Goal: Complete application form: Complete application form

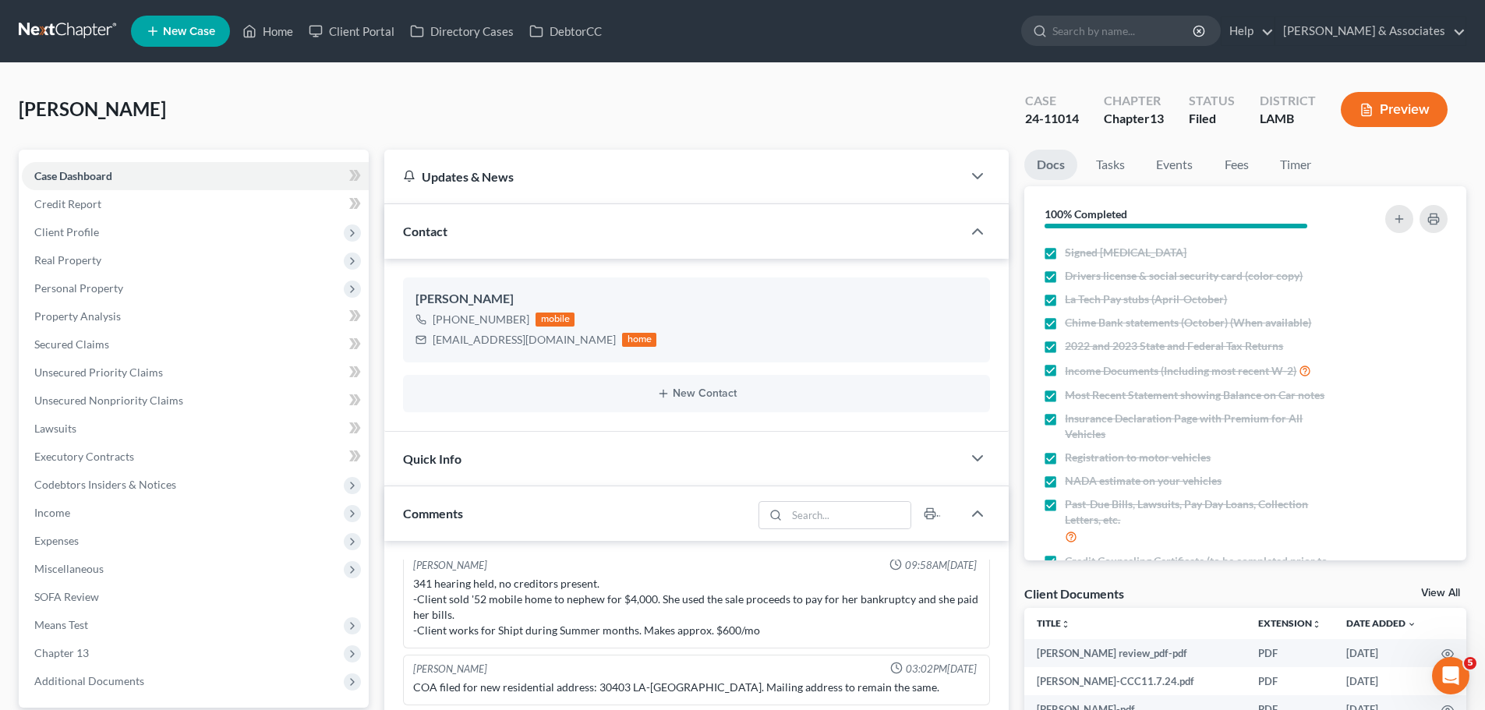
click at [95, 30] on link at bounding box center [69, 31] width 100 height 28
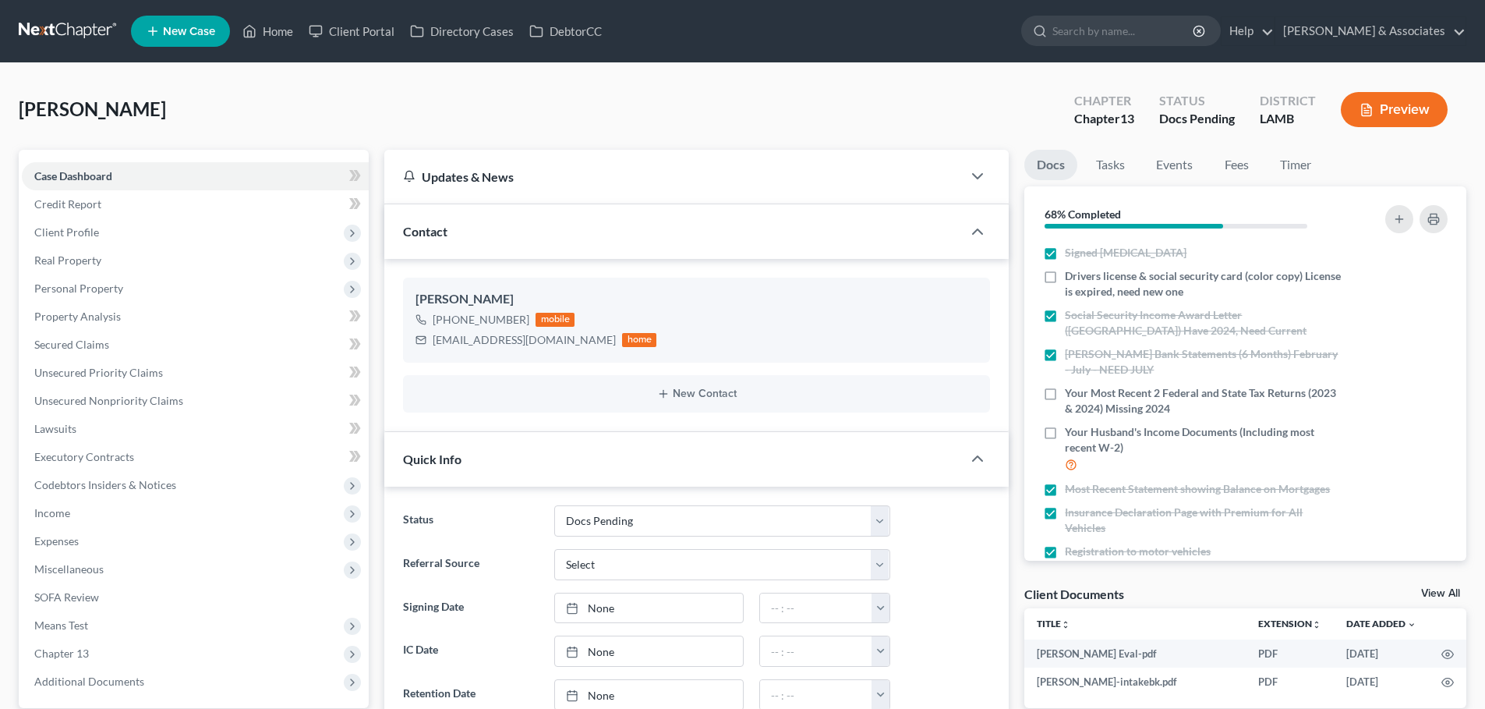
select select "6"
select select "0"
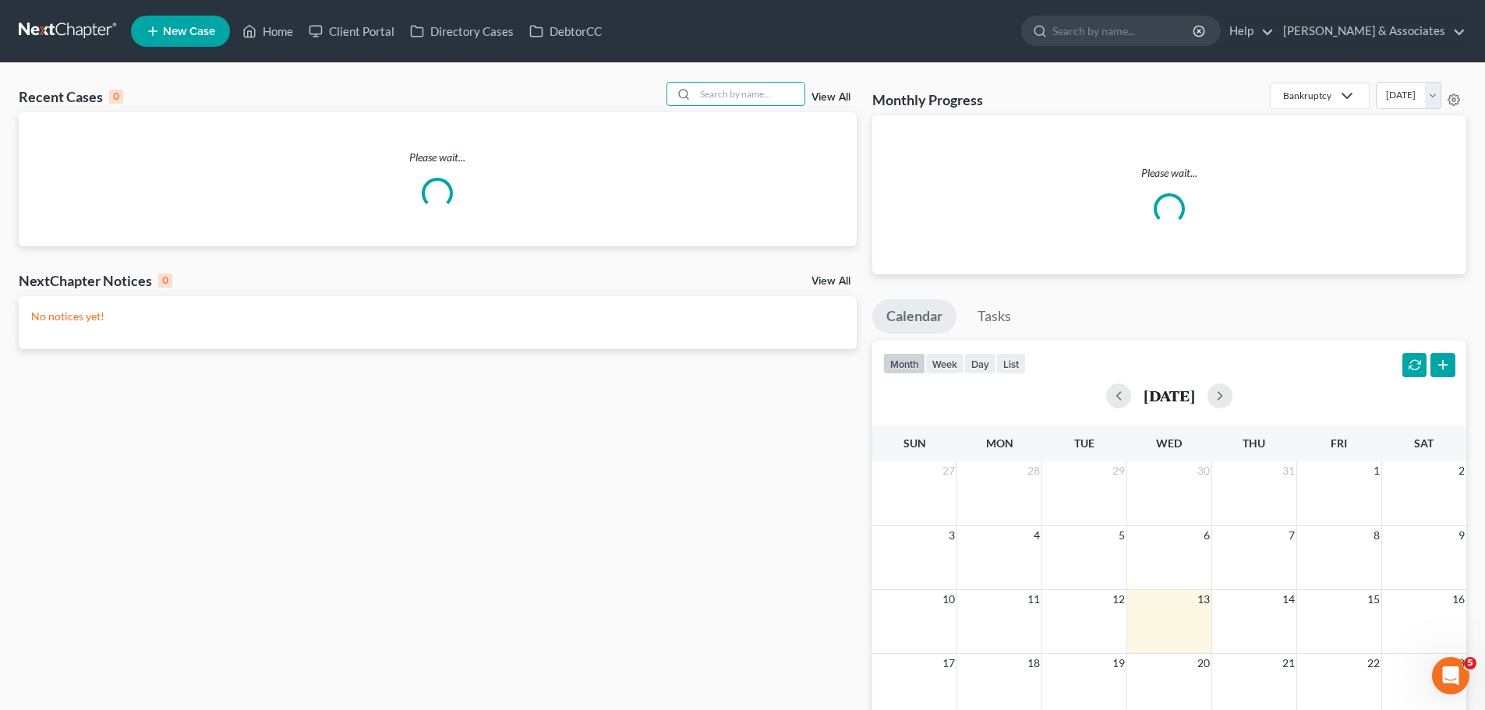
click at [776, 98] on input "search" at bounding box center [749, 94] width 109 height 23
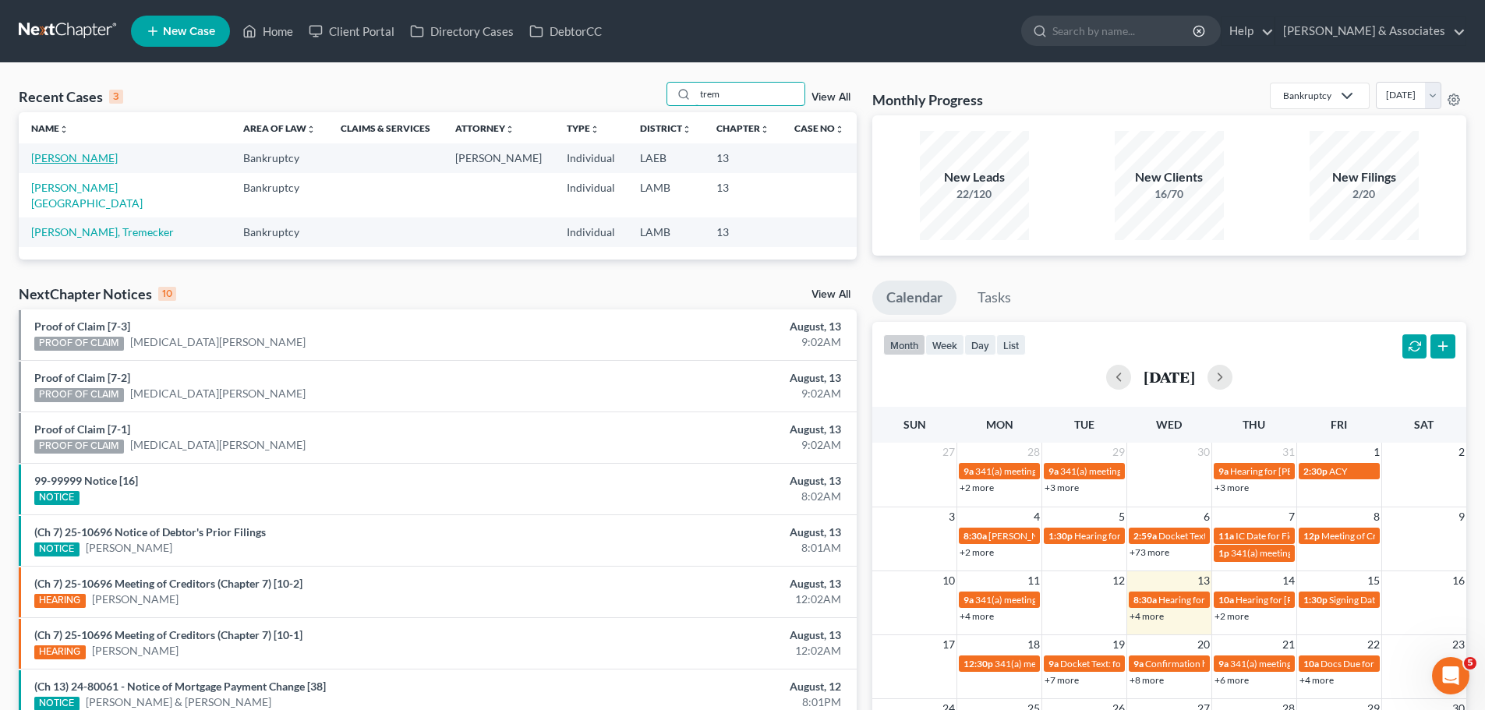
type input "trem"
click at [88, 161] on link "[PERSON_NAME]" at bounding box center [74, 157] width 87 height 13
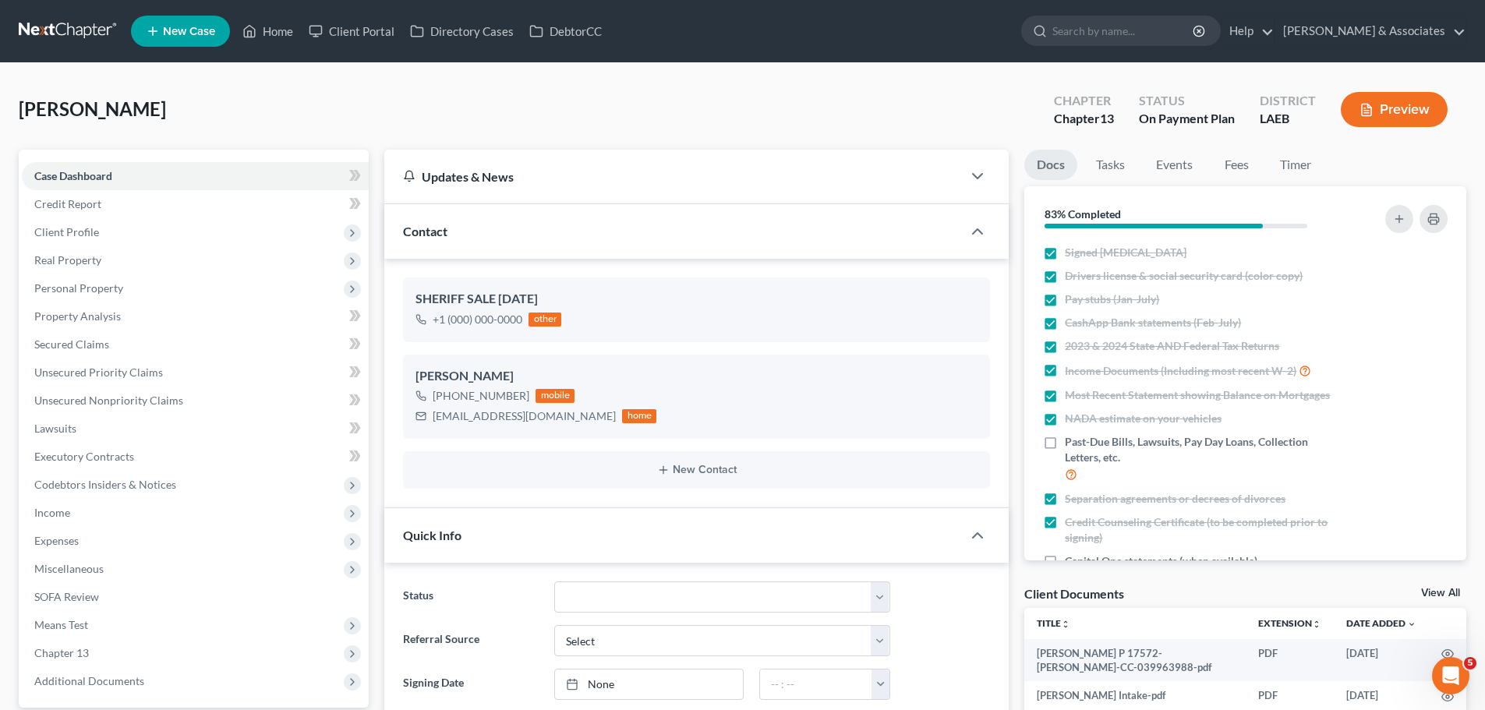
scroll to position [941, 0]
click at [82, 236] on span "Client Profile" at bounding box center [66, 231] width 65 height 13
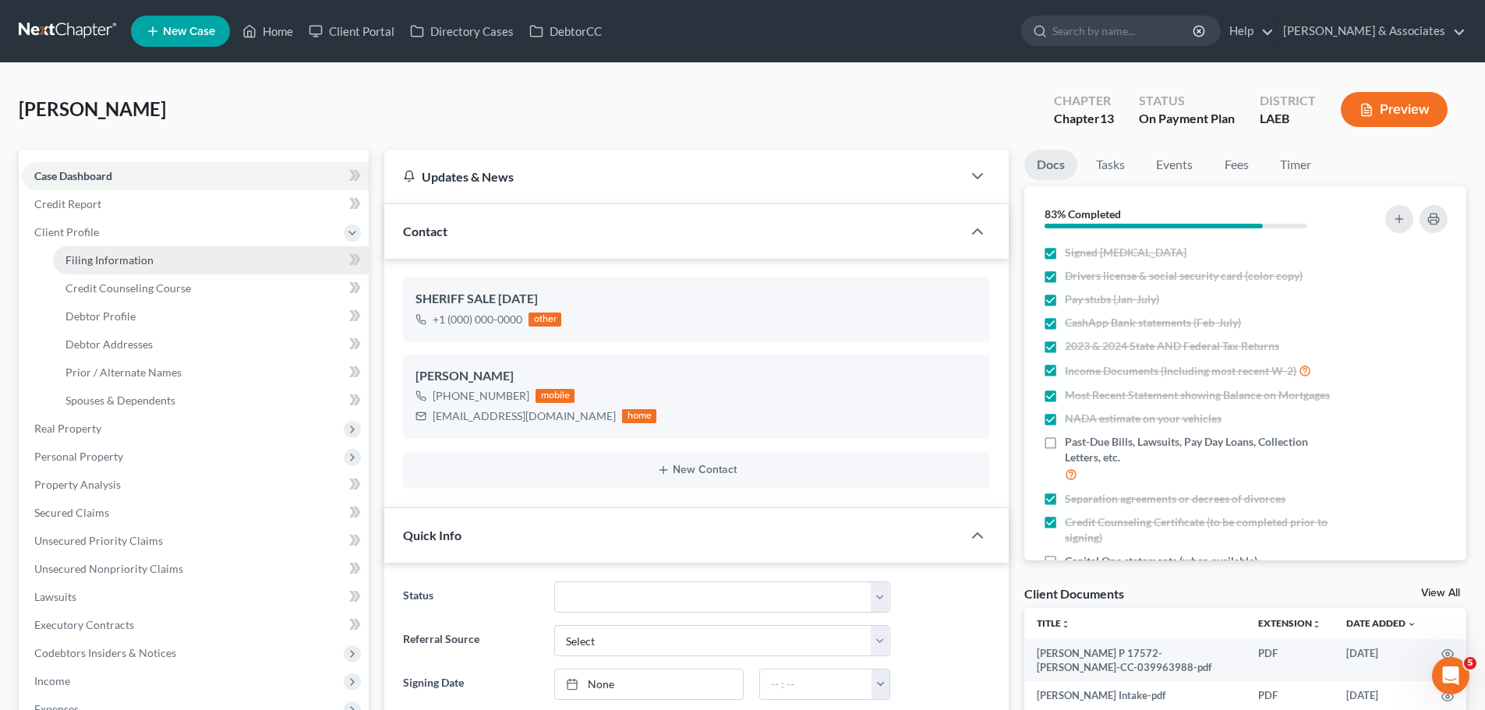
click at [136, 252] on link "Filing Information" at bounding box center [211, 260] width 316 height 28
select select "1"
select select "0"
select select "3"
select select "19"
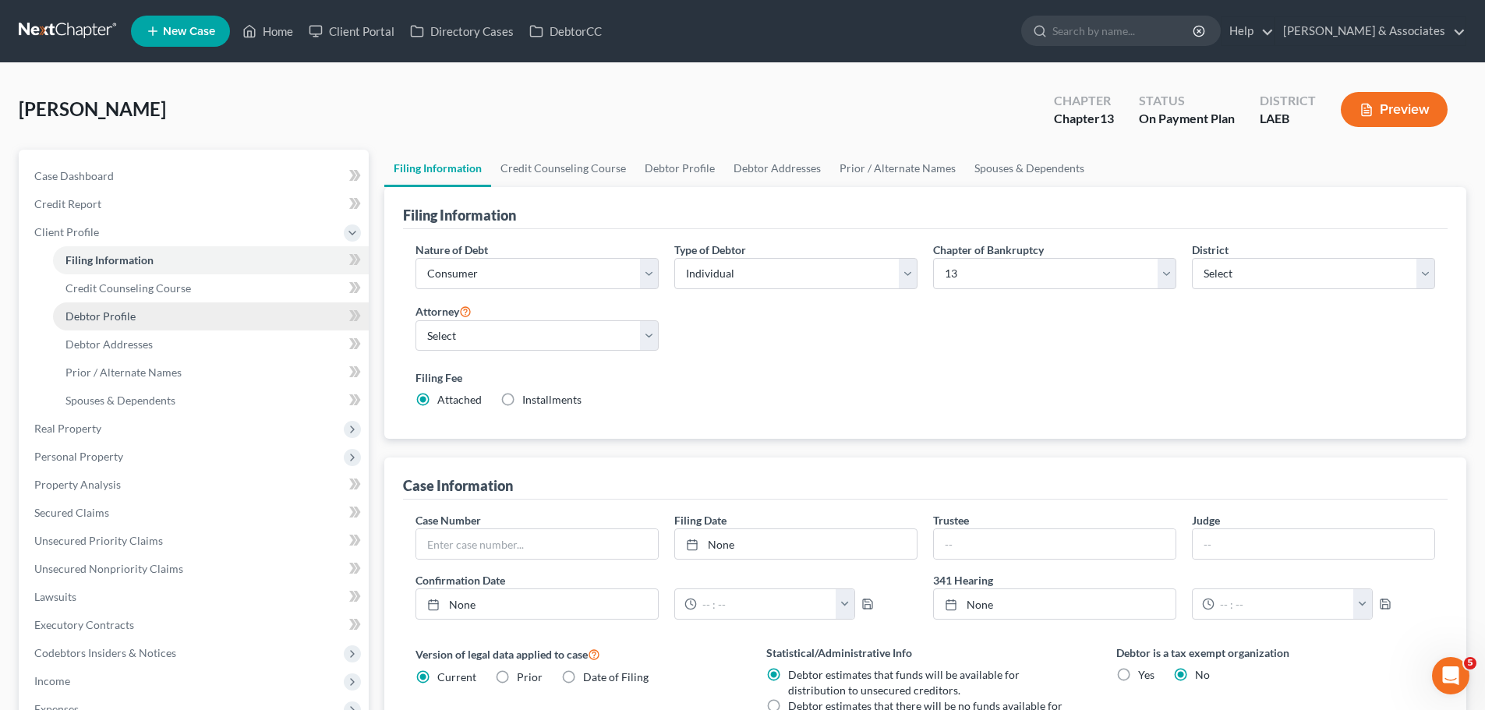
click at [140, 321] on link "Debtor Profile" at bounding box center [211, 316] width 316 height 28
select select "0"
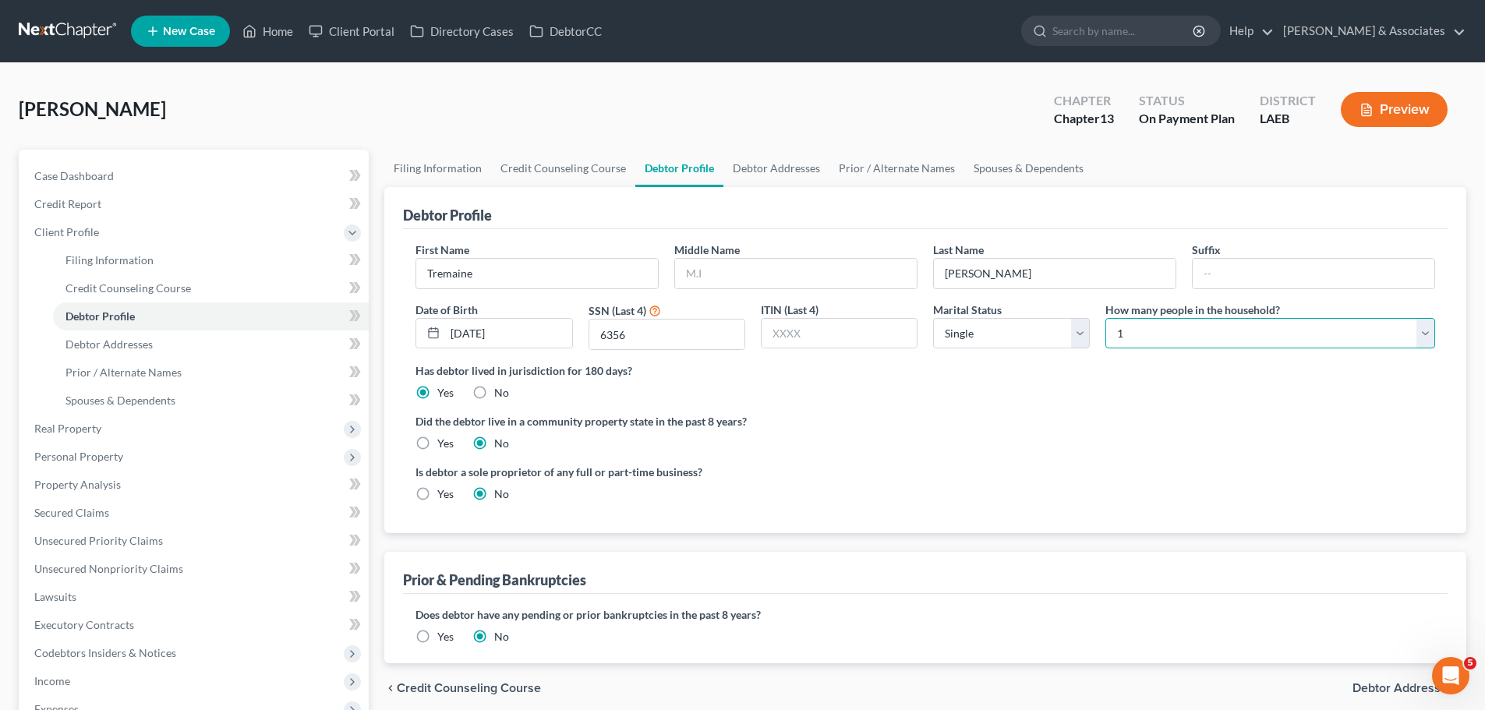
click at [1256, 336] on select "Select 1 2 3 4 5 6 7 8 9 10 11 12 13 14 15 16 17 18 19 20" at bounding box center [1270, 333] width 330 height 31
drag, startPoint x: 532, startPoint y: 422, endPoint x: 573, endPoint y: 412, distance: 42.4
click at [573, 412] on ng-include "First Name Tremaine Middle Name Last Name Johnson Suffix Date of Birth 03/26/19…" at bounding box center [925, 378] width 1020 height 273
click at [574, 413] on label "Did the debtor live in a community property state in the past 8 years?" at bounding box center [925, 421] width 1020 height 16
click at [440, 440] on label "Yes" at bounding box center [445, 444] width 16 height 16
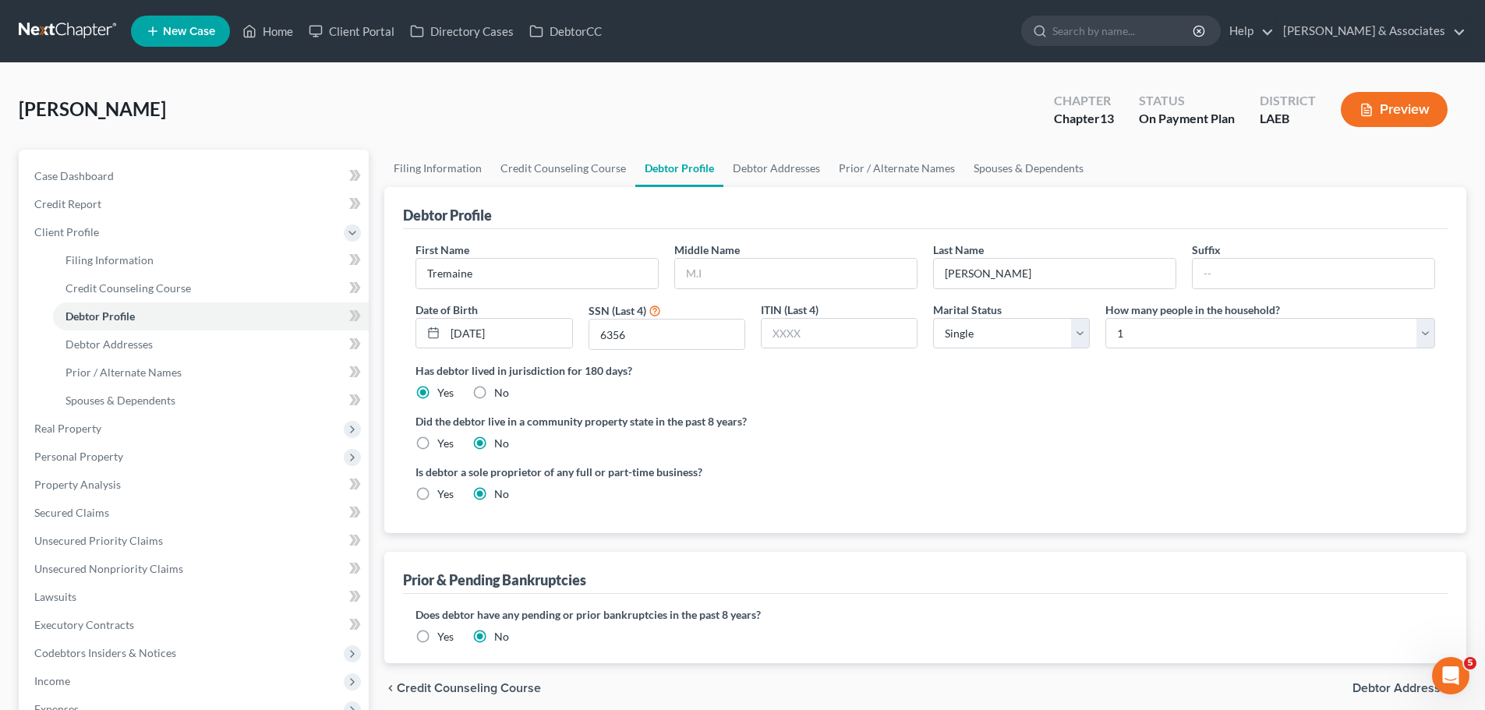
click at [437, 440] on label "Yes" at bounding box center [445, 444] width 16 height 16
click at [444, 440] on input "Yes" at bounding box center [449, 441] width 10 height 10
radio input "true"
radio input "false"
drag, startPoint x: 709, startPoint y: 471, endPoint x: 694, endPoint y: 471, distance: 14.8
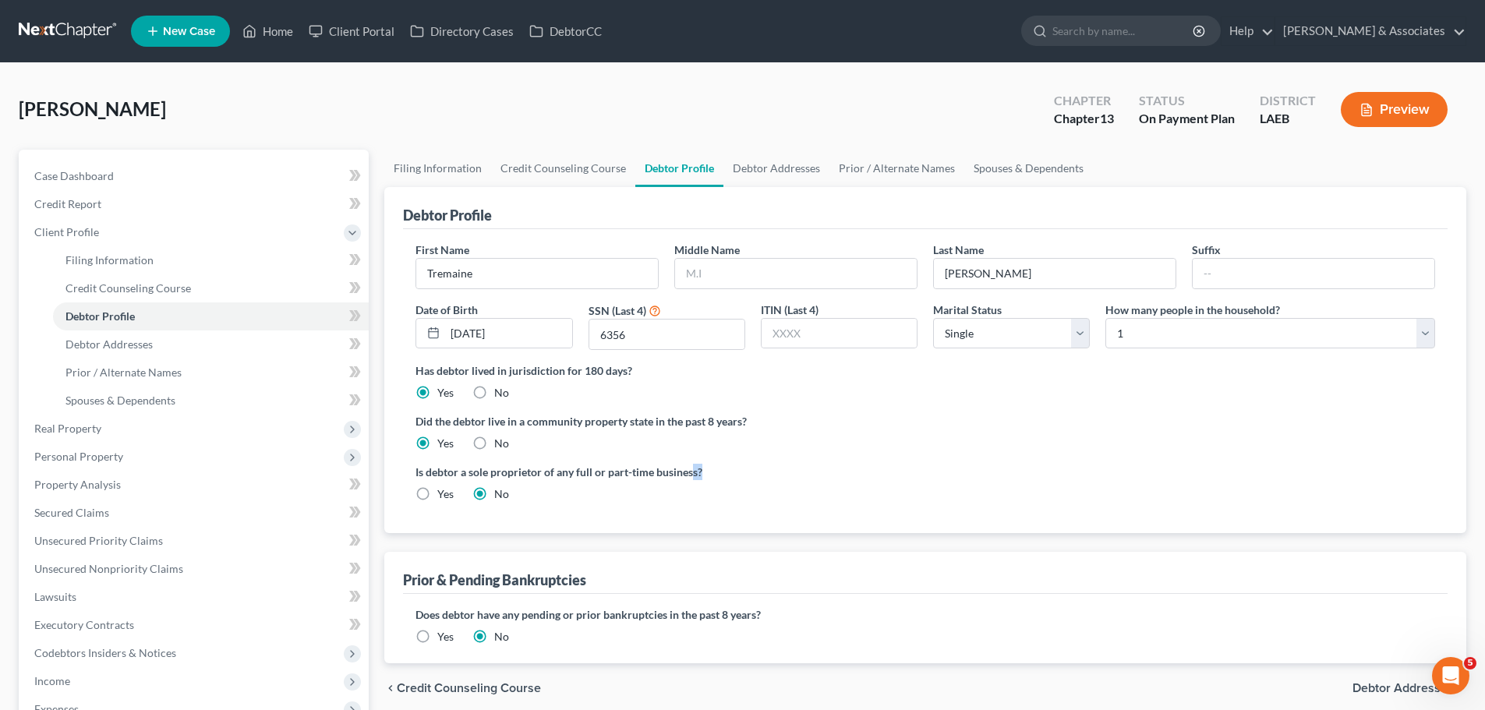
click at [694, 471] on label "Is debtor a sole proprietor of any full or part-time business?" at bounding box center [666, 472] width 502 height 16
drag, startPoint x: 479, startPoint y: 473, endPoint x: 706, endPoint y: 468, distance: 226.9
click at [706, 468] on label "Is debtor a sole proprietor of any full or part-time business?" at bounding box center [666, 472] width 502 height 16
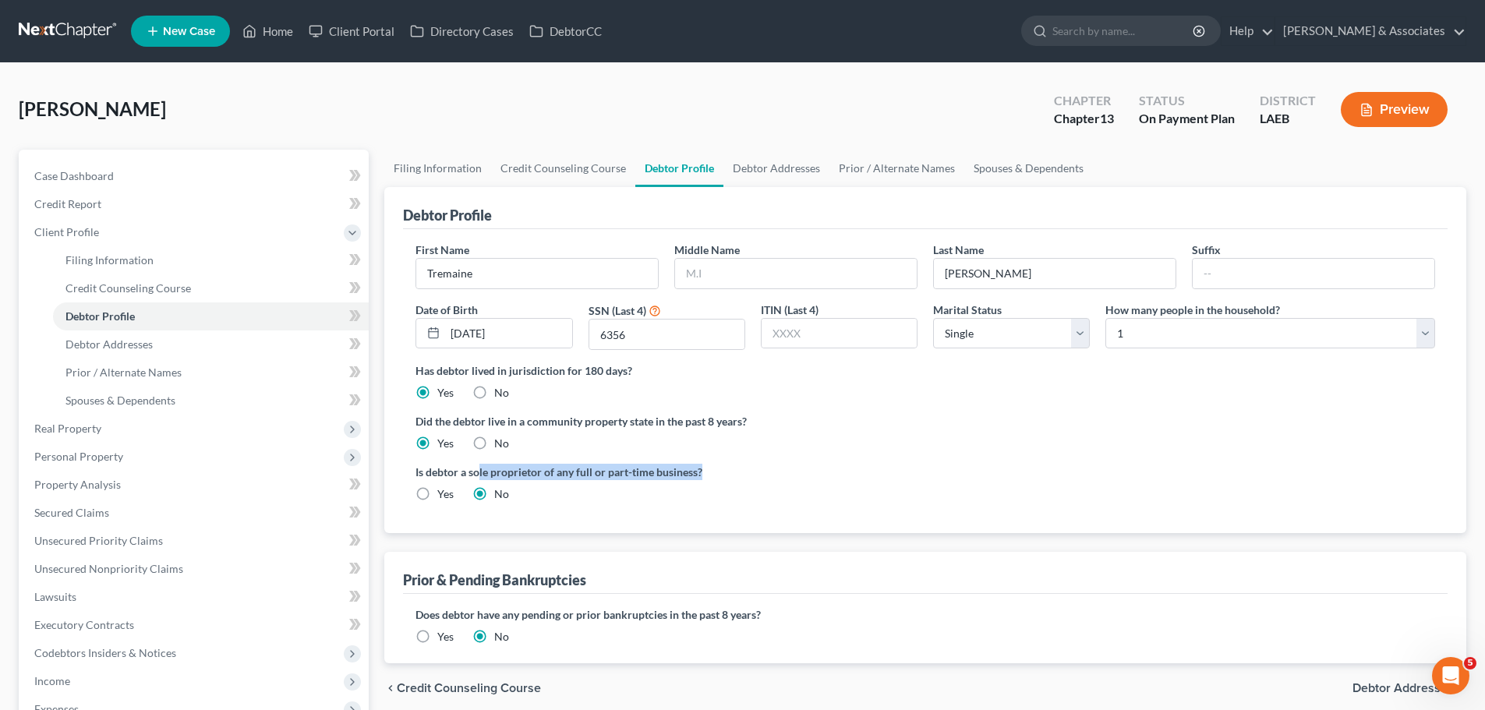
click at [706, 468] on label "Is debtor a sole proprietor of any full or part-time business?" at bounding box center [666, 472] width 502 height 16
click at [971, 541] on div "Debtor Profile First Name Tremaine Middle Name Last Name Johnson Suffix Date of…" at bounding box center [925, 425] width 1082 height 476
click at [965, 536] on div "Debtor Profile First Name Tremaine Middle Name Last Name Johnson Suffix Date of…" at bounding box center [925, 425] width 1082 height 476
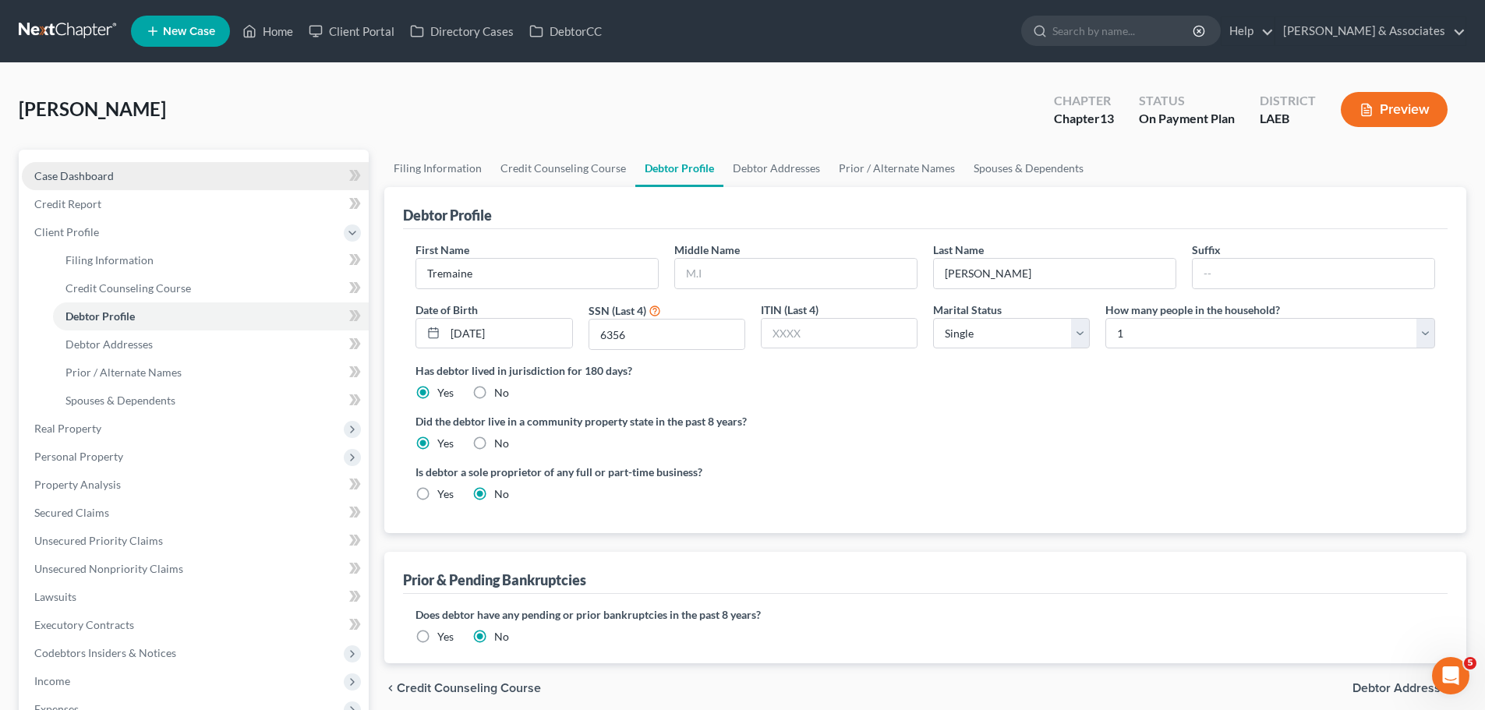
drag, startPoint x: 179, startPoint y: 177, endPoint x: 180, endPoint y: 168, distance: 9.5
click at [179, 177] on link "Case Dashboard" at bounding box center [195, 176] width 347 height 28
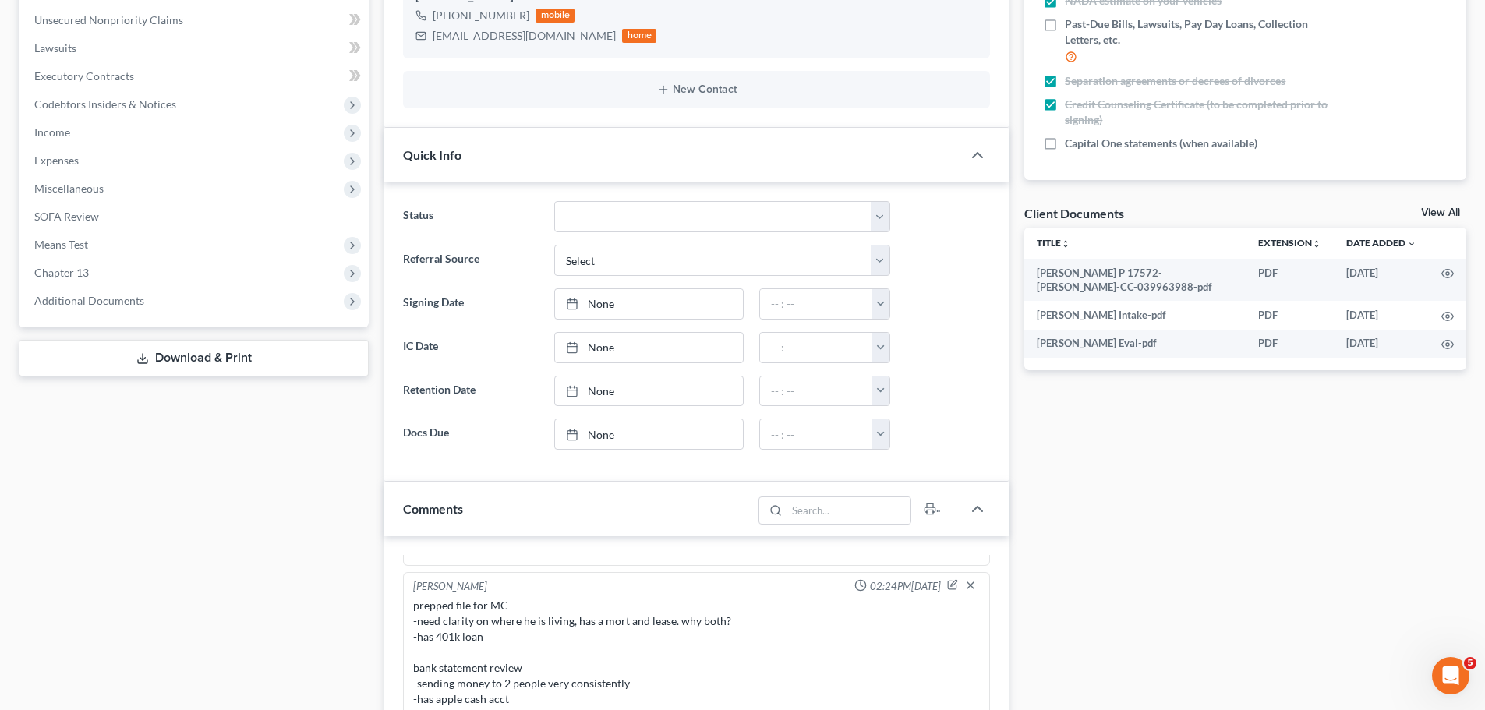
scroll to position [468, 0]
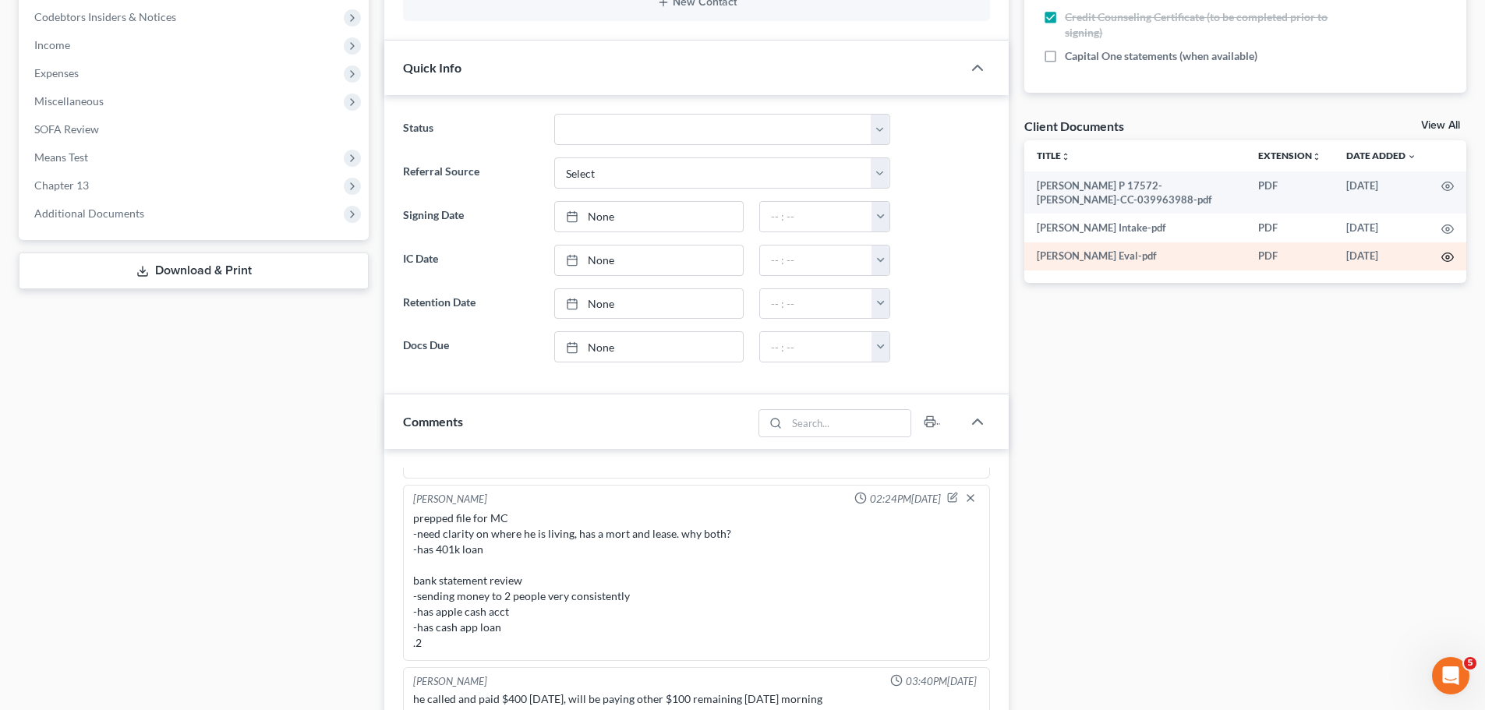
click at [1448, 253] on icon "button" at bounding box center [1448, 257] width 12 height 9
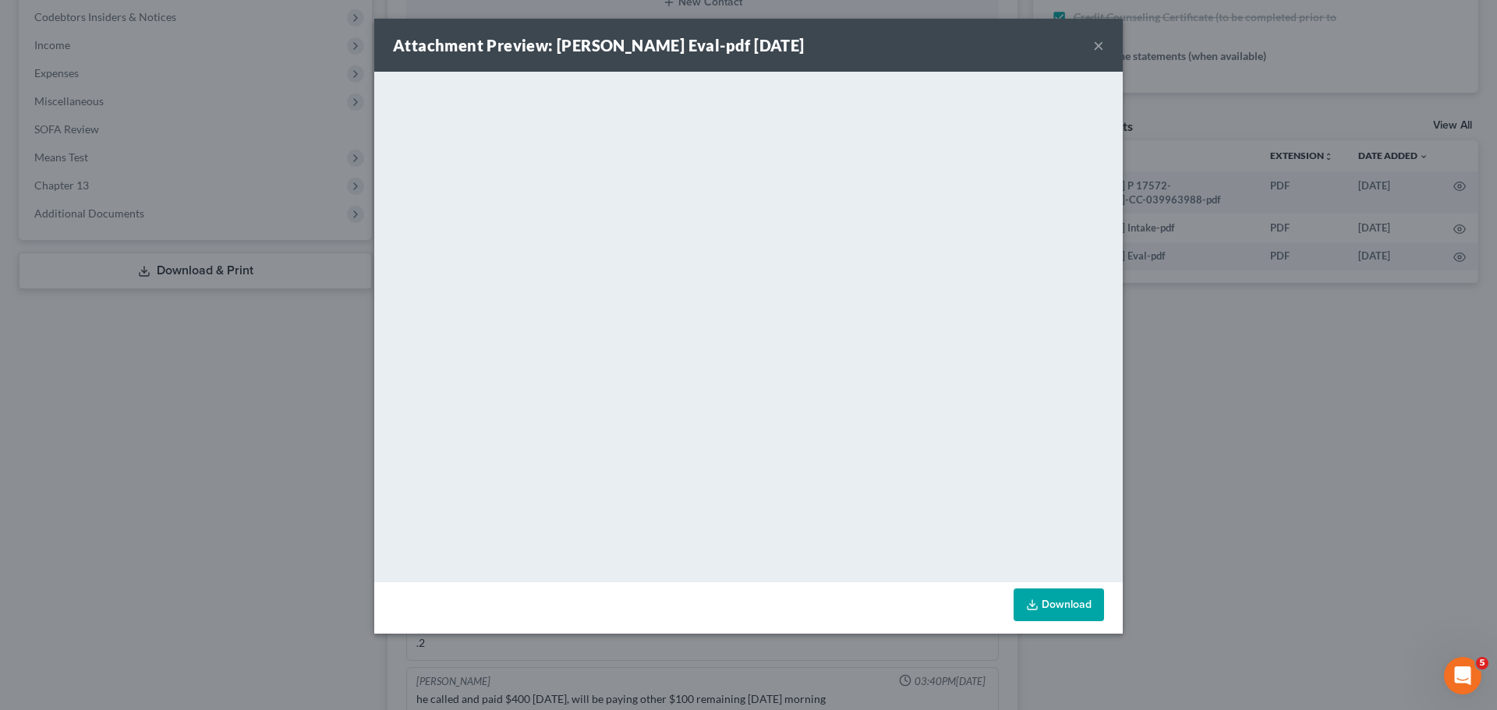
click at [1097, 44] on button "×" at bounding box center [1098, 45] width 11 height 19
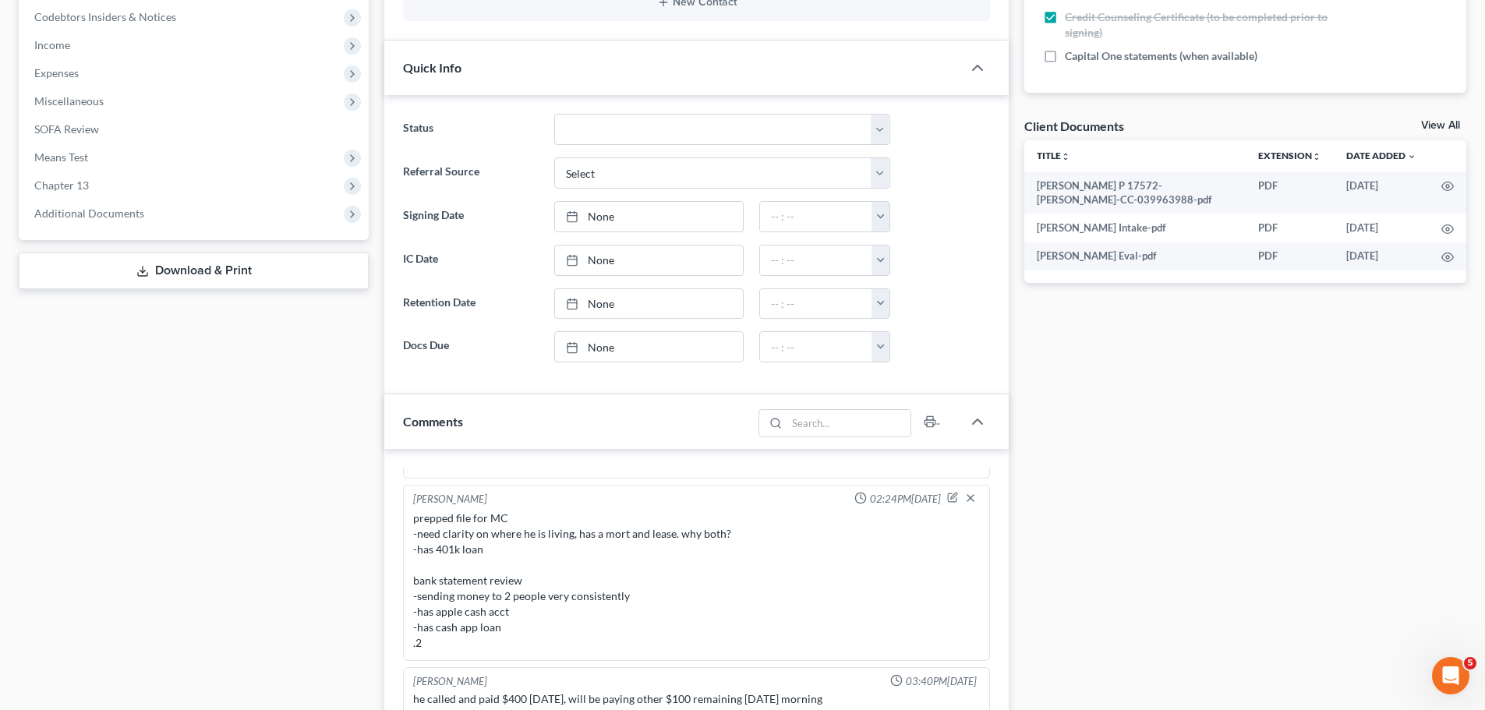
click at [141, 576] on div "Case Dashboard Payments Invoices Payments Payments Credit Report Client Profile" at bounding box center [194, 377] width 366 height 1390
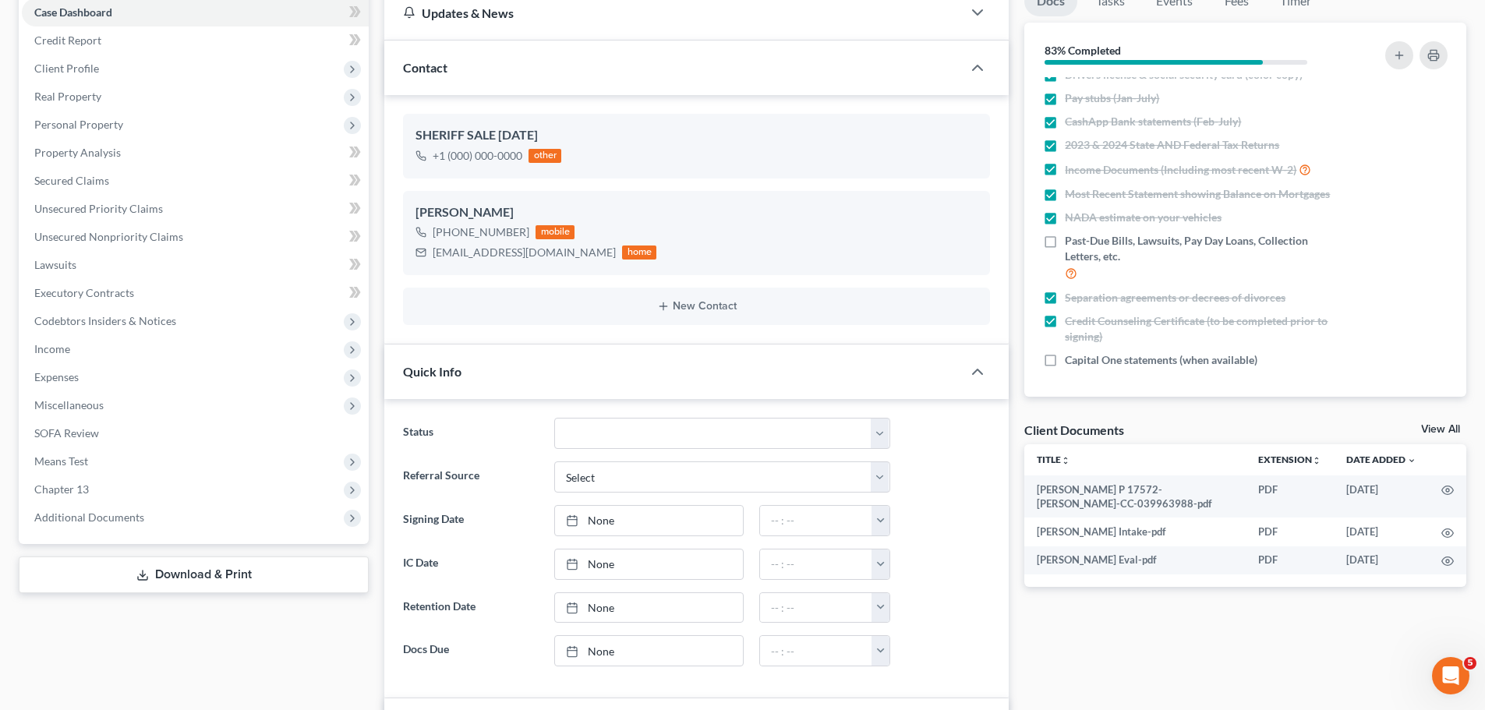
scroll to position [0, 0]
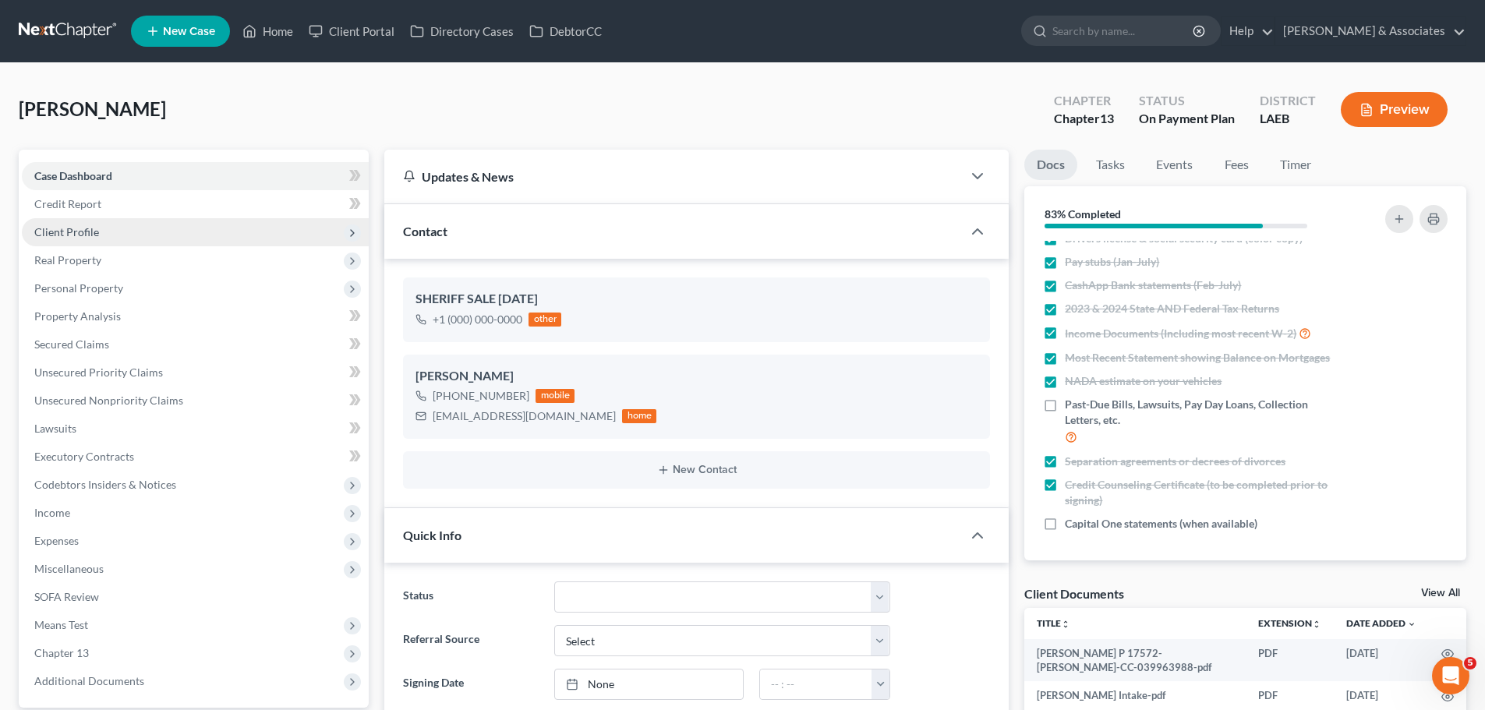
click at [104, 236] on span "Client Profile" at bounding box center [195, 232] width 347 height 28
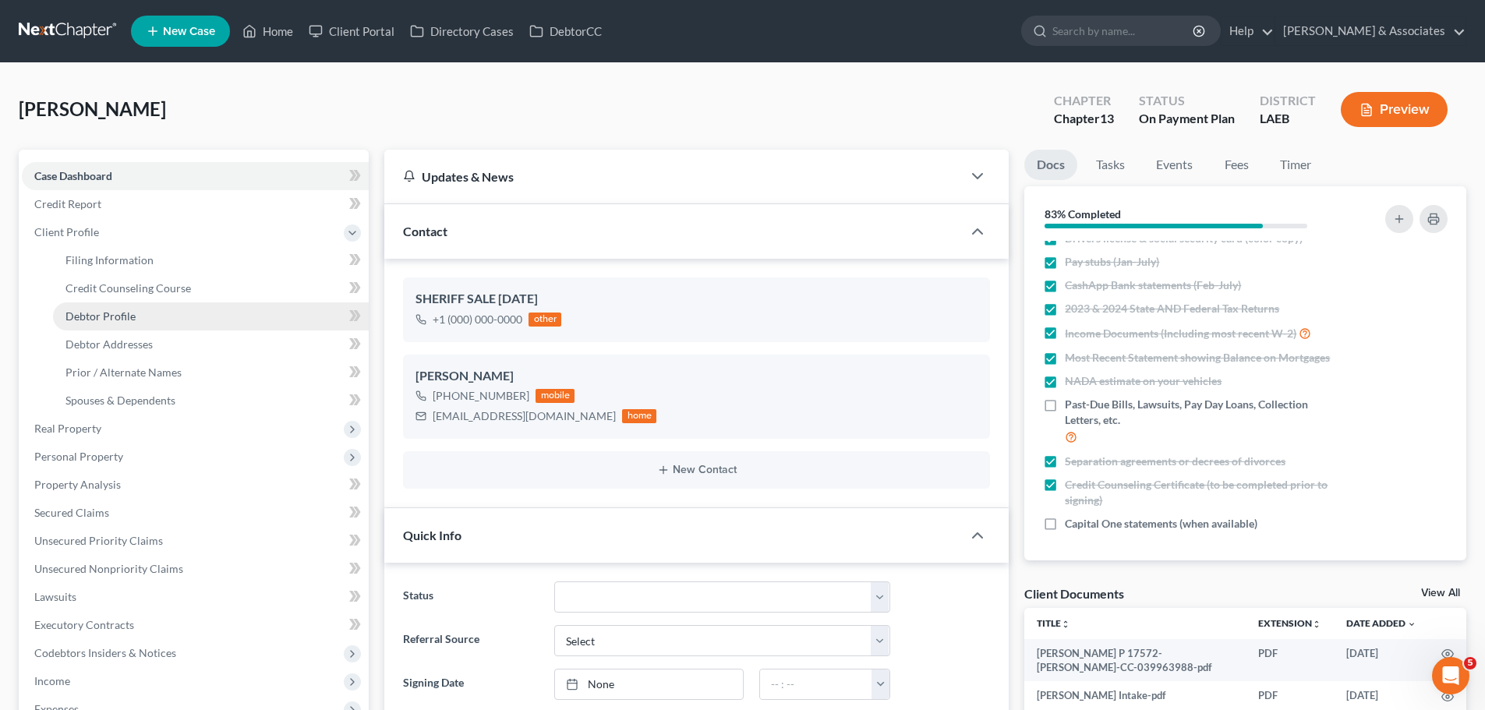
click at [123, 323] on link "Debtor Profile" at bounding box center [211, 316] width 316 height 28
select select "0"
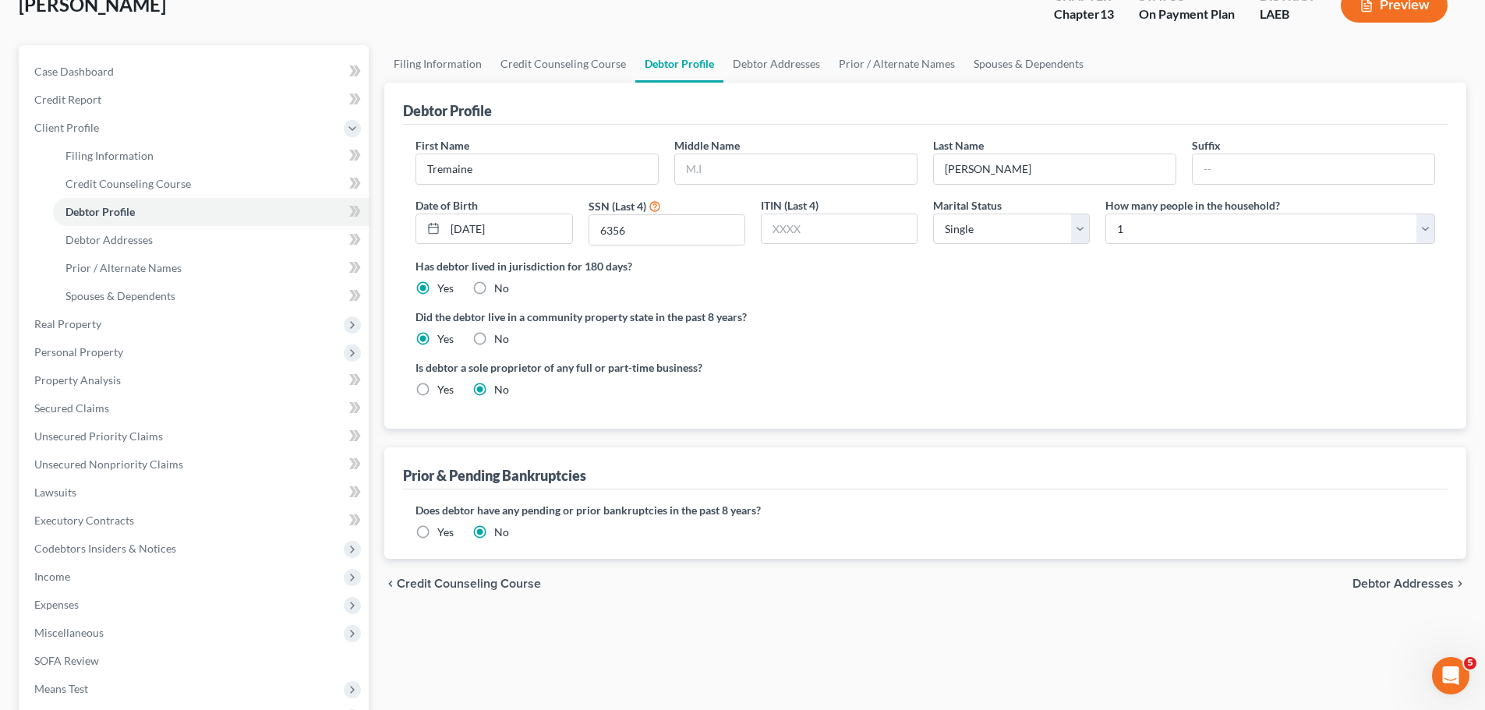
scroll to position [234, 0]
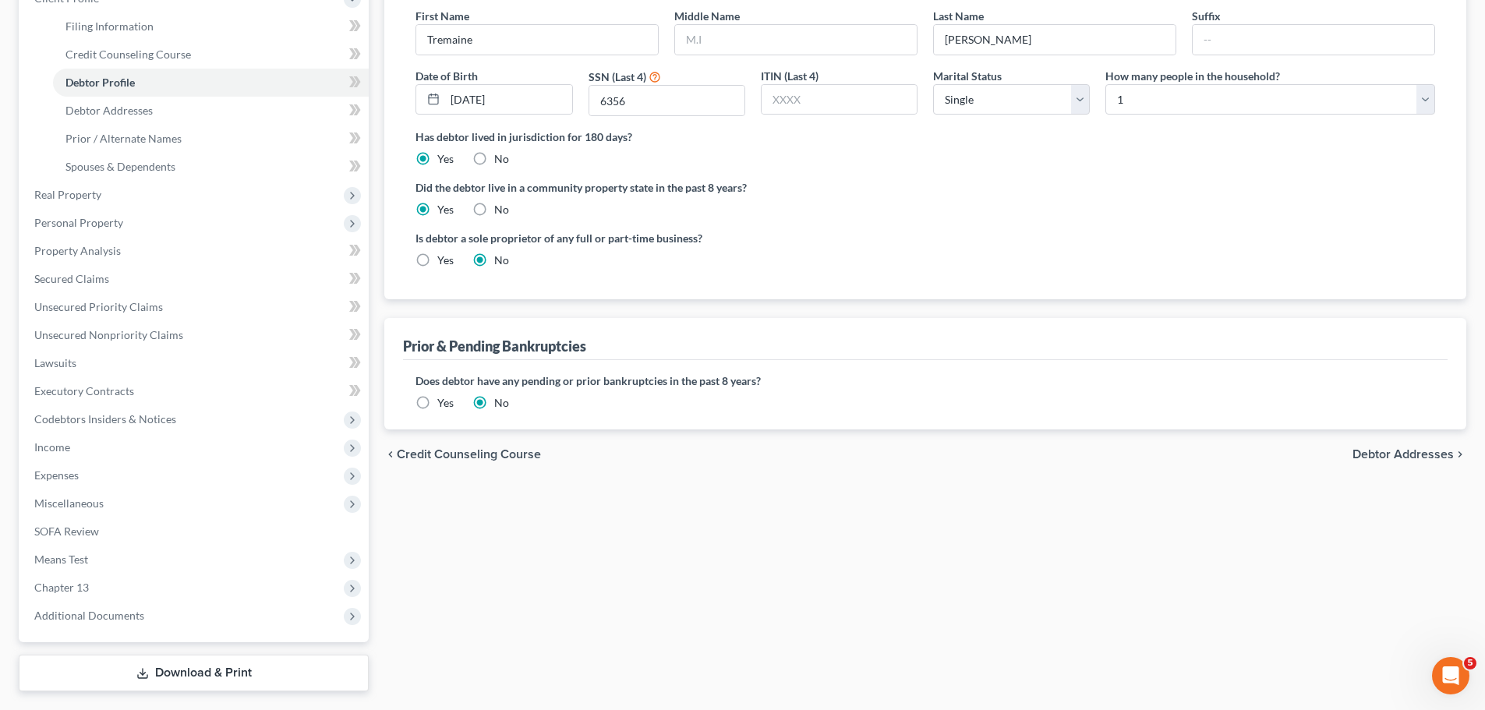
click at [437, 406] on label "Yes" at bounding box center [445, 403] width 16 height 16
click at [444, 405] on input "Yes" at bounding box center [449, 400] width 10 height 10
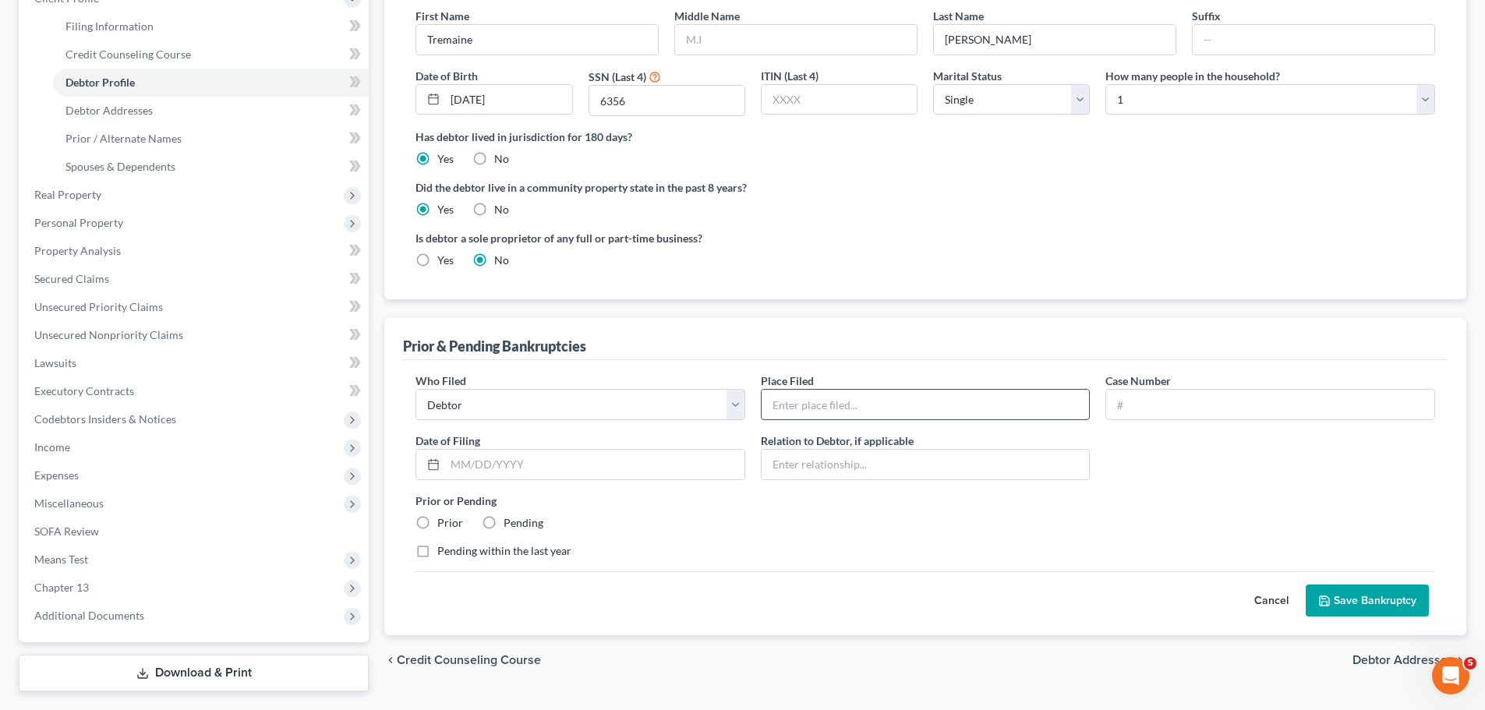
click at [883, 403] on input "text" at bounding box center [926, 405] width 328 height 30
type input "LAEB"
click at [437, 519] on label "Prior" at bounding box center [450, 523] width 26 height 16
click at [444, 519] on input "Prior" at bounding box center [449, 520] width 10 height 10
radio input "true"
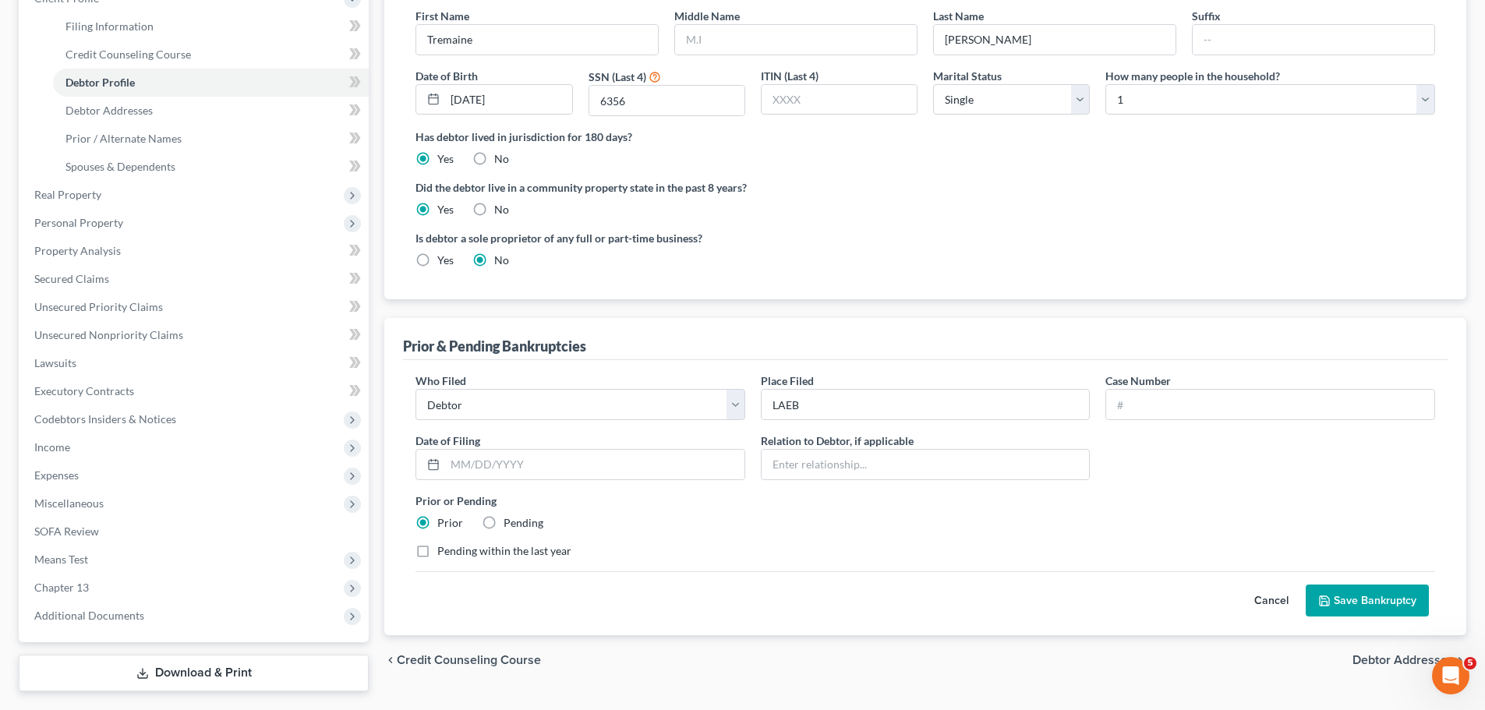
click at [726, 521] on div "Prior or Pending Prior Pending" at bounding box center [925, 512] width 1035 height 38
click at [1359, 599] on button "Save Bankruptcy" at bounding box center [1367, 601] width 123 height 33
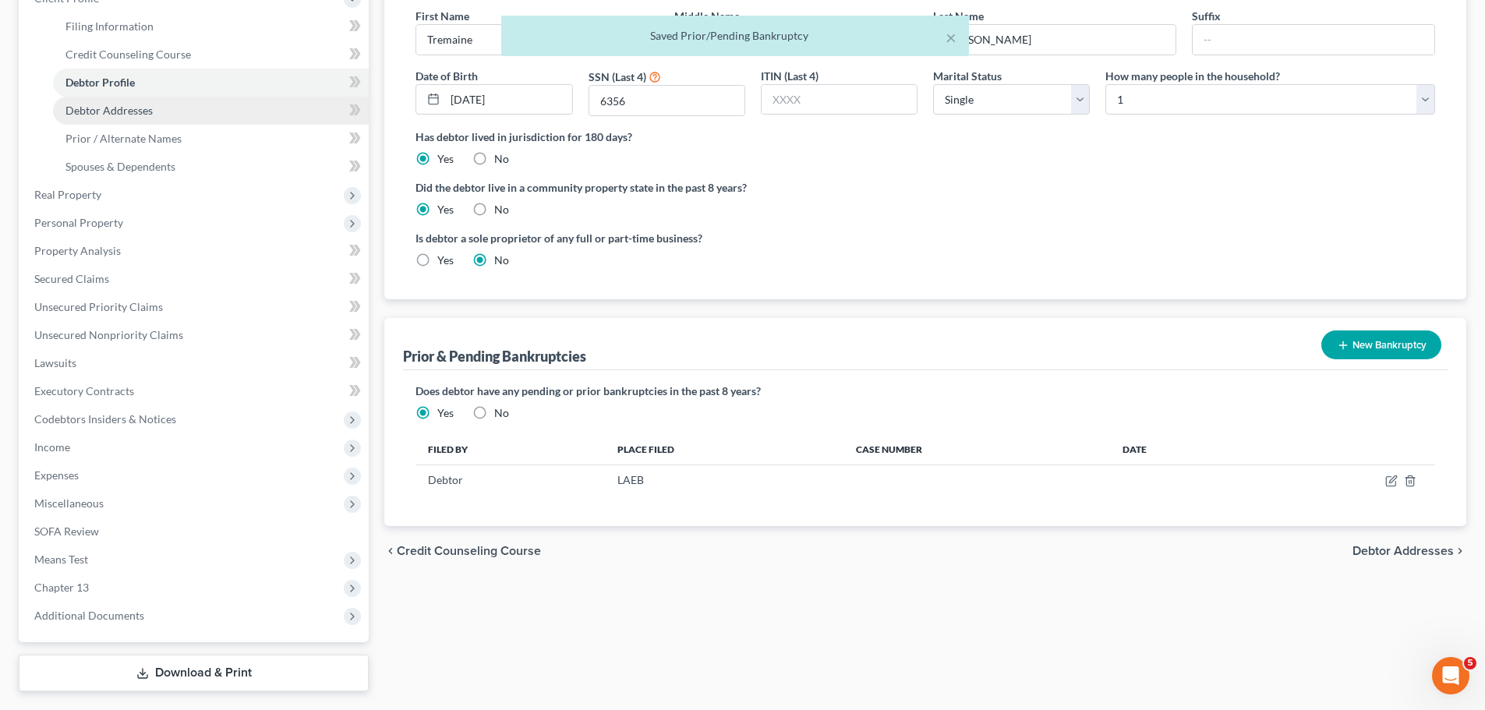
drag, startPoint x: 127, startPoint y: 111, endPoint x: 118, endPoint y: 112, distance: 8.6
click at [127, 111] on span "Debtor Addresses" at bounding box center [108, 110] width 87 height 13
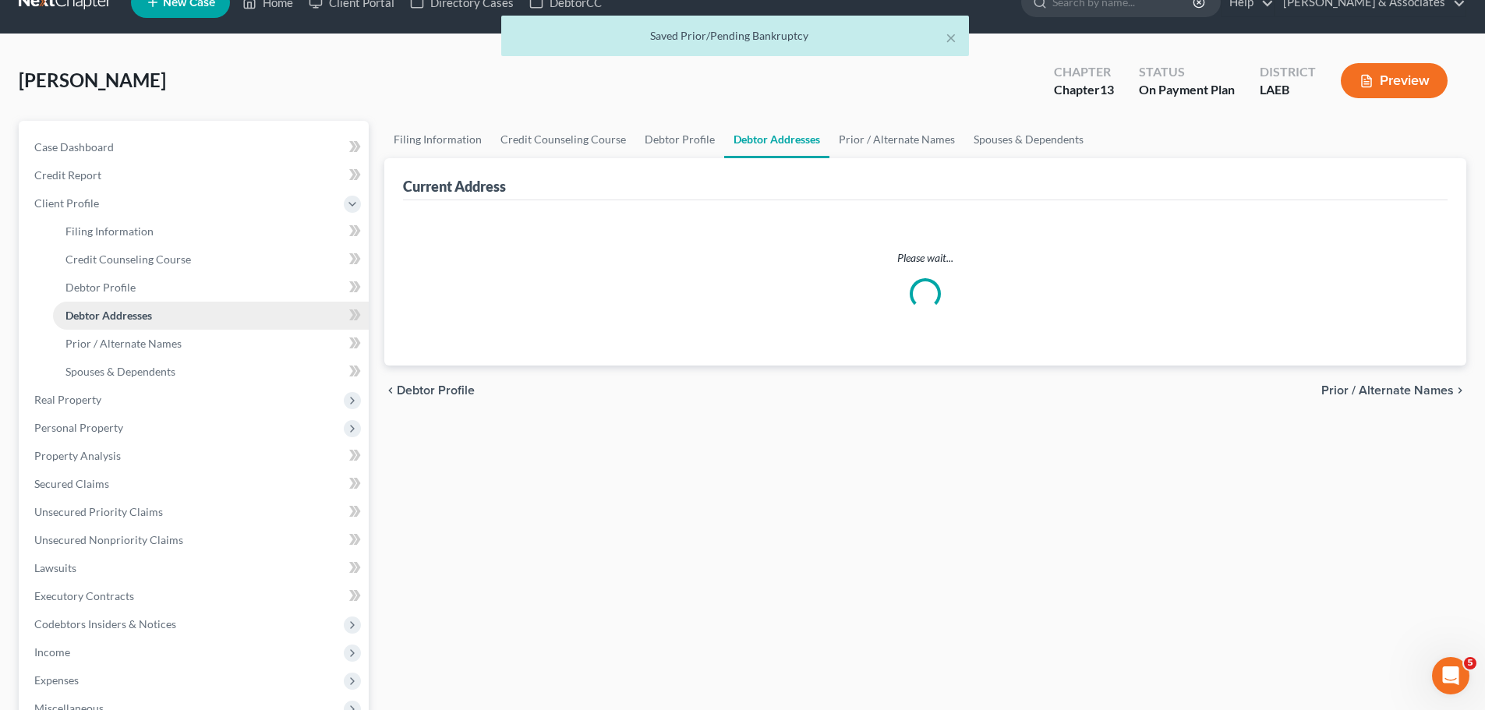
scroll to position [1, 0]
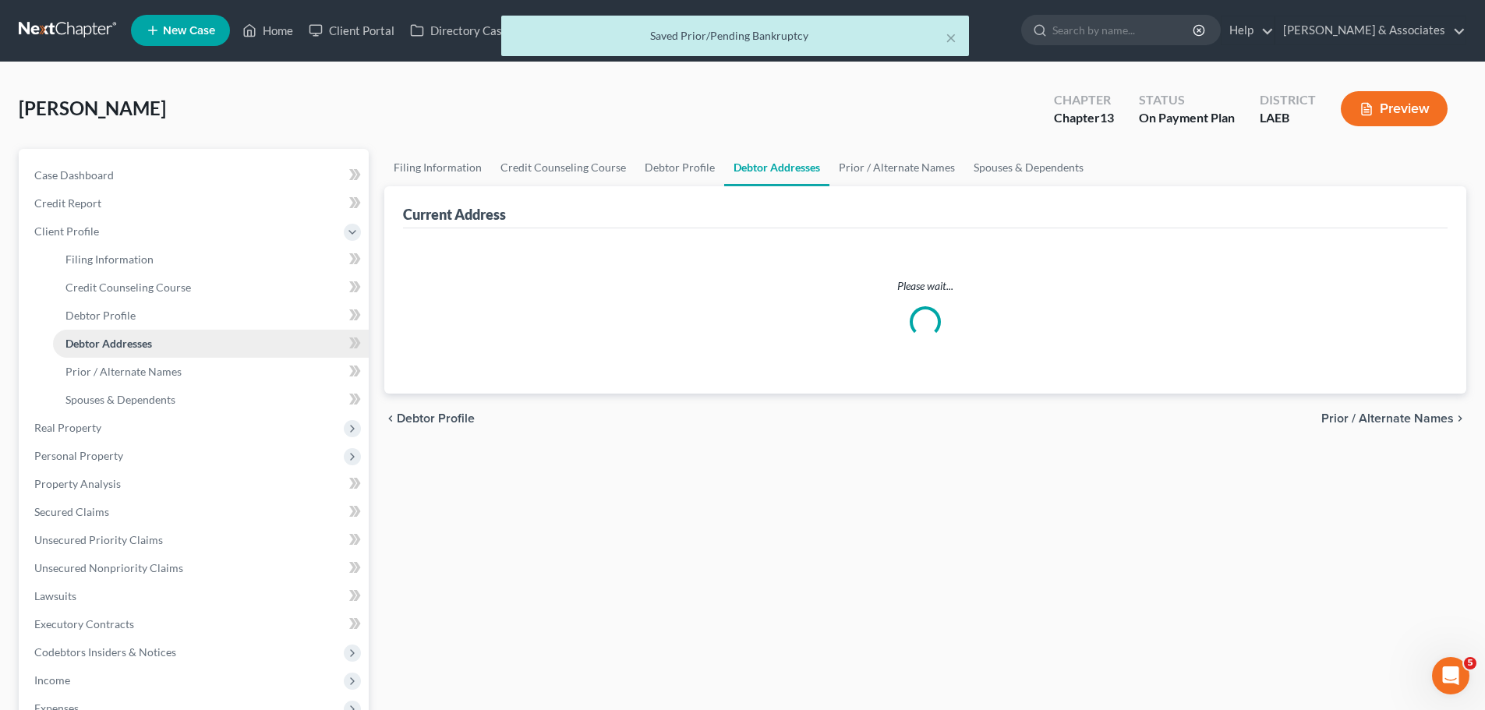
select select "0"
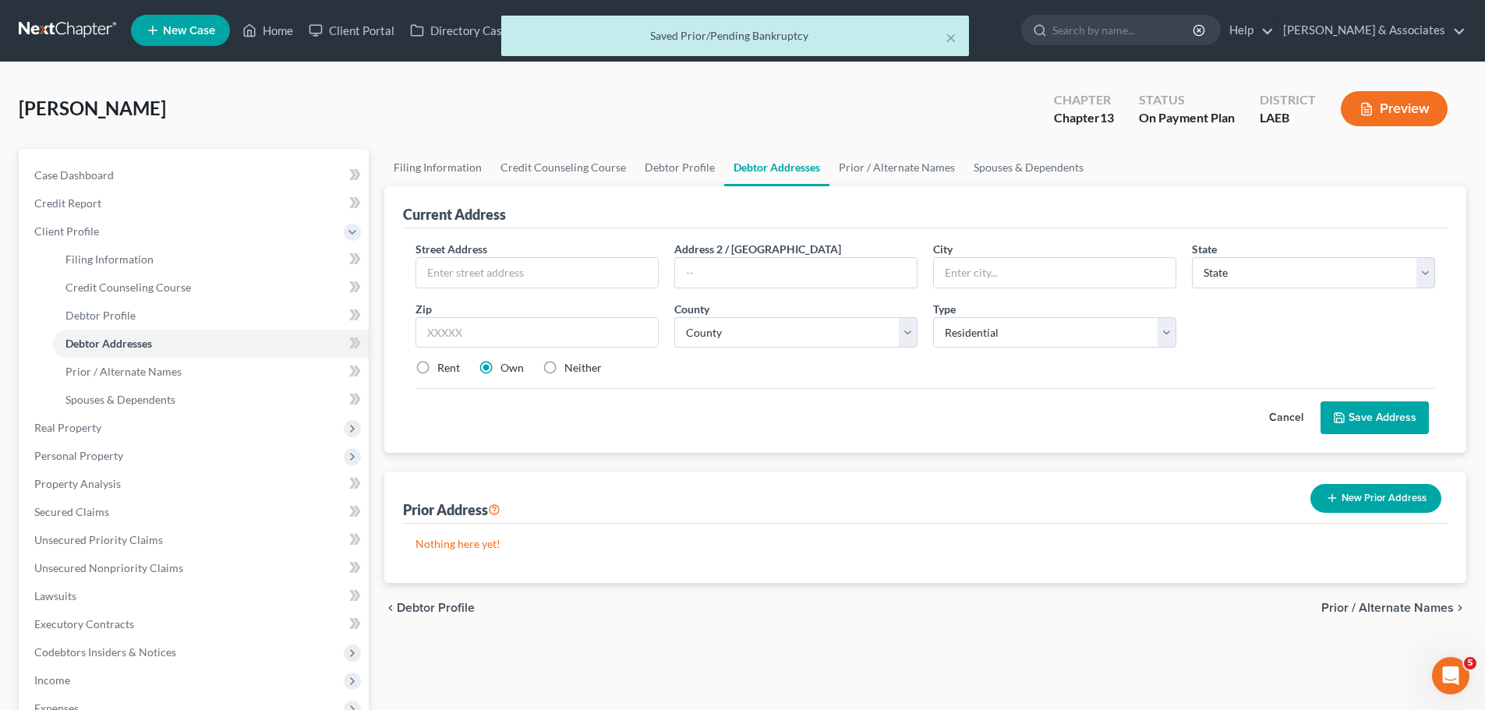
scroll to position [0, 0]
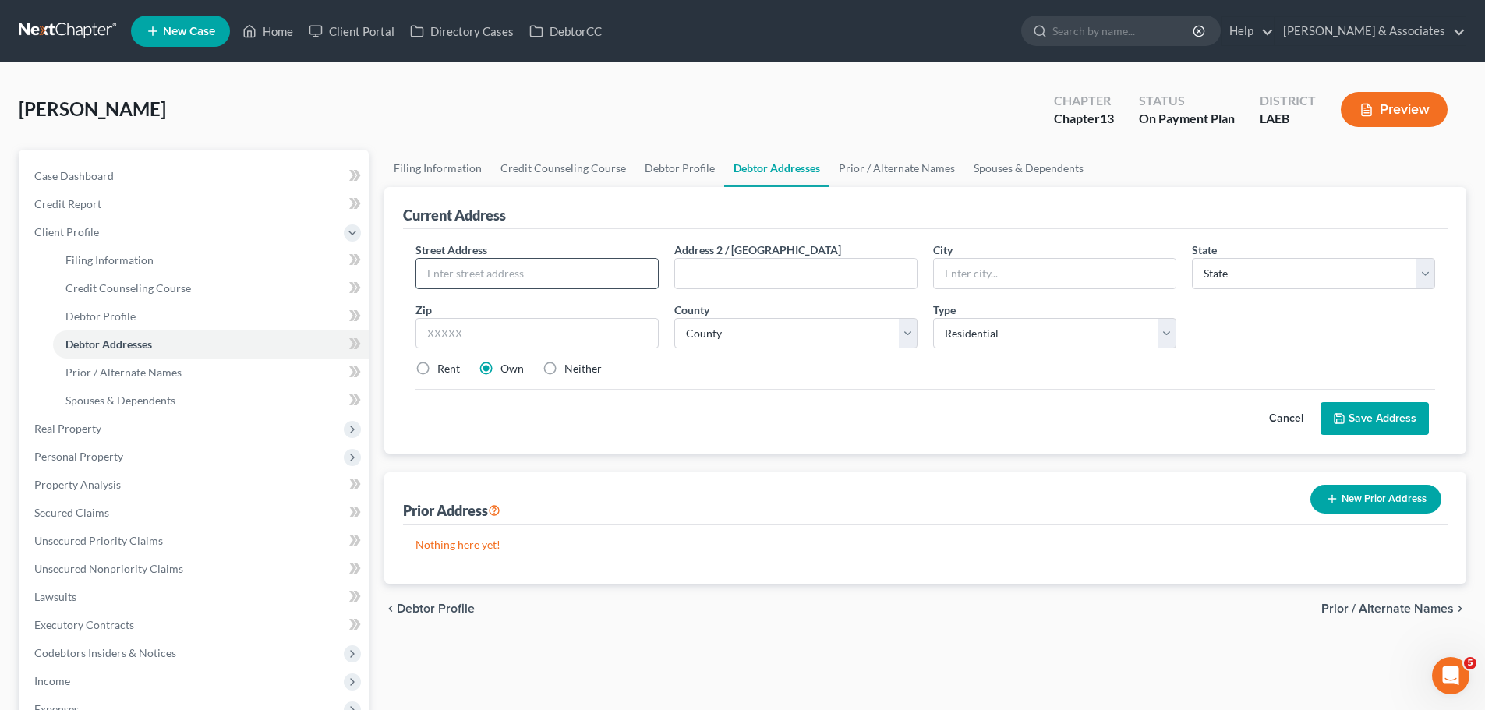
click at [506, 269] on input "text" at bounding box center [537, 274] width 242 height 30
click at [553, 278] on input "123 A B" at bounding box center [537, 274] width 242 height 30
type input "123 A B&L Street"
type input "70390"
type input "Napoleonville"
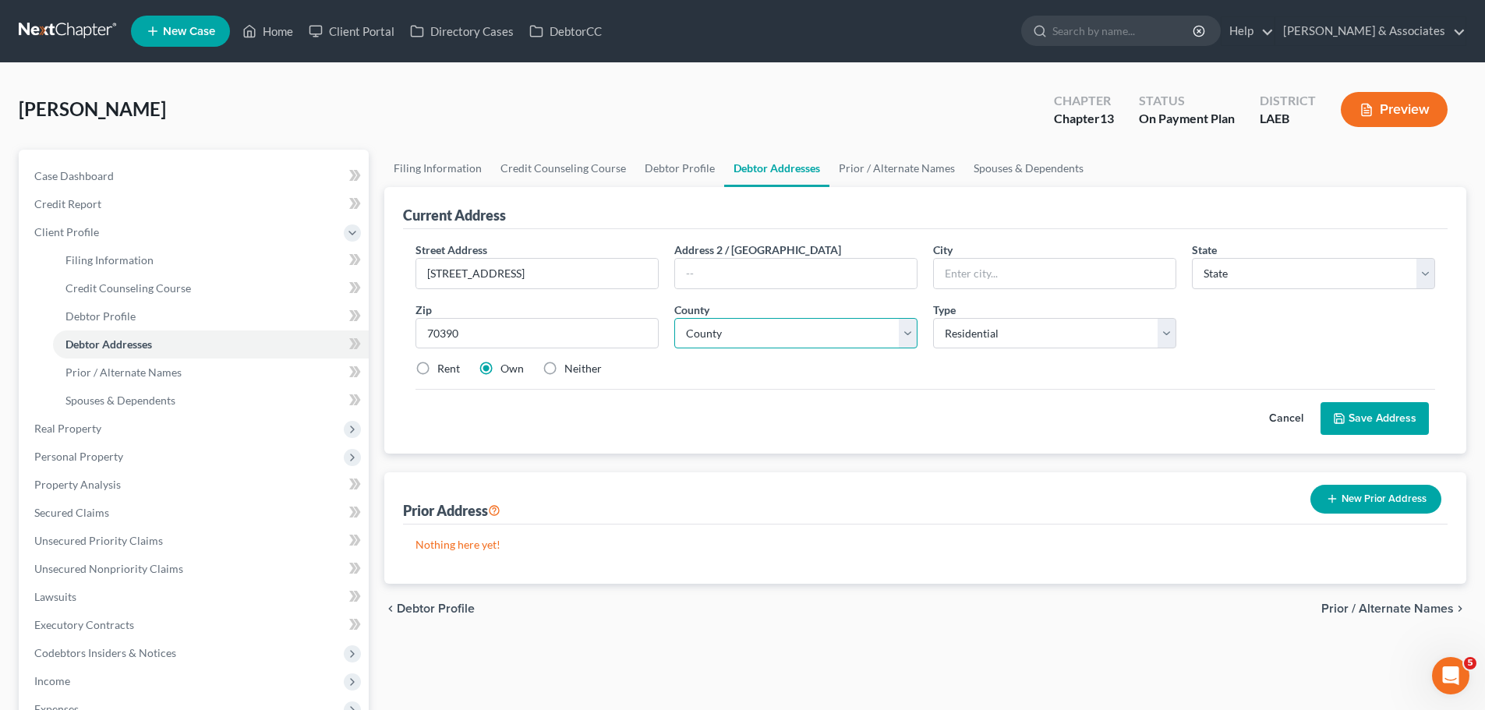
select select "19"
click at [741, 338] on select "County Acadia Allen Ascension Assumption Avoyelles Beauregard Bienville Bossier…" at bounding box center [795, 333] width 243 height 31
select select "3"
click at [674, 318] on select "County Acadia Allen Ascension Assumption Avoyelles Beauregard Bienville Bossier…" at bounding box center [795, 333] width 243 height 31
click at [910, 368] on div "Rent Own Neither" at bounding box center [925, 369] width 1035 height 16
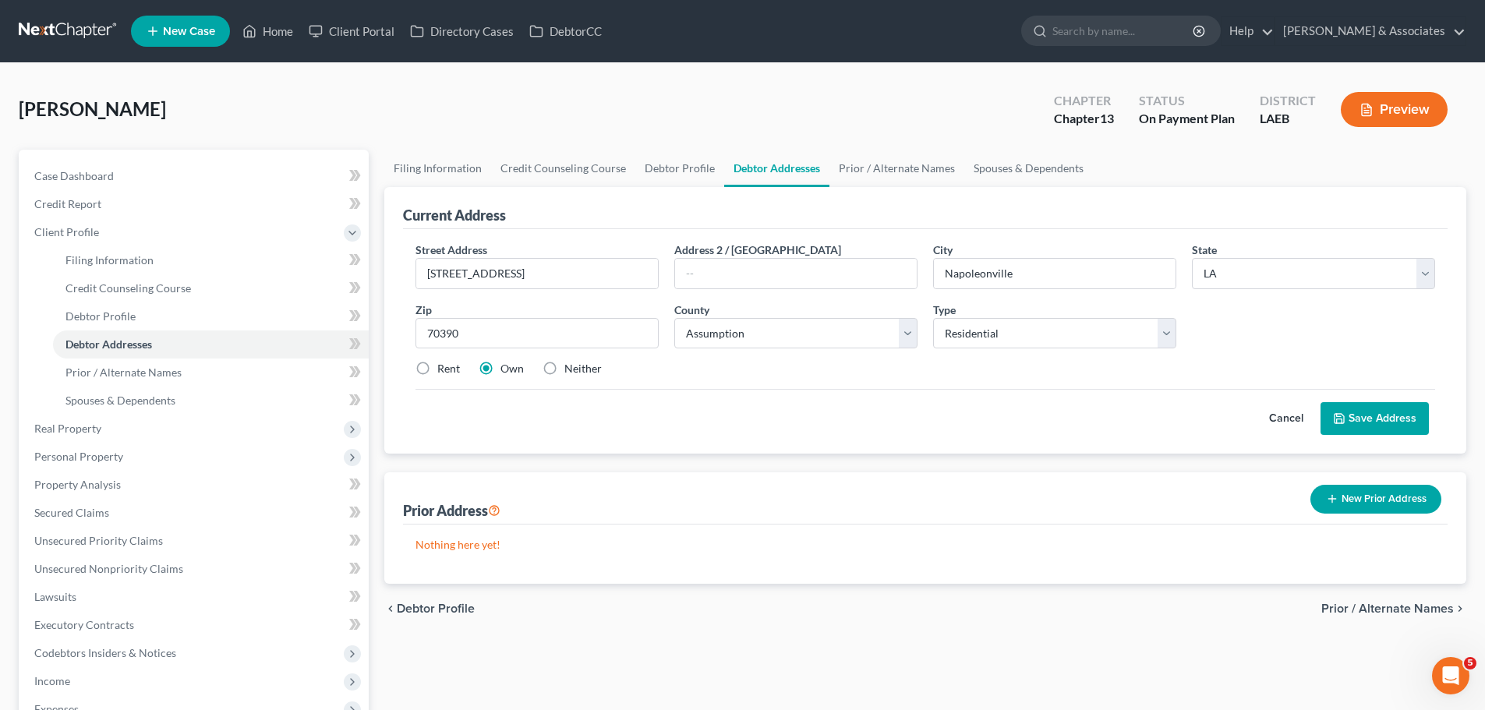
click at [417, 356] on div "Street Address * 123 A B&L Street Address 2 / PO Box City * Napoleonville State…" at bounding box center [925, 316] width 1035 height 148
click at [437, 374] on label "Rent" at bounding box center [448, 369] width 23 height 16
click at [444, 371] on input "Rent" at bounding box center [449, 366] width 10 height 10
radio input "true"
click at [690, 391] on div "Cancel Save Address" at bounding box center [925, 412] width 1020 height 46
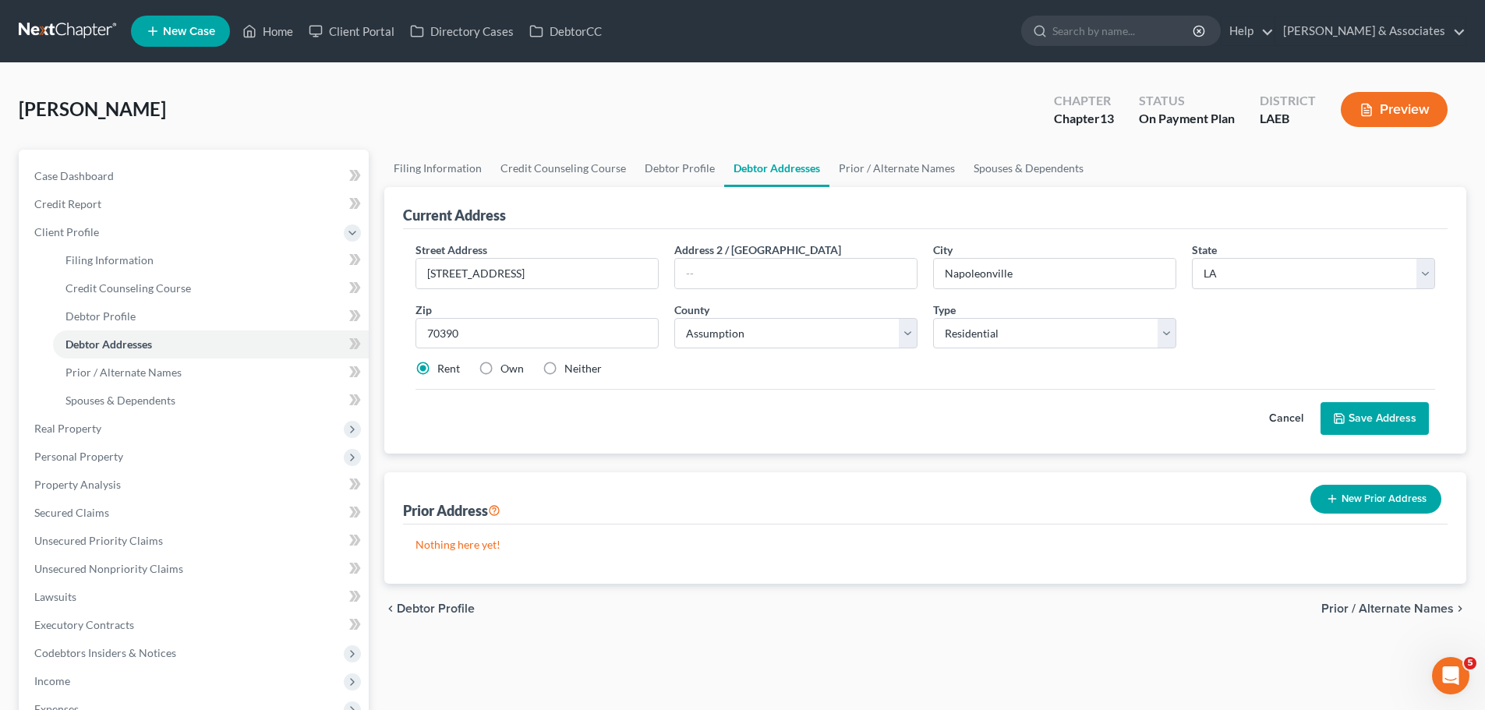
click at [1376, 413] on button "Save Address" at bounding box center [1374, 418] width 108 height 33
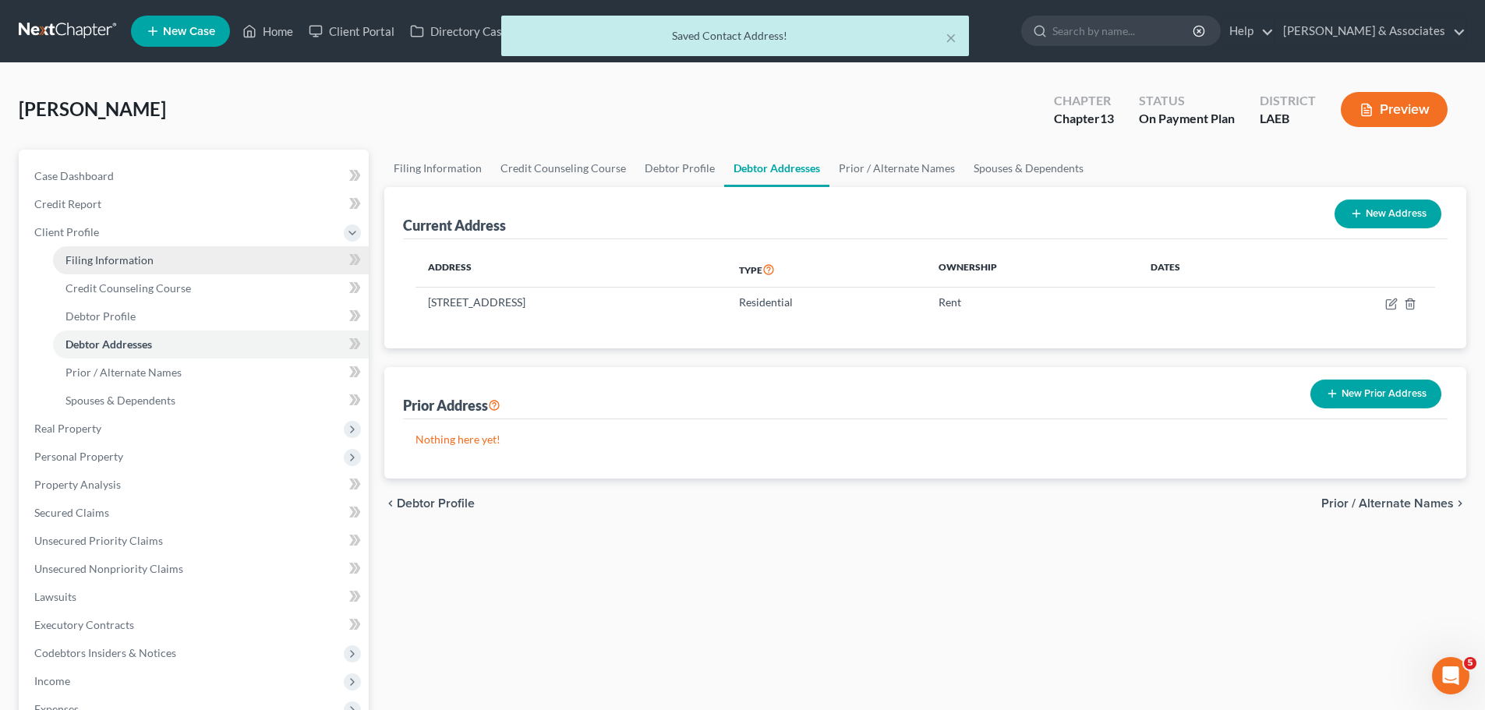
drag, startPoint x: 103, startPoint y: 253, endPoint x: 113, endPoint y: 262, distance: 13.8
click at [103, 252] on link "Filing Information" at bounding box center [211, 260] width 316 height 28
select select "1"
select select "0"
select select "3"
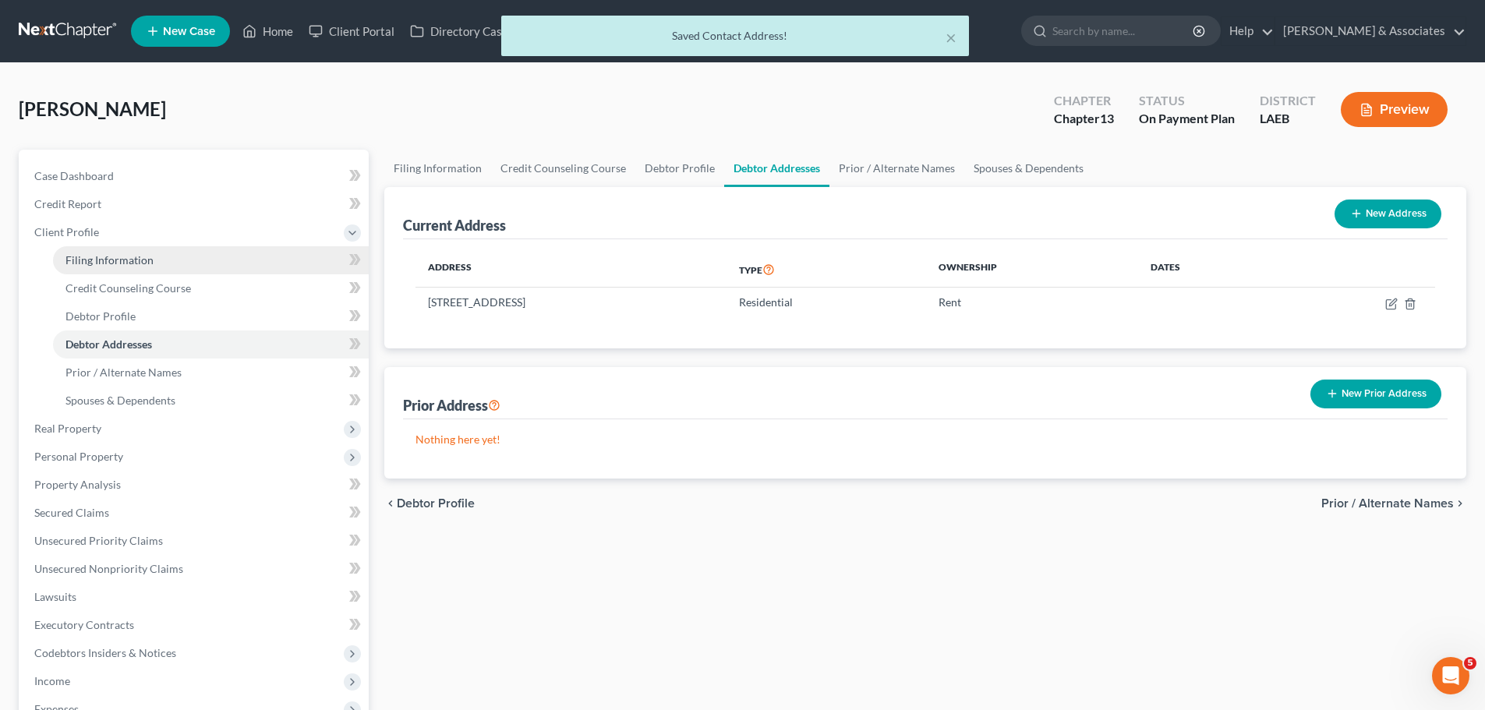
select select "34"
select select "0"
select select "19"
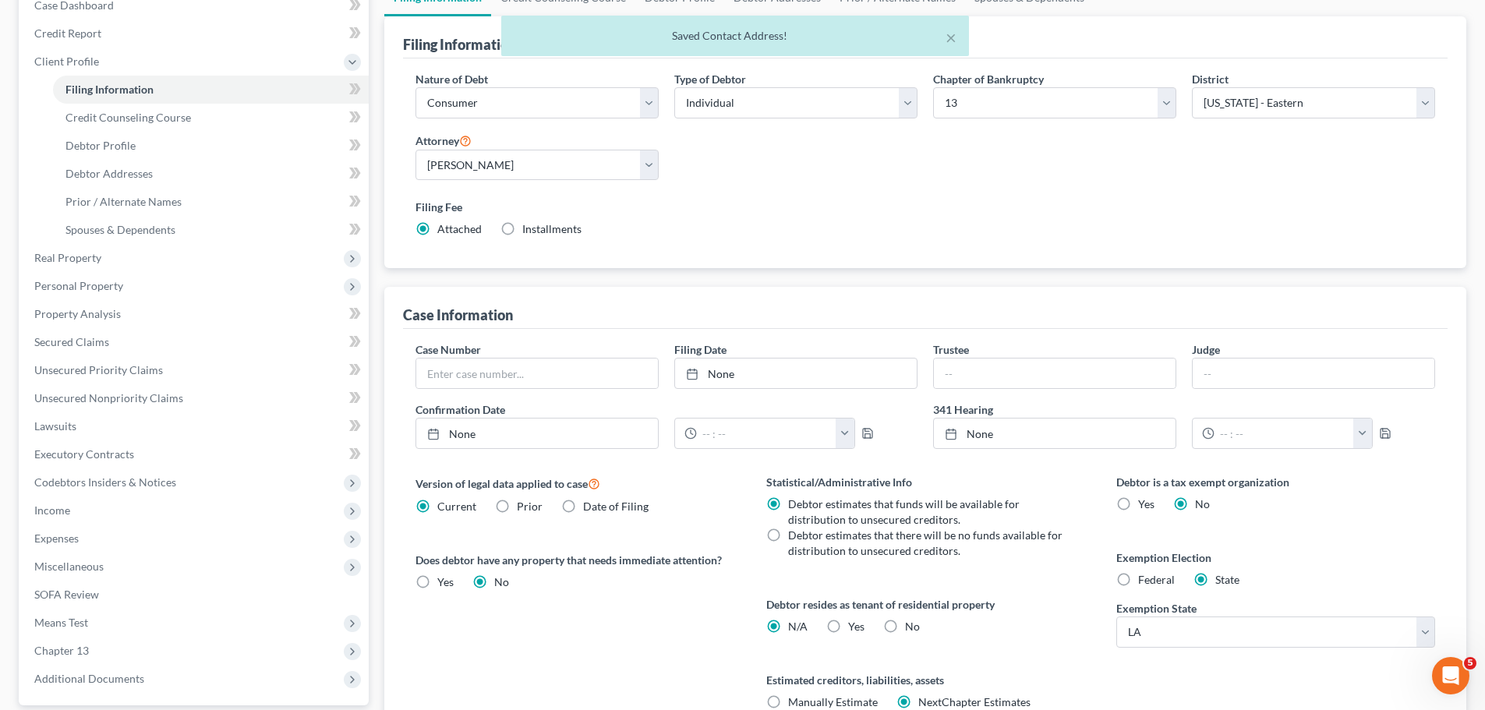
scroll to position [317, 0]
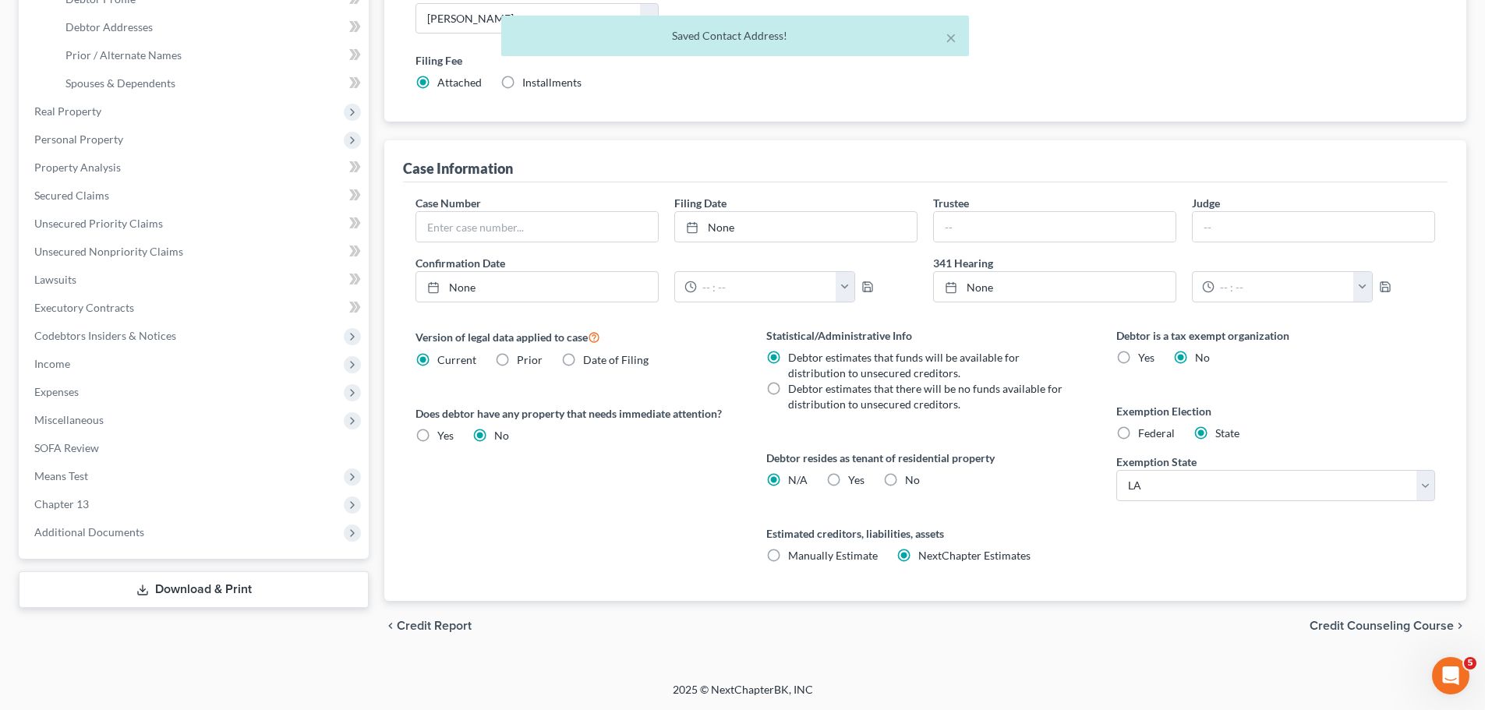
click at [848, 479] on label "Yes Yes" at bounding box center [856, 480] width 16 height 16
click at [854, 479] on input "Yes Yes" at bounding box center [859, 477] width 10 height 10
radio input "true"
radio input "false"
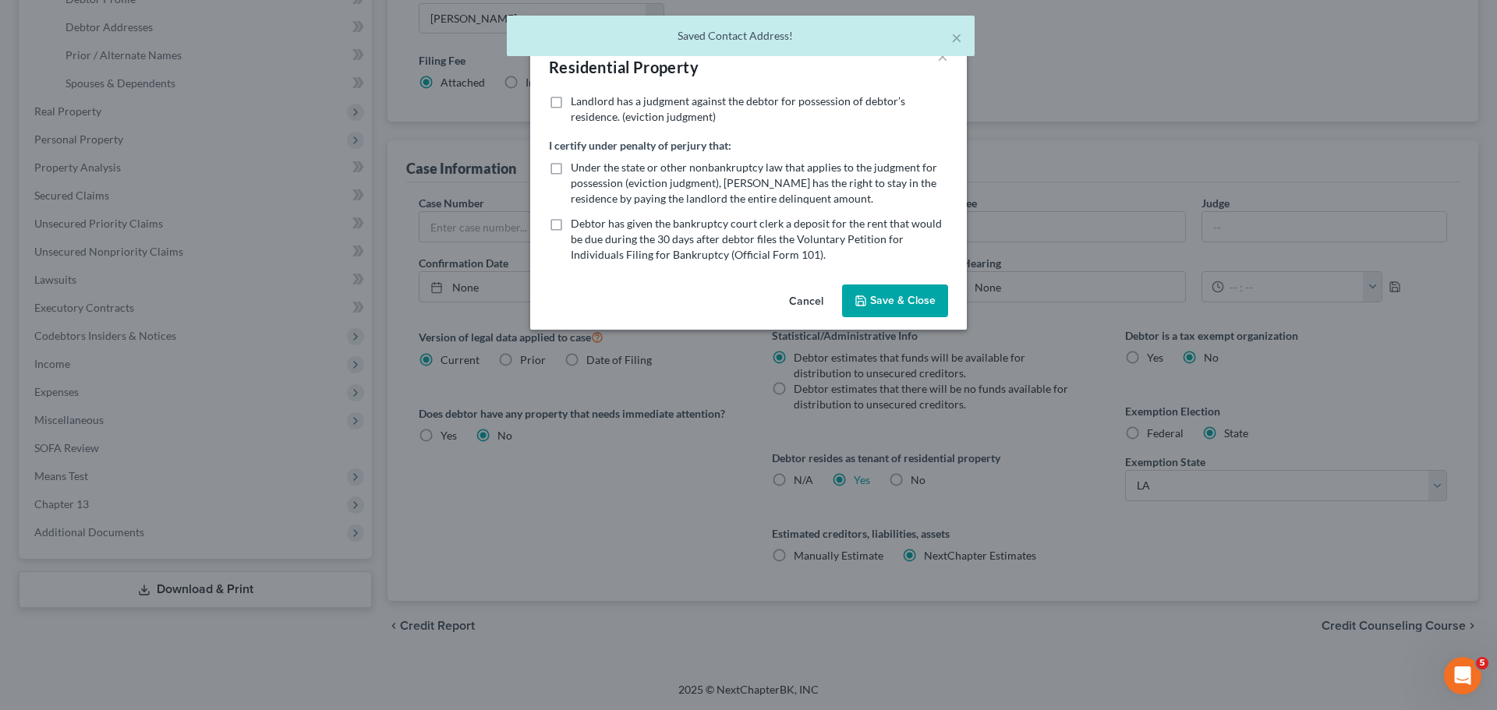
click at [937, 300] on button "Save & Close" at bounding box center [895, 301] width 106 height 33
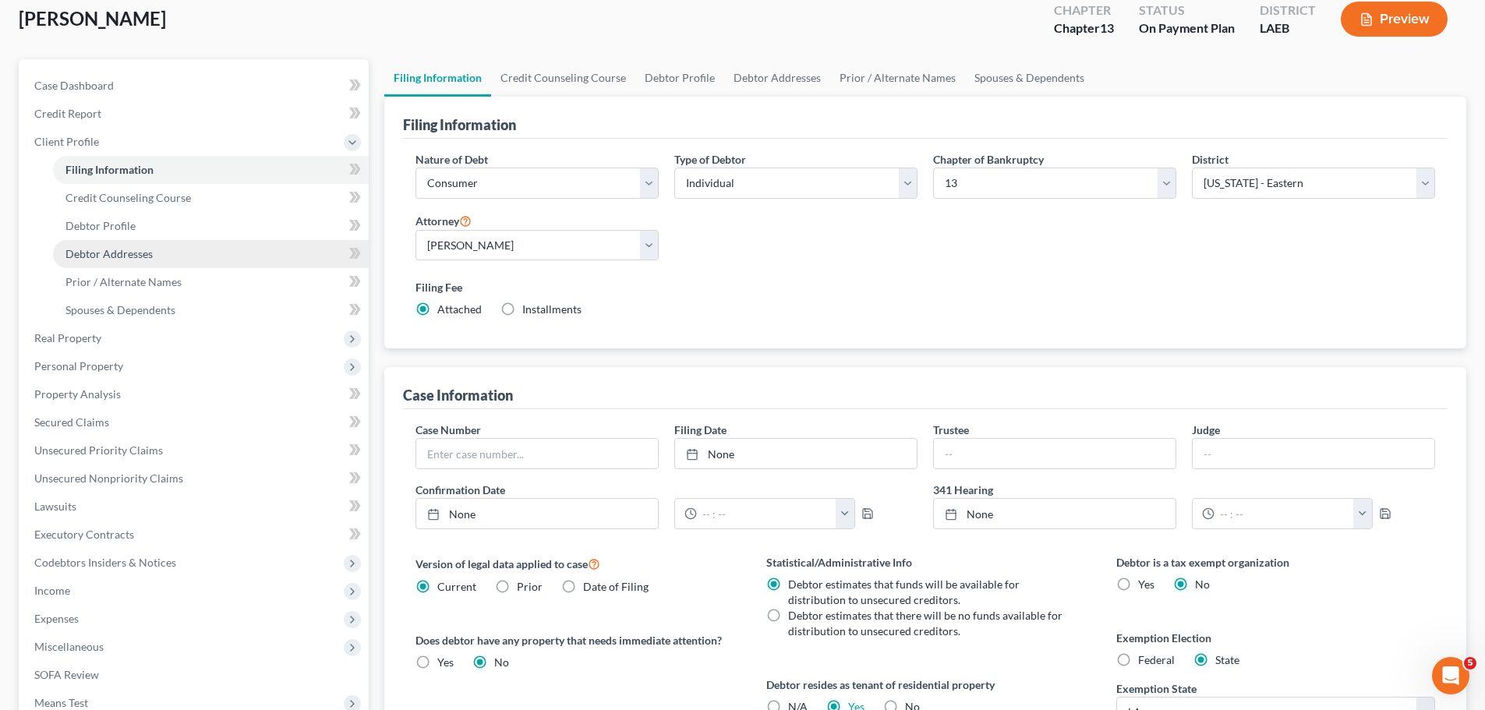
scroll to position [0, 0]
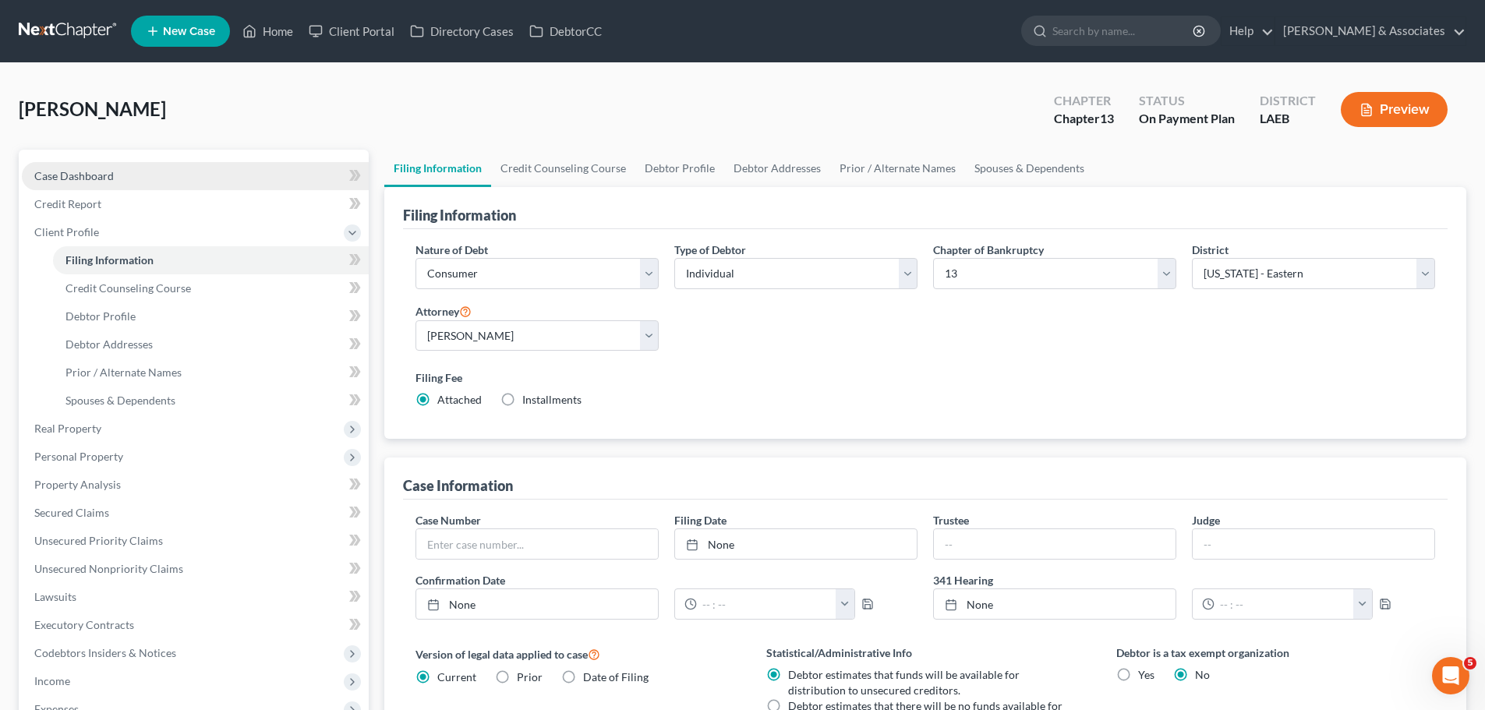
click at [93, 178] on span "Case Dashboard" at bounding box center [74, 175] width 80 height 13
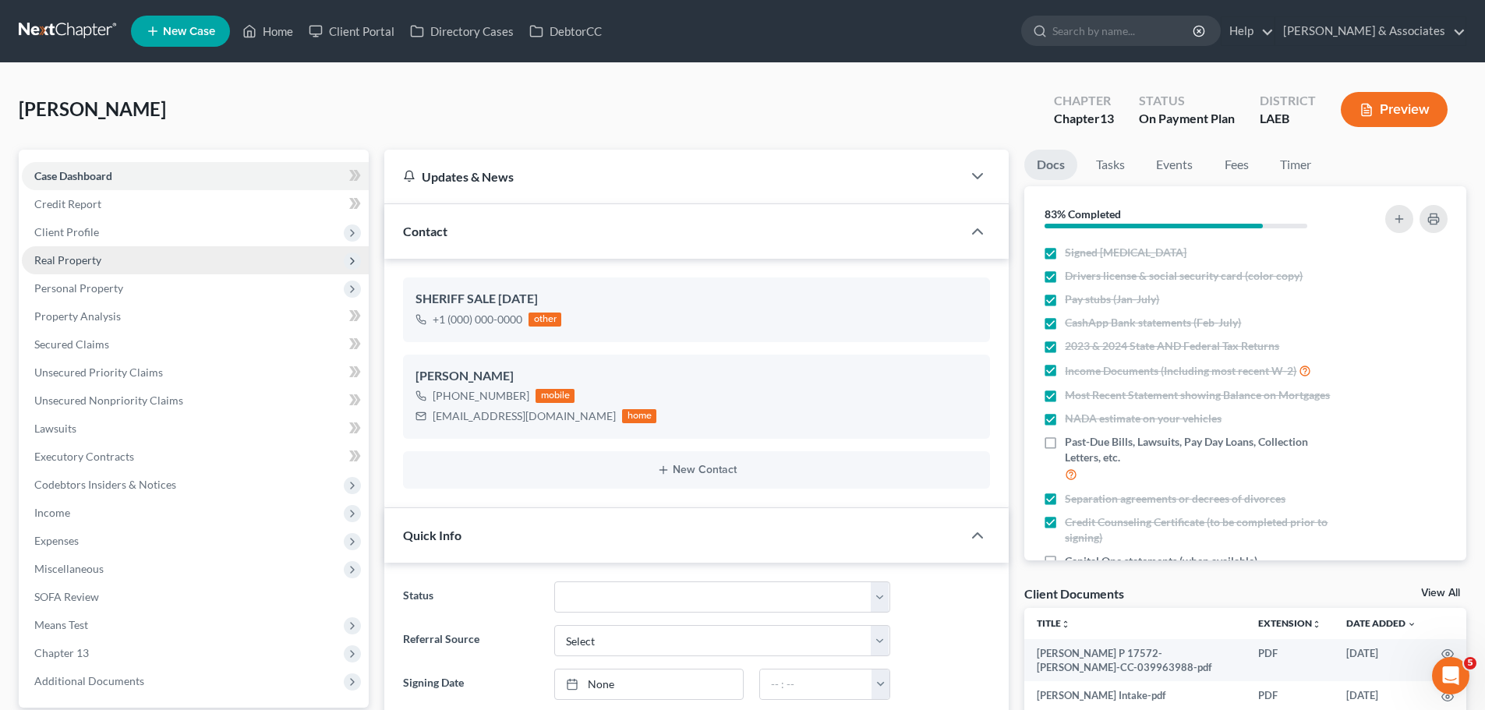
click at [91, 272] on span "Real Property" at bounding box center [195, 260] width 347 height 28
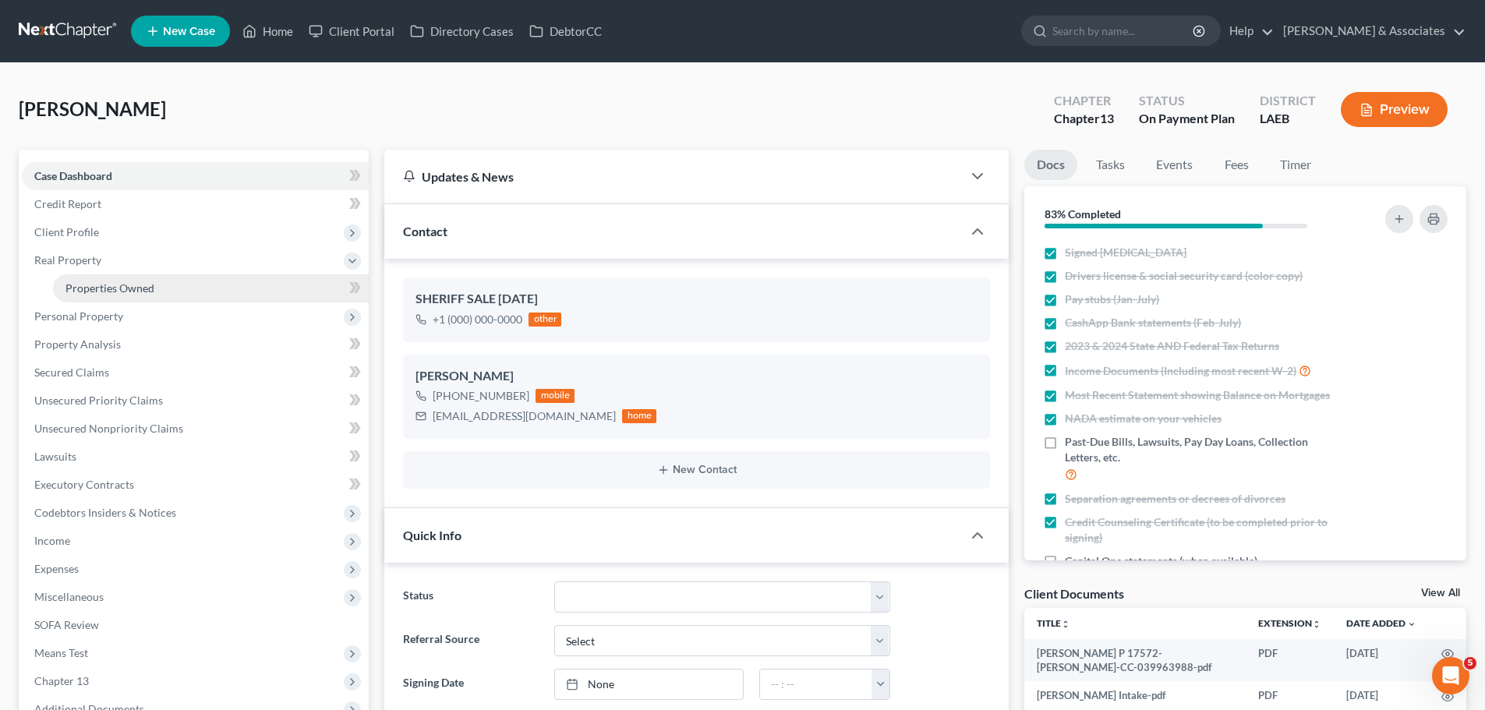
click at [100, 283] on span "Properties Owned" at bounding box center [109, 287] width 89 height 13
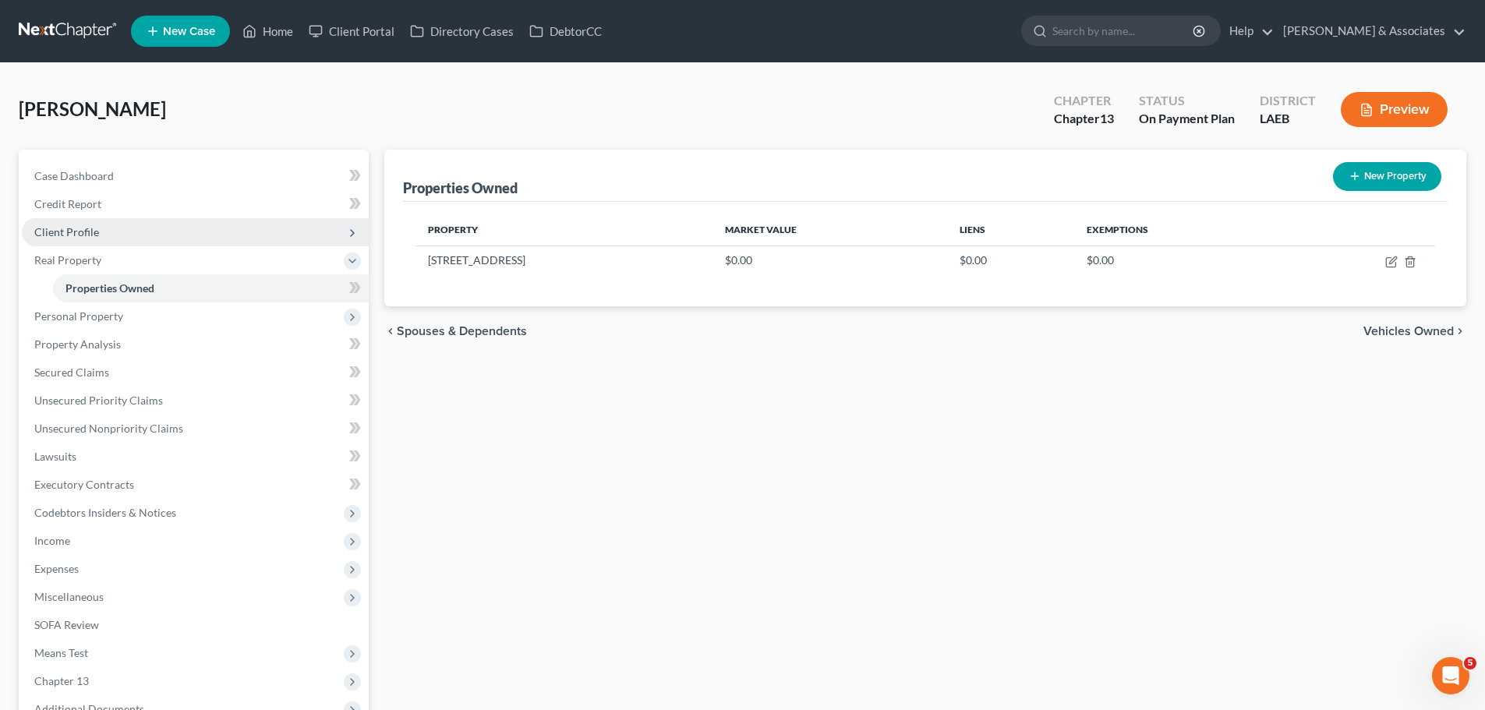
click at [69, 244] on span "Client Profile" at bounding box center [195, 232] width 347 height 28
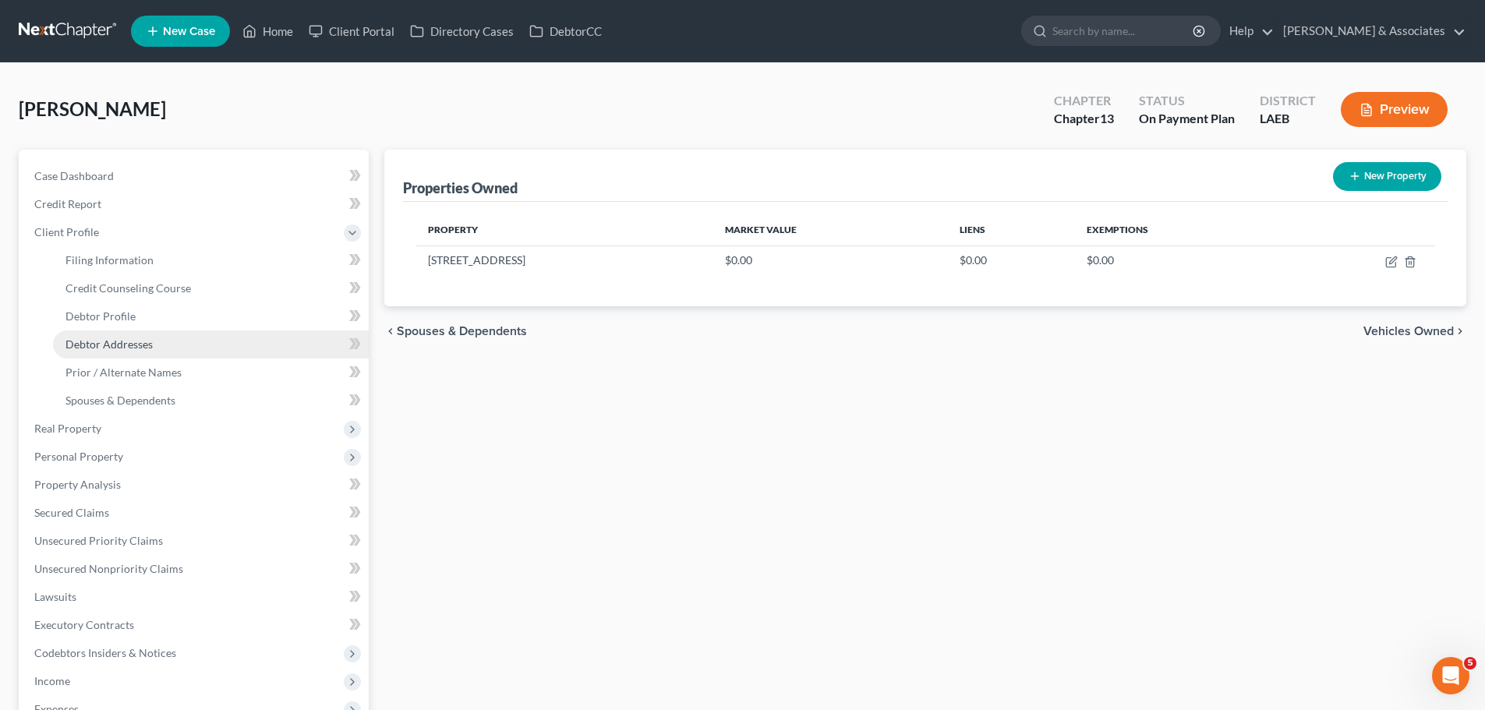
click at [121, 351] on link "Debtor Addresses" at bounding box center [211, 345] width 316 height 28
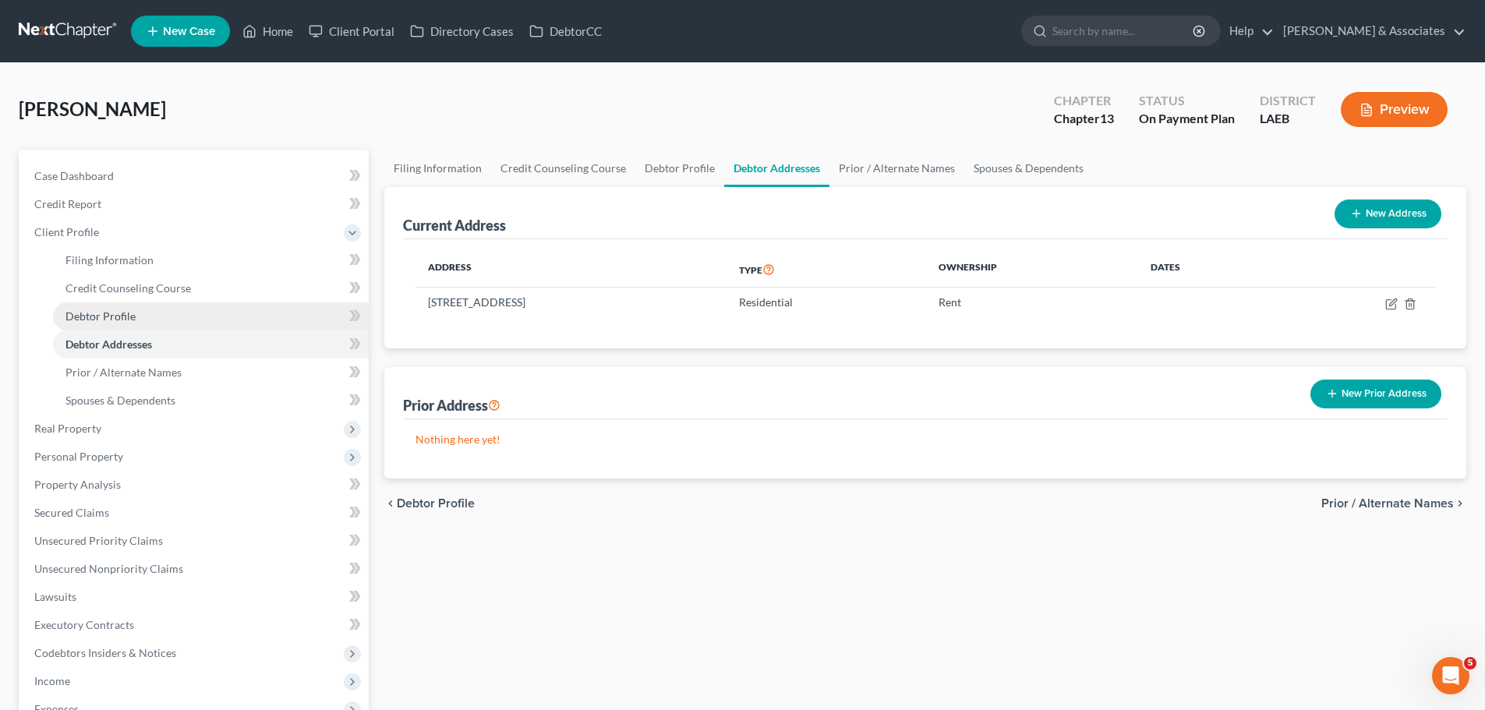
click at [149, 317] on link "Debtor Profile" at bounding box center [211, 316] width 316 height 28
select select "0"
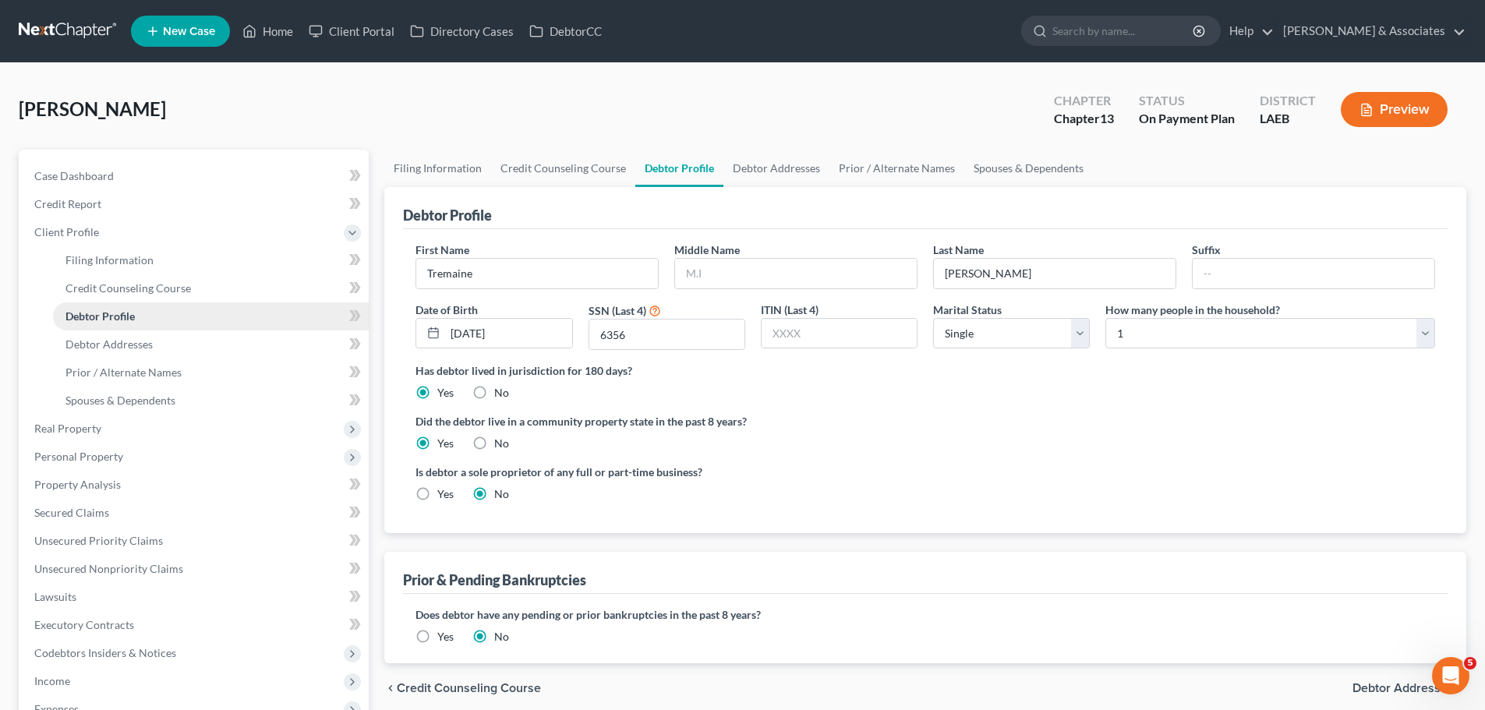
radio input "true"
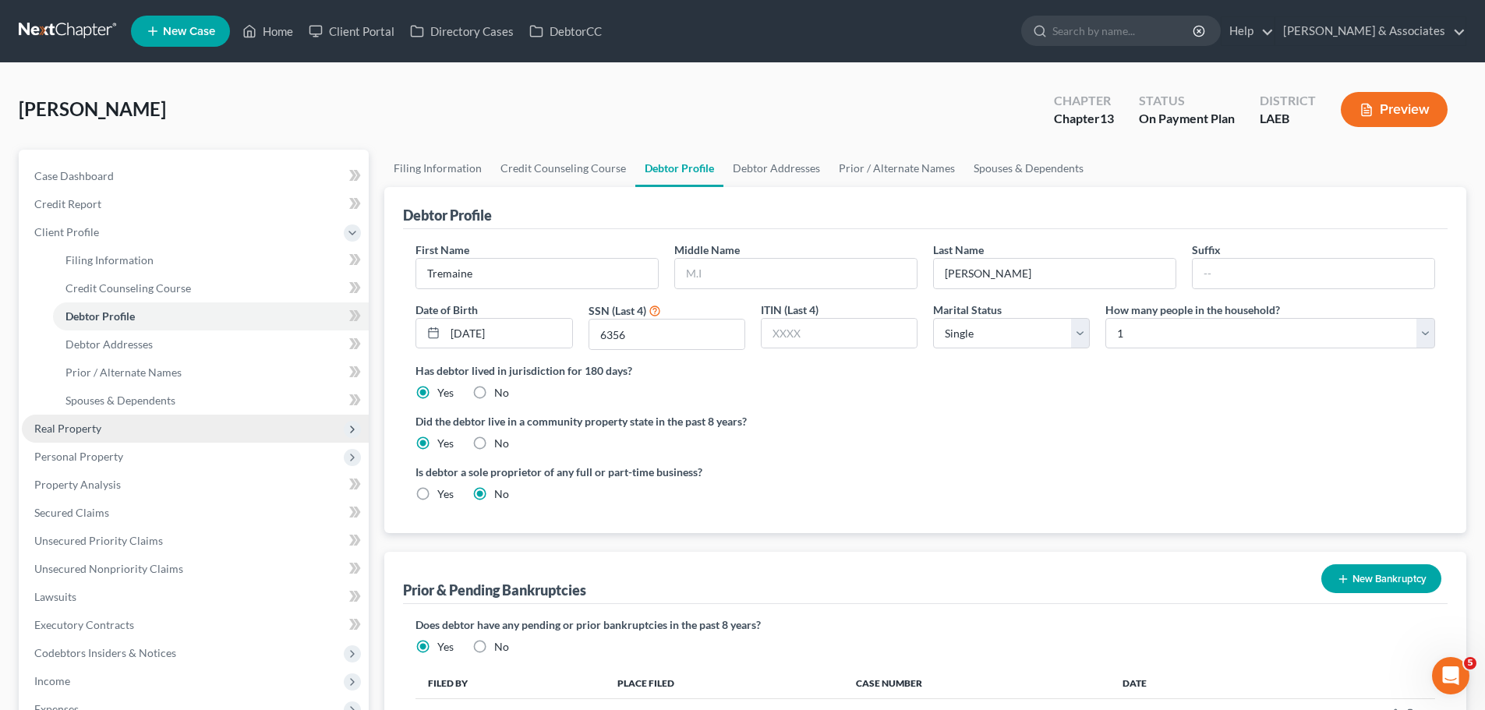
click at [90, 435] on span "Real Property" at bounding box center [195, 429] width 347 height 28
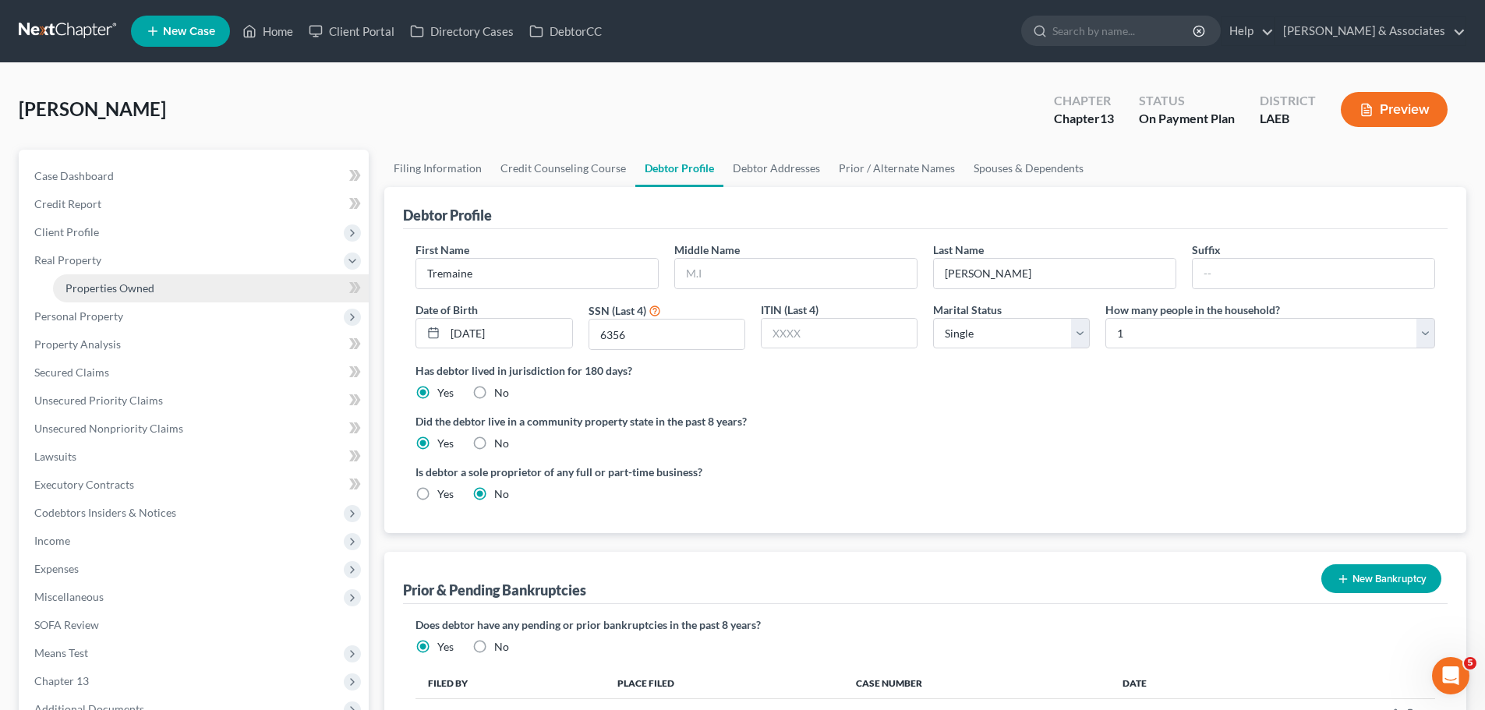
click at [133, 294] on span "Properties Owned" at bounding box center [109, 287] width 89 height 13
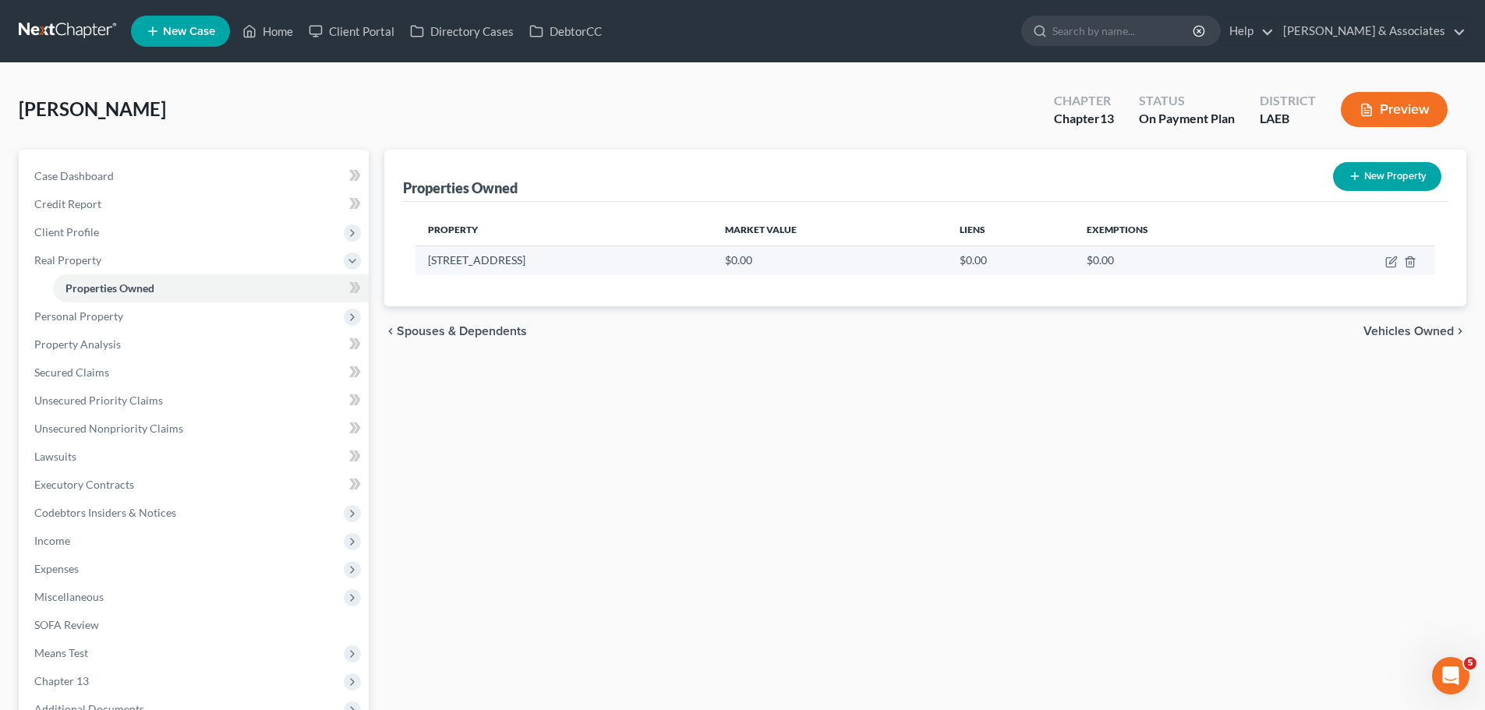
drag, startPoint x: 405, startPoint y: 260, endPoint x: 446, endPoint y: 260, distance: 40.5
click at [409, 260] on div "Properties Owned New Property Property Market Value Liens Exemptions 3734 Highw…" at bounding box center [925, 228] width 1082 height 157
click at [1383, 261] on td at bounding box center [1359, 261] width 151 height 30
click at [1391, 260] on icon "button" at bounding box center [1392, 259] width 7 height 7
select select "19"
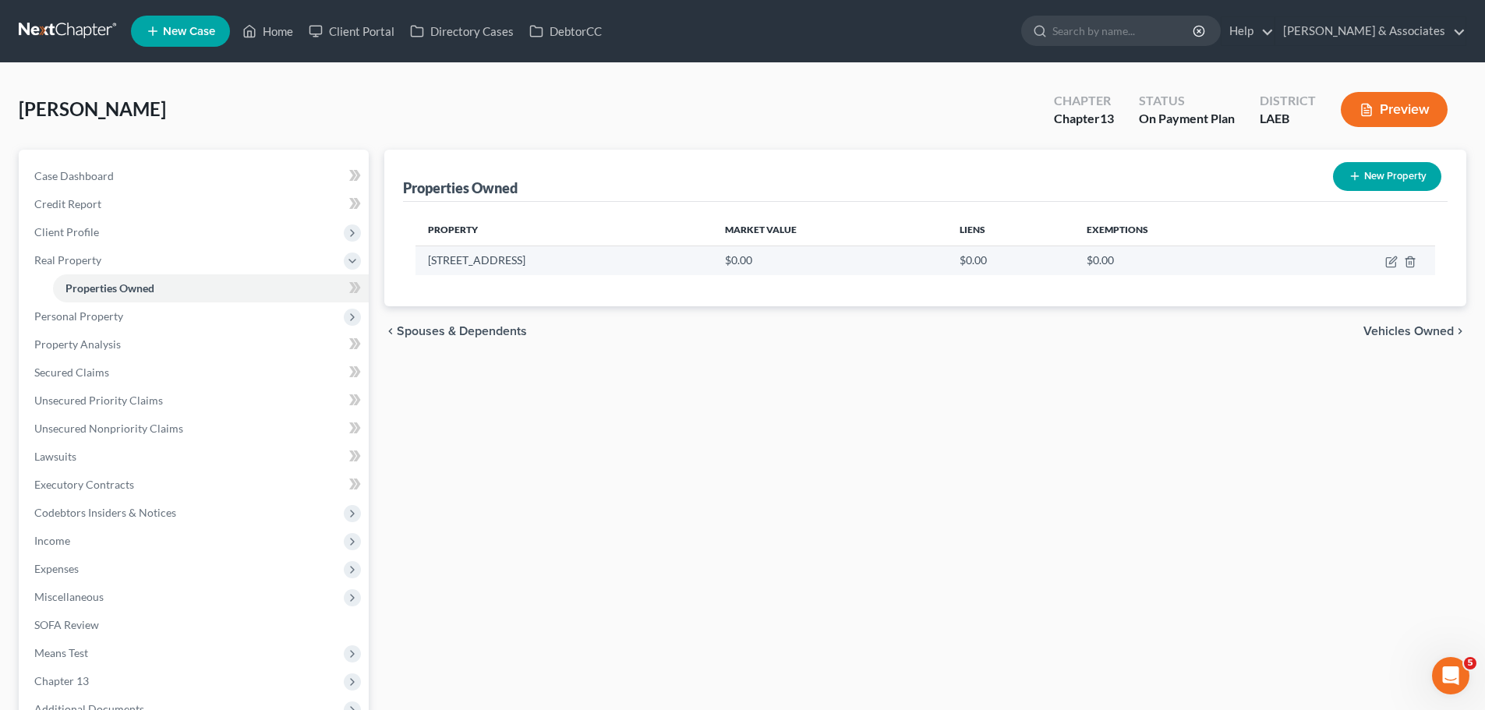
select select "3"
select select "0"
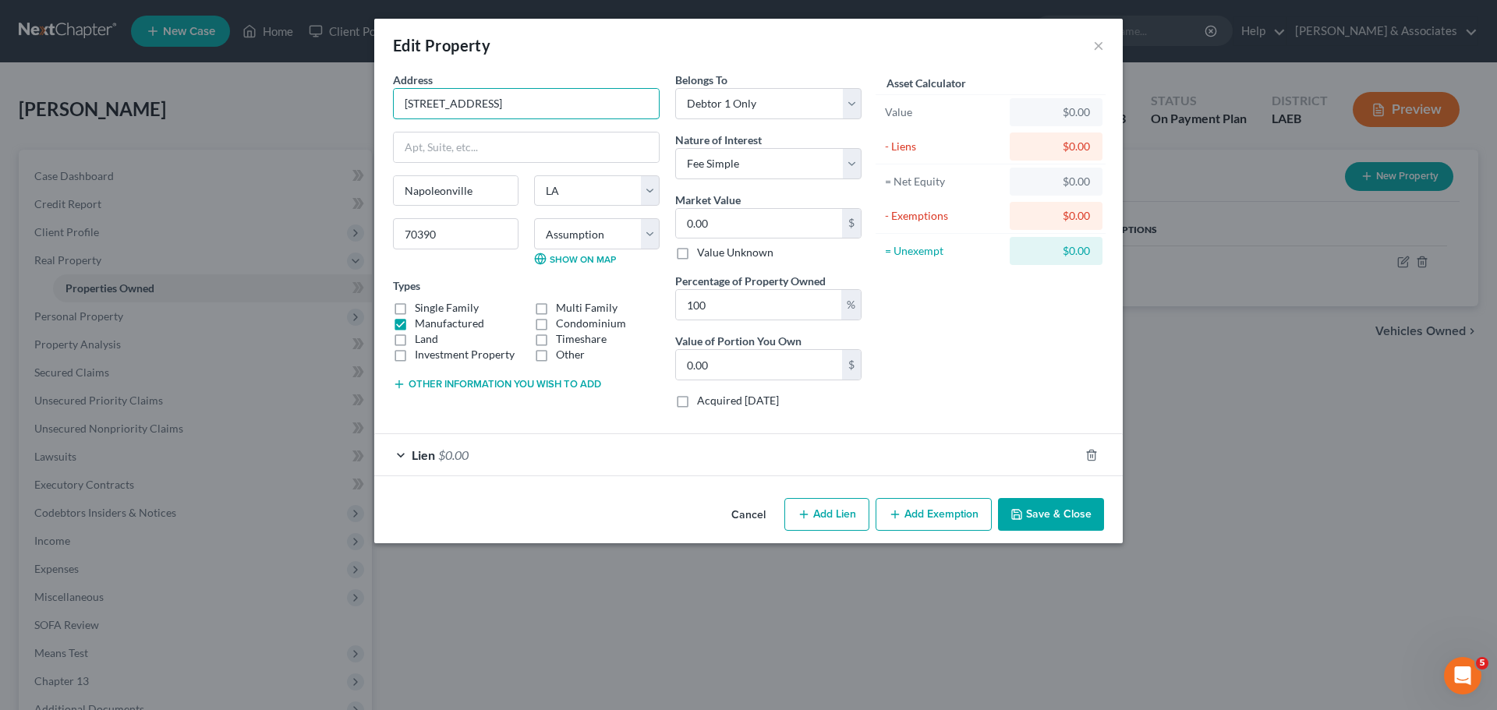
drag, startPoint x: 529, startPoint y: 90, endPoint x: 366, endPoint y: 95, distance: 163.8
click at [366, 95] on div "Edit Property × Address * 3734 Highway 1 Napoleonville State AL AK AR AZ CA CO …" at bounding box center [748, 355] width 1497 height 710
click at [1022, 516] on icon "button" at bounding box center [1016, 514] width 12 height 12
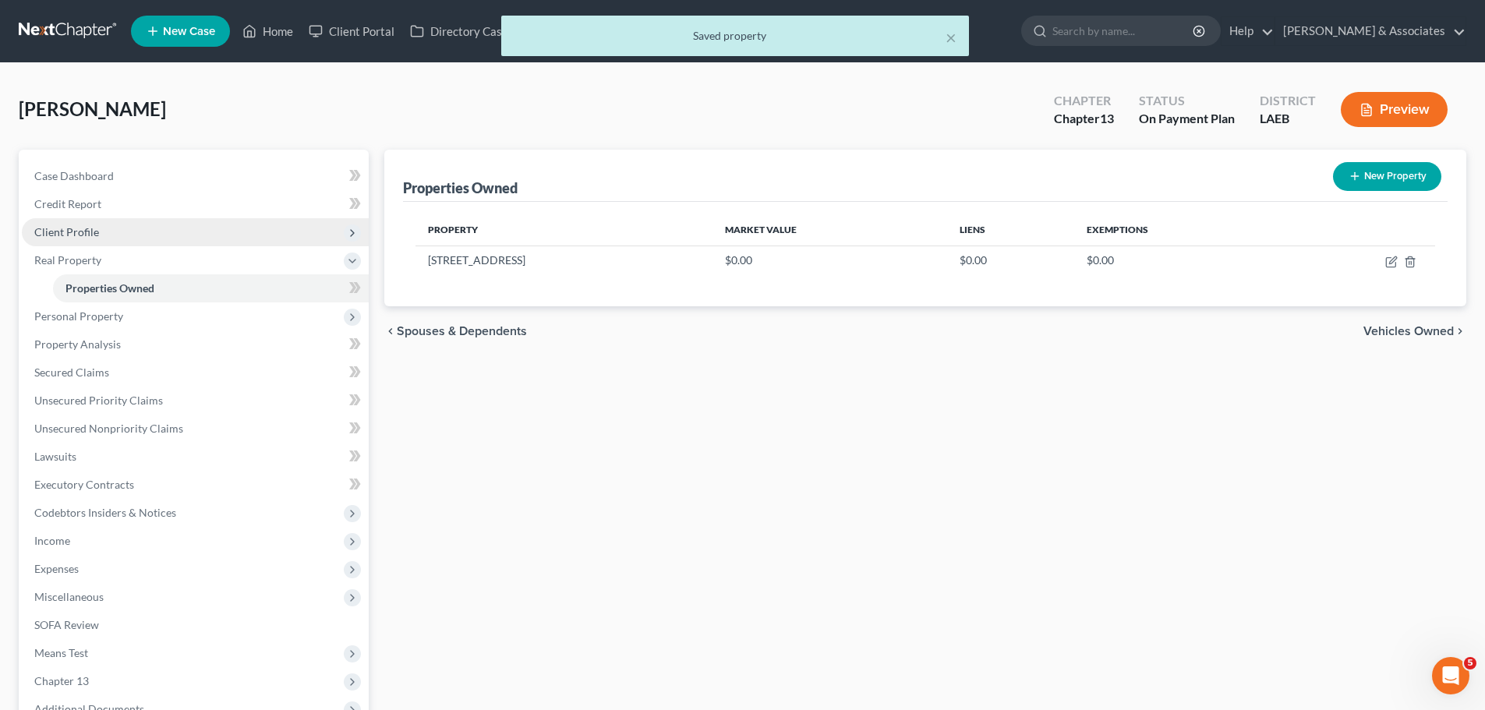
click at [83, 225] on span "Client Profile" at bounding box center [66, 231] width 65 height 13
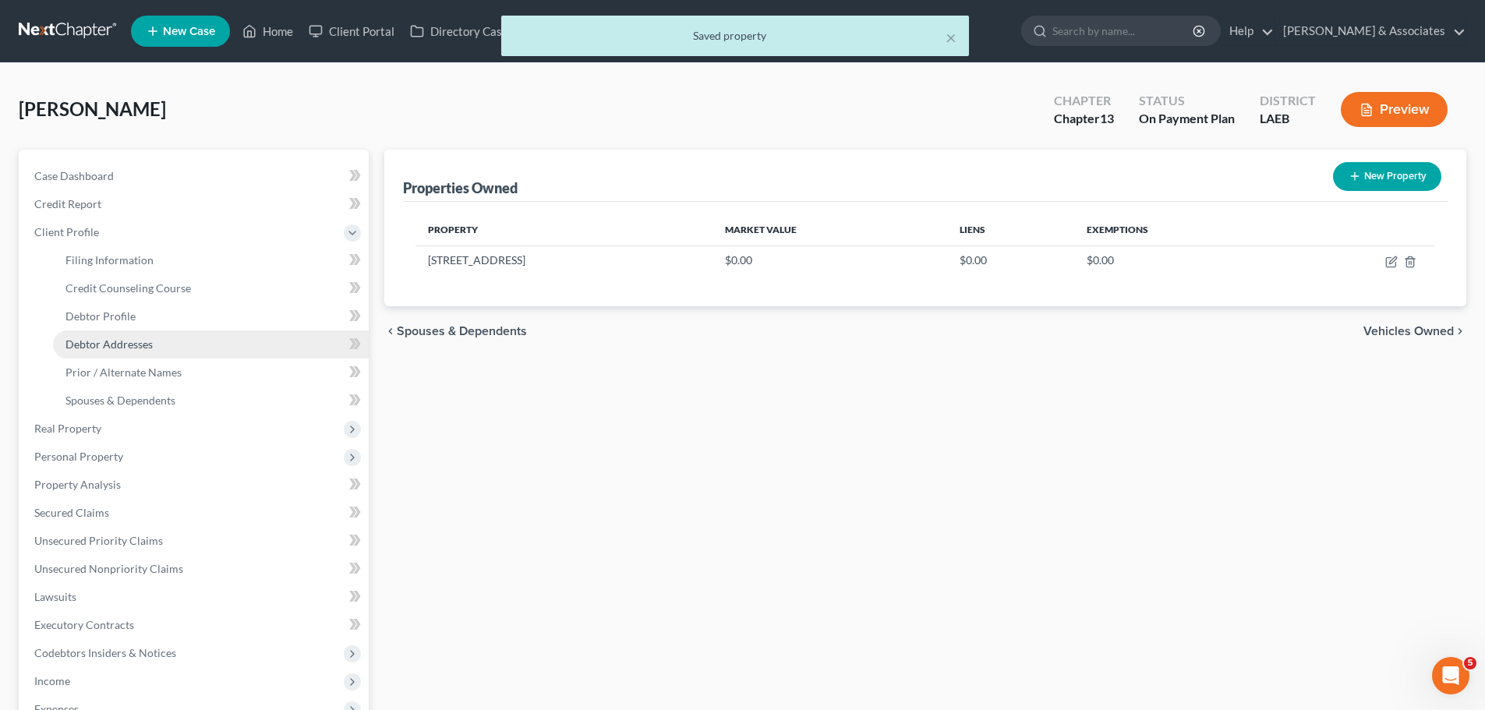
click at [101, 333] on link "Debtor Addresses" at bounding box center [211, 345] width 316 height 28
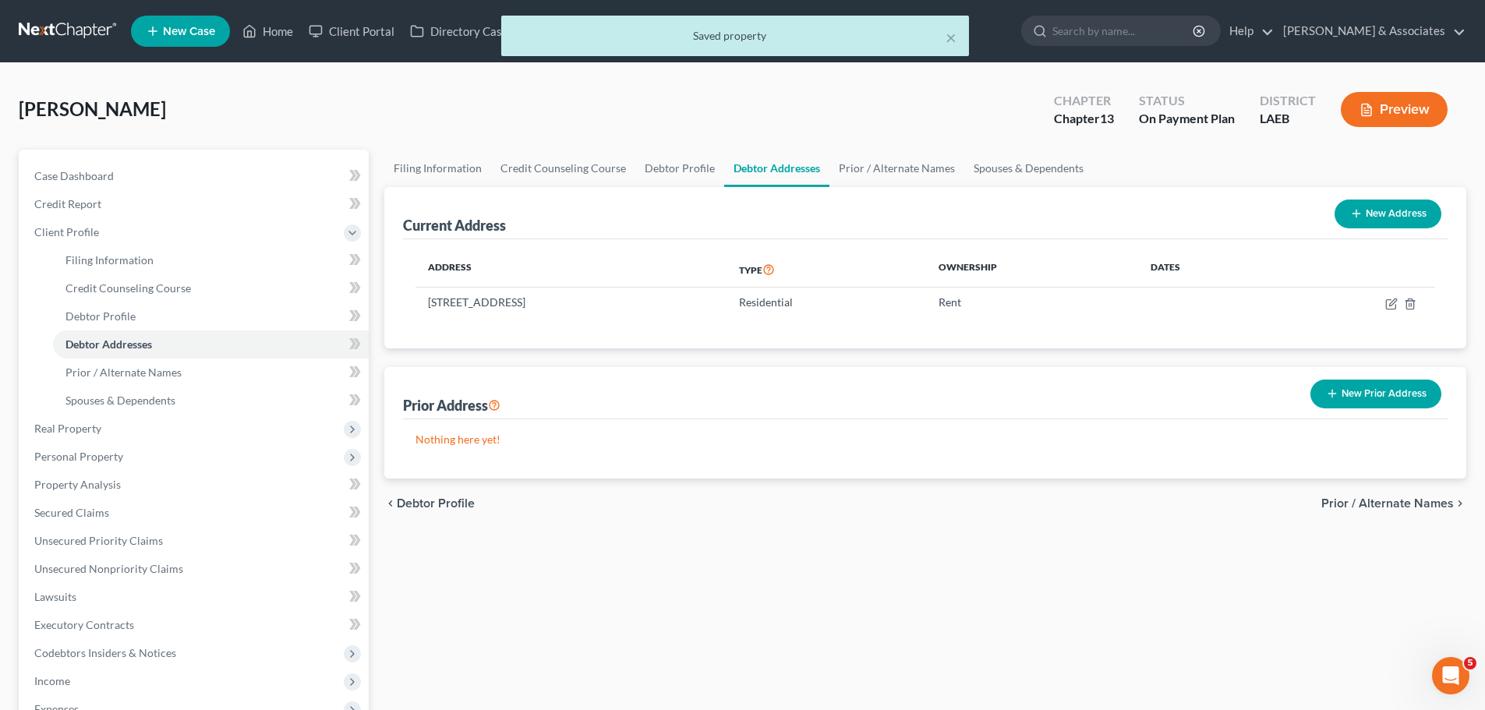
click at [1363, 394] on button "New Prior Address" at bounding box center [1375, 394] width 131 height 29
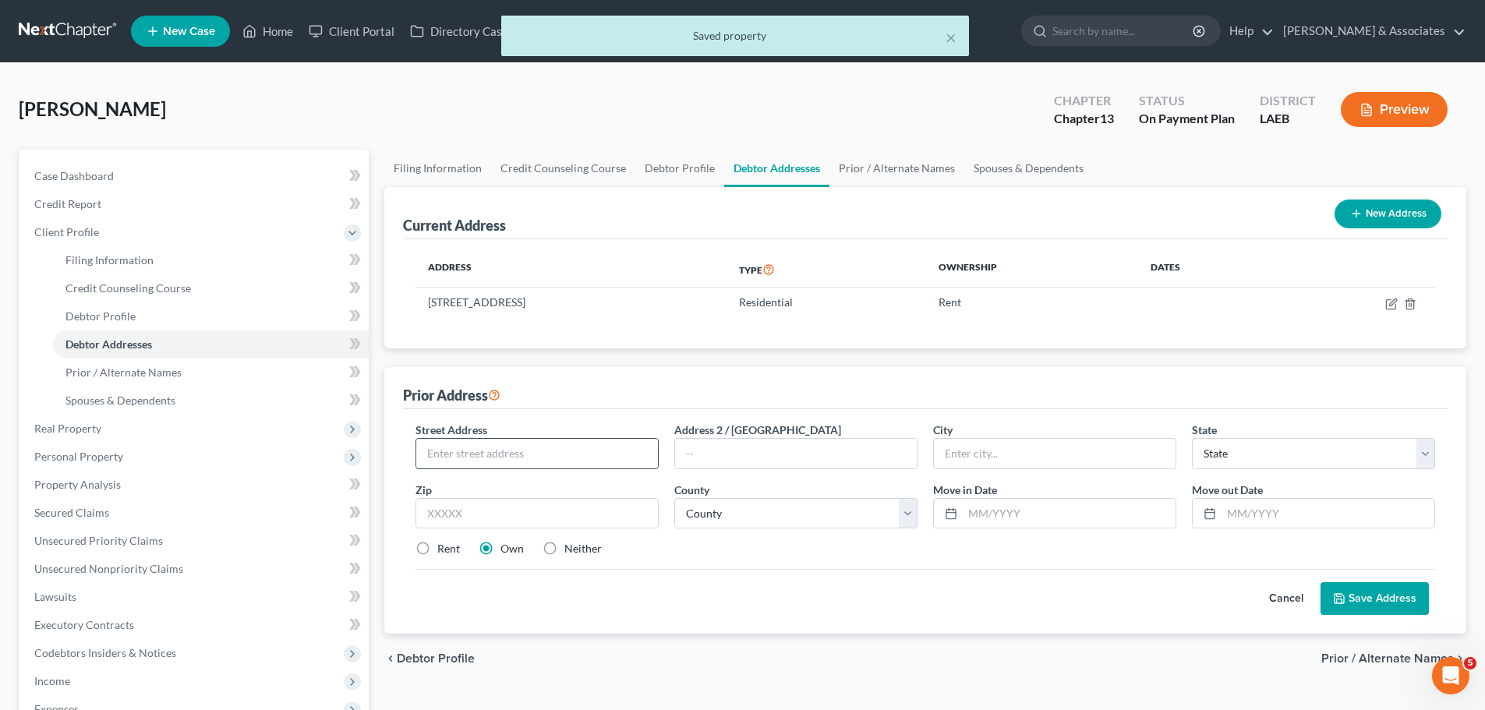
click at [499, 440] on input "text" at bounding box center [537, 454] width 242 height 30
paste input "3734 Highway 1"
type input "3734 Highway 1"
click at [514, 506] on input "text" at bounding box center [536, 513] width 243 height 31
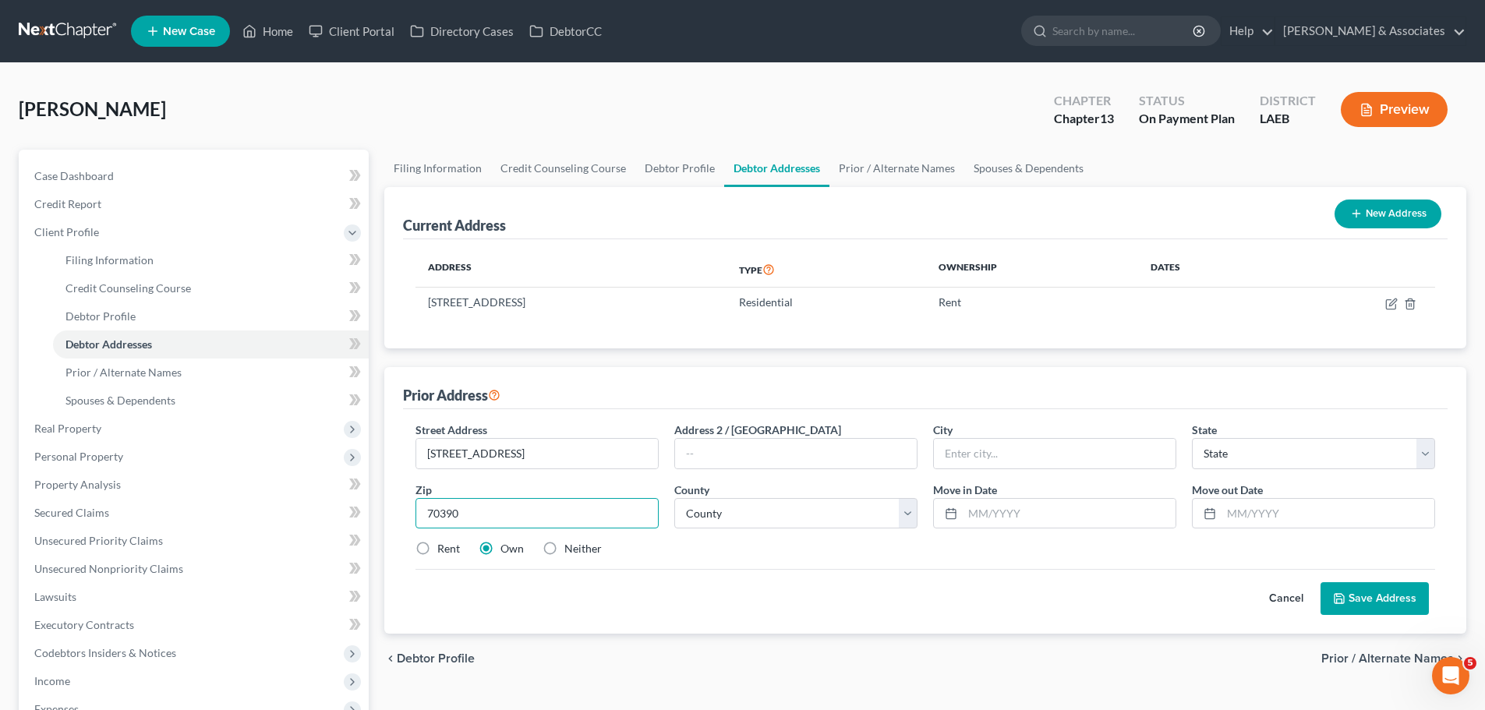
type input "70390"
type input "Napoleonville"
select select "19"
click at [753, 509] on select "County Acadia Allen Ascension Assumption Avoyelles Beauregard Bienville Bossier…" at bounding box center [795, 513] width 243 height 31
select select "3"
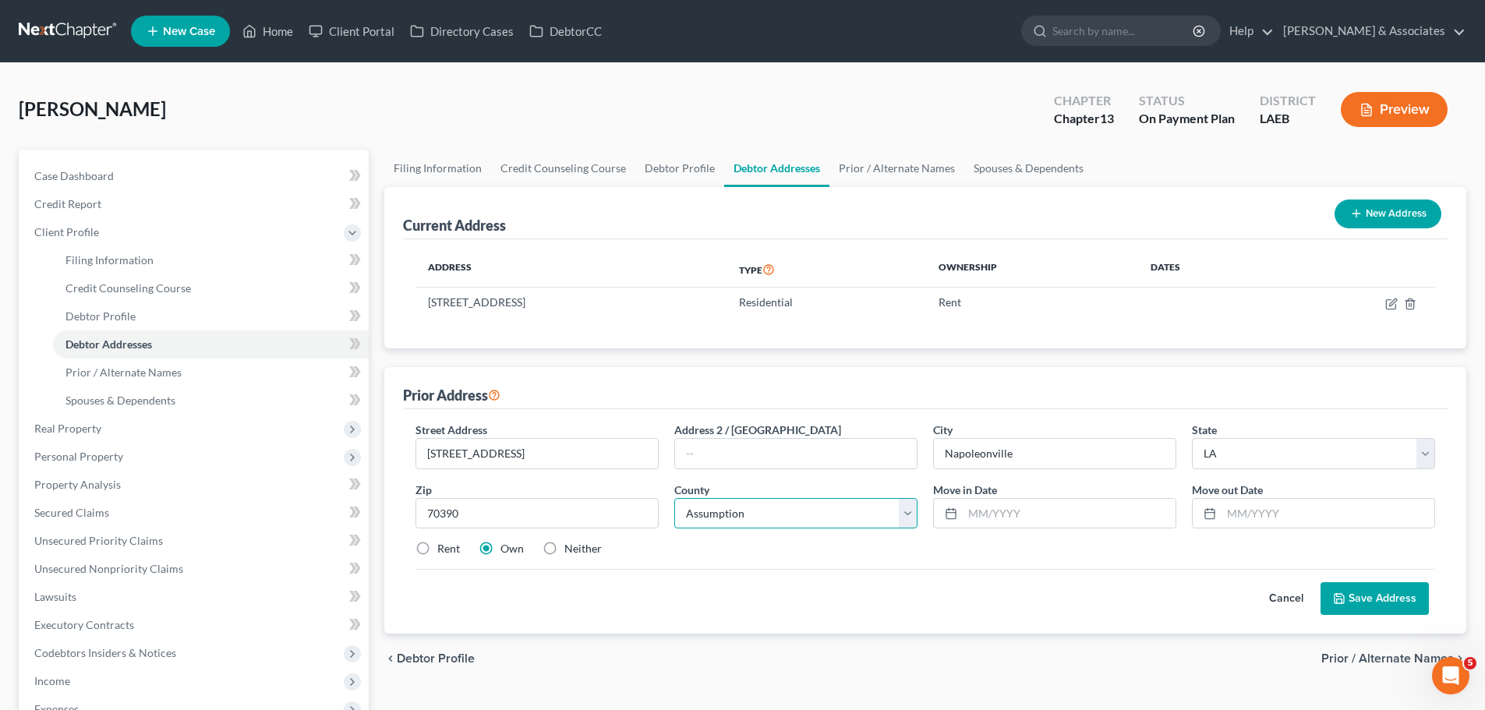
click at [674, 498] on select "County Acadia Allen Ascension Assumption Avoyelles Beauregard Bienville Bossier…" at bounding box center [795, 513] width 243 height 31
drag, startPoint x: 815, startPoint y: 623, endPoint x: 772, endPoint y: 620, distance: 42.9
click at [814, 623] on div "Street Address * 3734 Highway 1 Address 2 / PO Box City * Napoleonville State *…" at bounding box center [925, 521] width 1045 height 224
click at [1257, 512] on input "text" at bounding box center [1327, 514] width 213 height 30
type input "01/2025"
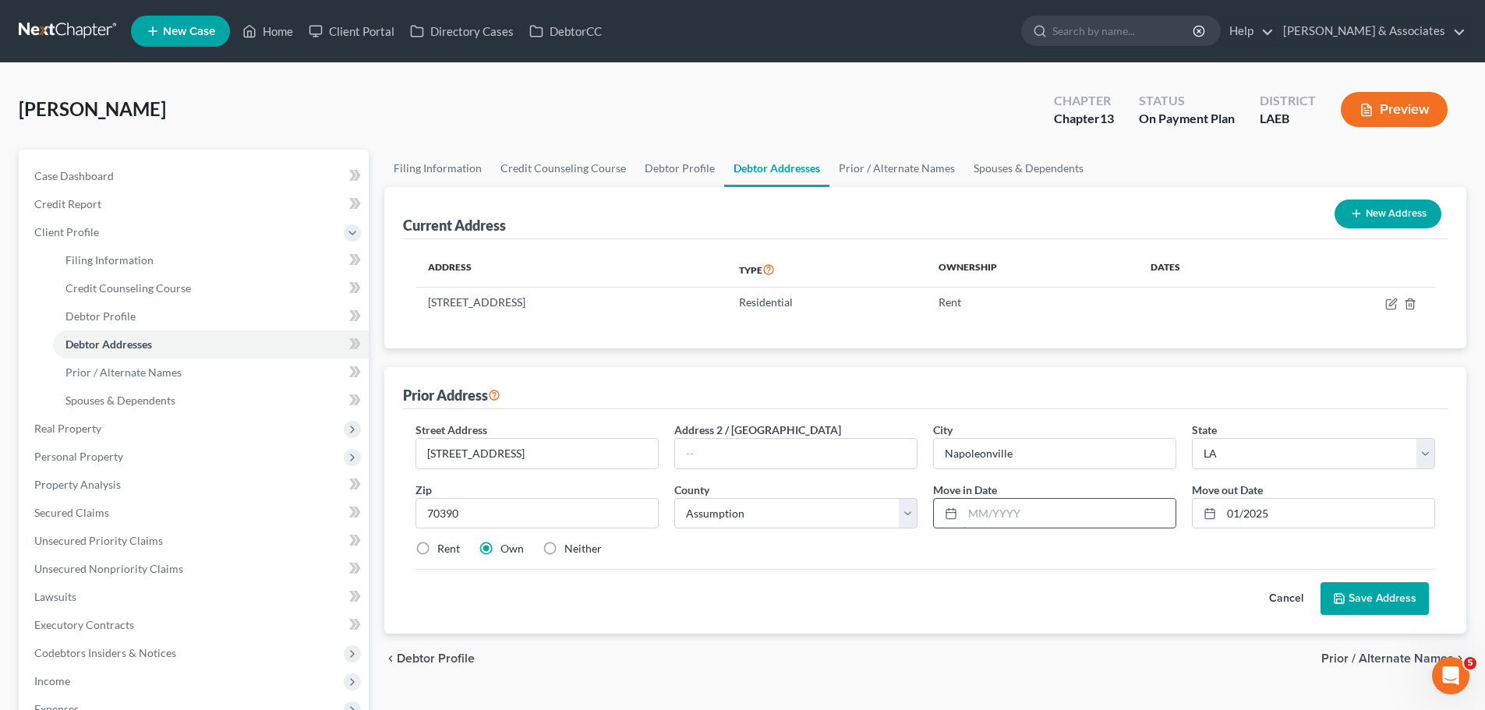
click at [1085, 519] on input "text" at bounding box center [1069, 514] width 213 height 30
drag, startPoint x: 999, startPoint y: 500, endPoint x: 1372, endPoint y: 553, distance: 377.1
click at [999, 500] on input "text" at bounding box center [1069, 514] width 213 height 30
type input "01/2015"
drag, startPoint x: 1397, startPoint y: 599, endPoint x: 1388, endPoint y: 606, distance: 10.6
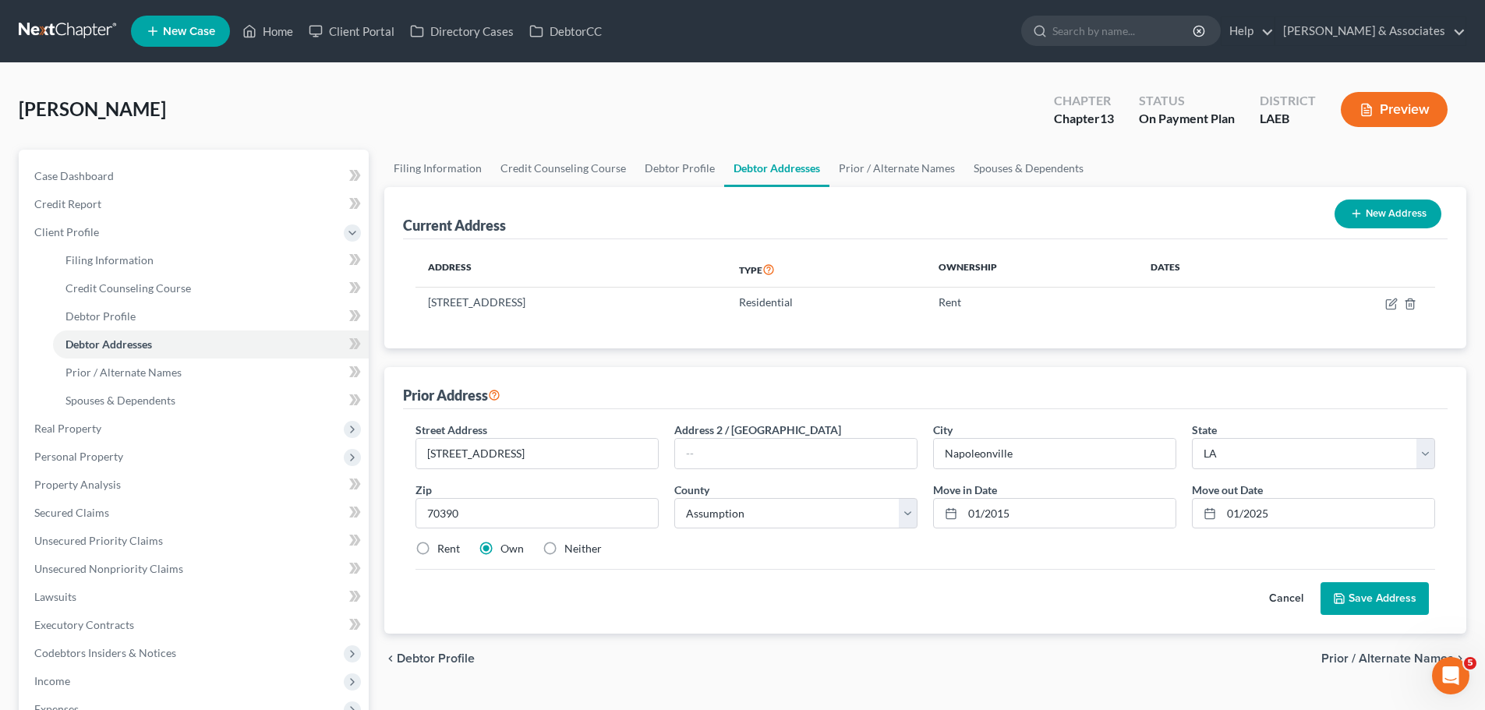
click at [1397, 599] on button "Save Address" at bounding box center [1374, 598] width 108 height 33
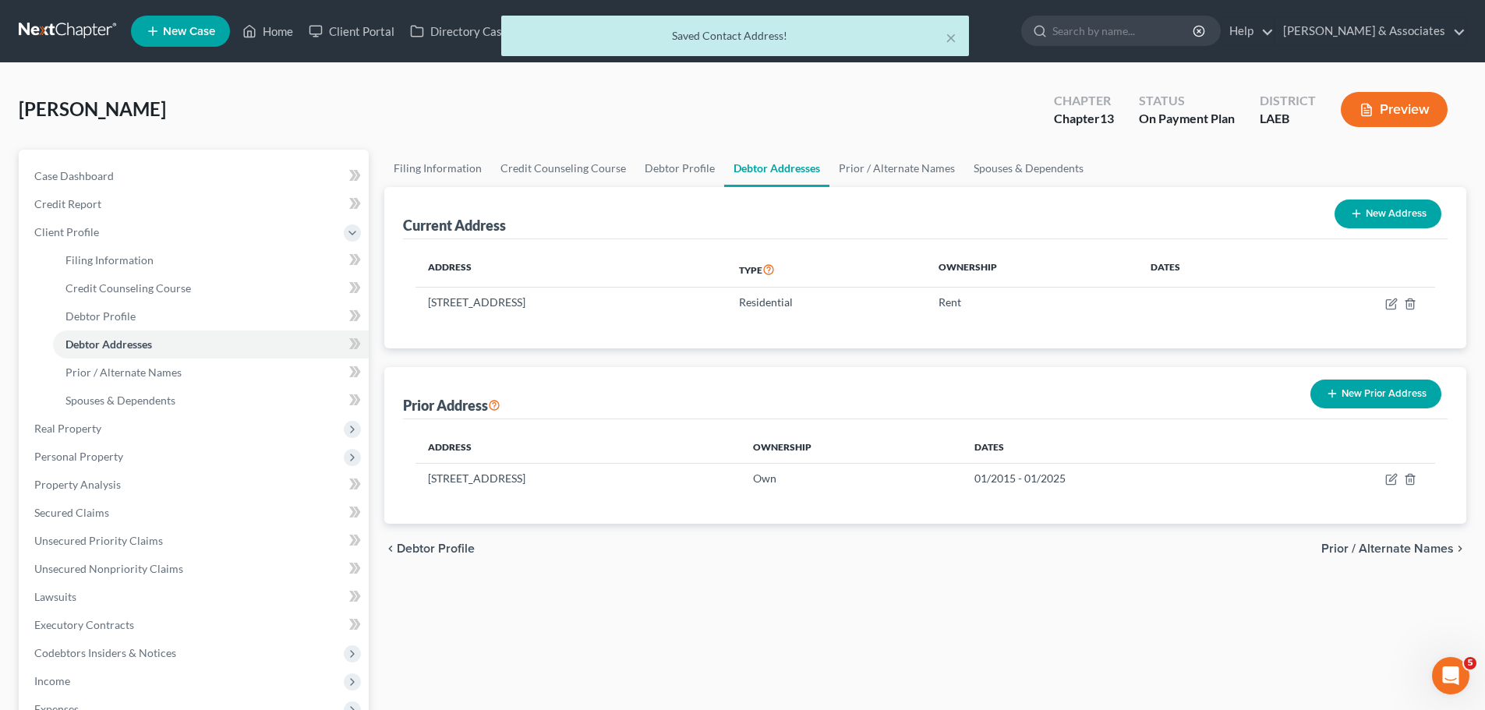
click at [1054, 649] on div "Filing Information Credit Counseling Course Debtor Profile Debtor Addresses Pri…" at bounding box center [926, 538] width 1098 height 776
click at [127, 366] on span "Prior / Alternate Names" at bounding box center [123, 372] width 116 height 13
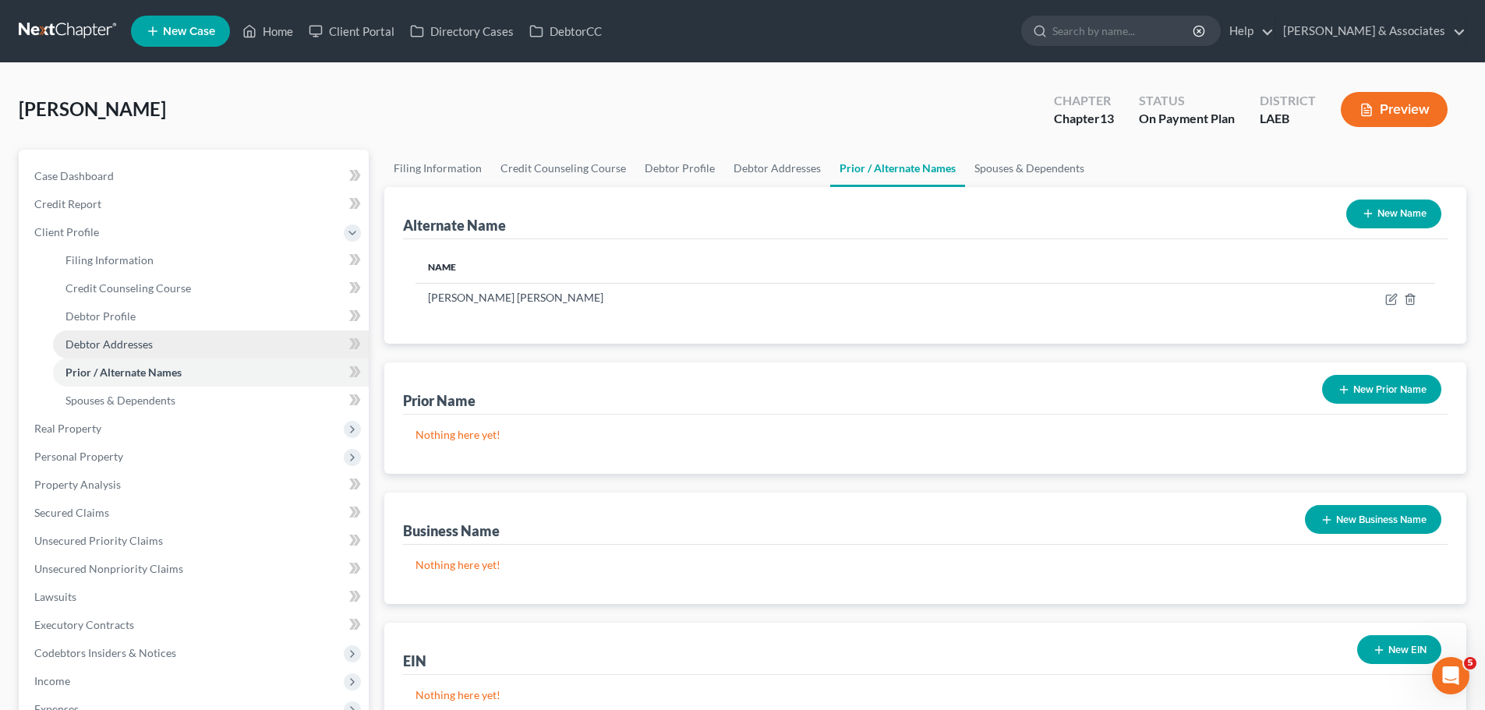
click at [161, 341] on link "Debtor Addresses" at bounding box center [211, 345] width 316 height 28
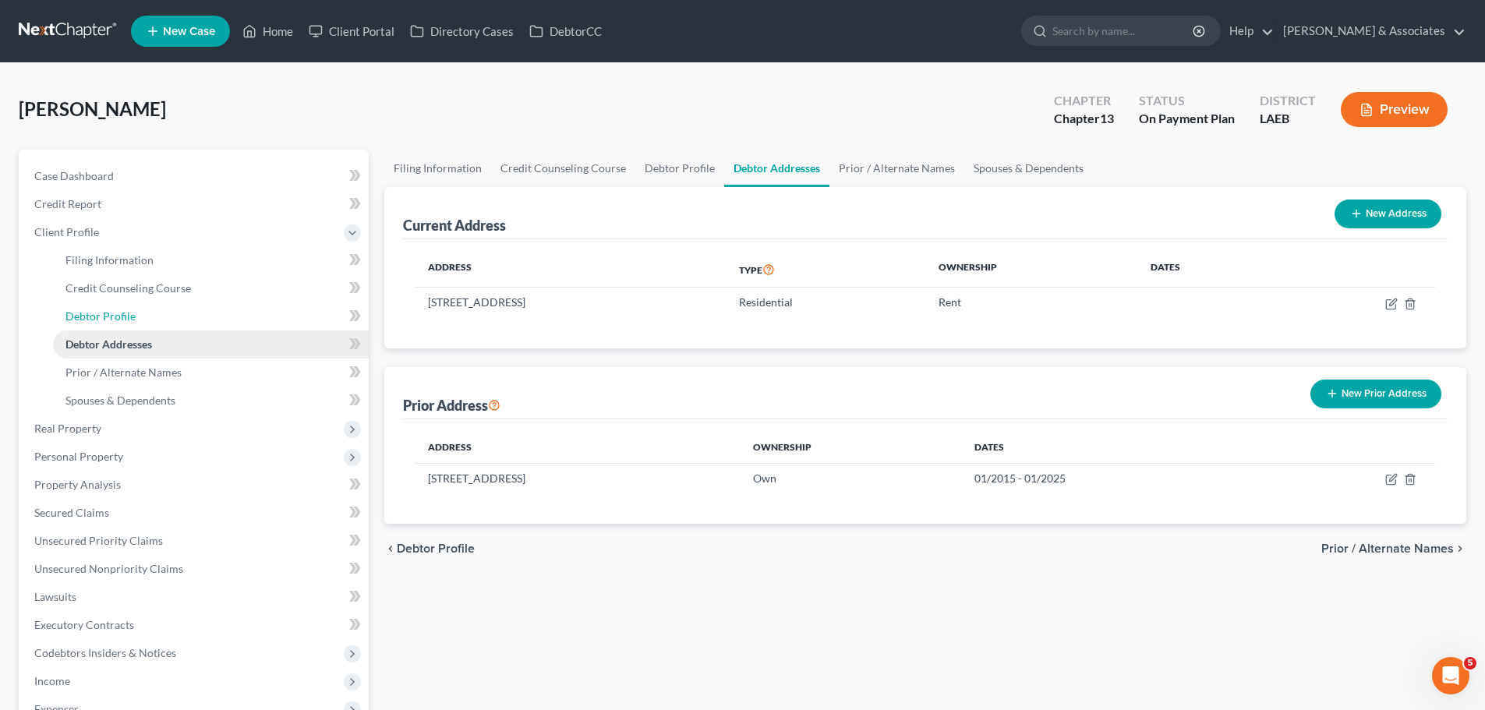
drag, startPoint x: 121, startPoint y: 316, endPoint x: 152, endPoint y: 339, distance: 39.0
click at [119, 317] on span "Debtor Profile" at bounding box center [100, 315] width 70 height 13
select select "0"
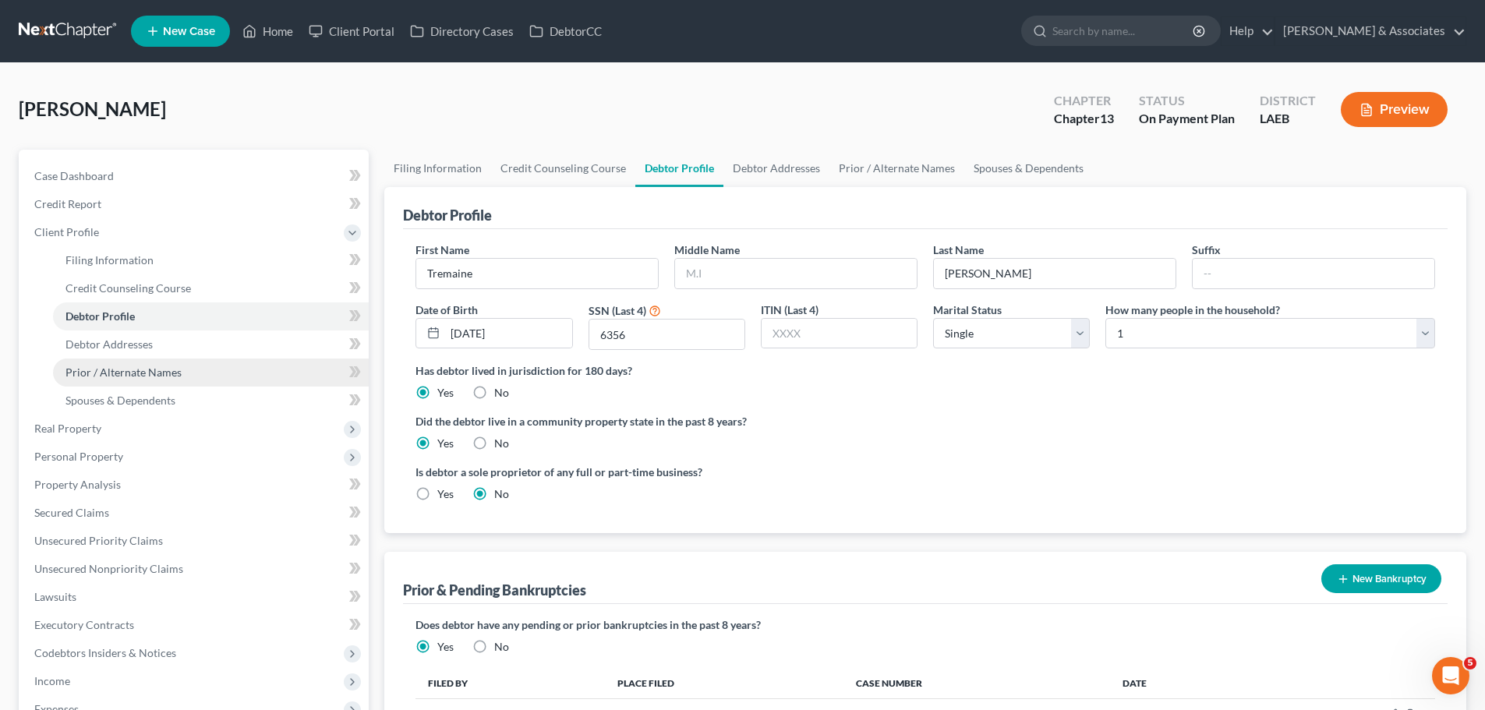
click at [164, 368] on span "Prior / Alternate Names" at bounding box center [123, 372] width 116 height 13
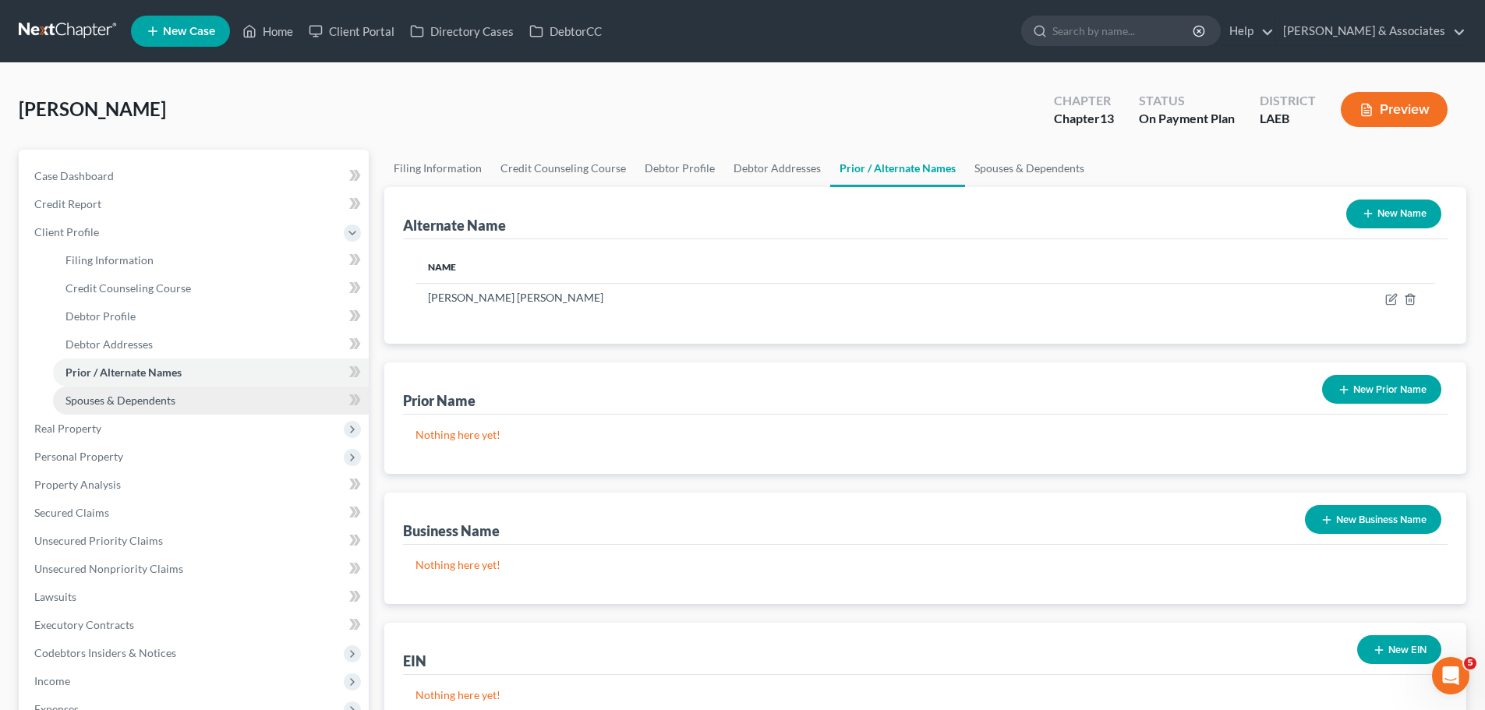
click at [136, 394] on span "Spouses & Dependents" at bounding box center [120, 400] width 110 height 13
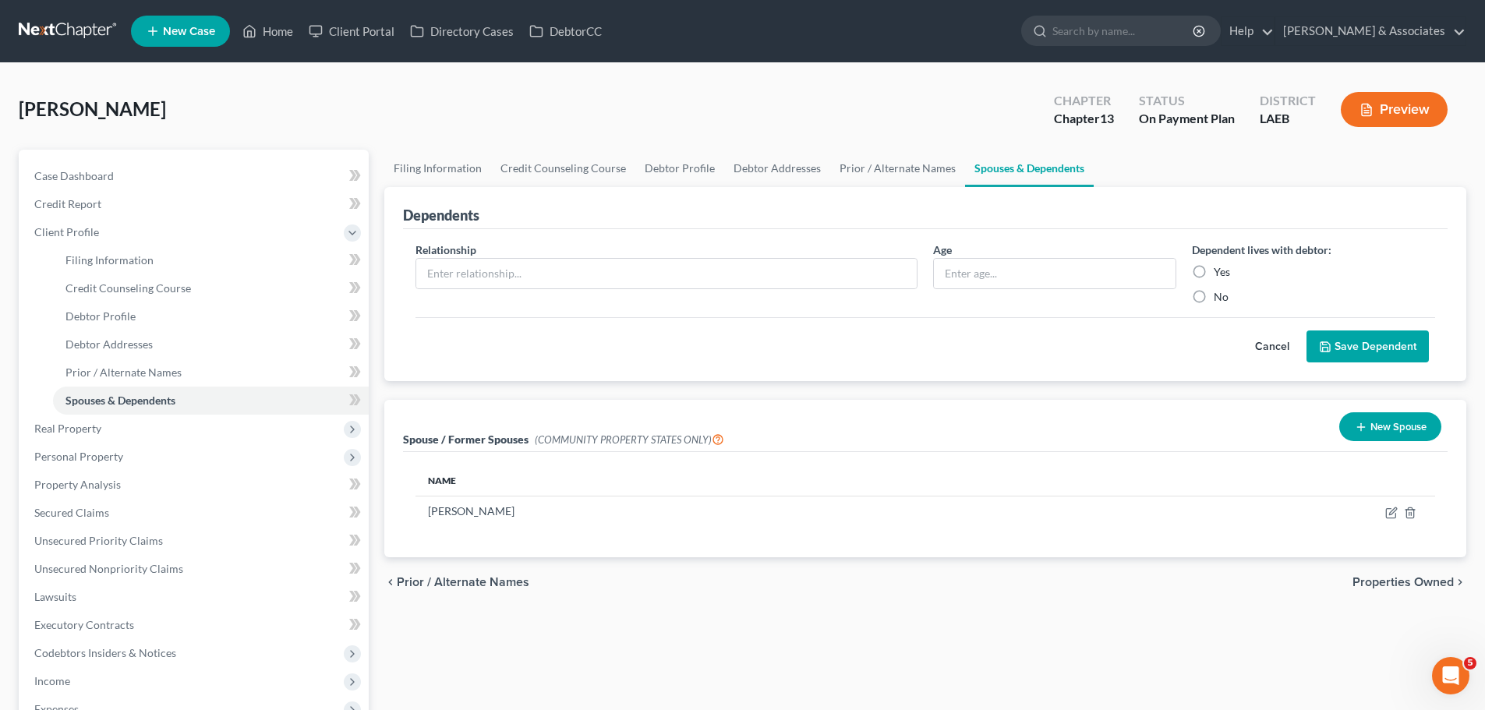
click at [765, 617] on div "Filing Information Credit Counseling Course Debtor Profile Debtor Addresses Pri…" at bounding box center [926, 538] width 1098 height 776
click at [484, 281] on input "text" at bounding box center [666, 274] width 500 height 30
type input "b"
type input "Son"
type input "8"
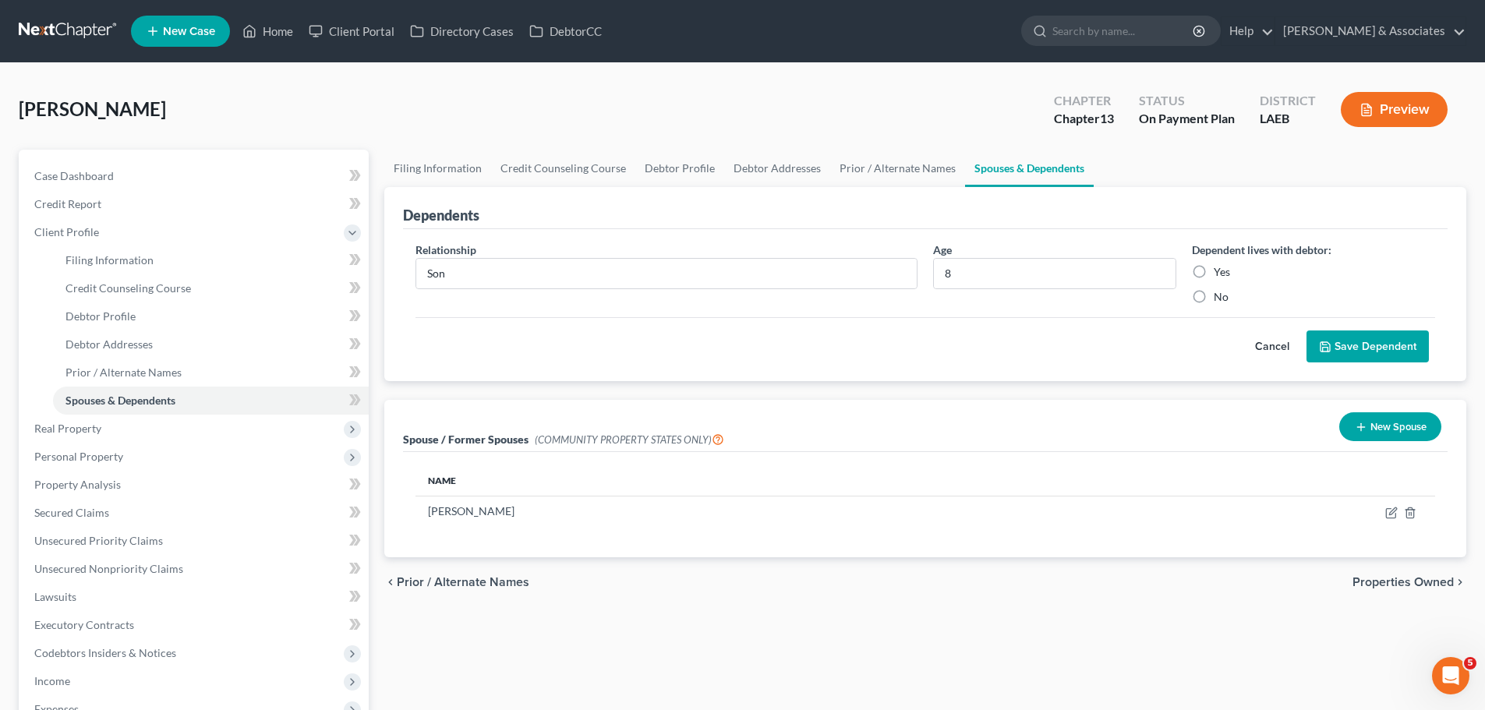
click at [1214, 303] on label "No" at bounding box center [1221, 297] width 15 height 16
click at [1220, 299] on input "No" at bounding box center [1225, 294] width 10 height 10
radio input "true"
click at [1398, 348] on button "Save Dependent" at bounding box center [1367, 347] width 122 height 33
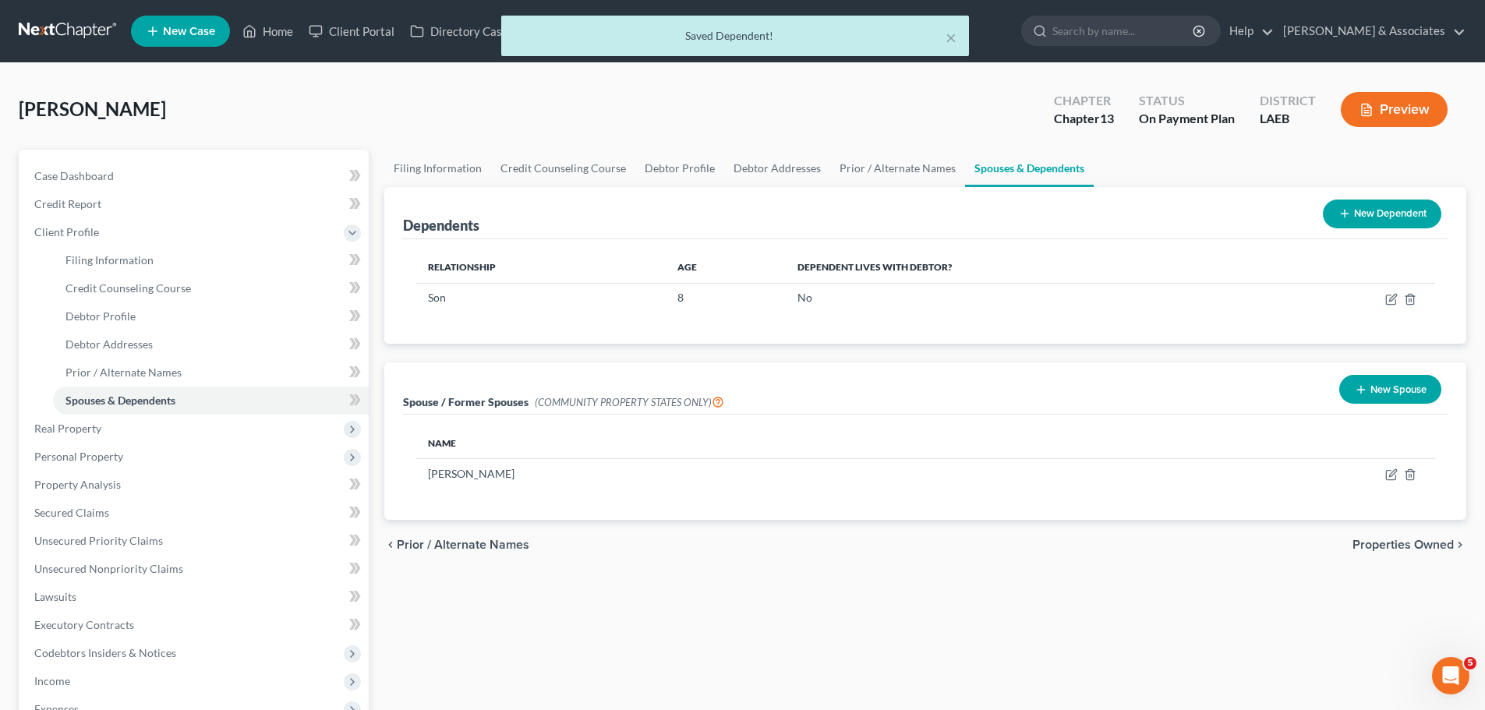
click at [1377, 235] on div "Dependents New Dependent" at bounding box center [925, 213] width 1045 height 52
click at [1379, 221] on button "New Dependent" at bounding box center [1382, 214] width 118 height 29
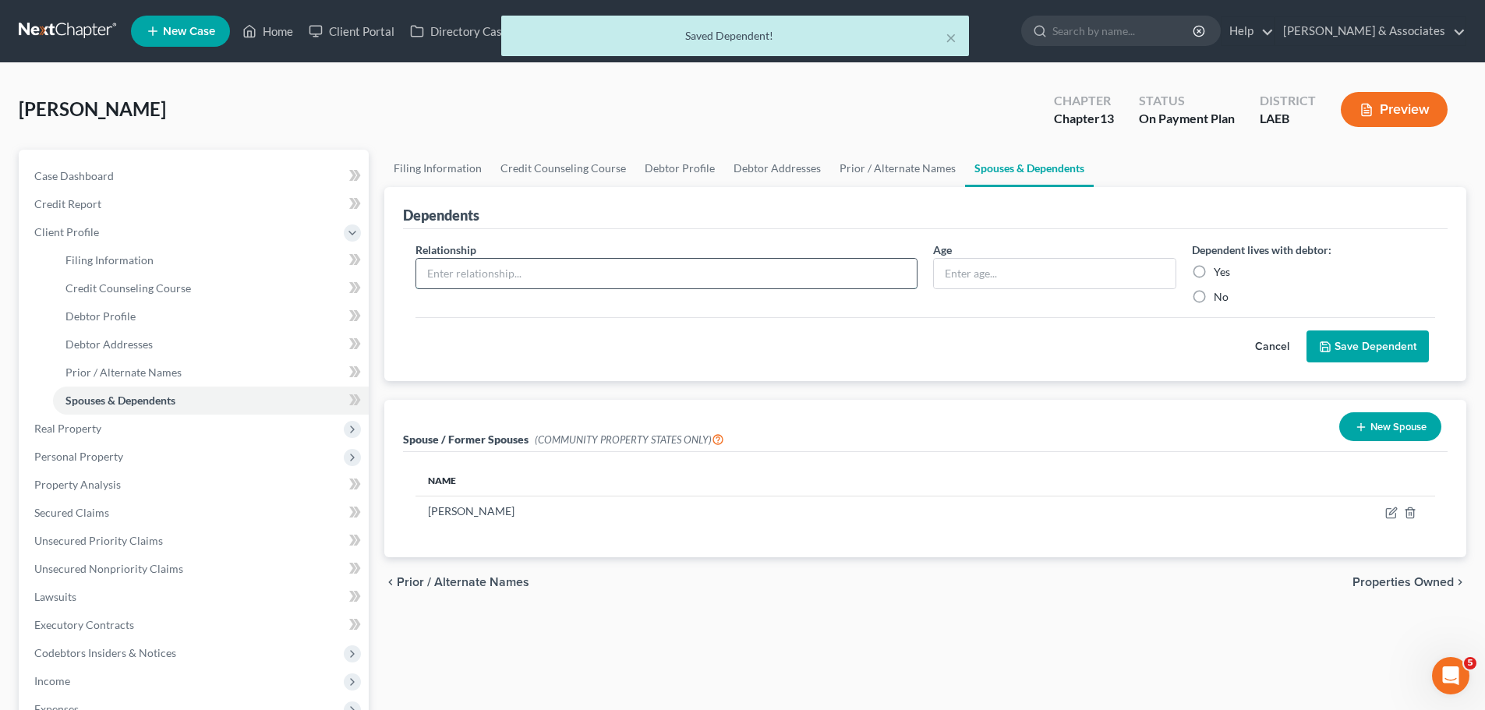
click at [599, 277] on input "text" at bounding box center [666, 274] width 500 height 30
type input "Daughter"
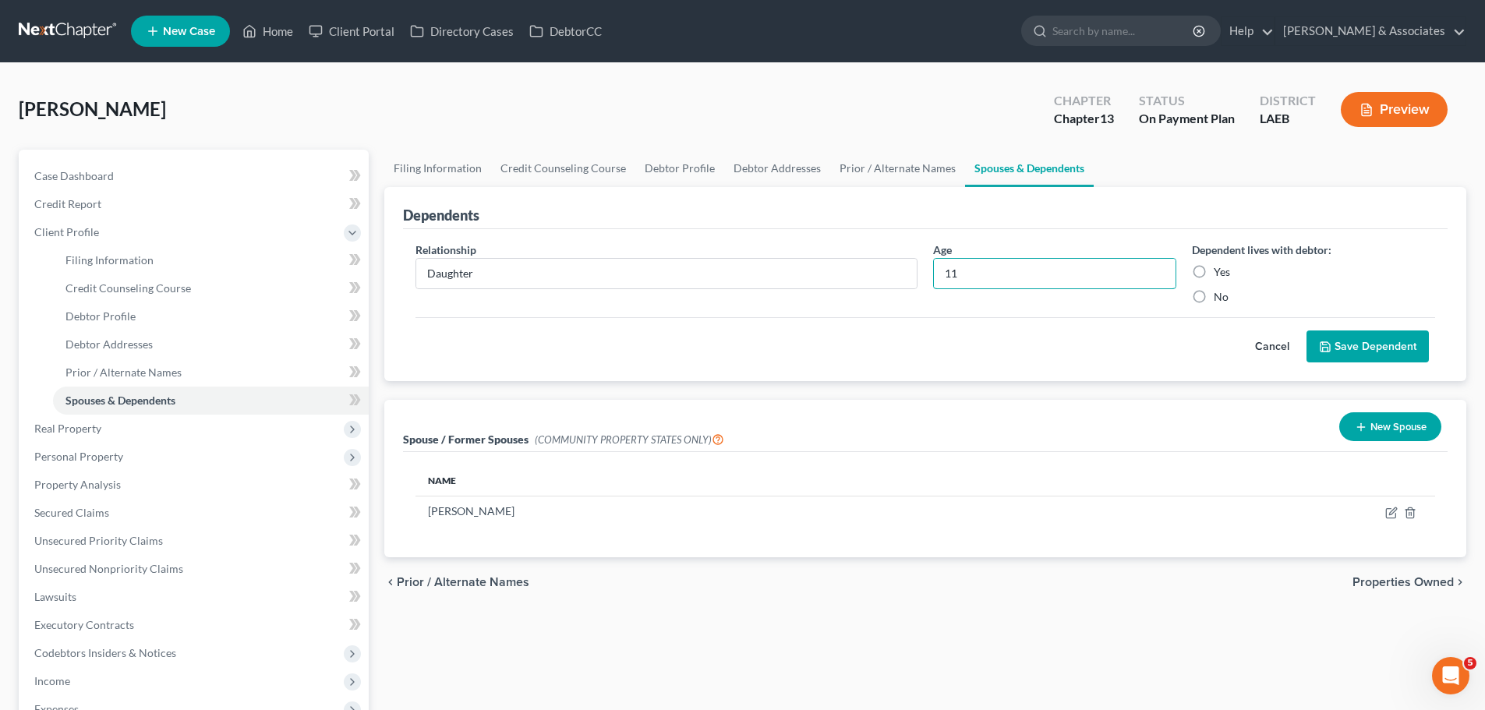
type input "11"
click at [1217, 291] on label "No" at bounding box center [1221, 297] width 15 height 16
click at [1220, 291] on input "No" at bounding box center [1225, 294] width 10 height 10
radio input "true"
click at [1409, 355] on button "Save Dependent" at bounding box center [1367, 347] width 122 height 33
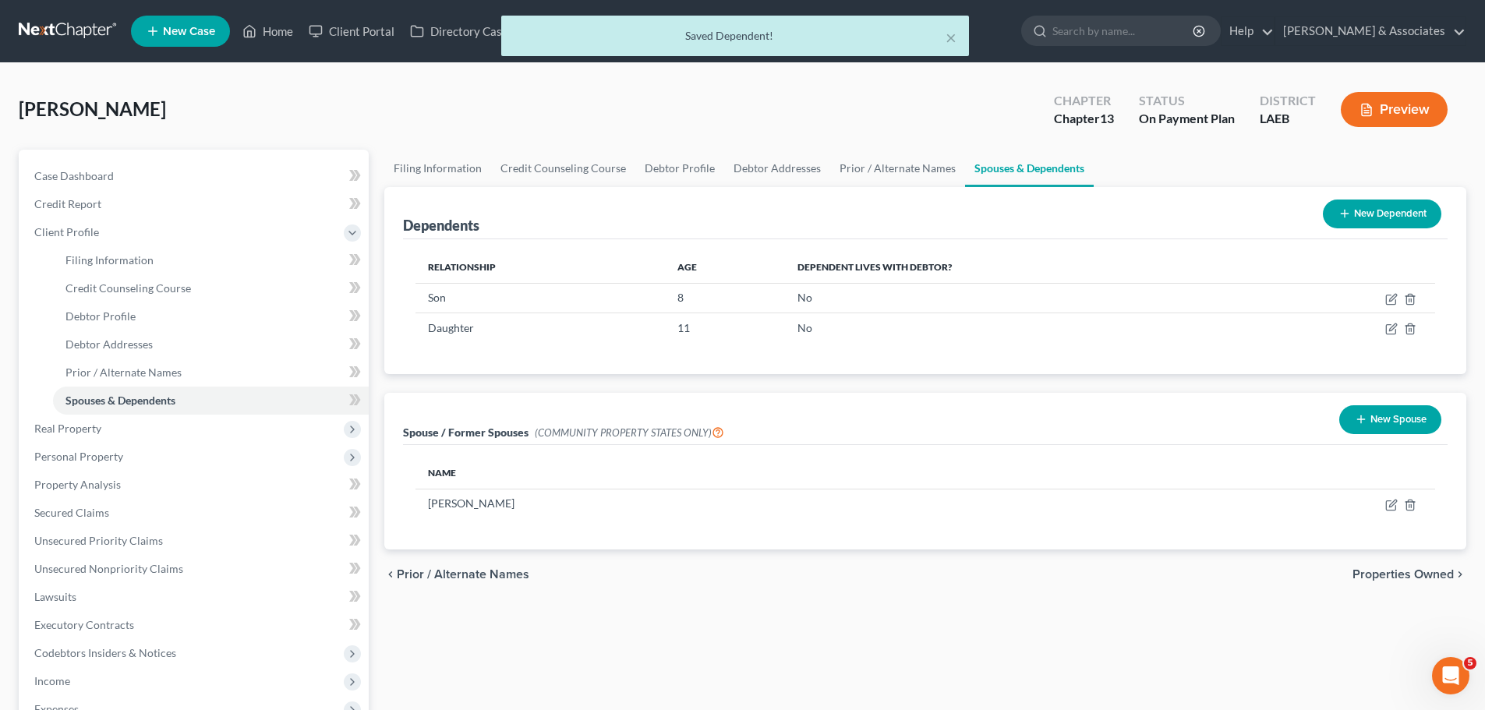
click at [910, 597] on div "chevron_left Prior / Alternate Names Properties Owned chevron_right" at bounding box center [925, 575] width 1082 height 50
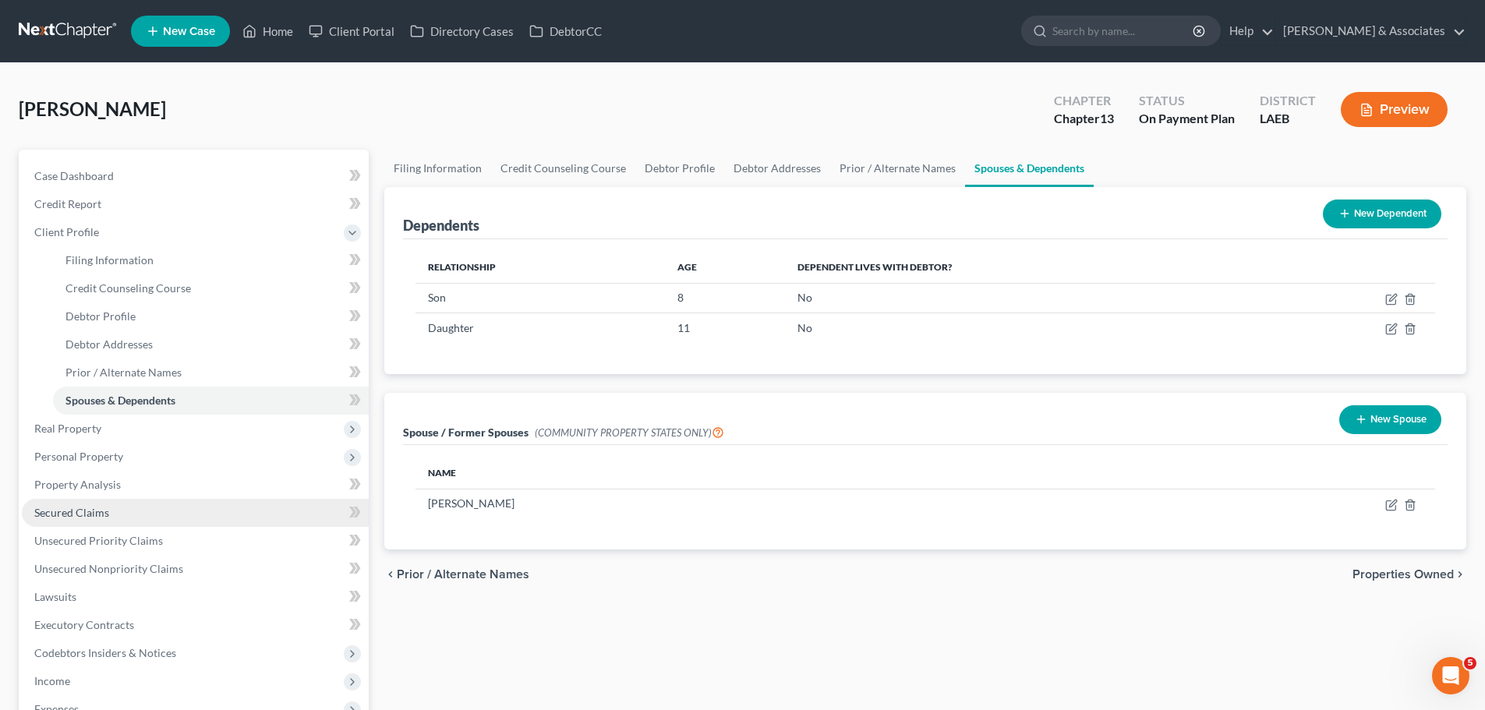
scroll to position [78, 0]
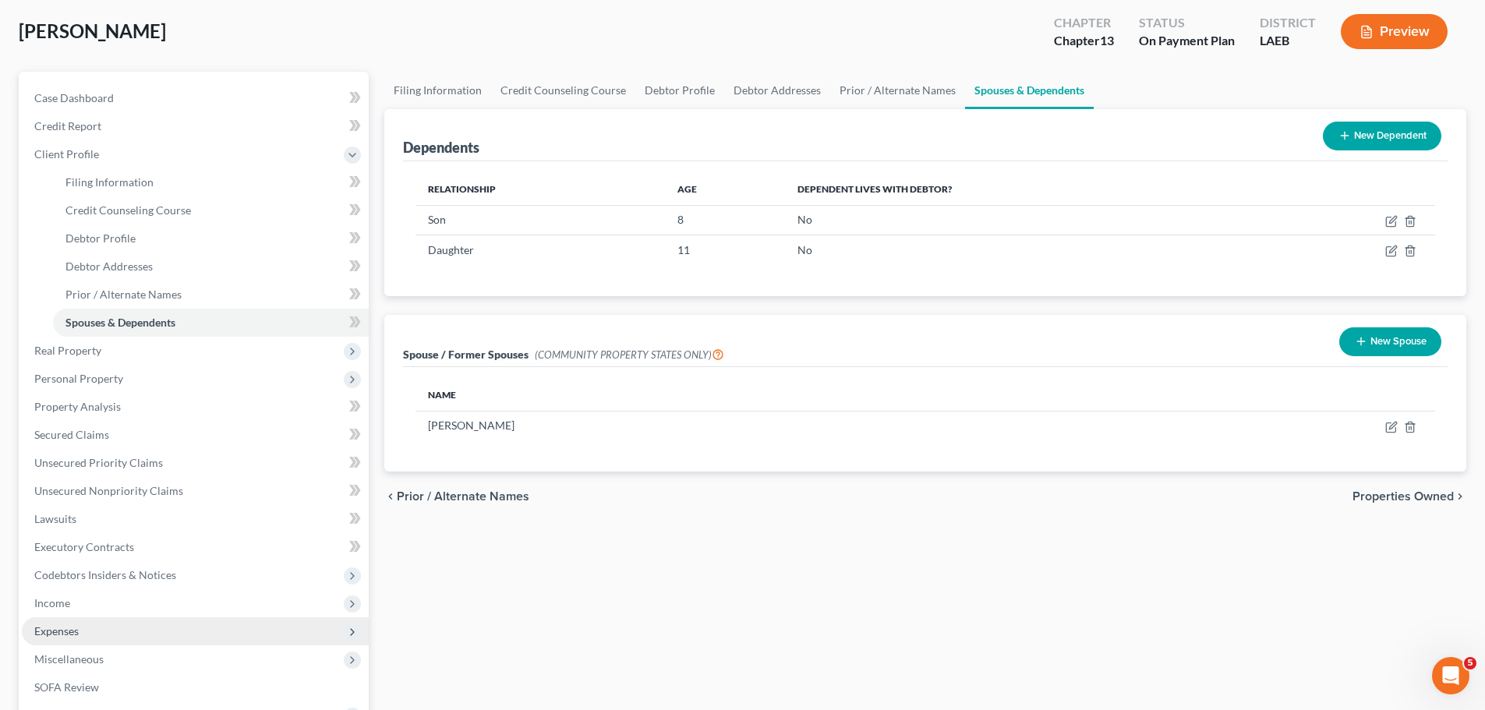
click at [114, 631] on span "Expenses" at bounding box center [195, 631] width 347 height 28
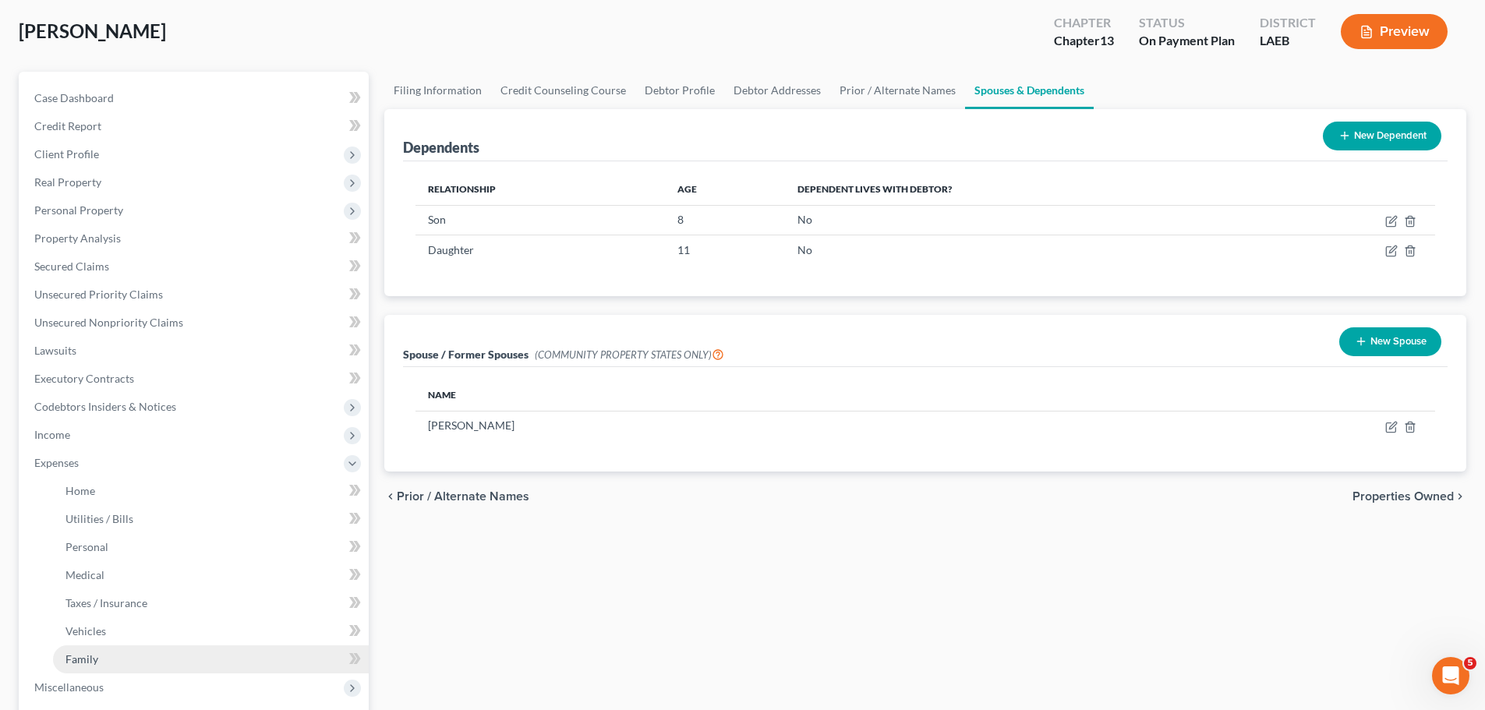
click at [121, 655] on link "Family" at bounding box center [211, 659] width 316 height 28
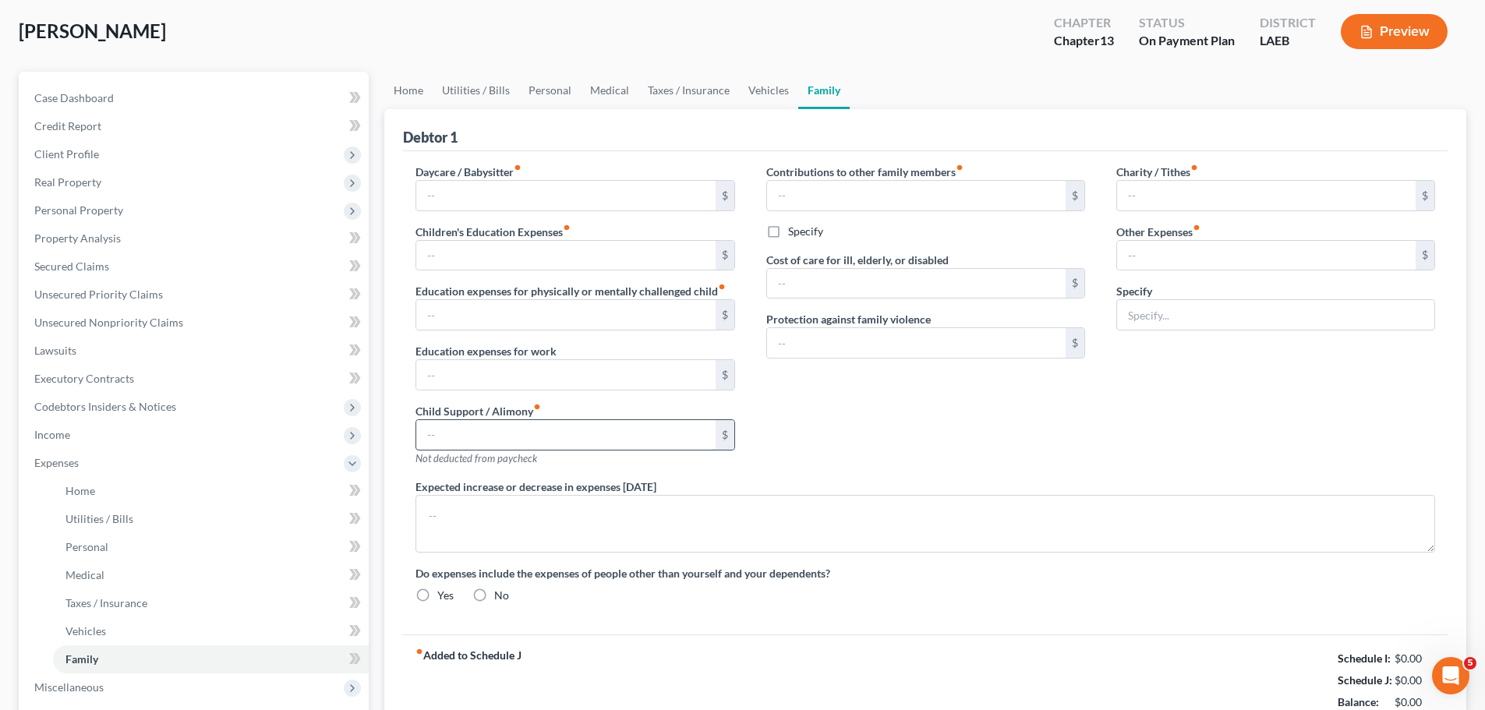
scroll to position [3, 0]
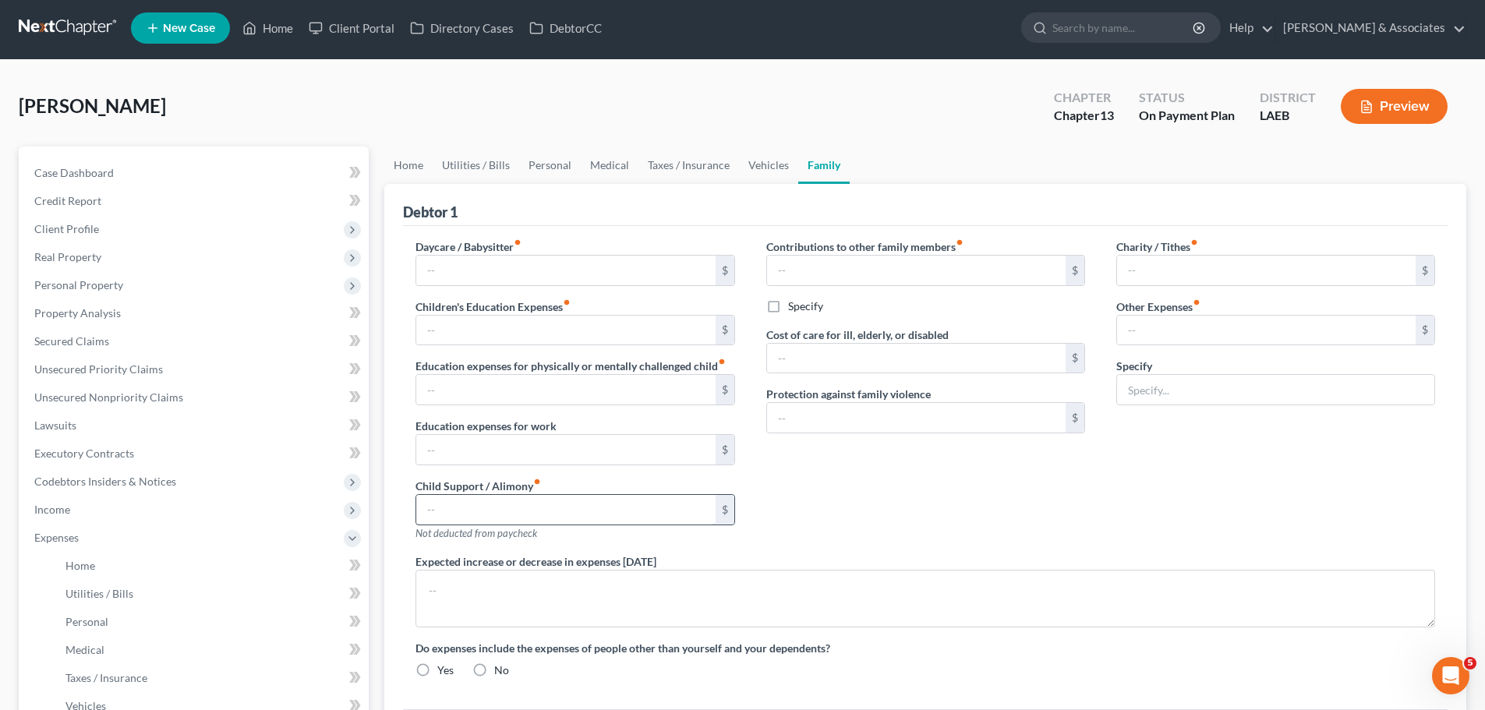
type input "0.00"
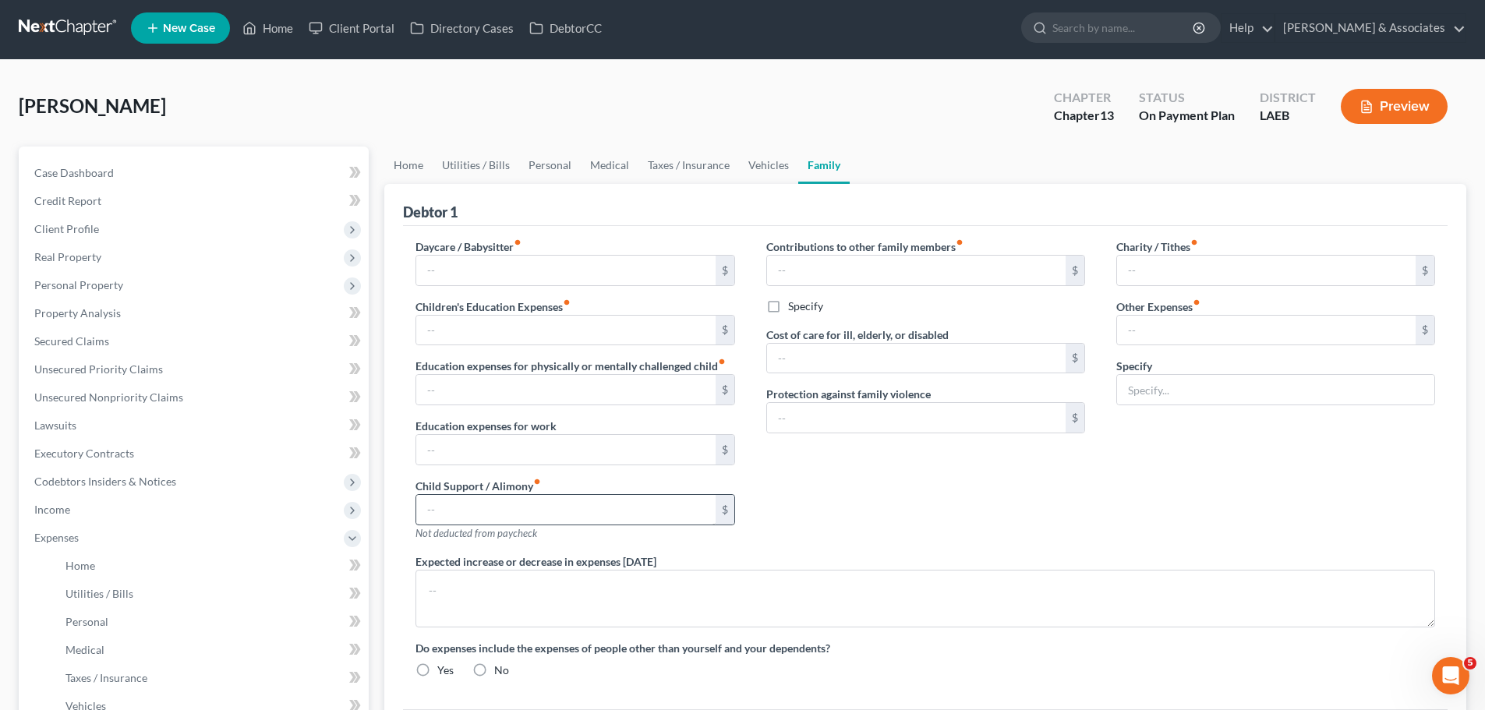
type input "0.00"
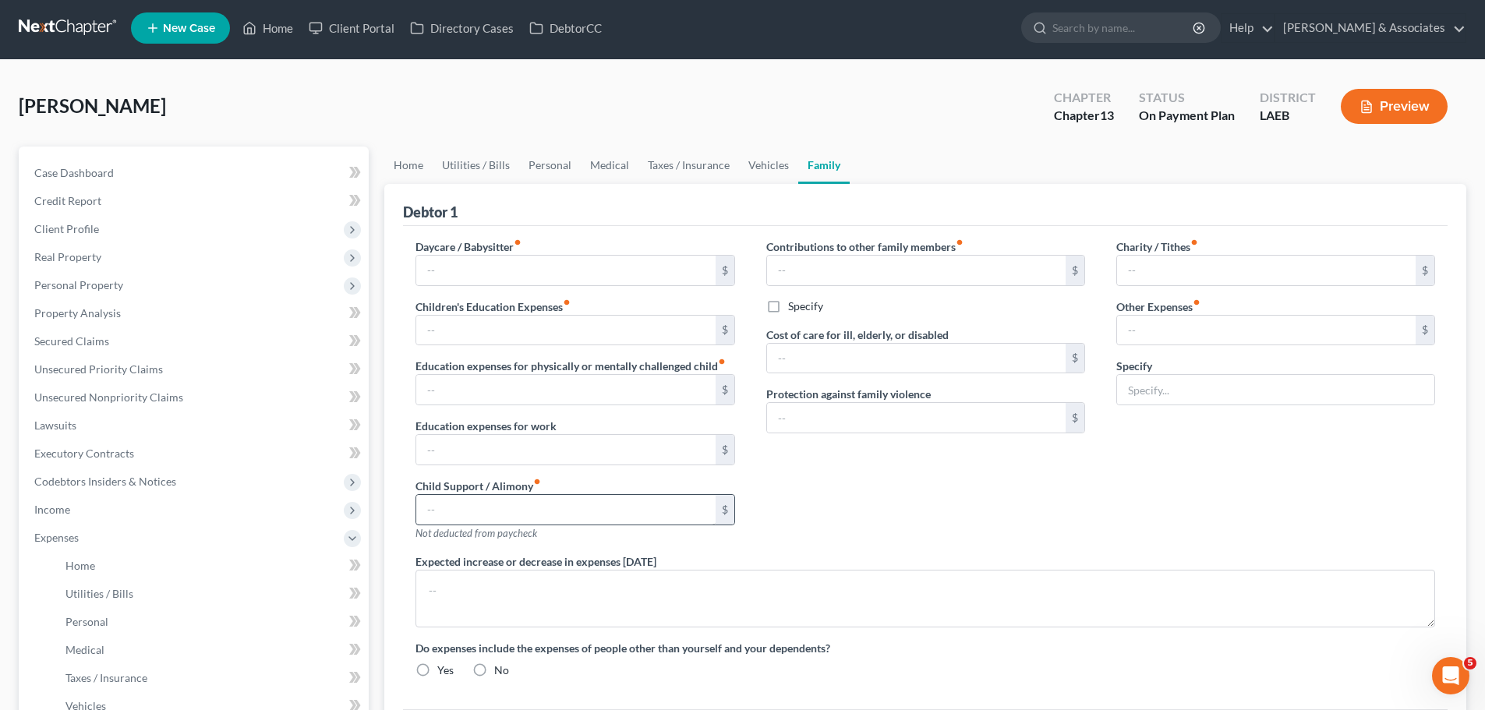
radio input "true"
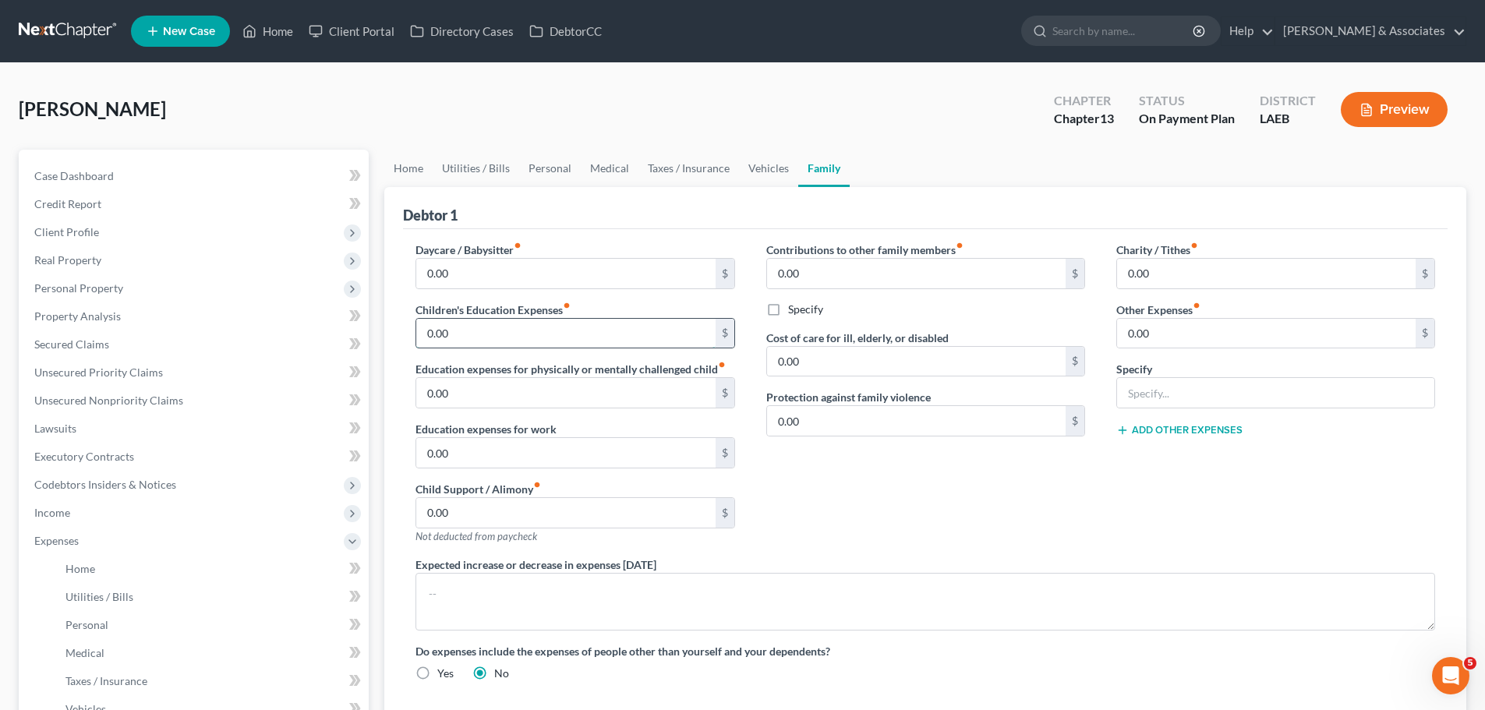
click at [521, 330] on input "0.00" at bounding box center [565, 334] width 299 height 30
type input "600.00"
drag, startPoint x: 72, startPoint y: 238, endPoint x: 76, endPoint y: 229, distance: 9.1
click at [72, 238] on span "Client Profile" at bounding box center [66, 231] width 65 height 13
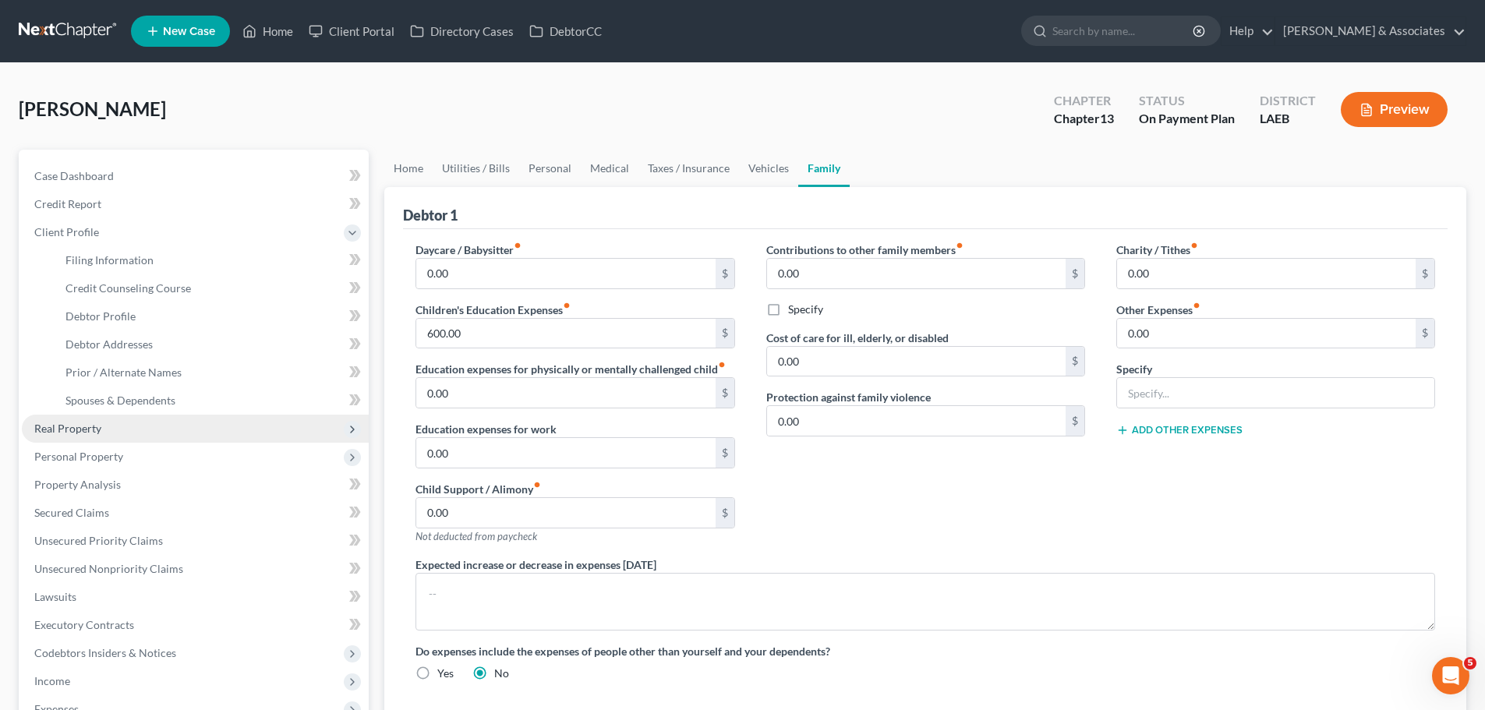
click at [80, 430] on span "Real Property" at bounding box center [67, 428] width 67 height 13
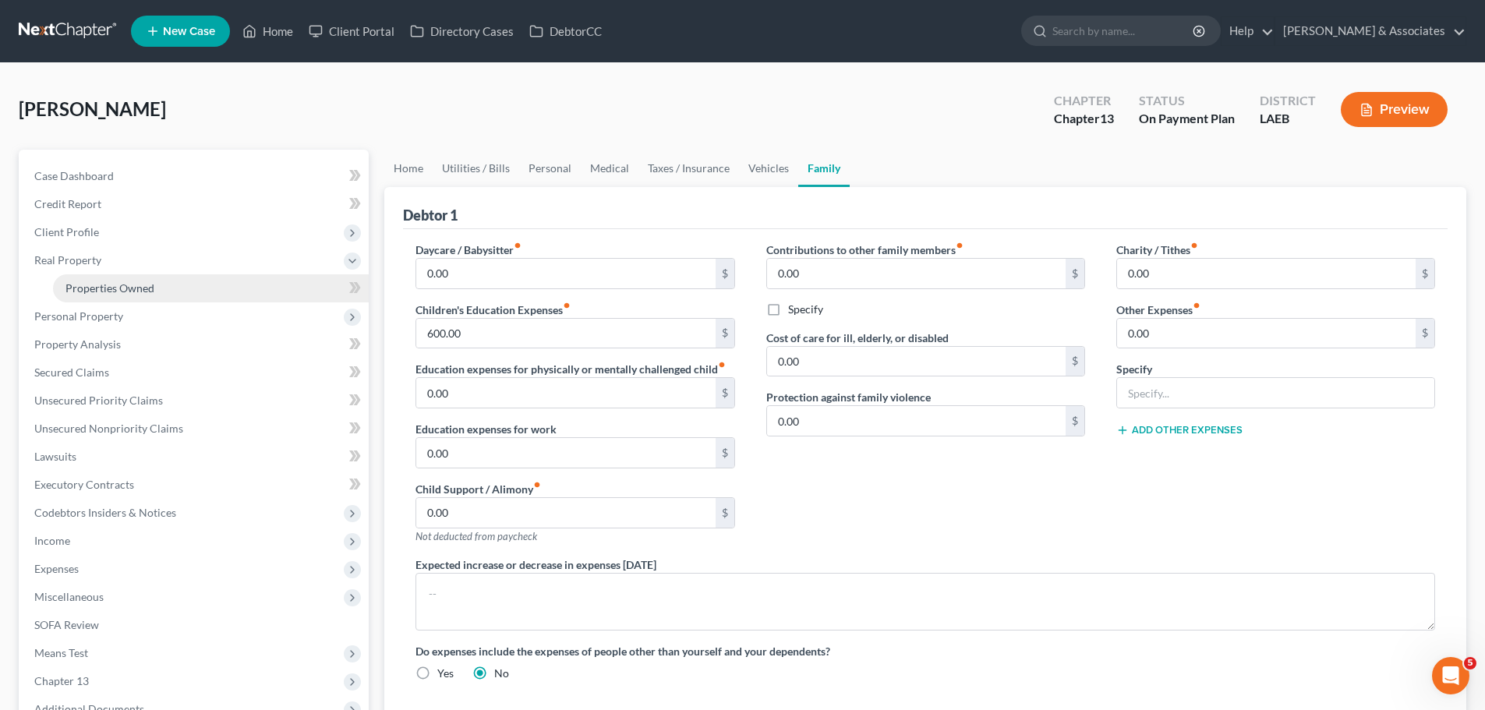
click at [147, 291] on span "Properties Owned" at bounding box center [109, 287] width 89 height 13
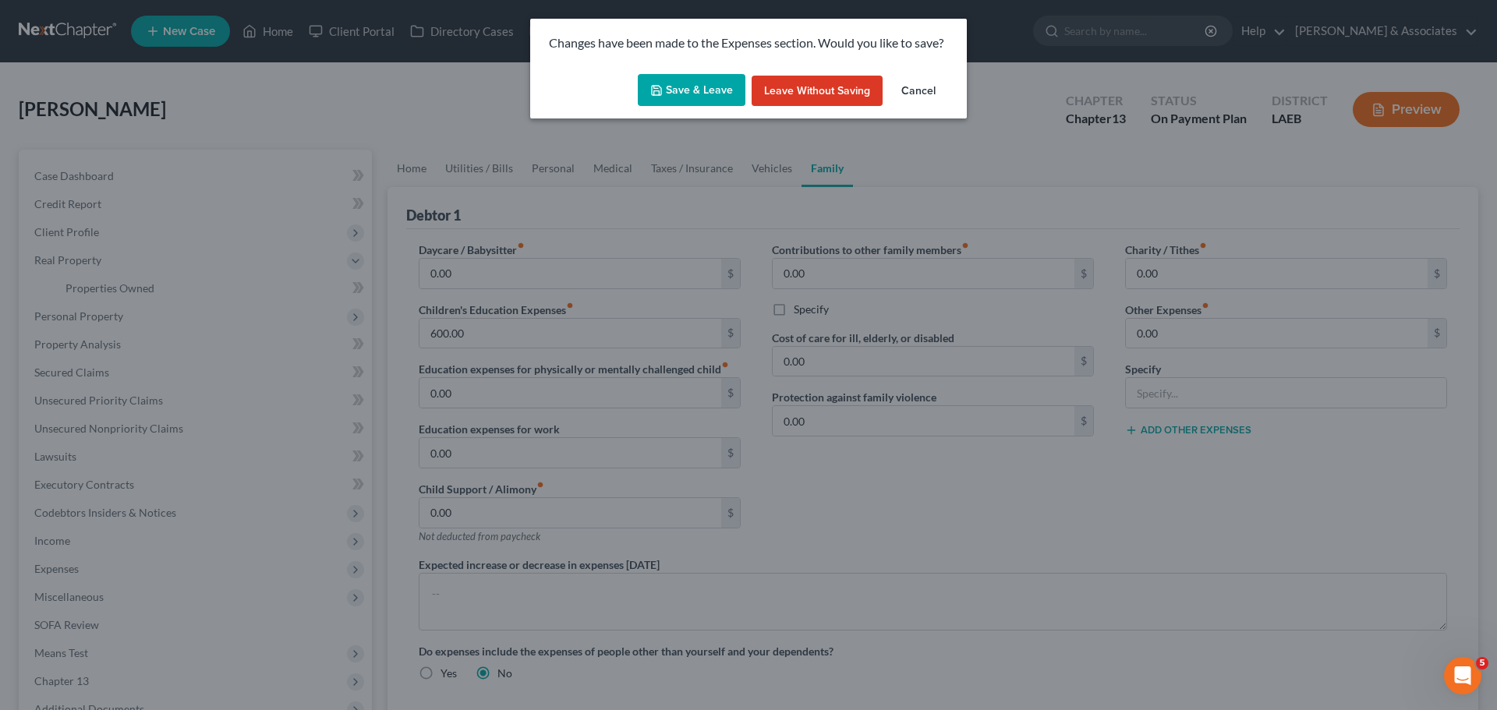
click at [704, 84] on button "Save & Leave" at bounding box center [692, 90] width 108 height 33
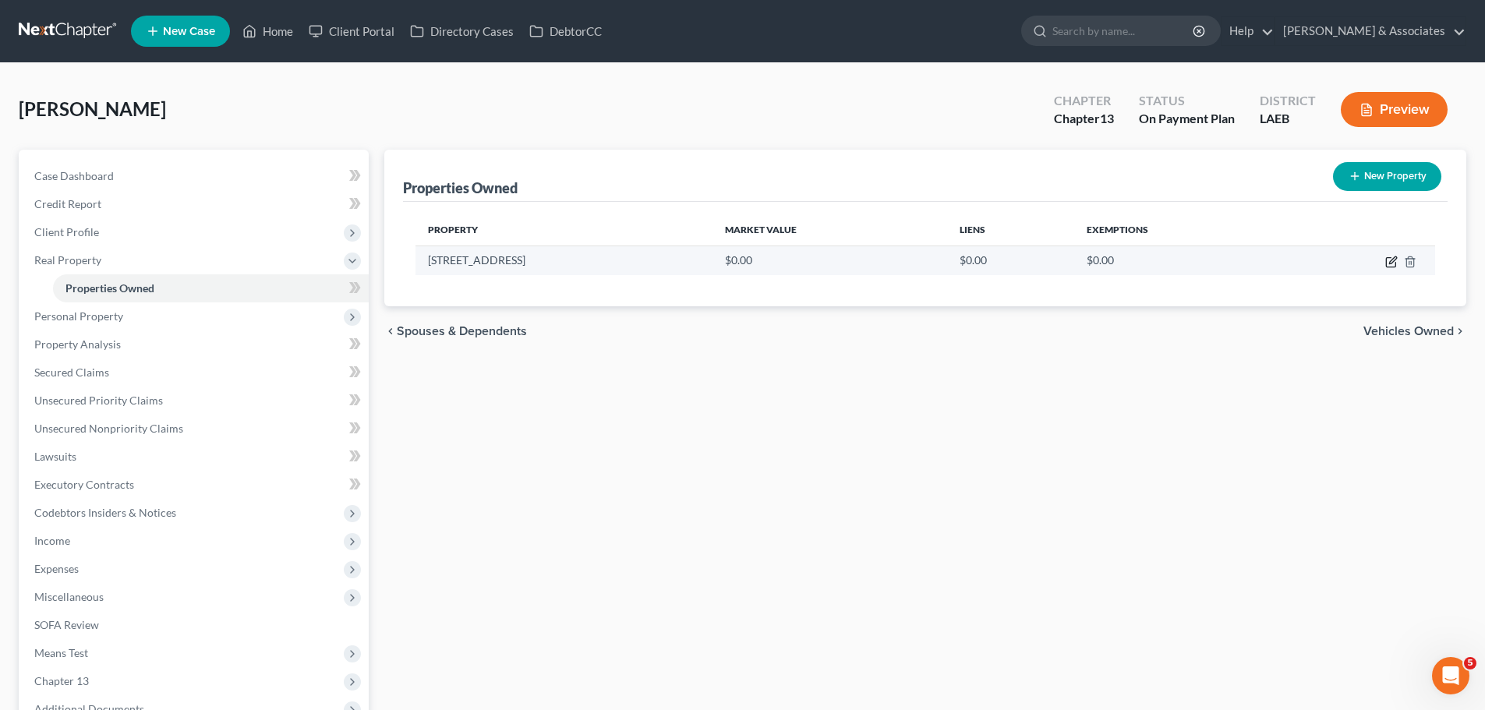
click at [1394, 262] on icon "button" at bounding box center [1391, 262] width 12 height 12
select select "19"
select select "3"
select select "0"
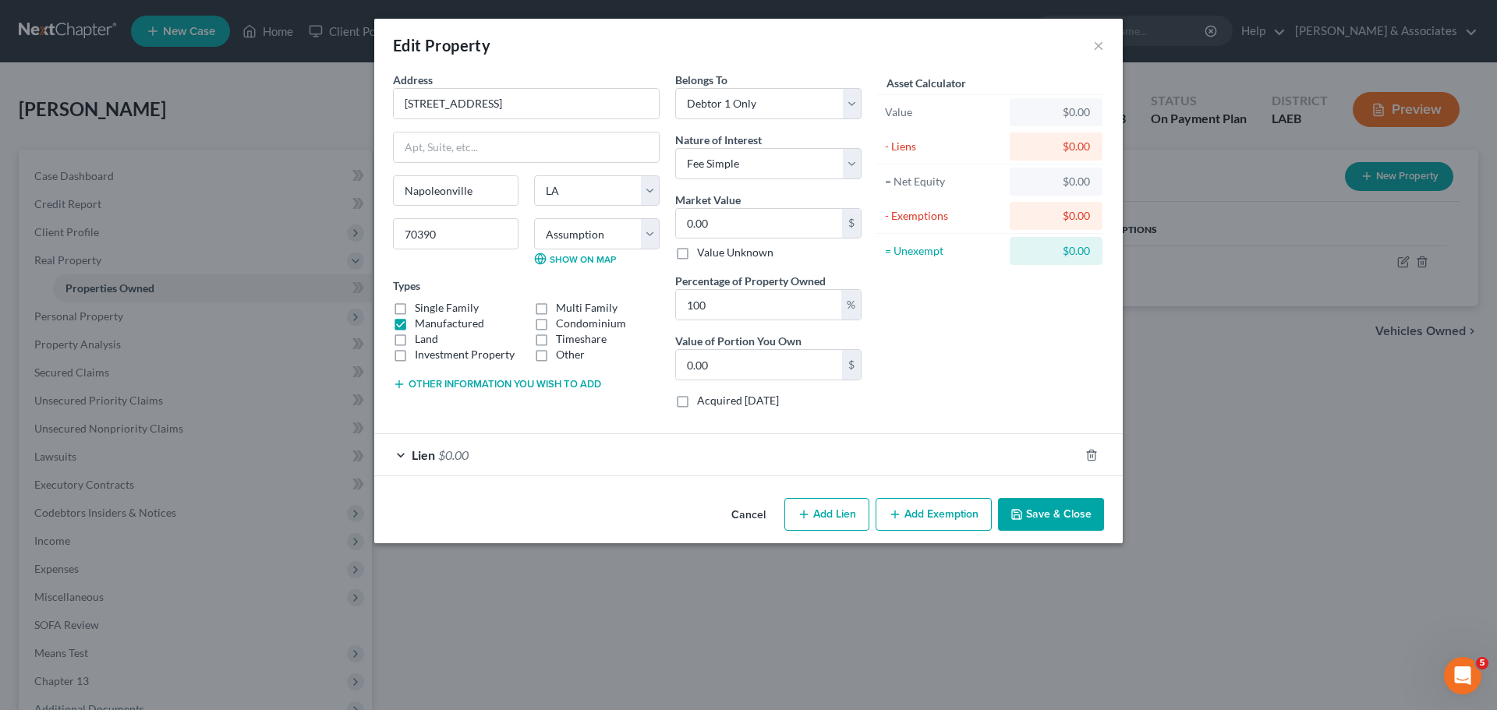
click at [1099, 345] on div "Asset Calculator Value $0.00 - Liens $0.00 = Net Equity $0.00 - Exemptions $0.0…" at bounding box center [990, 246] width 242 height 349
click at [693, 108] on select "Select Debtor 1 Only Debtor 2 Only Debtor 1 And Debtor 2 Only At Least One Of T…" at bounding box center [768, 103] width 186 height 31
select select "3"
click at [675, 88] on select "Select Debtor 1 Only Debtor 2 Only Debtor 1 And Debtor 2 Only At Least One Of T…" at bounding box center [768, 103] width 186 height 31
click at [462, 397] on div "Address * 3734 Highway 1 Napoleonville State AL AK AR AZ CA CO CT DE DC FL GA G…" at bounding box center [526, 246] width 282 height 349
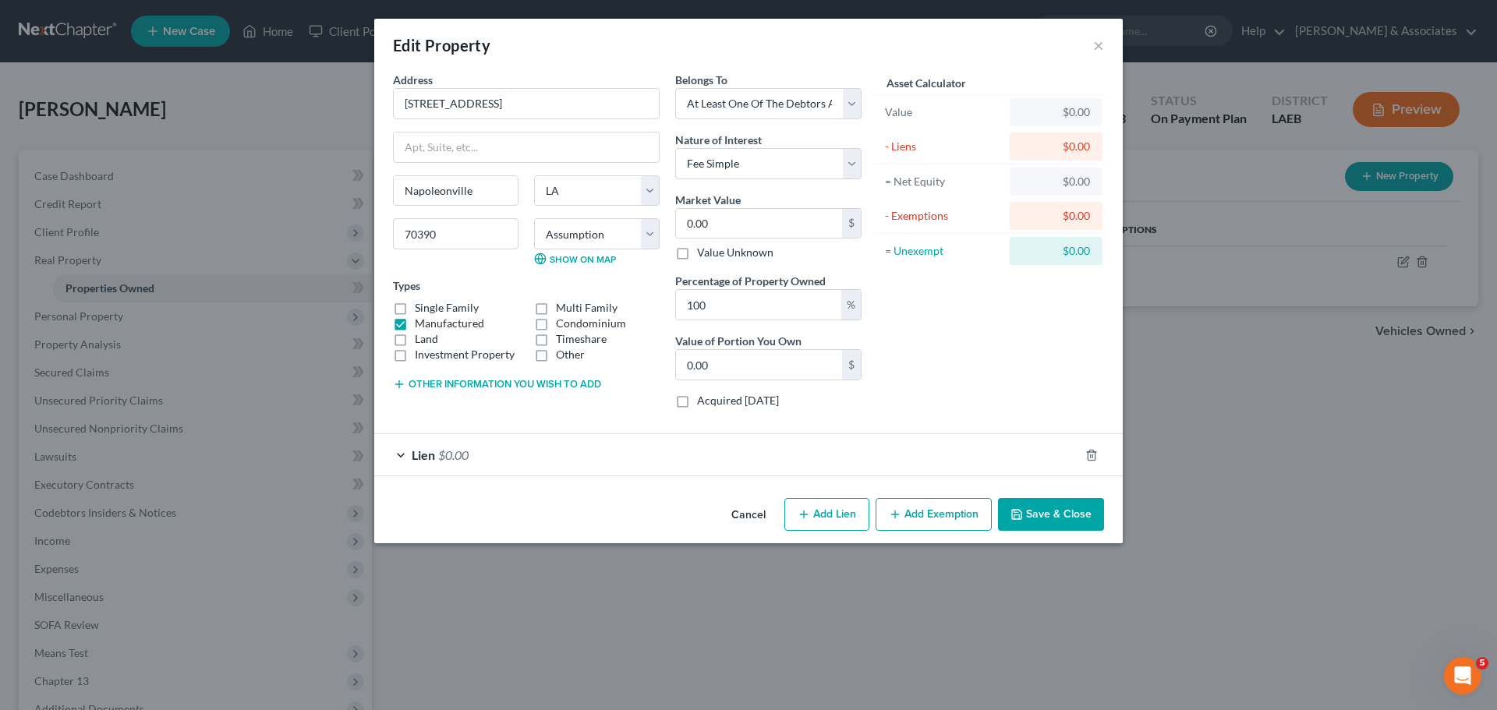
click at [437, 332] on label "Land" at bounding box center [426, 339] width 23 height 16
click at [431, 332] on input "Land" at bounding box center [426, 336] width 10 height 10
click at [435, 336] on label "Land" at bounding box center [426, 339] width 23 height 16
click at [431, 336] on input "Land" at bounding box center [426, 336] width 10 height 10
click at [435, 336] on label "Land" at bounding box center [426, 339] width 23 height 16
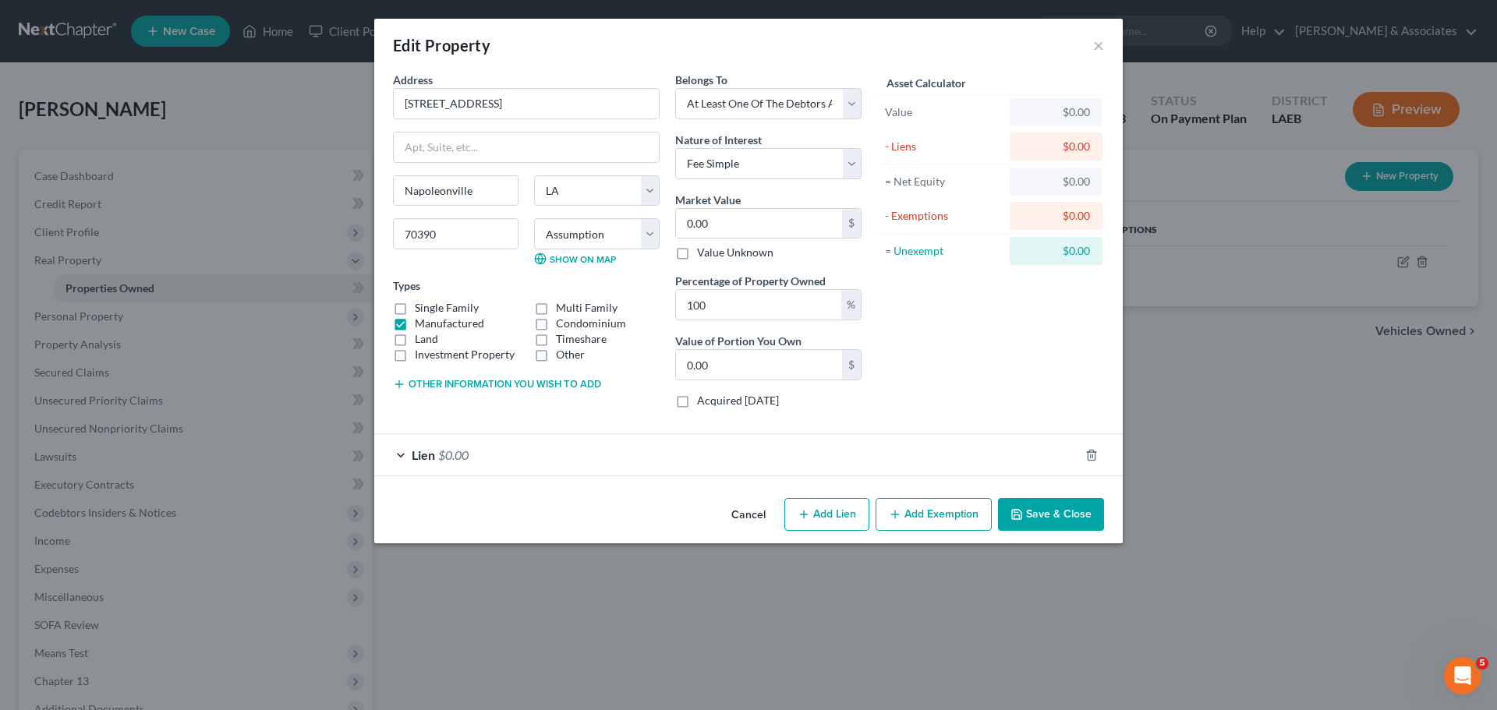
click at [431, 336] on input "Land" at bounding box center [426, 336] width 10 height 10
checkbox input "true"
drag, startPoint x: 995, startPoint y: 283, endPoint x: 1089, endPoint y: 348, distance: 113.7
click at [996, 283] on div "Asset Calculator Value $0.00 - Liens $0.00 = Net Equity $0.00 - Exemptions $0.0…" at bounding box center [990, 246] width 242 height 349
click at [1076, 374] on div "Asset Calculator Value $0.00 - Liens $0.00 = Net Equity $0.00 - Exemptions $0.0…" at bounding box center [990, 246] width 242 height 349
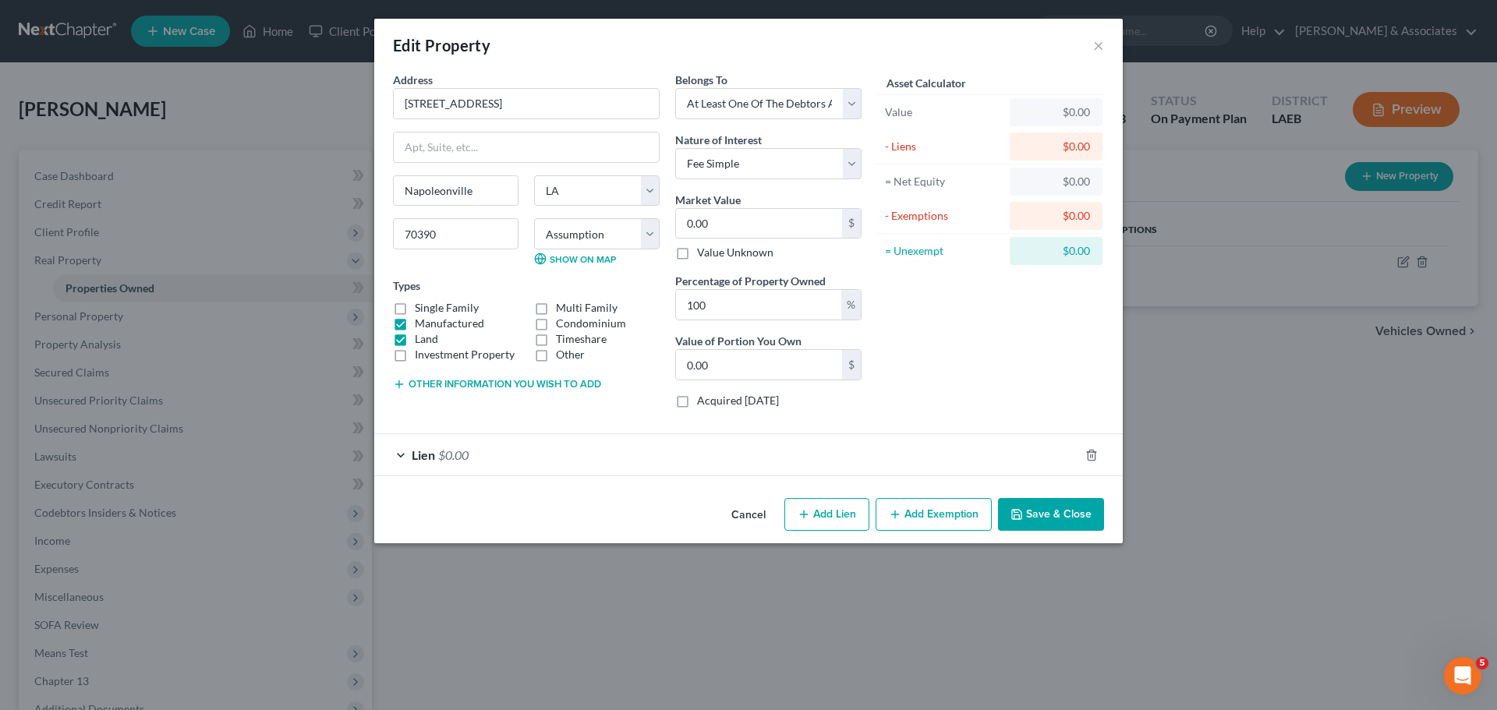
click at [945, 514] on button "Add Exemption" at bounding box center [933, 514] width 116 height 33
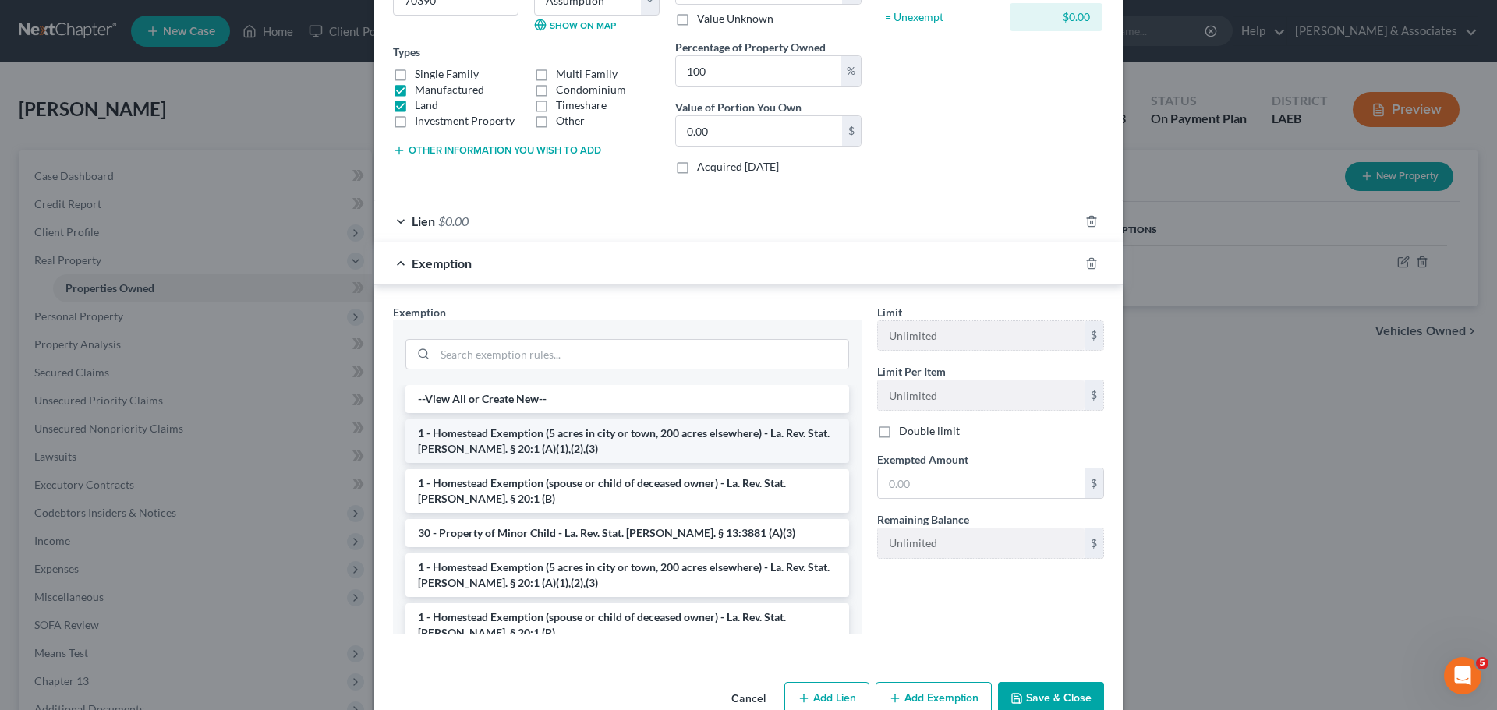
click at [451, 430] on li "1 - Homestead Exemption (5 acres in city or town, 200 acres elsewhere) - La. Re…" at bounding box center [627, 441] width 444 height 44
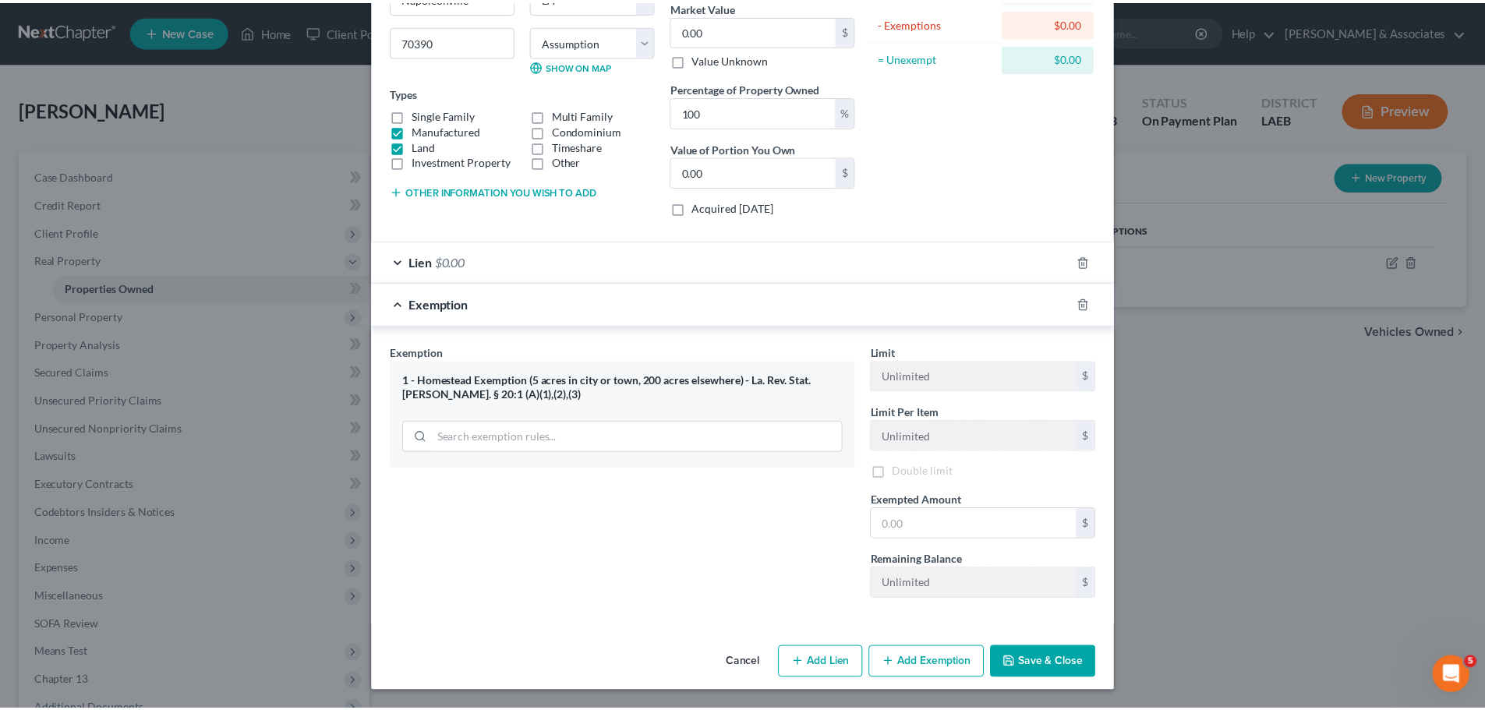
scroll to position [196, 0]
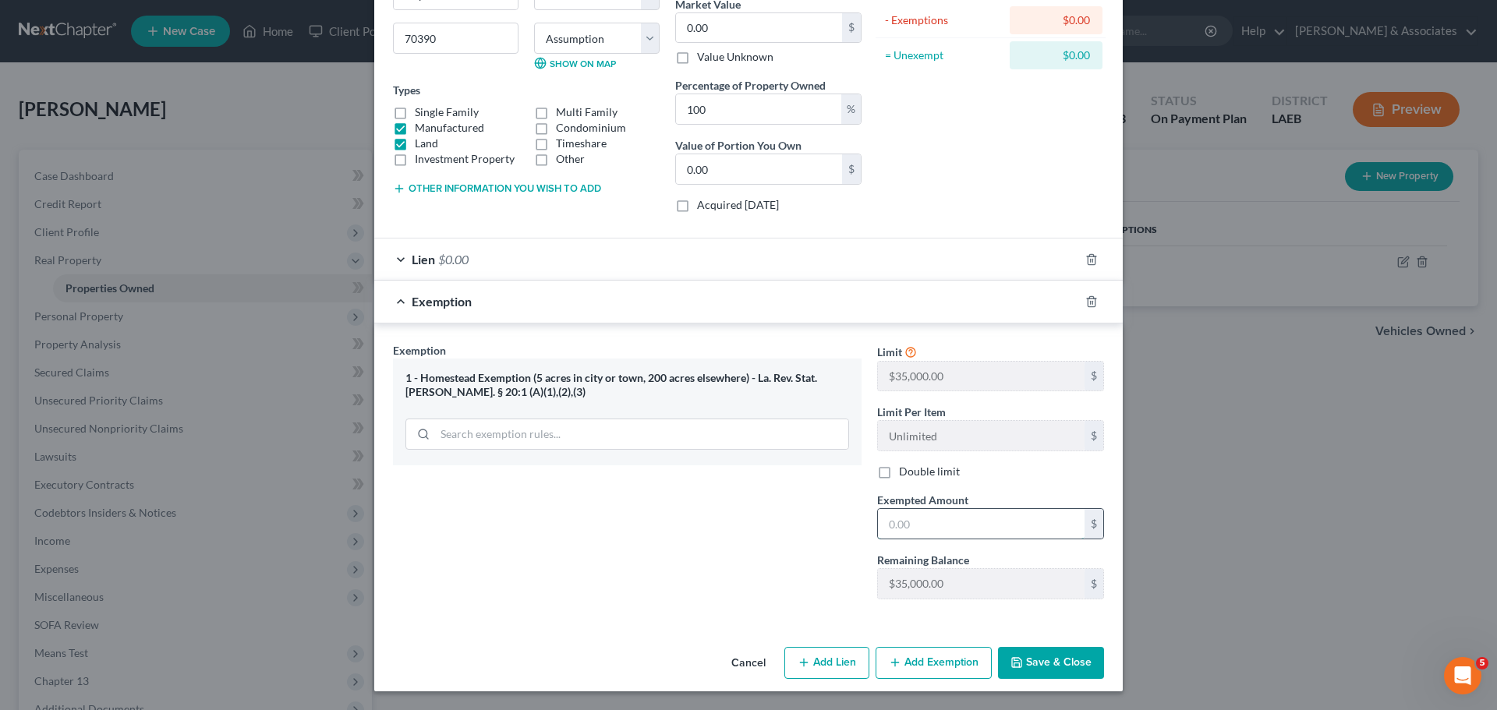
drag, startPoint x: 980, startPoint y: 526, endPoint x: 1163, endPoint y: 469, distance: 191.8
click at [980, 525] on input "text" at bounding box center [981, 524] width 207 height 30
type input "35,000"
click at [1066, 661] on button "Save & Close" at bounding box center [1051, 663] width 106 height 33
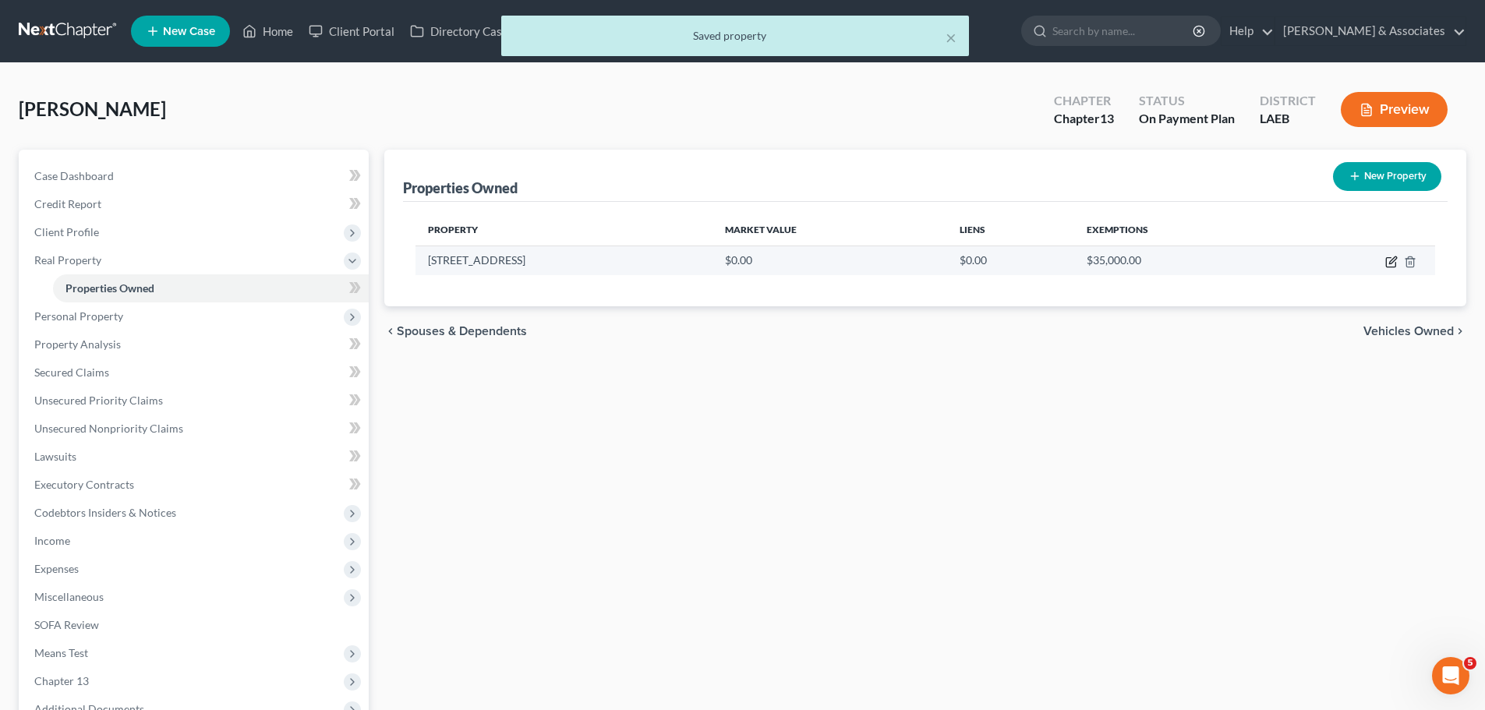
click at [1391, 260] on icon "button" at bounding box center [1392, 259] width 7 height 7
select select "19"
select select "3"
select select "0"
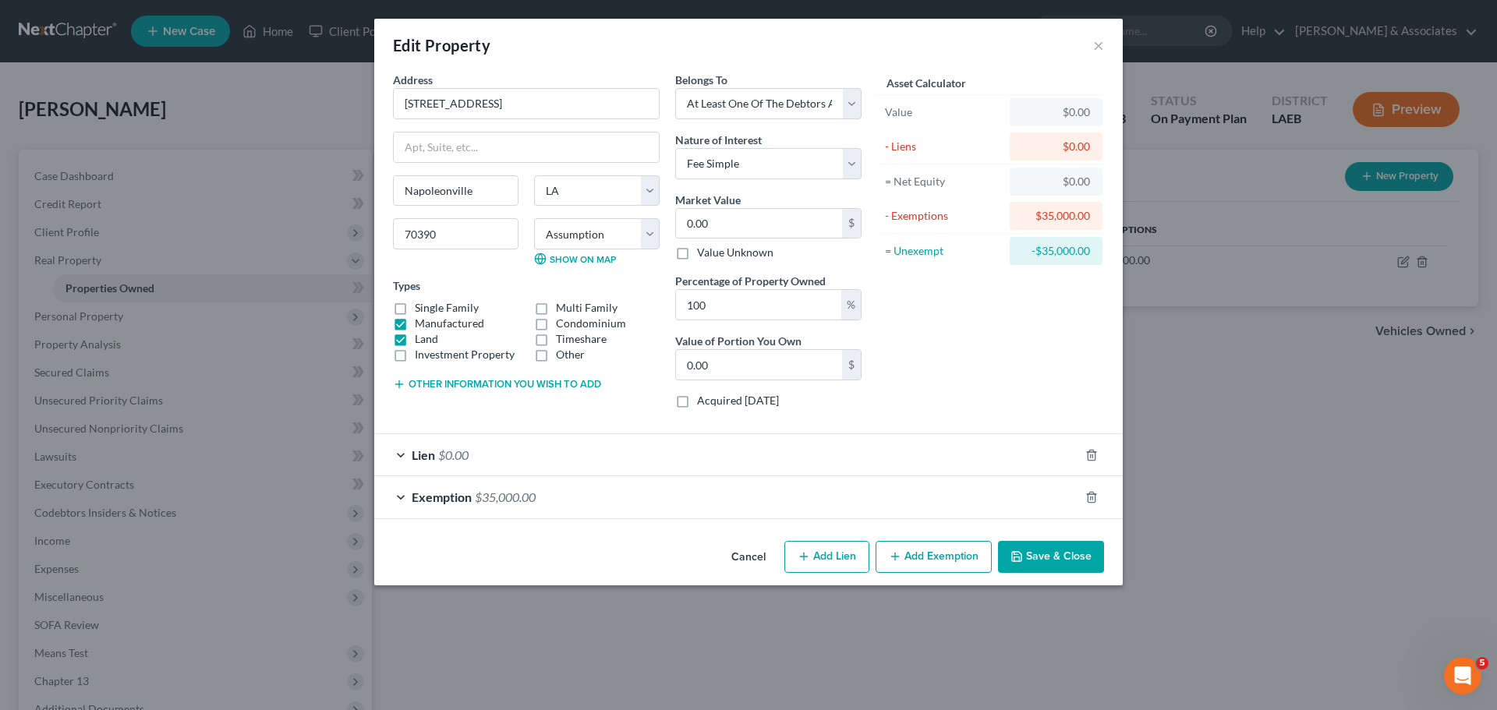
click at [1091, 571] on button "Save & Close" at bounding box center [1051, 557] width 106 height 33
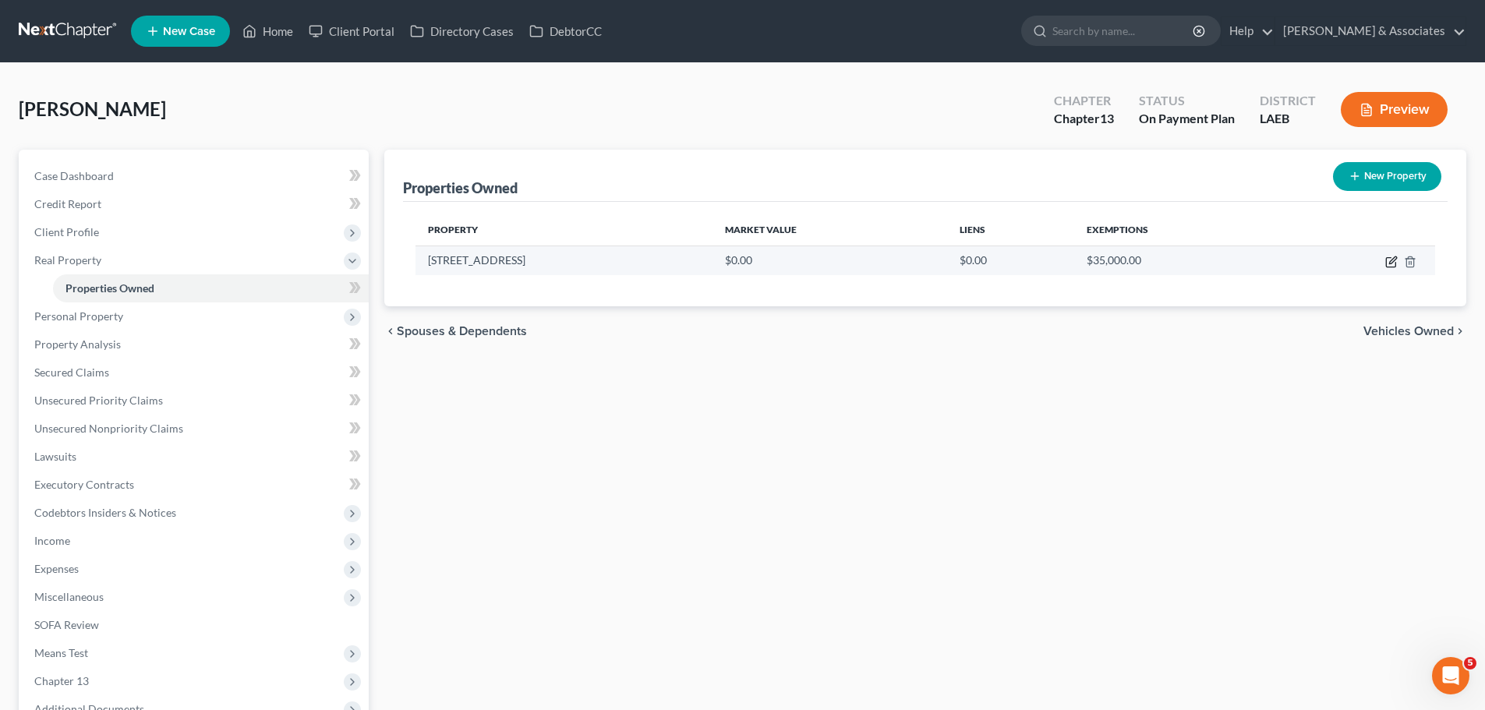
click at [1391, 258] on icon "button" at bounding box center [1390, 262] width 9 height 9
select select "19"
select select "3"
select select "0"
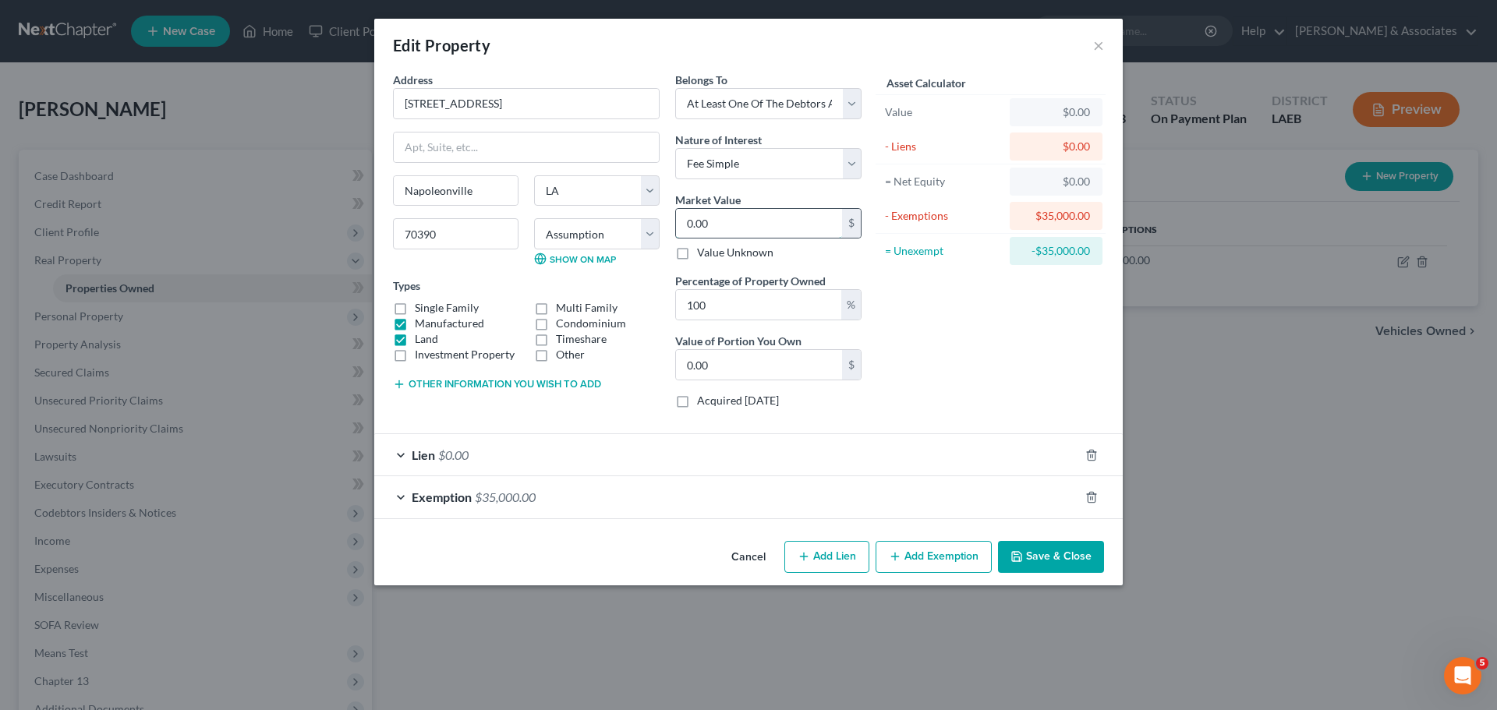
click at [759, 231] on input "0.00" at bounding box center [759, 224] width 166 height 30
drag, startPoint x: 1075, startPoint y: 554, endPoint x: 1084, endPoint y: 554, distance: 8.6
click at [1075, 554] on button "Save & Close" at bounding box center [1051, 557] width 106 height 33
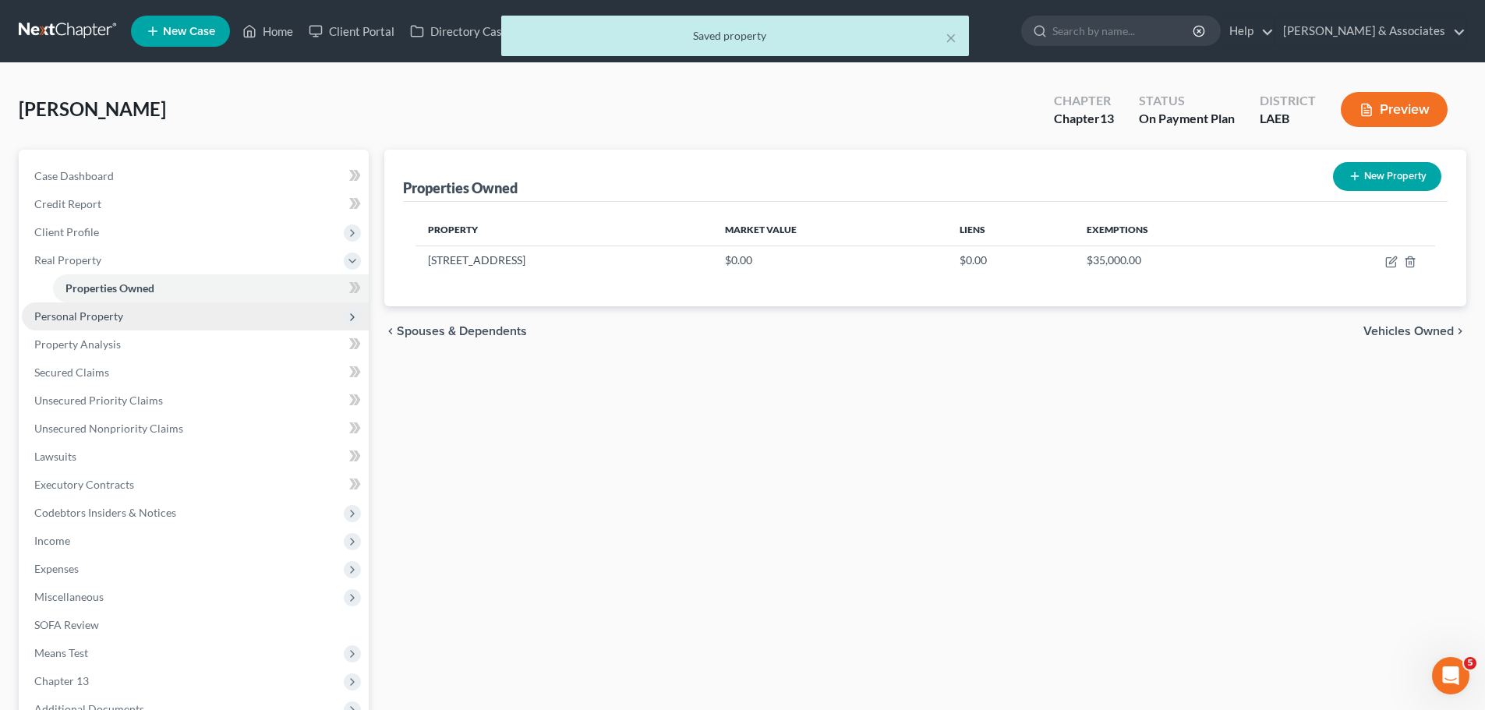
click at [88, 320] on span "Personal Property" at bounding box center [78, 315] width 89 height 13
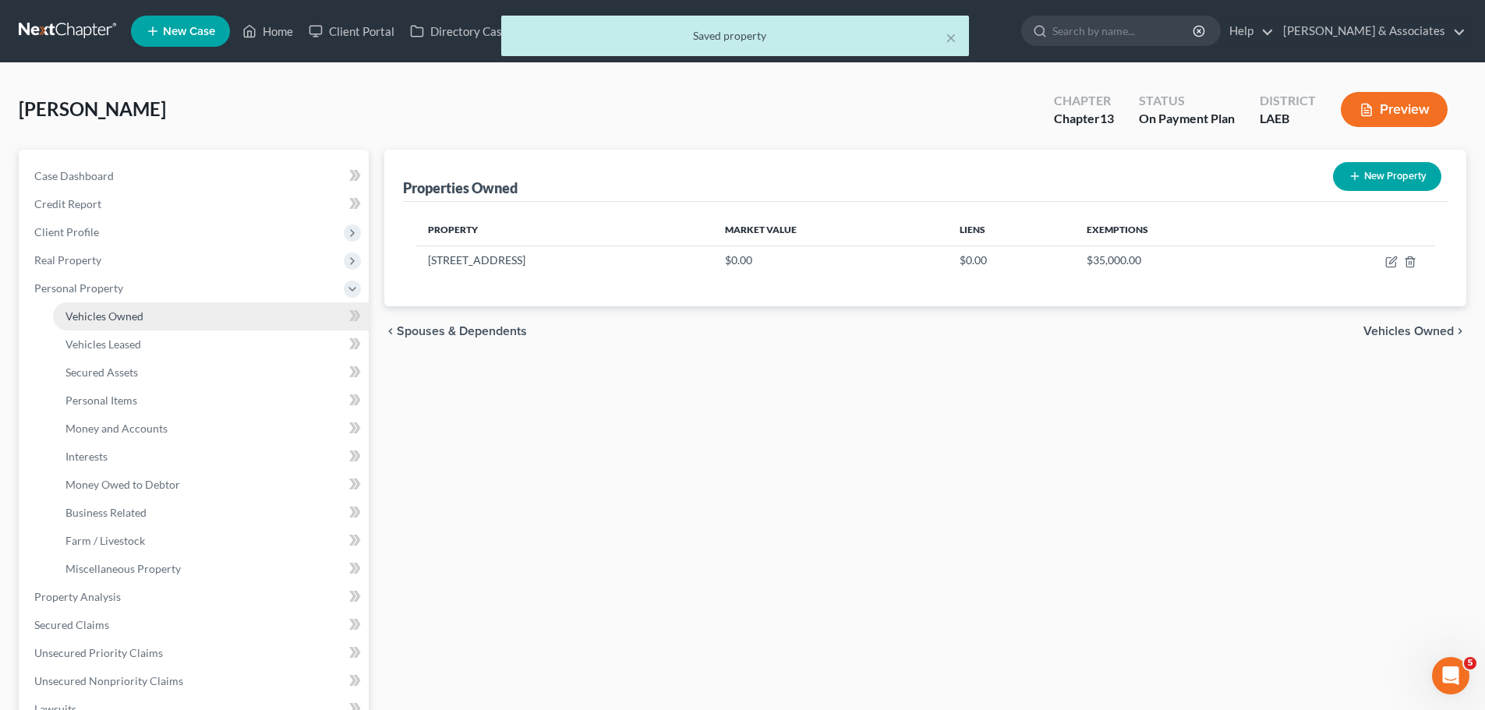
click at [157, 309] on link "Vehicles Owned" at bounding box center [211, 316] width 316 height 28
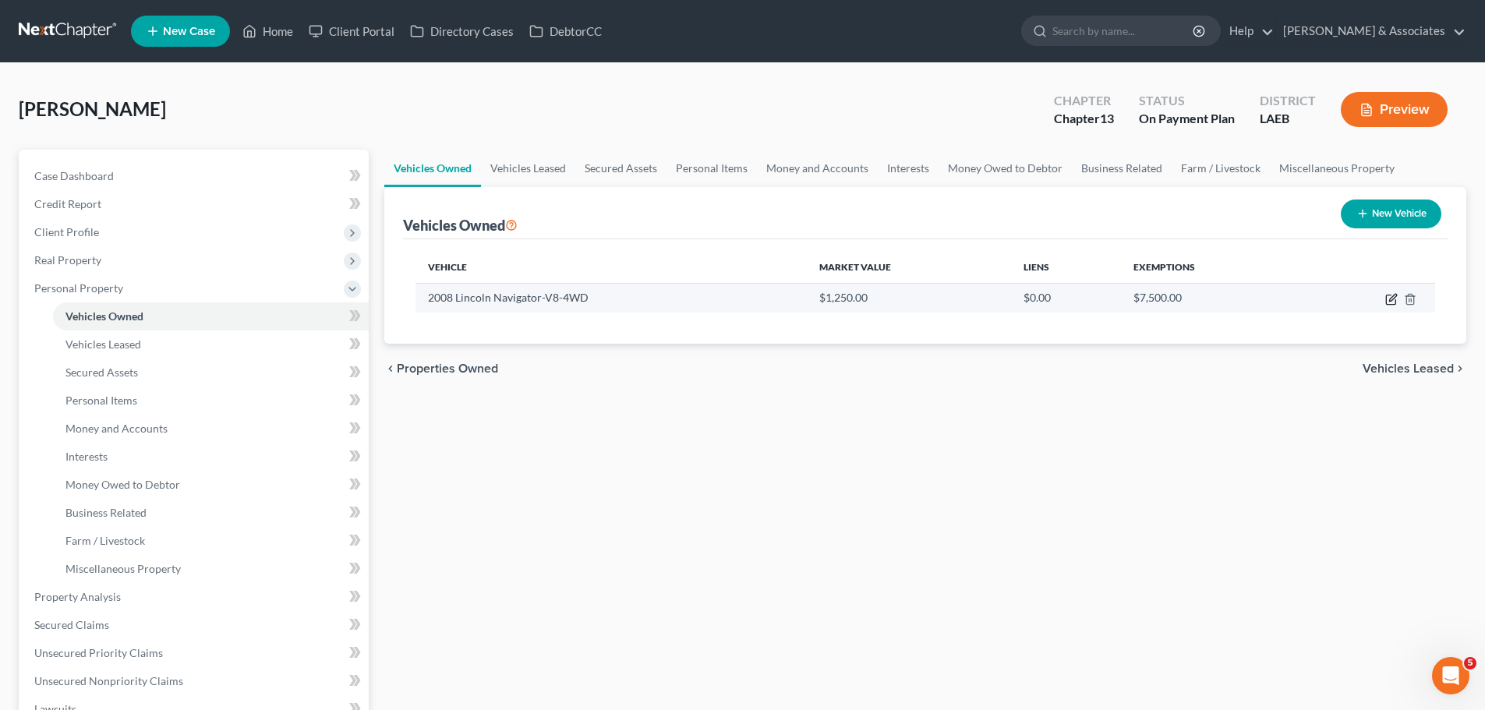
click at [1389, 299] on icon "button" at bounding box center [1391, 299] width 12 height 12
select select "0"
select select "18"
select select "4"
select select "0"
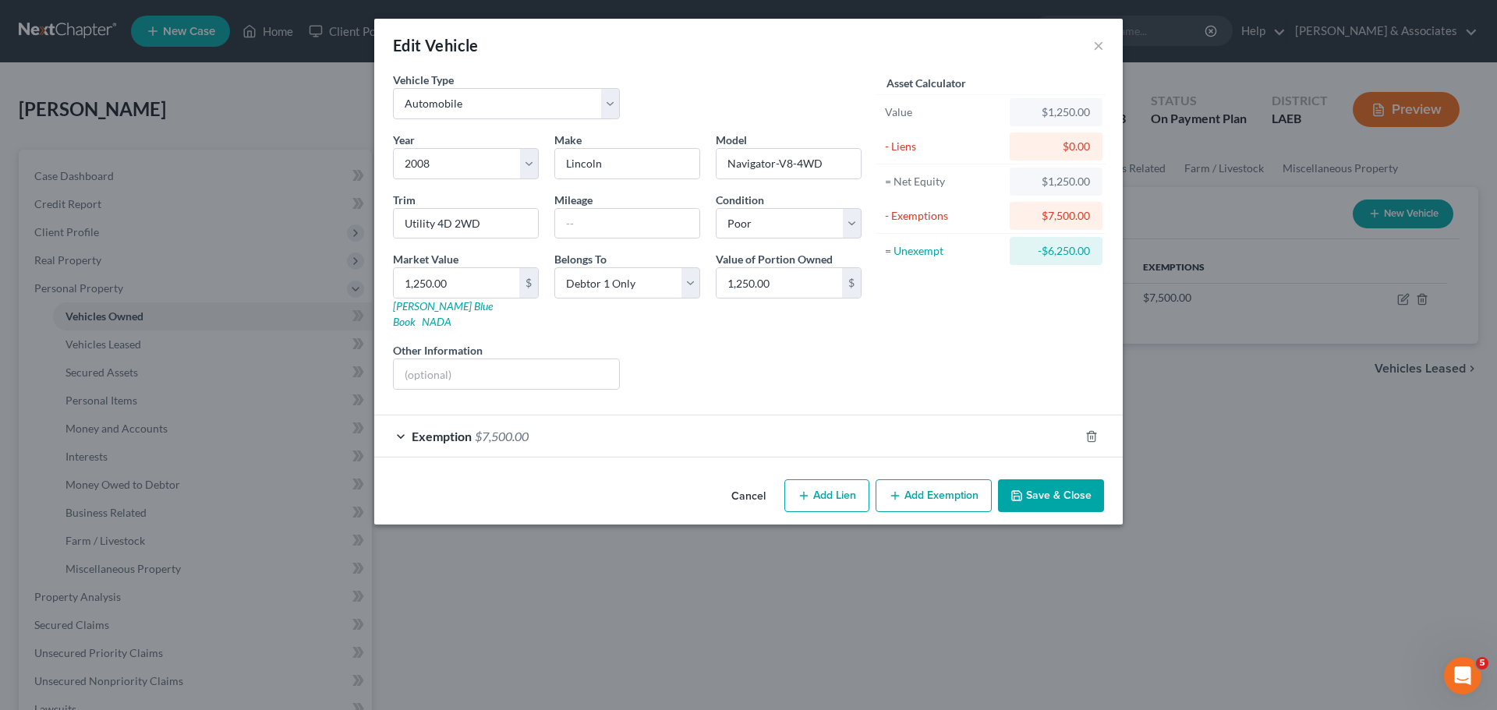
click at [945, 349] on div "Asset Calculator Value $1,250.00 - Liens $0.00 = Net Equity $1,250.00 - Exempti…" at bounding box center [990, 237] width 242 height 331
click at [610, 222] on input "text" at bounding box center [627, 224] width 144 height 30
drag, startPoint x: 588, startPoint y: 212, endPoint x: 706, endPoint y: 221, distance: 118.8
click at [588, 212] on input "text" at bounding box center [627, 224] width 144 height 30
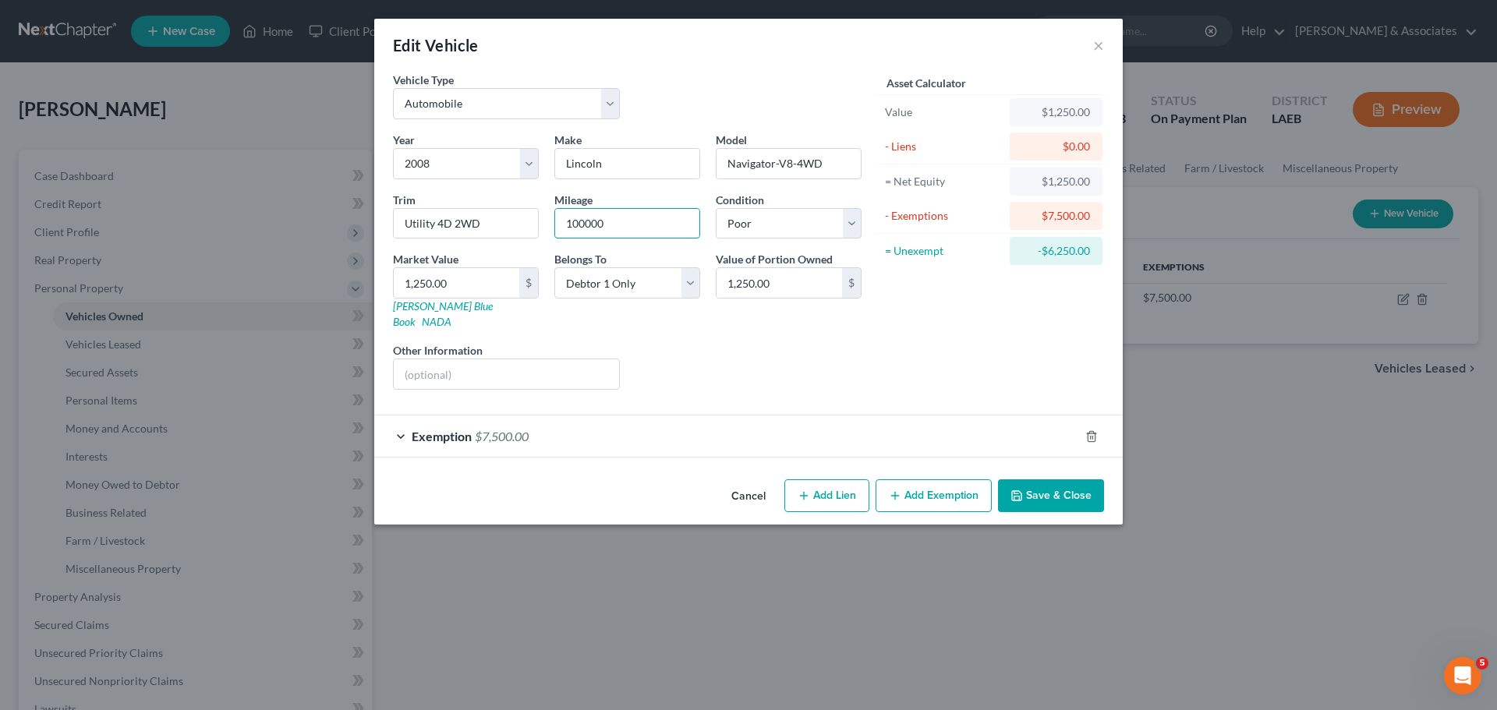
type input "100000"
drag, startPoint x: 584, startPoint y: 222, endPoint x: 694, endPoint y: 200, distance: 112.2
click at [584, 222] on input "100000" at bounding box center [627, 224] width 144 height 30
click at [845, 342] on div "Liens Select" at bounding box center [749, 366] width 242 height 48
click at [729, 348] on div "Liens Select" at bounding box center [749, 366] width 242 height 48
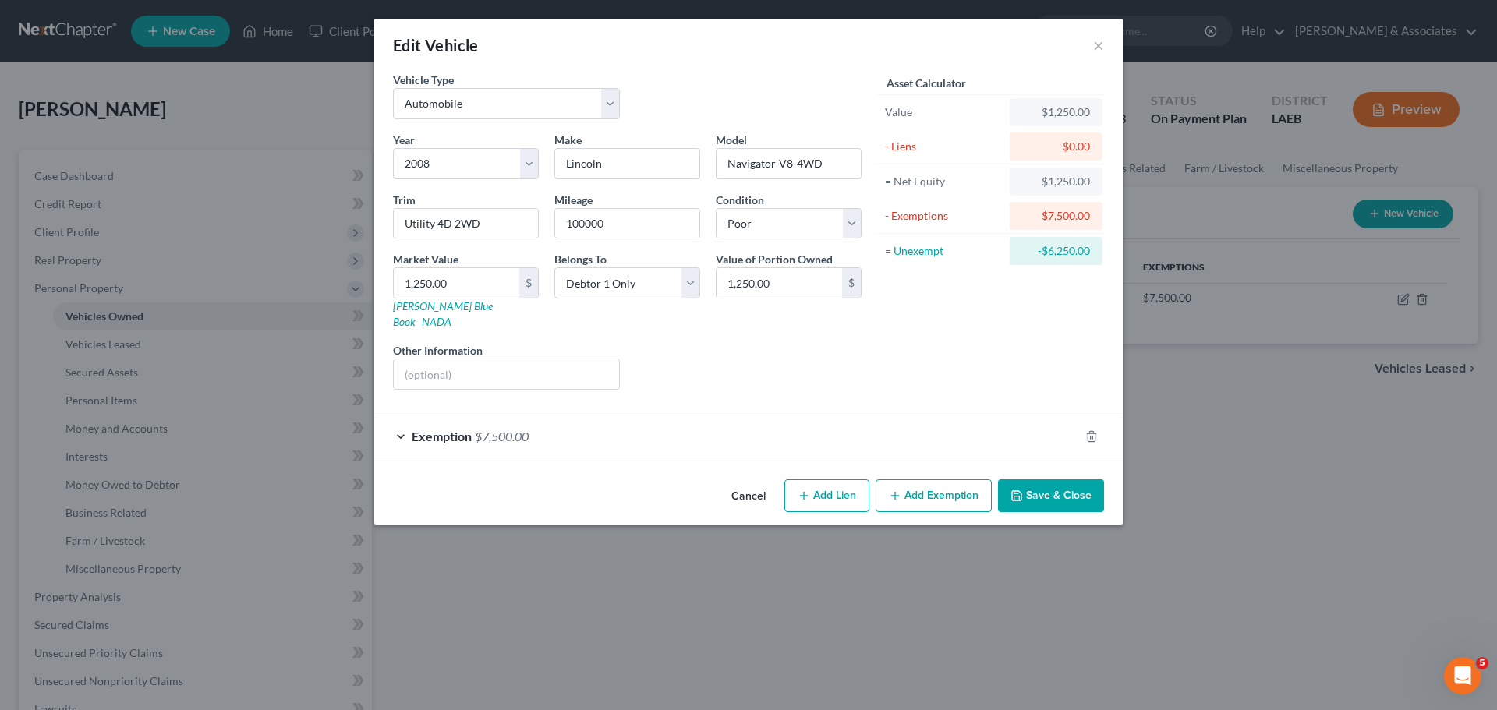
click at [1054, 479] on button "Save & Close" at bounding box center [1051, 495] width 106 height 33
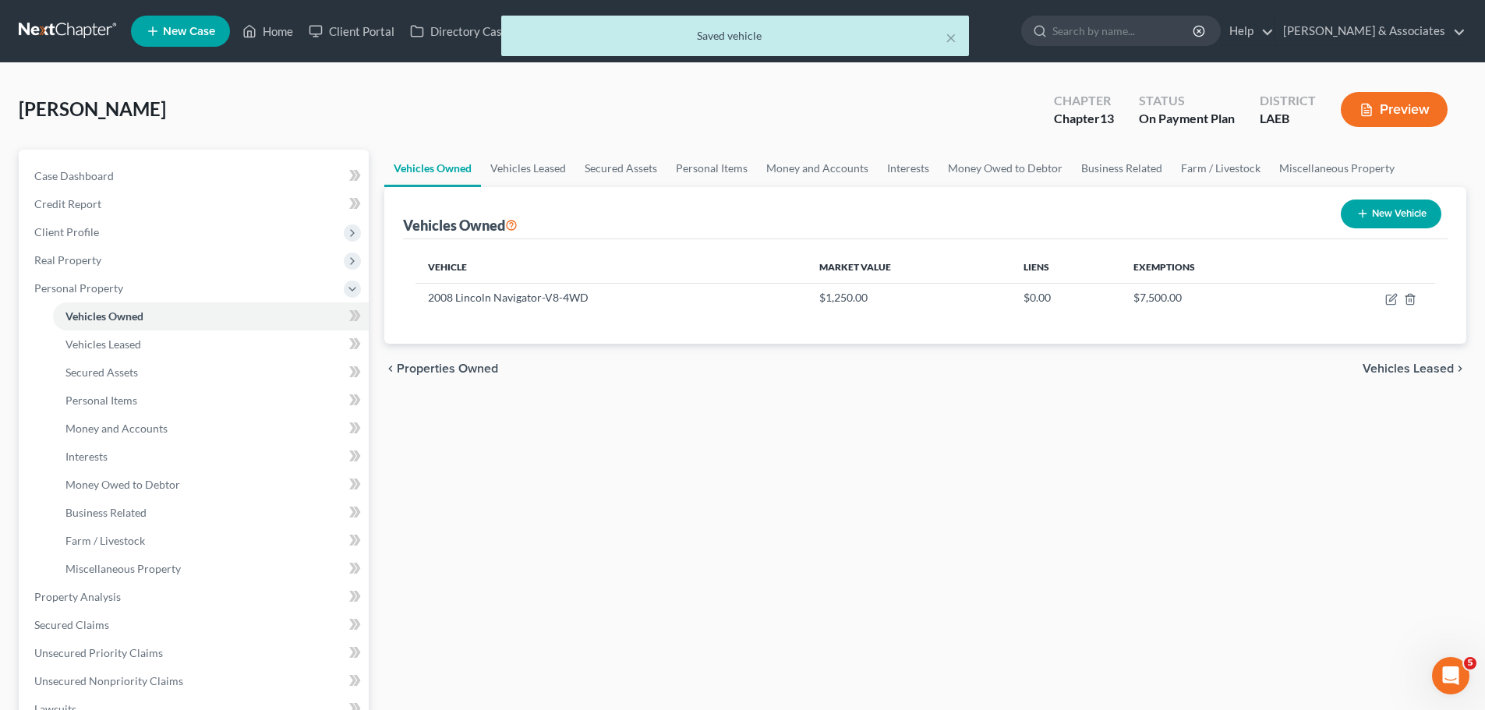
click at [1000, 504] on div "Vehicles Owned Vehicles Leased Secured Assets Personal Items Money and Accounts…" at bounding box center [926, 594] width 1098 height 888
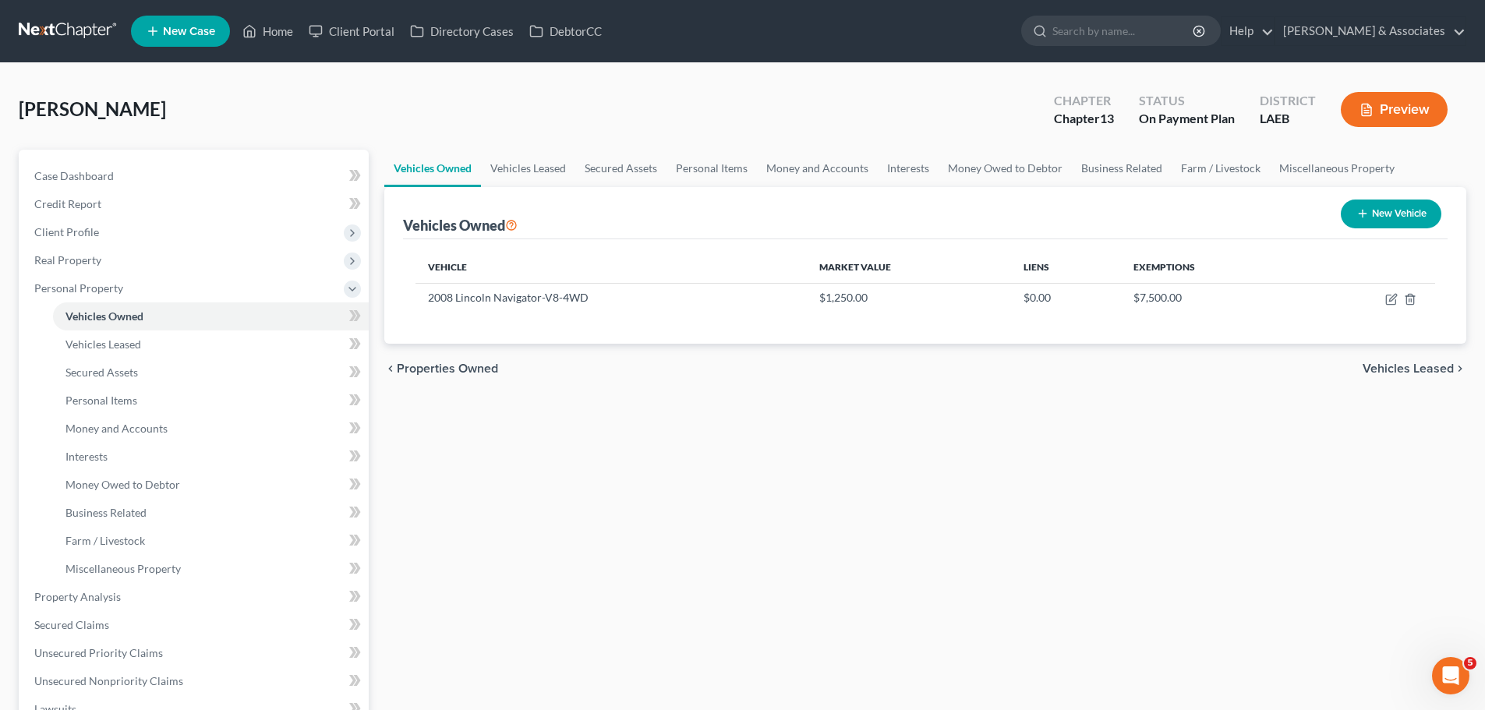
click at [1041, 449] on div "Vehicles Owned Vehicles Leased Secured Assets Personal Items Money and Accounts…" at bounding box center [926, 594] width 1098 height 888
click at [1393, 303] on icon "button" at bounding box center [1391, 299] width 12 height 12
select select "0"
select select "18"
select select "4"
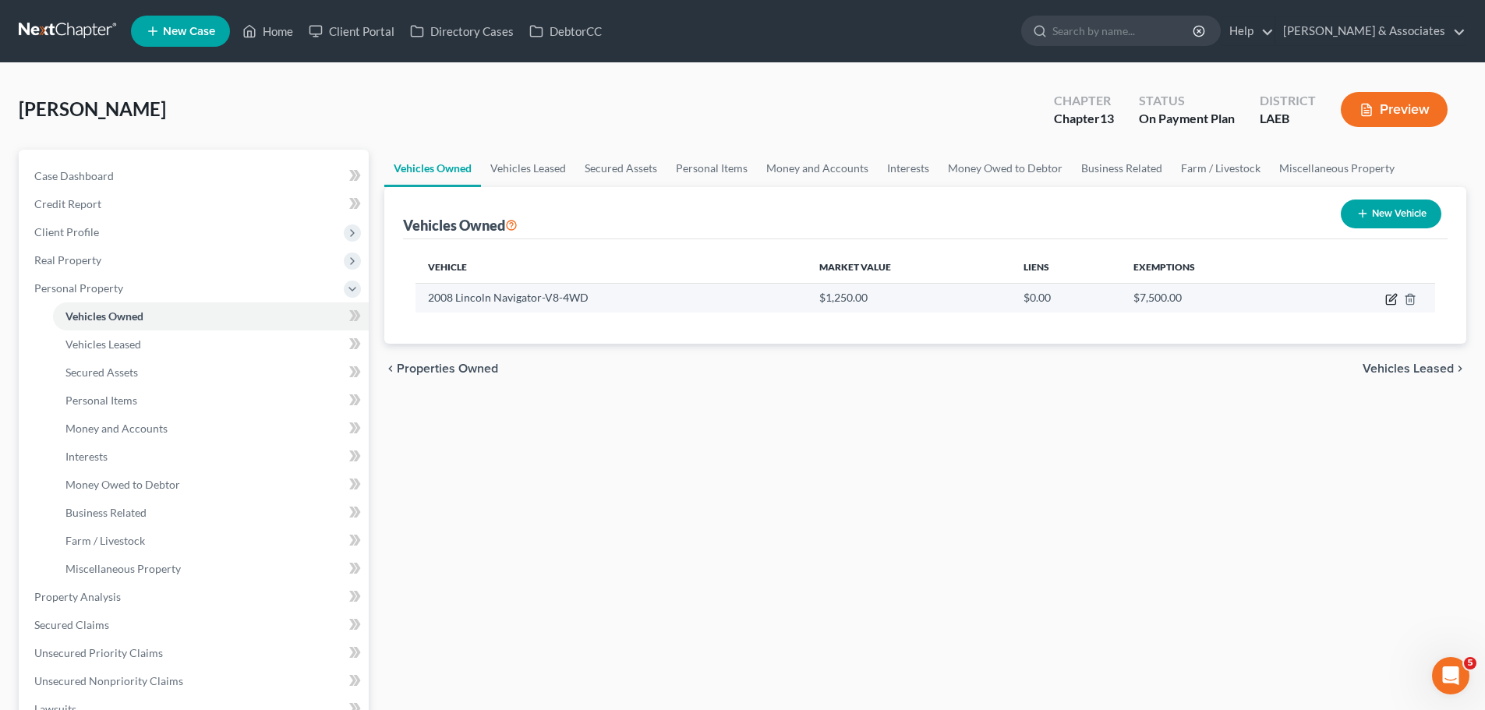
select select "0"
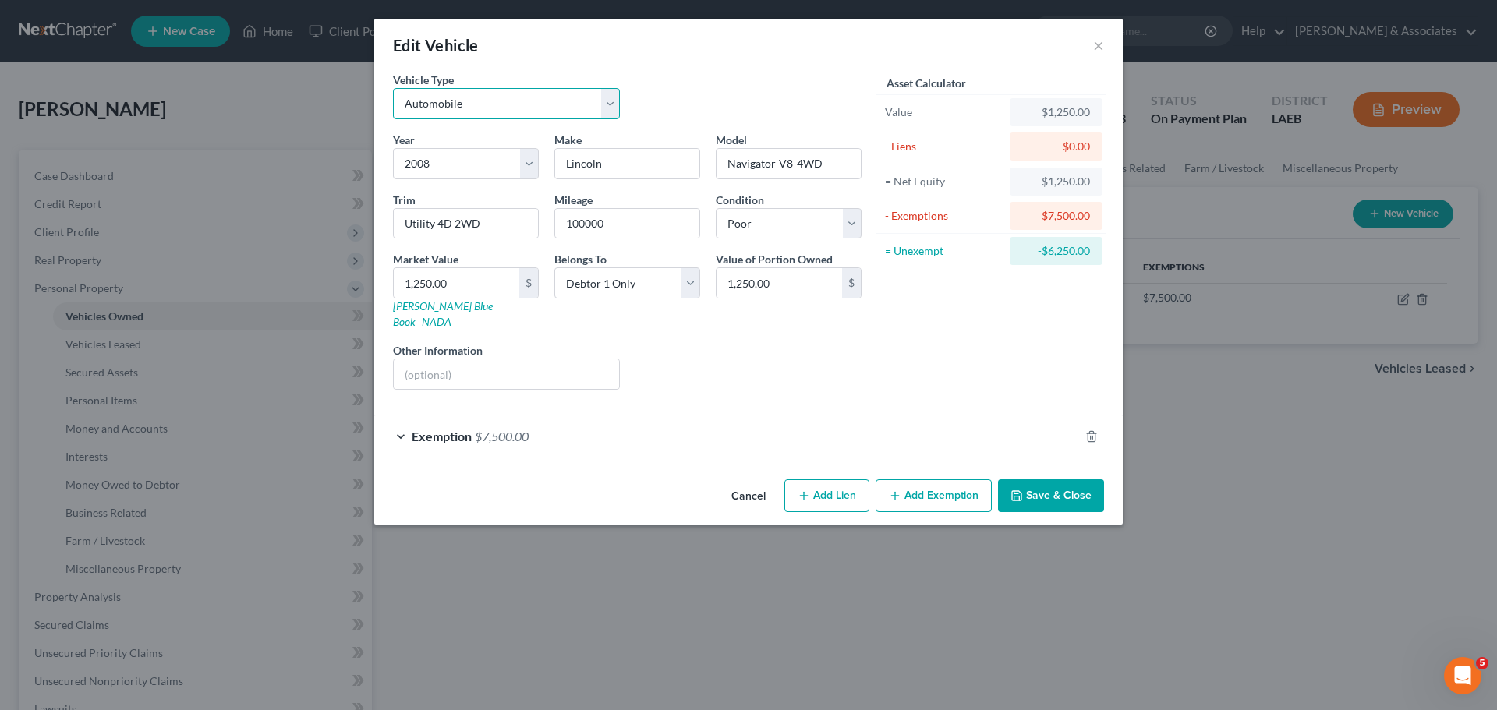
click at [427, 99] on select "Select Automobile Truck Trailer Watercraft Aircraft Motor Home Atv Other Vehicle" at bounding box center [506, 103] width 227 height 31
click at [1068, 479] on button "Save & Close" at bounding box center [1051, 495] width 106 height 33
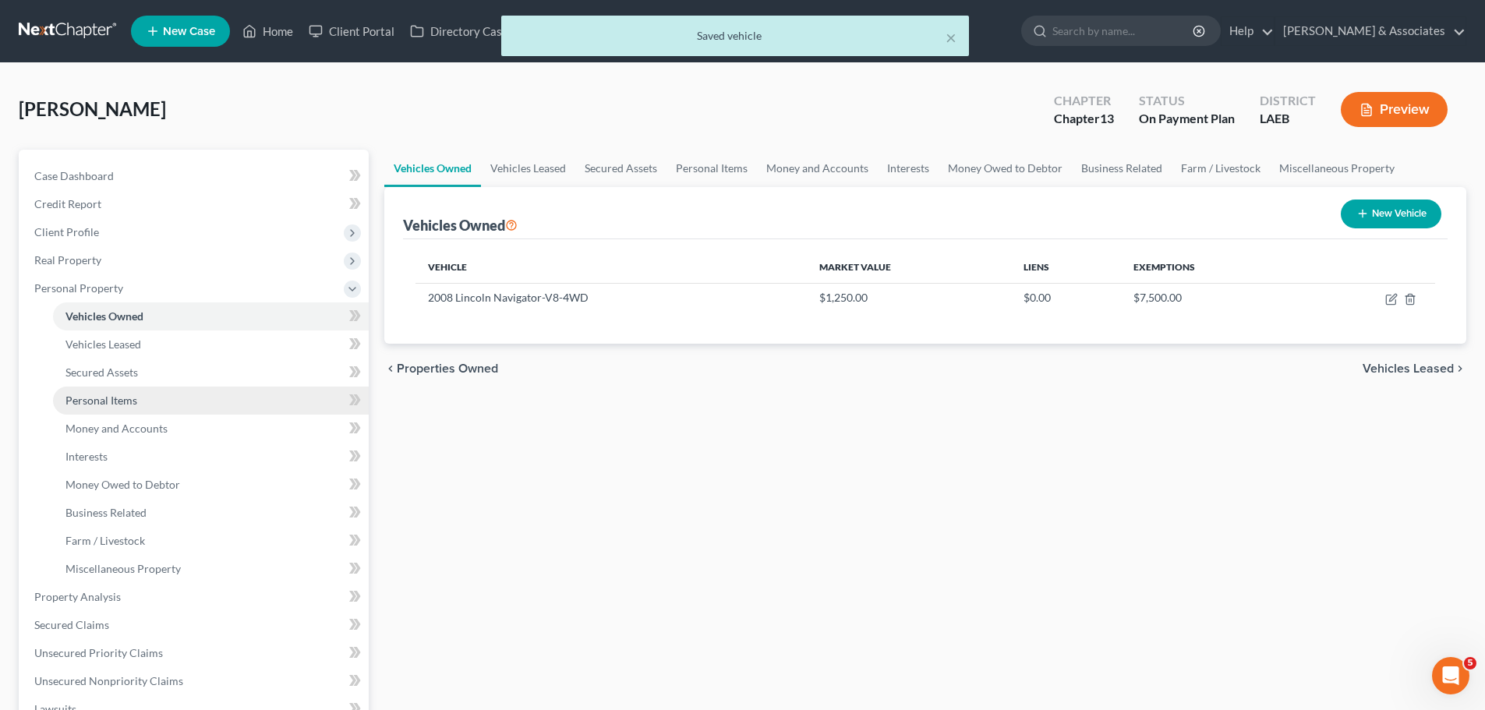
drag, startPoint x: 118, startPoint y: 405, endPoint x: 133, endPoint y: 402, distance: 15.8
click at [118, 405] on span "Personal Items" at bounding box center [101, 400] width 72 height 13
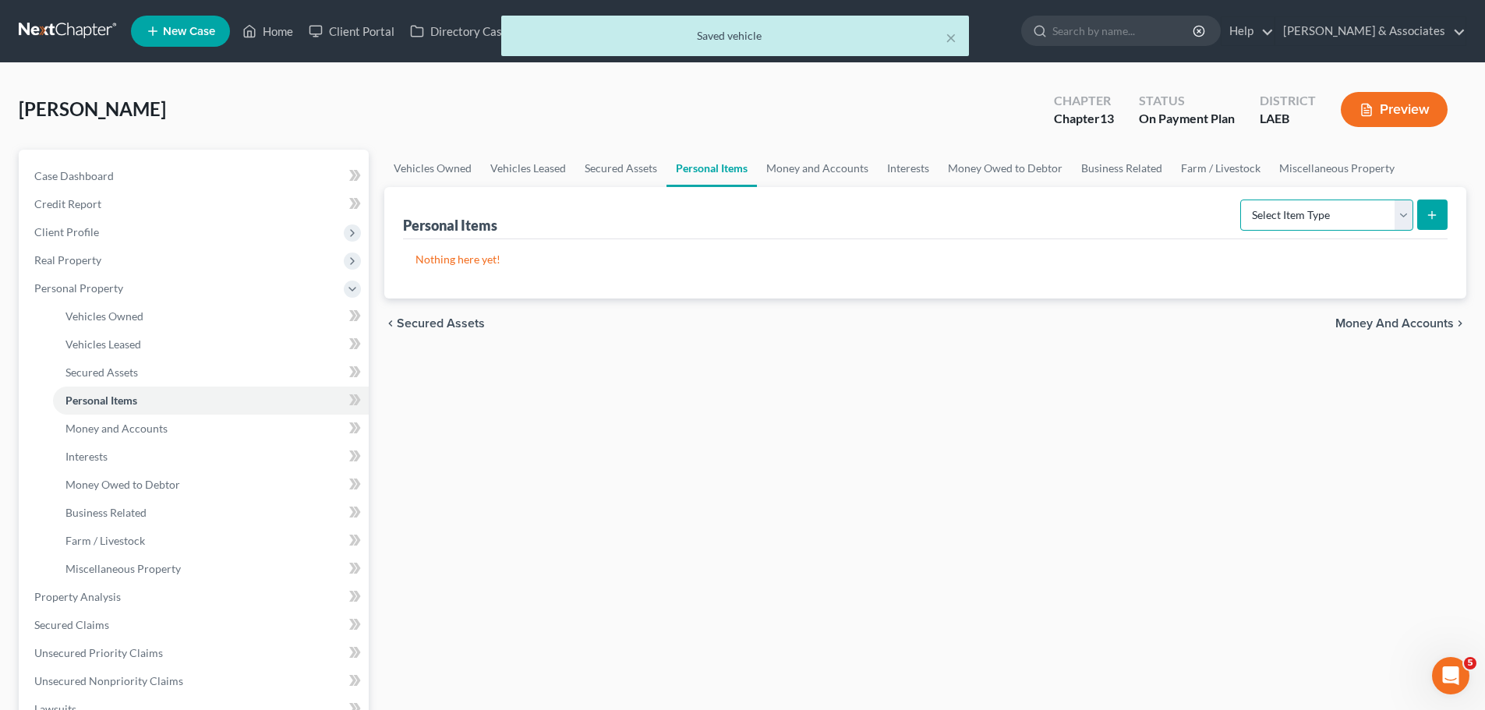
click at [1372, 217] on select "Select Item Type Clothing Collectibles Of Value Electronics Firearms Household …" at bounding box center [1326, 215] width 173 height 31
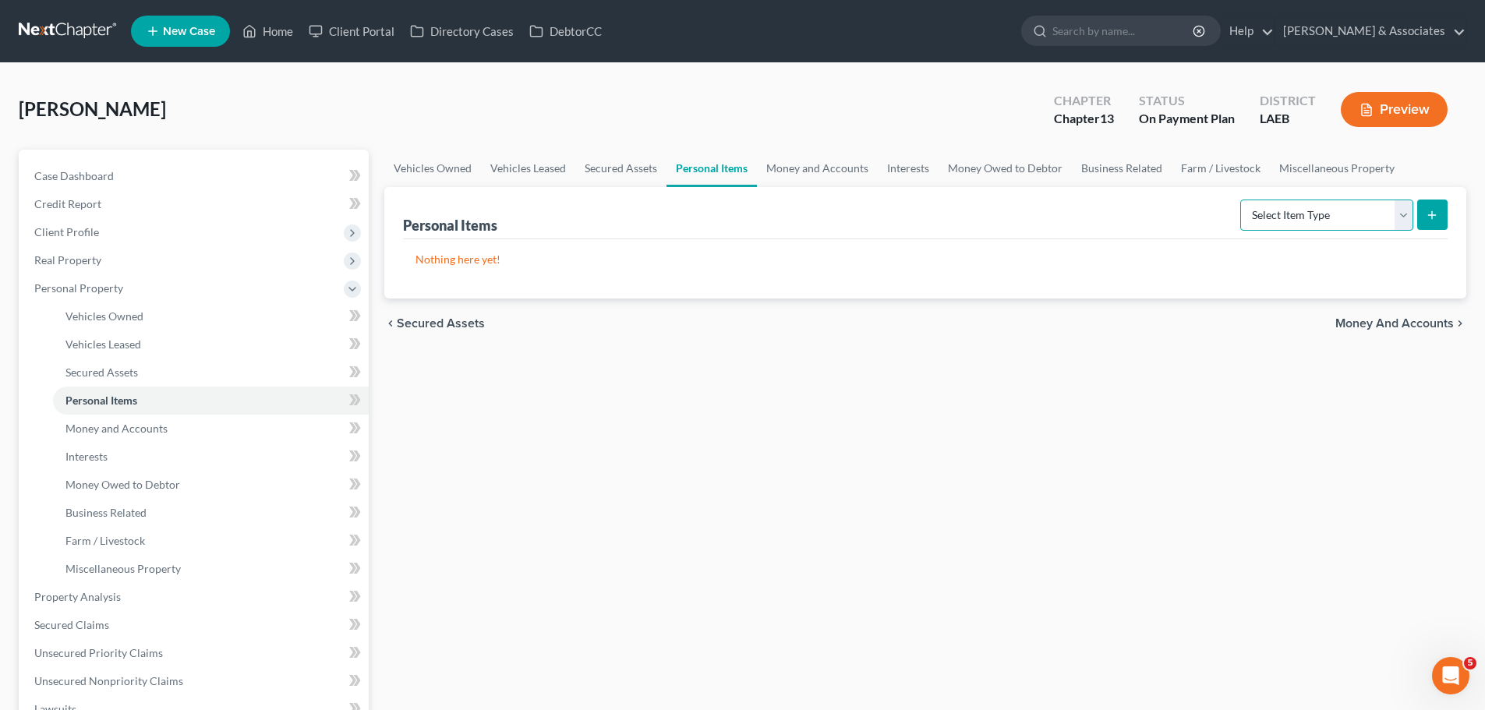
select select "clothing"
click at [1242, 200] on select "Select Item Type Clothing Collectibles Of Value Electronics Firearms Household …" at bounding box center [1326, 215] width 173 height 31
click at [1448, 246] on div "Personal Items Select Item Type Clothing Collectibles Of Value Electronics Fire…" at bounding box center [925, 242] width 1082 height 111
click at [1435, 217] on icon "submit" at bounding box center [1432, 215] width 12 height 12
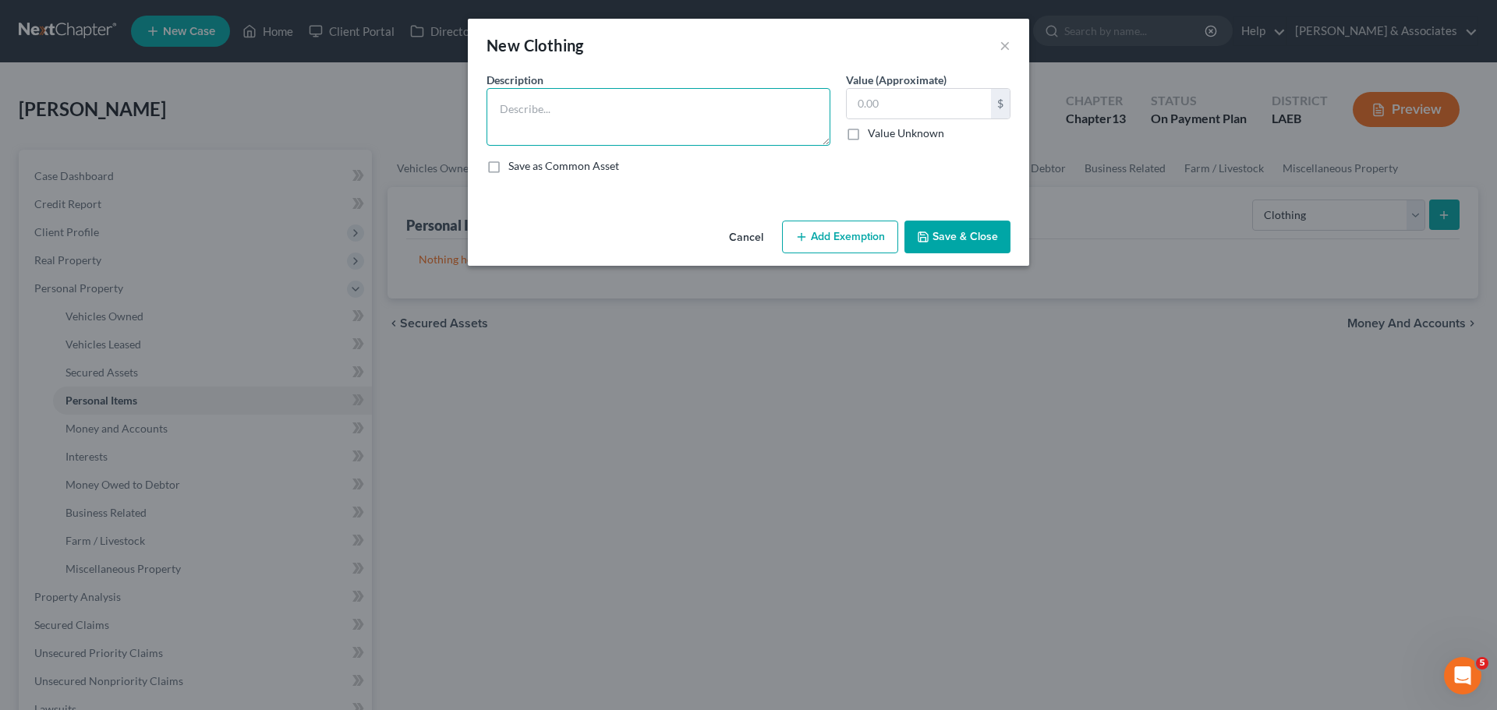
click at [597, 133] on textarea at bounding box center [658, 117] width 344 height 58
type textarea "Used clothing"
type input "100.00"
click at [875, 239] on button "Add Exemption" at bounding box center [840, 237] width 116 height 33
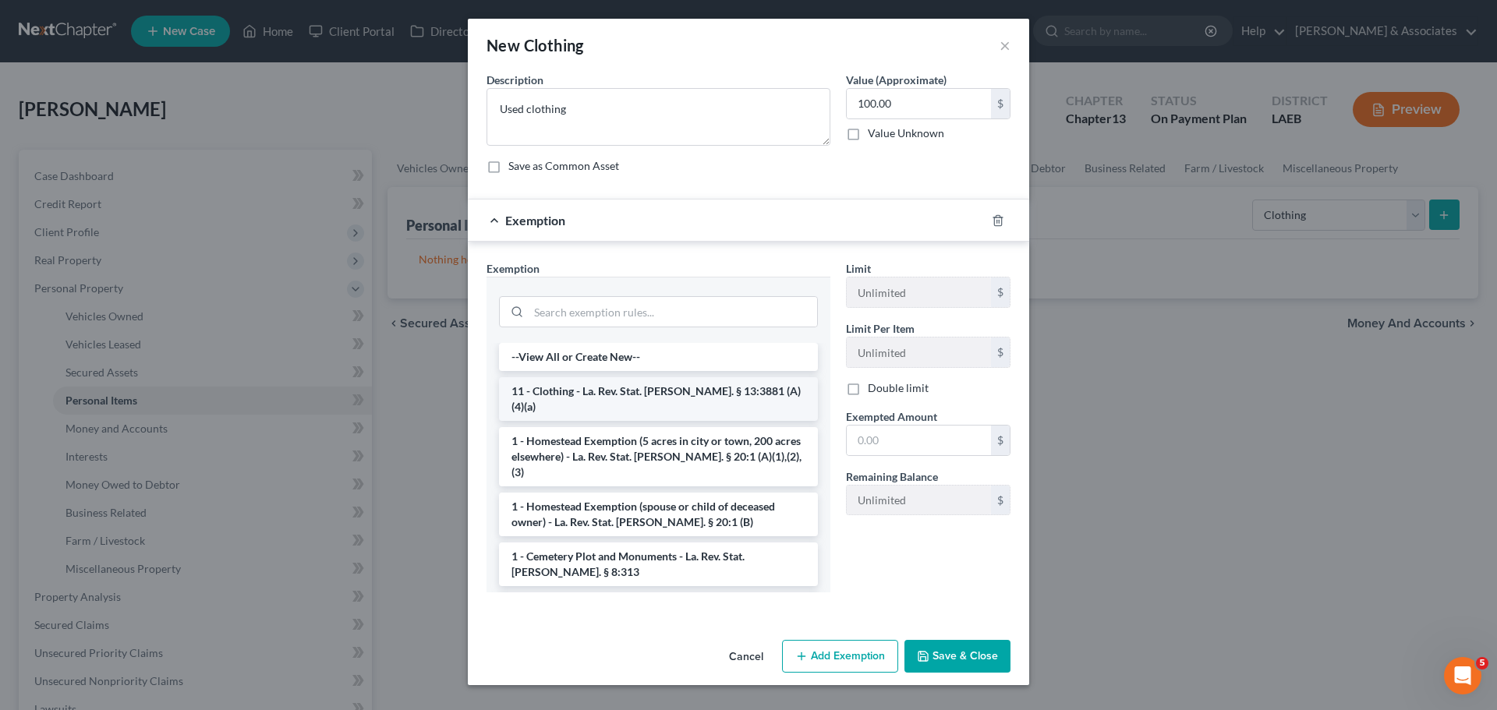
click at [602, 390] on li "11 - Clothing - La. Rev. Stat. Ann. § 13:3881 (A)(4)(a)" at bounding box center [658, 399] width 319 height 44
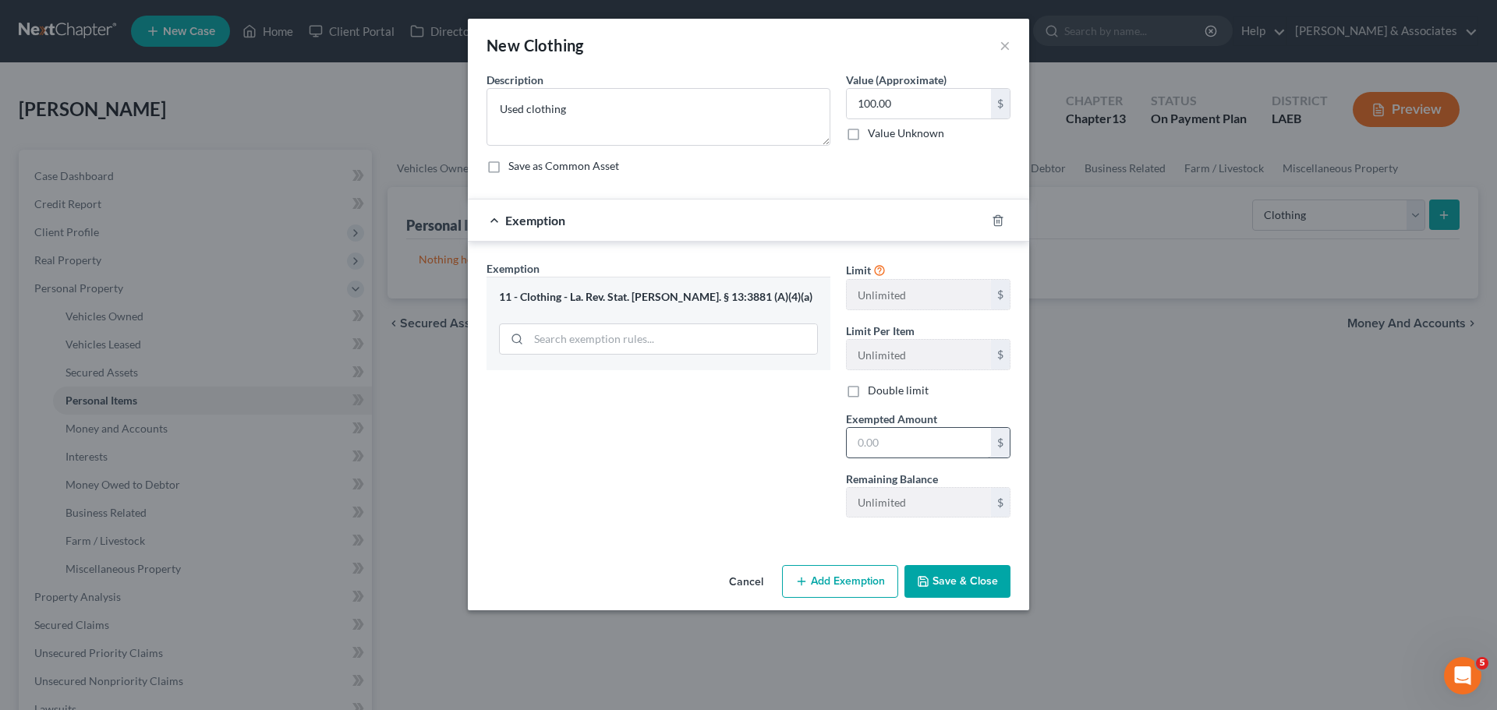
click at [932, 461] on div "Limit Unlimited $ Limit Per Item Unlimited $ Double limit Exempted Amount * $ R…" at bounding box center [928, 395] width 180 height 270
click at [934, 451] on input "text" at bounding box center [919, 443] width 144 height 30
type input "100.00"
click at [967, 574] on button "Save & Close" at bounding box center [957, 581] width 106 height 33
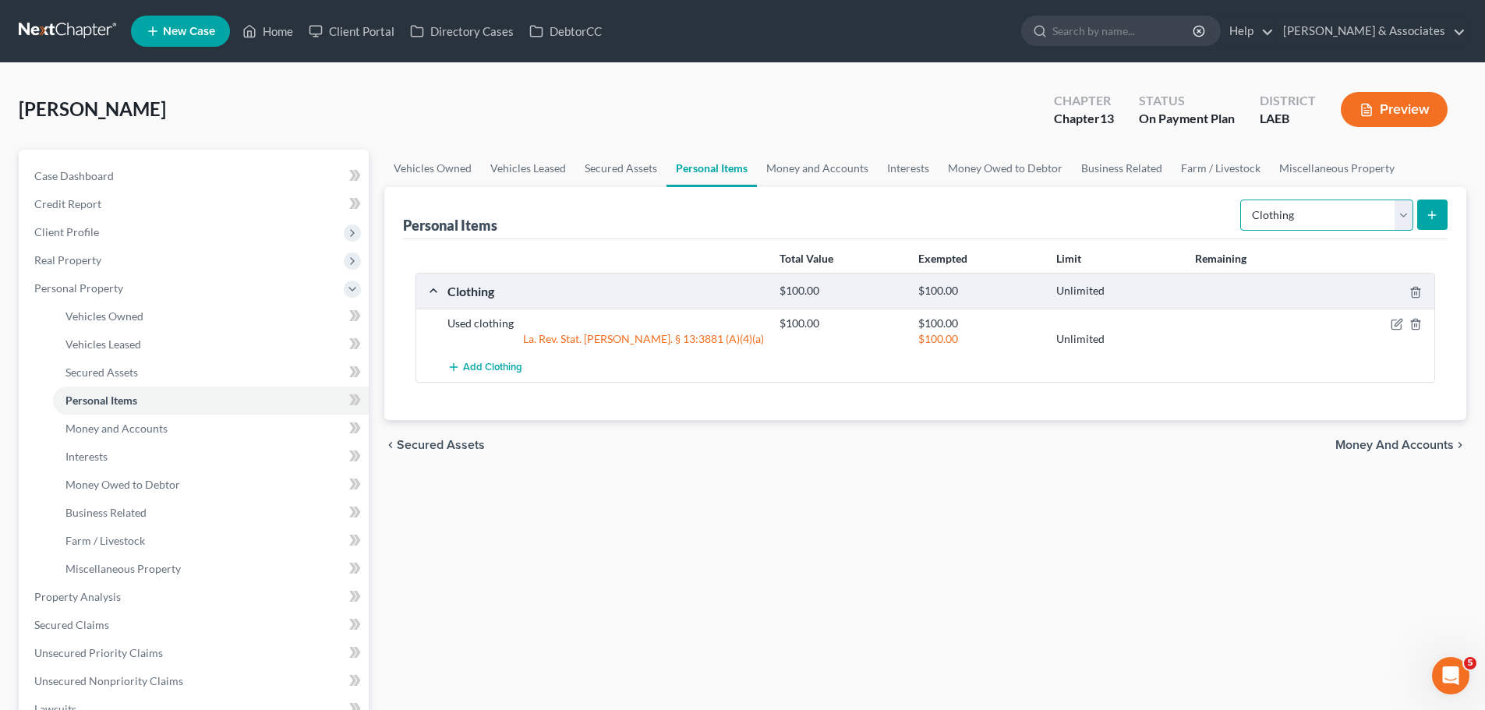
drag, startPoint x: 1279, startPoint y: 210, endPoint x: 1285, endPoint y: 228, distance: 18.7
click at [1279, 210] on select "Select Item Type Clothing Collectibles Of Value Electronics Firearms Household …" at bounding box center [1326, 215] width 173 height 31
select select "electronics"
click at [1242, 200] on select "Select Item Type Clothing Collectibles Of Value Electronics Firearms Household …" at bounding box center [1326, 215] width 173 height 31
click at [1429, 210] on icon "submit" at bounding box center [1432, 215] width 12 height 12
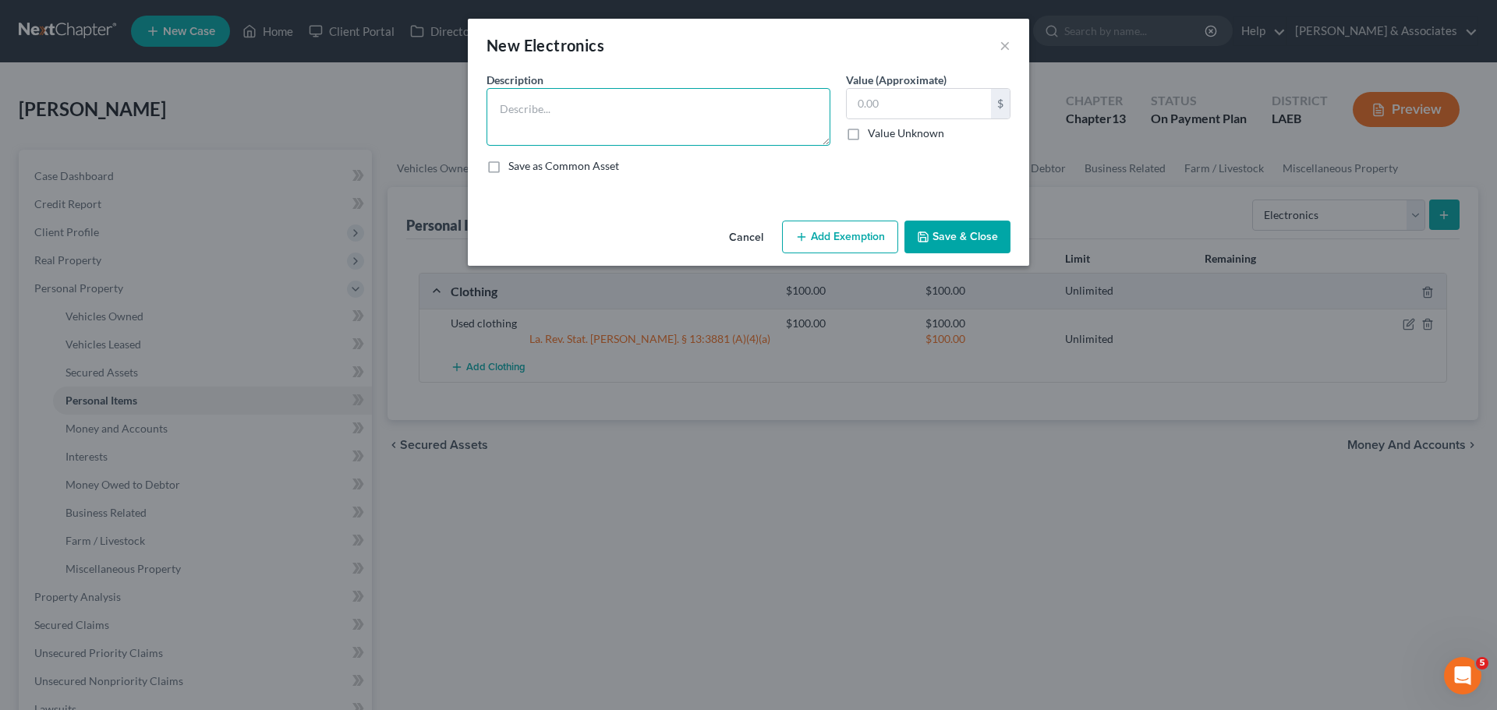
click at [638, 138] on textarea at bounding box center [658, 117] width 344 height 58
type textarea "PS5 5yrs;"
drag, startPoint x: 927, startPoint y: 237, endPoint x: 962, endPoint y: 306, distance: 77.7
click at [927, 236] on icon "button" at bounding box center [923, 237] width 12 height 12
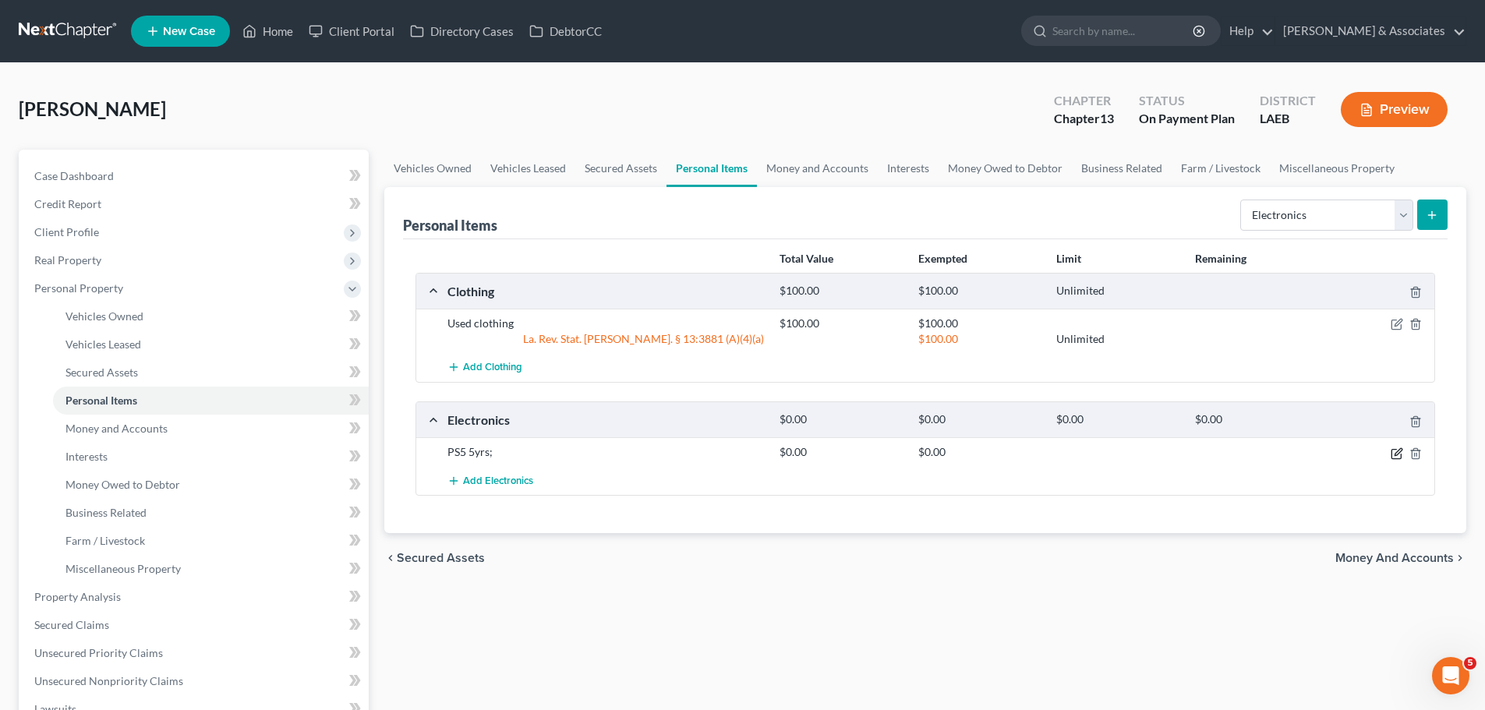
click at [1397, 453] on icon "button" at bounding box center [1397, 453] width 12 height 12
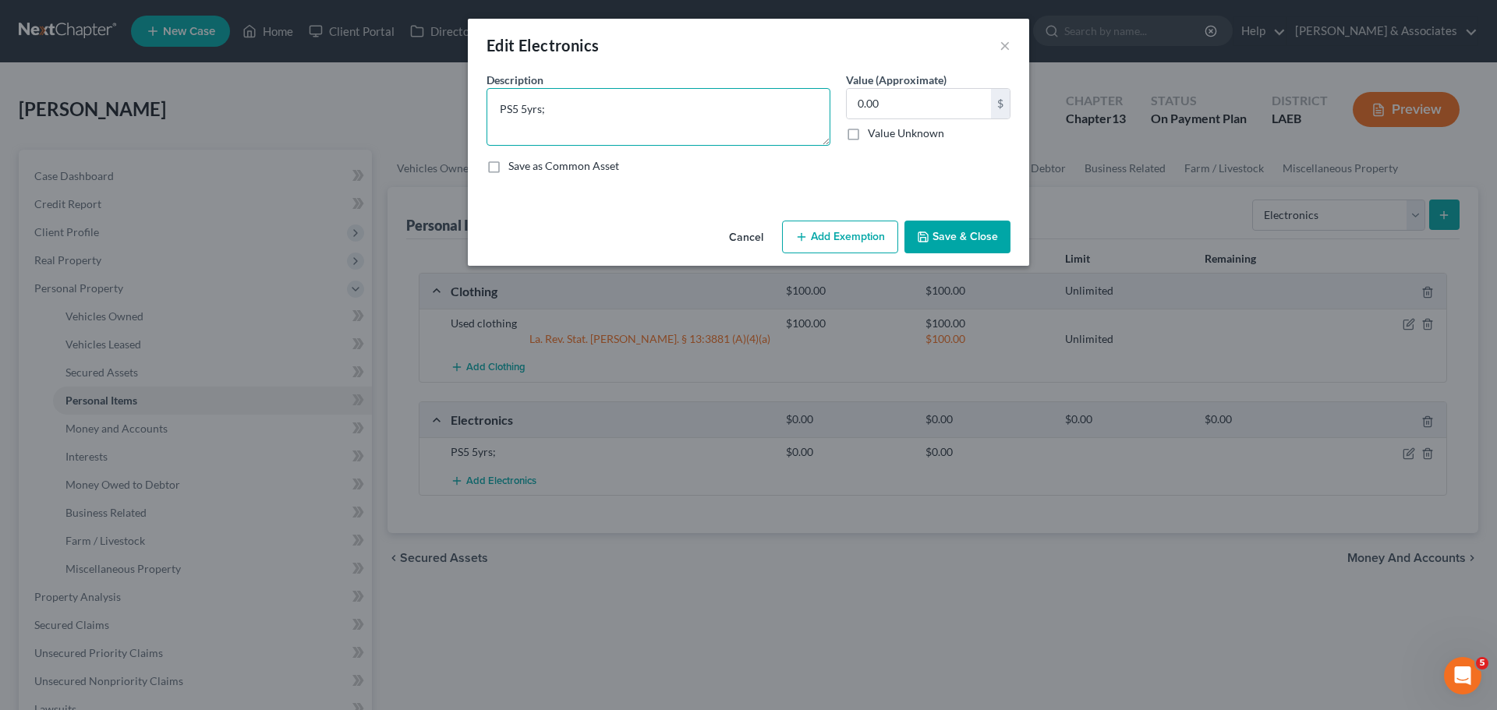
click at [607, 106] on textarea "PS5 5yrs;" at bounding box center [658, 117] width 344 height 58
type textarea "PS5 5yrs; LG 53in 5yrs; LG 50in 5yrs;"
click at [977, 244] on button "Save & Close" at bounding box center [957, 237] width 106 height 33
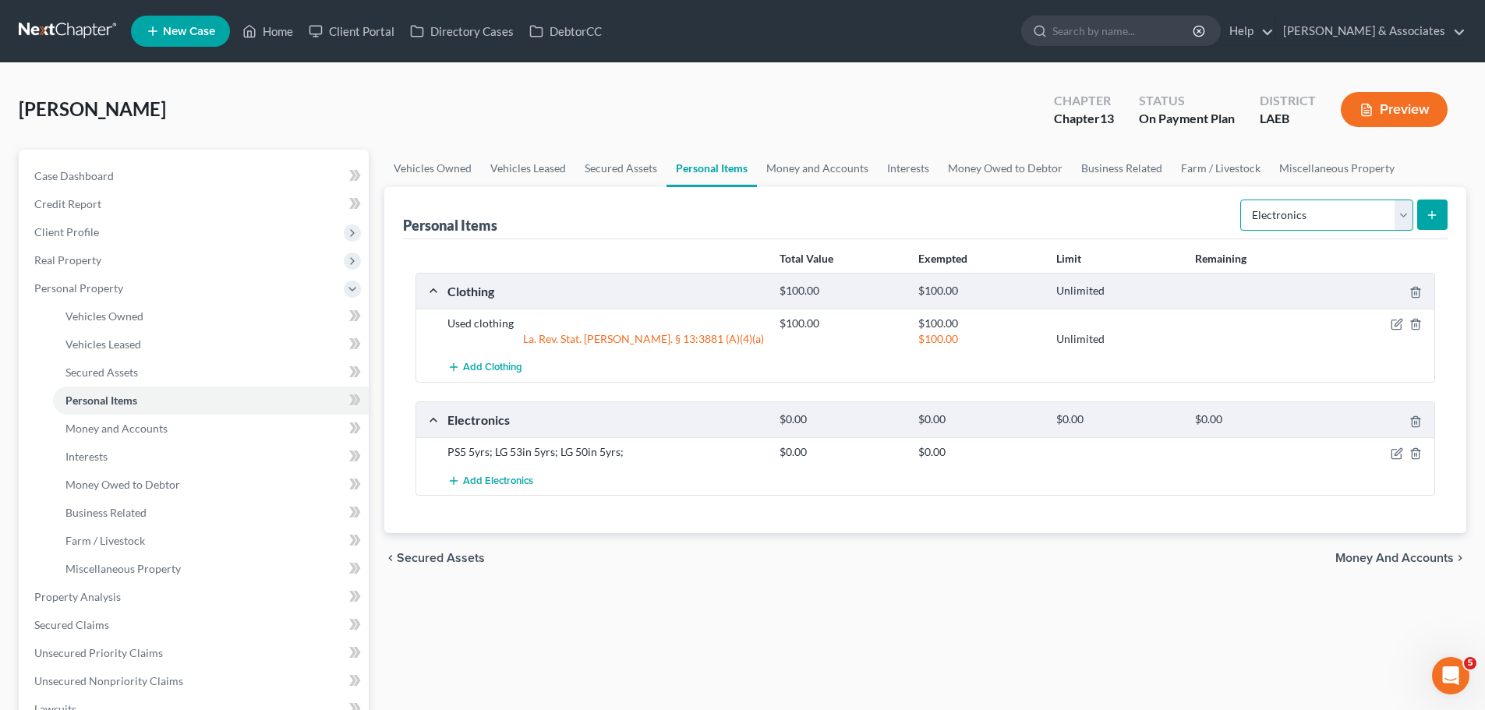
click at [1306, 219] on select "Select Item Type Clothing Collectibles Of Value Electronics Firearms Household …" at bounding box center [1326, 215] width 173 height 31
select select "household_goods"
click at [1242, 200] on select "Select Item Type Clothing Collectibles Of Value Electronics Firearms Household …" at bounding box center [1326, 215] width 173 height 31
click at [1437, 219] on icon "submit" at bounding box center [1432, 215] width 12 height 12
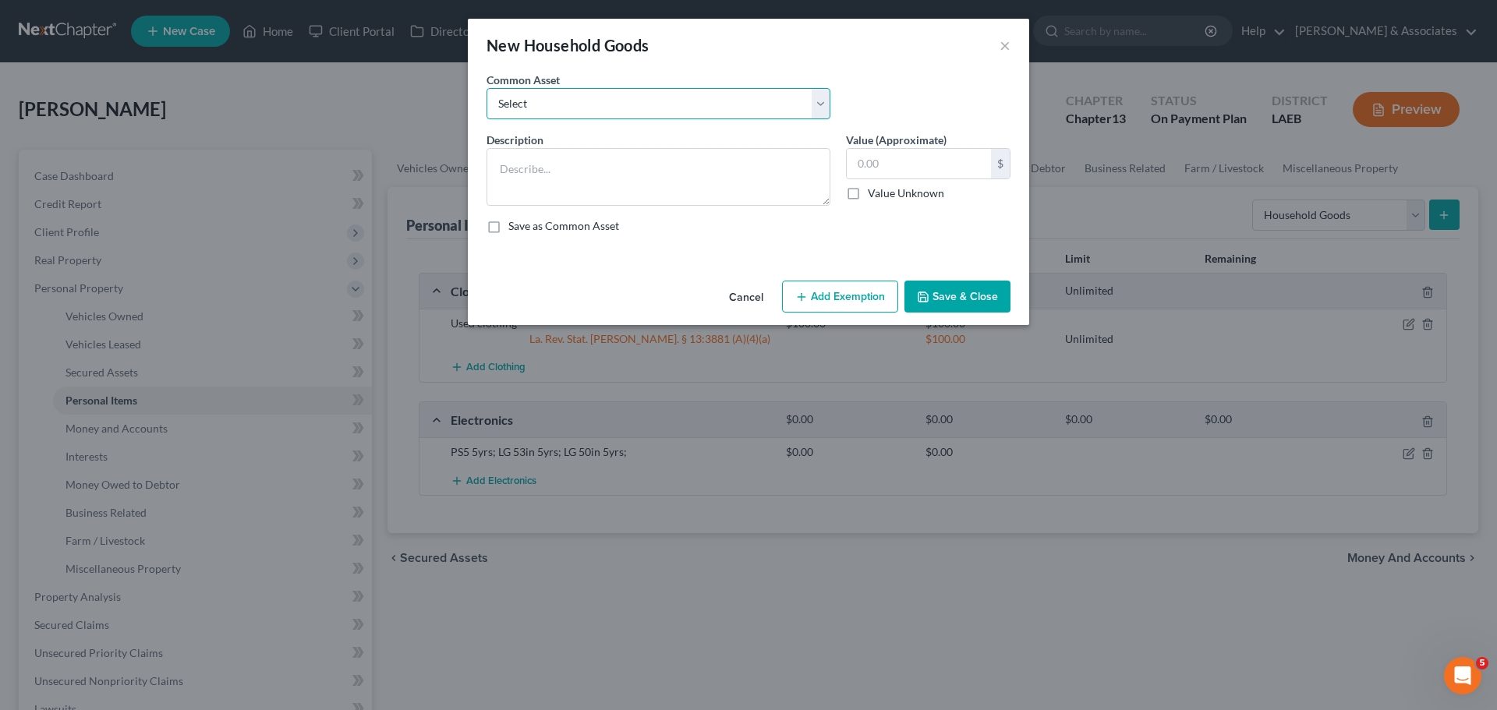
click at [543, 101] on select "Select Appliances and furniture" at bounding box center [658, 103] width 344 height 31
select select "0"
click at [486, 88] on select "Select Appliances and furniture" at bounding box center [658, 103] width 344 height 31
type textarea "Appliances and furniture"
type input "1,000.00"
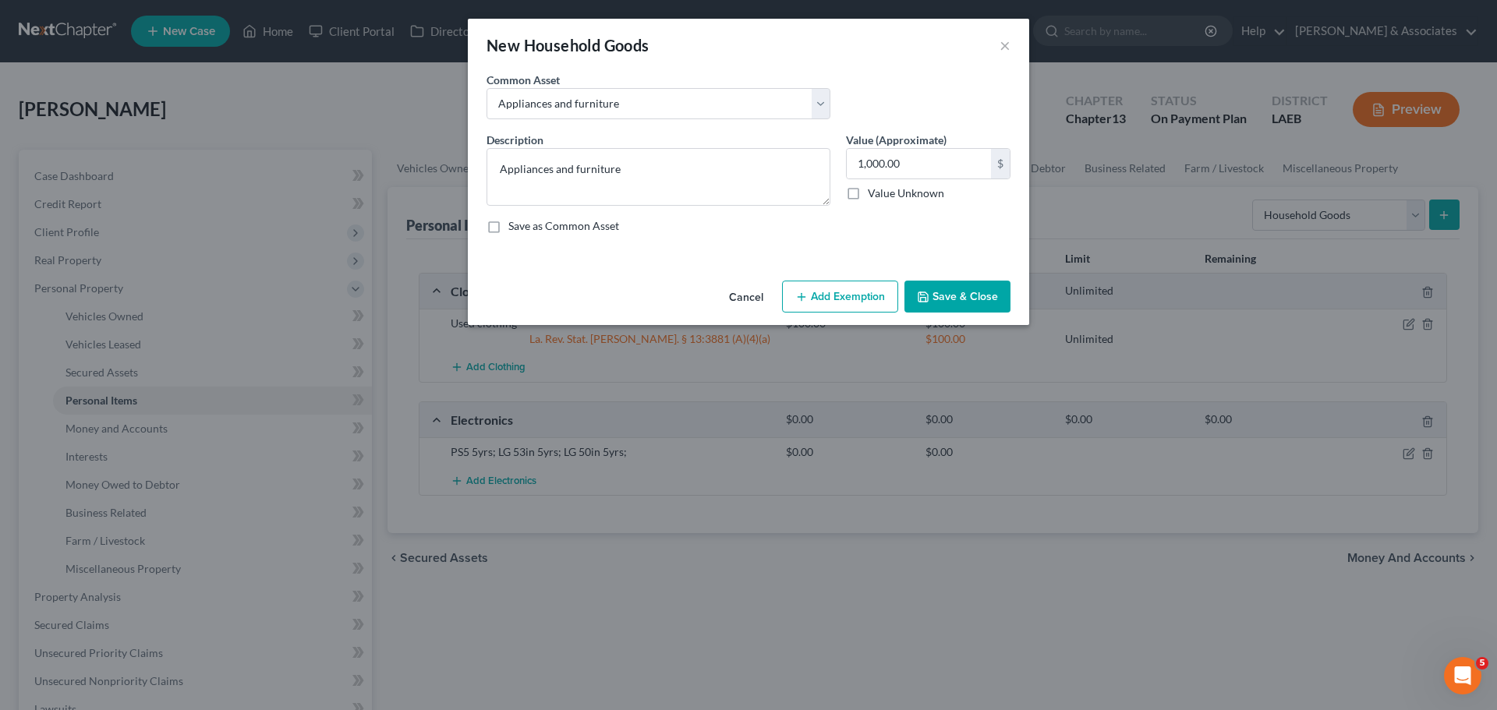
click at [990, 292] on button "Save & Close" at bounding box center [957, 297] width 106 height 33
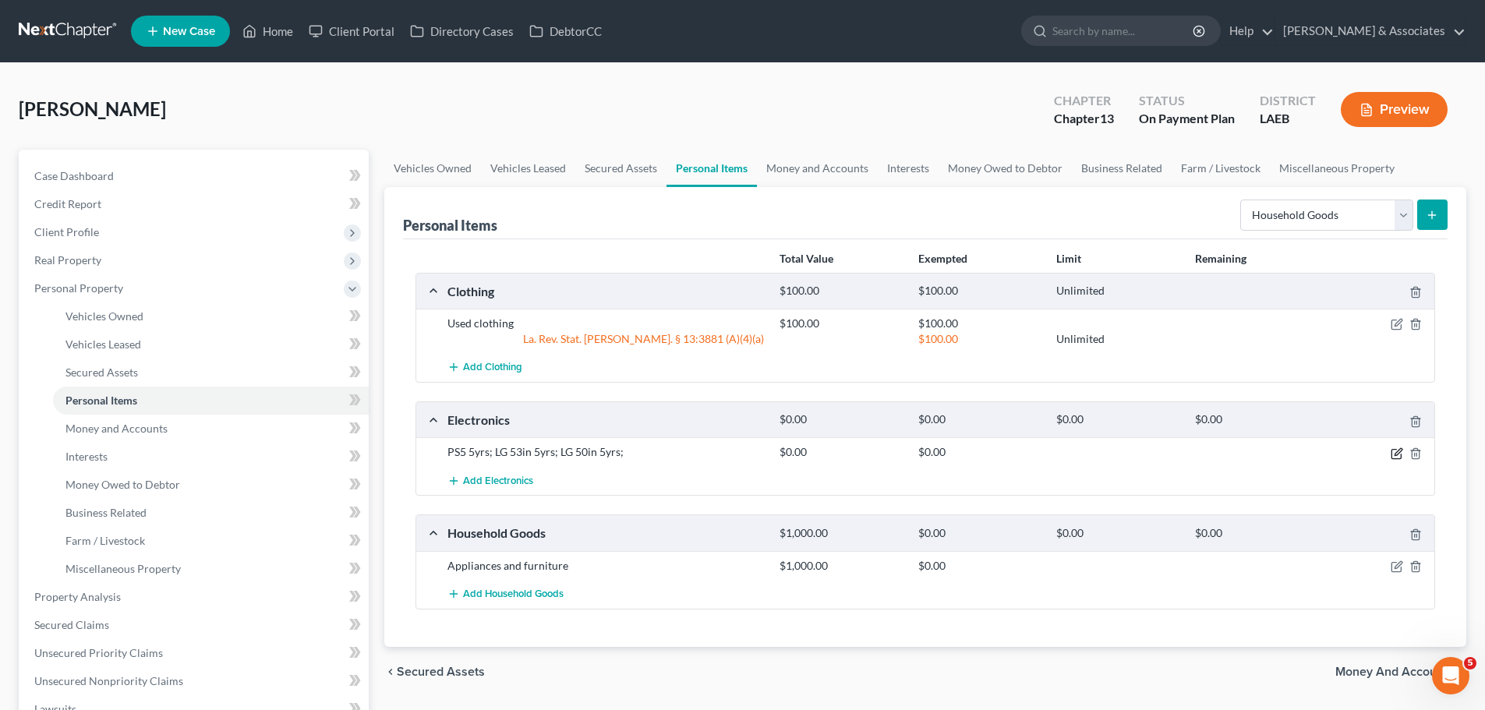
drag, startPoint x: 1399, startPoint y: 452, endPoint x: 1367, endPoint y: 458, distance: 32.6
click at [1398, 452] on icon "button" at bounding box center [1397, 453] width 12 height 12
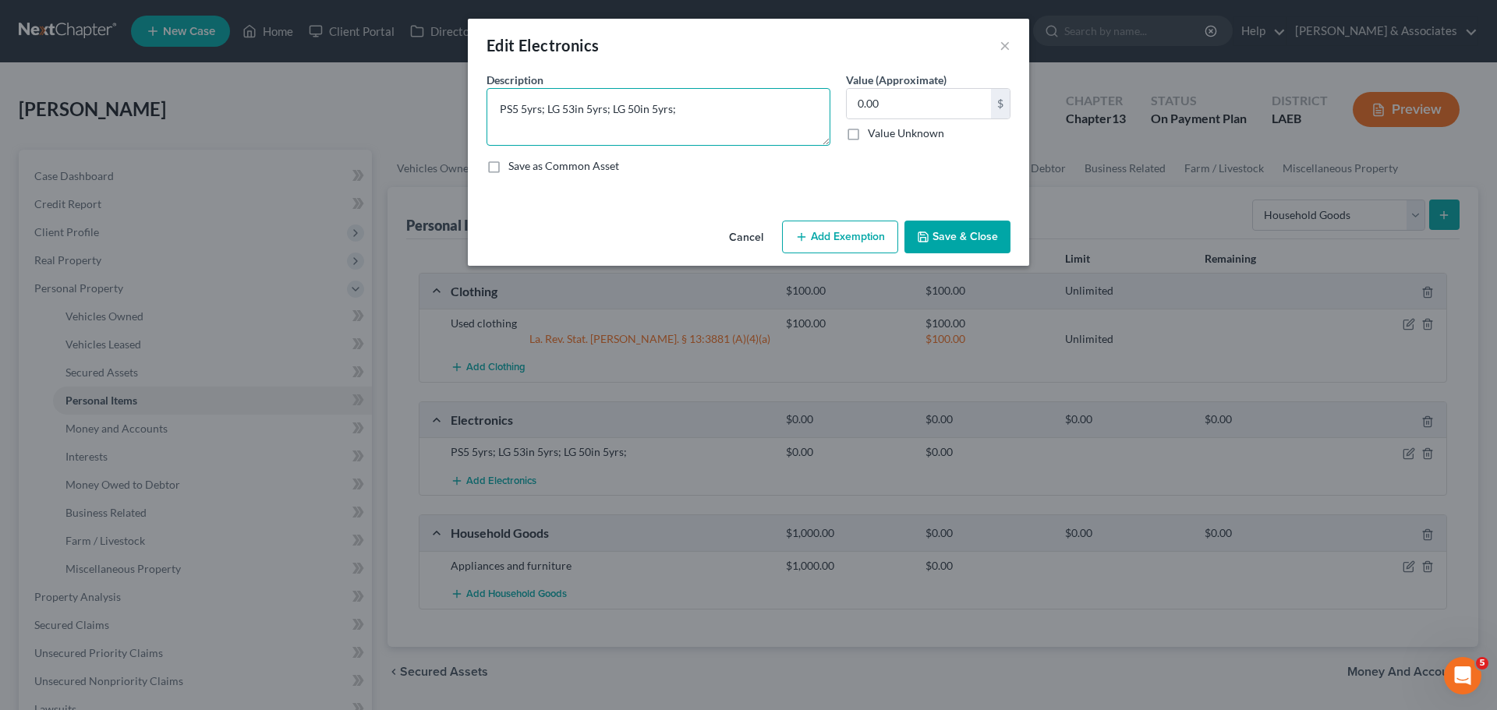
click at [740, 107] on textarea "PS5 5yrs; LG 53in 5yrs; LG 50in 5yrs;" at bounding box center [658, 117] width 344 height 58
click at [693, 120] on textarea "PS5 5yrs; LG 53in 5yrs; LG 50in 5yrs;" at bounding box center [658, 117] width 344 height 58
type textarea "PS5 5yrs; LG 53in 5yrs; LG 50in 5yrs; samsung phone 6mo"
click at [900, 112] on input "0.00" at bounding box center [919, 104] width 144 height 30
type input "75.00"
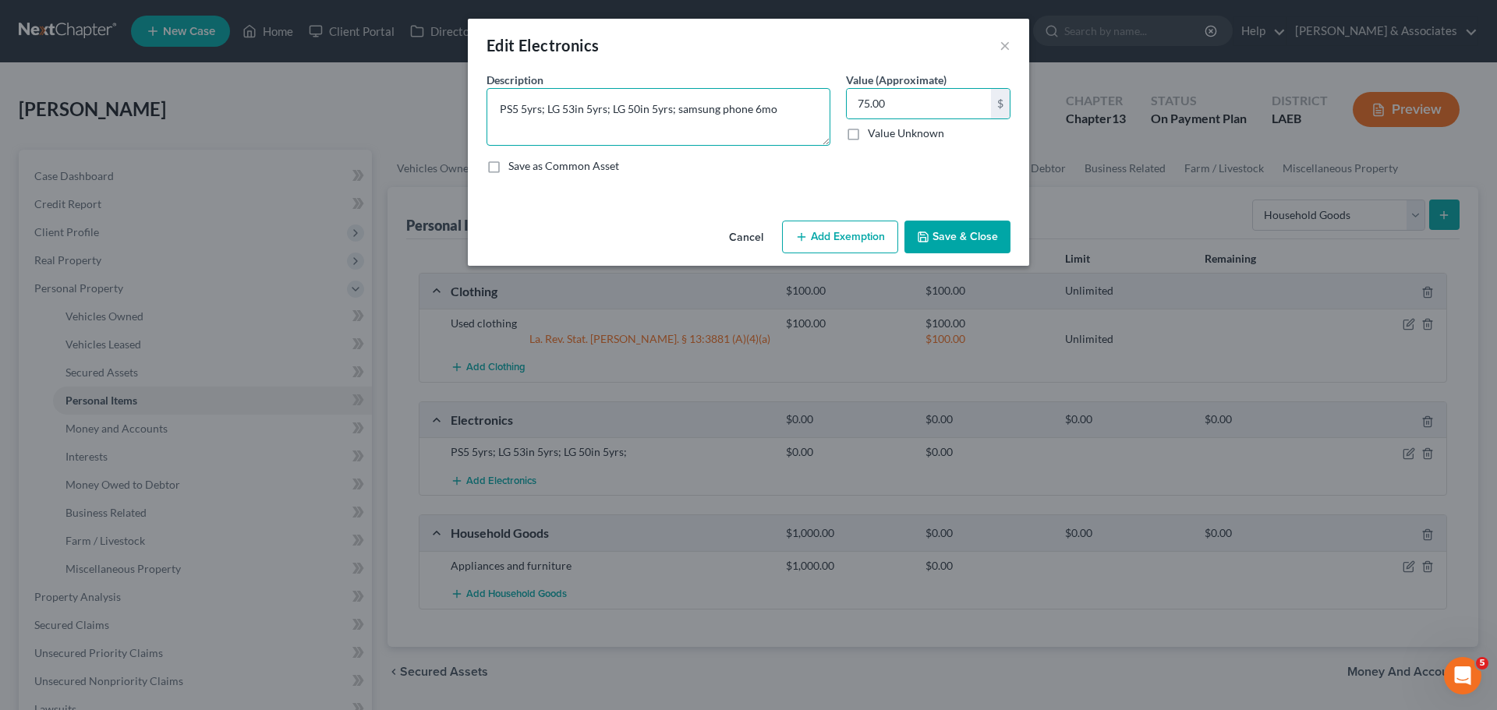
click at [757, 108] on textarea "PS5 5yrs; LG 53in 5yrs; LG 50in 5yrs; samsung phone 6mo" at bounding box center [658, 117] width 344 height 58
type textarea "PS5 5yrs; LG 53in 5yrs; LG 50in 5yrs; samsung phone 3mo"
click at [953, 98] on input "75.00" at bounding box center [919, 104] width 144 height 30
click at [930, 117] on input "75.00" at bounding box center [919, 104] width 144 height 30
click at [982, 232] on button "Save & Close" at bounding box center [957, 237] width 106 height 33
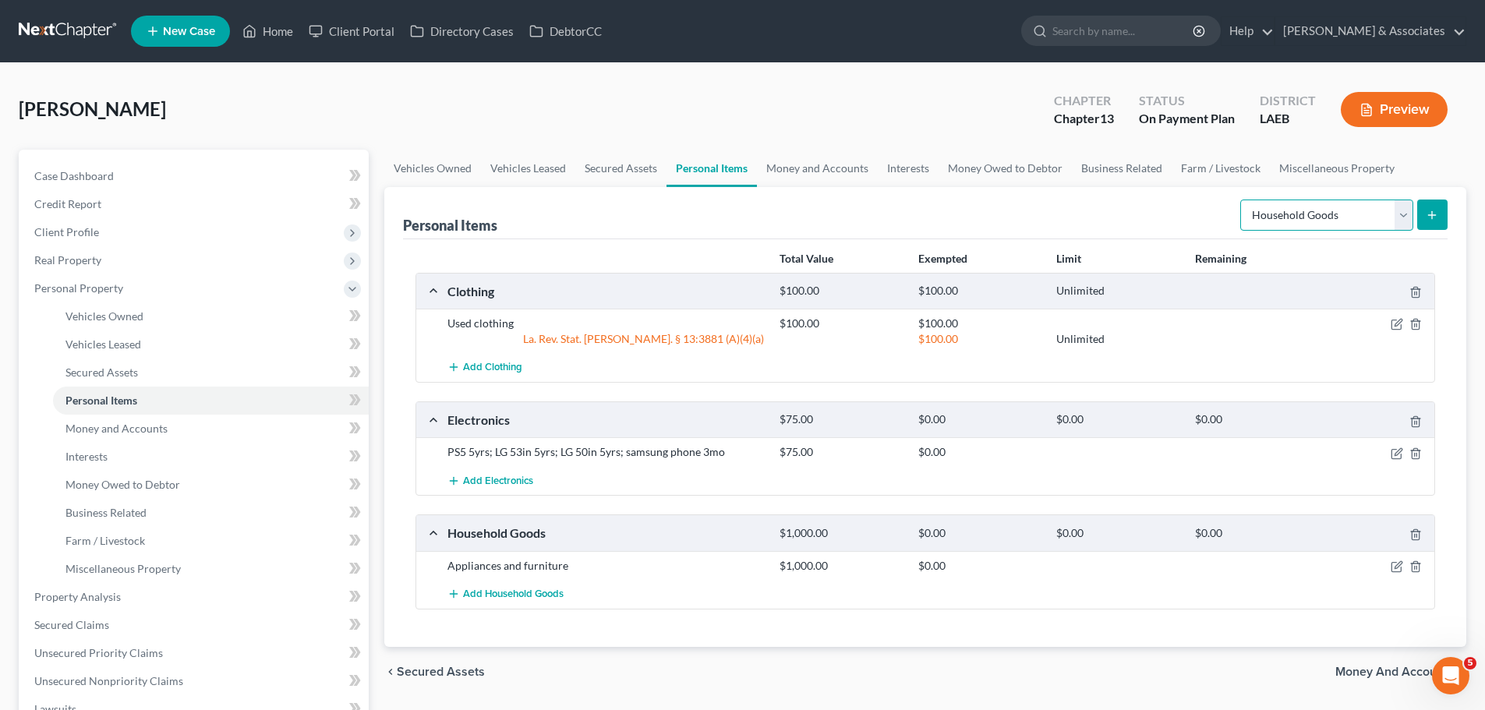
click at [1317, 214] on select "Select Item Type Clothing Collectibles Of Value Electronics Firearms Household …" at bounding box center [1326, 215] width 173 height 31
select select "sports_and_hobby_equipment"
click at [1242, 200] on select "Select Item Type Clothing Collectibles Of Value Electronics Firearms Household …" at bounding box center [1326, 215] width 173 height 31
click at [1440, 227] on button "submit" at bounding box center [1432, 215] width 30 height 30
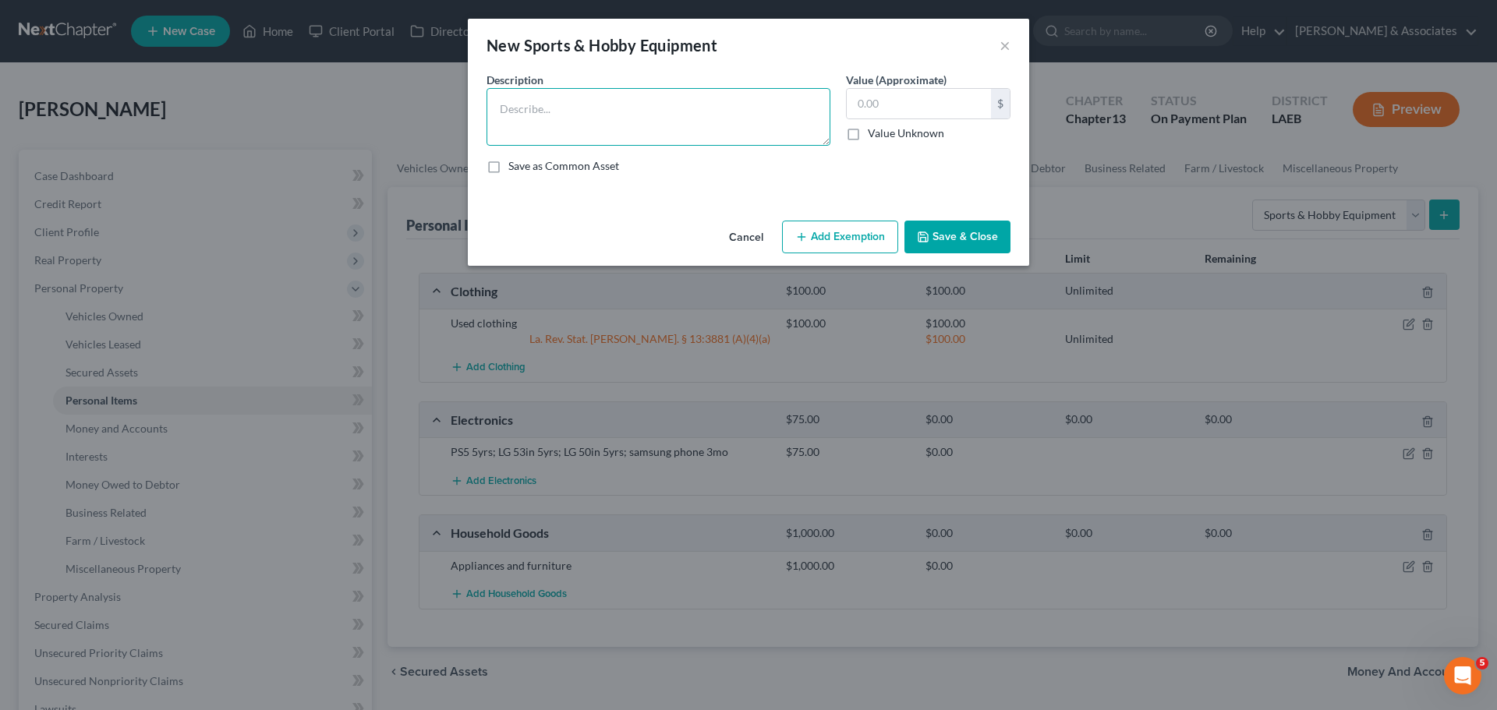
click at [557, 107] on textarea at bounding box center [658, 117] width 344 height 58
type textarea "charcoal grill"
type input "15.00"
click at [1032, 256] on div "New Sports & Hobby Equipment × An exemption set must first be selected from the…" at bounding box center [748, 355] width 1497 height 710
click at [1005, 241] on button "Save & Close" at bounding box center [957, 237] width 106 height 33
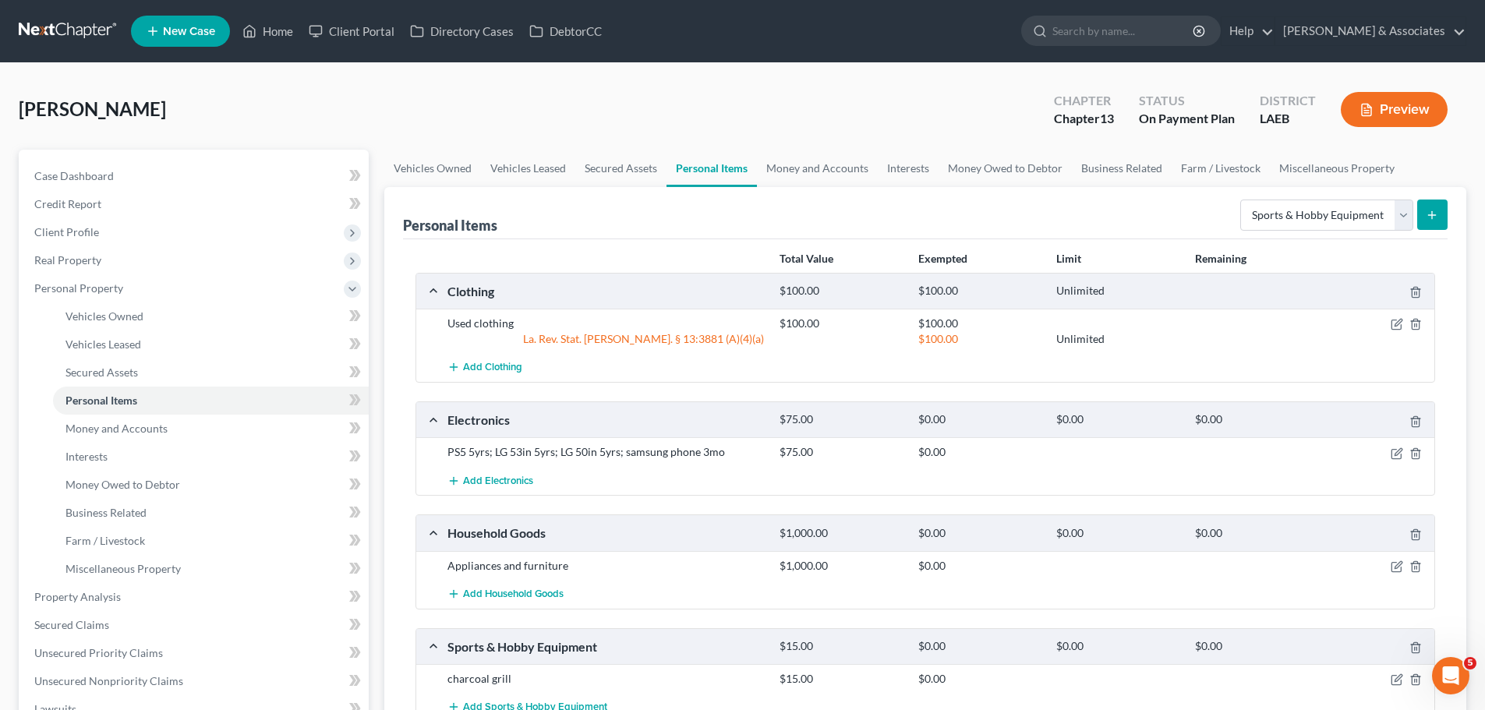
drag, startPoint x: 1403, startPoint y: 567, endPoint x: 1395, endPoint y: 562, distance: 9.8
click at [1402, 567] on div at bounding box center [1380, 566] width 111 height 16
click at [1401, 567] on icon "button" at bounding box center [1395, 567] width 9 height 9
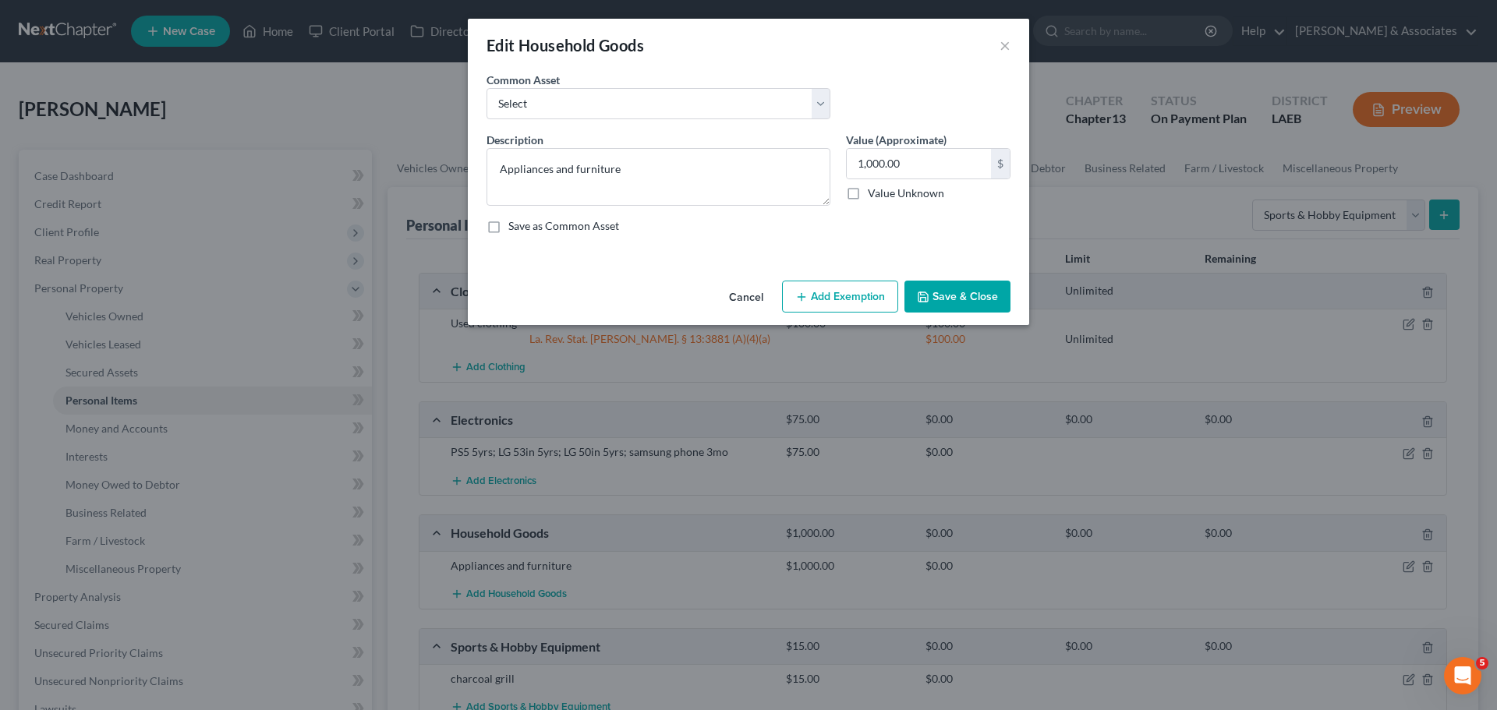
click at [856, 302] on button "Add Exemption" at bounding box center [840, 297] width 116 height 33
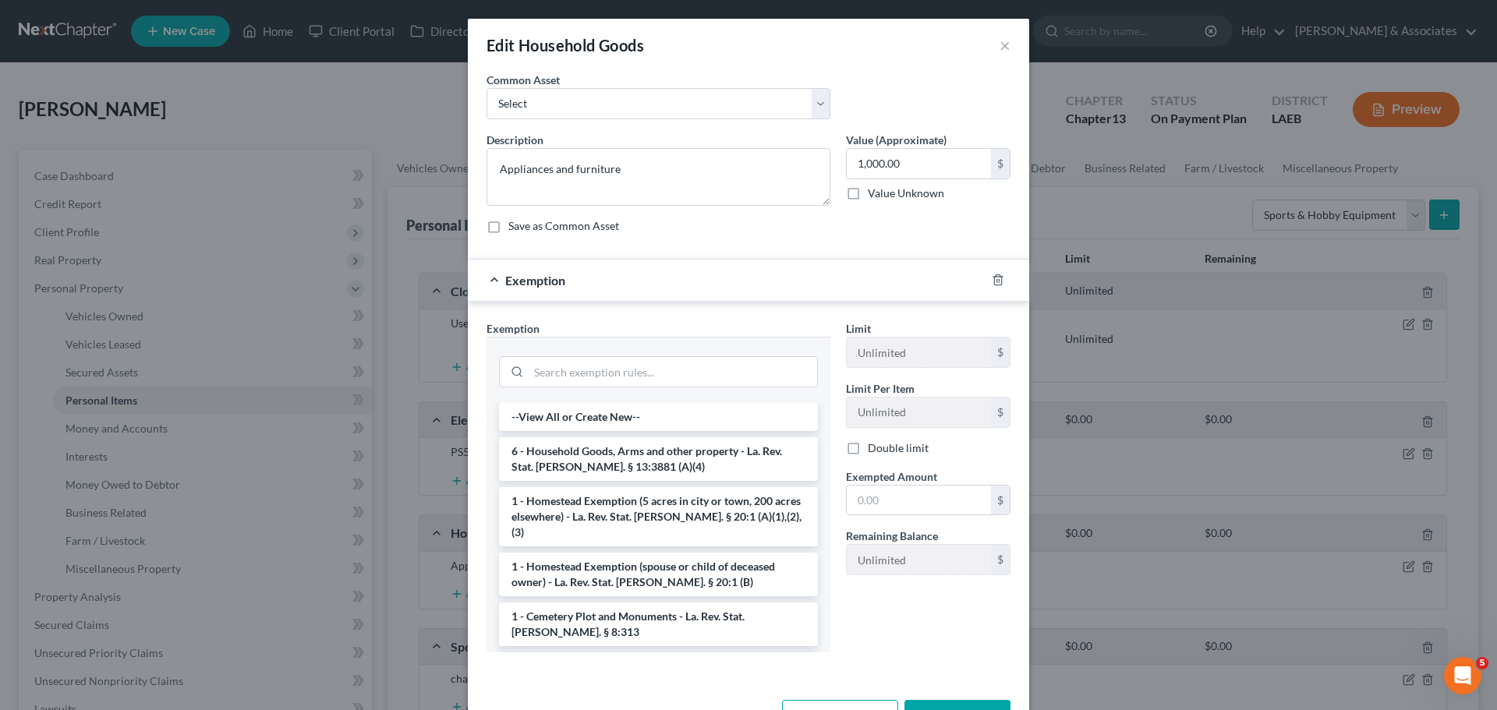
drag, startPoint x: 595, startPoint y: 451, endPoint x: 919, endPoint y: 524, distance: 332.3
click at [595, 451] on li "6 - Household Goods, Arms and other property - La. Rev. Stat. Ann. § 13:3881 (A…" at bounding box center [658, 459] width 319 height 44
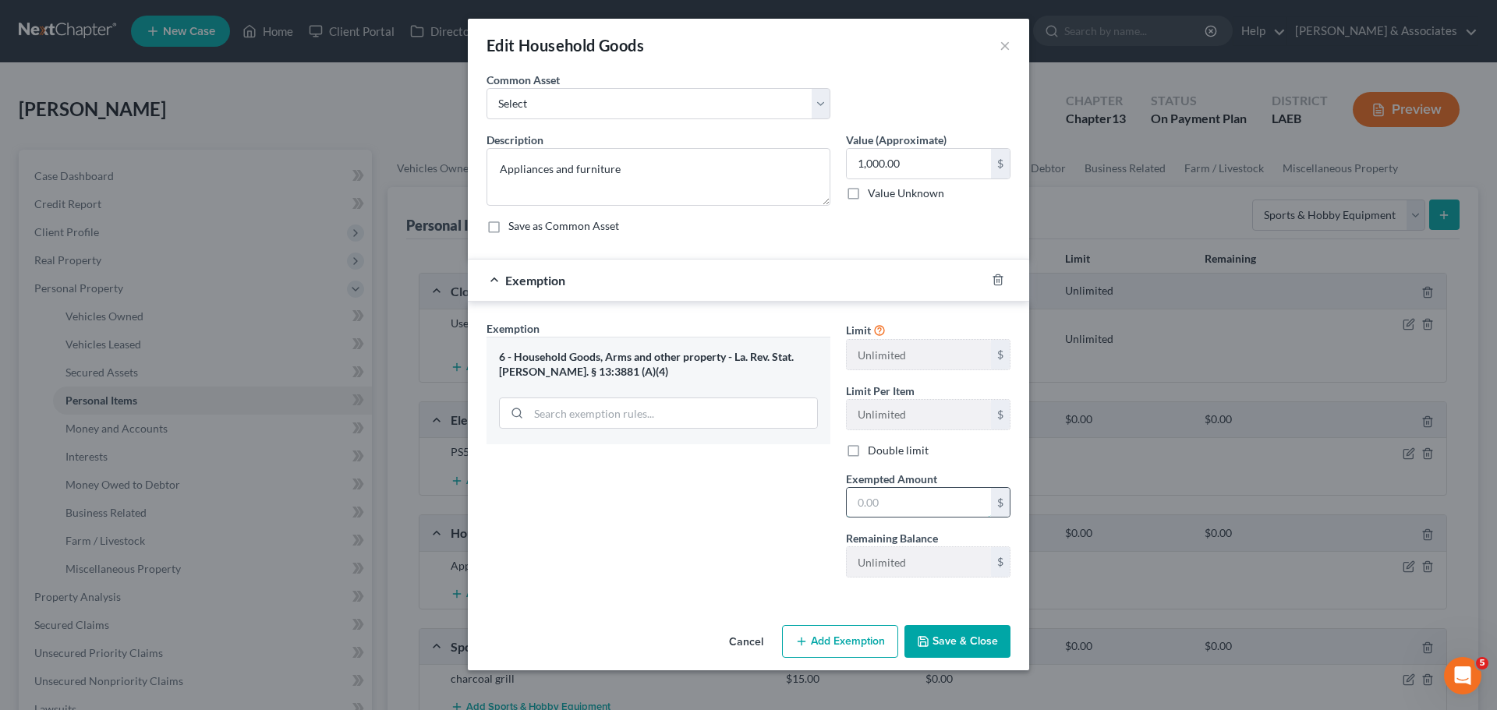
click at [903, 488] on input "text" at bounding box center [919, 503] width 144 height 30
type input "1,000"
click at [992, 646] on button "Save & Close" at bounding box center [957, 641] width 106 height 33
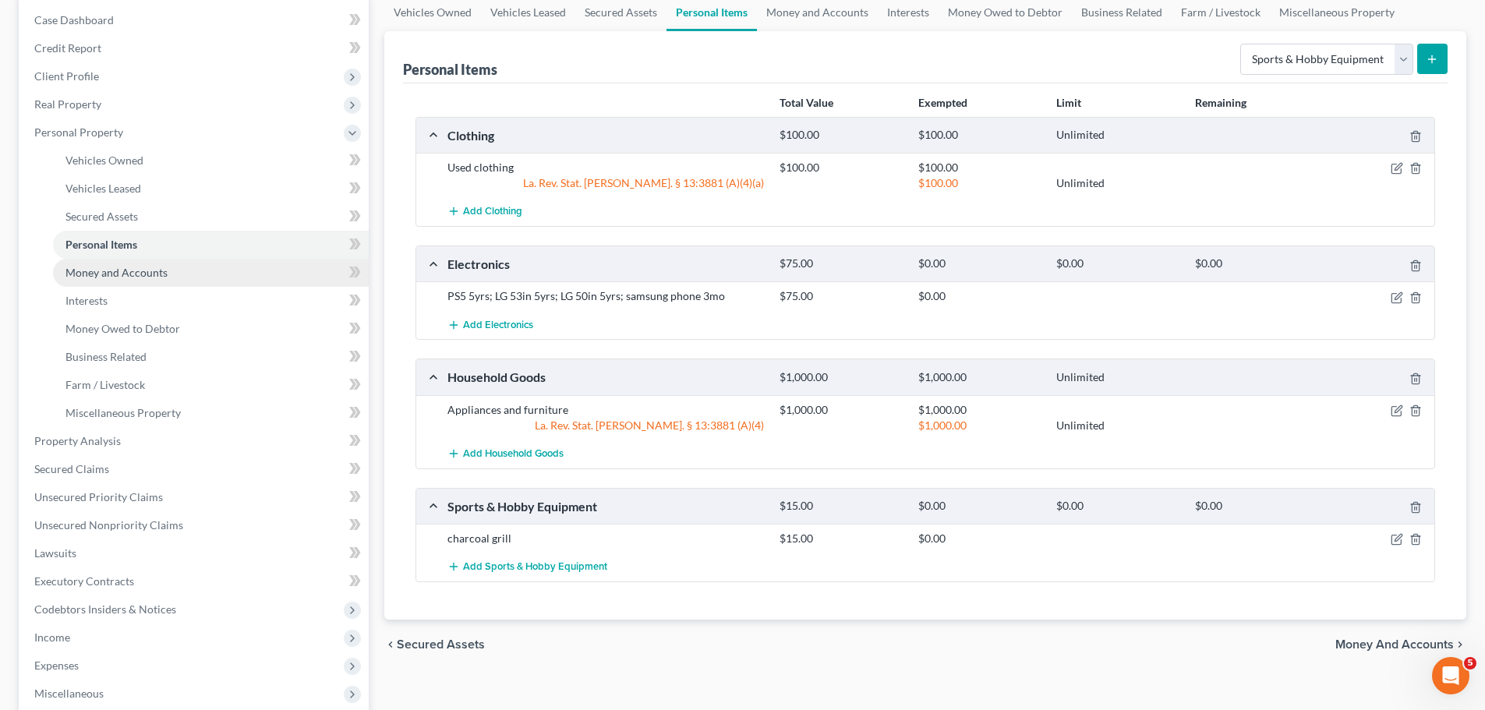
click at [126, 276] on span "Money and Accounts" at bounding box center [116, 272] width 102 height 13
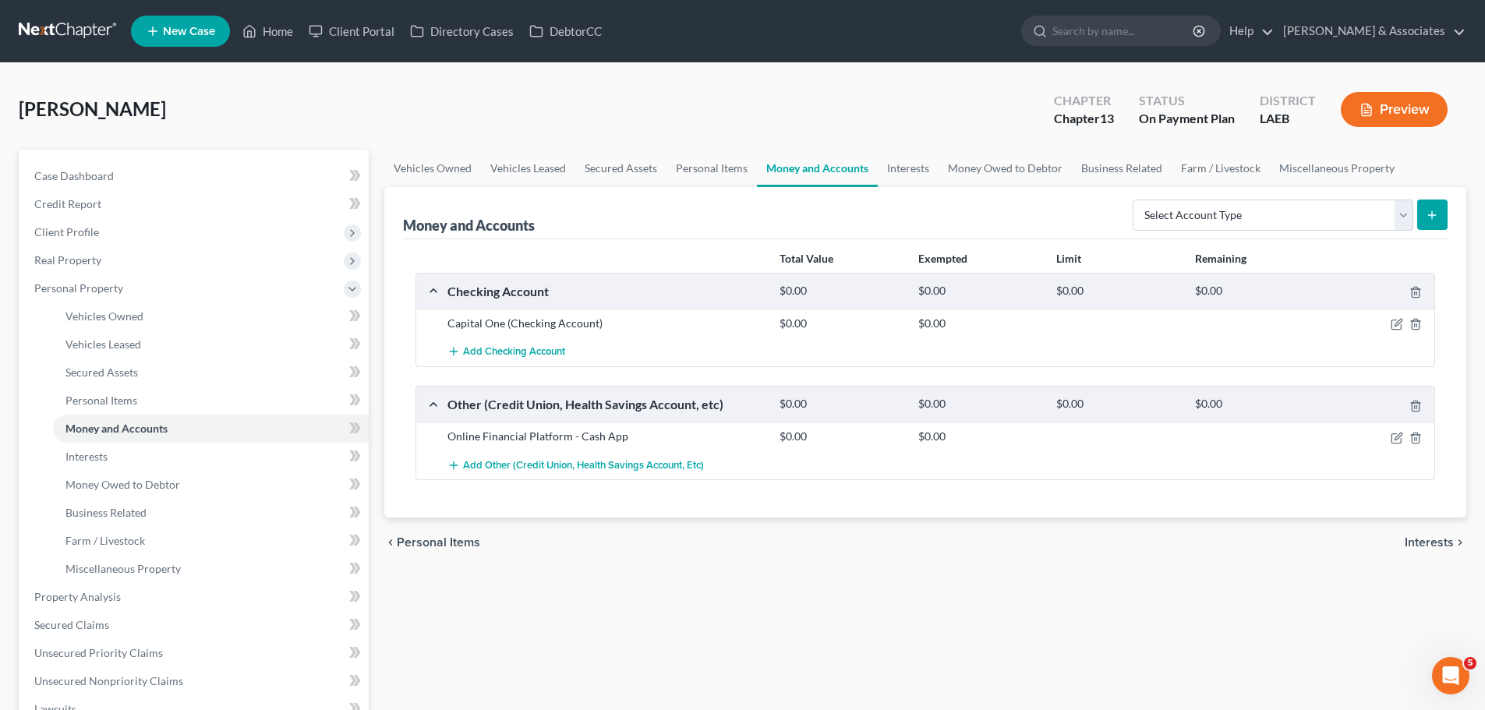
click at [796, 603] on div "Vehicles Owned Vehicles Leased Secured Assets Personal Items Money and Accounts…" at bounding box center [926, 594] width 1098 height 888
click at [900, 546] on div "chevron_left Personal Items Interests chevron_right" at bounding box center [925, 543] width 1082 height 50
click at [111, 457] on link "Interests" at bounding box center [211, 457] width 316 height 28
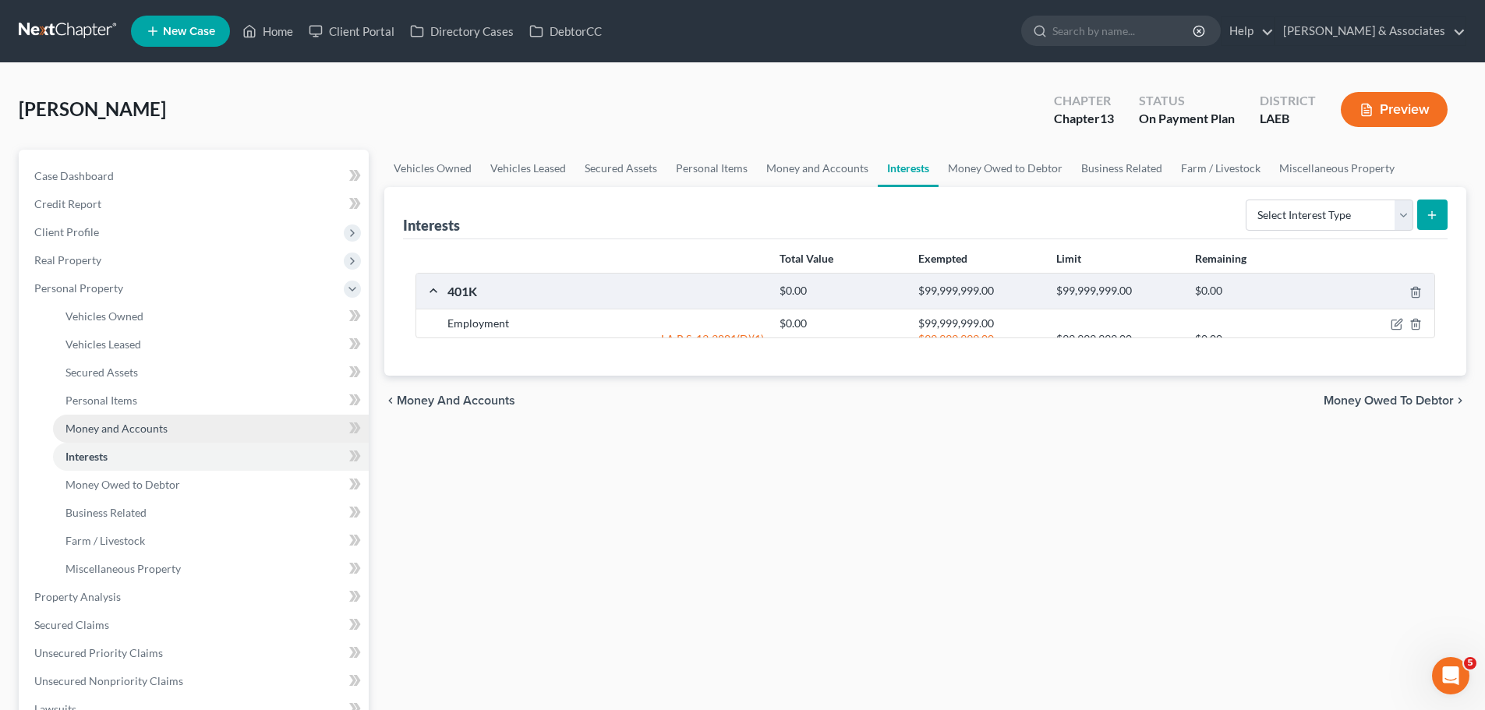
click at [114, 431] on span "Money and Accounts" at bounding box center [116, 428] width 102 height 13
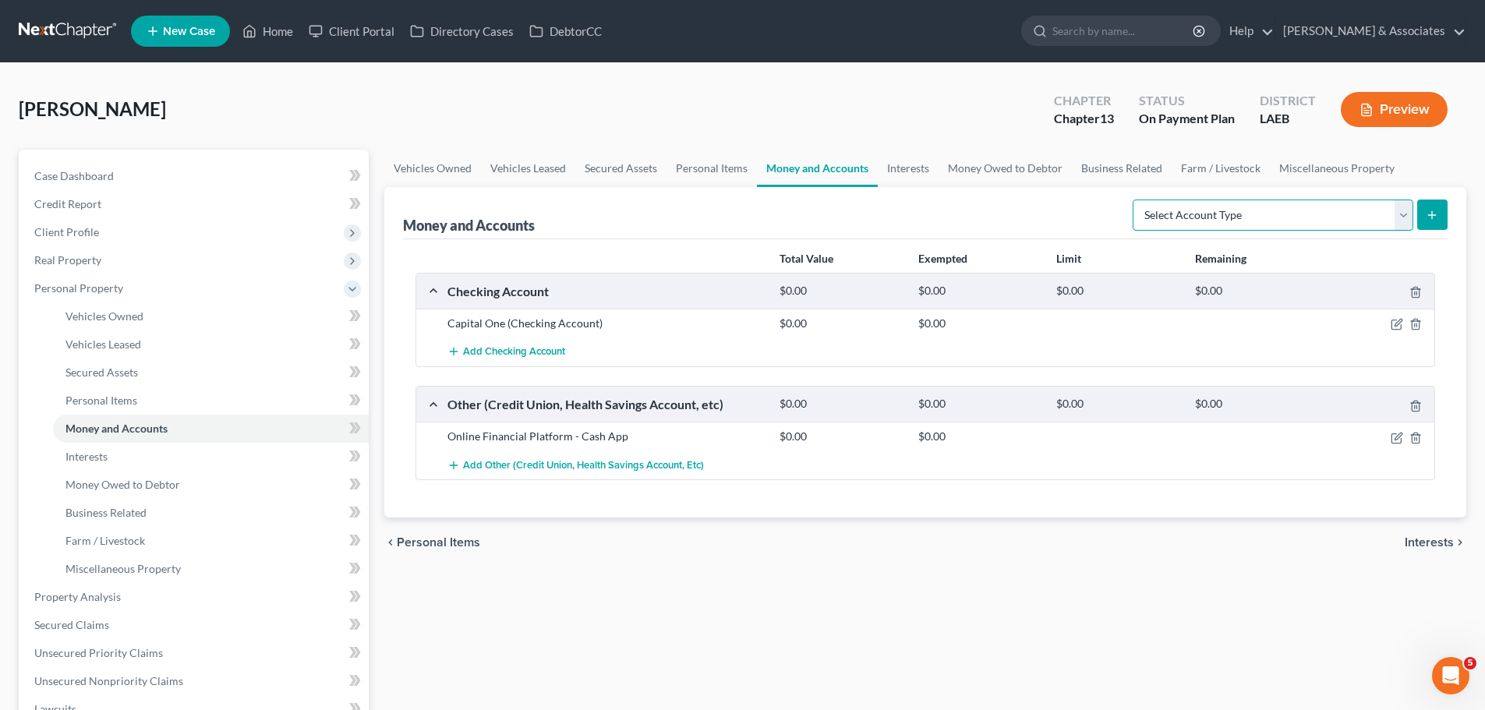
click at [1246, 225] on select "Select Account Type Brokerage Cash on Hand Certificates of Deposit Checking Acc…" at bounding box center [1273, 215] width 281 height 31
click at [546, 557] on div "chevron_left Personal Items Interests chevron_right" at bounding box center [925, 543] width 1082 height 50
click at [156, 460] on link "Interests" at bounding box center [211, 457] width 316 height 28
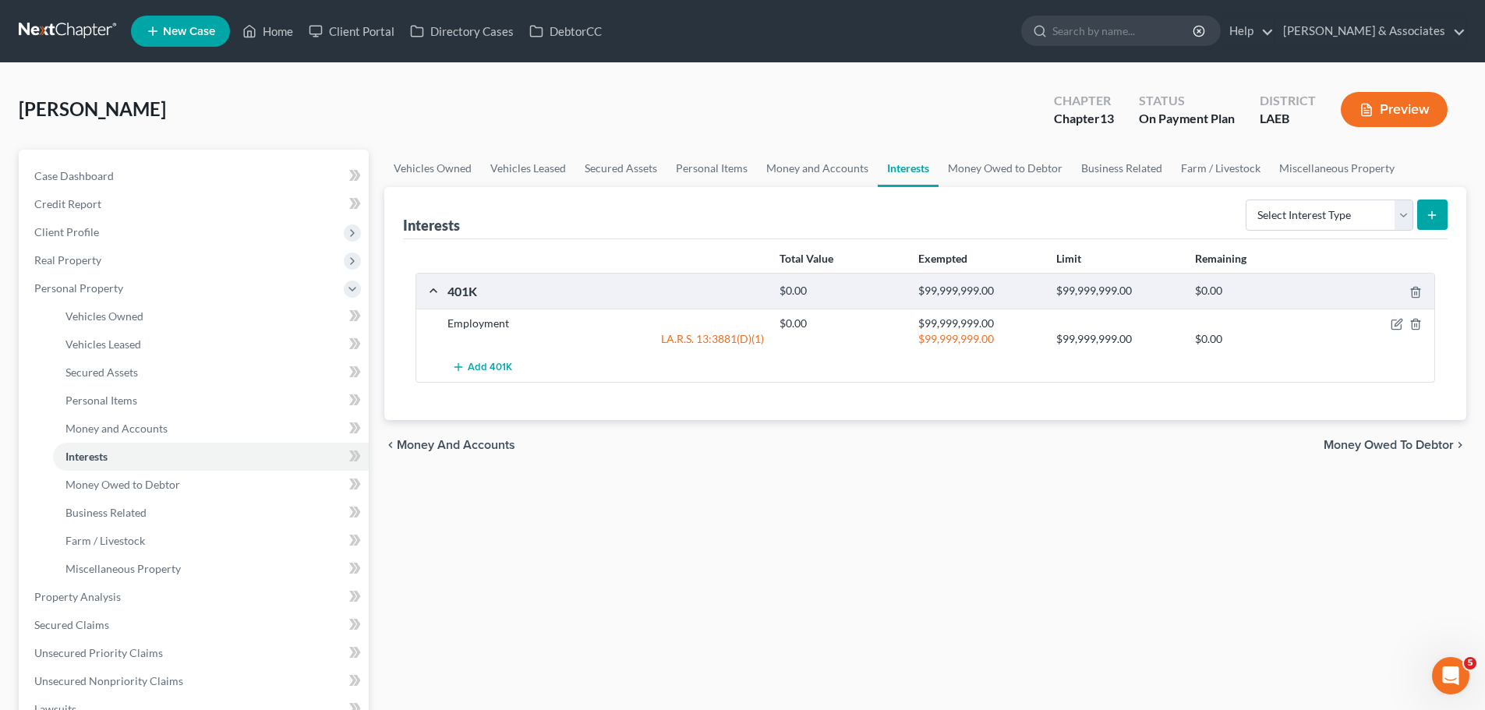
click at [933, 549] on div "Vehicles Owned Vehicles Leased Secured Assets Personal Items Money and Accounts…" at bounding box center [926, 594] width 1098 height 888
click at [706, 644] on div "Vehicles Owned Vehicles Leased Secured Assets Personal Items Money and Accounts…" at bounding box center [926, 594] width 1098 height 888
click at [139, 483] on span "Money Owed to Debtor" at bounding box center [122, 484] width 115 height 13
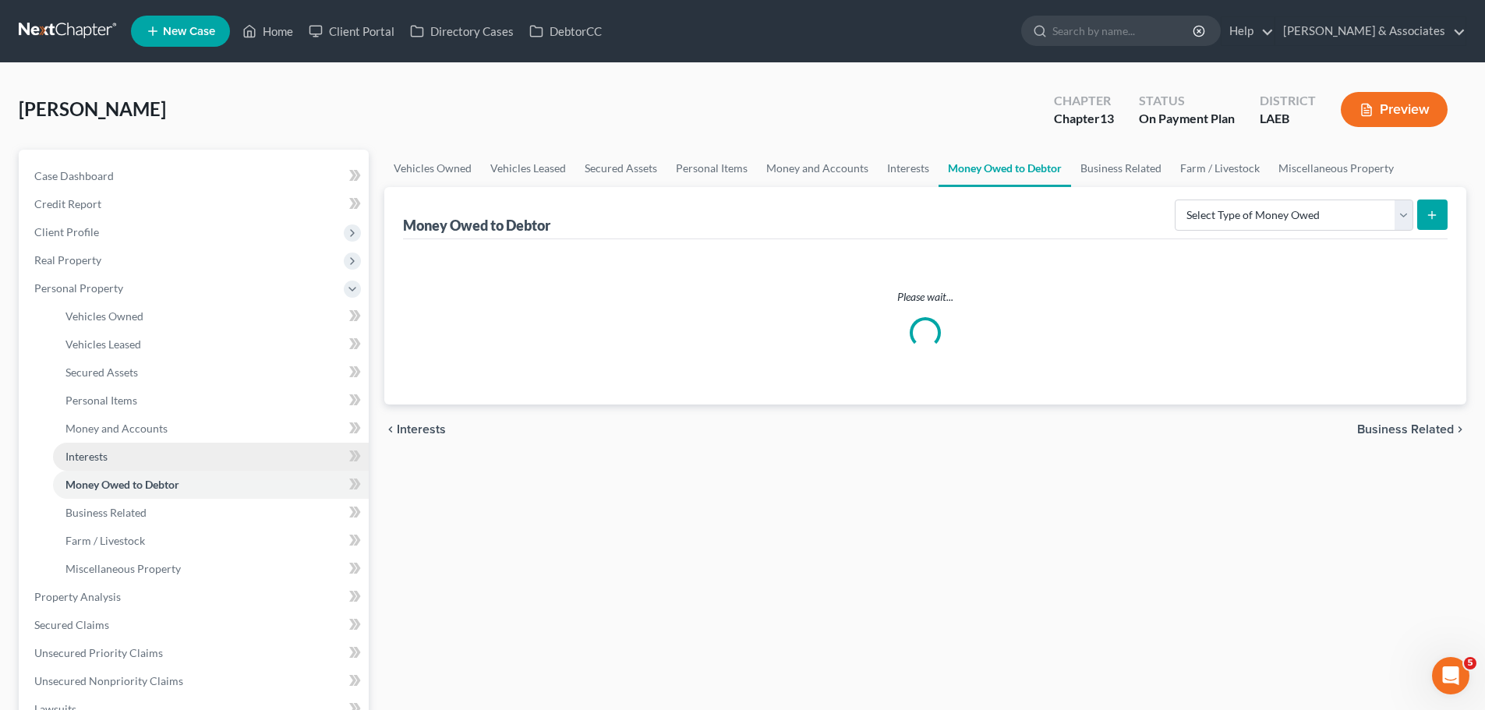
click at [133, 452] on link "Interests" at bounding box center [211, 457] width 316 height 28
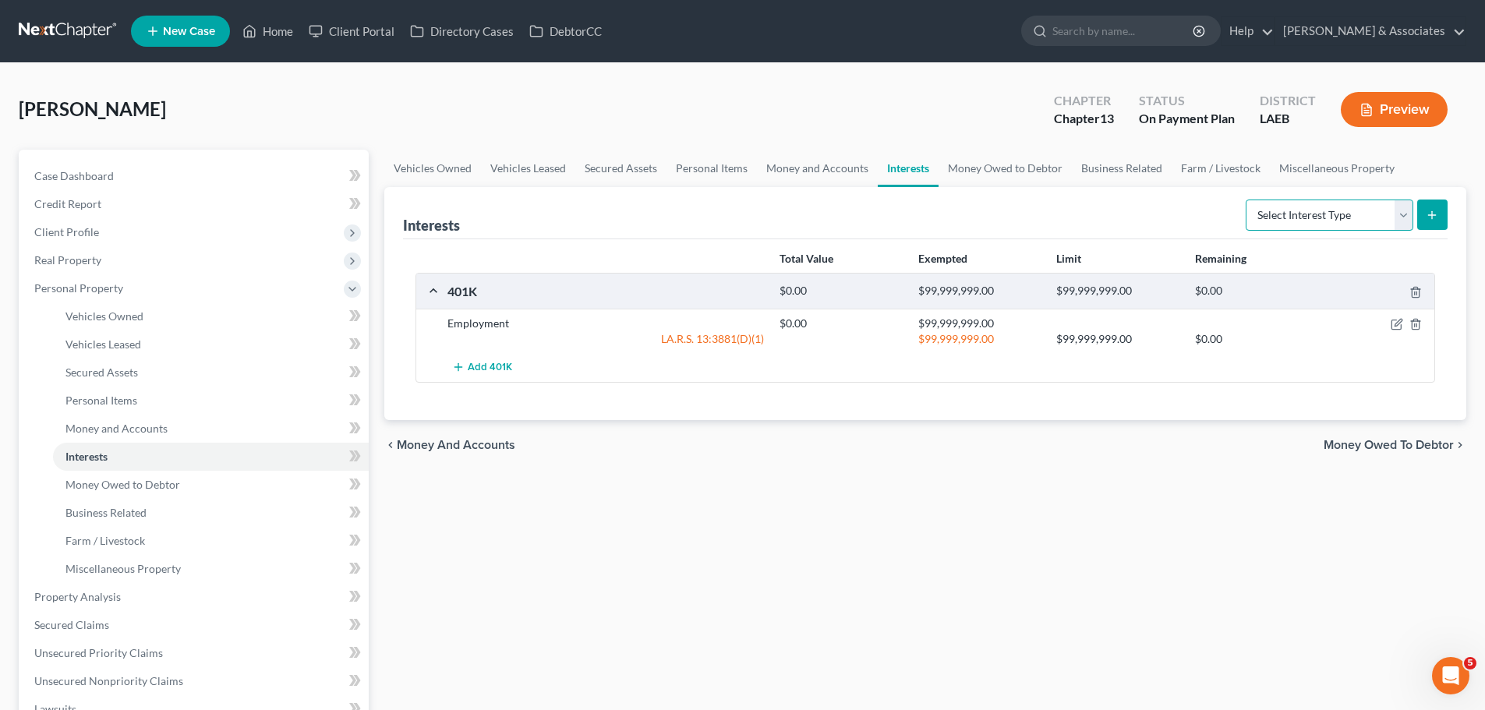
click at [1340, 214] on select "Select Interest Type 401K Annuity Bond Education IRA Government Bond Government…" at bounding box center [1330, 215] width 168 height 31
drag, startPoint x: 154, startPoint y: 489, endPoint x: 388, endPoint y: 459, distance: 235.7
click at [154, 489] on span "Money Owed to Debtor" at bounding box center [122, 484] width 115 height 13
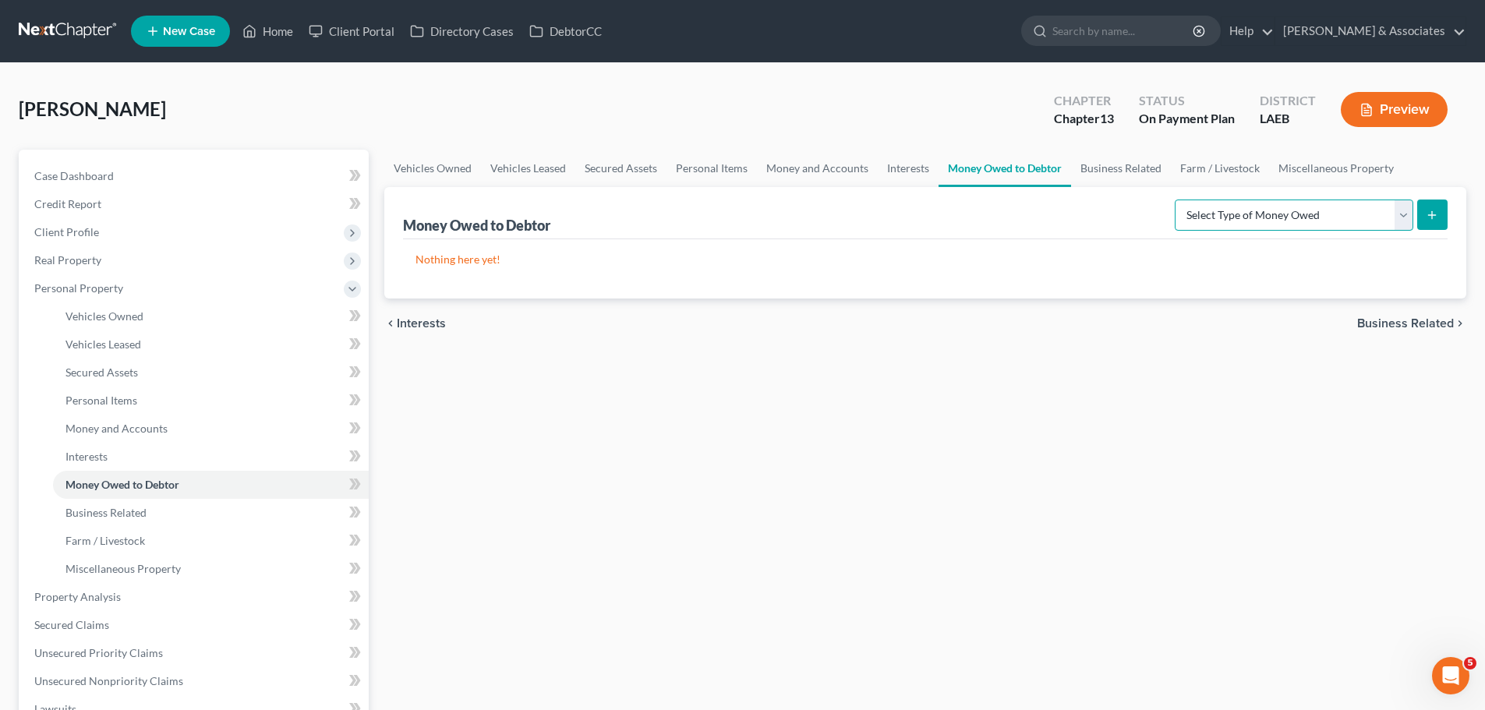
click at [1303, 224] on select "Select Type of Money Owed Accounts Receivable Alimony Child Support Claims Agai…" at bounding box center [1294, 215] width 239 height 31
click at [918, 566] on div "Vehicles Owned Vehicles Leased Secured Assets Personal Items Money and Accounts…" at bounding box center [926, 594] width 1098 height 888
click at [145, 500] on link "Business Related" at bounding box center [211, 513] width 316 height 28
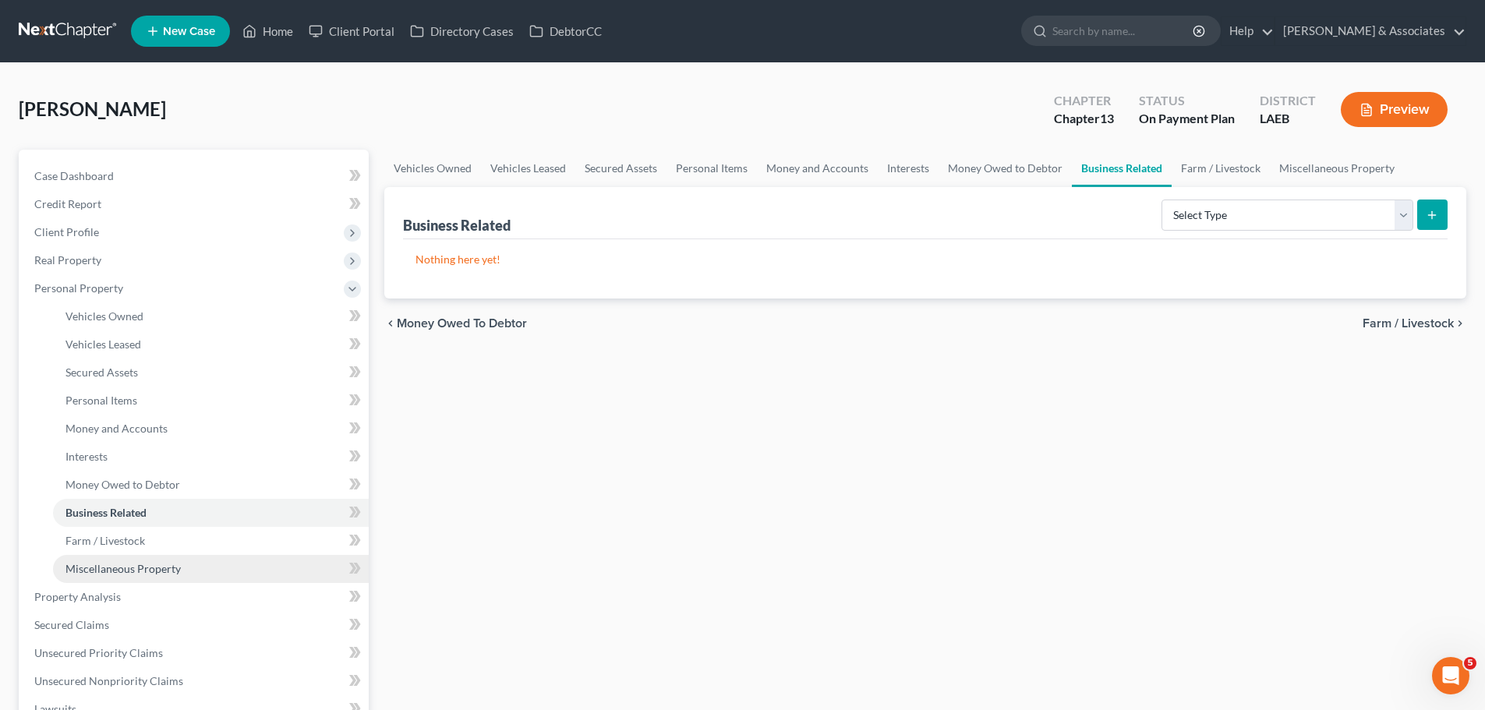
click at [157, 578] on link "Miscellaneous Property" at bounding box center [211, 569] width 316 height 28
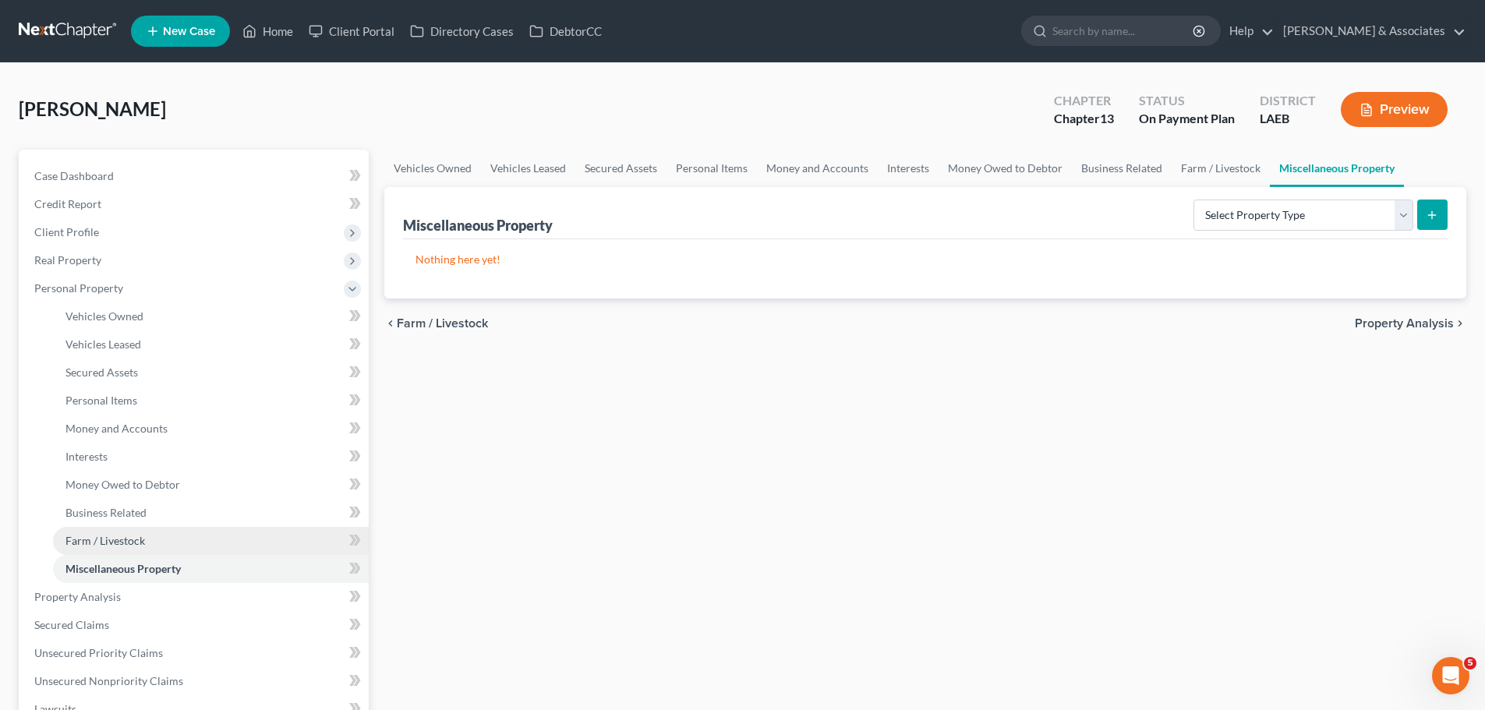
click at [159, 543] on link "Farm / Livestock" at bounding box center [211, 541] width 316 height 28
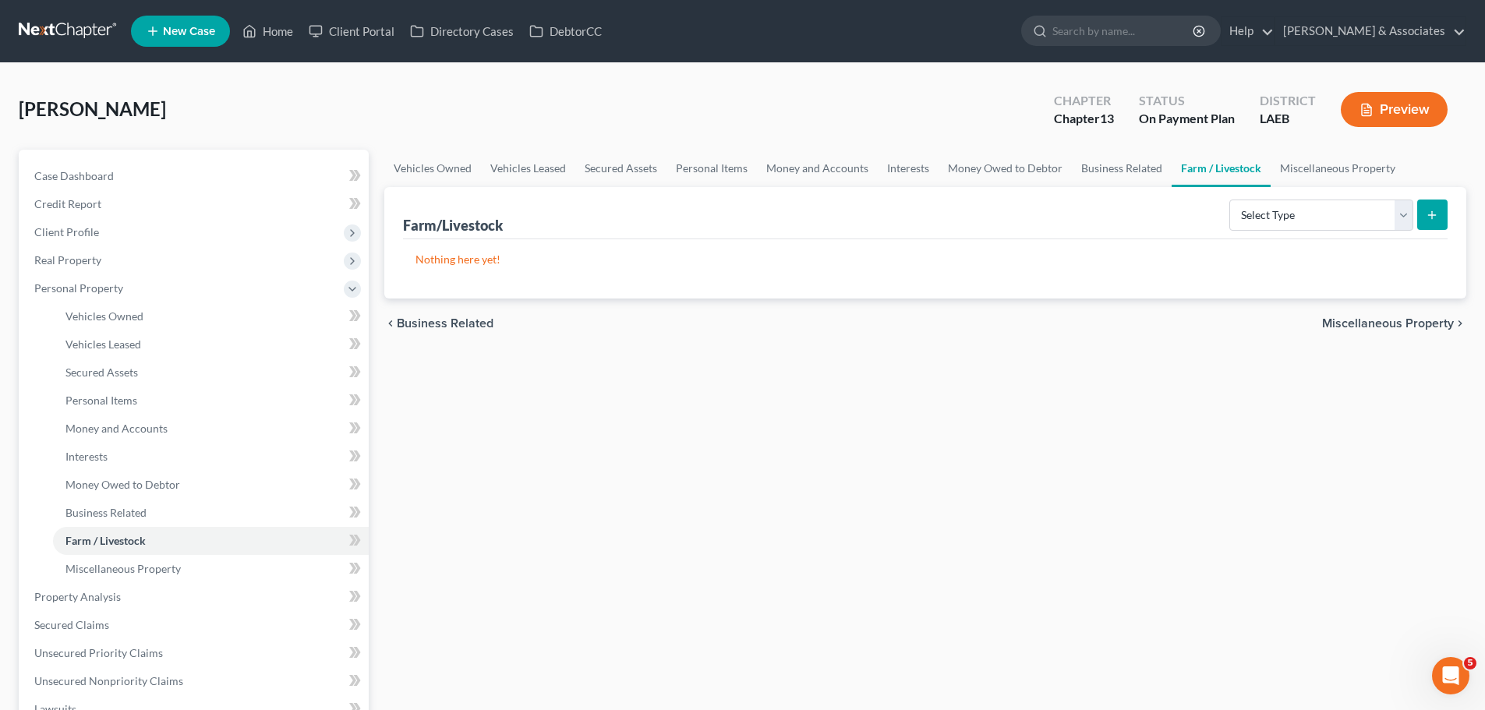
click at [1260, 179] on link "Farm / Livestock" at bounding box center [1221, 168] width 99 height 37
click at [1264, 215] on select "Select Type Animals & Livestock Crops: Growing or Harvested Farming Equipment F…" at bounding box center [1321, 215] width 184 height 31
click at [1343, 161] on link "Miscellaneous Property" at bounding box center [1338, 168] width 134 height 37
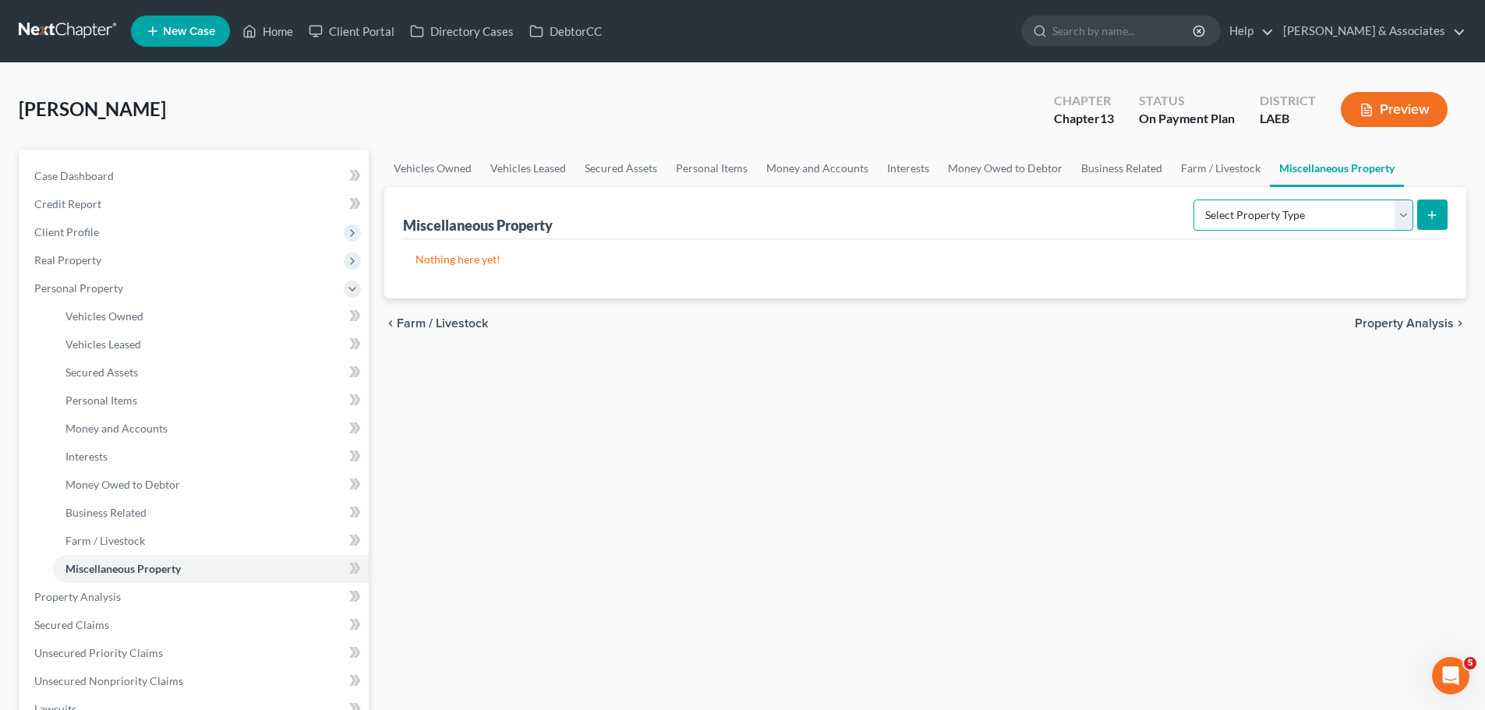
click at [1260, 220] on select "Select Property Type Assigned for Creditor Benefit Within 1 Year Holding for An…" at bounding box center [1303, 215] width 220 height 31
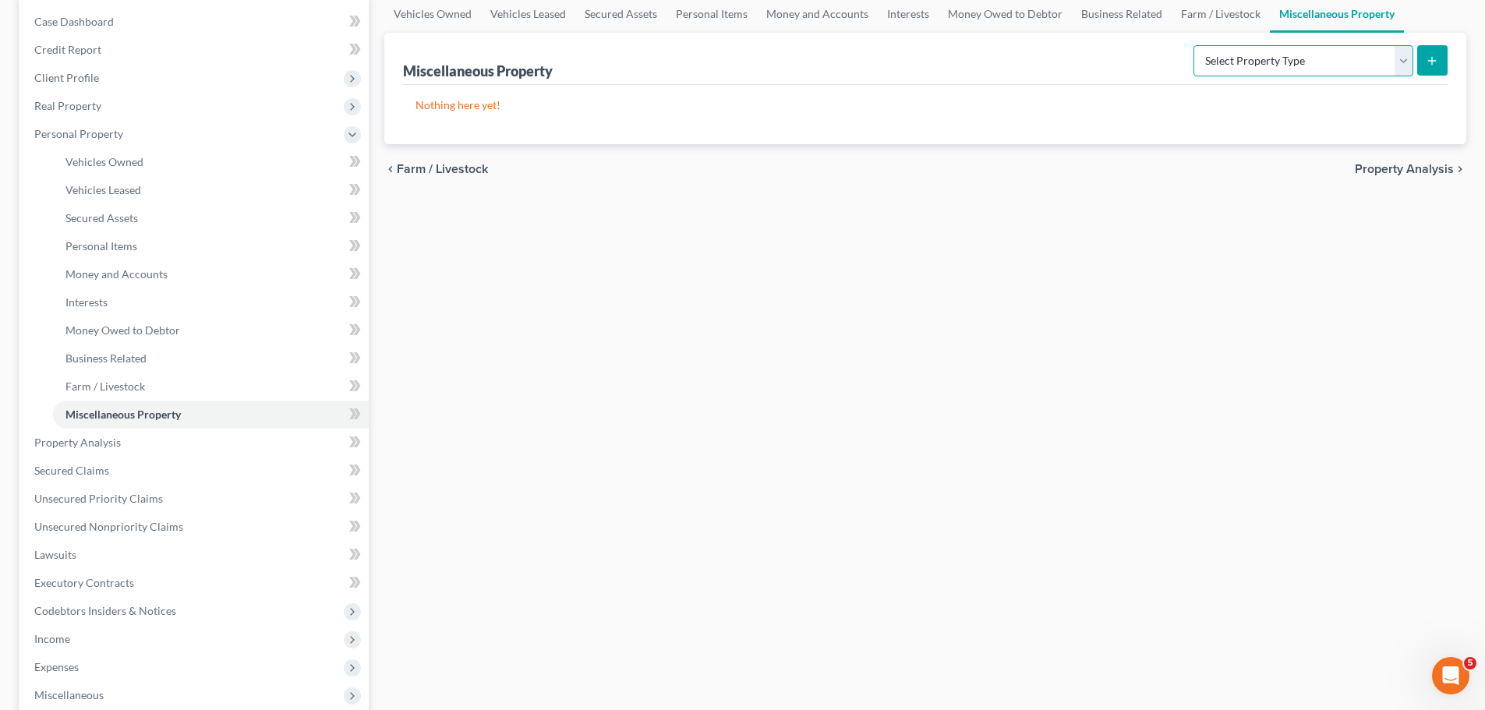
scroll to position [156, 0]
click at [87, 552] on link "Lawsuits" at bounding box center [195, 553] width 347 height 28
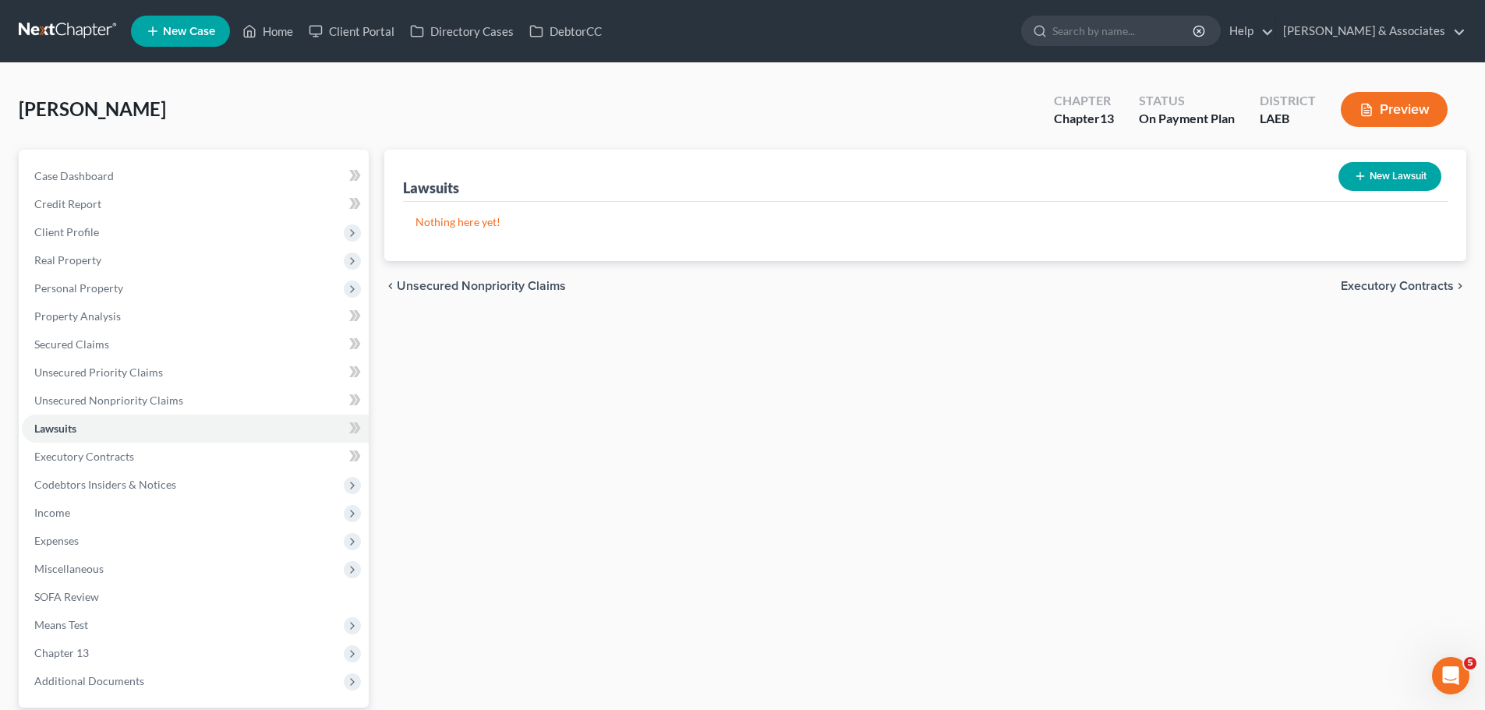
click at [521, 446] on div "Lawsuits New Lawsuit Nothing here yet! Court Name Date Filed Status Creditor Na…" at bounding box center [926, 453] width 1098 height 607
click at [122, 454] on span "Executory Contracts" at bounding box center [84, 456] width 100 height 13
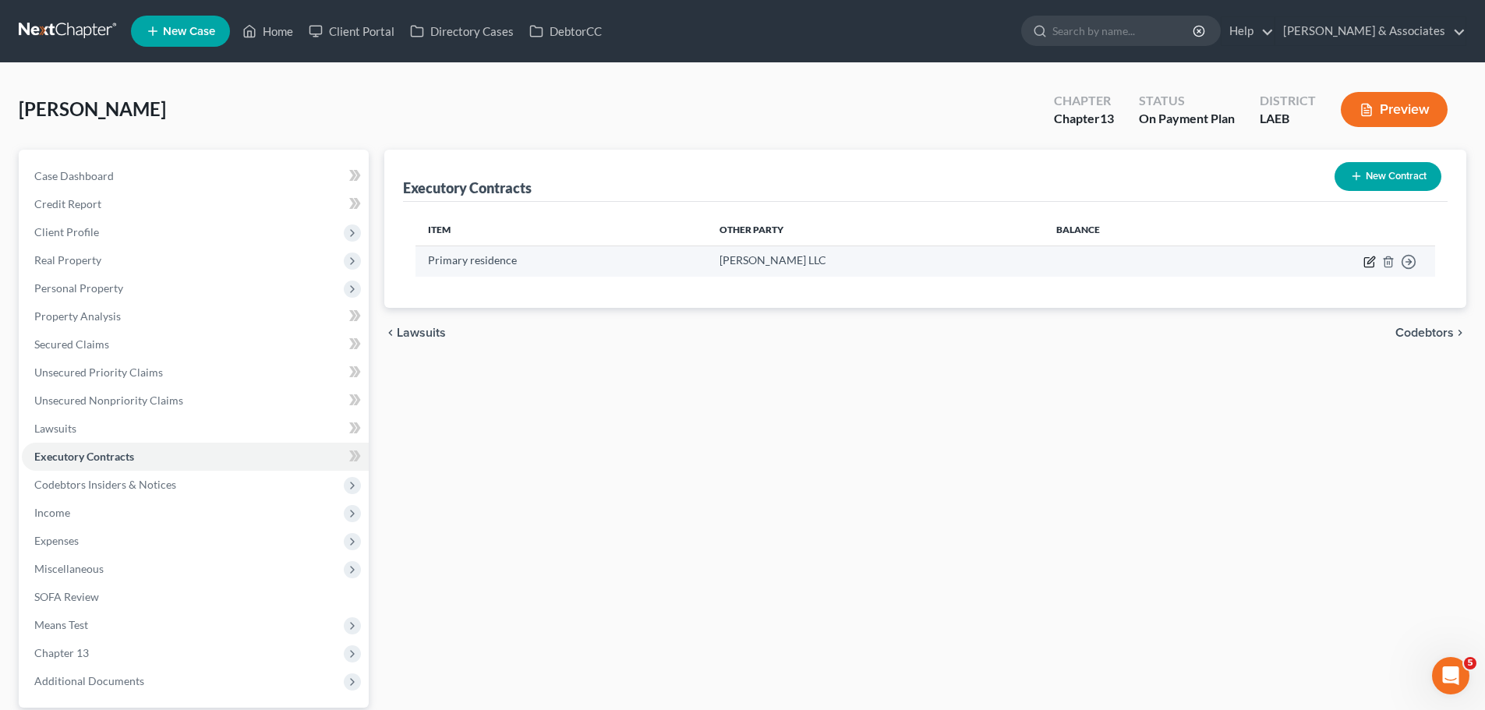
click at [1366, 260] on icon "button" at bounding box center [1369, 262] width 12 height 12
select select "3"
select select "19"
select select "1"
select select "0"
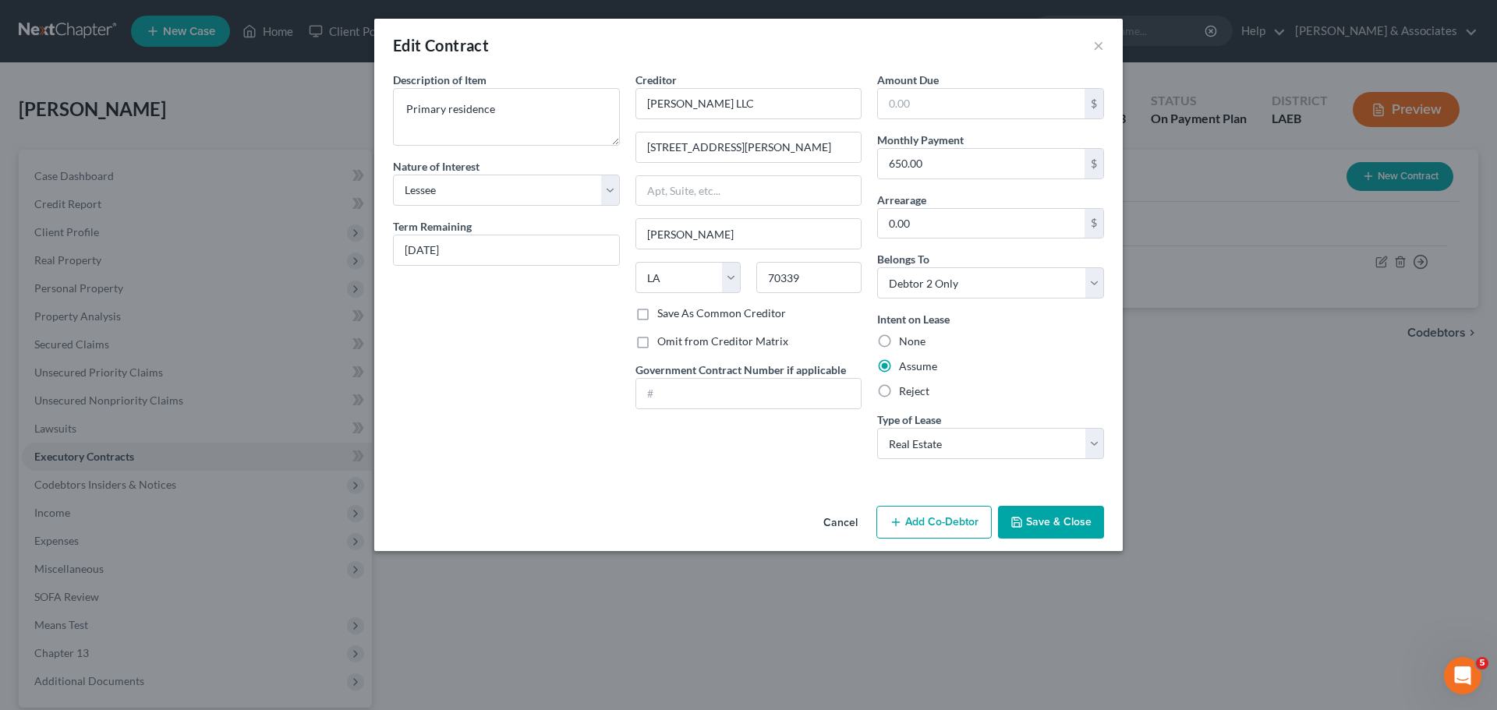
click at [582, 485] on div "Description of non-residential real property * Description of Item * Primary re…" at bounding box center [748, 286] width 748 height 428
click at [949, 276] on select "Select Debtor 1 Only Debtor 2 Only Debtor 1 And Debtor 2 Only At Least One Of T…" at bounding box center [990, 282] width 227 height 31
select select "0"
click at [877, 267] on select "Select Debtor 1 Only Debtor 2 Only Debtor 1 And Debtor 2 Only At Least One Of T…" at bounding box center [990, 282] width 227 height 31
click at [691, 448] on div "Creditor * RiJo's LLC 234 Mike Street Pierre Part State AL AK AR AZ CA CO CT DE…" at bounding box center [749, 272] width 242 height 400
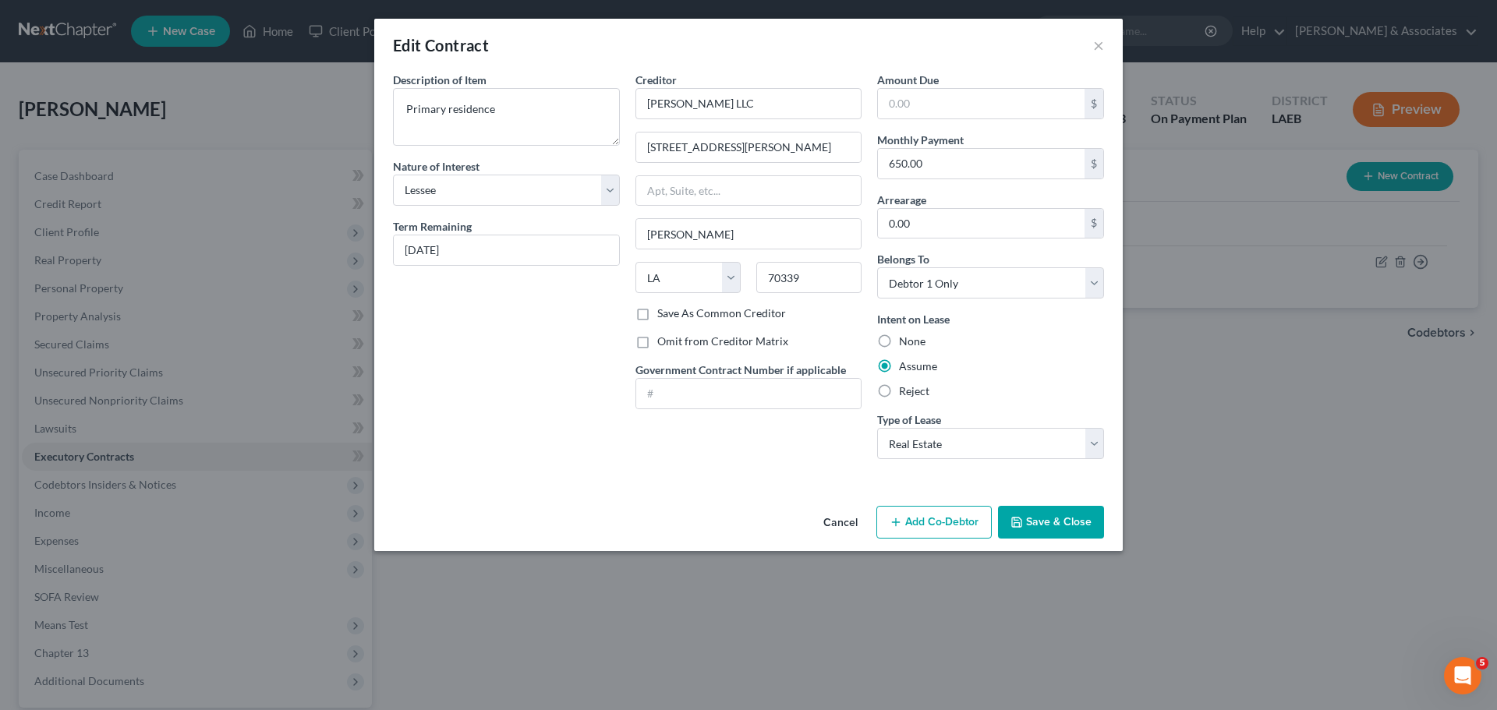
click at [677, 341] on label "Omit from Creditor Matrix" at bounding box center [722, 342] width 131 height 16
click at [673, 341] on input "Omit from Creditor Matrix" at bounding box center [668, 339] width 10 height 10
checkbox input "true"
click at [1037, 518] on button "Save & Close" at bounding box center [1051, 522] width 106 height 33
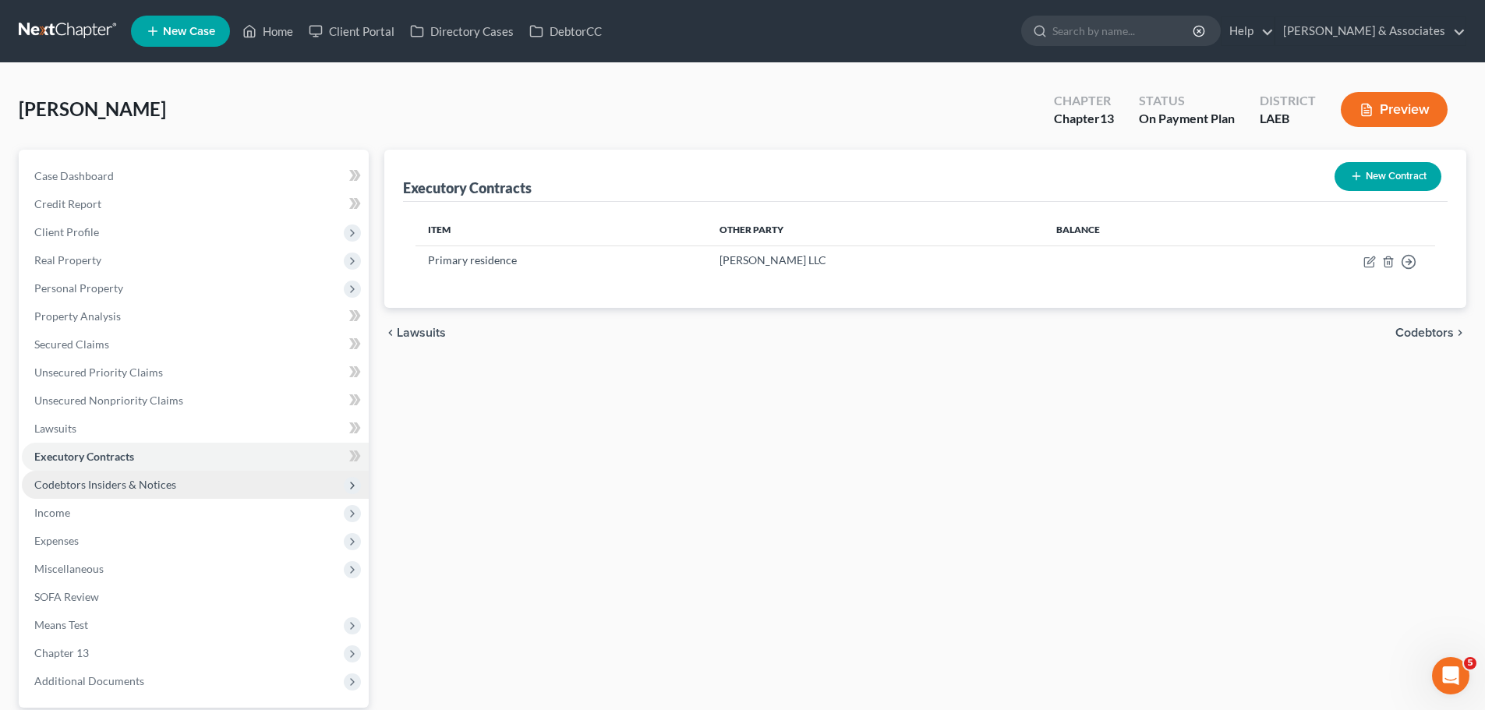
click at [117, 493] on span "Codebtors Insiders & Notices" at bounding box center [195, 485] width 347 height 28
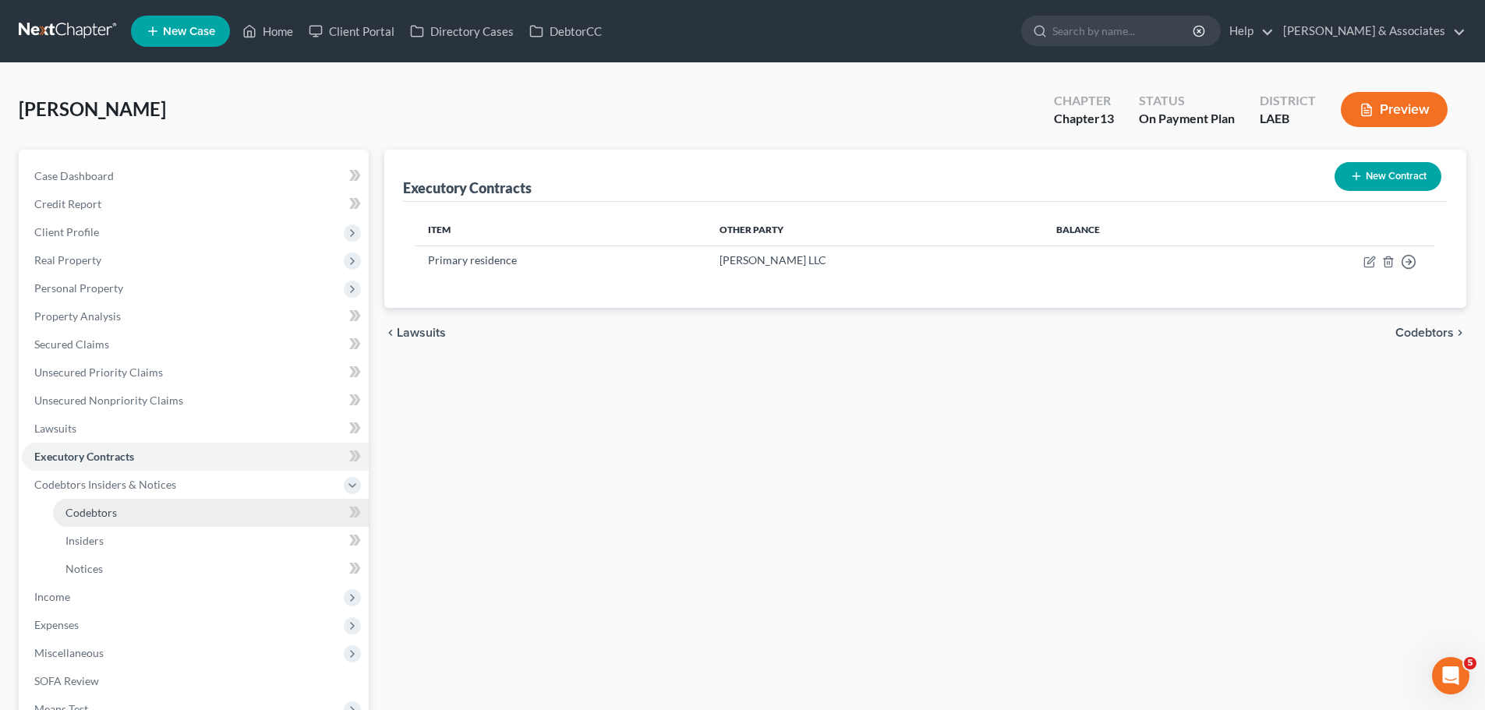
click at [202, 507] on link "Codebtors" at bounding box center [211, 513] width 316 height 28
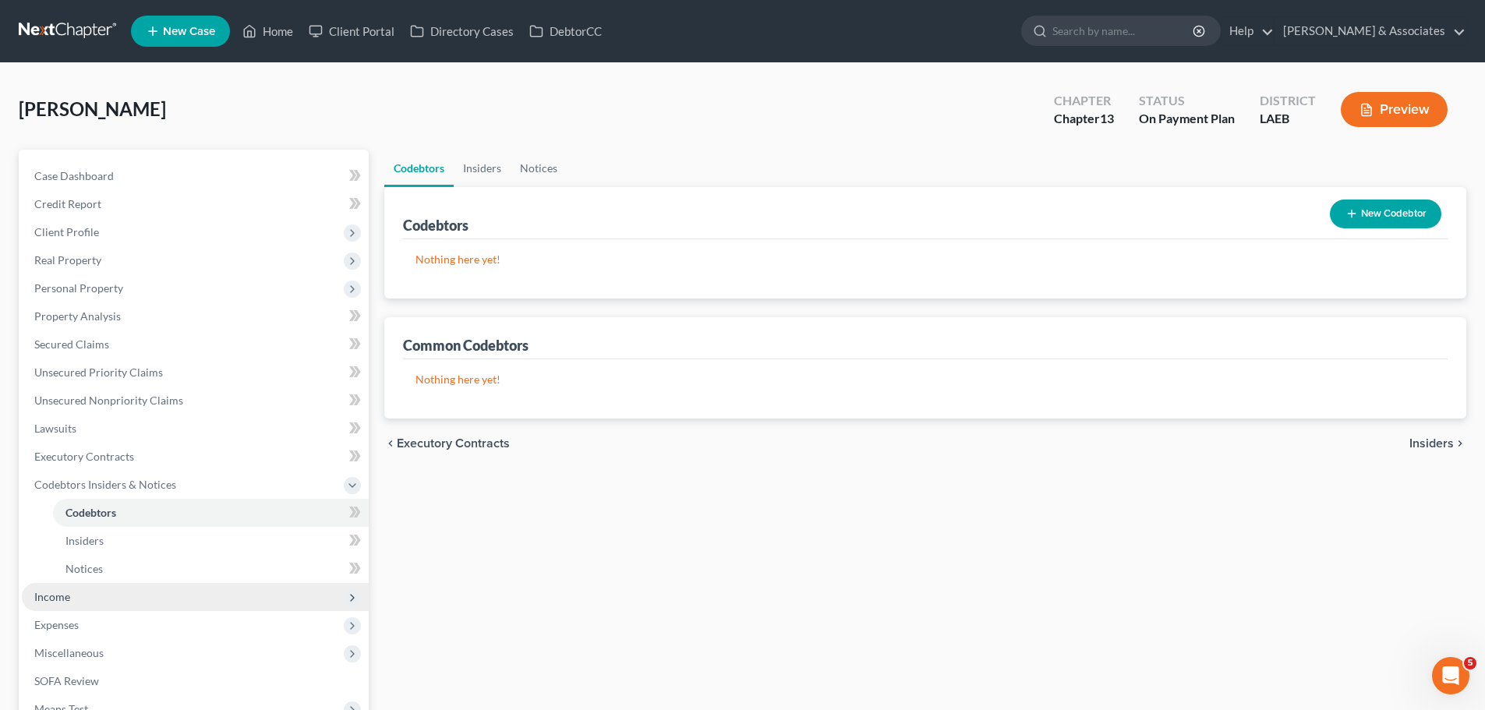
click at [161, 596] on span "Income" at bounding box center [195, 597] width 347 height 28
click at [139, 511] on span "Income" at bounding box center [195, 513] width 347 height 28
click at [117, 505] on span "Income" at bounding box center [195, 513] width 347 height 28
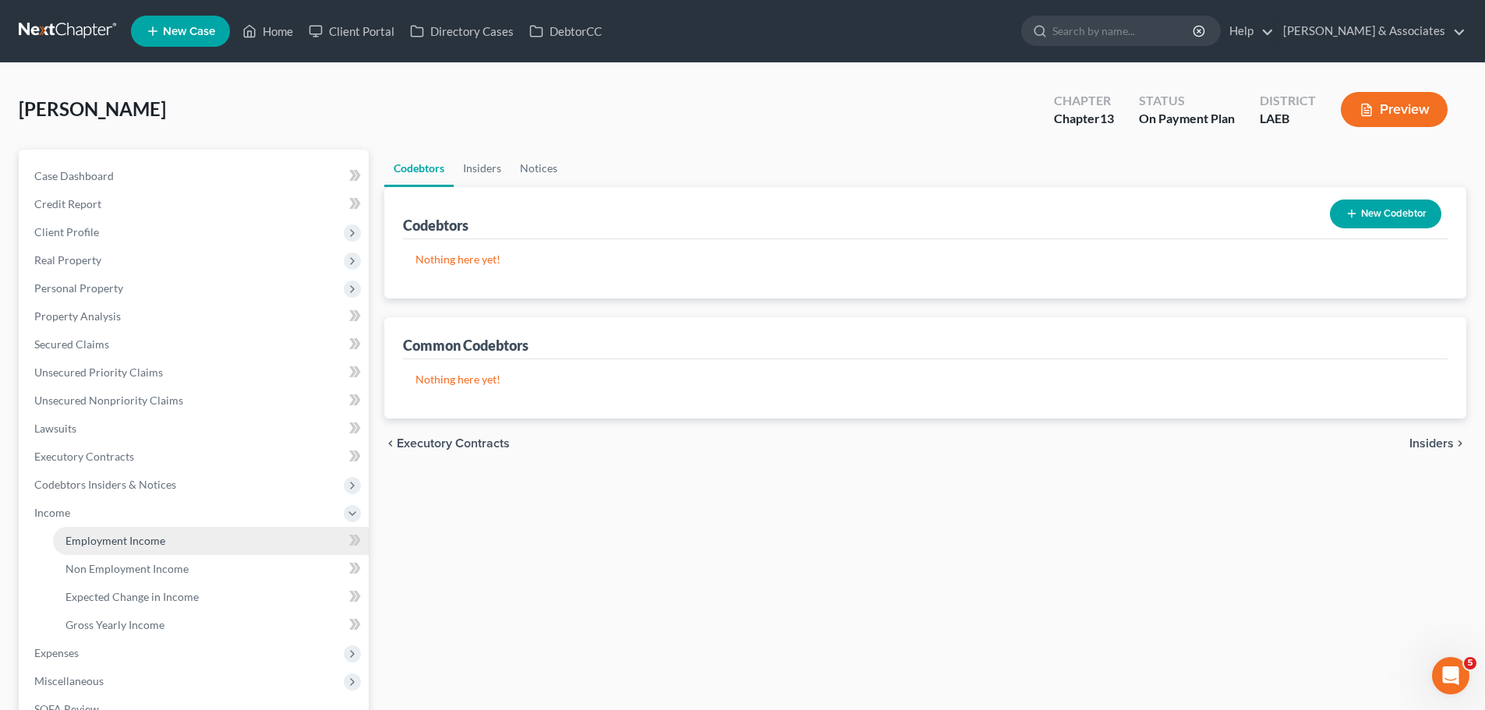
click at [115, 529] on link "Employment Income" at bounding box center [211, 541] width 316 height 28
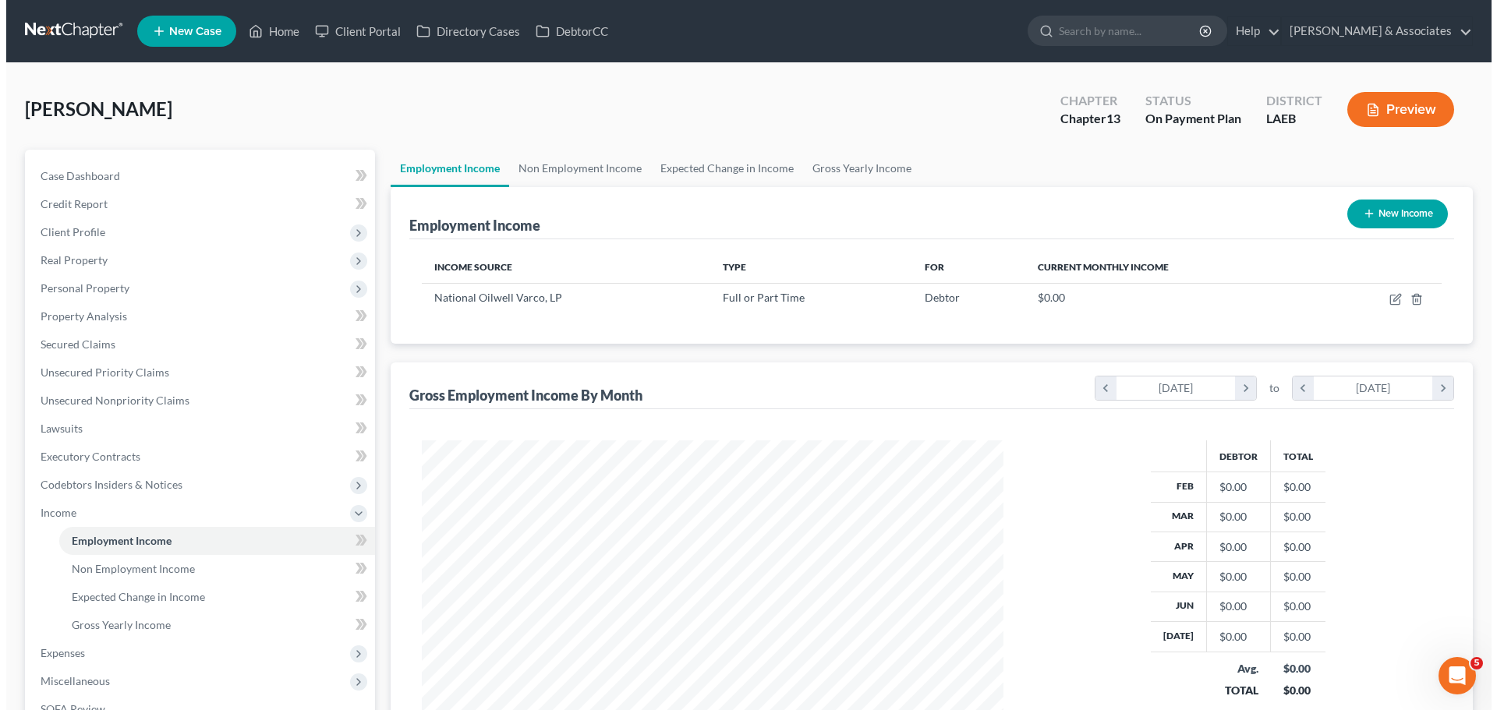
scroll to position [291, 613]
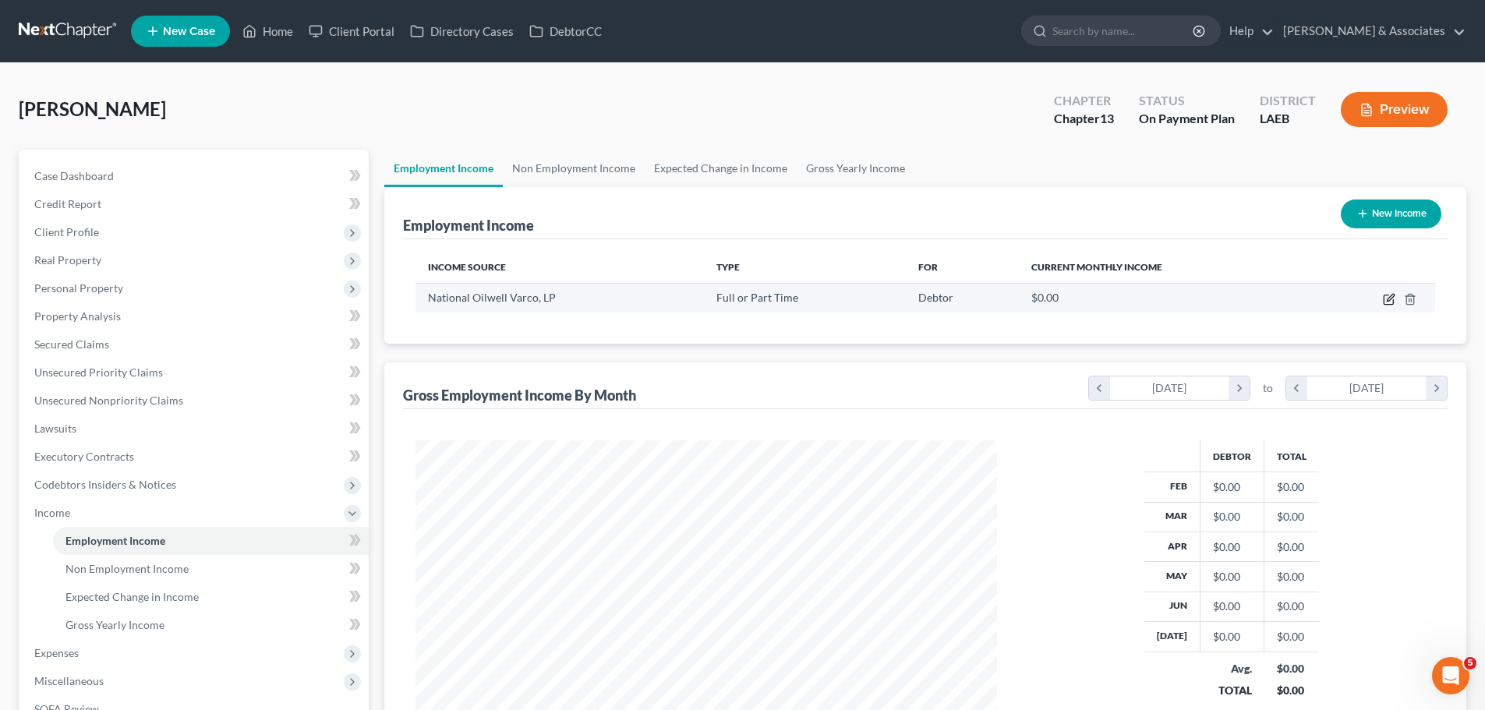
click at [1388, 297] on icon "button" at bounding box center [1389, 299] width 12 height 12
select select "0"
select select "45"
select select "2"
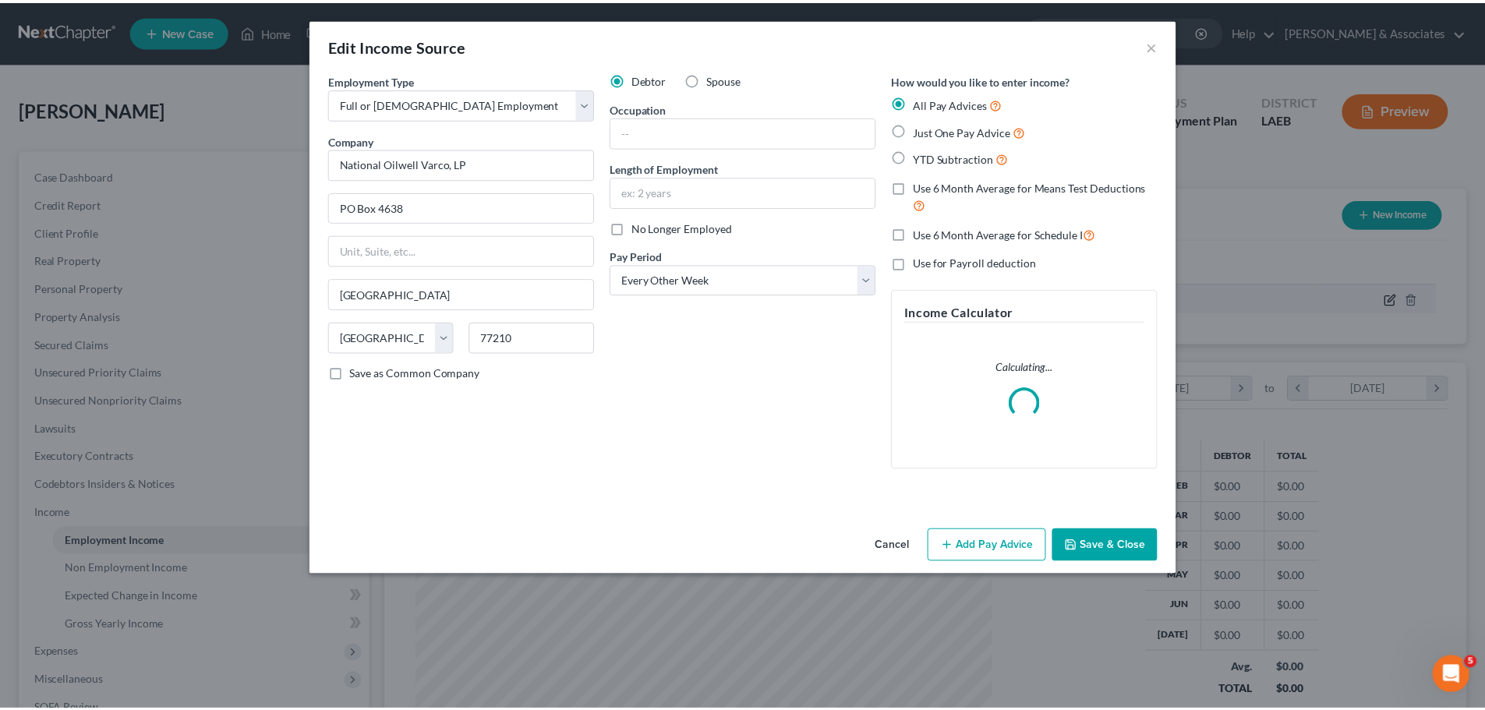
scroll to position [293, 618]
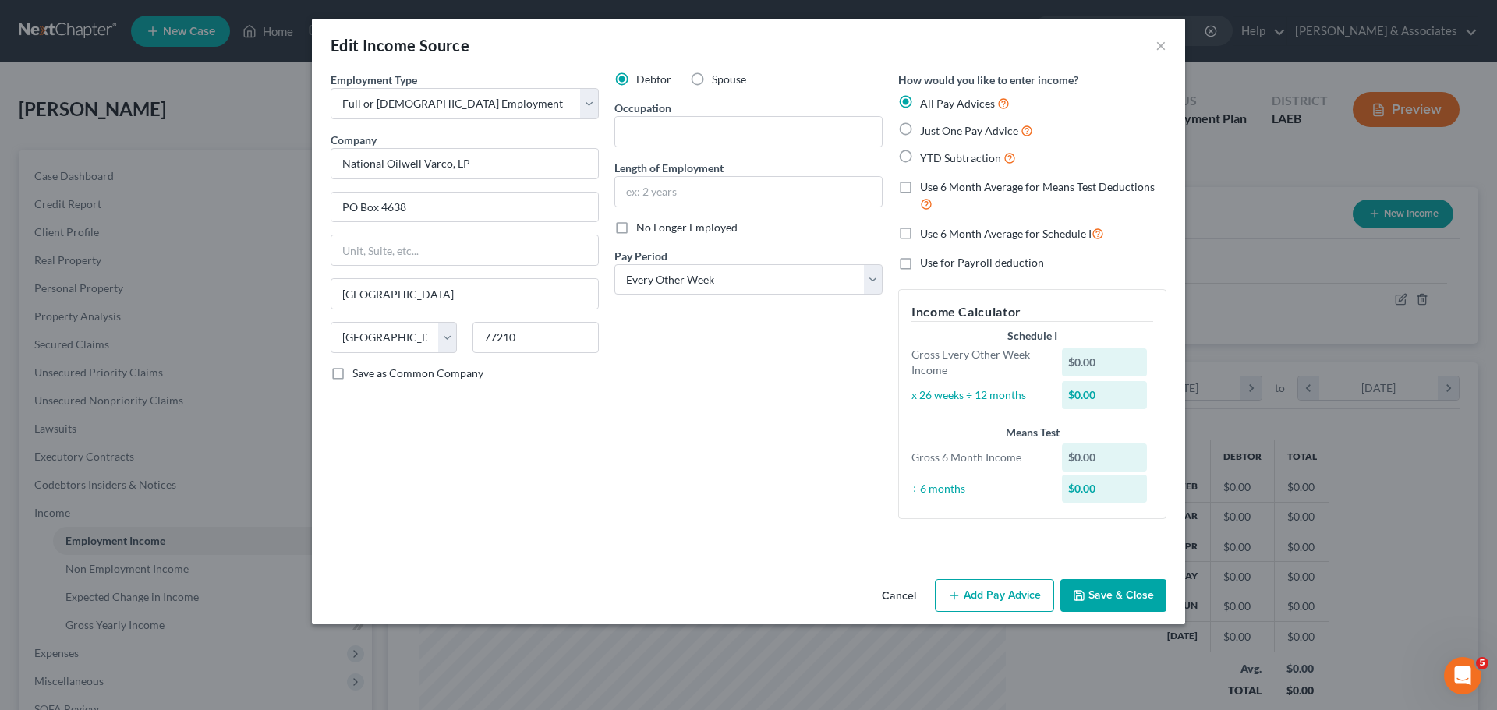
click at [677, 398] on div "Debtor Spouse Occupation Length of Employment No Longer Employed Pay Period * S…" at bounding box center [748, 302] width 284 height 460
click at [681, 143] on input "text" at bounding box center [748, 132] width 267 height 30
type input "Top coder"
type input "2 years"
click at [1133, 599] on button "Save & Close" at bounding box center [1113, 595] width 106 height 33
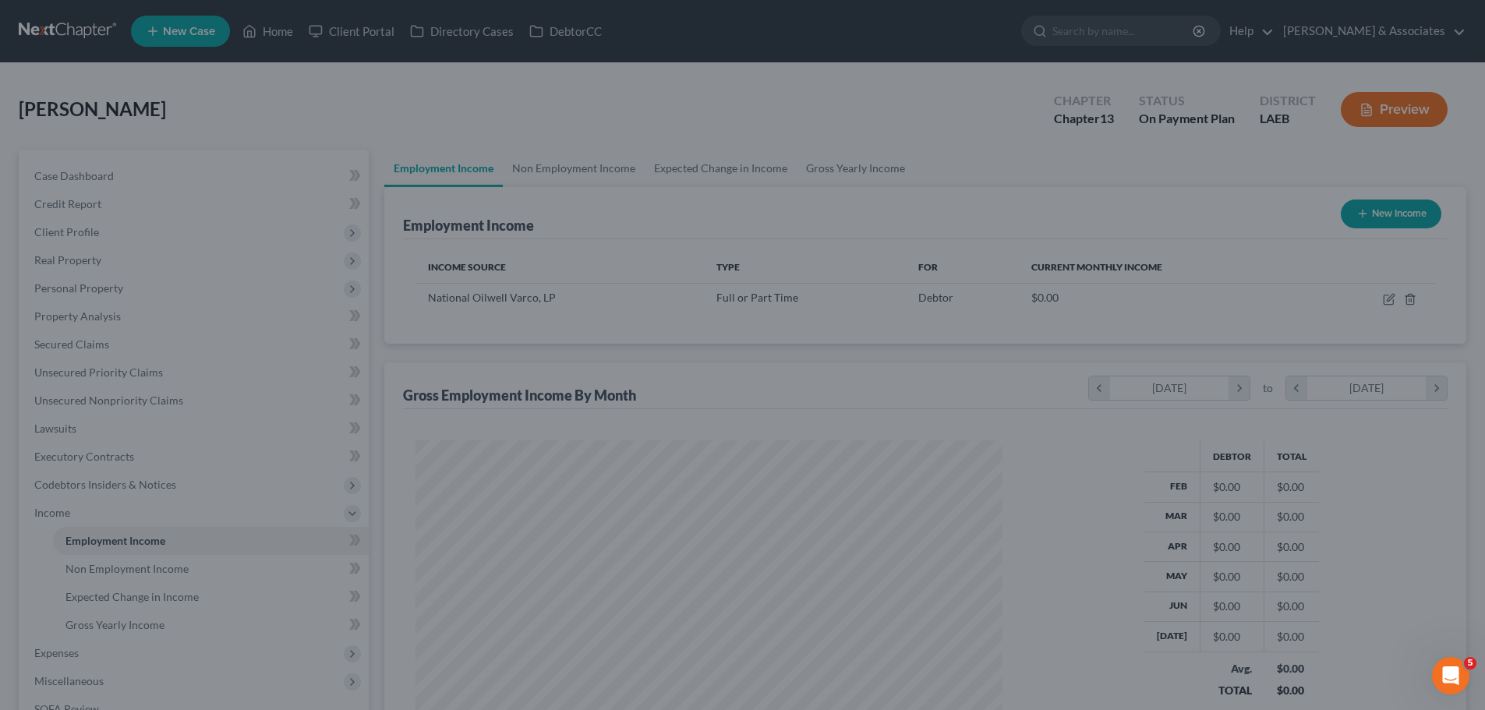
scroll to position [779213, 778892]
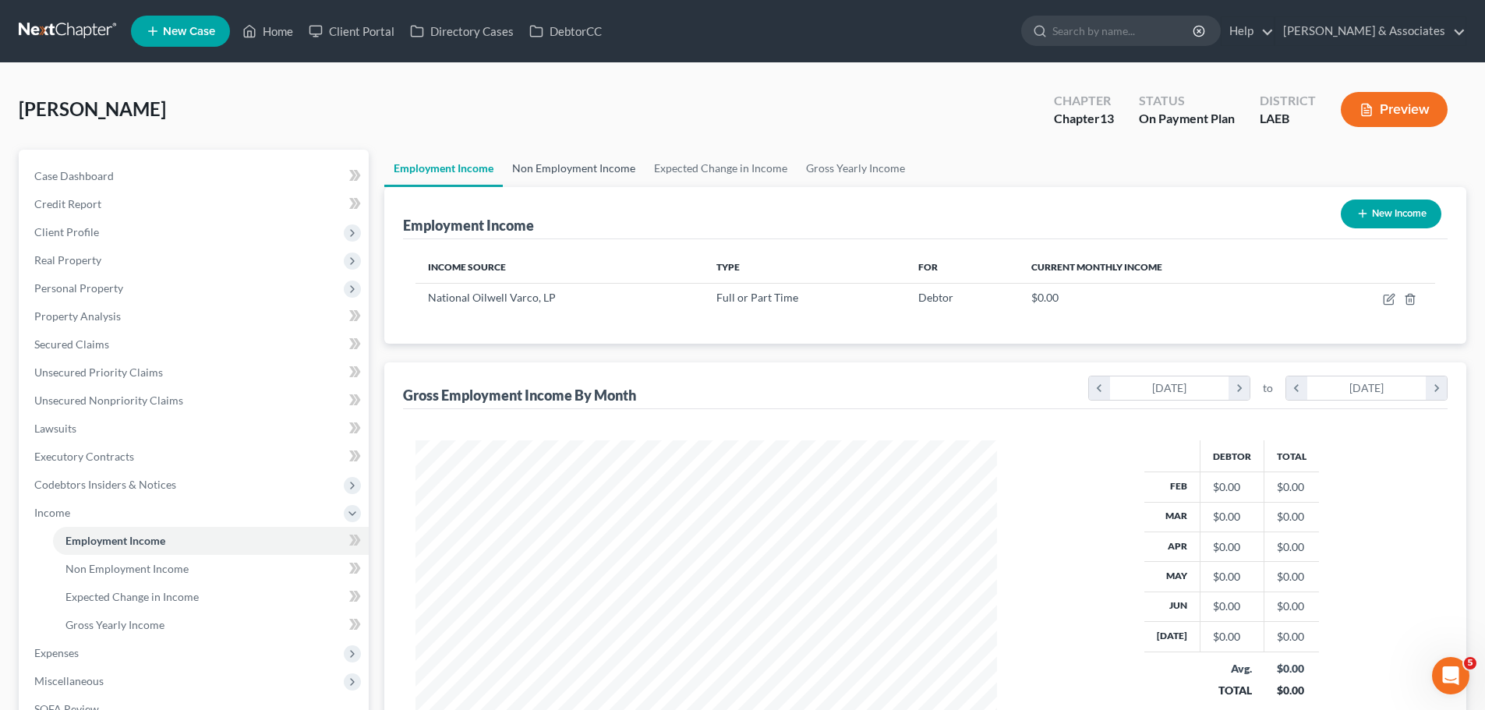
click at [597, 171] on link "Non Employment Income" at bounding box center [574, 168] width 142 height 37
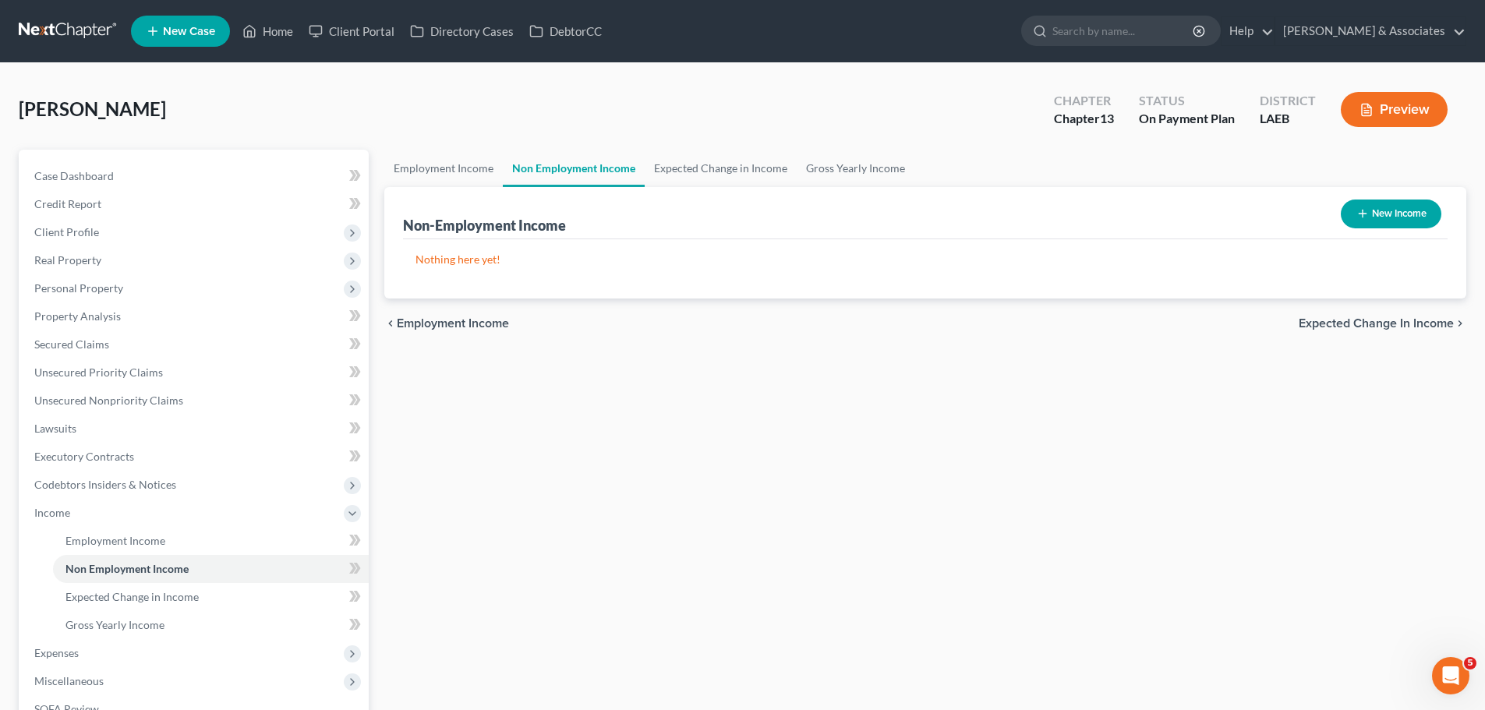
click at [1373, 210] on button "New Income" at bounding box center [1391, 214] width 101 height 29
select select "0"
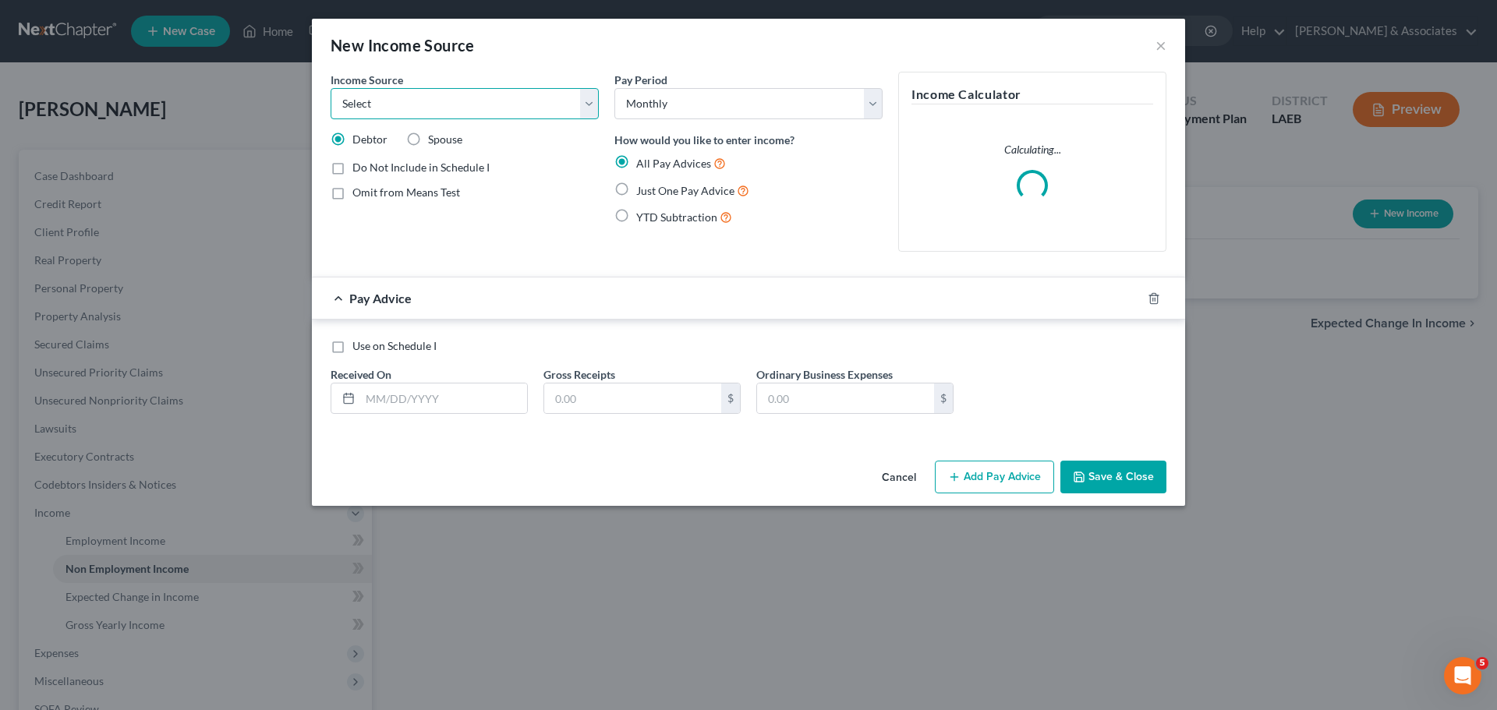
click at [481, 110] on select "Select Unemployment Disability (from employer) Pension Retirement Social Securi…" at bounding box center [465, 103] width 268 height 31
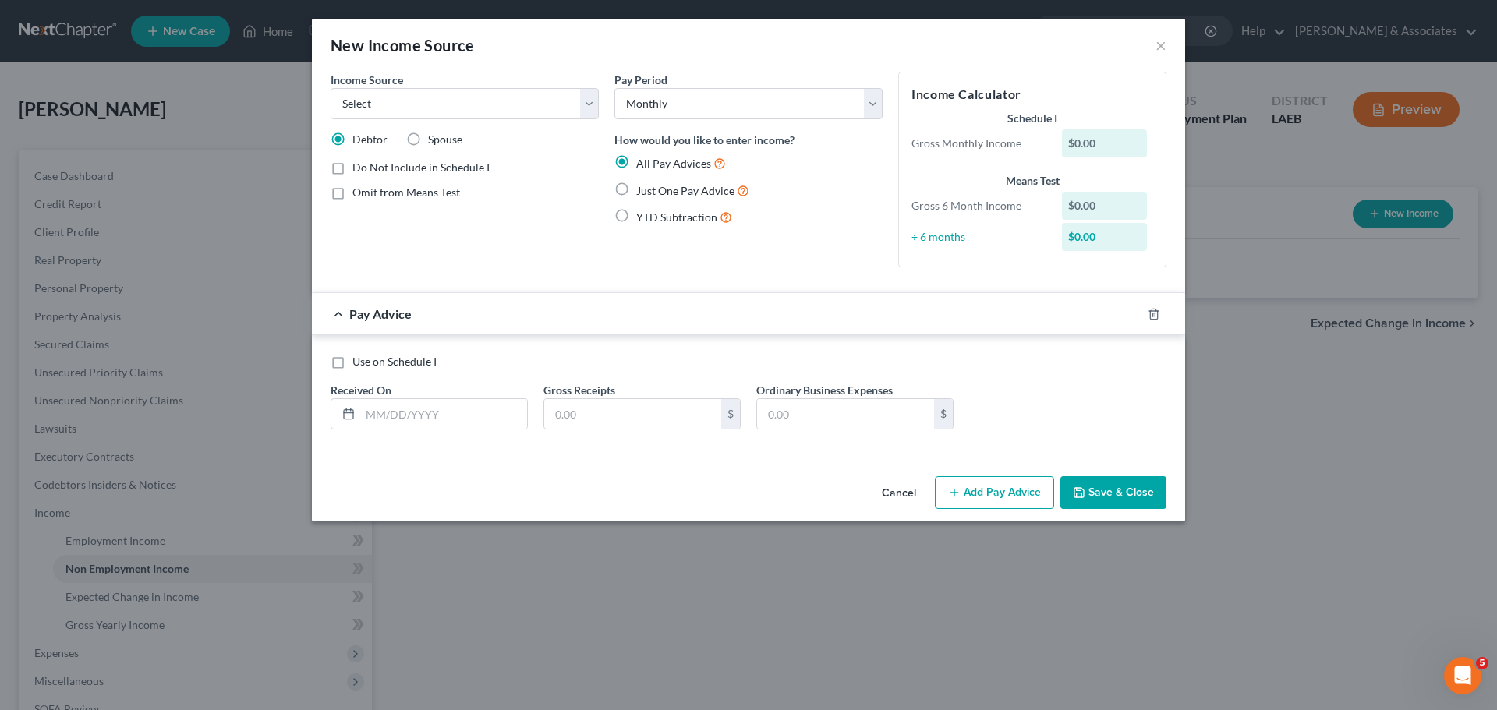
drag, startPoint x: 758, startPoint y: 500, endPoint x: 787, endPoint y: 503, distance: 28.9
click at [758, 501] on div "Cancel Add Pay Advice Save & Close" at bounding box center [748, 495] width 873 height 51
click at [1157, 51] on button "×" at bounding box center [1160, 45] width 11 height 19
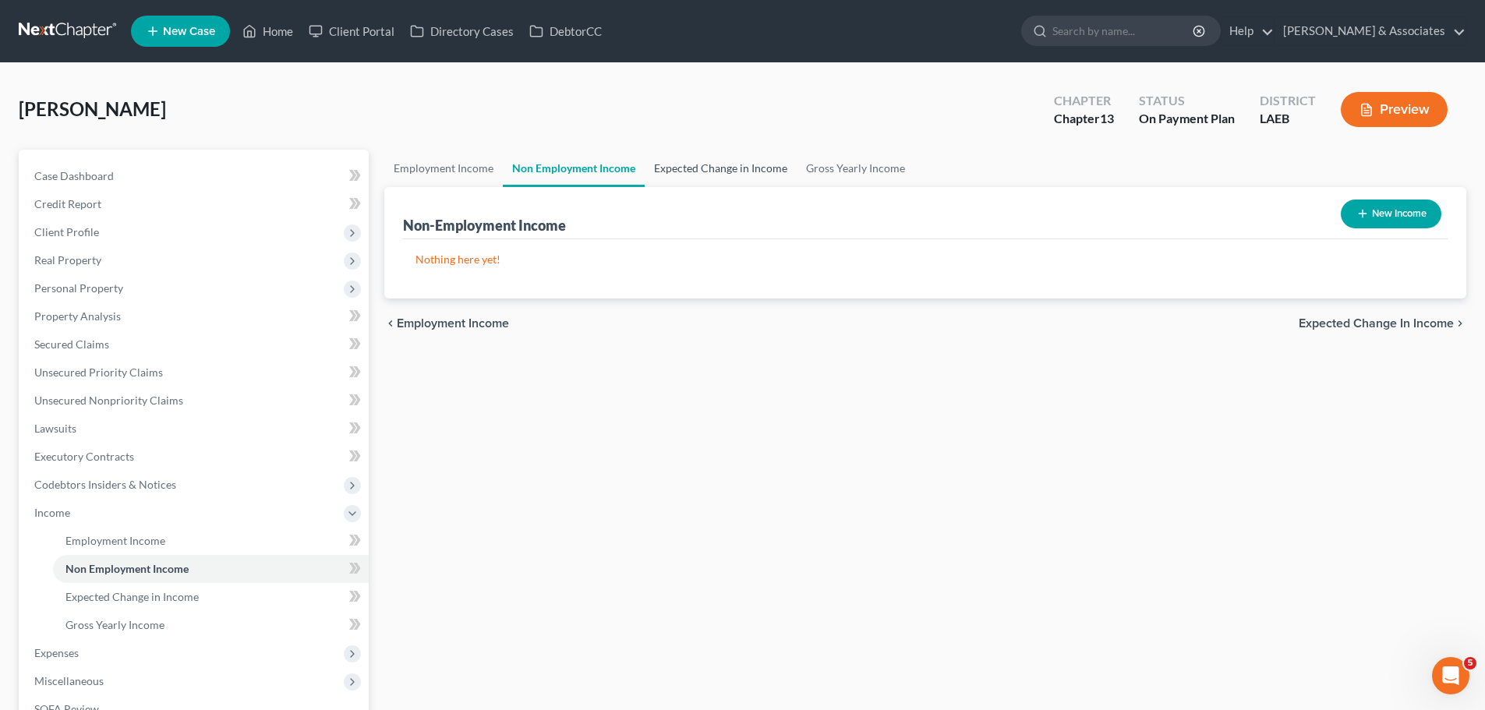
click at [706, 160] on link "Expected Change in Income" at bounding box center [721, 168] width 152 height 37
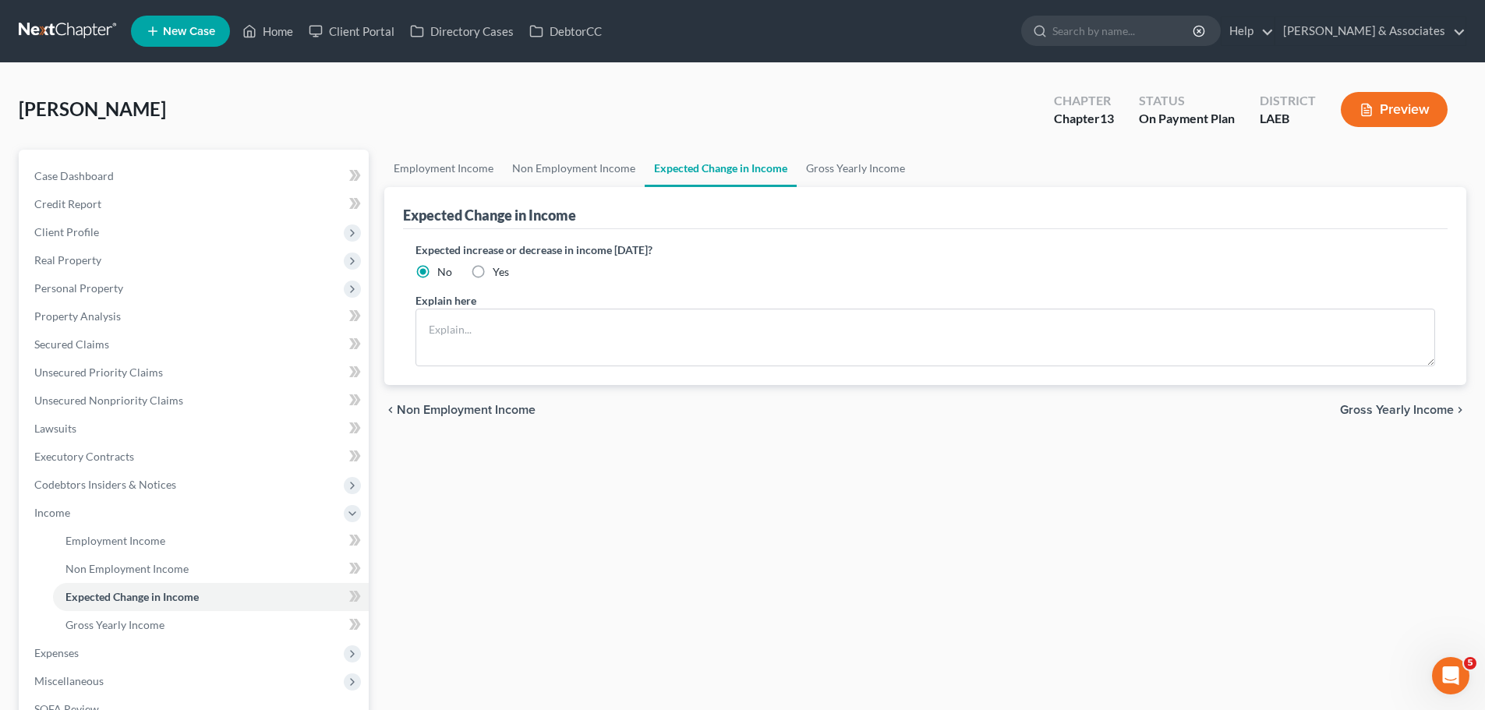
drag, startPoint x: 719, startPoint y: 263, endPoint x: 568, endPoint y: 260, distance: 150.5
click at [568, 260] on div "Expected increase or decrease in income within one year? No Yes" at bounding box center [925, 261] width 1020 height 38
click at [585, 248] on label "Expected increase or decrease in income within one year?" at bounding box center [925, 250] width 1020 height 16
click at [722, 256] on label "Expected increase or decrease in income within one year?" at bounding box center [925, 250] width 1020 height 16
click at [709, 242] on label "Expected increase or decrease in income within one year?" at bounding box center [925, 250] width 1020 height 16
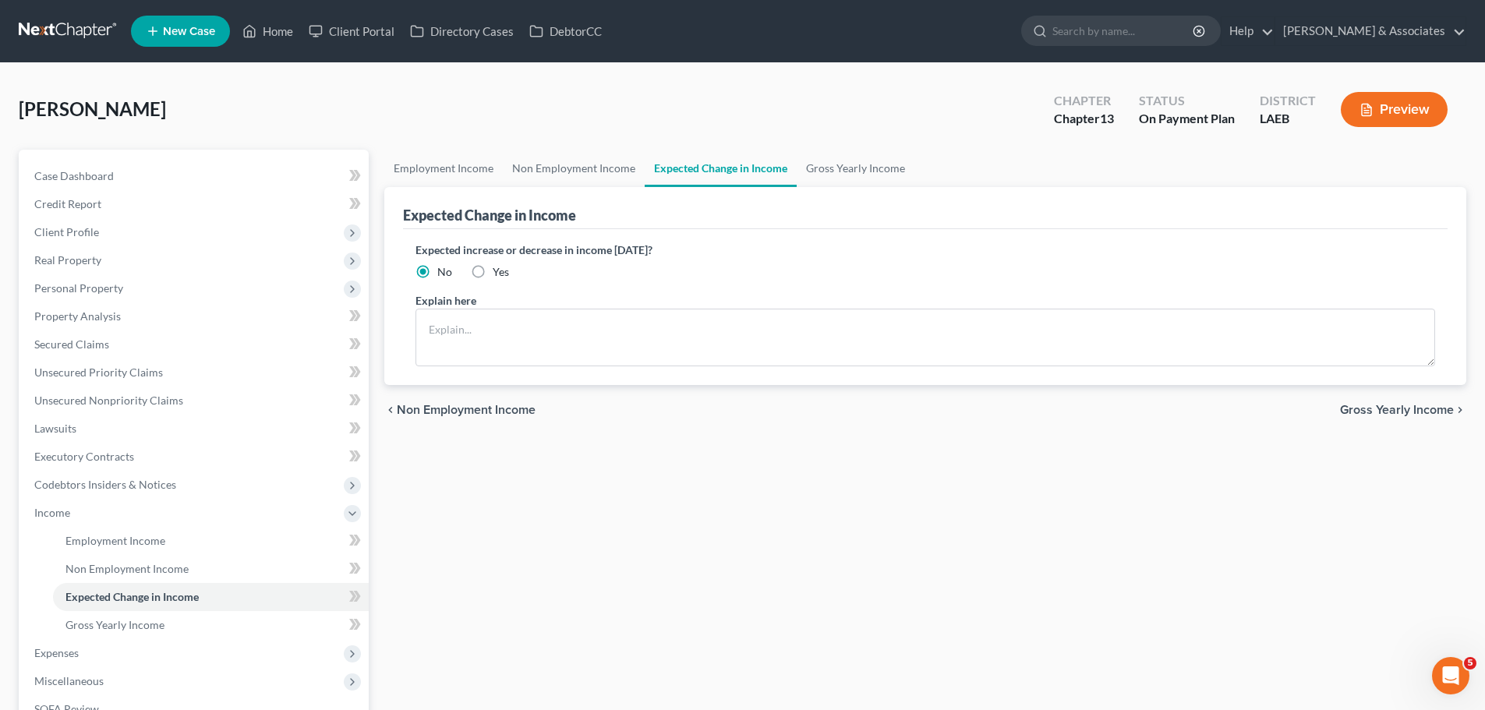
drag, startPoint x: 723, startPoint y: 247, endPoint x: 544, endPoint y: 250, distance: 178.5
click at [544, 250] on label "Expected increase or decrease in income within one year?" at bounding box center [925, 250] width 1020 height 16
click at [546, 251] on label "Expected increase or decrease in income within one year?" at bounding box center [925, 250] width 1020 height 16
drag, startPoint x: 546, startPoint y: 251, endPoint x: 745, endPoint y: 256, distance: 198.8
click at [745, 256] on label "Expected increase or decrease in income within one year?" at bounding box center [925, 250] width 1020 height 16
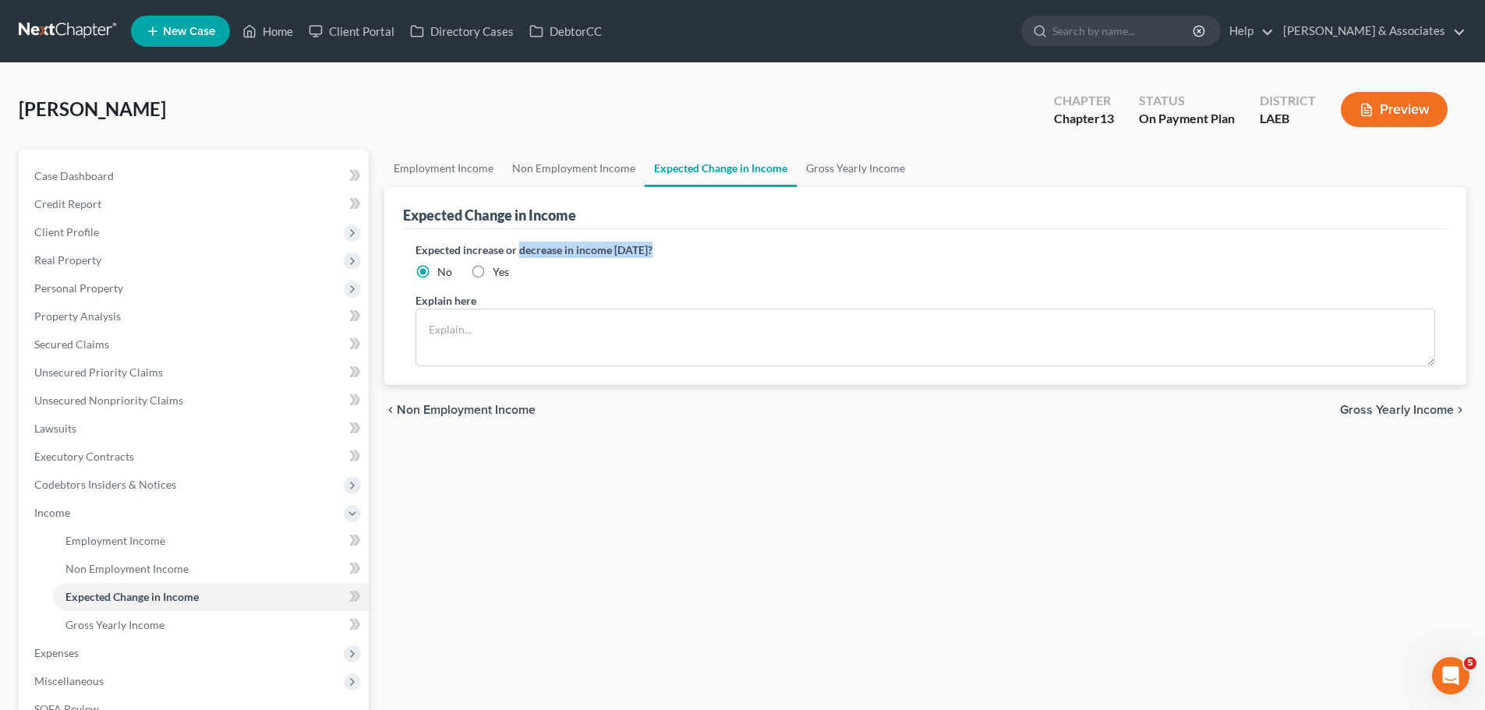
click at [745, 256] on label "Expected increase or decrease in income within one year?" at bounding box center [925, 250] width 1020 height 16
click at [842, 171] on link "Gross Yearly Income" at bounding box center [856, 168] width 118 height 37
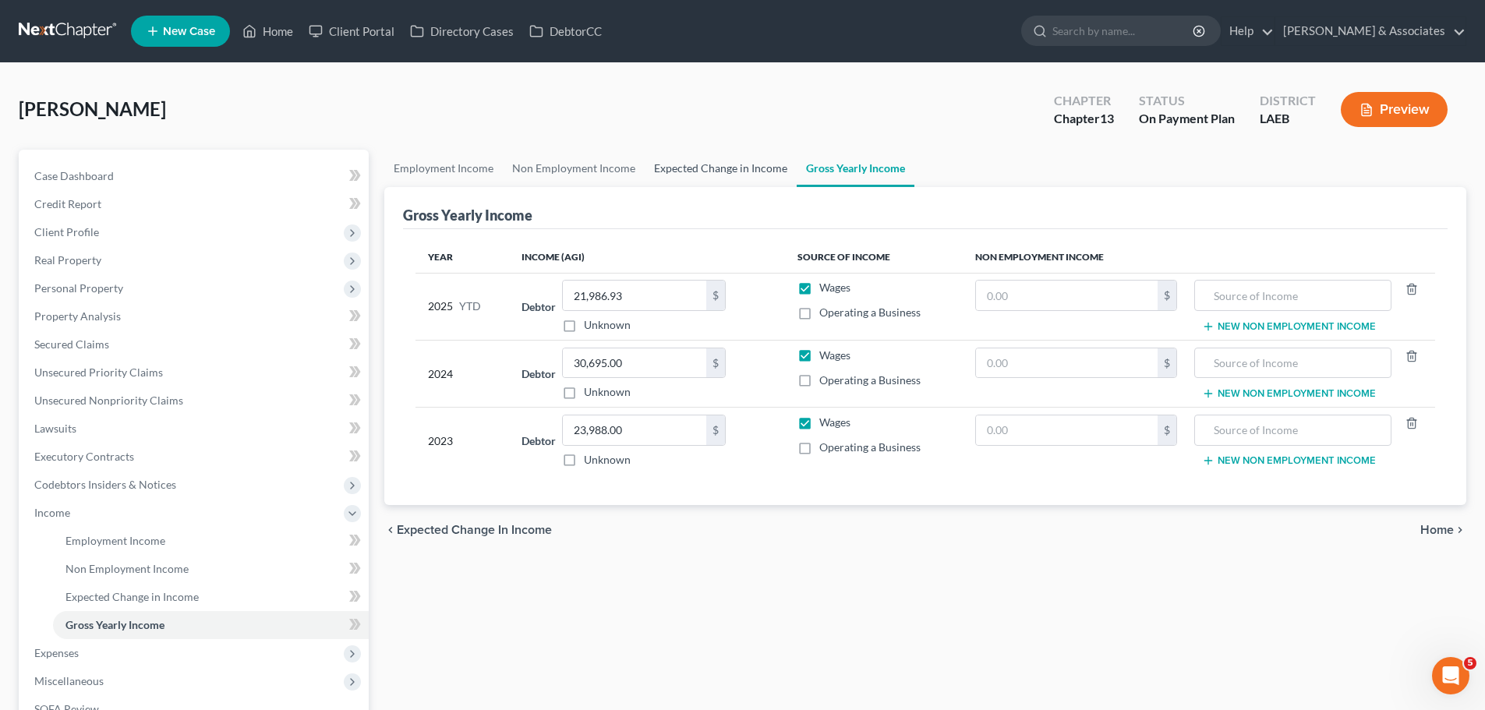
click at [739, 171] on link "Expected Change in Income" at bounding box center [721, 168] width 152 height 37
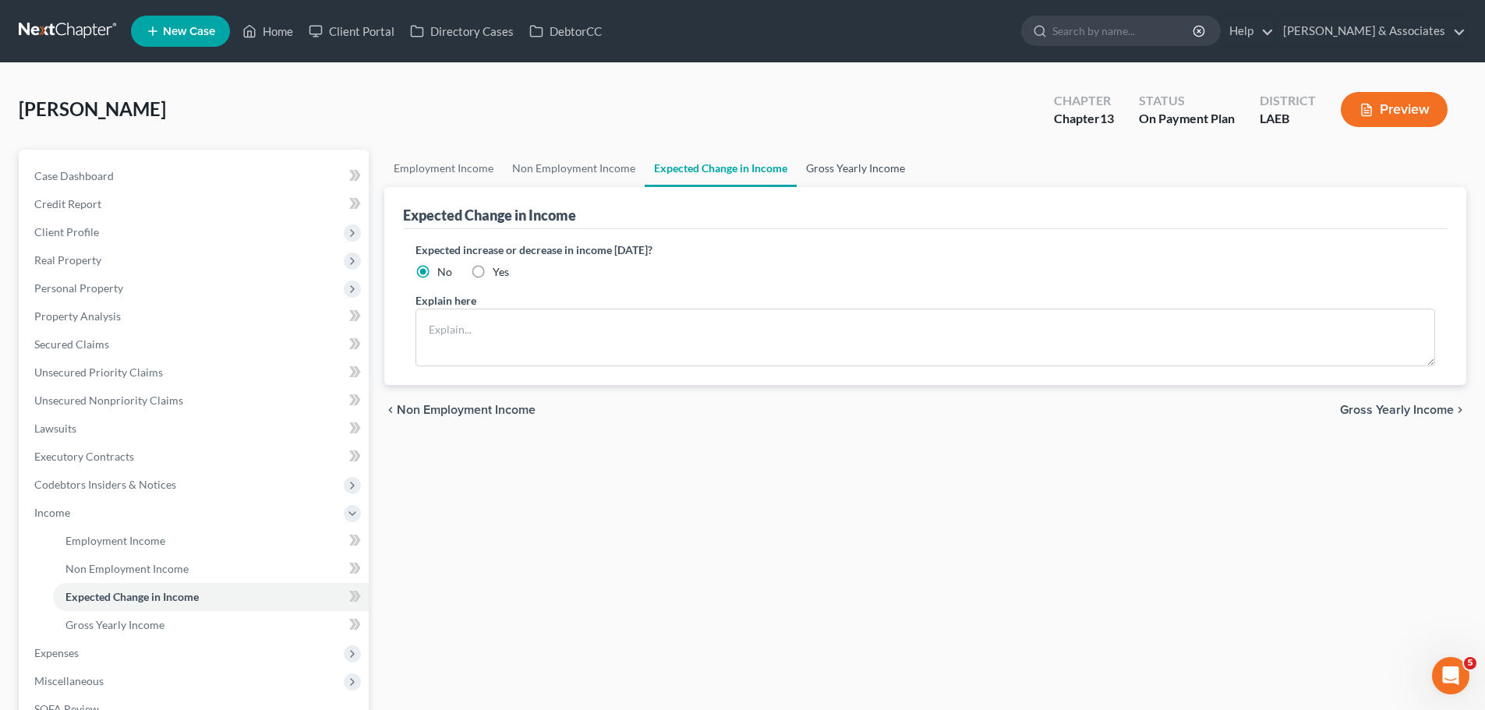
drag, startPoint x: 894, startPoint y: 157, endPoint x: 898, endPoint y: 150, distance: 8.0
click at [894, 157] on link "Gross Yearly Income" at bounding box center [856, 168] width 118 height 37
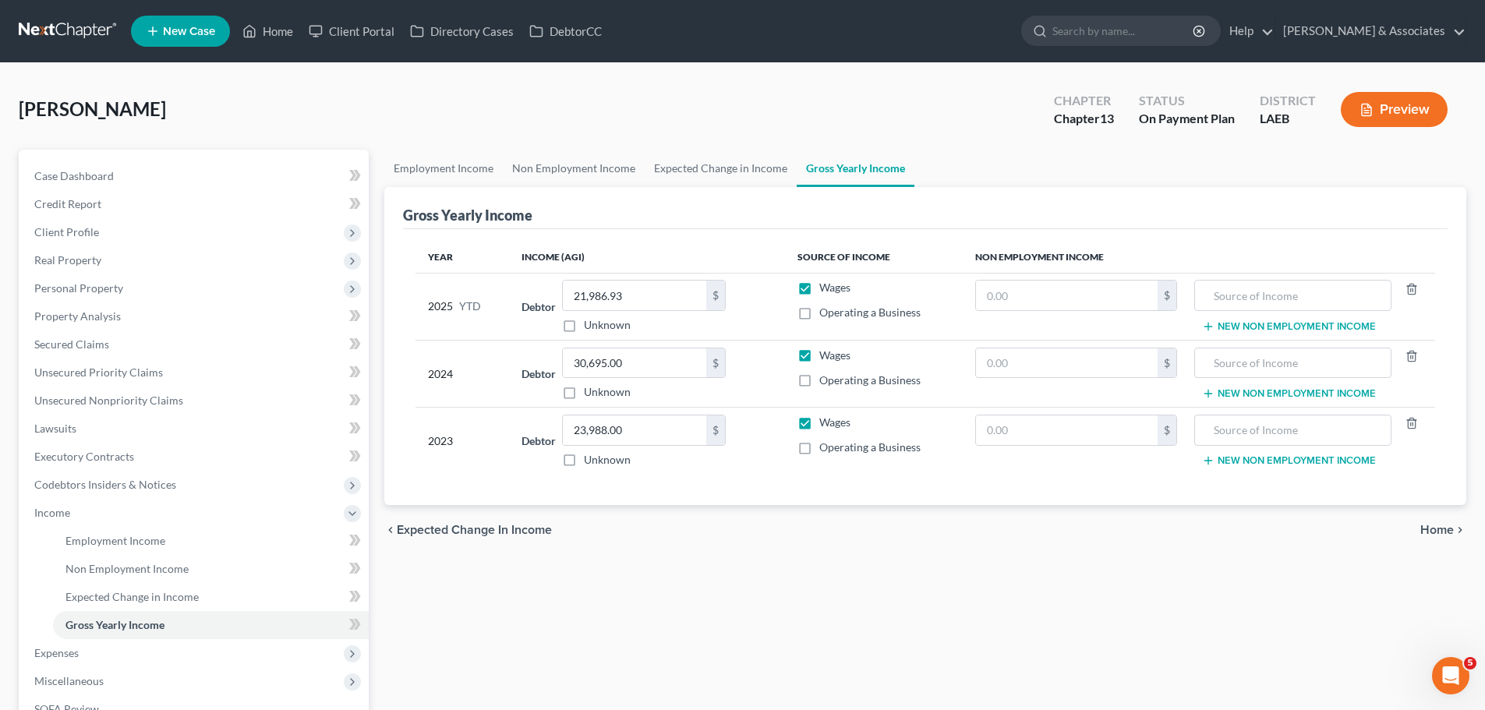
click at [1151, 536] on div "chevron_left Expected Change in Income Home chevron_right" at bounding box center [925, 530] width 1082 height 50
click at [850, 507] on div "chevron_left Expected Change in Income Home chevron_right" at bounding box center [925, 530] width 1082 height 50
click at [814, 548] on div "chevron_left Expected Change in Income Home chevron_right" at bounding box center [925, 530] width 1082 height 50
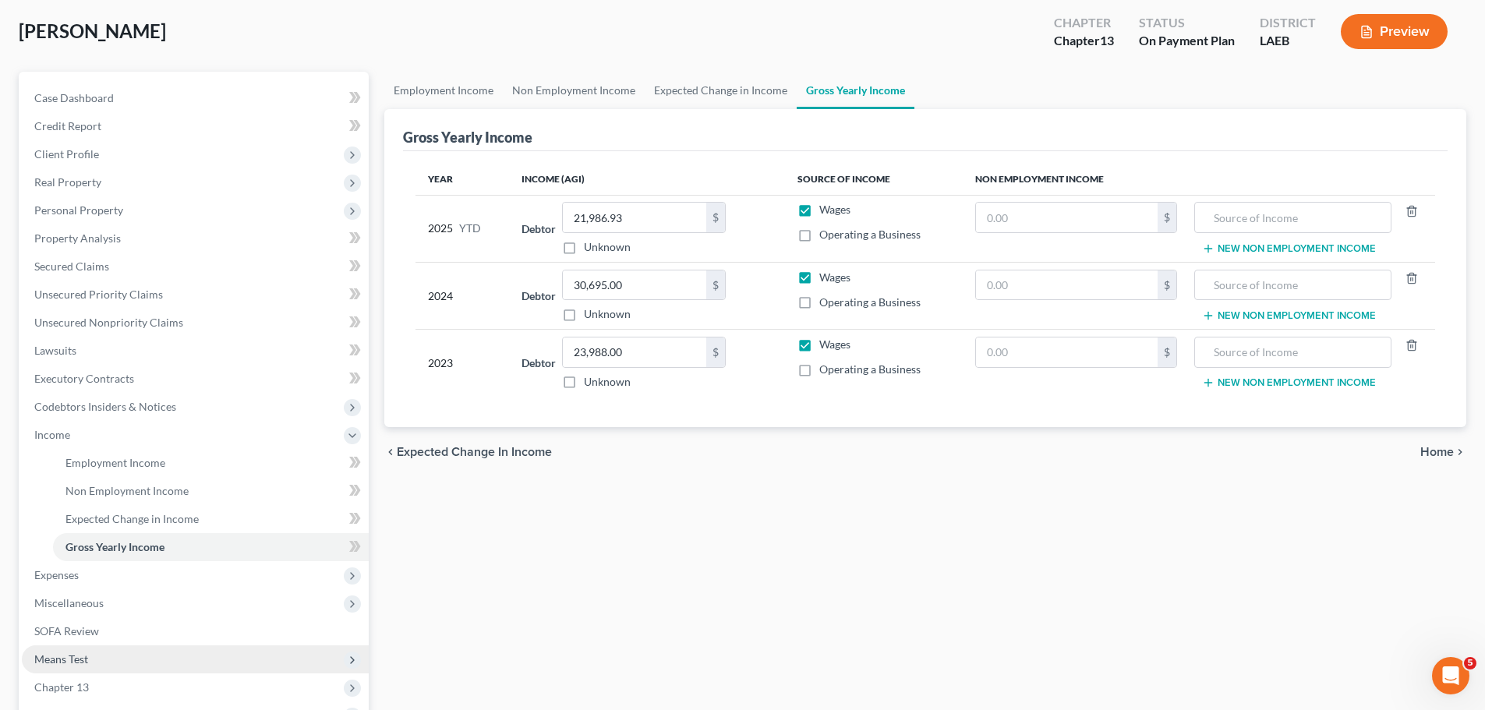
scroll to position [218, 0]
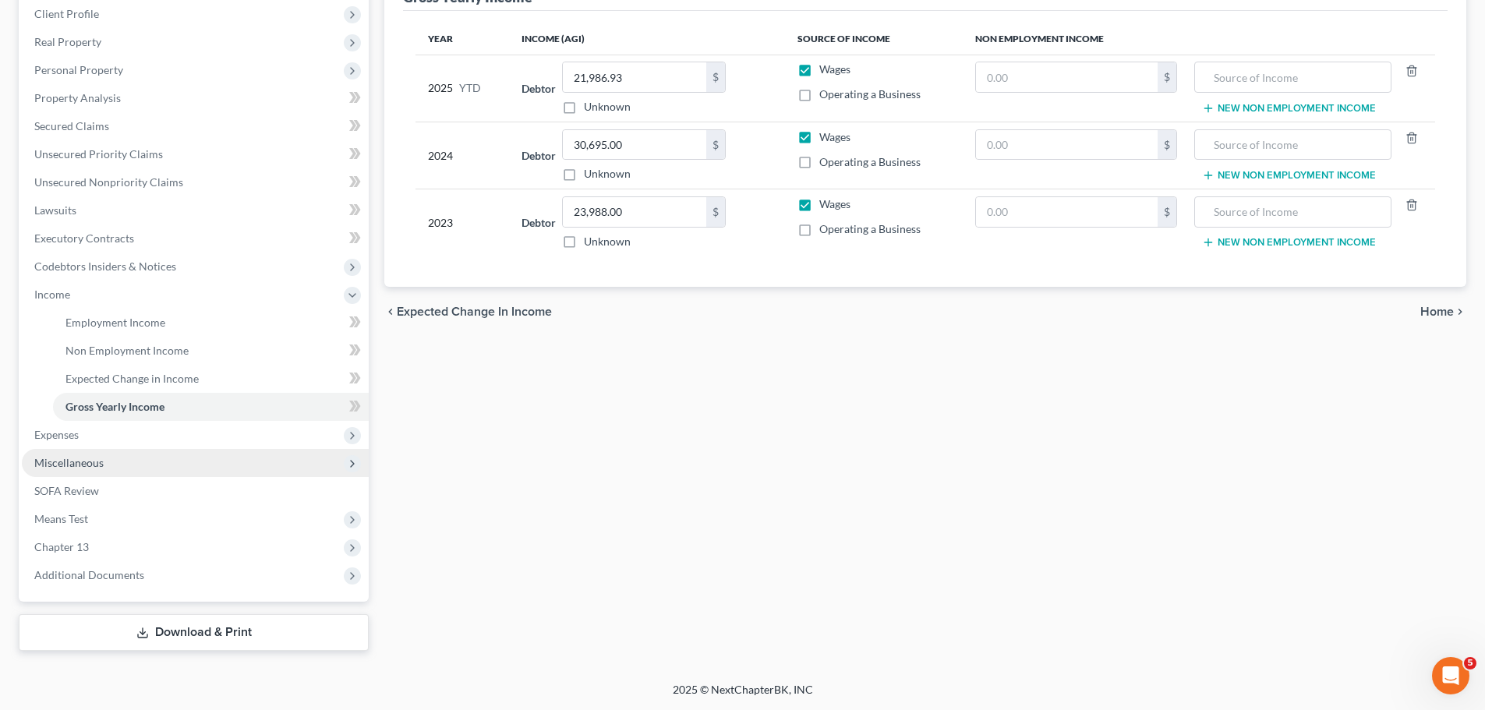
click at [77, 449] on span "Miscellaneous" at bounding box center [195, 463] width 347 height 28
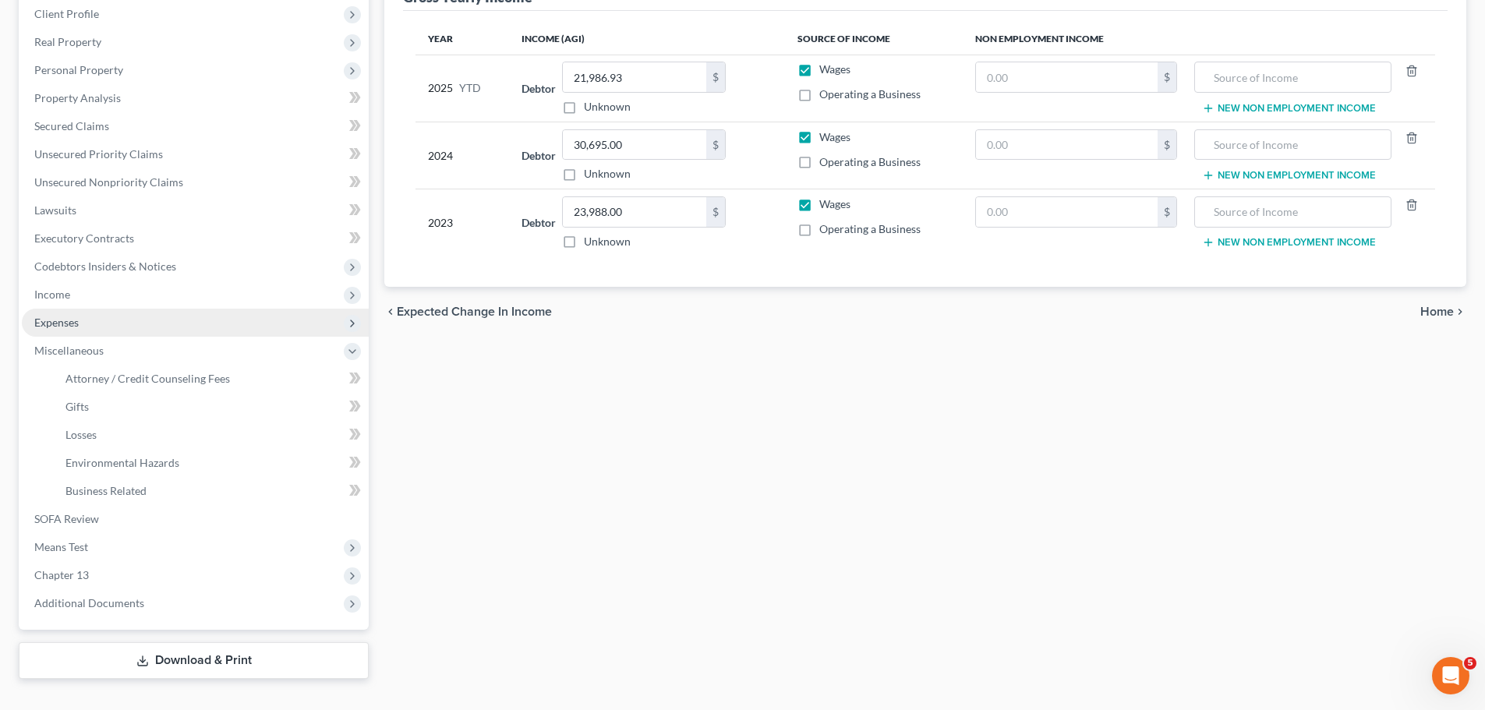
click at [106, 328] on span "Expenses" at bounding box center [195, 323] width 347 height 28
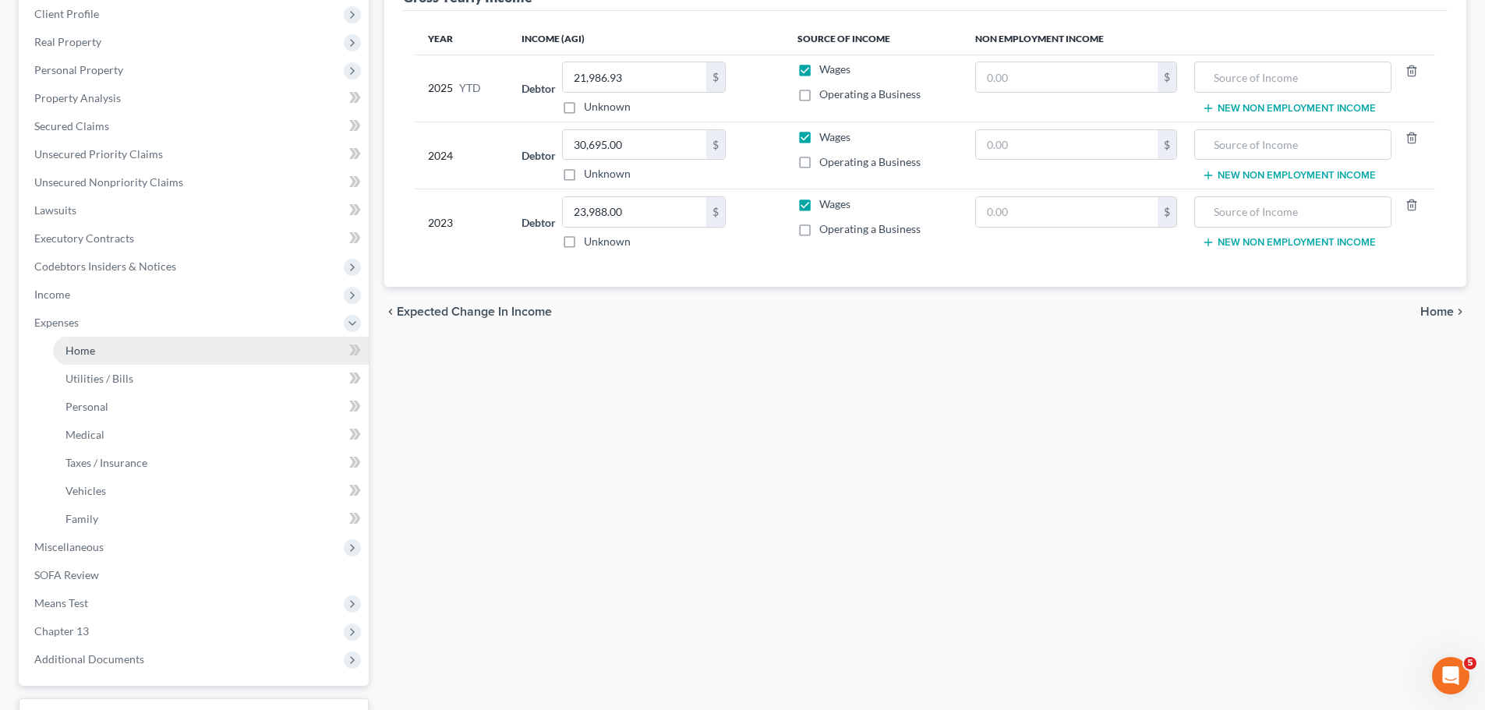
click at [87, 362] on link "Home" at bounding box center [211, 351] width 316 height 28
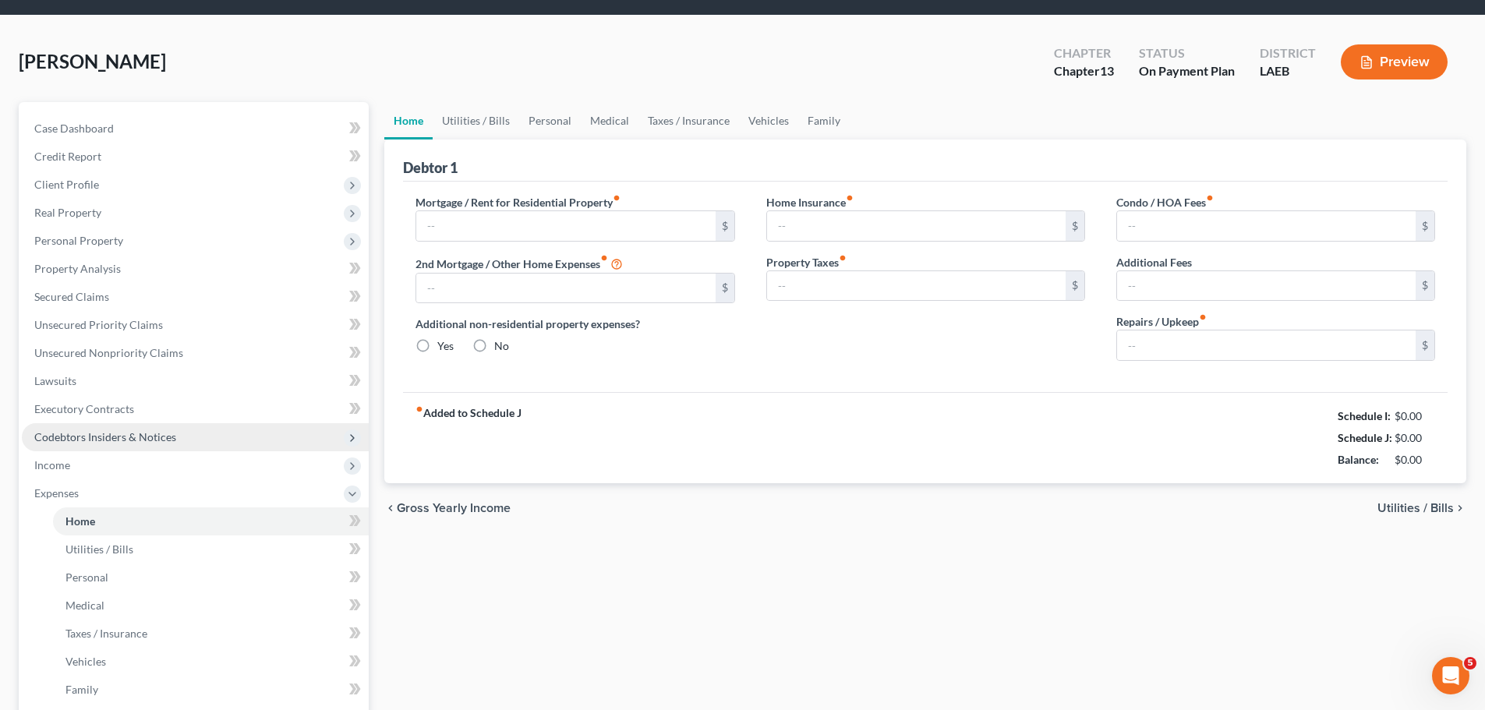
type input "650.00"
radio input "true"
type input "0.00"
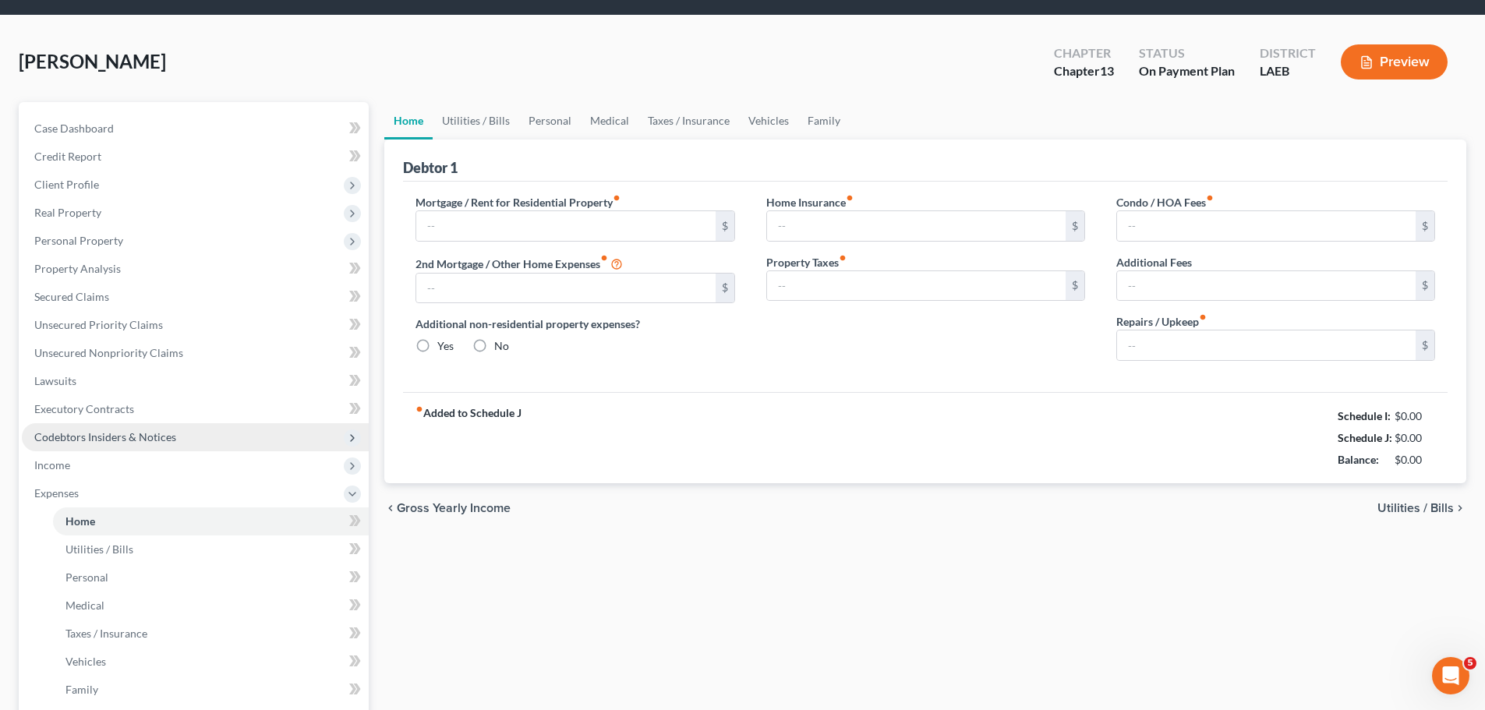
type input "0.00"
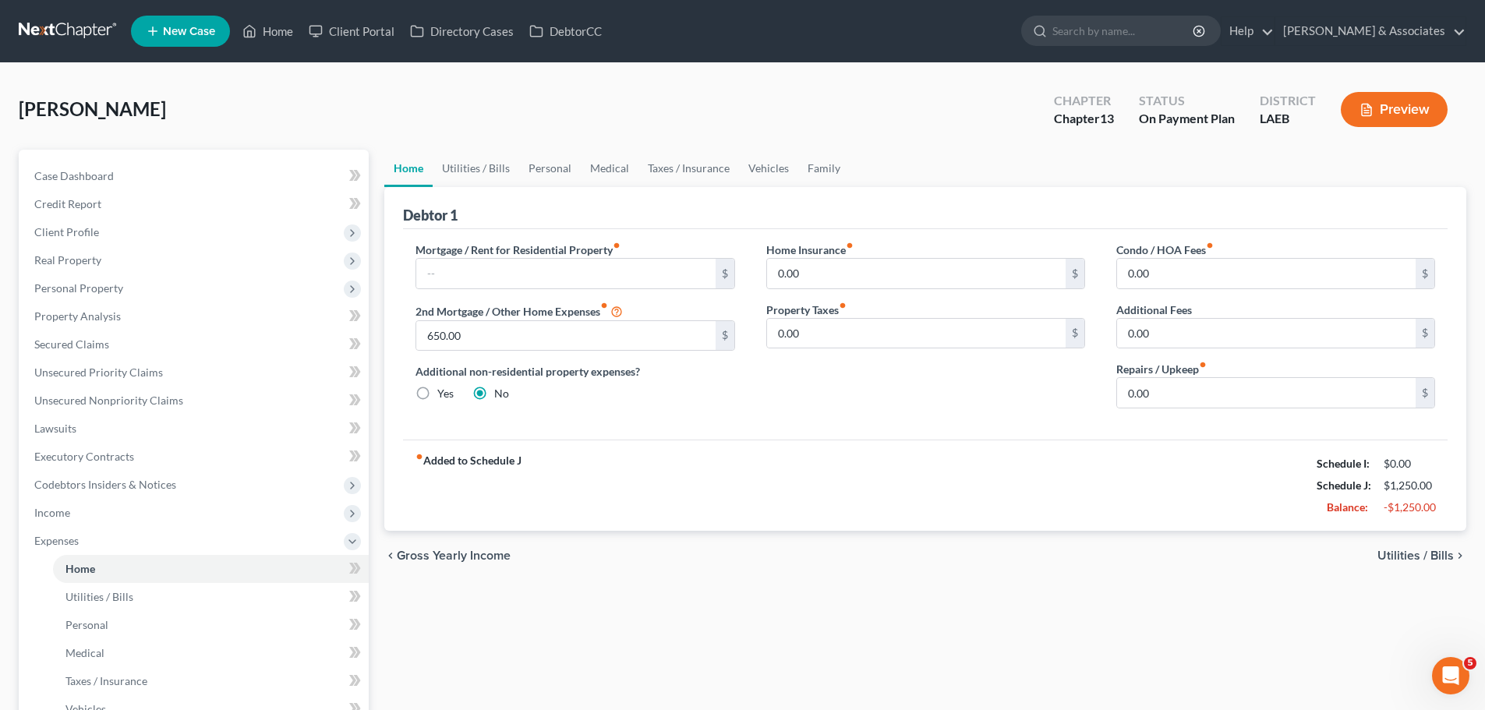
click at [1021, 521] on div "fiber_manual_record Added to Schedule J Schedule I: $0.00 Schedule J: $1,250.00…" at bounding box center [925, 485] width 1045 height 91
drag, startPoint x: 621, startPoint y: 274, endPoint x: 631, endPoint y: 282, distance: 12.8
click at [621, 274] on input "text" at bounding box center [565, 274] width 299 height 30
type input "975.00"
click at [801, 504] on div "fiber_manual_record Added to Schedule J Schedule I: $0.00 Schedule J: $2,225.00…" at bounding box center [925, 485] width 1045 height 91
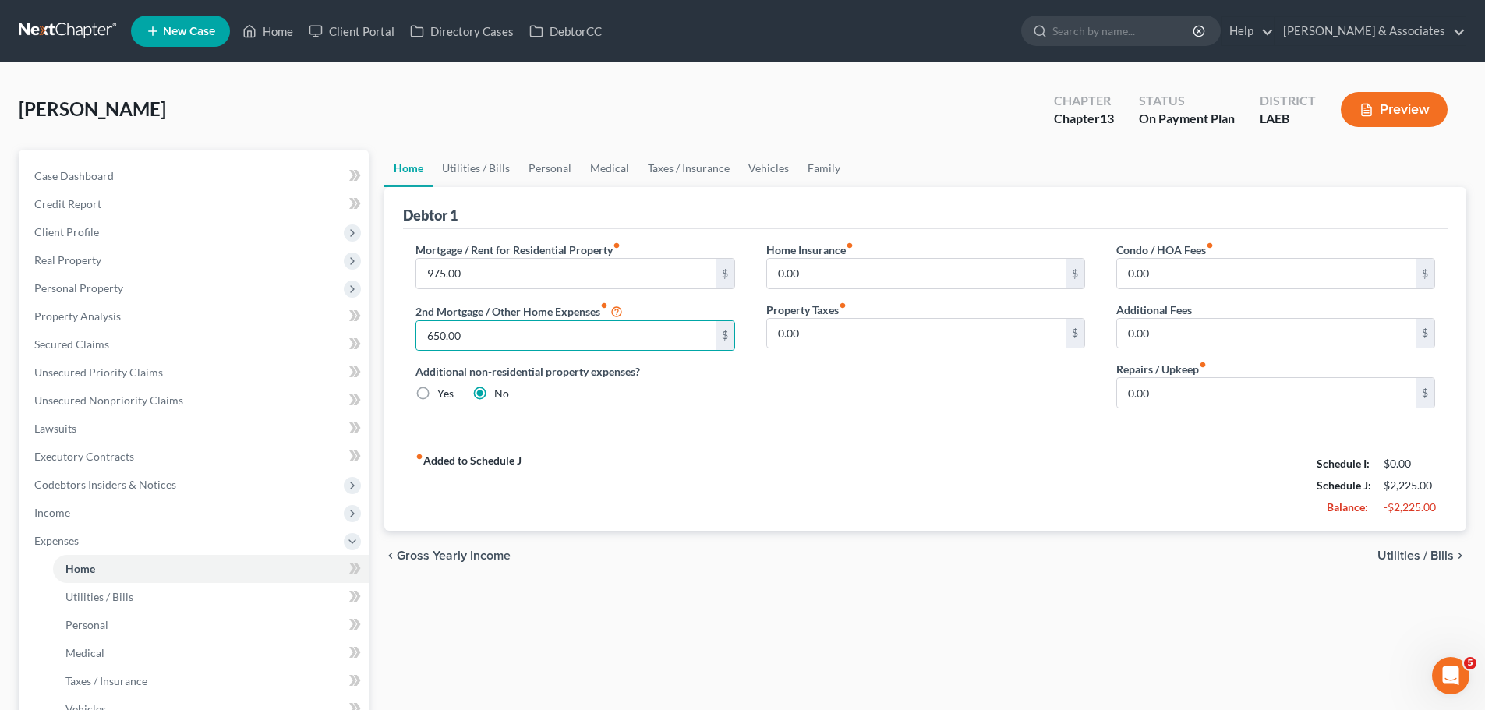
click at [951, 451] on div "fiber_manual_record Added to Schedule J Schedule I: $0.00 Schedule J: $2,225.00…" at bounding box center [925, 485] width 1045 height 91
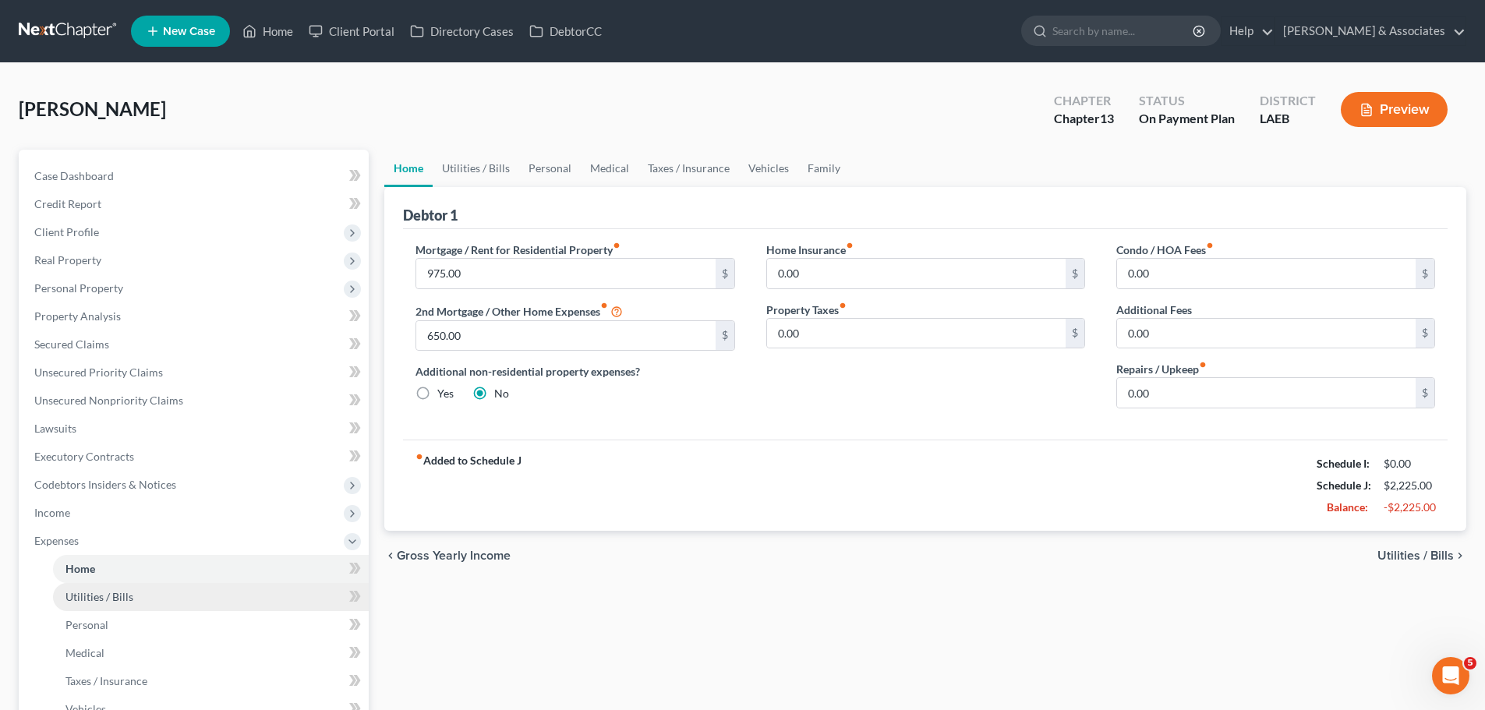
drag, startPoint x: 106, startPoint y: 592, endPoint x: 122, endPoint y: 584, distance: 17.4
click at [106, 592] on span "Utilities / Bills" at bounding box center [99, 596] width 68 height 13
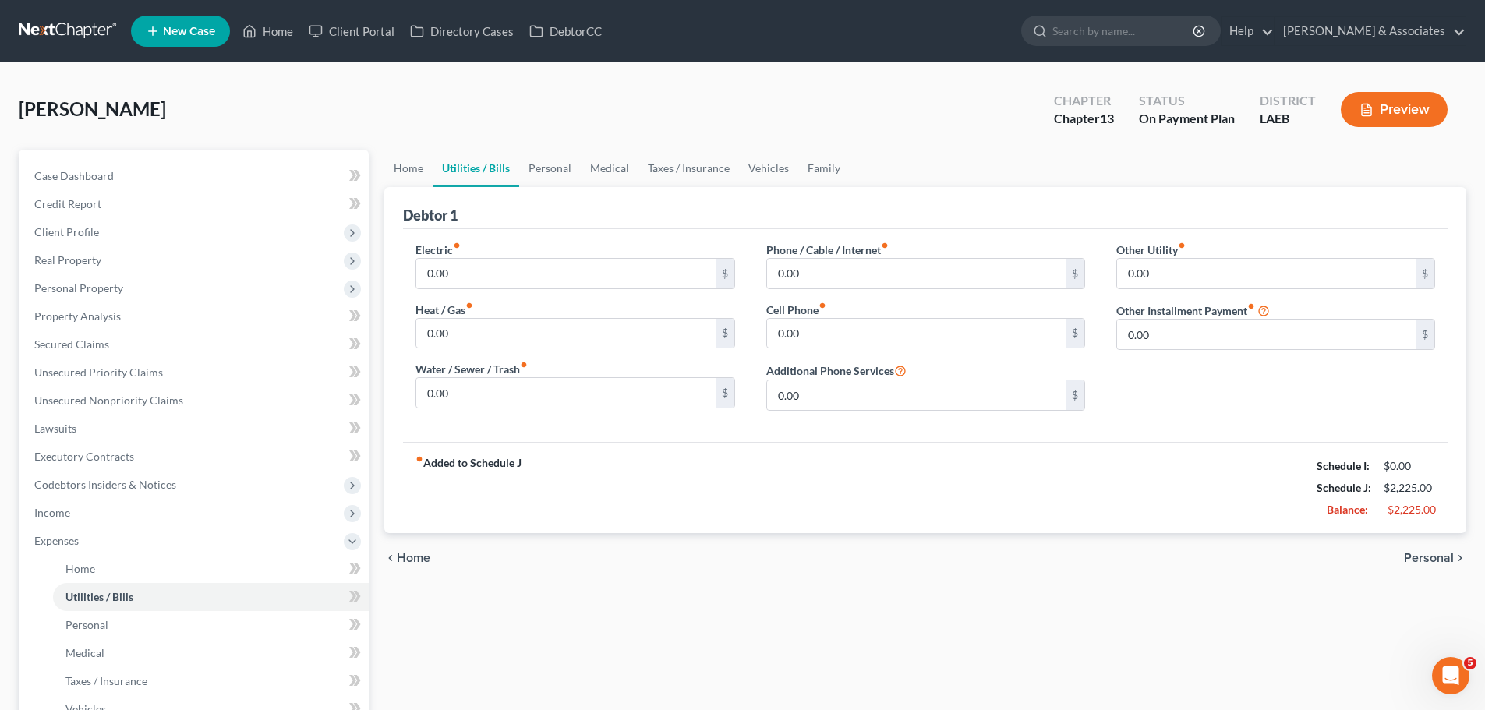
click at [756, 600] on div "Home Utilities / Bills Personal Medical Taxes / Insurance Vehicles Family Debto…" at bounding box center [926, 552] width 1098 height 804
click at [468, 281] on input "0.00" at bounding box center [565, 274] width 299 height 30
type input "140.00"
type input "0"
click at [851, 261] on input "0.00" at bounding box center [916, 274] width 299 height 30
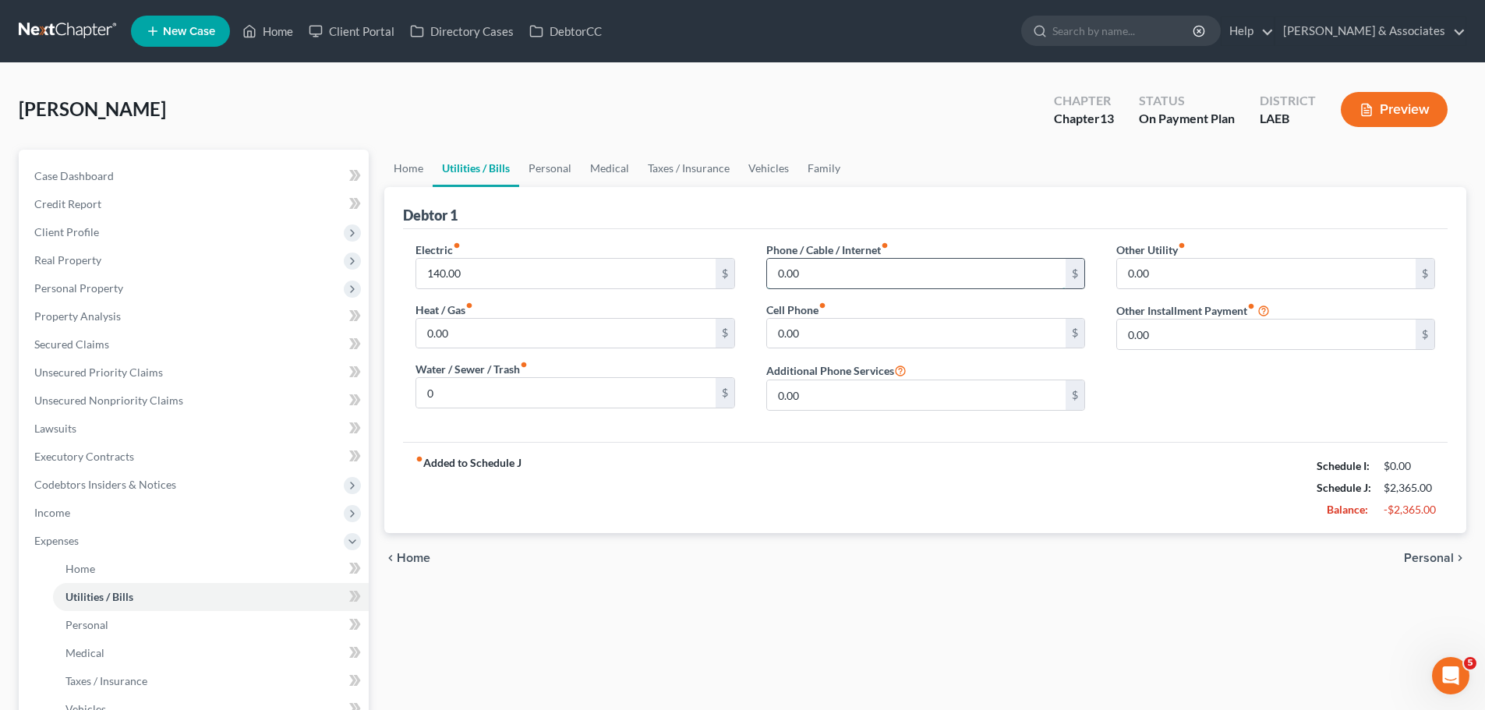
click at [840, 279] on input "0.00" at bounding box center [916, 274] width 299 height 30
type input "0"
type input "40.00"
type input "25.00"
click at [1211, 395] on div "Other Utility fiber_manual_record 0.00 $ Other Installment Payment fiber_manual…" at bounding box center [1276, 333] width 350 height 182
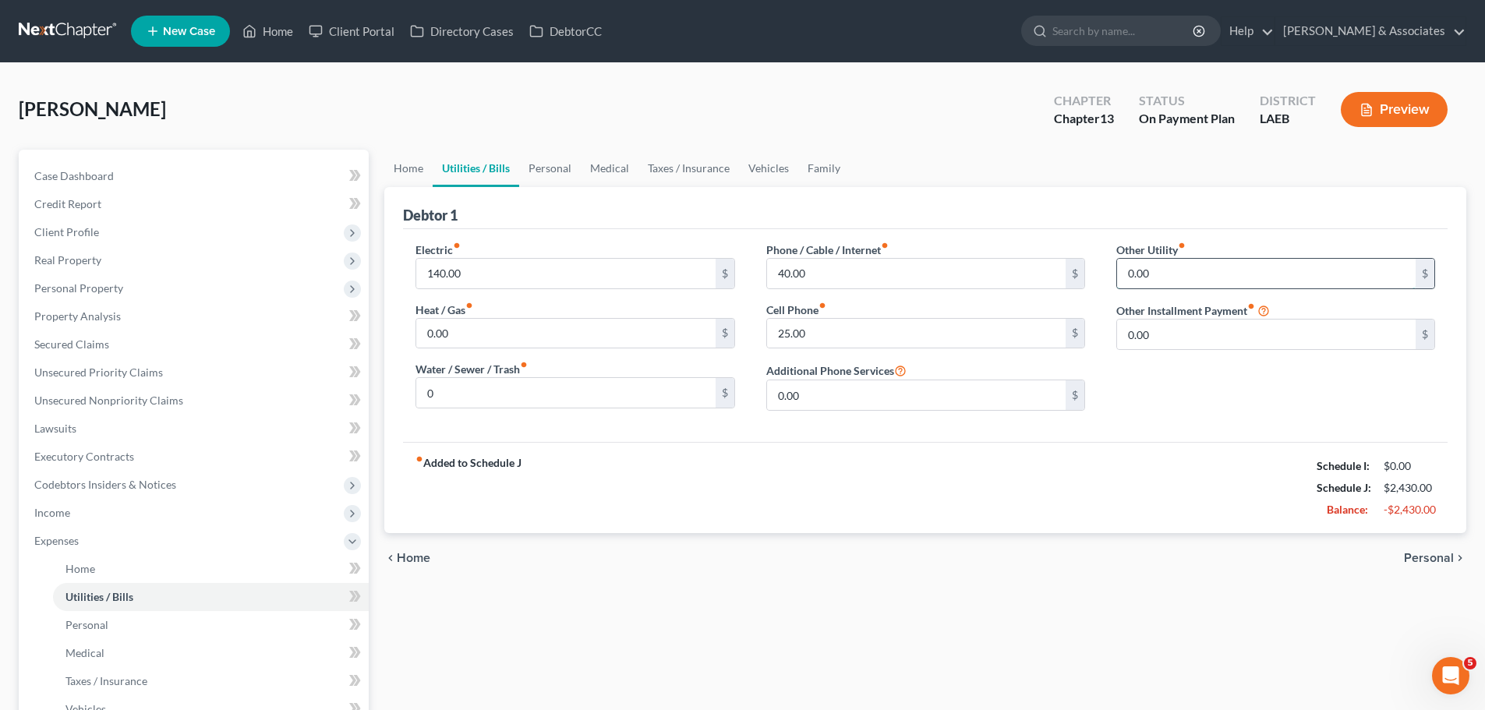
click at [1171, 277] on input "0.00" at bounding box center [1266, 274] width 299 height 30
click at [1320, 215] on div "Debtor 1" at bounding box center [925, 208] width 1045 height 42
click at [1289, 256] on div "Other Utility fiber_manual_record 0.00 $" at bounding box center [1275, 266] width 319 height 48
click at [1269, 281] on input "0.00" at bounding box center [1266, 274] width 299 height 30
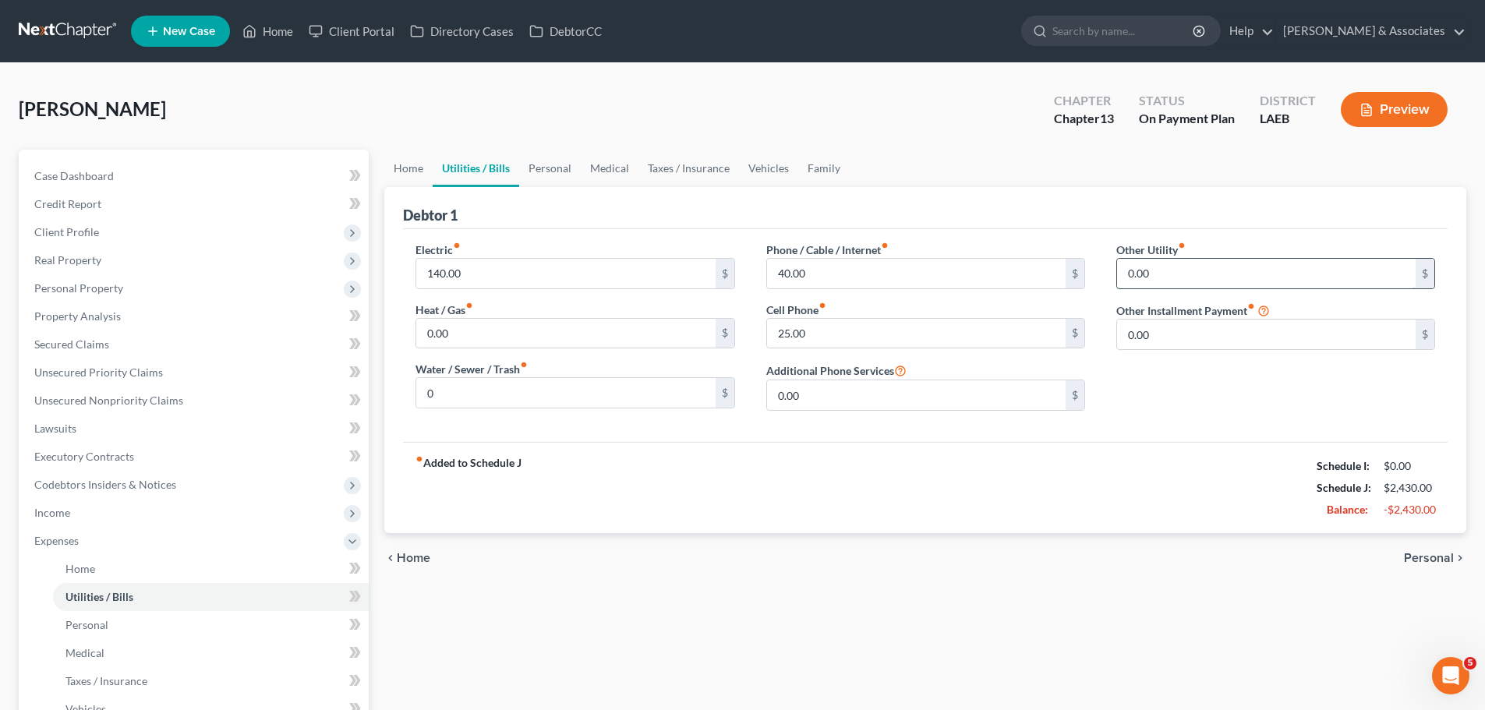
click at [1269, 281] on input "0.00" at bounding box center [1266, 274] width 299 height 30
click at [1254, 331] on input "0.00" at bounding box center [1266, 335] width 299 height 30
click at [1191, 352] on div "Other Utility fiber_manual_record 0.00 $ Other Installment Payment fiber_manual…" at bounding box center [1276, 333] width 350 height 182
click at [1185, 335] on input "0.00" at bounding box center [1266, 335] width 299 height 30
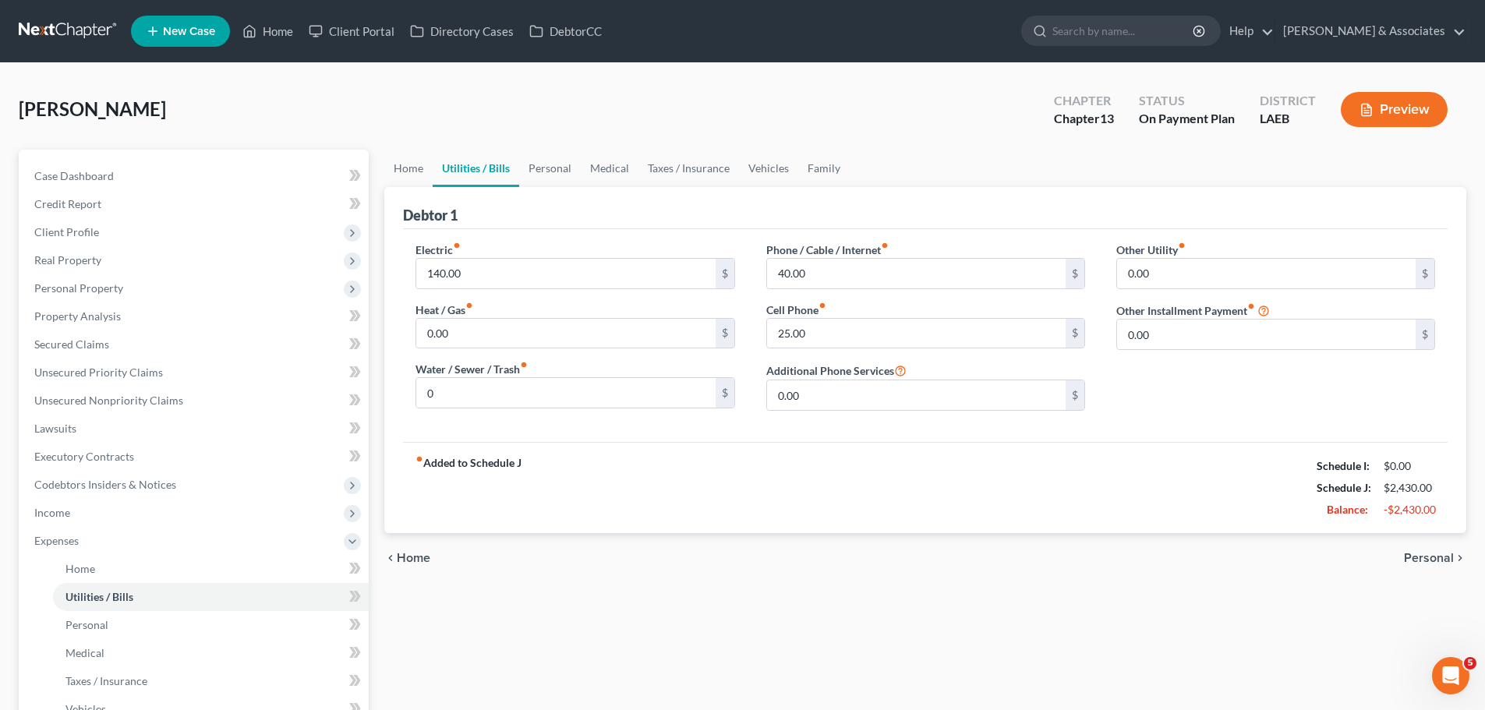
click at [1426, 550] on div "chevron_left Home Personal chevron_right" at bounding box center [925, 558] width 1082 height 50
drag, startPoint x: 1438, startPoint y: 554, endPoint x: 1204, endPoint y: 583, distance: 235.6
click at [1440, 554] on span "Personal" at bounding box center [1429, 558] width 50 height 12
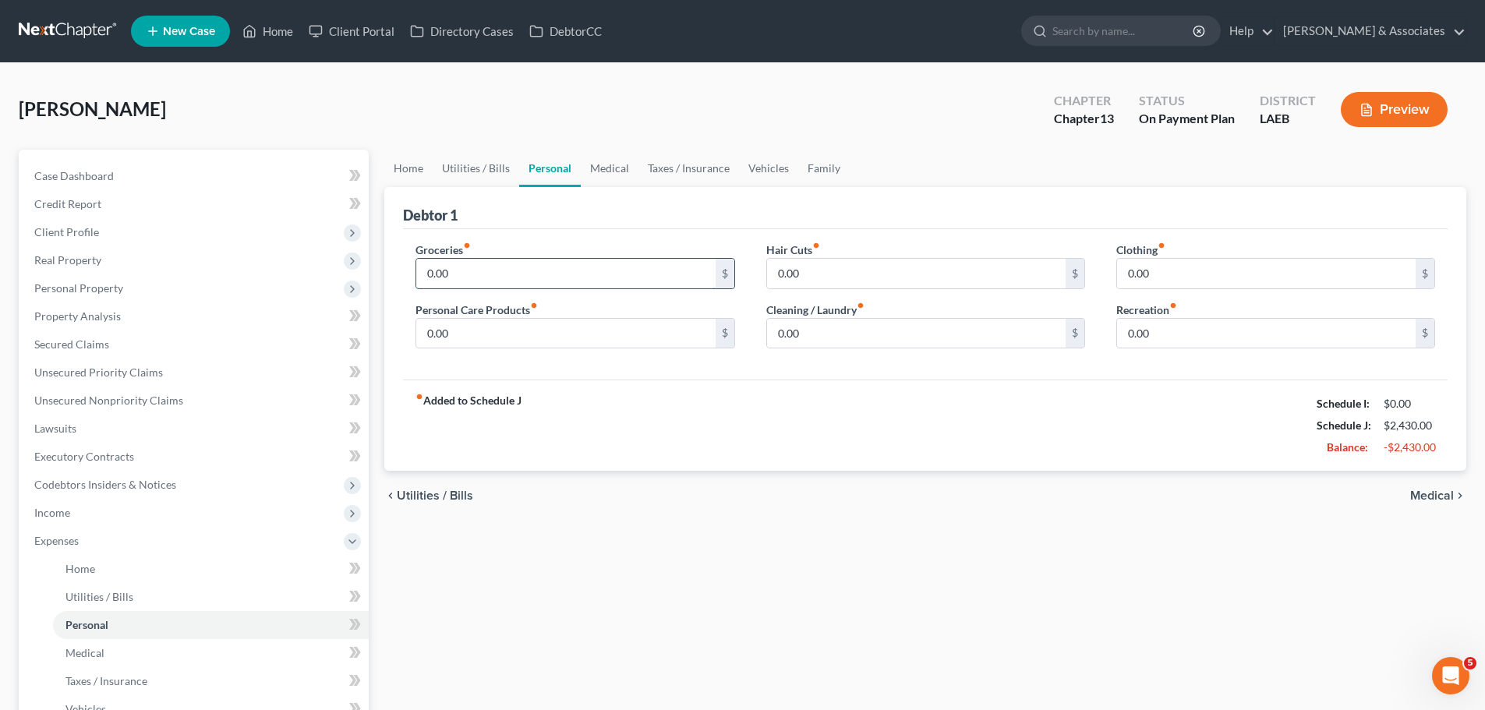
click at [603, 283] on input "0.00" at bounding box center [565, 274] width 299 height 30
type input "542"
type input "50"
type input "93"
drag, startPoint x: 833, startPoint y: 431, endPoint x: 847, endPoint y: 426, distance: 14.8
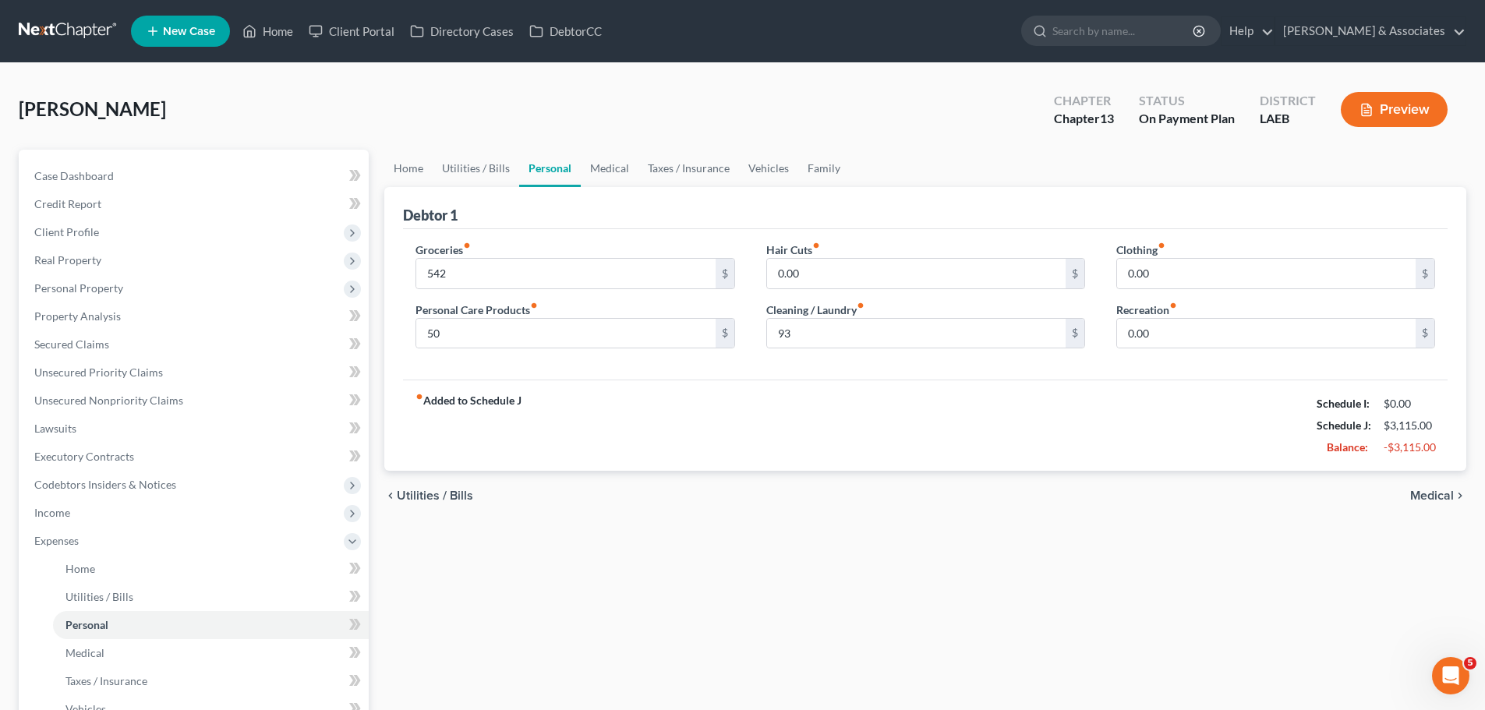
click at [833, 430] on div "fiber_manual_record Added to Schedule J Schedule I: $0.00 Schedule J: $3,115.00…" at bounding box center [925, 425] width 1045 height 91
click at [114, 637] on link "Personal" at bounding box center [211, 625] width 316 height 28
click at [113, 645] on link "Medical" at bounding box center [211, 653] width 316 height 28
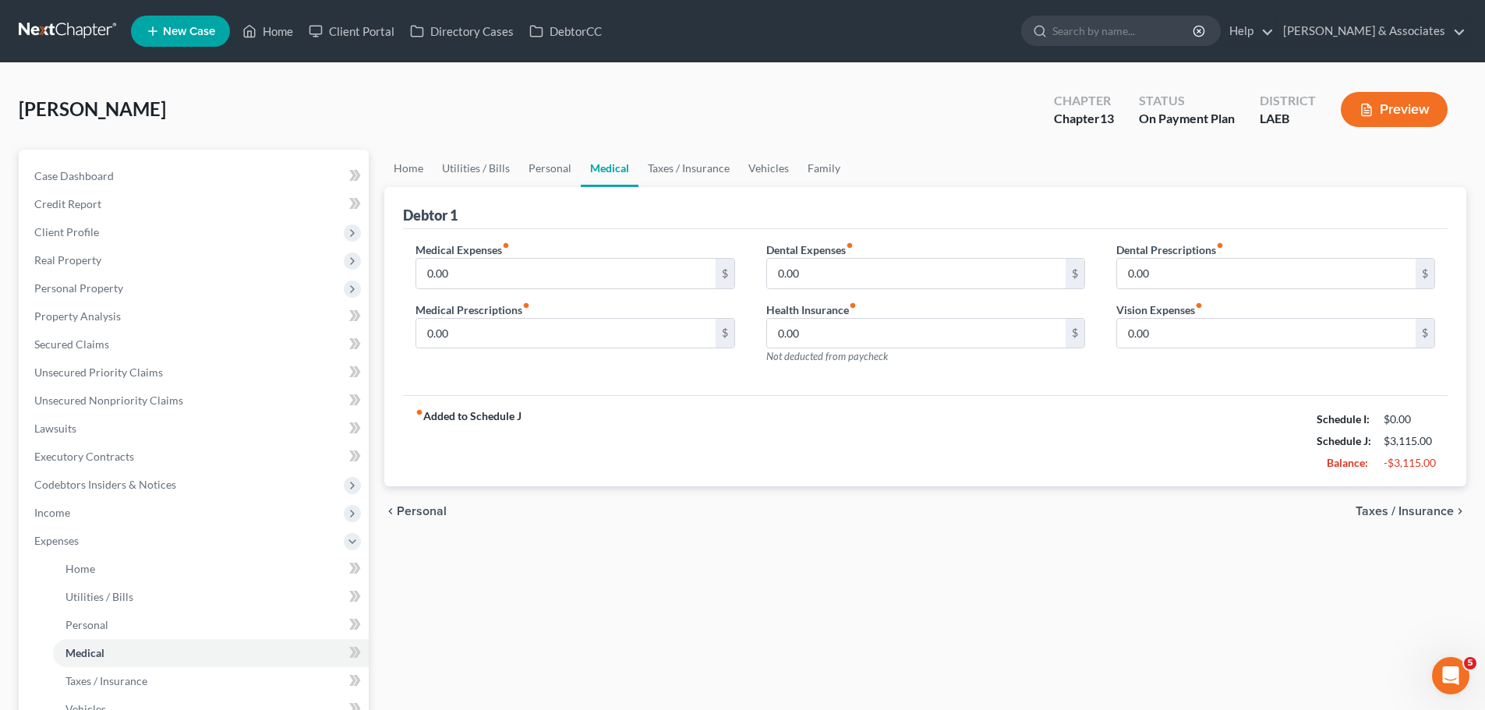
click at [838, 536] on div "chevron_left Personal Taxes / Insurance chevron_right" at bounding box center [925, 511] width 1082 height 50
click at [569, 271] on input "0.00" at bounding box center [565, 274] width 299 height 30
click at [648, 392] on div "Medical Expenses fiber_manual_record 0.00 $ Medical Prescriptions fiber_manual_…" at bounding box center [925, 312] width 1045 height 167
drag, startPoint x: 1463, startPoint y: 479, endPoint x: 1211, endPoint y: 421, distance: 258.5
click at [1211, 421] on div "Debtor 1 Medical Expenses fiber_manual_record 0.00 $ Medical Prescriptions fibe…" at bounding box center [925, 337] width 1082 height 300
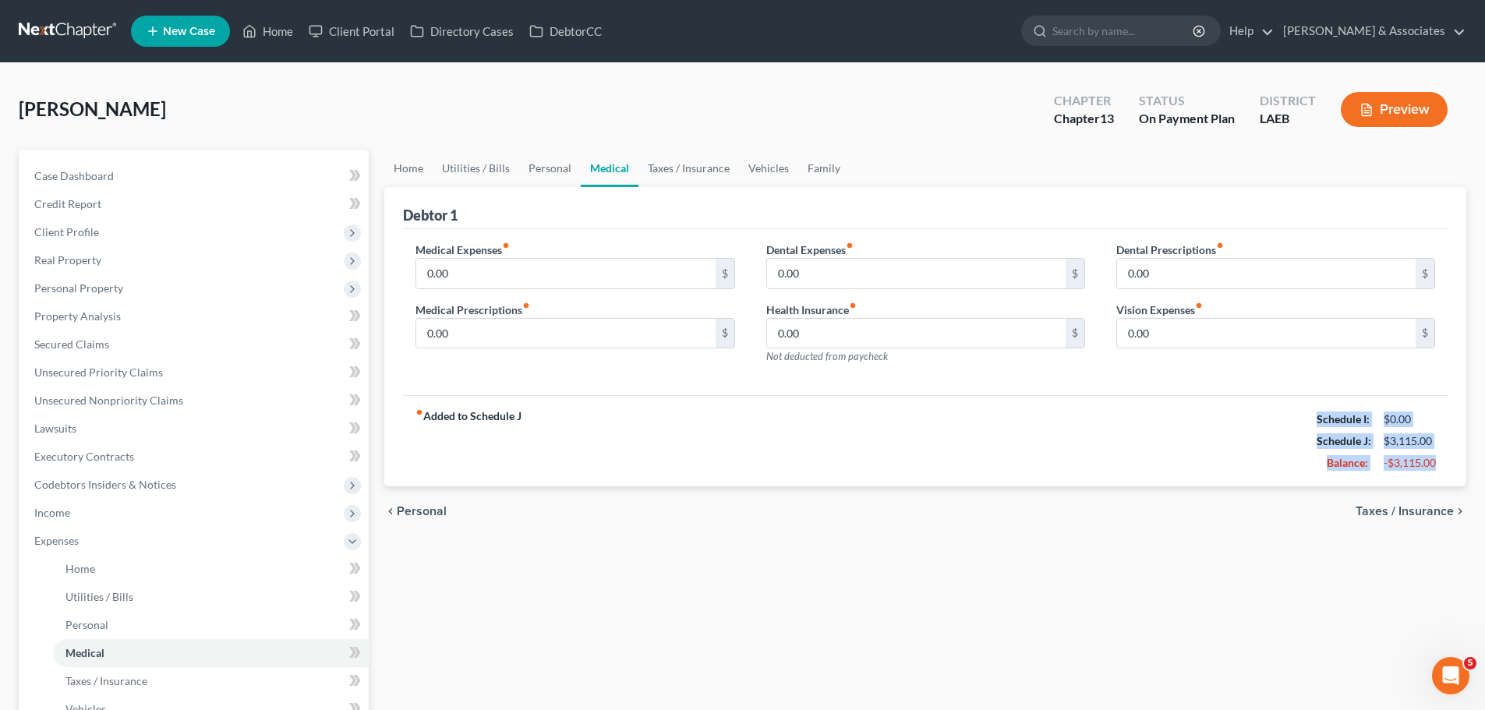
click at [1222, 406] on div "fiber_manual_record Added to Schedule J Schedule I: $0.00 Schedule J: $3,115.00…" at bounding box center [925, 440] width 1045 height 91
click at [1257, 412] on div "fiber_manual_record Added to Schedule J Schedule I: $0.00 Schedule J: $3,115.00…" at bounding box center [925, 440] width 1045 height 91
click at [1258, 413] on div "fiber_manual_record Added to Schedule J Schedule I: $0.00 Schedule J: $3,115.00…" at bounding box center [925, 440] width 1045 height 91
click at [1260, 419] on div "fiber_manual_record Added to Schedule J Schedule I: $0.00 Schedule J: $3,115.00…" at bounding box center [925, 440] width 1045 height 91
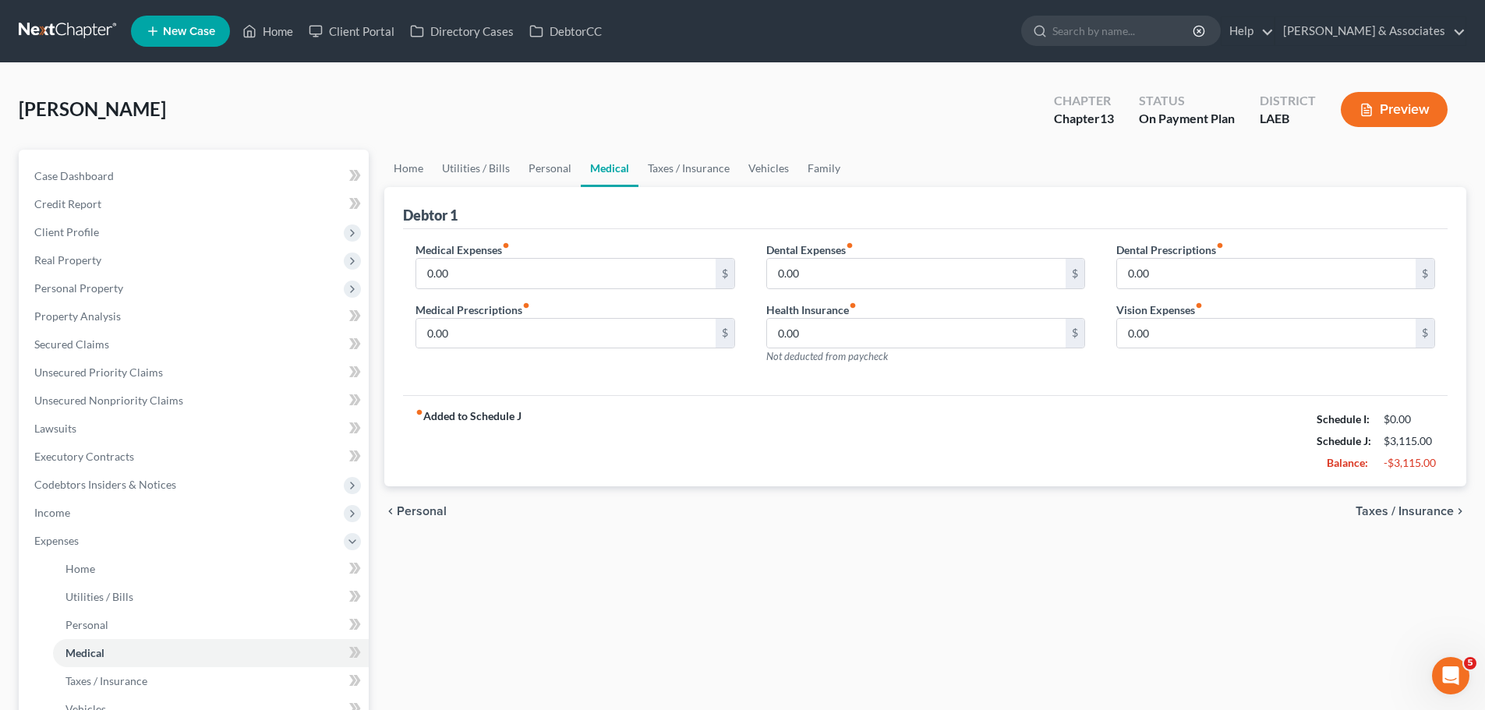
click at [1278, 417] on div "fiber_manual_record Added to Schedule J Schedule I: $0.00 Schedule J: $3,115.00…" at bounding box center [925, 440] width 1045 height 91
click at [1285, 415] on div "fiber_manual_record Added to Schedule J Schedule I: $0.00 Schedule J: $3,115.00…" at bounding box center [925, 440] width 1045 height 91
drag, startPoint x: 1310, startPoint y: 422, endPoint x: 1458, endPoint y: 469, distance: 155.3
click at [1458, 469] on div "Debtor 1 Medical Expenses fiber_manual_record 0.00 $ Medical Prescriptions fibe…" at bounding box center [925, 337] width 1082 height 300
click at [1458, 478] on div "Debtor 1 Medical Expenses fiber_manual_record 0.00 $ Medical Prescriptions fibe…" at bounding box center [925, 337] width 1082 height 300
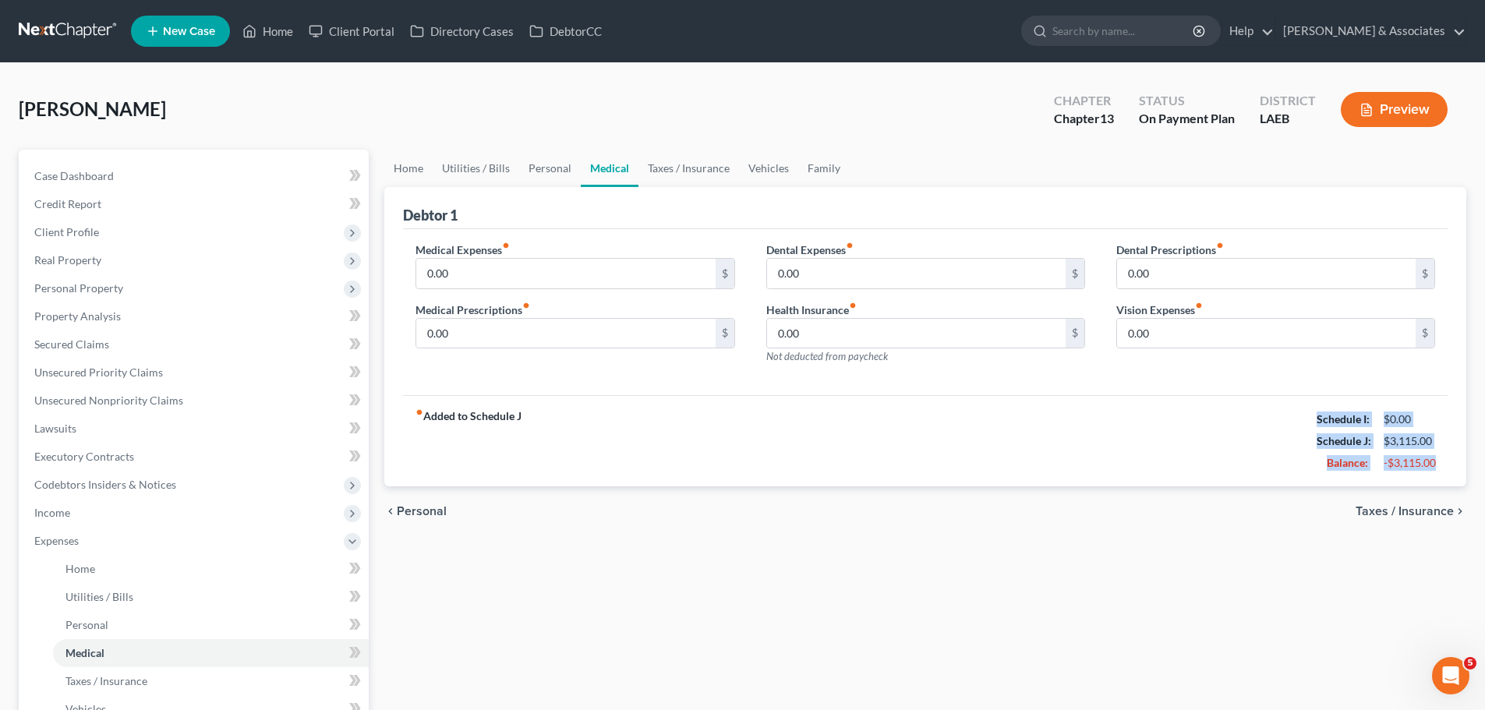
drag, startPoint x: 1461, startPoint y: 479, endPoint x: 1313, endPoint y: 409, distance: 163.9
click at [1313, 409] on div "Debtor 1 Medical Expenses fiber_manual_record 0.00 $ Medical Prescriptions fibe…" at bounding box center [925, 337] width 1082 height 300
click at [636, 415] on div "fiber_manual_record Added to Schedule J Schedule I: $0.00 Schedule J: $3,115.00…" at bounding box center [925, 440] width 1045 height 91
drag, startPoint x: 636, startPoint y: 415, endPoint x: 408, endPoint y: 391, distance: 229.6
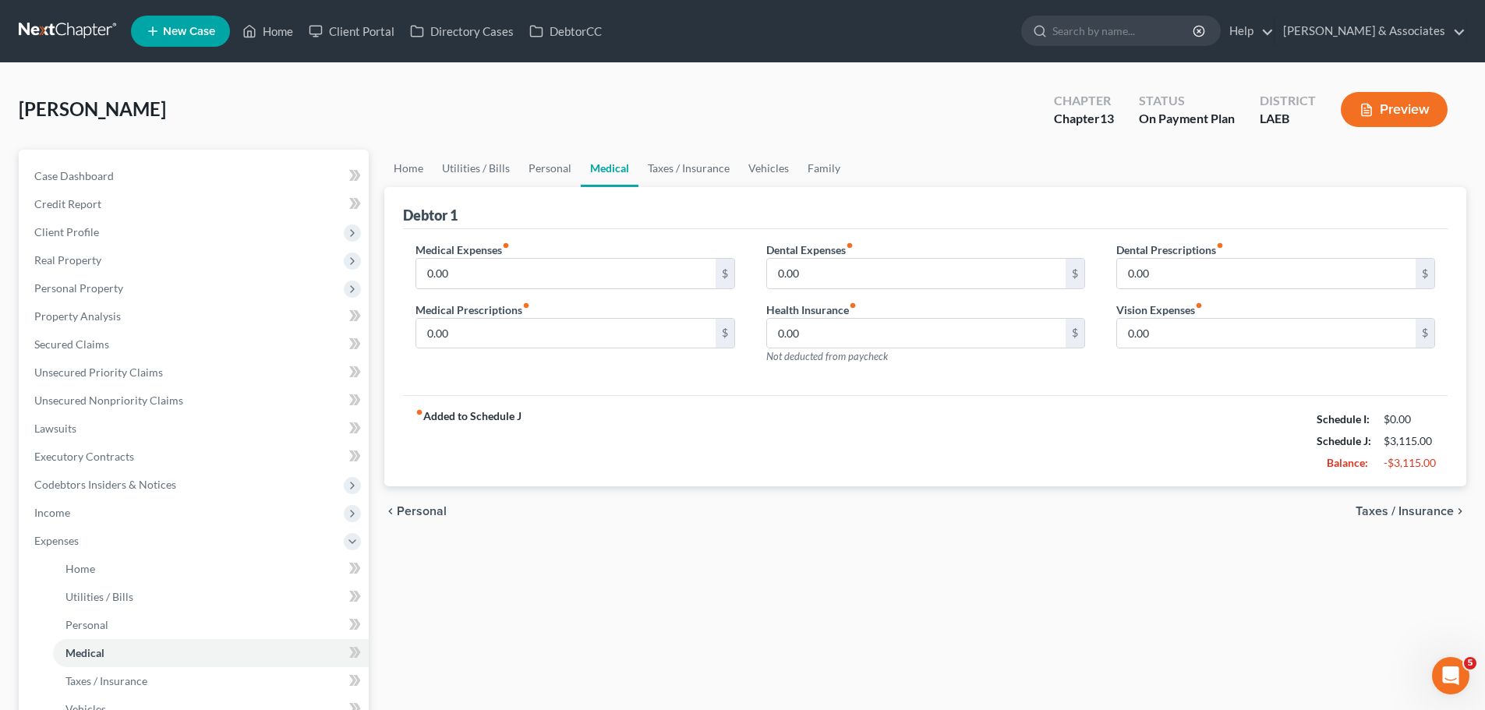
click at [408, 391] on div "Debtor 1 Medical Expenses fiber_manual_record 0.00 $ Medical Prescriptions fibe…" at bounding box center [925, 337] width 1082 height 300
click at [406, 374] on div "Medical Expenses fiber_manual_record 0.00 $ Medical Prescriptions fiber_manual_…" at bounding box center [575, 310] width 350 height 136
click at [412, 365] on div "Medical Expenses fiber_manual_record 0.00 $ Medical Prescriptions fiber_manual_…" at bounding box center [575, 310] width 350 height 136
drag, startPoint x: 413, startPoint y: 395, endPoint x: 625, endPoint y: 444, distance: 217.5
click at [572, 424] on div "fiber_manual_record Added to Schedule J Schedule I: $0.00 Schedule J: $3,115.00…" at bounding box center [925, 440] width 1045 height 91
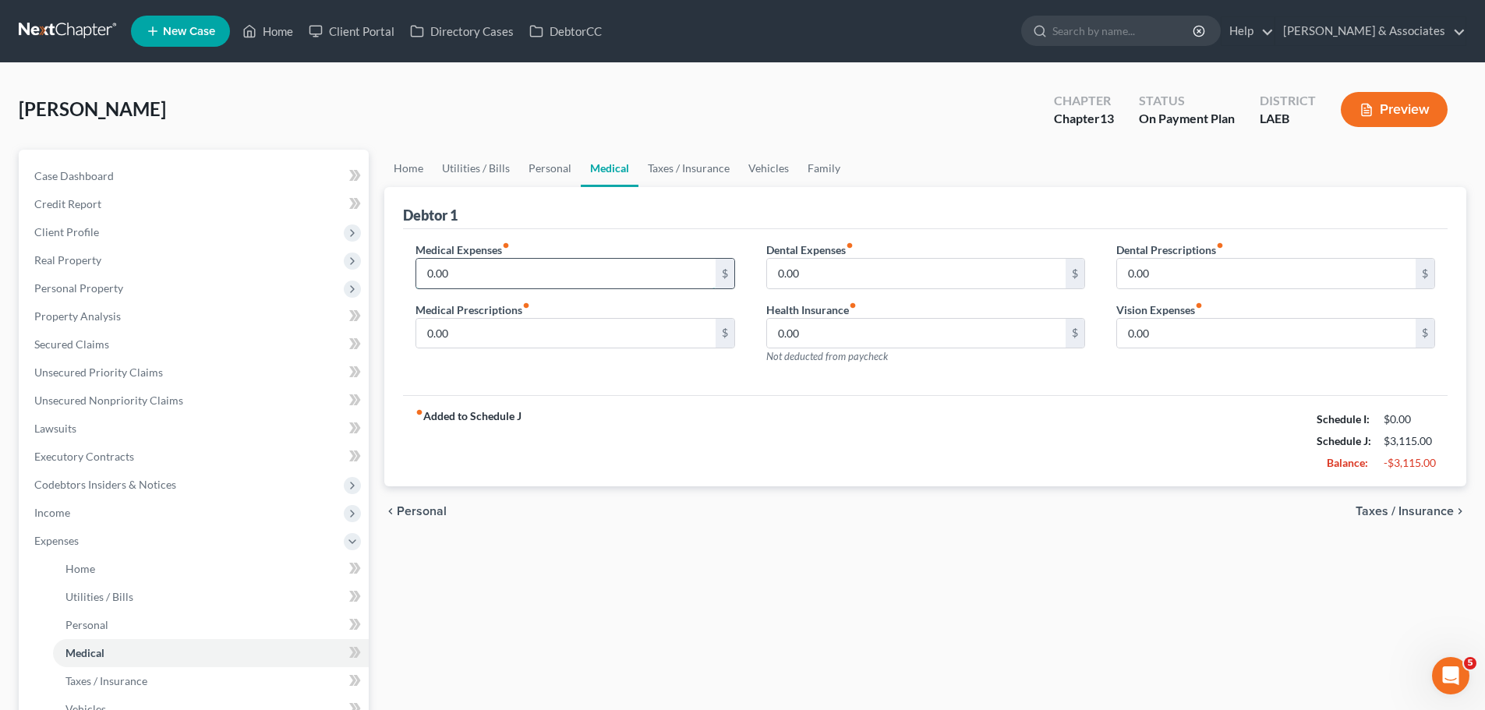
click at [504, 273] on input "0.00" at bounding box center [565, 274] width 299 height 30
click at [518, 281] on input "0.00" at bounding box center [565, 274] width 299 height 30
drag, startPoint x: 513, startPoint y: 280, endPoint x: 628, endPoint y: 309, distance: 118.9
click at [346, 278] on div "Petition Navigation Case Dashboard Payments Invoices Payments Payments Credit R…" at bounding box center [742, 552] width 1463 height 804
type input "10.00"
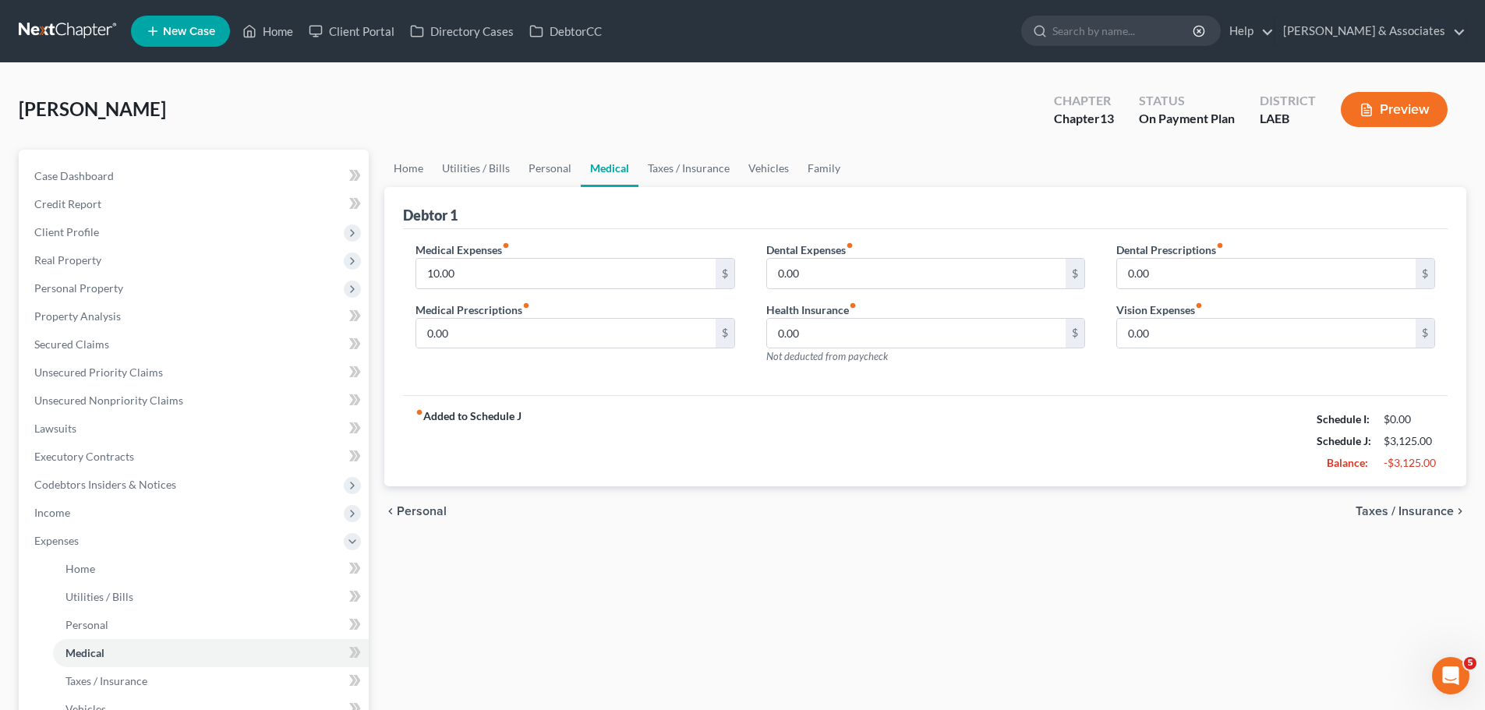
click at [662, 350] on div "Medical Expenses fiber_manual_record 10.00 $ Medical Prescriptions fiber_manual…" at bounding box center [575, 310] width 350 height 136
click at [644, 333] on input "0.00" at bounding box center [565, 334] width 299 height 30
click at [904, 263] on input "0.00" at bounding box center [916, 274] width 299 height 30
click at [1081, 525] on div "chevron_left Personal Taxes / Insurance chevron_right" at bounding box center [925, 511] width 1082 height 50
click at [599, 601] on div "Home Utilities / Bills Personal Medical Taxes / Insurance Vehicles Family Debto…" at bounding box center [926, 552] width 1098 height 804
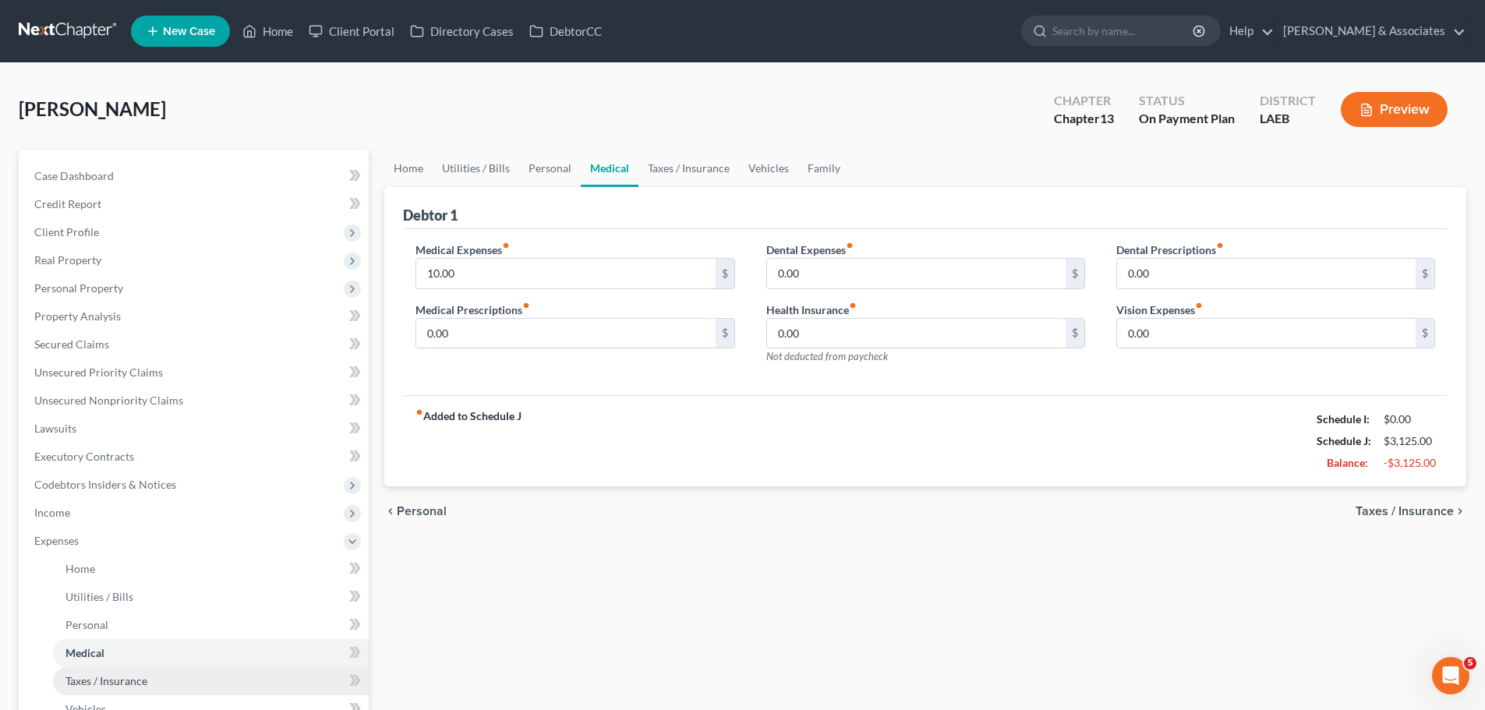
click at [166, 692] on link "Taxes / Insurance" at bounding box center [211, 681] width 316 height 28
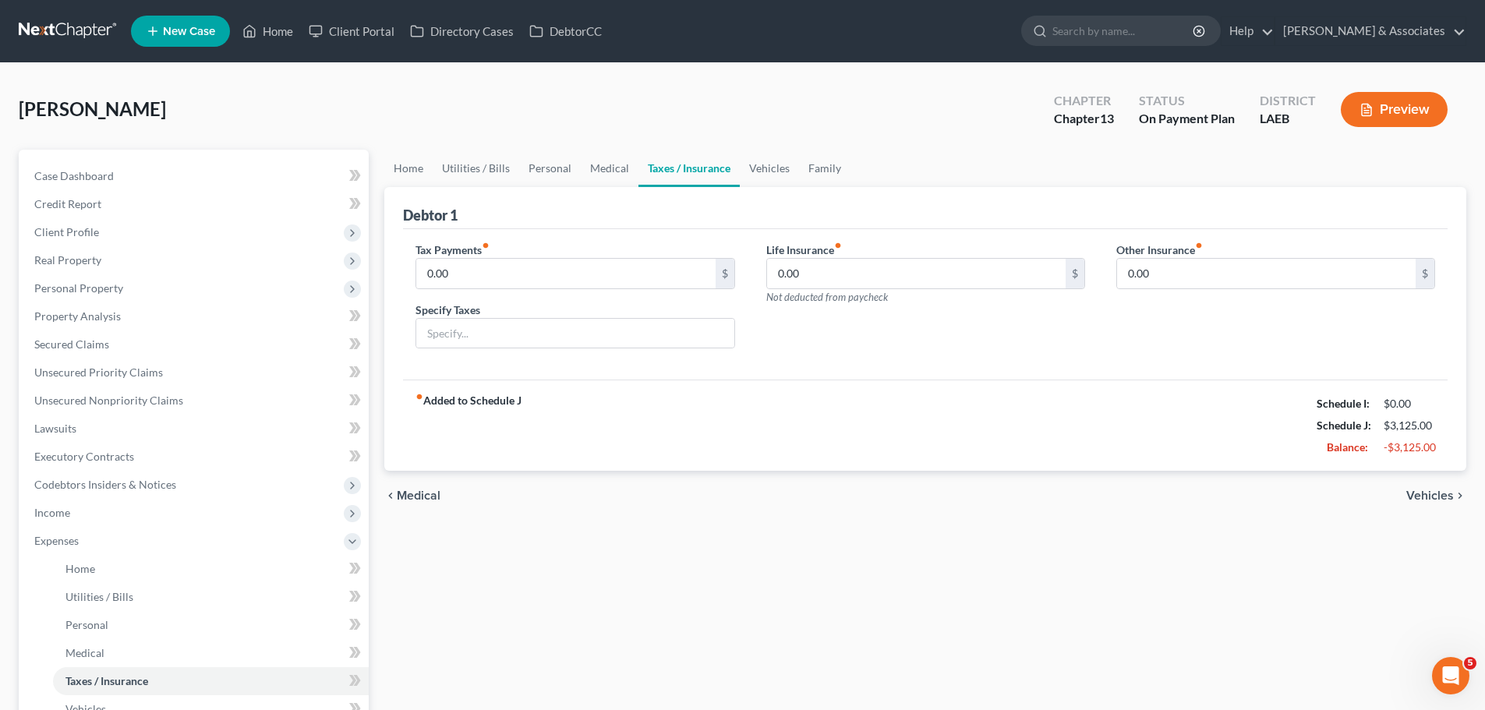
click at [1198, 503] on div "chevron_left Medical Vehicles chevron_right" at bounding box center [925, 496] width 1082 height 50
click at [763, 552] on div "Home Utilities / Bills Personal Medical Taxes / Insurance Vehicles Family Debto…" at bounding box center [926, 552] width 1098 height 804
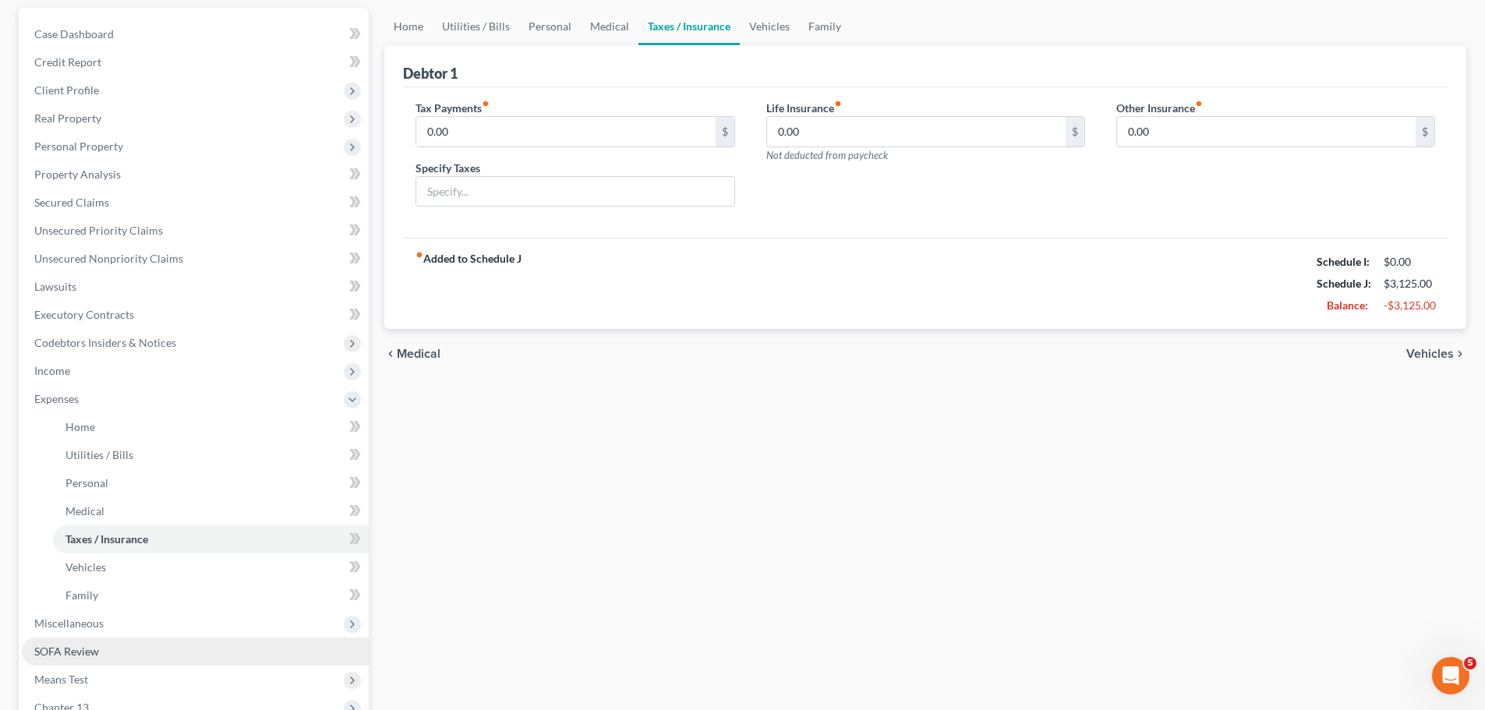
scroll to position [234, 0]
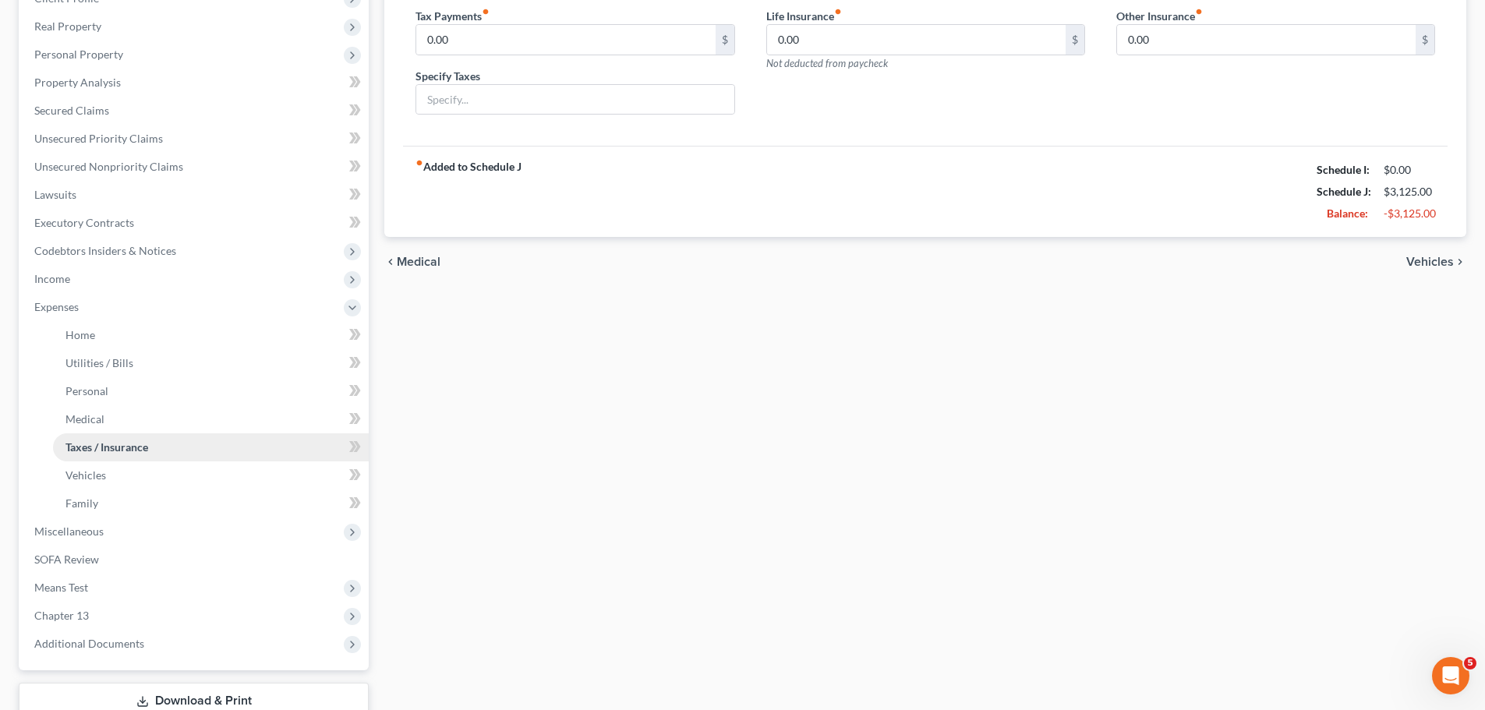
click at [72, 450] on span "Taxes / Insurance" at bounding box center [106, 446] width 83 height 13
click at [80, 479] on span "Vehicles" at bounding box center [85, 474] width 41 height 13
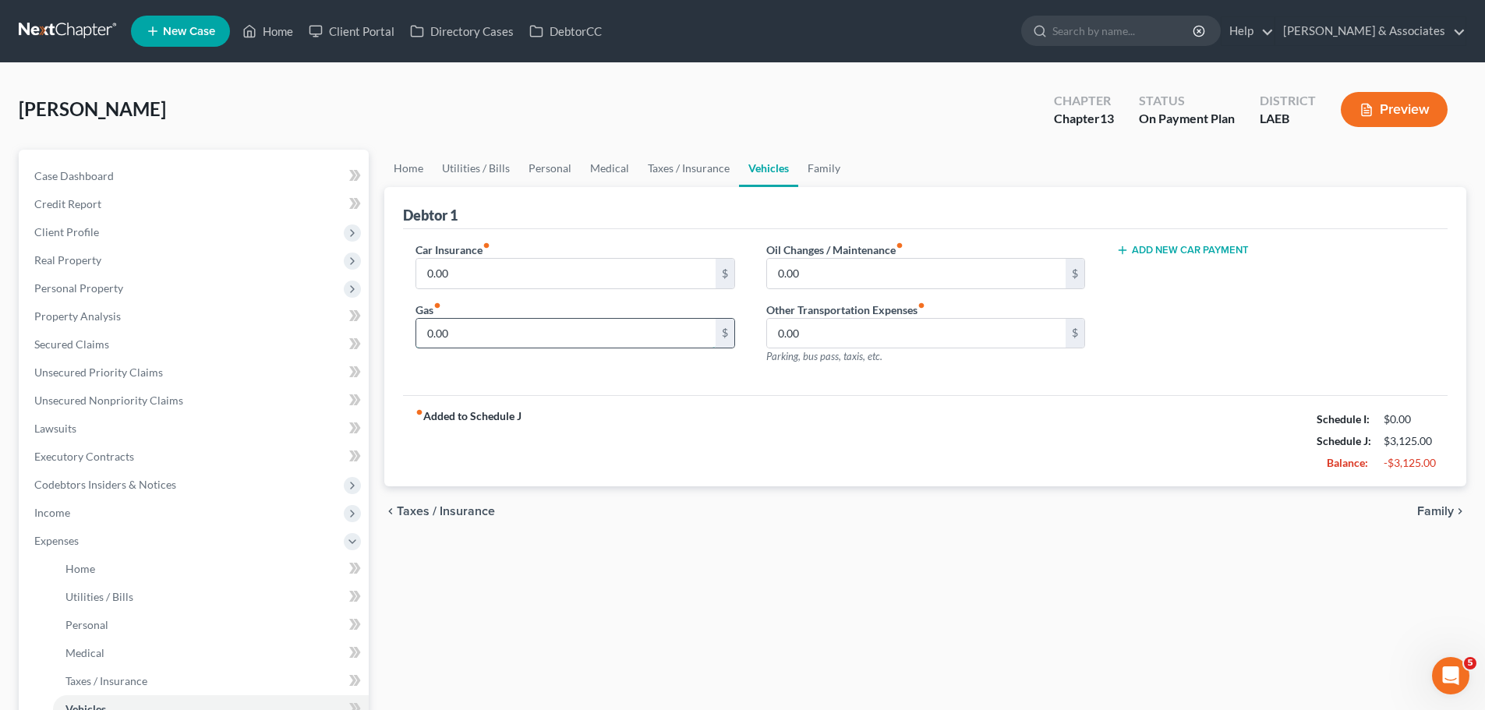
click at [490, 334] on input "0.00" at bounding box center [565, 334] width 299 height 30
click at [546, 310] on div "Gas fiber_manual_record 0.00 $" at bounding box center [574, 326] width 319 height 48
click at [543, 332] on input "0.00" at bounding box center [565, 334] width 299 height 30
type input "100.00"
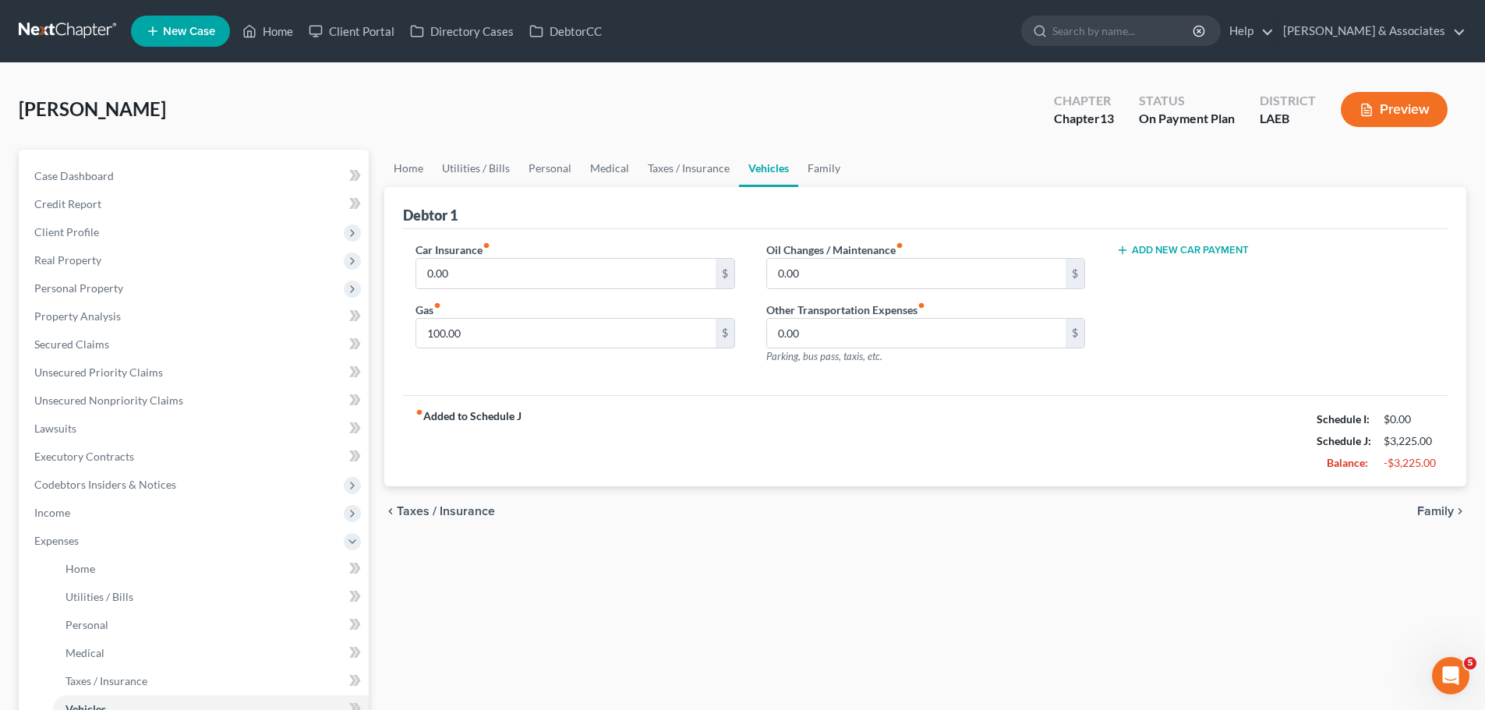
click at [1450, 506] on span "Family" at bounding box center [1435, 511] width 37 height 12
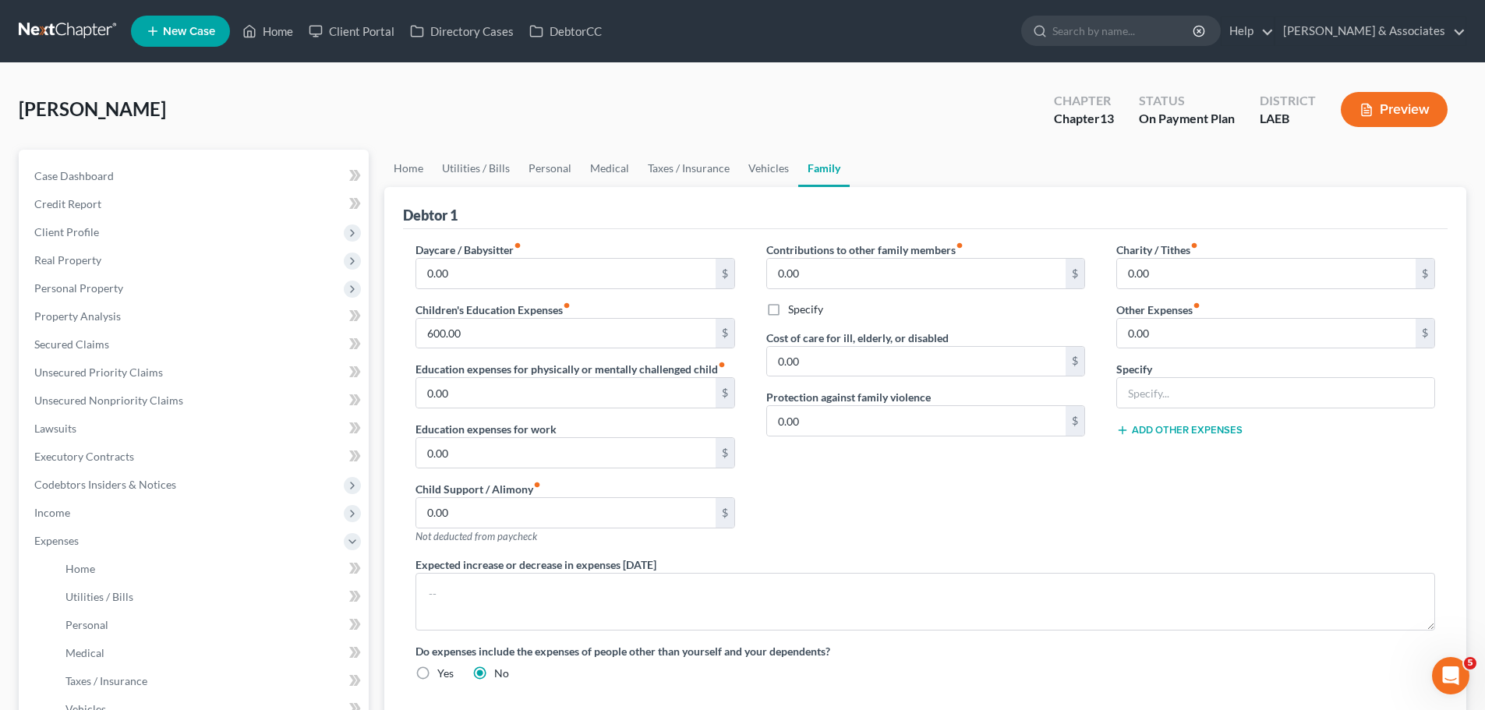
click at [1163, 528] on div "Charity / Tithes fiber_manual_record 0.00 $ Other Expenses fiber_manual_record …" at bounding box center [1276, 399] width 350 height 315
click at [971, 513] on div "Contributions to other family members fiber_manual_record 0.00 $ Specify Cost o…" at bounding box center [926, 399] width 350 height 315
click at [603, 341] on input "600.00" at bounding box center [565, 334] width 299 height 30
click at [472, 521] on input "0.00" at bounding box center [565, 513] width 299 height 30
paste input "60"
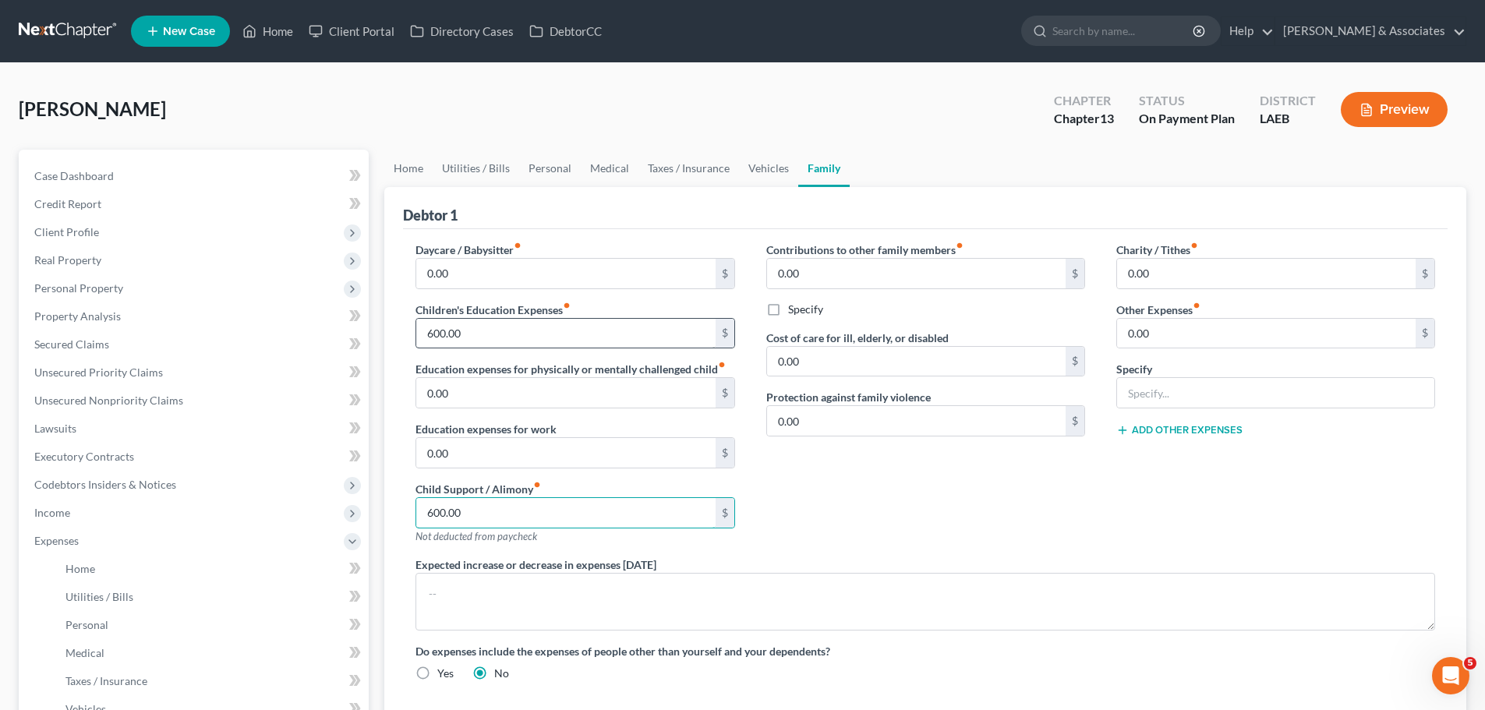
type input "600.00"
click at [478, 333] on input "600.00" at bounding box center [565, 334] width 299 height 30
click at [964, 476] on div "Contributions to other family members fiber_manual_record 0.00 $ Specify Cost o…" at bounding box center [926, 399] width 350 height 315
click at [935, 286] on input "0.00" at bounding box center [916, 274] width 299 height 30
click at [1098, 545] on div "Contributions to other family members fiber_manual_record 0.00 $ Specify Cost o…" at bounding box center [926, 399] width 350 height 315
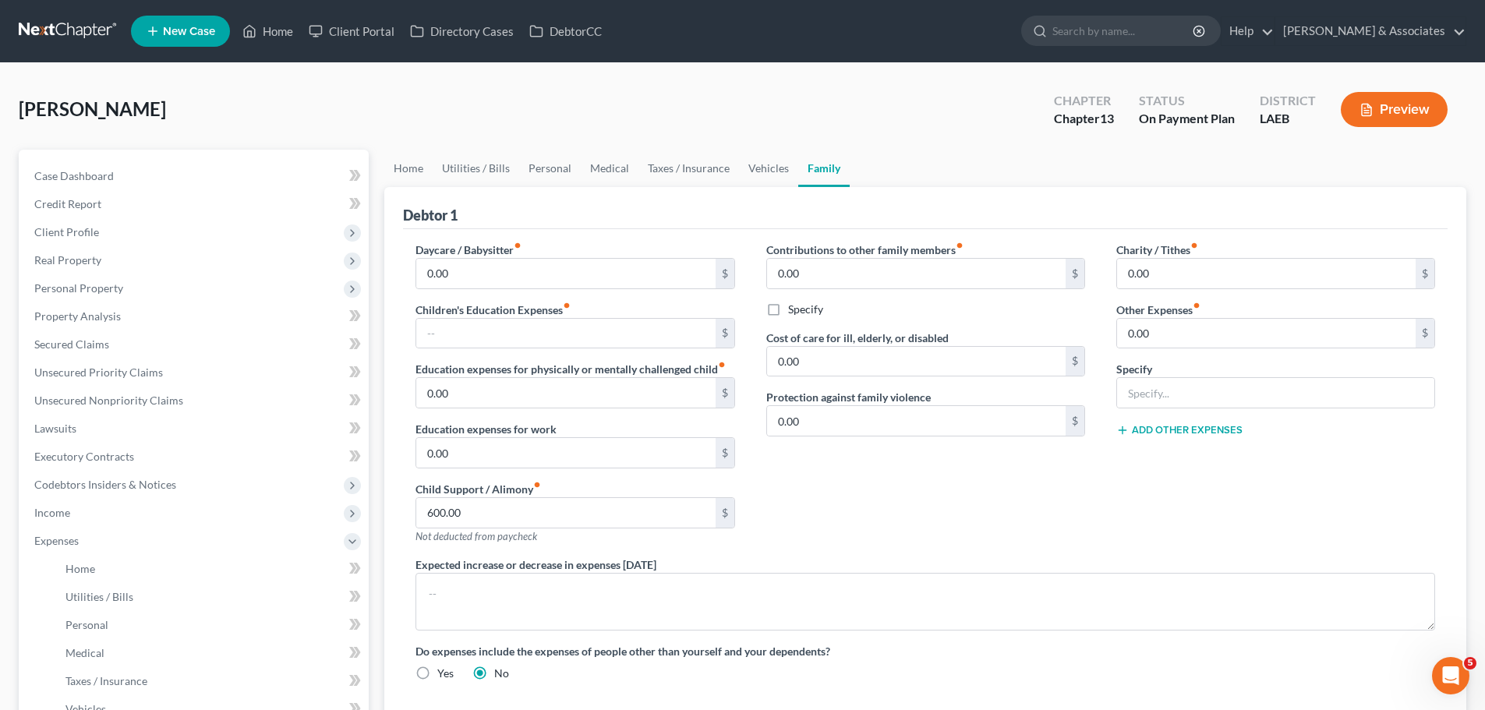
click at [1137, 529] on div "Charity / Tithes fiber_manual_record 0.00 $ Other Expenses fiber_manual_record …" at bounding box center [1276, 399] width 350 height 315
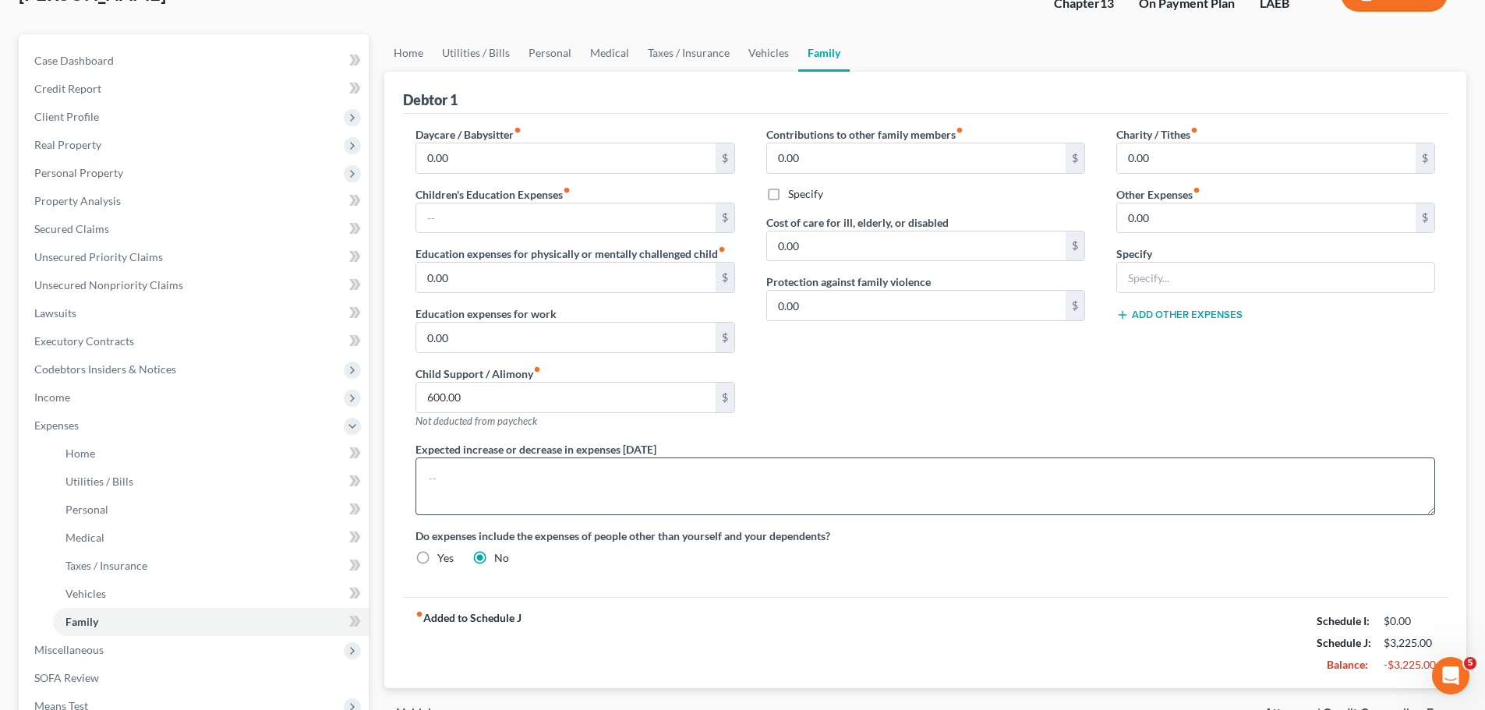
scroll to position [302, 0]
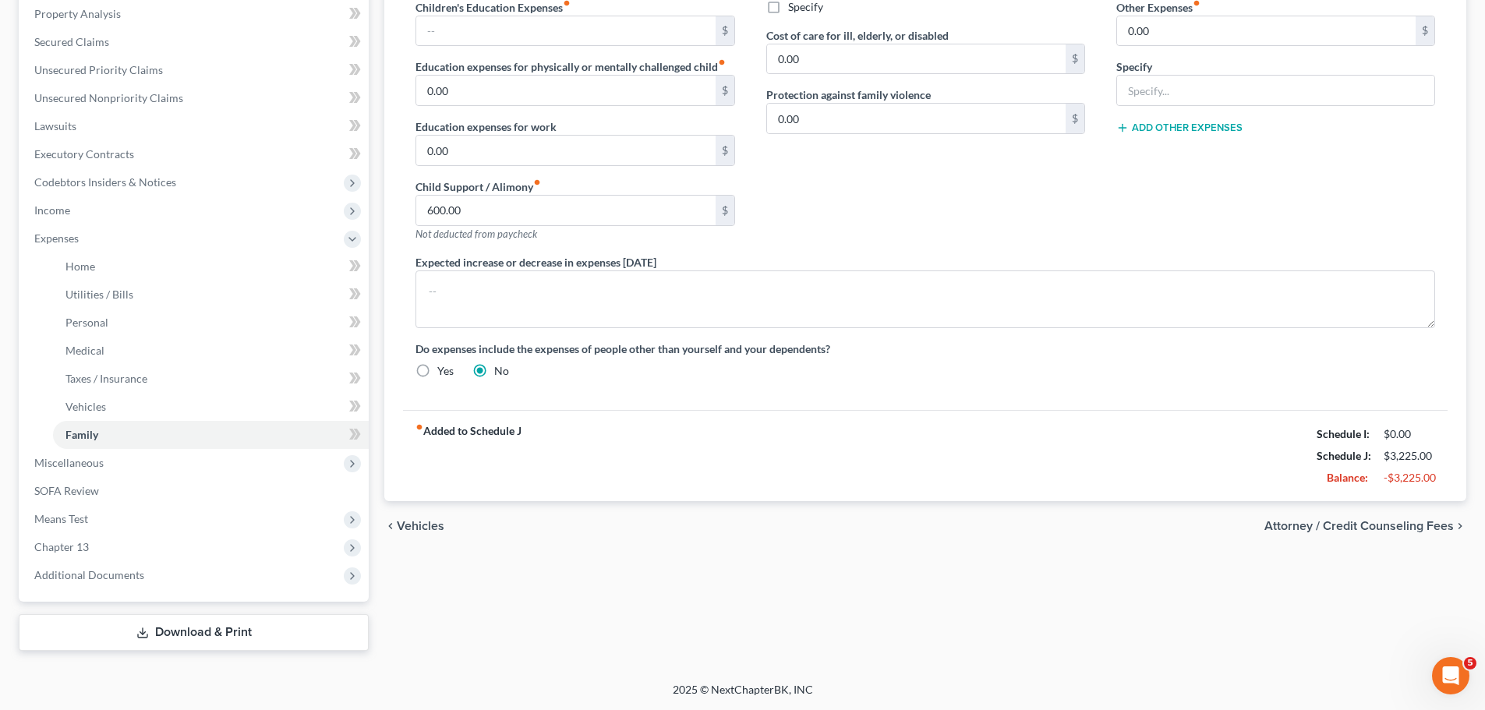
click at [1209, 574] on div "Home Utilities / Bills Personal Medical Taxes / Insurance Vehicles Family Debto…" at bounding box center [926, 249] width 1098 height 804
click at [142, 466] on span "Miscellaneous" at bounding box center [195, 463] width 347 height 28
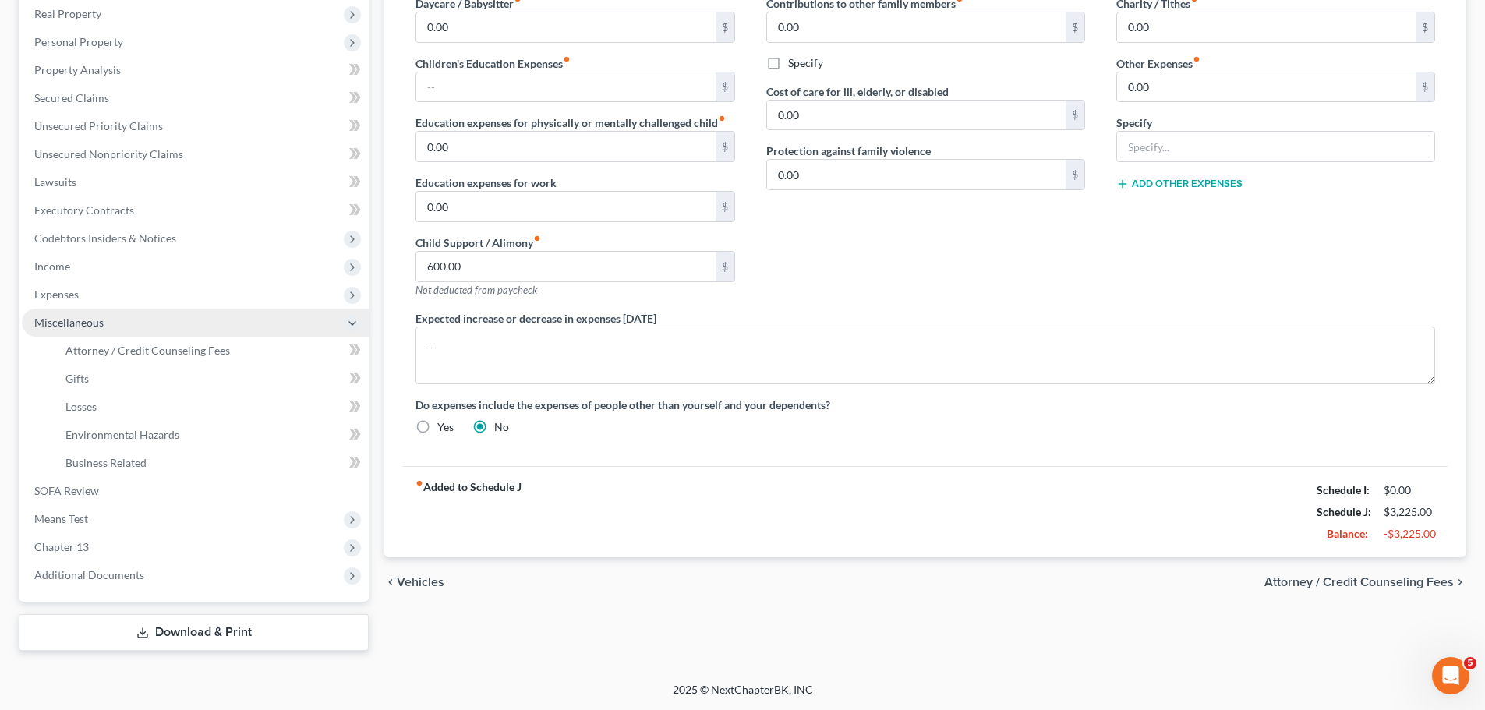
scroll to position [246, 0]
click at [100, 380] on link "Gifts" at bounding box center [211, 379] width 316 height 28
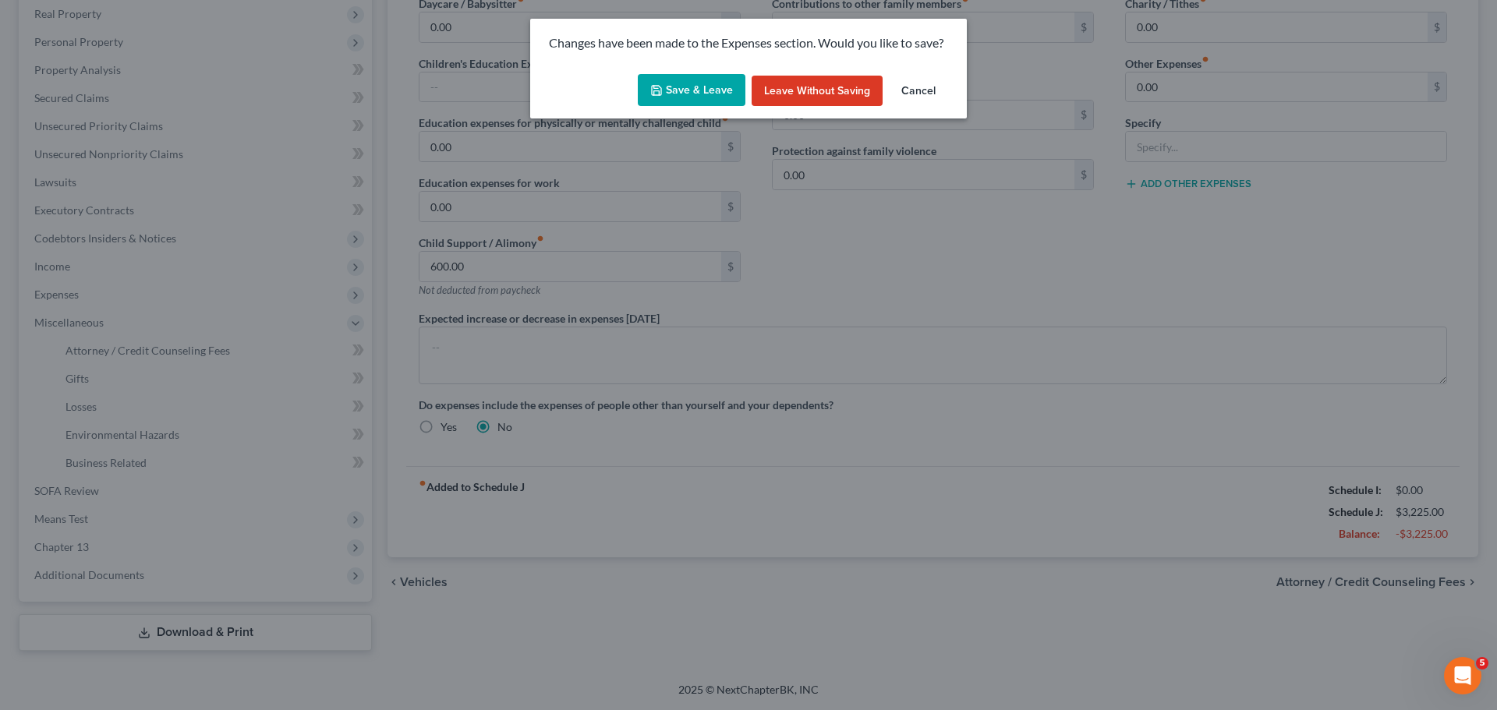
click at [680, 85] on button "Save & Leave" at bounding box center [692, 90] width 108 height 33
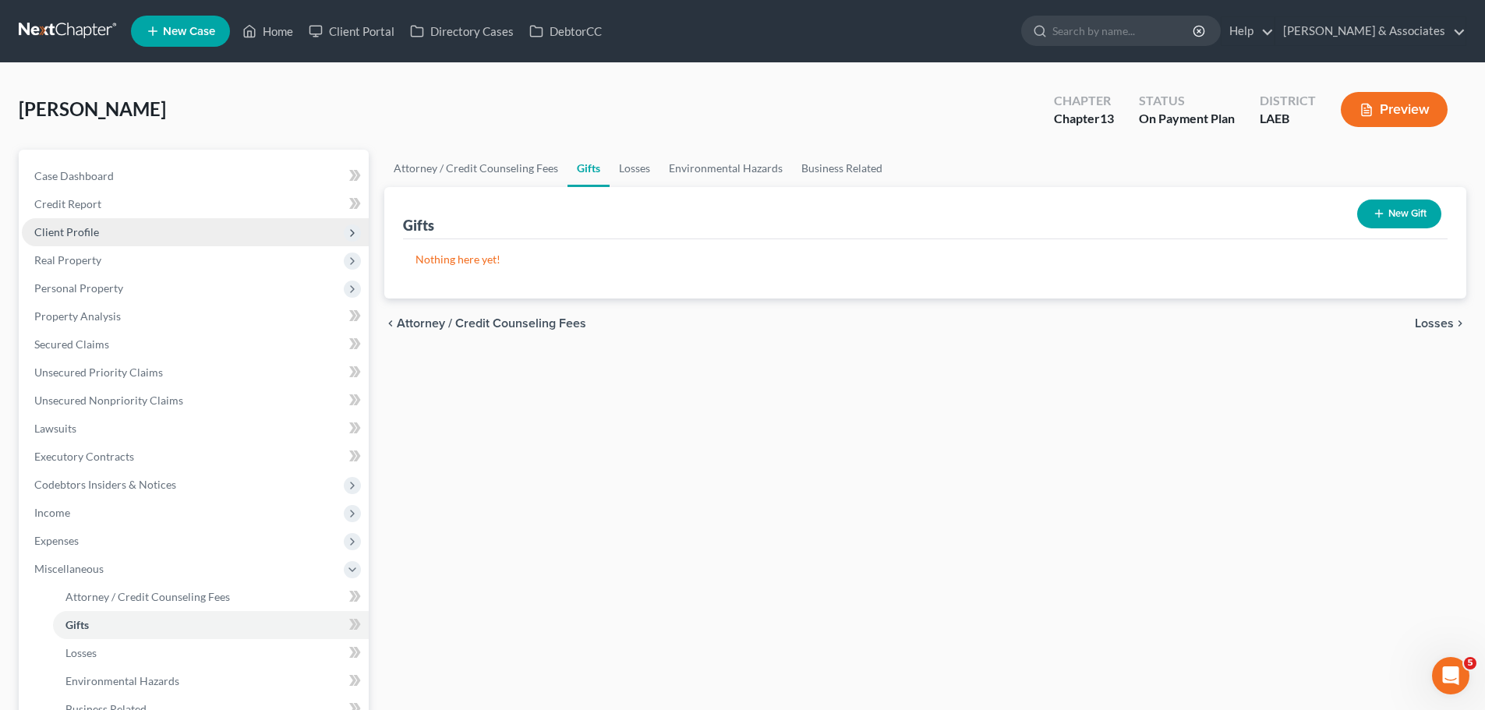
click at [85, 228] on span "Client Profile" at bounding box center [66, 231] width 65 height 13
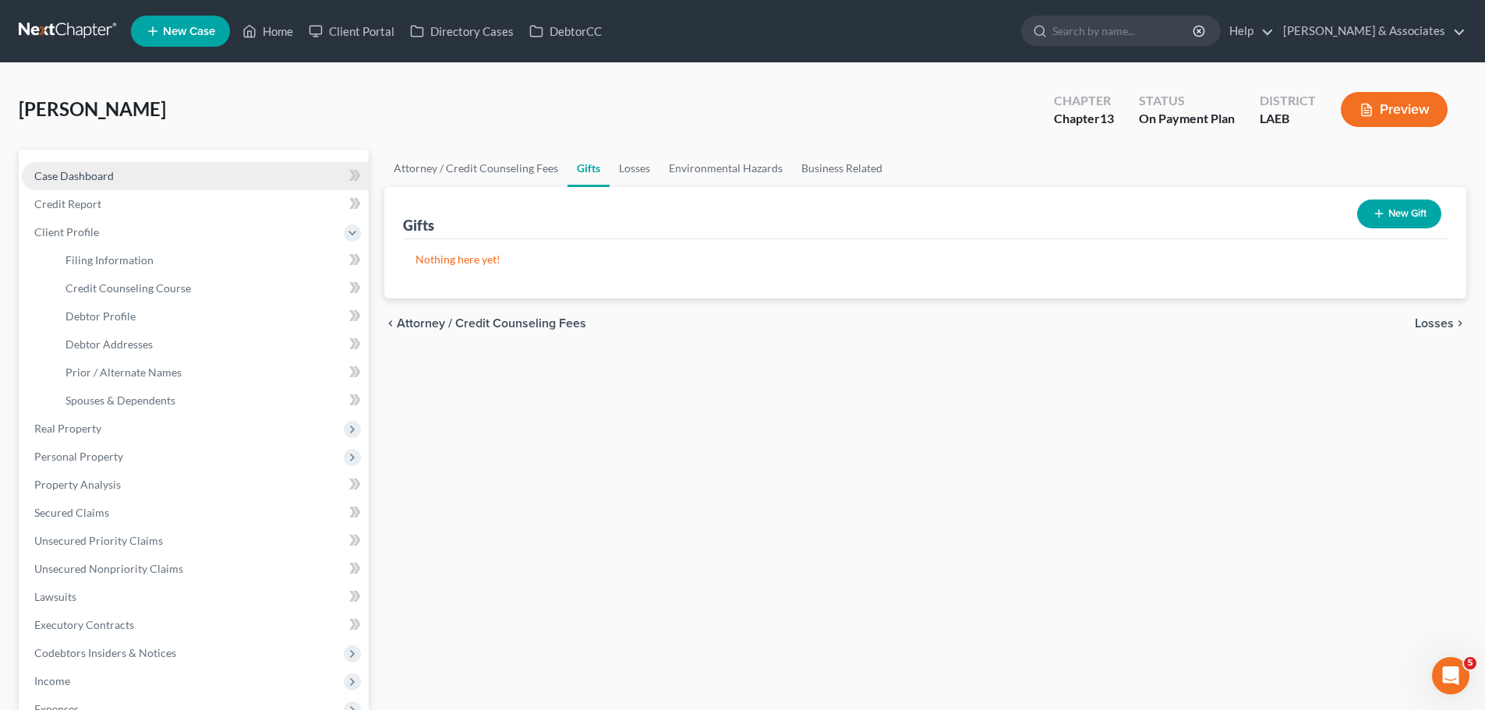
click at [69, 188] on link "Case Dashboard" at bounding box center [195, 176] width 347 height 28
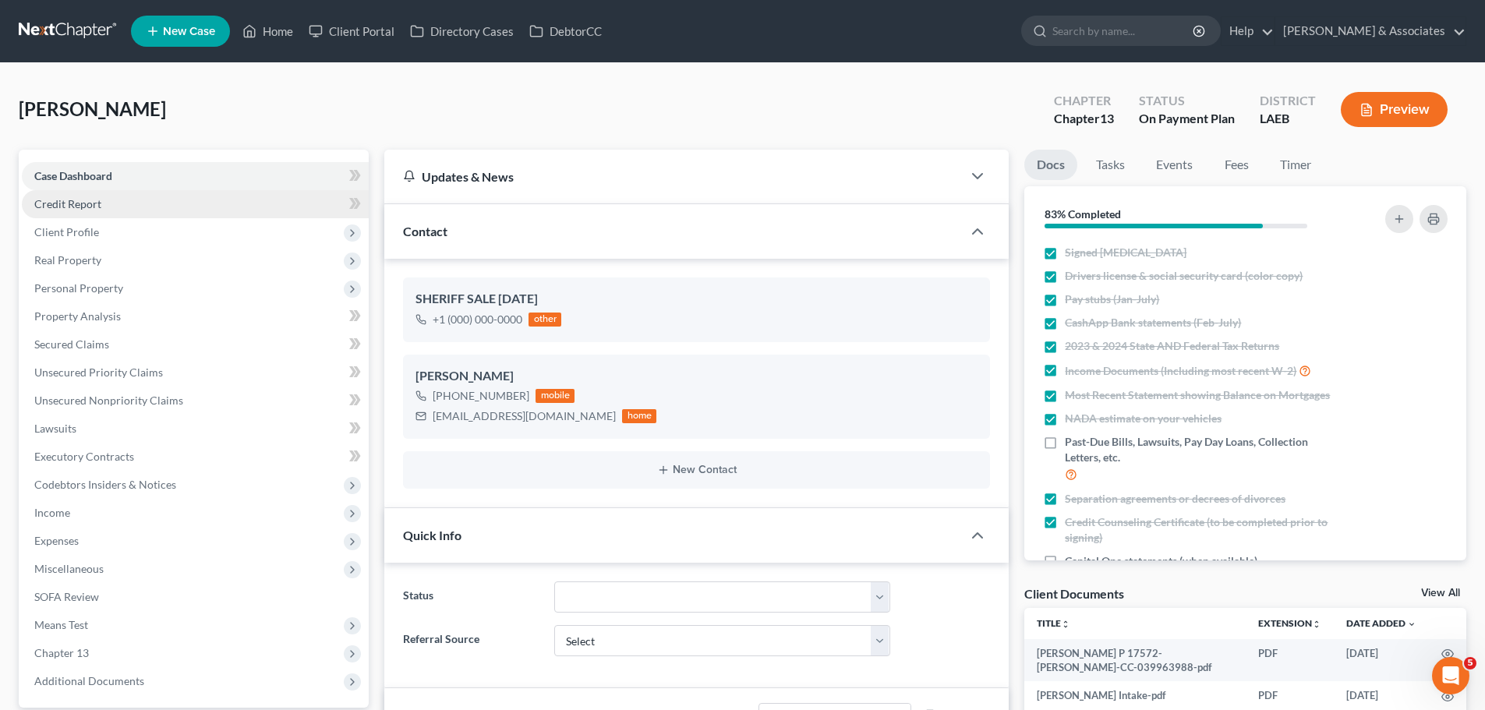
click at [72, 203] on span "Credit Report" at bounding box center [67, 203] width 67 height 13
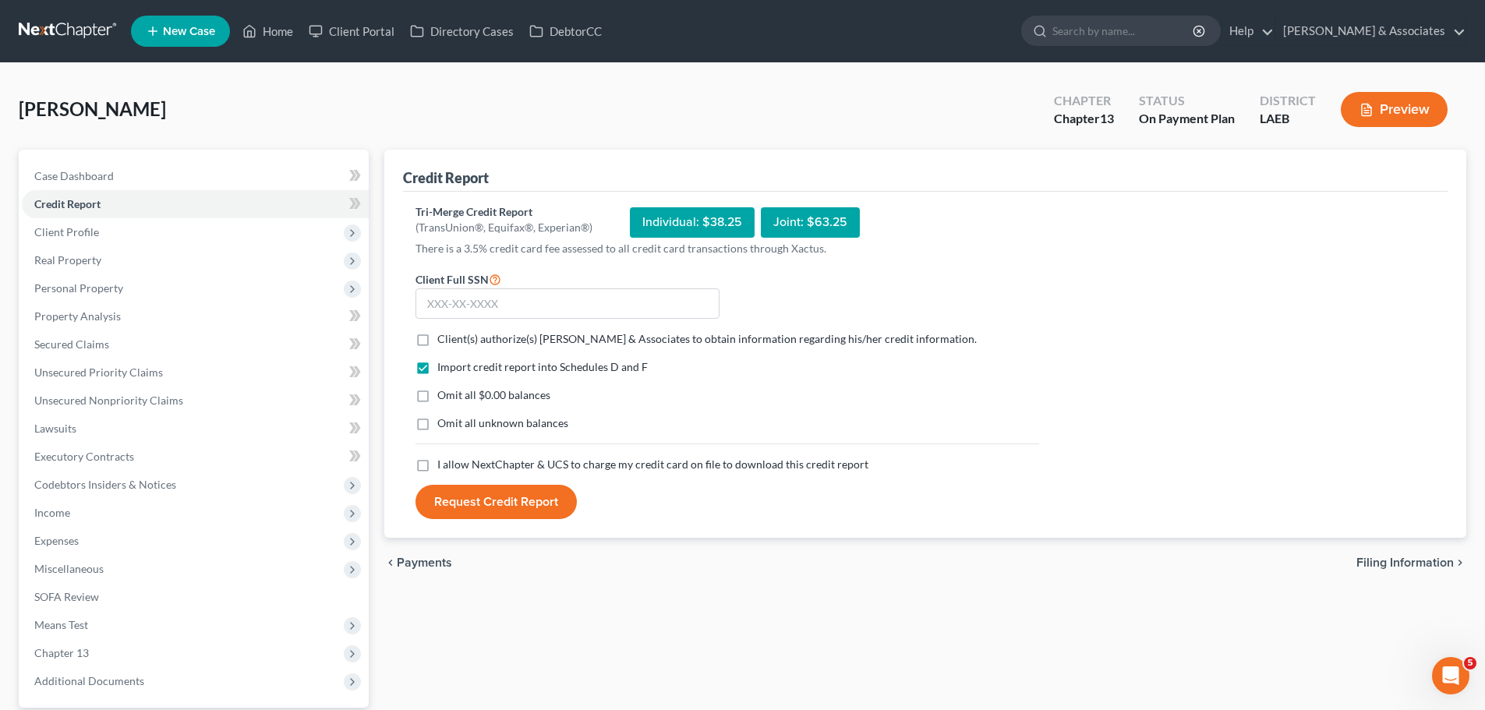
drag, startPoint x: 486, startPoint y: 334, endPoint x: 473, endPoint y: 359, distance: 28.6
click at [486, 333] on span "Client(s) authorize(s) Diment & Associates to obtain information regarding his/…" at bounding box center [706, 338] width 539 height 13
click at [454, 333] on input "Client(s) authorize(s) Diment & Associates to obtain information regarding his/…" at bounding box center [449, 336] width 10 height 10
checkbox input "true"
click at [467, 392] on span "Omit all $0.00 balances" at bounding box center [493, 394] width 113 height 13
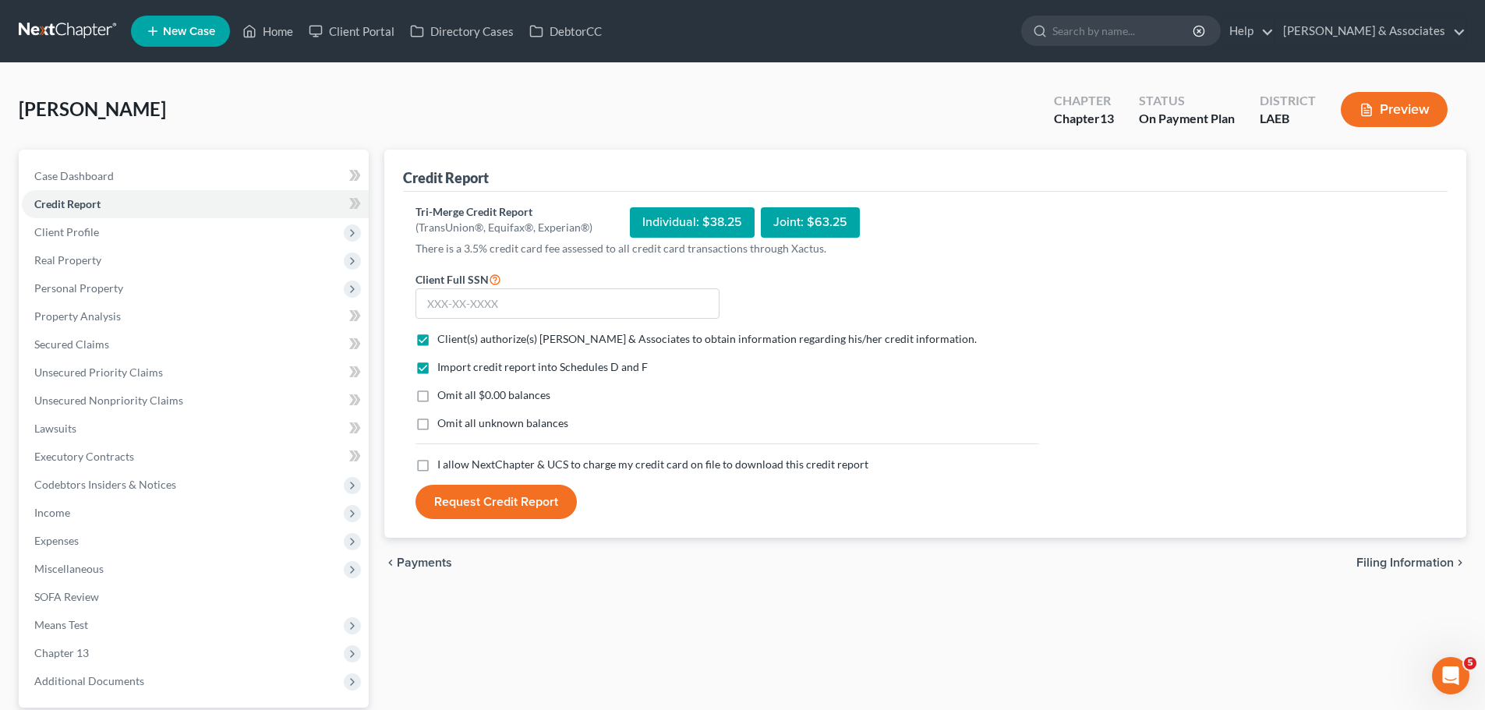
click at [454, 392] on input "Omit all $0.00 balances" at bounding box center [449, 392] width 10 height 10
checkbox input "true"
drag, startPoint x: 466, startPoint y: 419, endPoint x: 469, endPoint y: 440, distance: 21.3
click at [466, 420] on span "Omit all unknown balances" at bounding box center [502, 422] width 131 height 13
click at [454, 420] on input "Omit all unknown balances" at bounding box center [449, 420] width 10 height 10
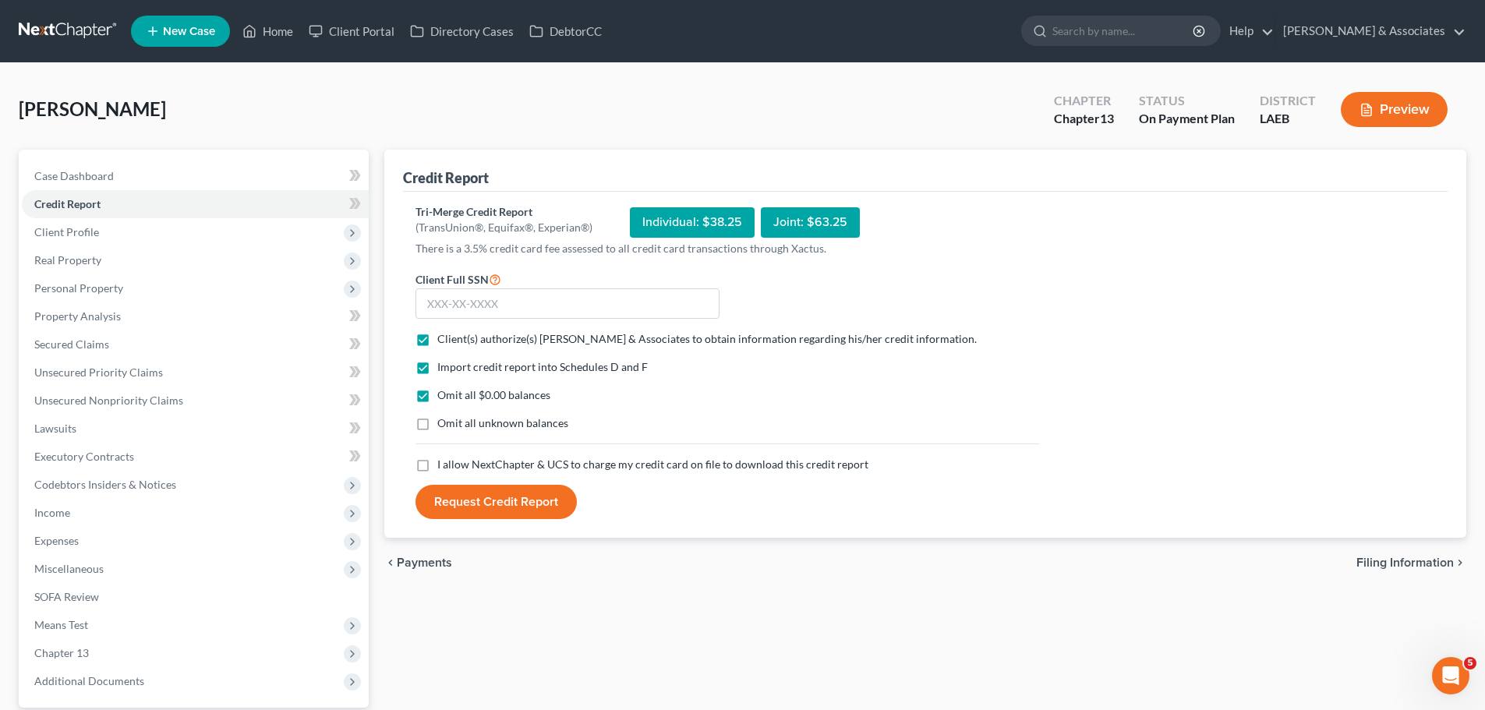
checkbox input "true"
click at [474, 461] on span "I allow NextChapter & UCS to charge my credit card on file to download this cre…" at bounding box center [652, 464] width 431 height 13
click at [454, 461] on input "I allow NextChapter & UCS to charge my credit card on file to download this cre…" at bounding box center [449, 462] width 10 height 10
checkbox input "true"
click at [529, 304] on input "text" at bounding box center [567, 303] width 304 height 31
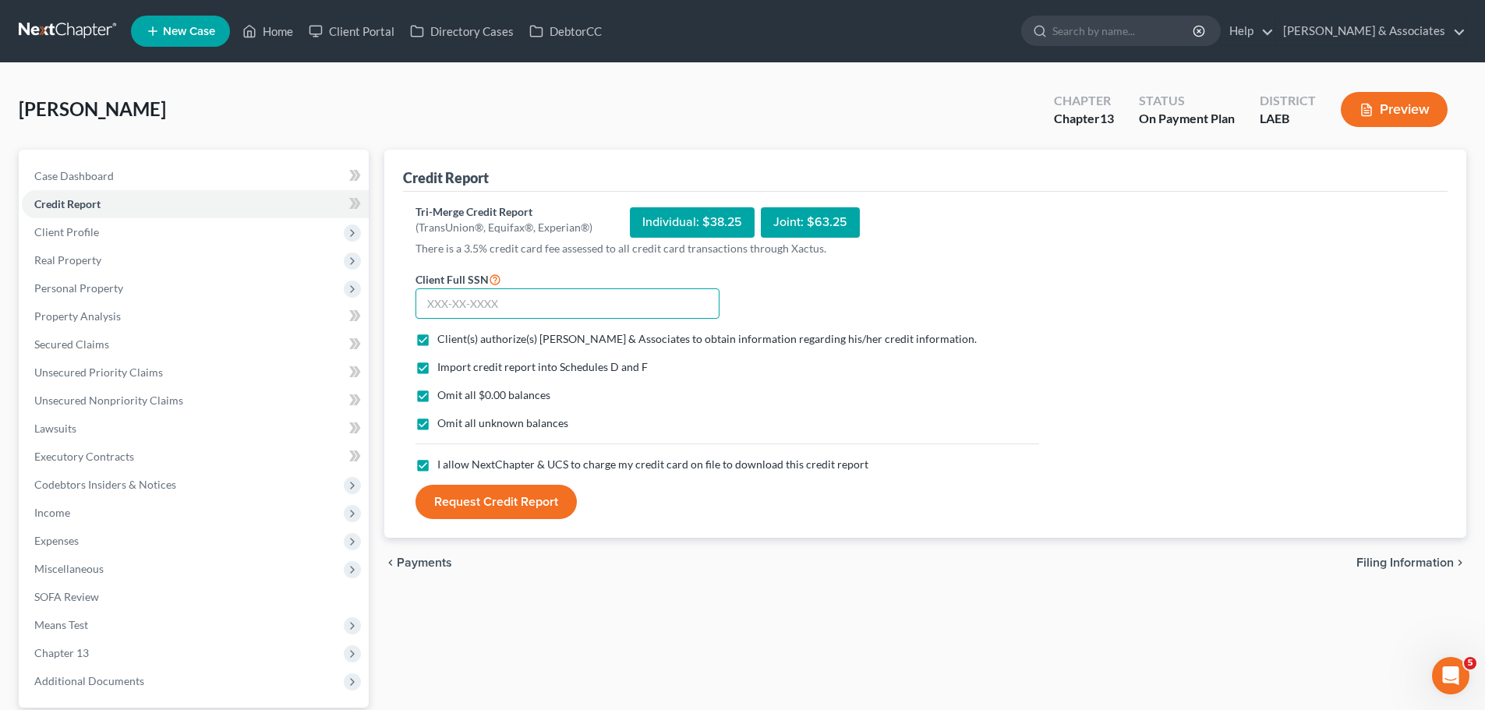
drag, startPoint x: 472, startPoint y: 302, endPoint x: 526, endPoint y: 308, distance: 54.9
click at [471, 302] on input "text" at bounding box center [567, 303] width 304 height 31
type input "439-53-6356"
click at [533, 498] on button "Request Credit Report" at bounding box center [495, 502] width 161 height 34
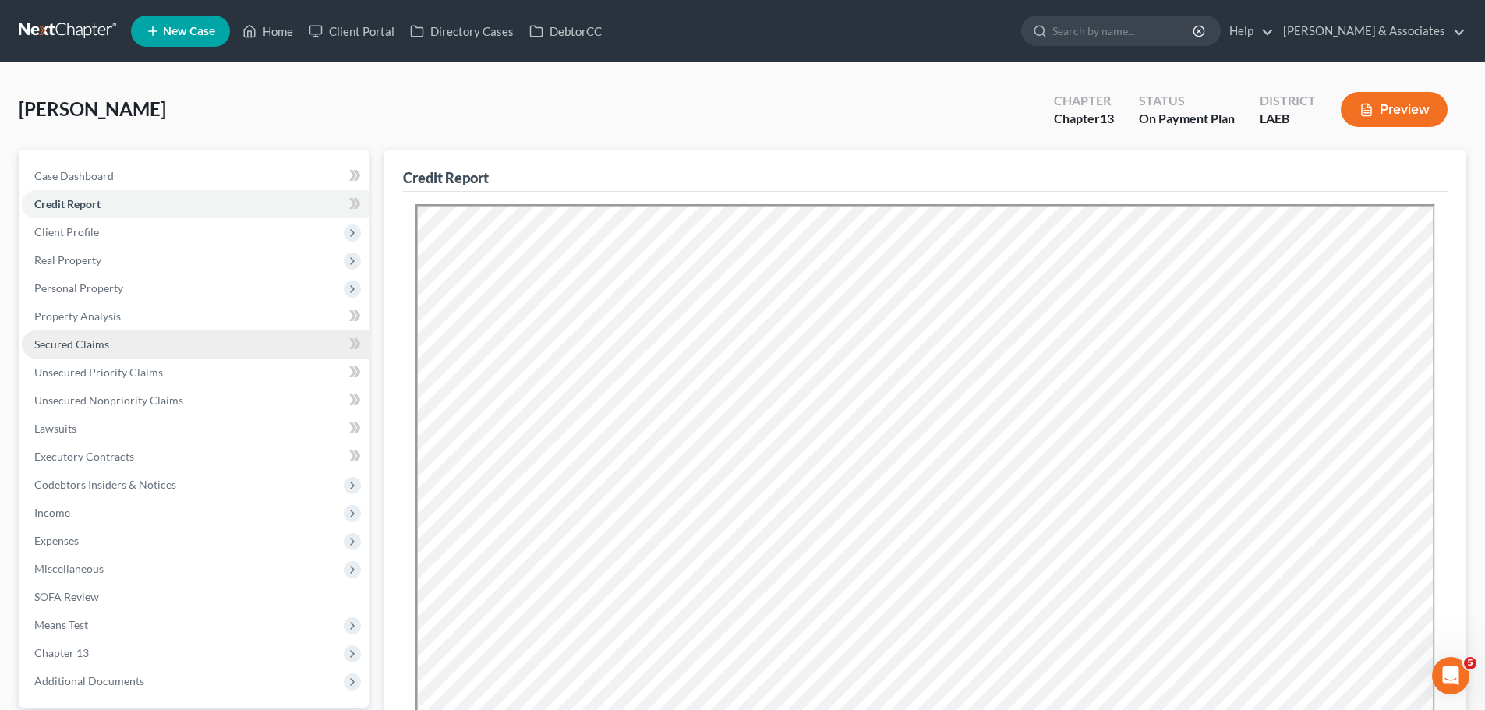
click at [65, 332] on link "Secured Claims" at bounding box center [195, 345] width 347 height 28
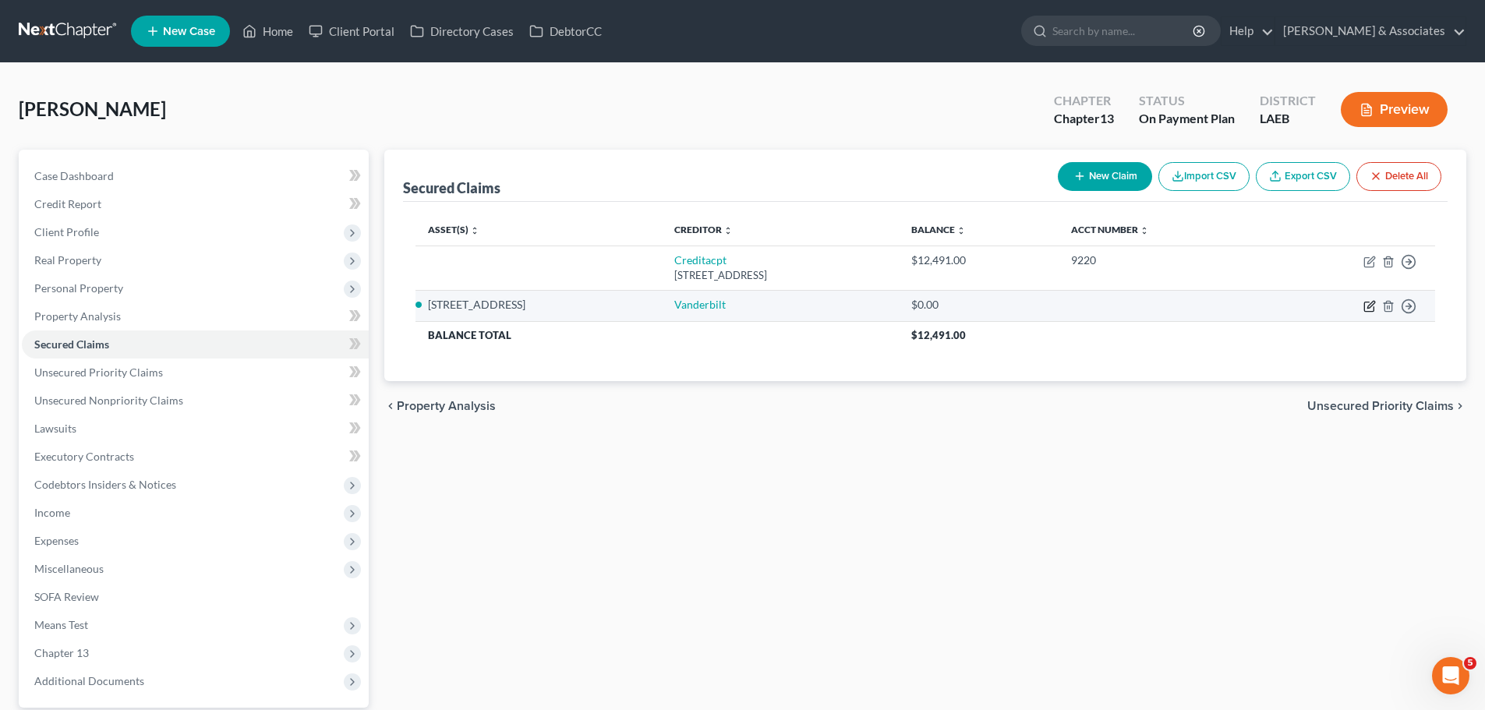
click at [1370, 307] on icon "button" at bounding box center [1370, 304] width 7 height 7
select select "2"
select select "0"
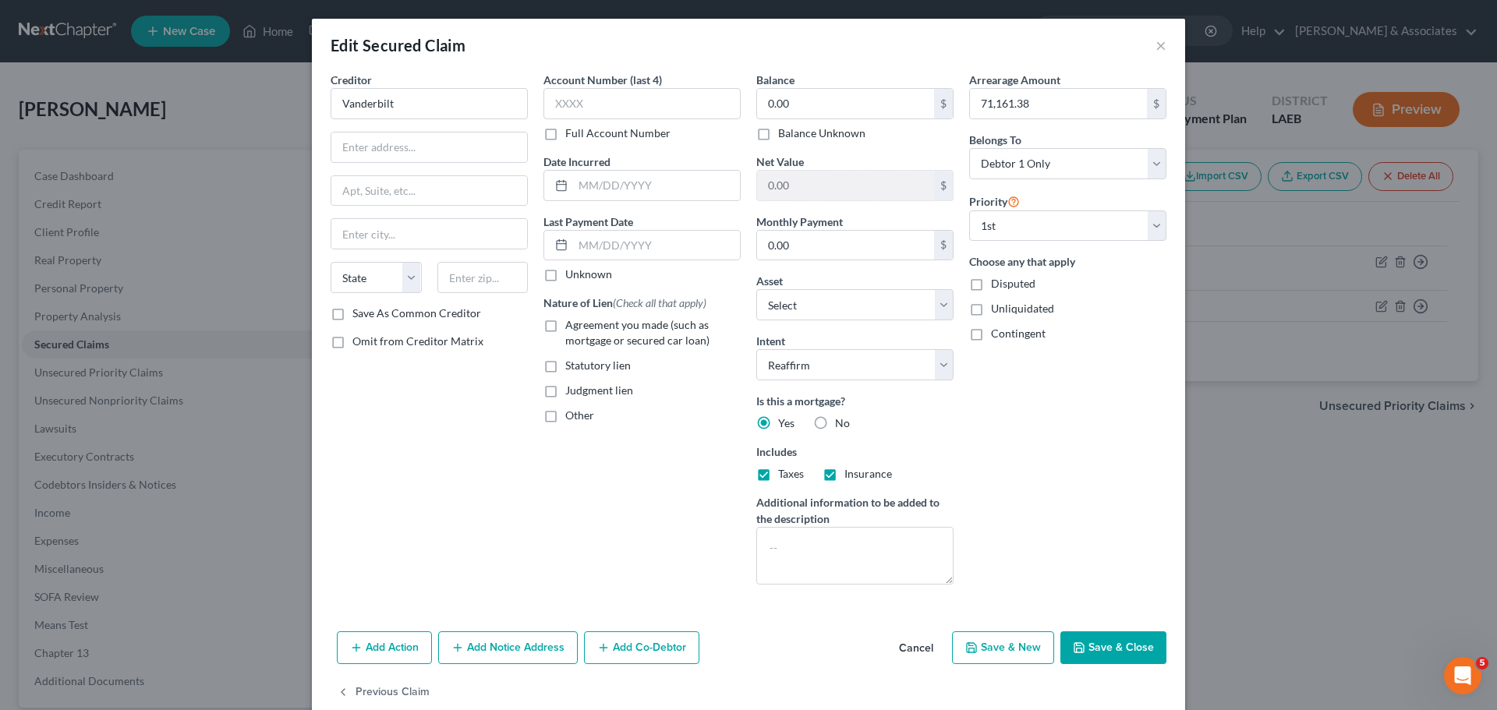
click at [1161, 41] on div "Edit Secured Claim ×" at bounding box center [748, 45] width 873 height 53
click at [1156, 48] on button "×" at bounding box center [1160, 45] width 11 height 19
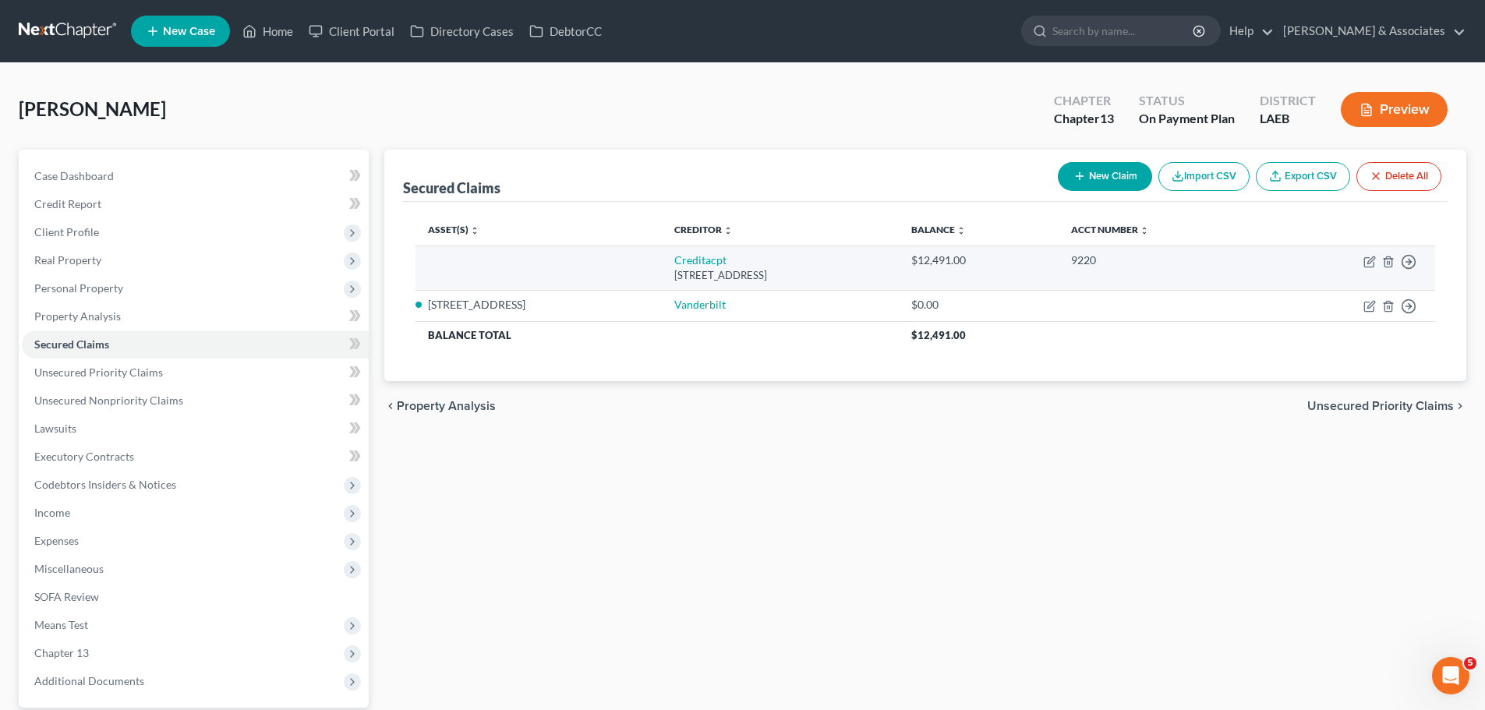
click at [1373, 268] on td "Move to E Move to F Move to G Move to Notice Only" at bounding box center [1350, 268] width 169 height 44
click at [1369, 263] on icon "button" at bounding box center [1369, 262] width 12 height 12
select select "23"
select select "0"
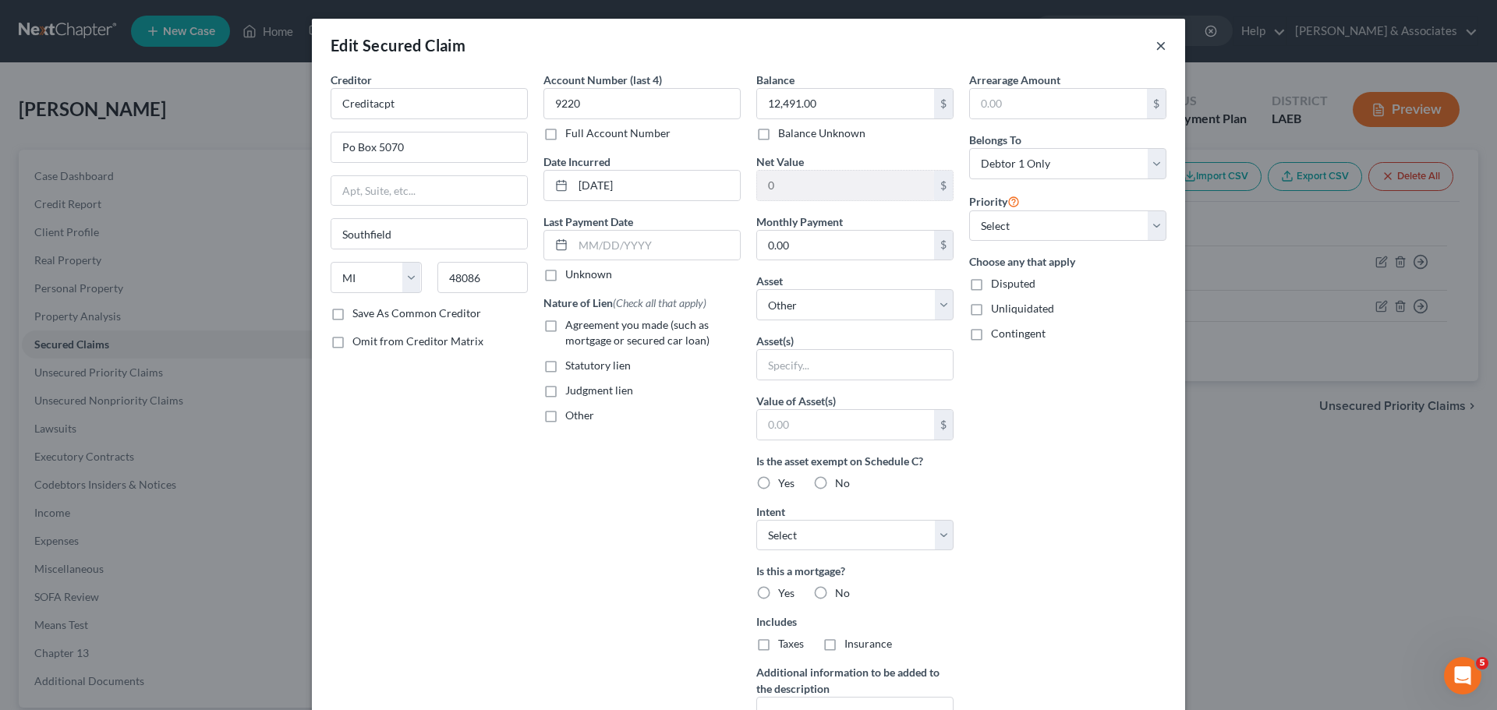
click at [1158, 48] on button "×" at bounding box center [1160, 45] width 11 height 19
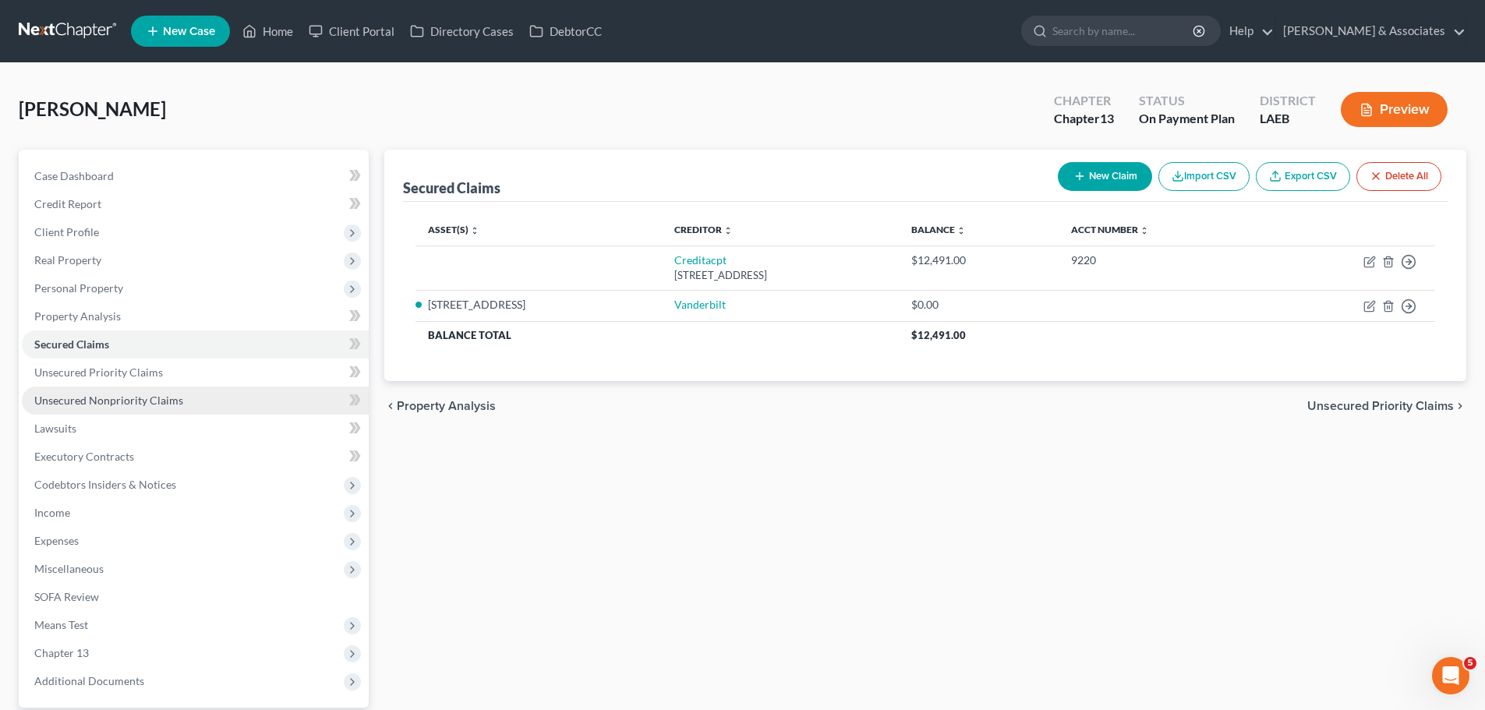
click at [132, 392] on link "Unsecured Nonpriority Claims" at bounding box center [195, 401] width 347 height 28
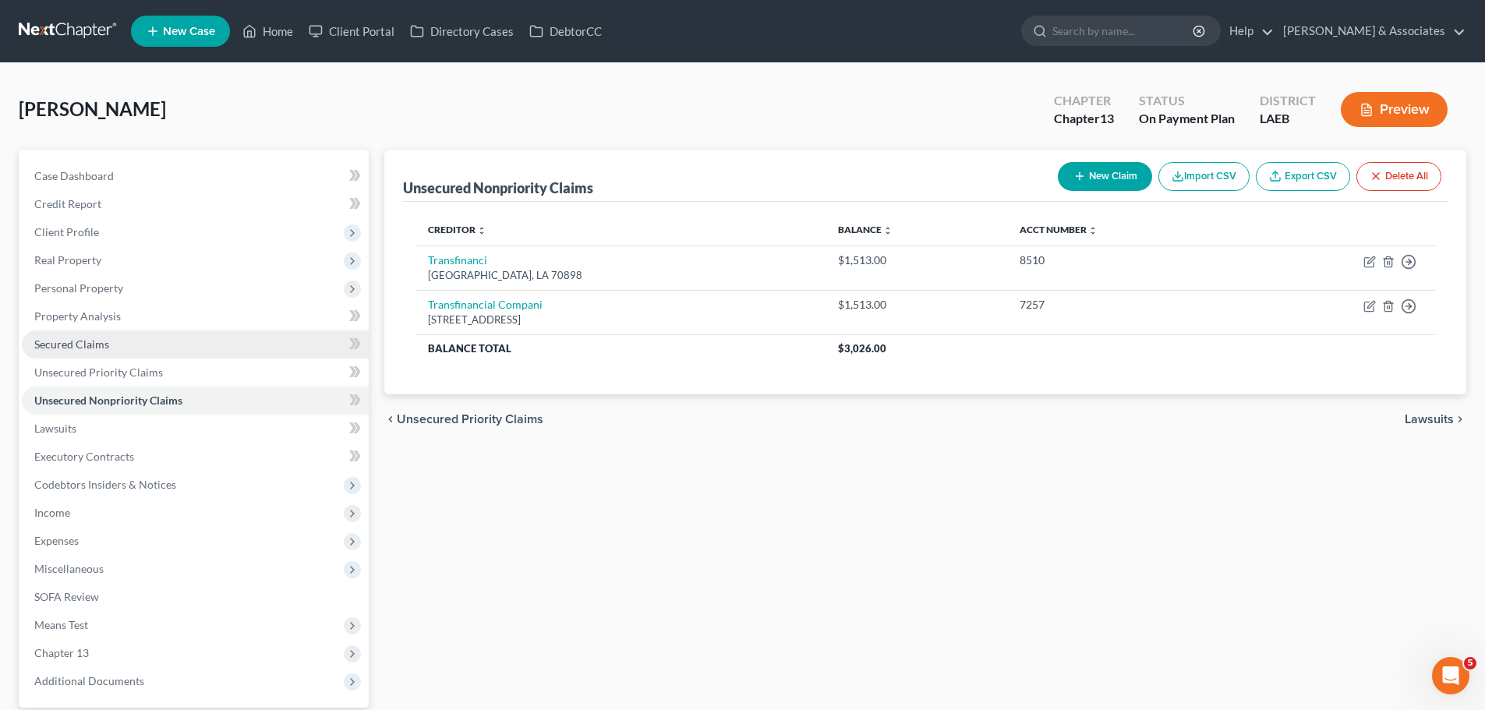
click at [158, 344] on link "Secured Claims" at bounding box center [195, 345] width 347 height 28
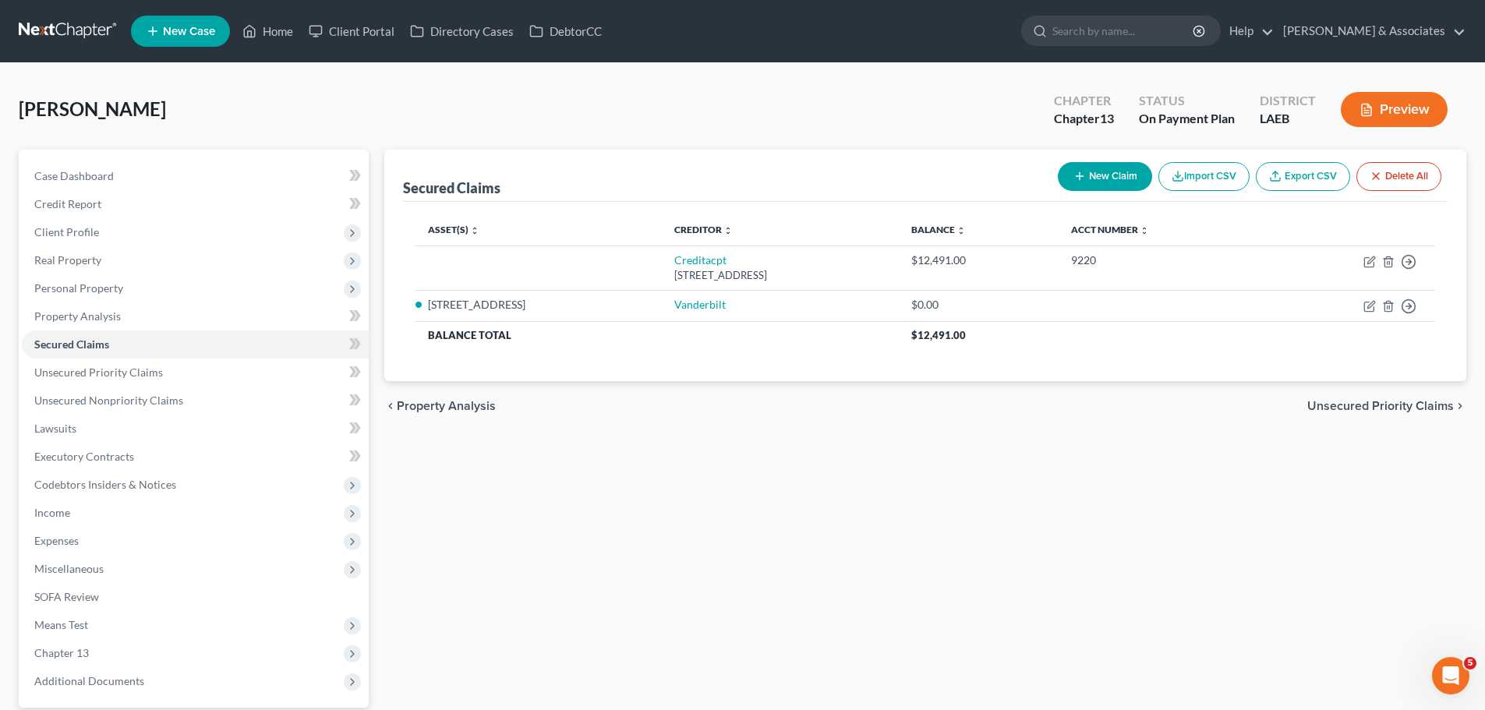
click at [1186, 403] on div "chevron_left Property Analysis Unsecured Priority Claims chevron_right" at bounding box center [925, 406] width 1082 height 50
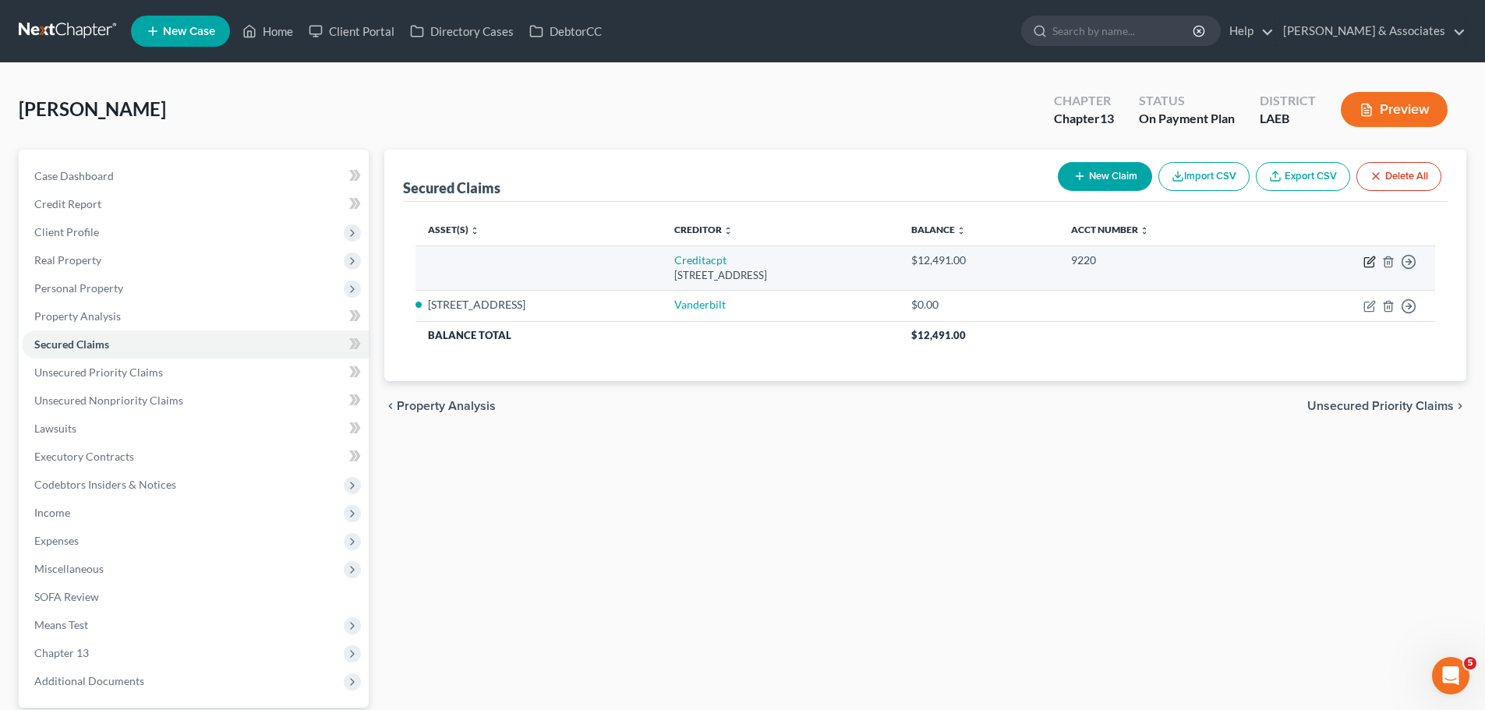
click at [1372, 263] on icon "button" at bounding box center [1369, 262] width 12 height 12
select select "23"
select select "0"
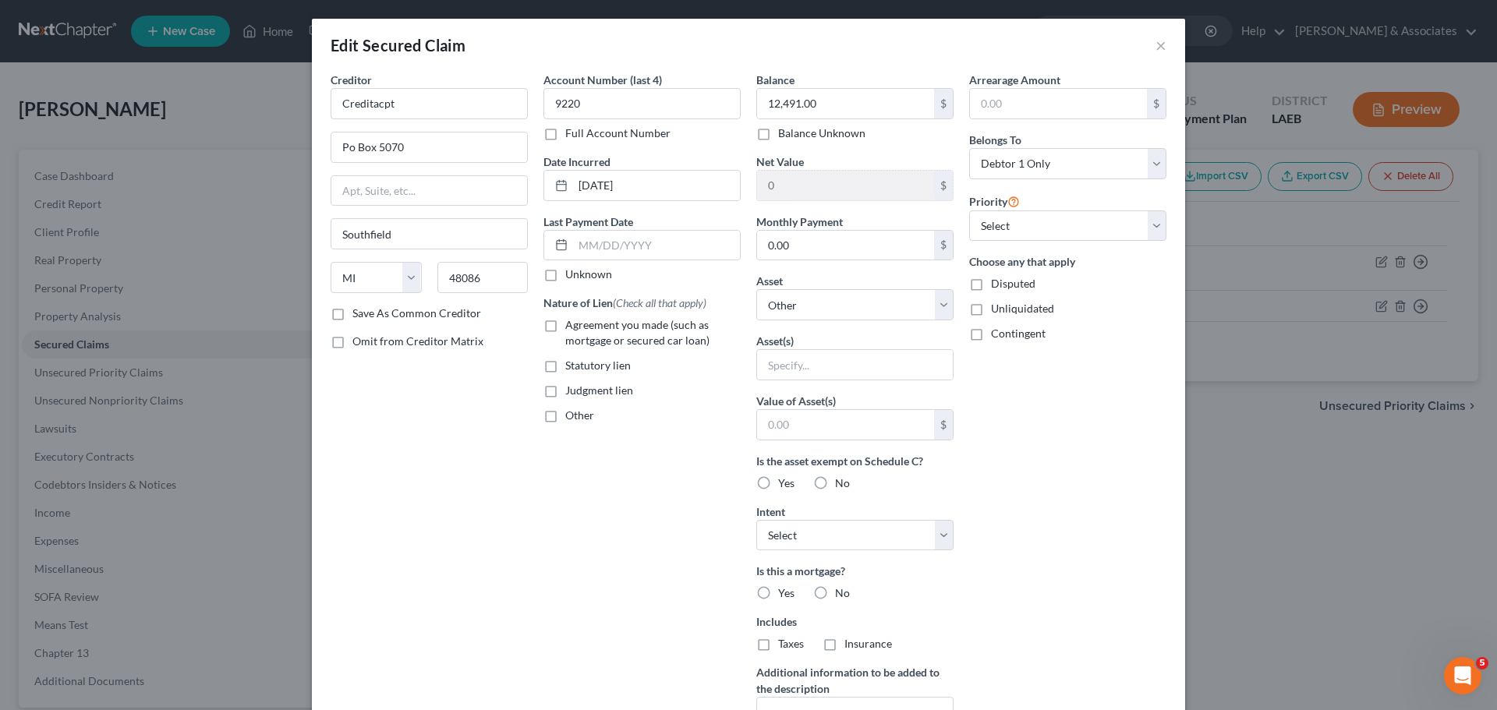
click at [1027, 499] on div "Arrearage Amount $ Belongs To * Select Debtor 1 Only Debtor 2 Only Debtor 1 And…" at bounding box center [1067, 419] width 213 height 695
click at [202, 126] on div "Edit Secured Claim × Creditor * Creditacpt Po Box 5070 Southfield State AL AK A…" at bounding box center [748, 355] width 1497 height 710
click at [1156, 48] on button "×" at bounding box center [1160, 45] width 11 height 19
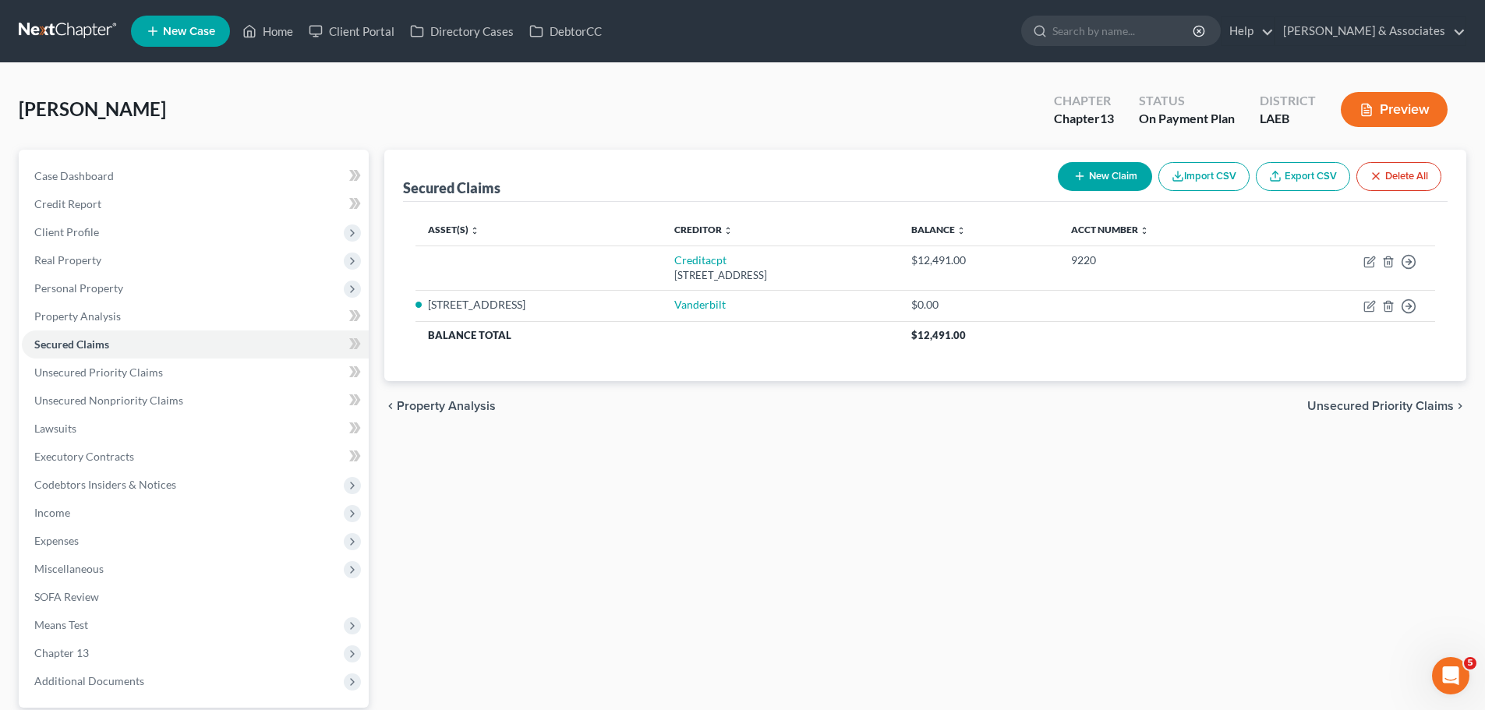
click at [1117, 569] on div "Secured Claims New Claim Import CSV Export CSV Delete All Asset(s) expand_more …" at bounding box center [926, 453] width 1098 height 607
click at [911, 518] on div "Secured Claims New Claim Import CSV Export CSV Delete All Asset(s) expand_more …" at bounding box center [926, 453] width 1098 height 607
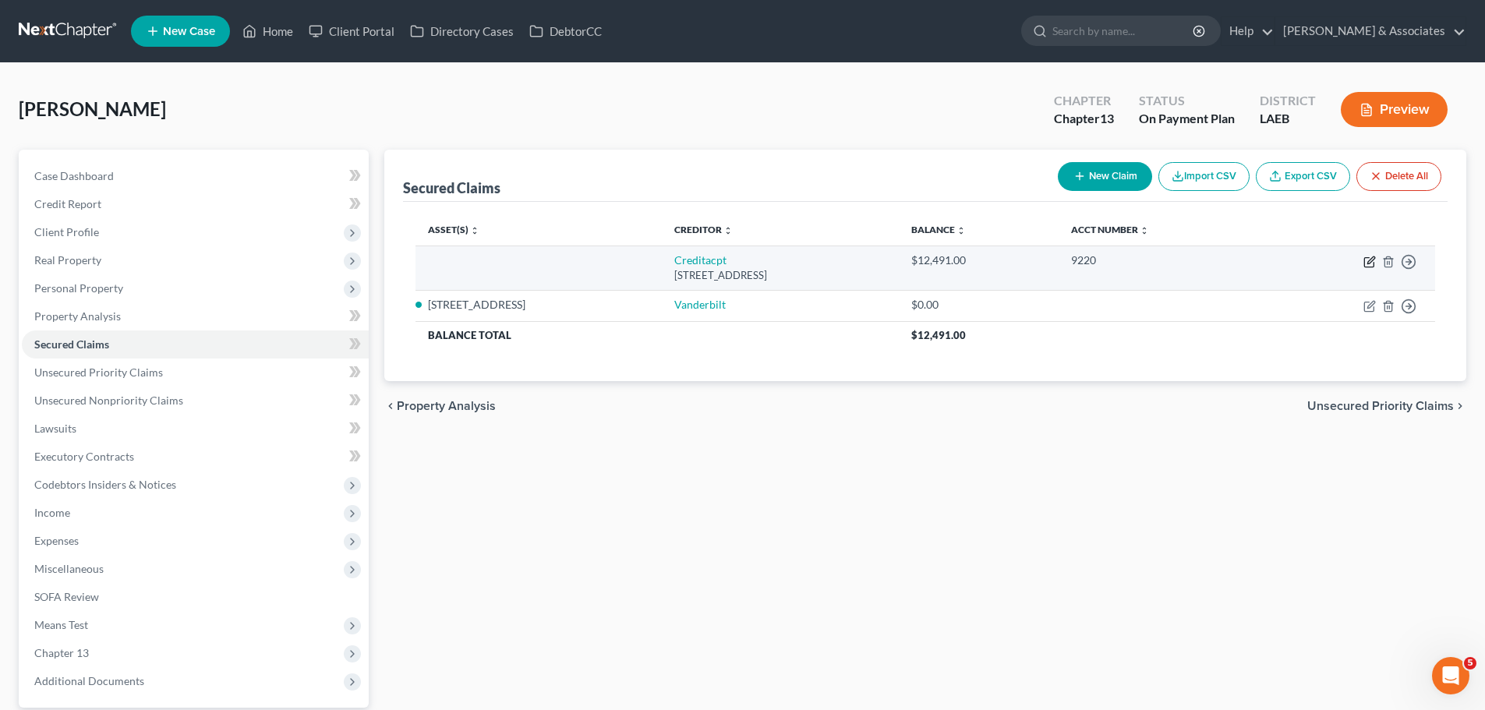
click at [1368, 263] on icon "button" at bounding box center [1370, 259] width 7 height 7
select select "23"
select select "0"
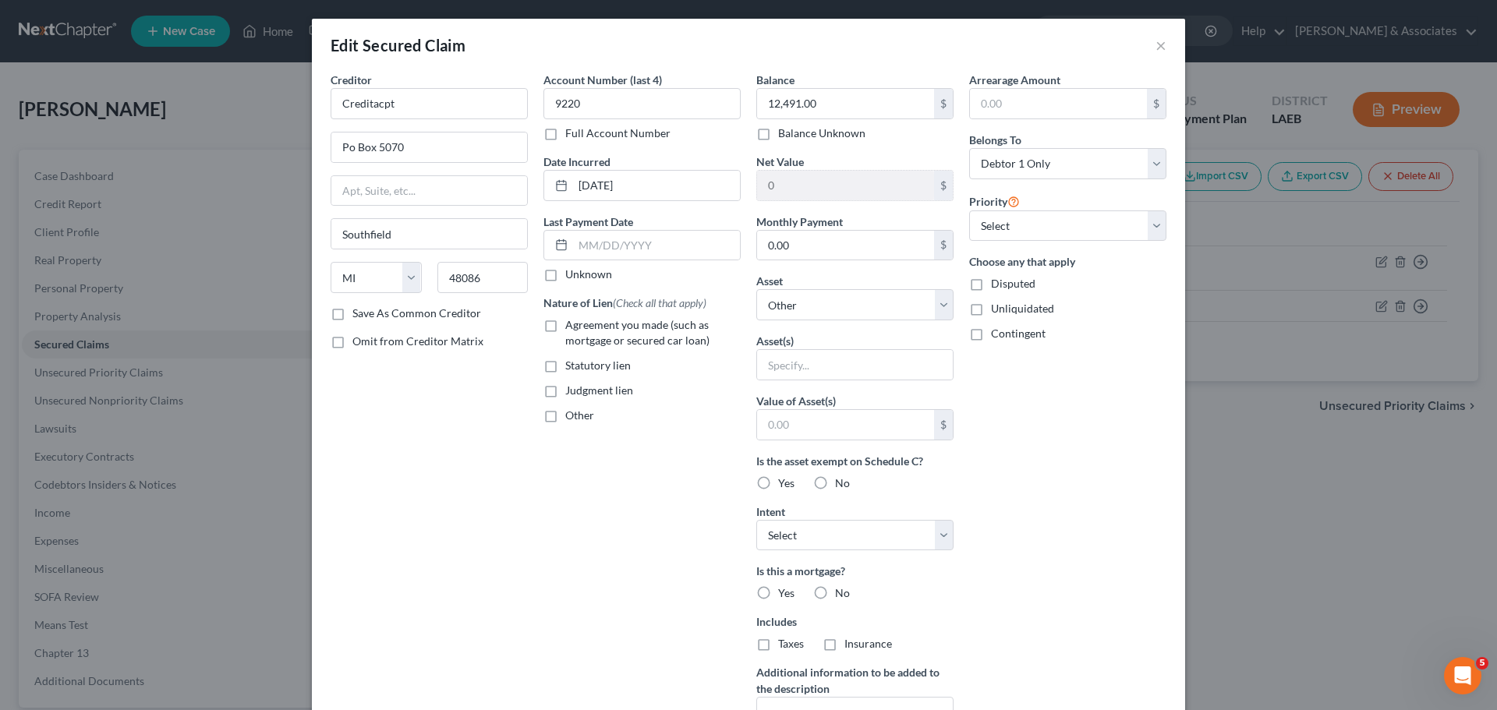
click at [620, 330] on span "Agreement you made (such as mortgage or secured car loan)" at bounding box center [637, 332] width 144 height 29
click at [582, 327] on input "Agreement you made (such as mortgage or secured car loan)" at bounding box center [576, 322] width 10 height 10
checkbox input "true"
click at [845, 320] on select "Select Other Multiple Assets Capital One (Checking Account) - $0.0 Cash App (Ot…" at bounding box center [854, 304] width 197 height 31
drag, startPoint x: 1264, startPoint y: 521, endPoint x: 1253, endPoint y: 491, distance: 31.8
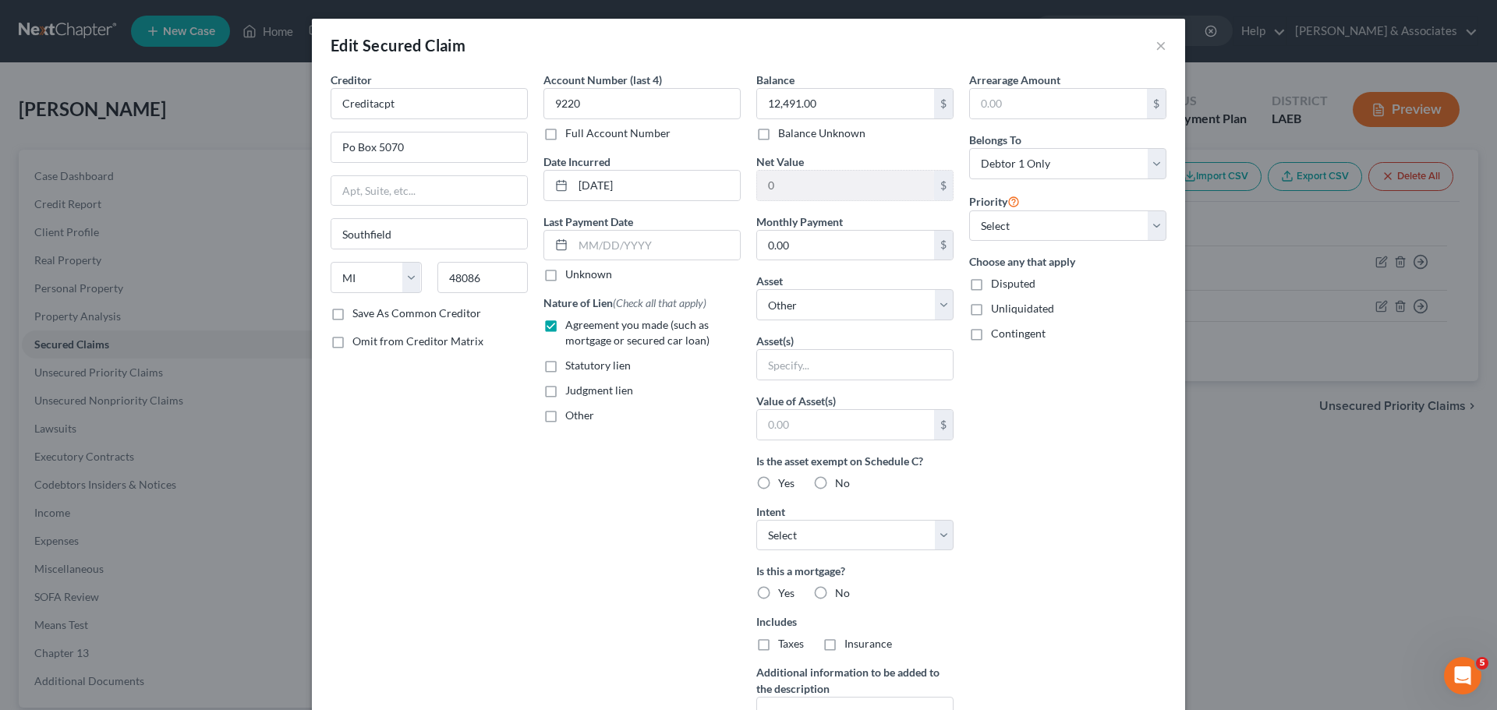
click at [1264, 521] on div "Edit Secured Claim × Creditor * Creditacpt Po Box 5070 Southfield State AL AK A…" at bounding box center [748, 355] width 1497 height 710
click at [1158, 51] on button "×" at bounding box center [1160, 45] width 11 height 19
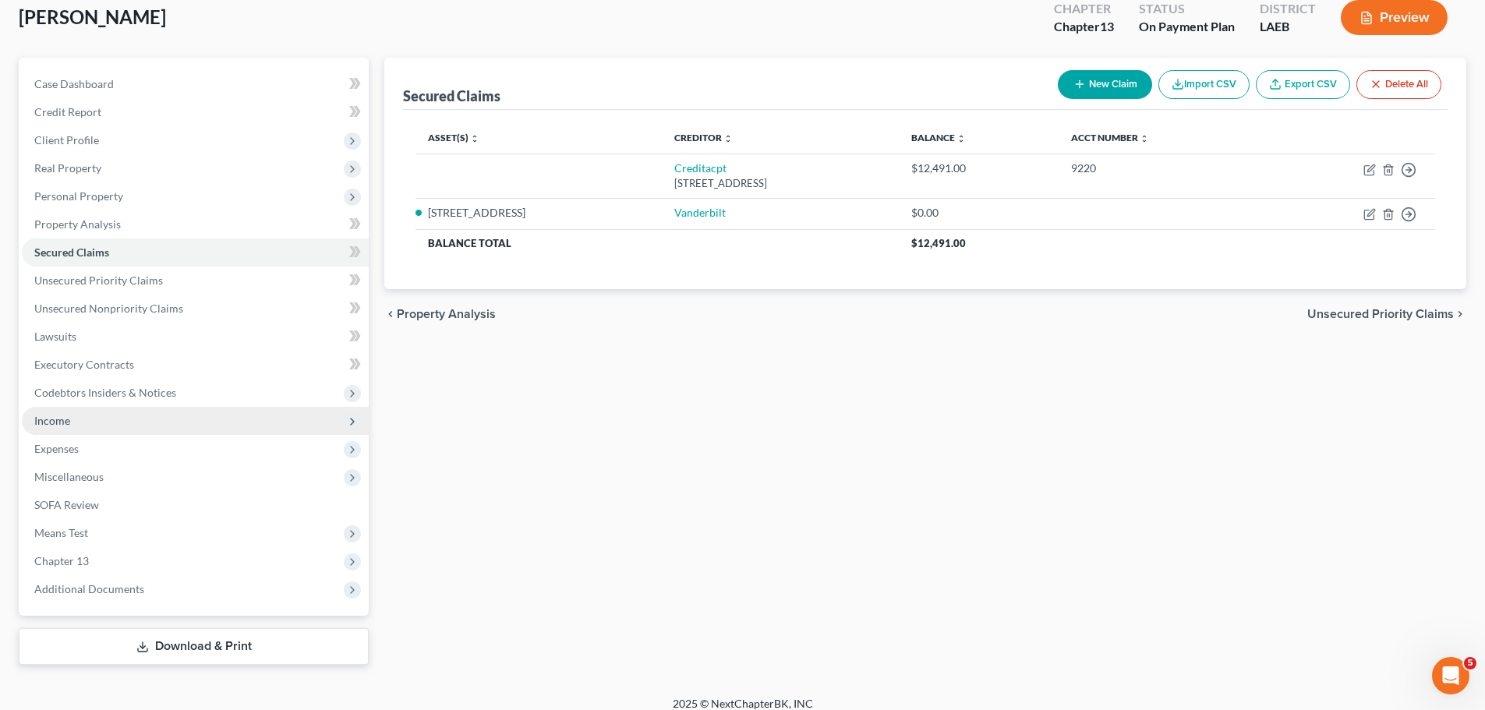
scroll to position [106, 0]
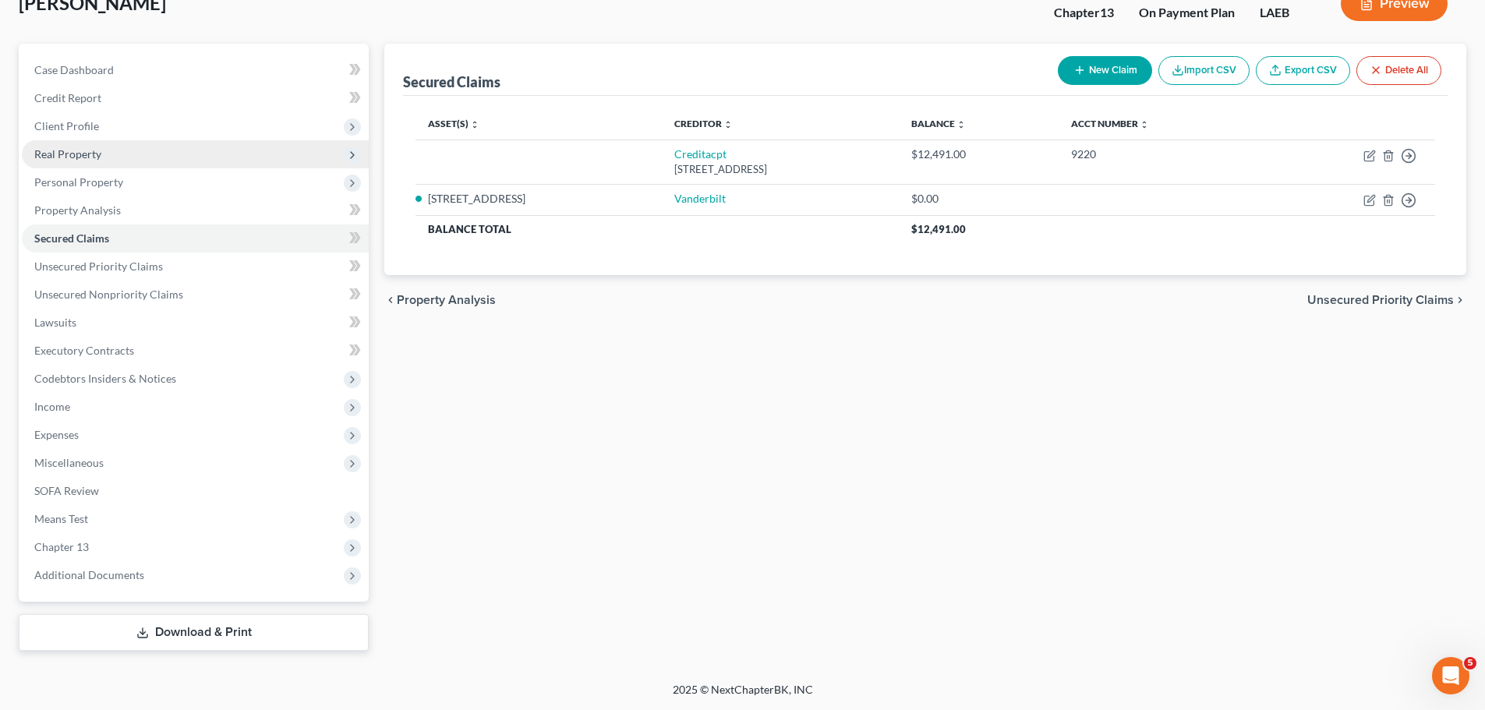
click at [117, 149] on span "Real Property" at bounding box center [195, 154] width 347 height 28
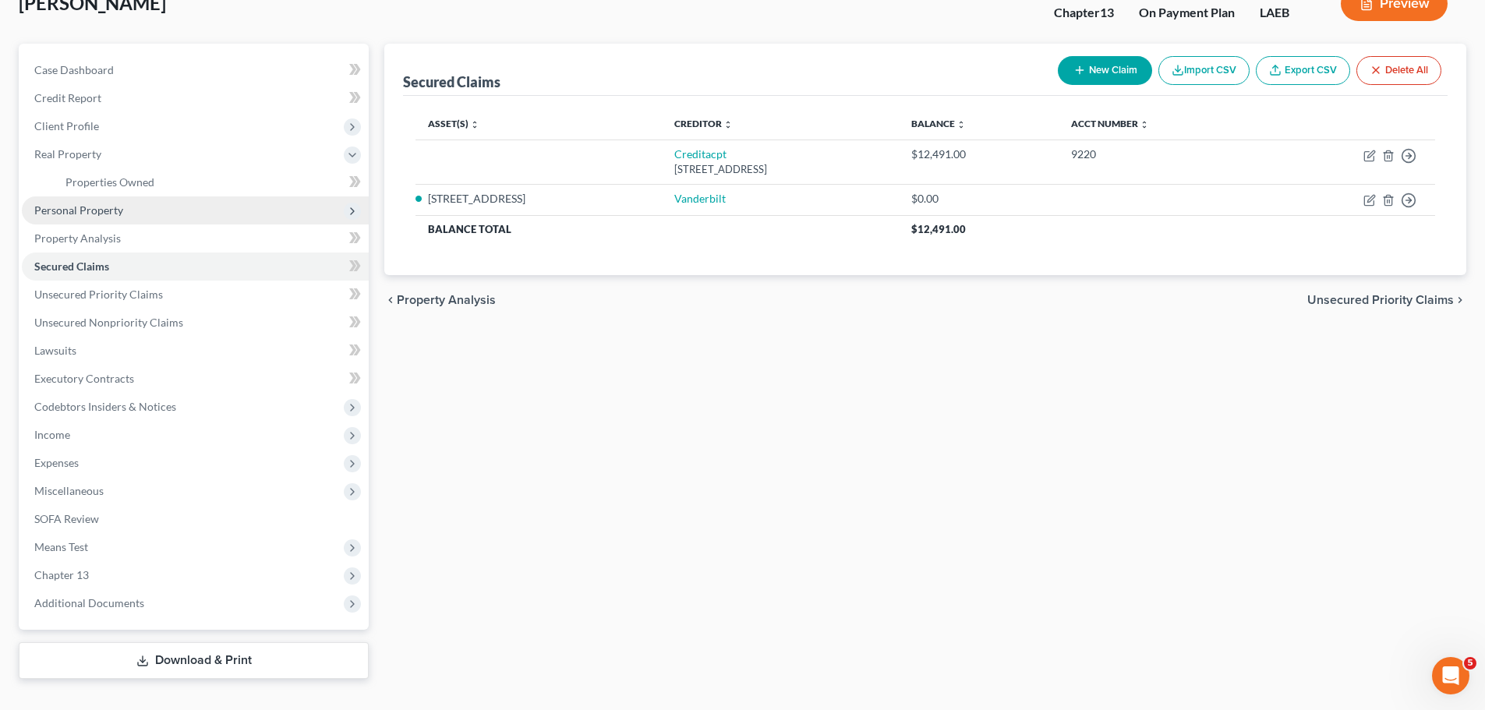
click at [126, 208] on span "Personal Property" at bounding box center [195, 210] width 347 height 28
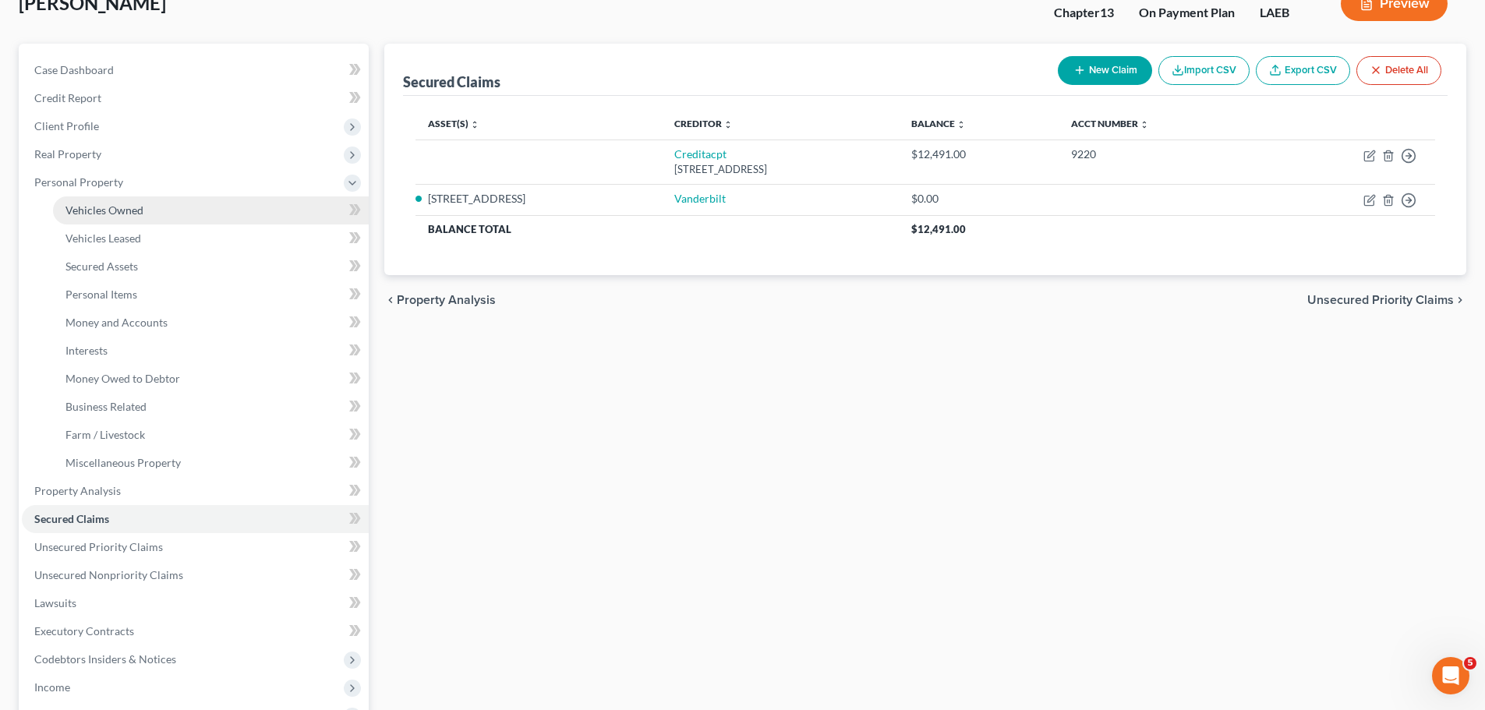
click at [176, 214] on link "Vehicles Owned" at bounding box center [211, 210] width 316 height 28
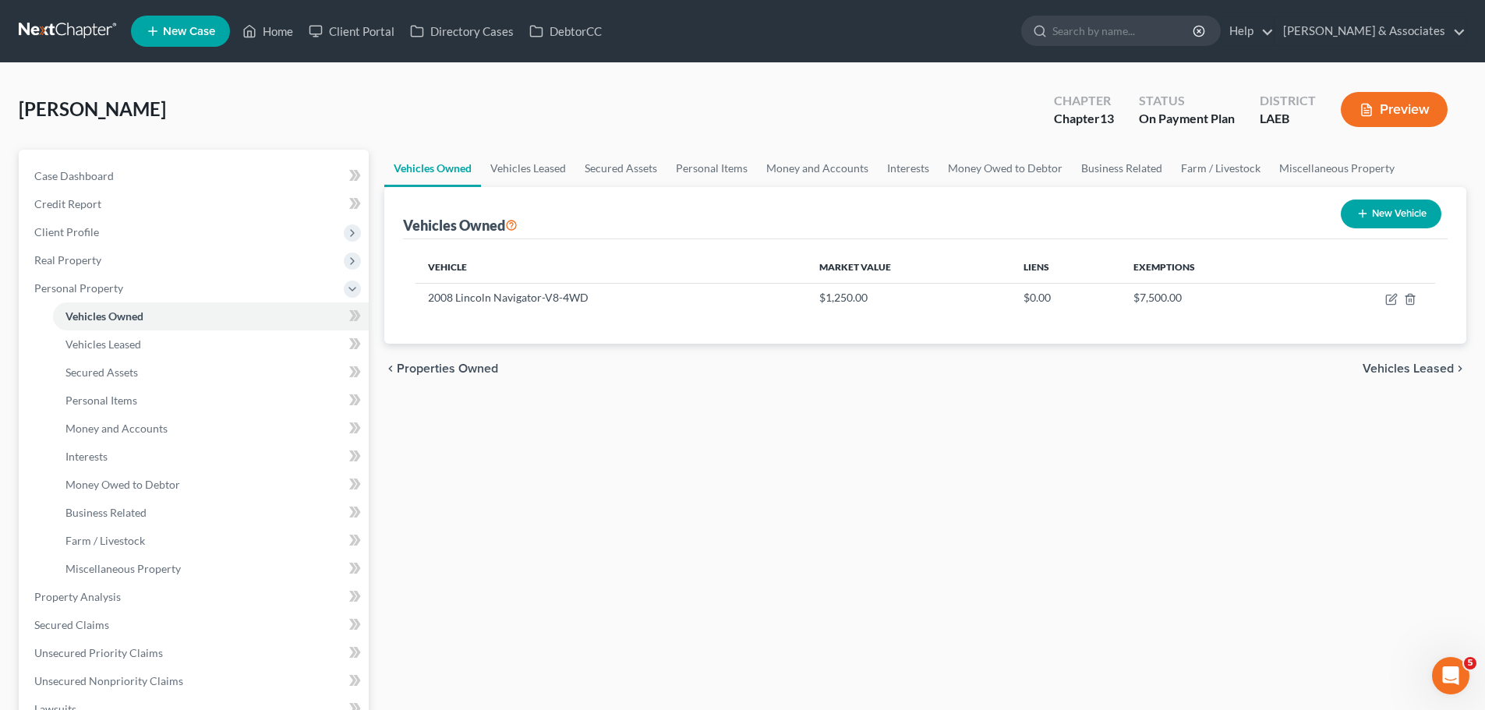
click at [1377, 221] on button "New Vehicle" at bounding box center [1391, 214] width 101 height 29
select select "0"
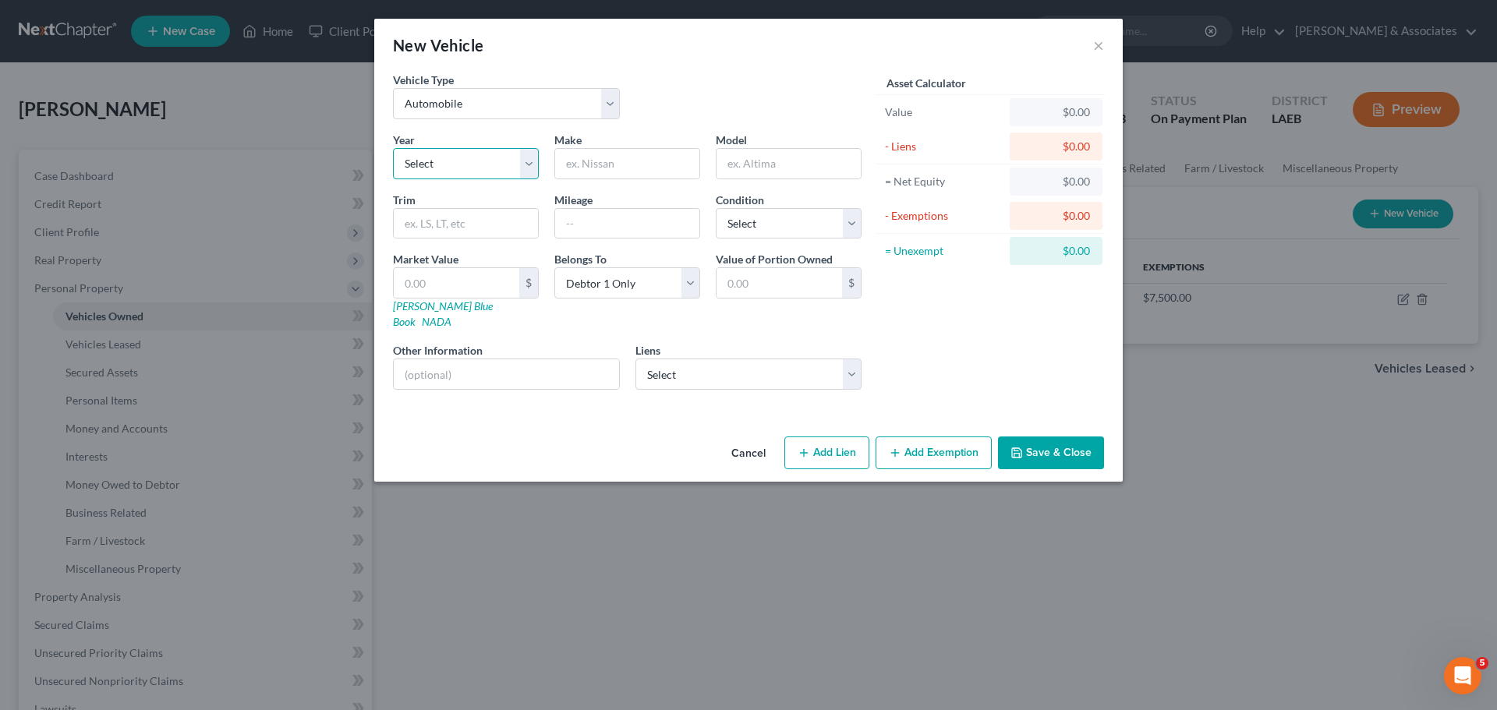
click at [479, 161] on select "Select 2026 2025 2024 2023 2022 2021 2020 2019 2018 2017 2016 2015 2014 2013 20…" at bounding box center [466, 163] width 146 height 31
click at [587, 153] on input "text" at bounding box center [627, 164] width 144 height 30
type input "Nissan"
click at [1067, 440] on button "Save & Close" at bounding box center [1051, 453] width 106 height 33
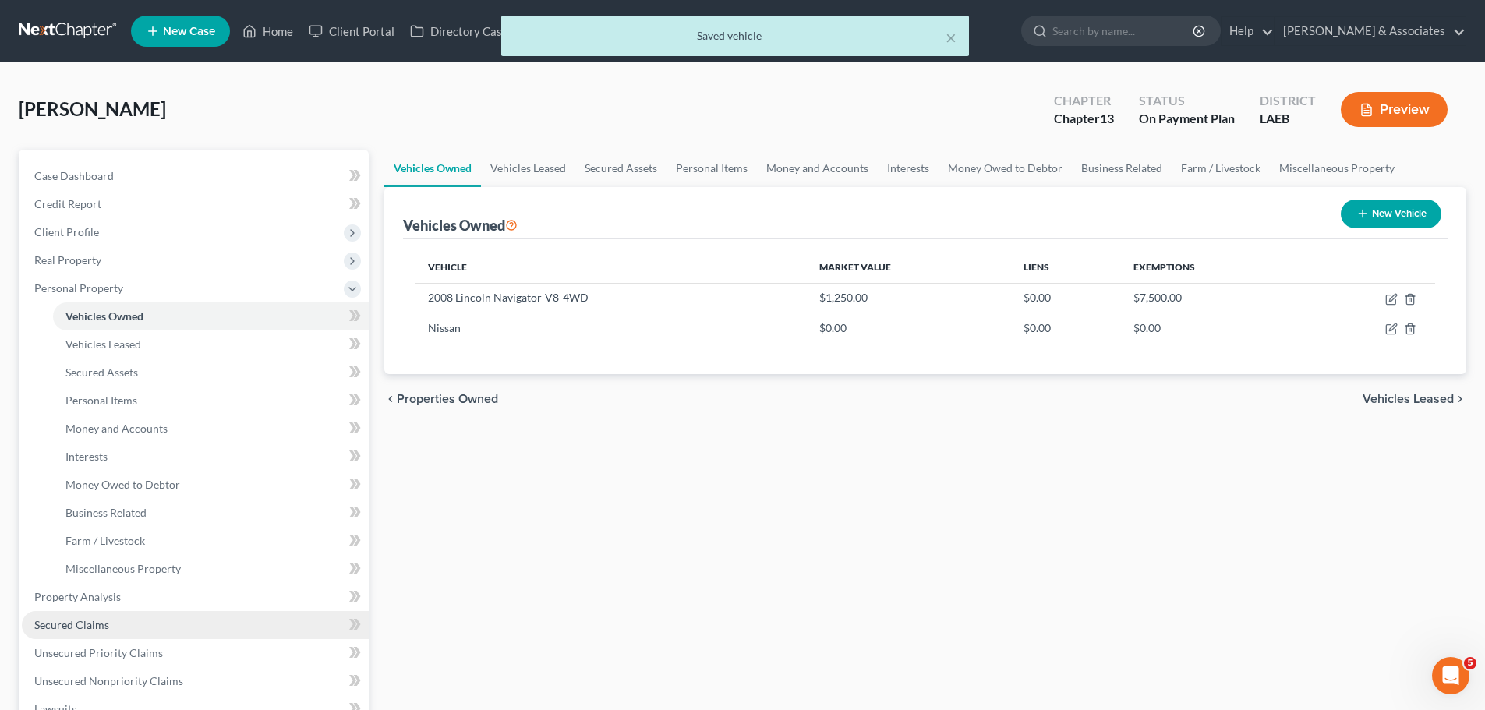
click at [154, 617] on link "Secured Claims" at bounding box center [195, 625] width 347 height 28
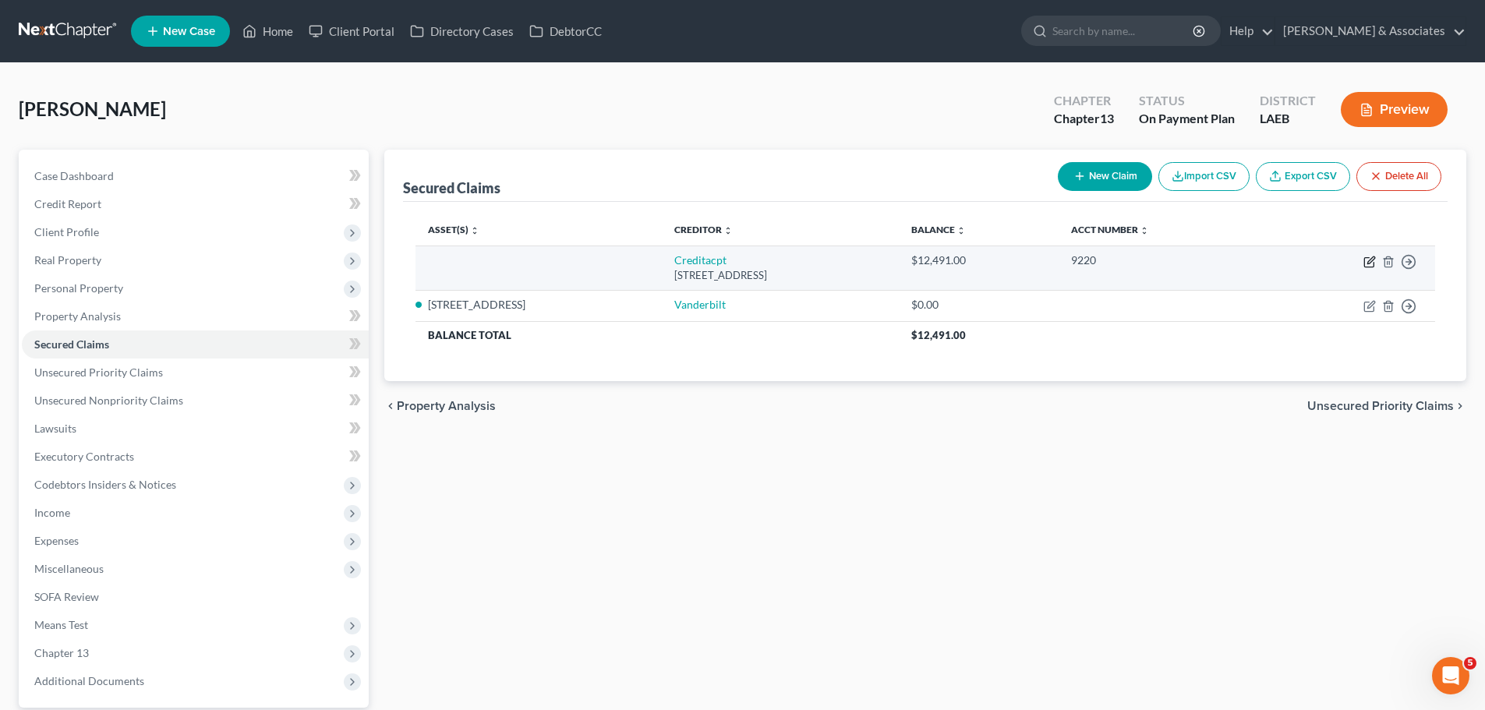
click at [1370, 263] on icon "button" at bounding box center [1369, 262] width 12 height 12
select select "23"
select select "0"
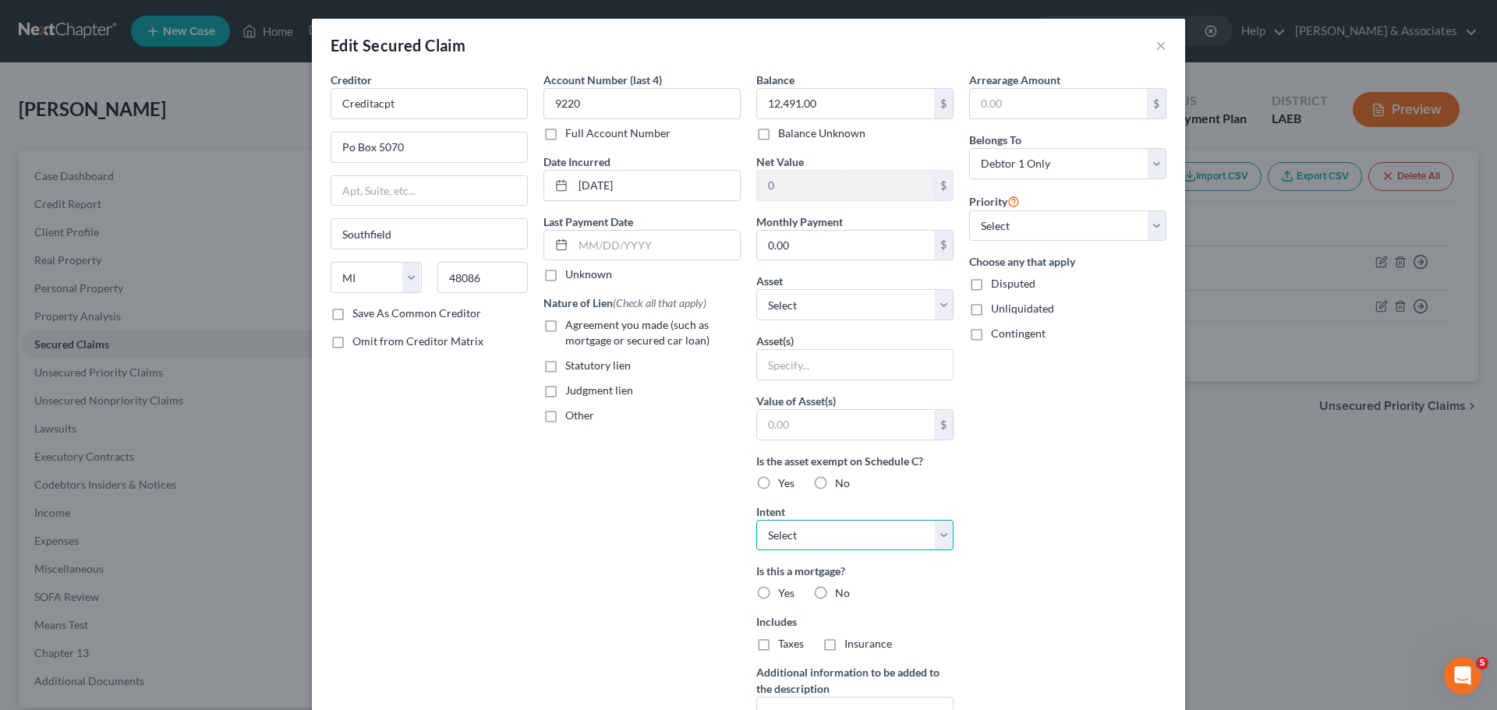
click at [812, 543] on select "Select Surrender Redeem Reaffirm Avoid Other" at bounding box center [854, 535] width 197 height 31
select select "0"
click at [756, 520] on select "Select Surrender Redeem Reaffirm Avoid Other" at bounding box center [854, 535] width 197 height 31
click at [830, 318] on select "Select Other Multiple Assets Capital One (Checking Account) - $0.0 Cash App (Ot…" at bounding box center [854, 304] width 197 height 31
select select "7"
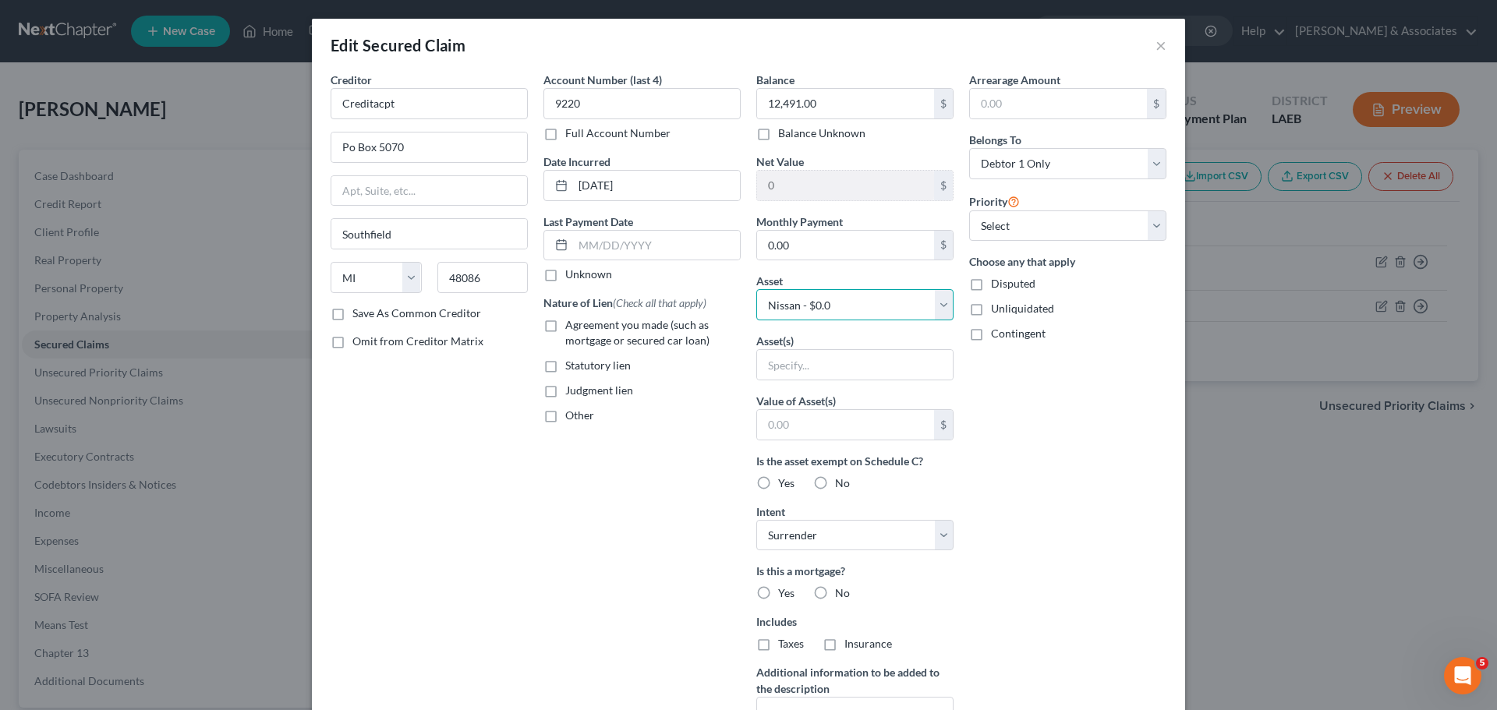
click at [756, 289] on select "Select Other Multiple Assets Capital One (Checking Account) - $0.0 Cash App (Ot…" at bounding box center [854, 304] width 197 height 31
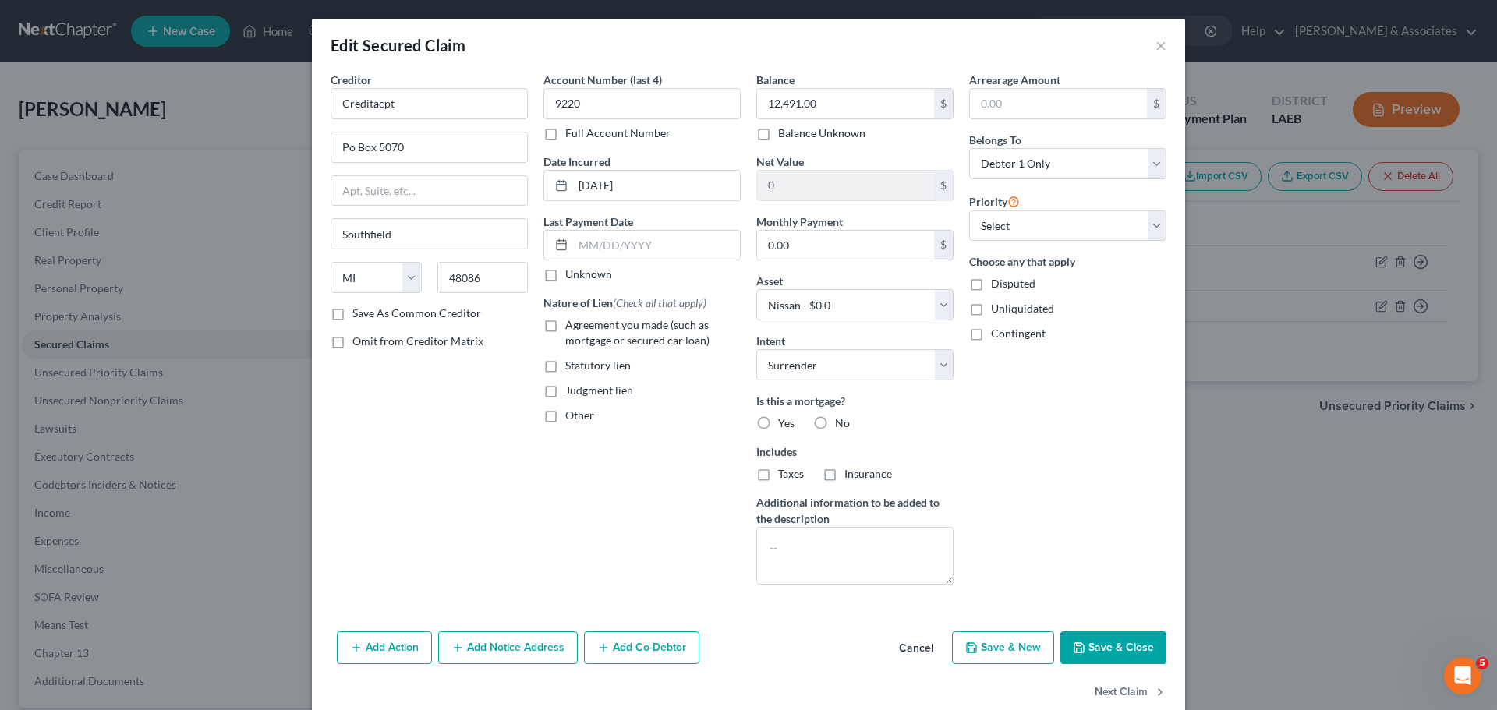
click at [590, 328] on span "Agreement you made (such as mortgage or secured car loan)" at bounding box center [637, 332] width 144 height 29
click at [582, 327] on input "Agreement you made (such as mortgage or secured car loan)" at bounding box center [576, 322] width 10 height 10
checkbox input "true"
click at [1044, 232] on select "Select 1st 2nd 3rd 4th 5th 6th 7th 8th 9th 10th 11th 12th 13th 14th 15th 16th 1…" at bounding box center [1067, 225] width 197 height 31
select select "0"
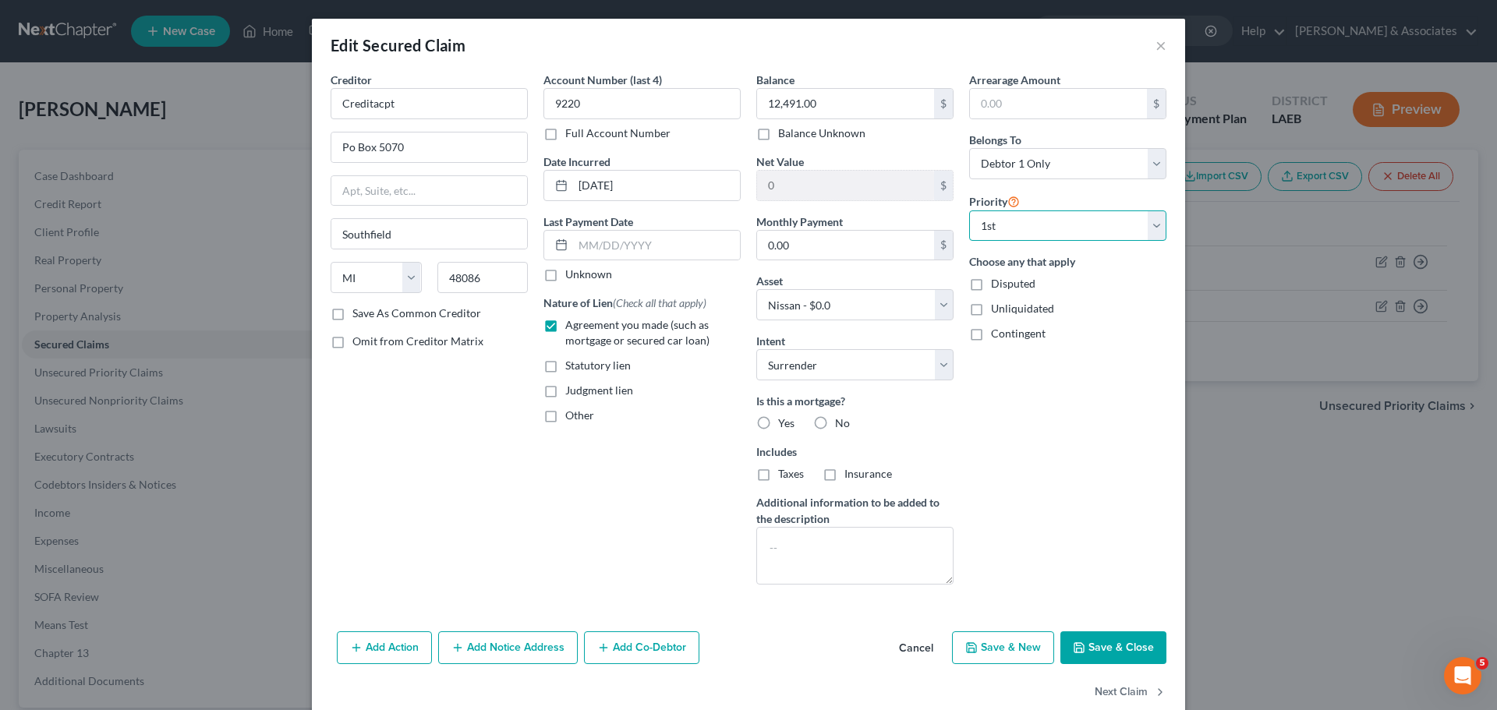
click at [969, 210] on select "Select 1st 2nd 3rd 4th 5th 6th 7th 8th 9th 10th 11th 12th 13th 14th 15th 16th 1…" at bounding box center [1067, 225] width 197 height 31
click at [1050, 161] on select "Select Debtor 1 Only Debtor 2 Only Debtor 1 And Debtor 2 Only At Least One Of T…" at bounding box center [1067, 163] width 197 height 31
select select "3"
click at [969, 148] on select "Select Debtor 1 Only Debtor 2 Only Debtor 1 And Debtor 2 Only At Least One Of T…" at bounding box center [1067, 163] width 197 height 31
click at [835, 418] on label "No" at bounding box center [842, 423] width 15 height 16
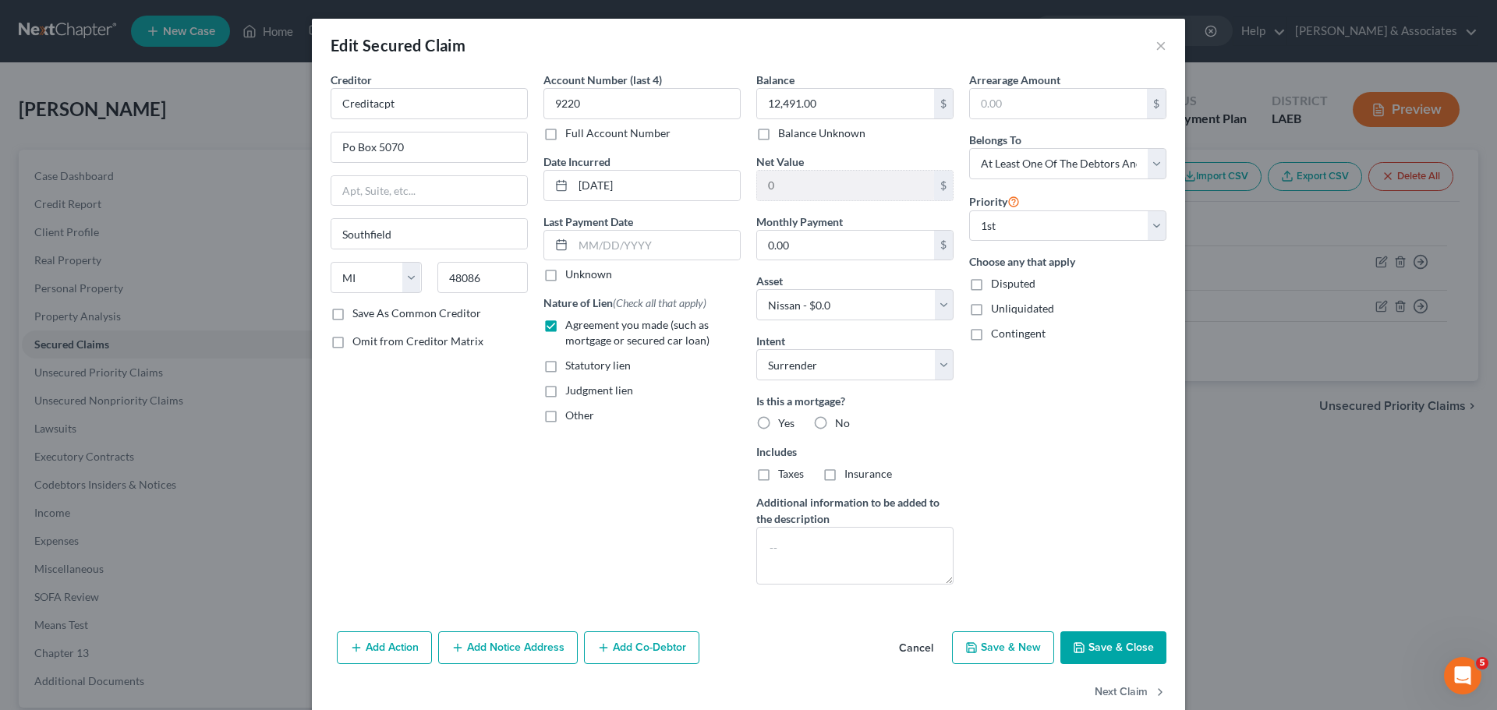
click at [841, 418] on input "No" at bounding box center [846, 420] width 10 height 10
radio input "true"
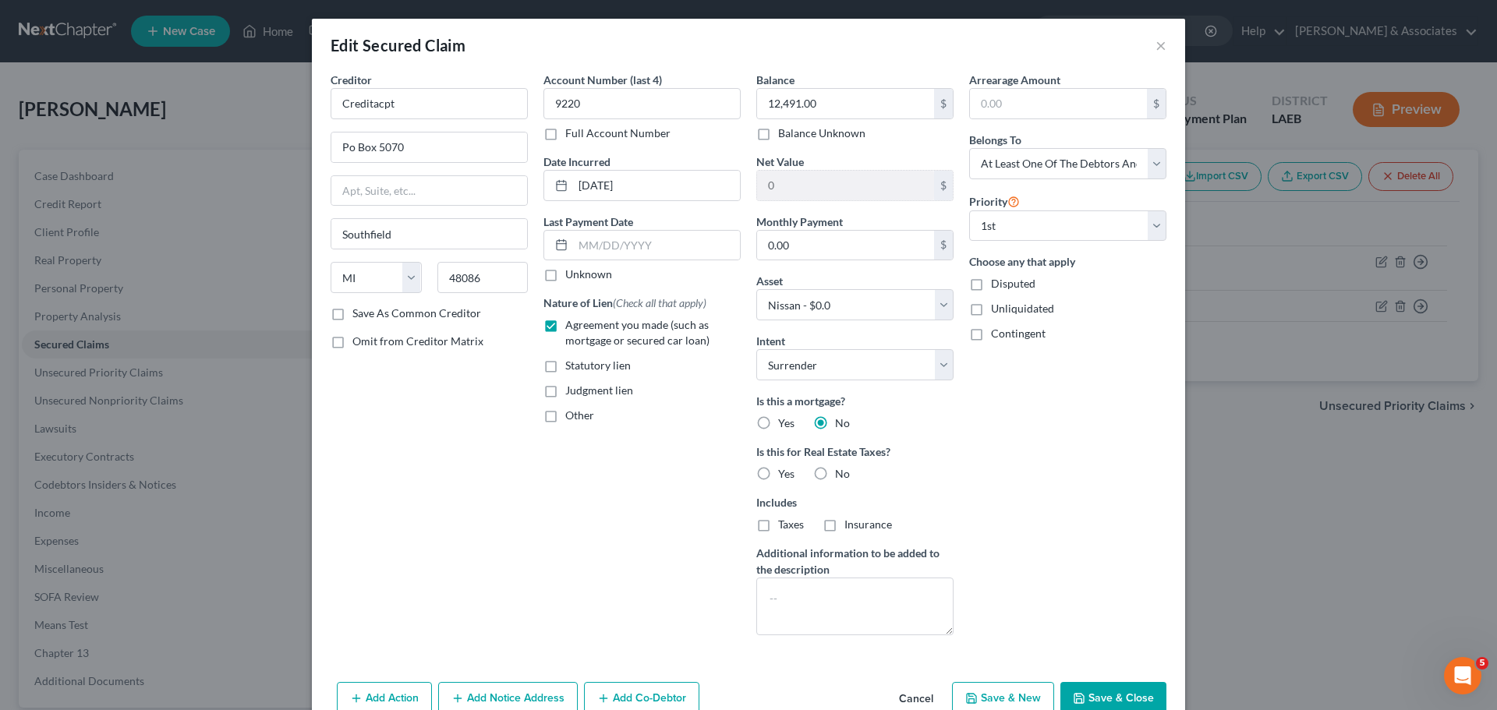
click at [835, 477] on label "No" at bounding box center [842, 474] width 15 height 16
click at [841, 476] on input "No" at bounding box center [846, 471] width 10 height 10
radio input "true"
click at [1012, 520] on div "Arrearage Amount $ Belongs To * Select Debtor 1 Only Debtor 2 Only Debtor 1 And…" at bounding box center [1067, 360] width 213 height 576
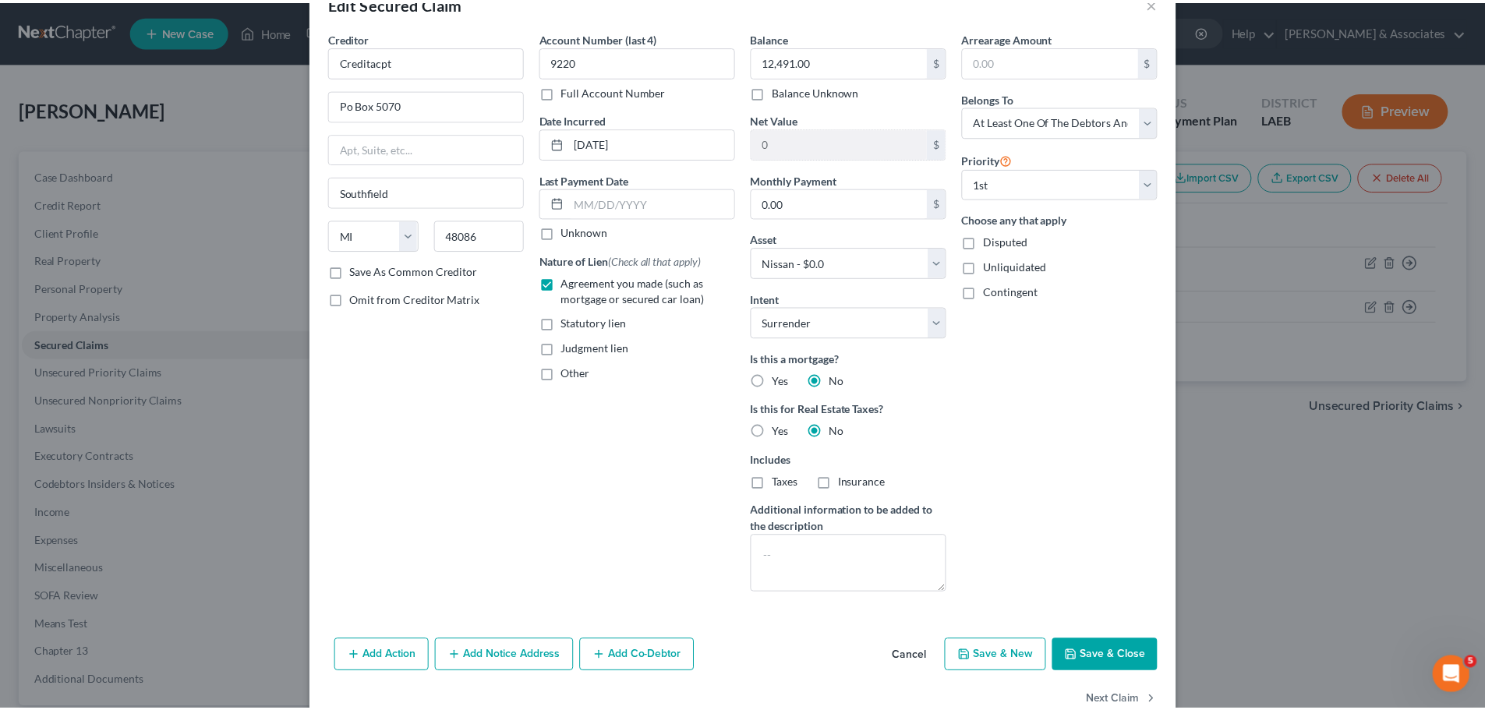
scroll to position [80, 0]
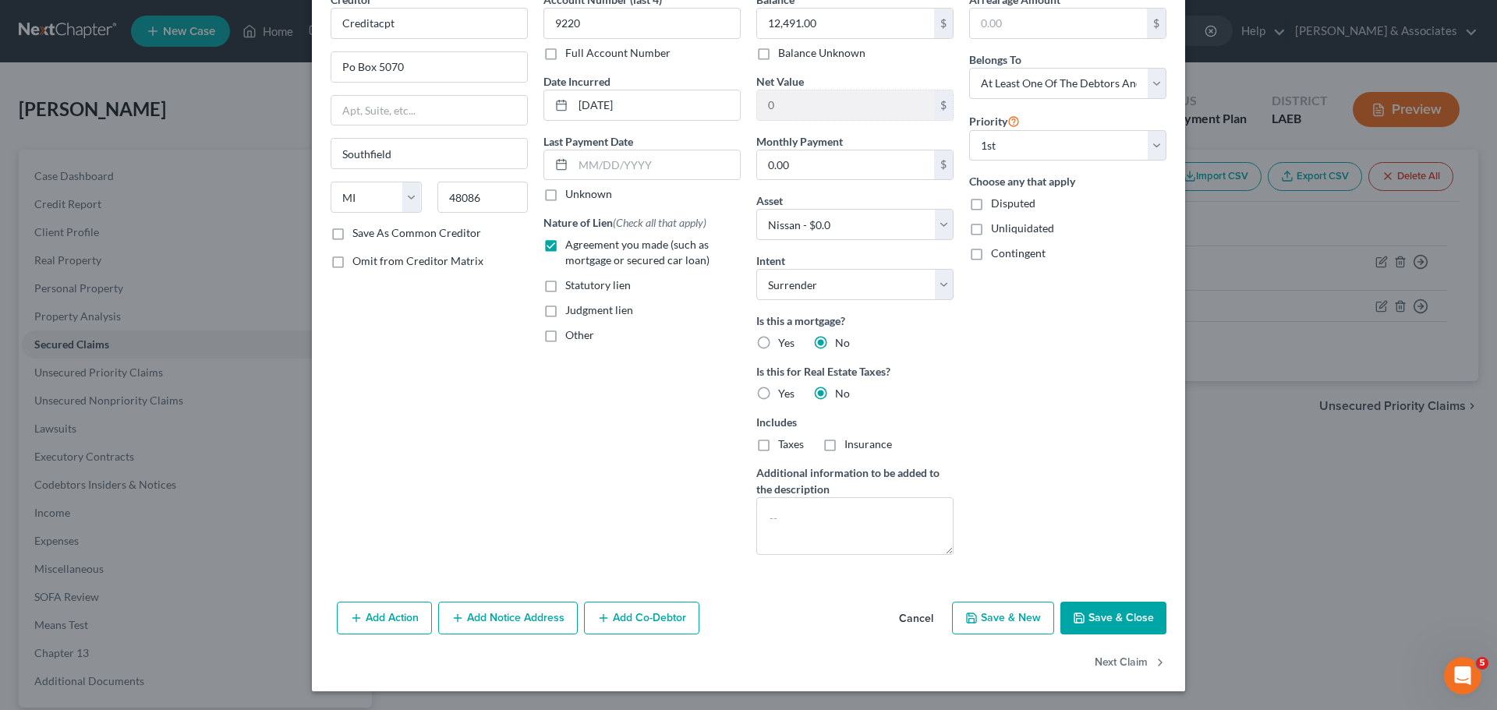
click at [1115, 621] on button "Save & Close" at bounding box center [1113, 618] width 106 height 33
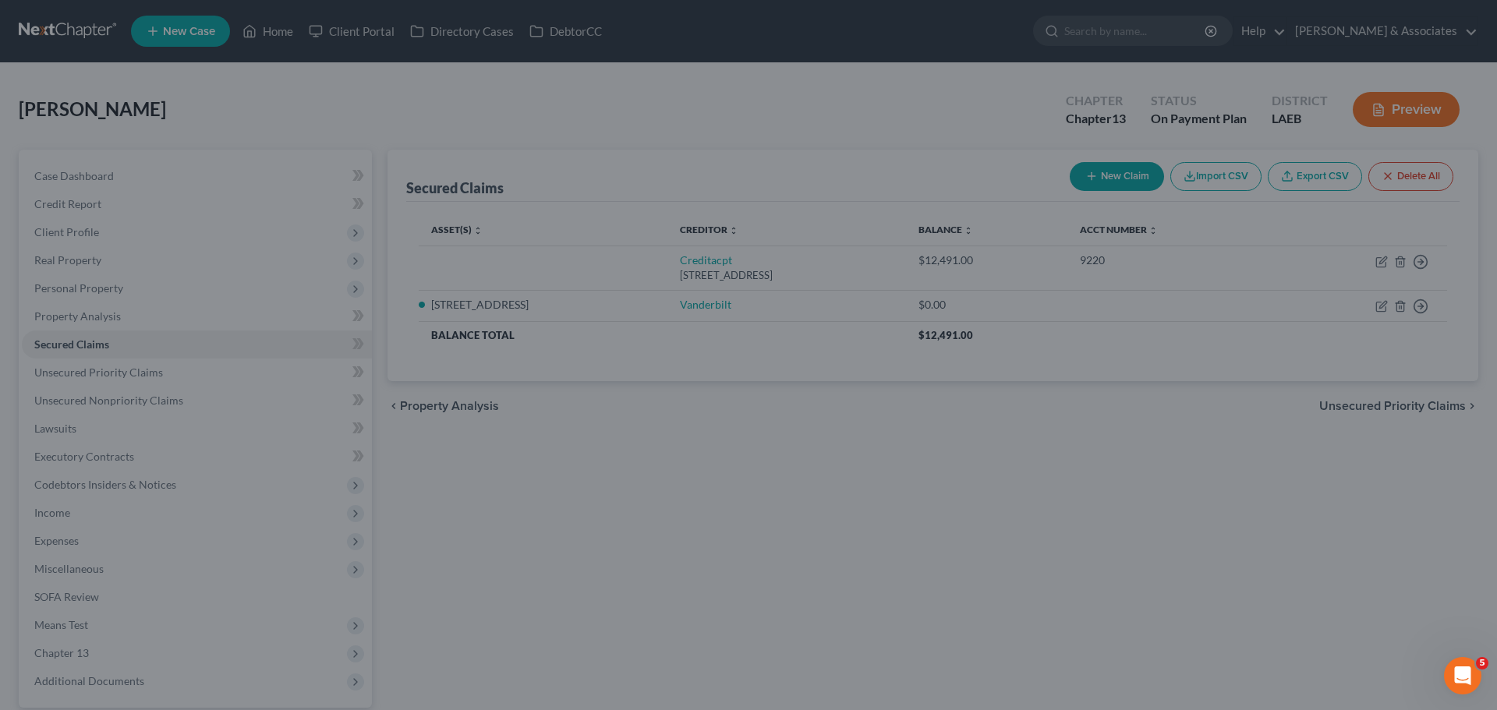
select select
type input "-12,491.00"
select select "7"
type input "0"
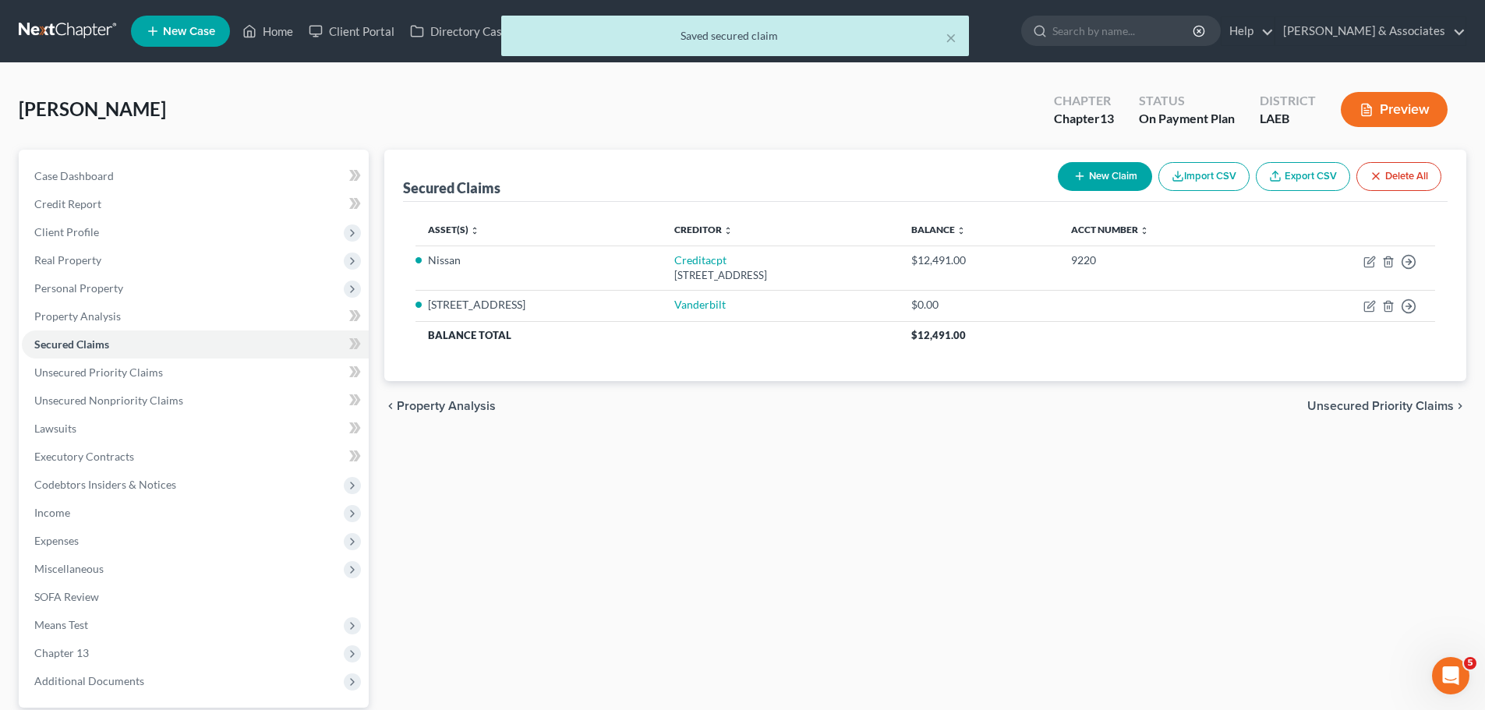
click at [666, 475] on div "Secured Claims New Claim Import CSV Export CSV Delete All Asset(s) expand_more …" at bounding box center [926, 453] width 1098 height 607
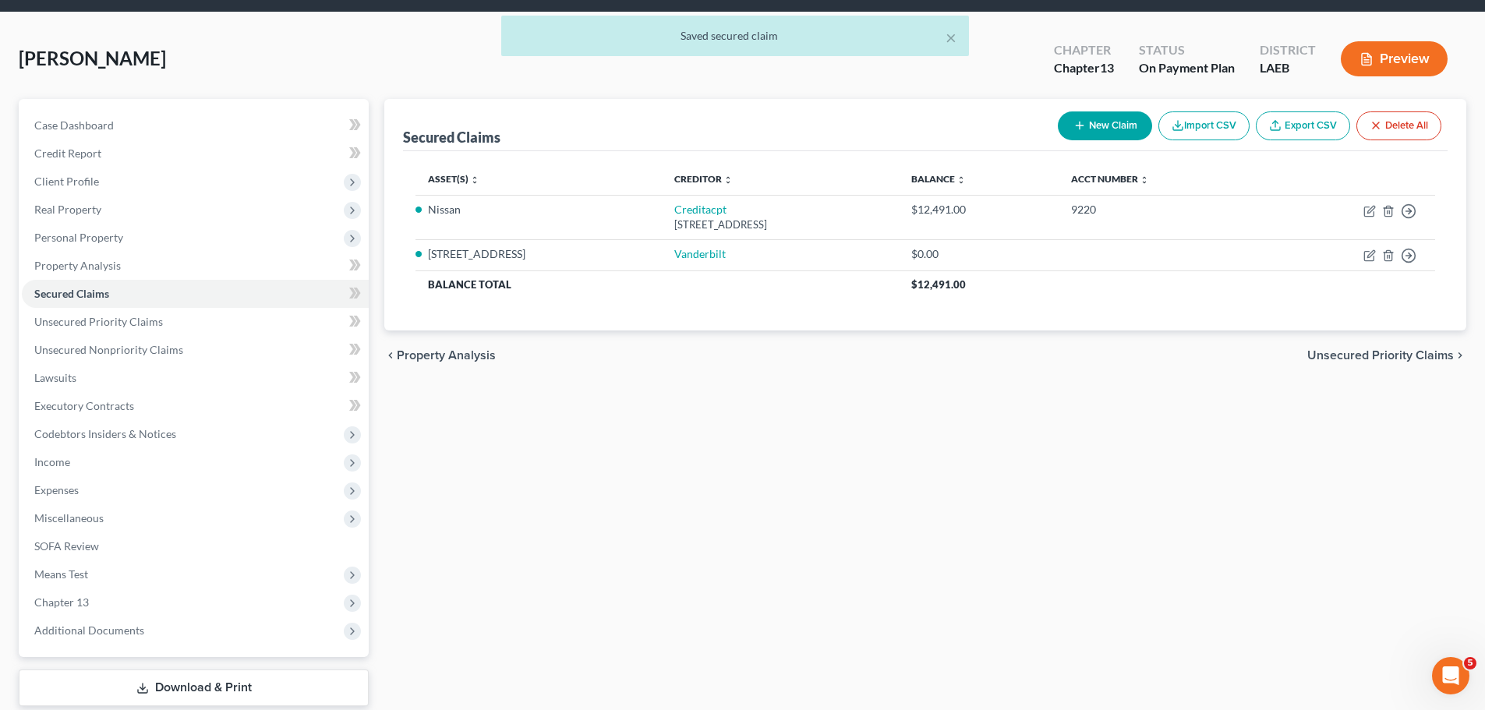
scroll to position [106, 0]
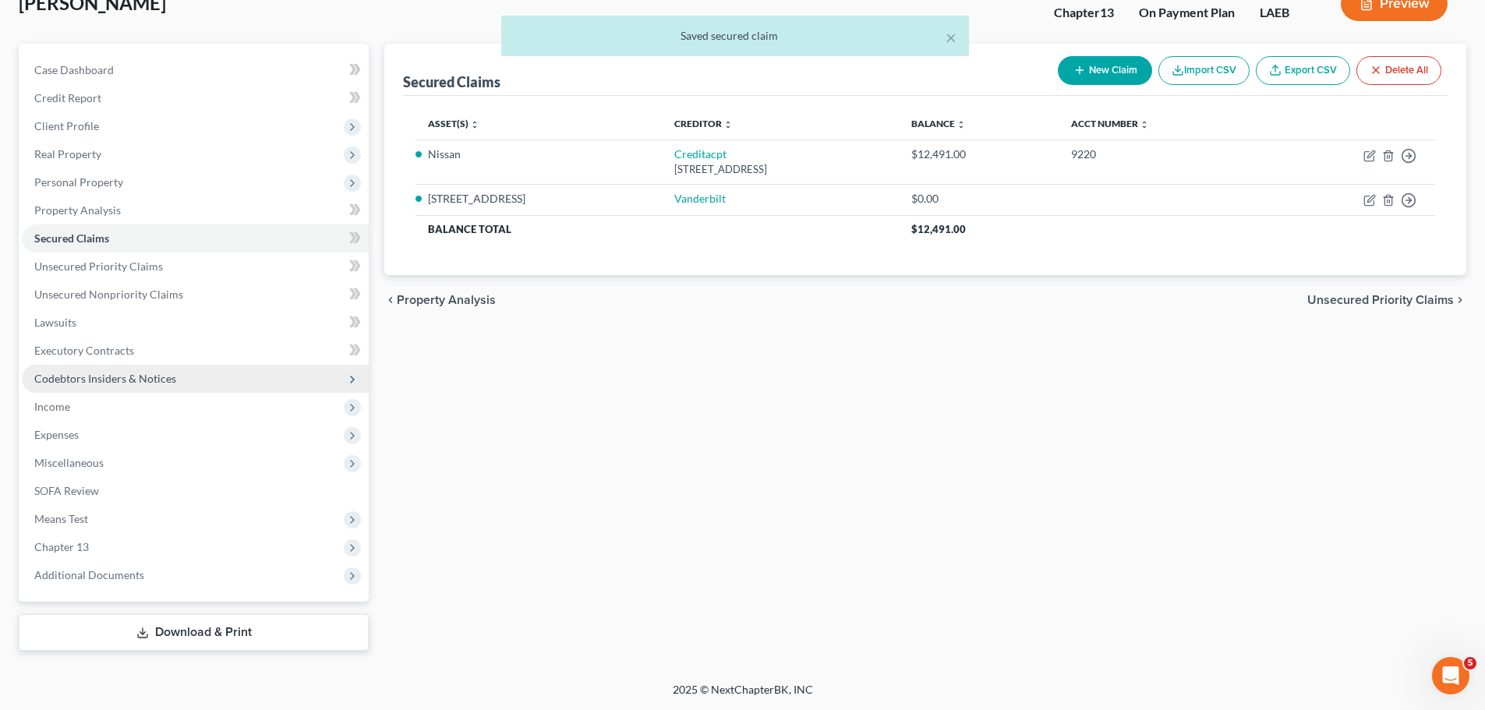
click at [68, 373] on span "Codebtors Insiders & Notices" at bounding box center [105, 378] width 142 height 13
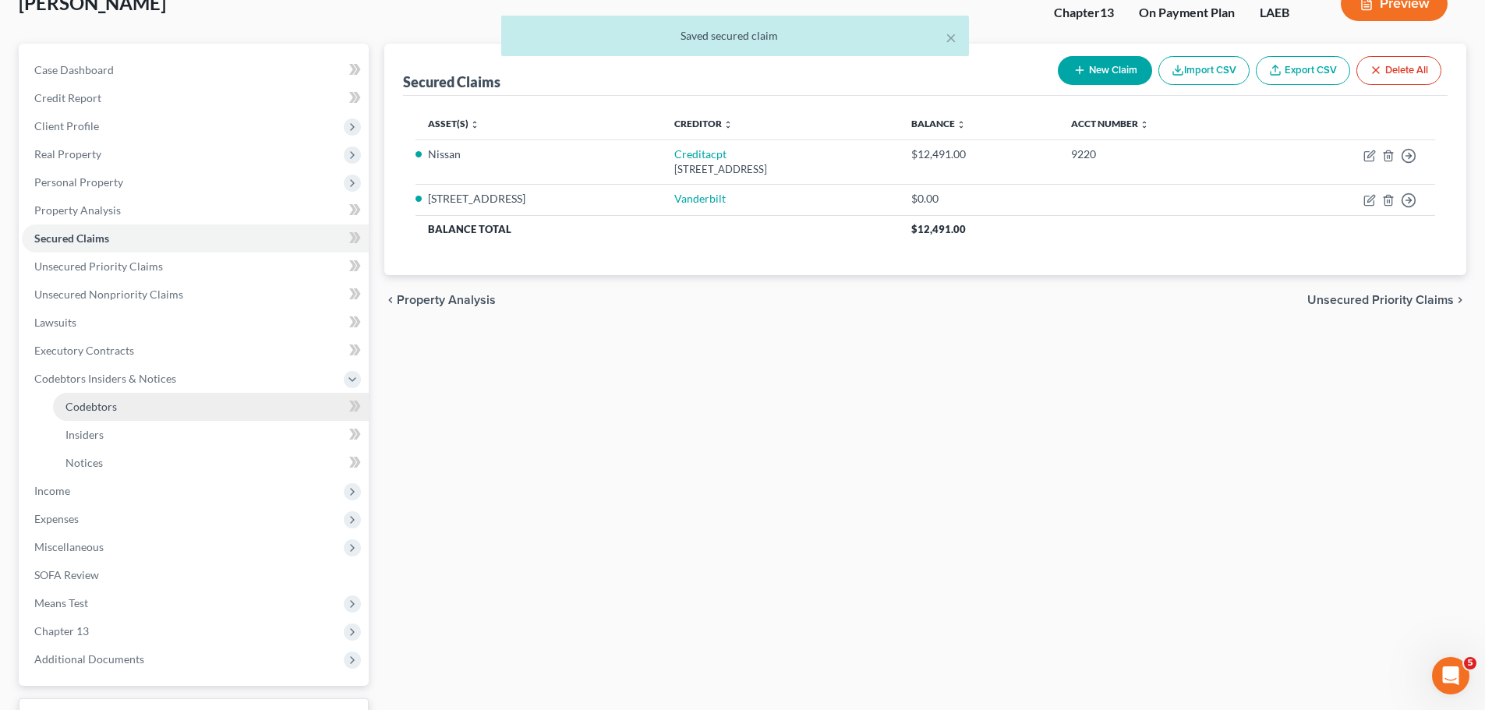
click at [76, 410] on span "Codebtors" at bounding box center [90, 406] width 51 height 13
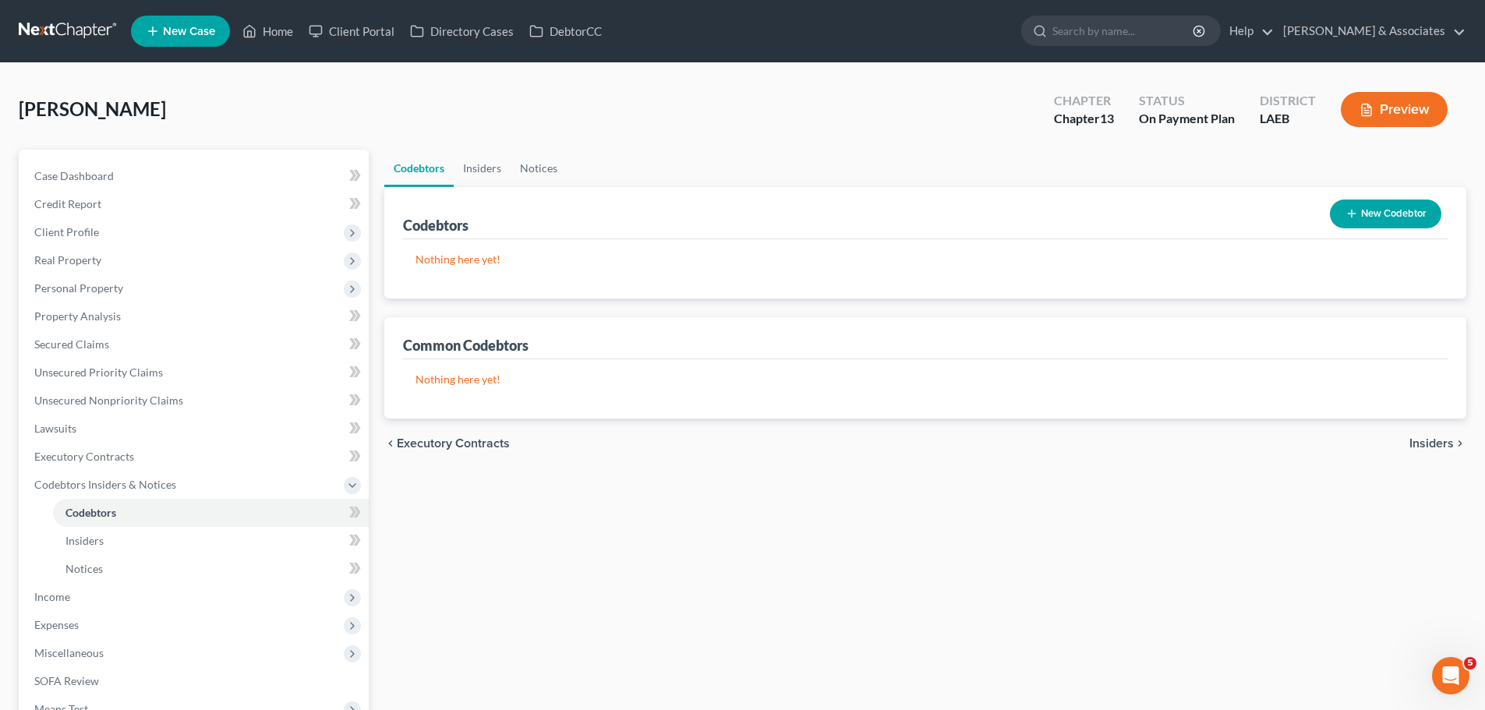
click at [1377, 207] on button "New Codebtor" at bounding box center [1385, 214] width 111 height 29
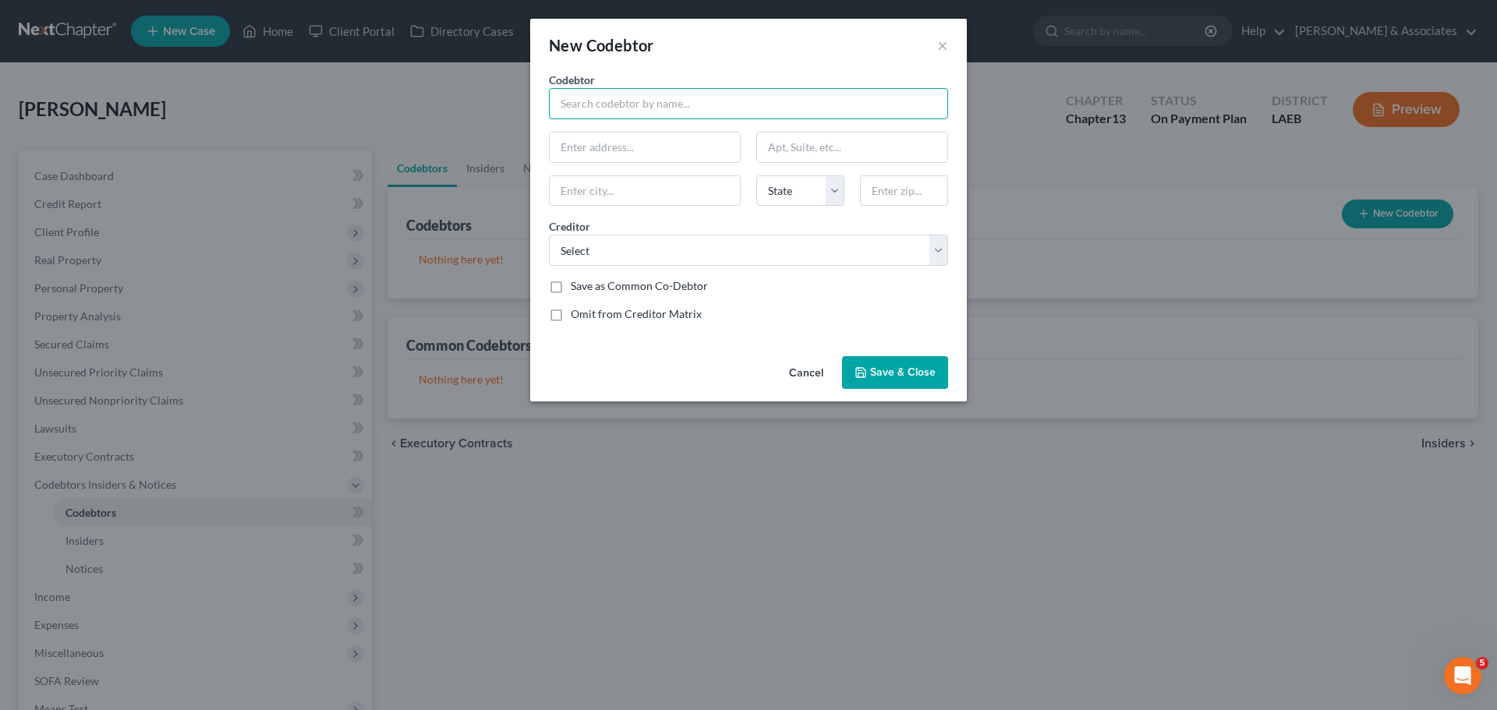
click at [649, 107] on input "text" at bounding box center [748, 103] width 399 height 31
drag, startPoint x: 719, startPoint y: 92, endPoint x: 748, endPoint y: 74, distance: 34.0
click at [719, 92] on input "Deena Singleton" at bounding box center [748, 103] width 399 height 31
type input "Deena Singleton"
click at [652, 153] on input "text" at bounding box center [645, 148] width 190 height 30
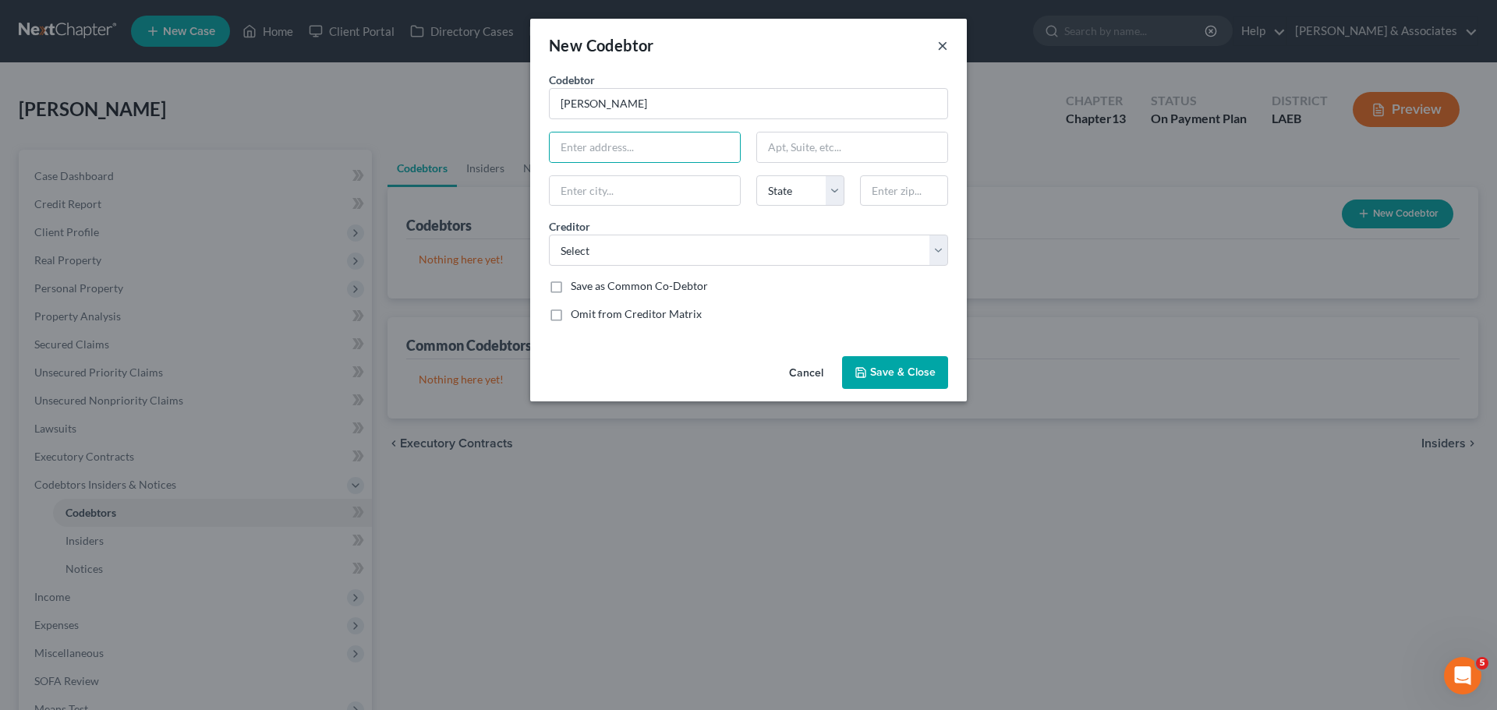
click at [943, 42] on button "×" at bounding box center [942, 45] width 11 height 19
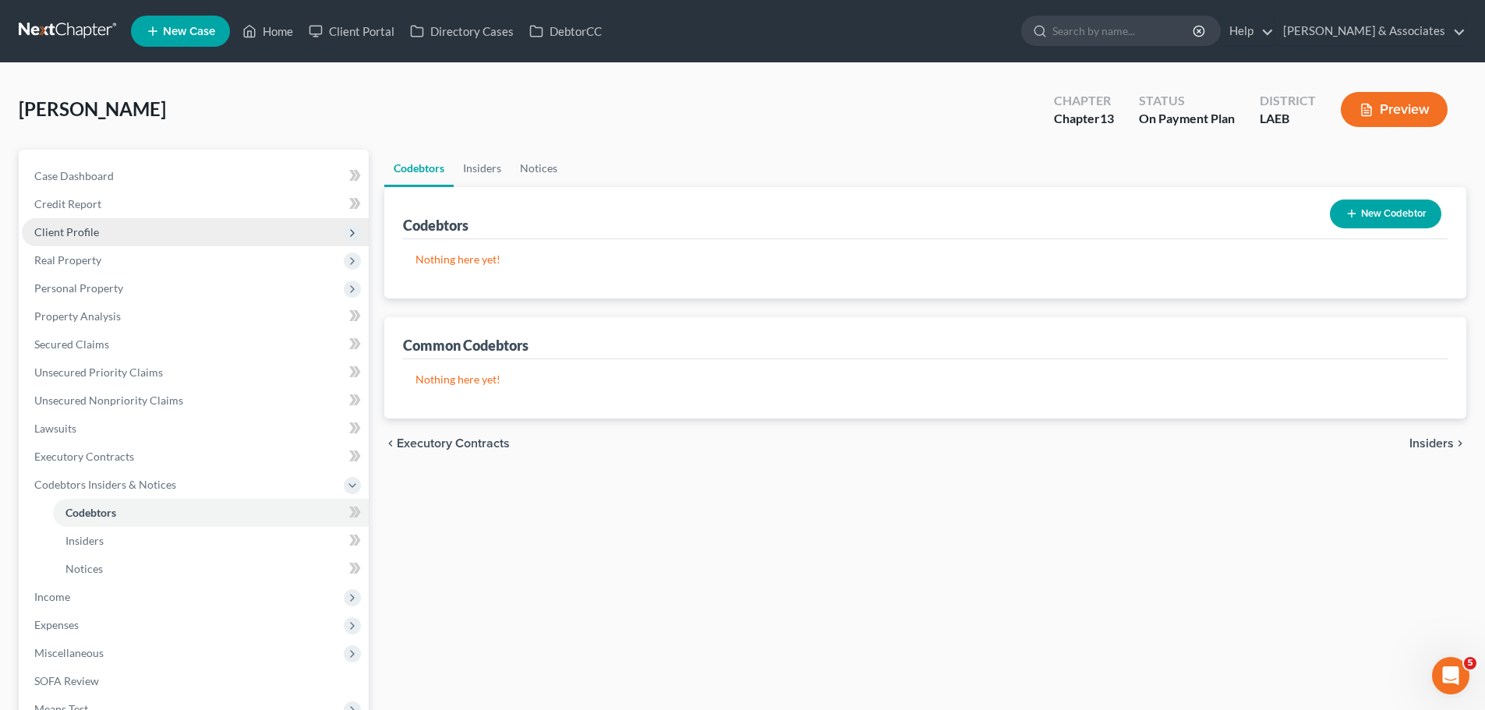
click at [70, 225] on span "Client Profile" at bounding box center [66, 231] width 65 height 13
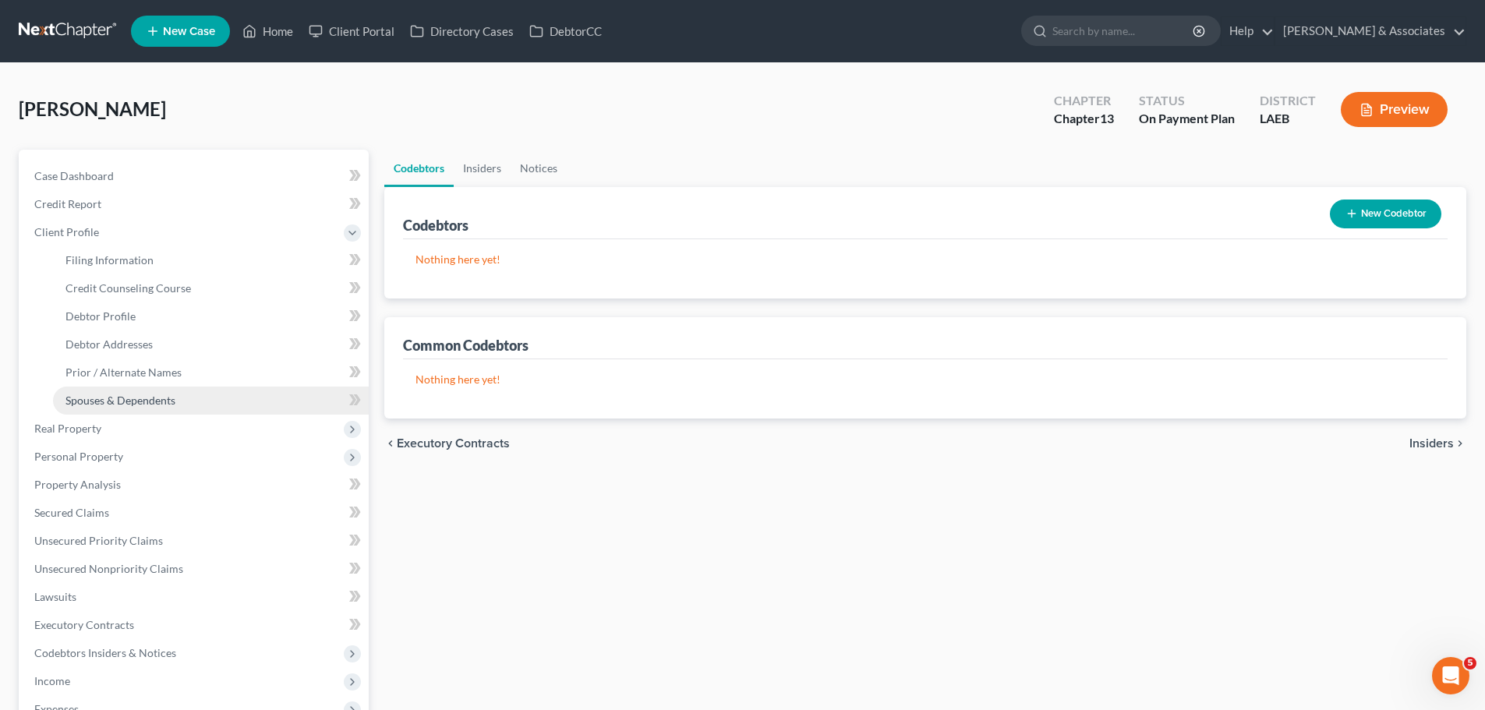
click at [157, 399] on span "Spouses & Dependents" at bounding box center [120, 400] width 110 height 13
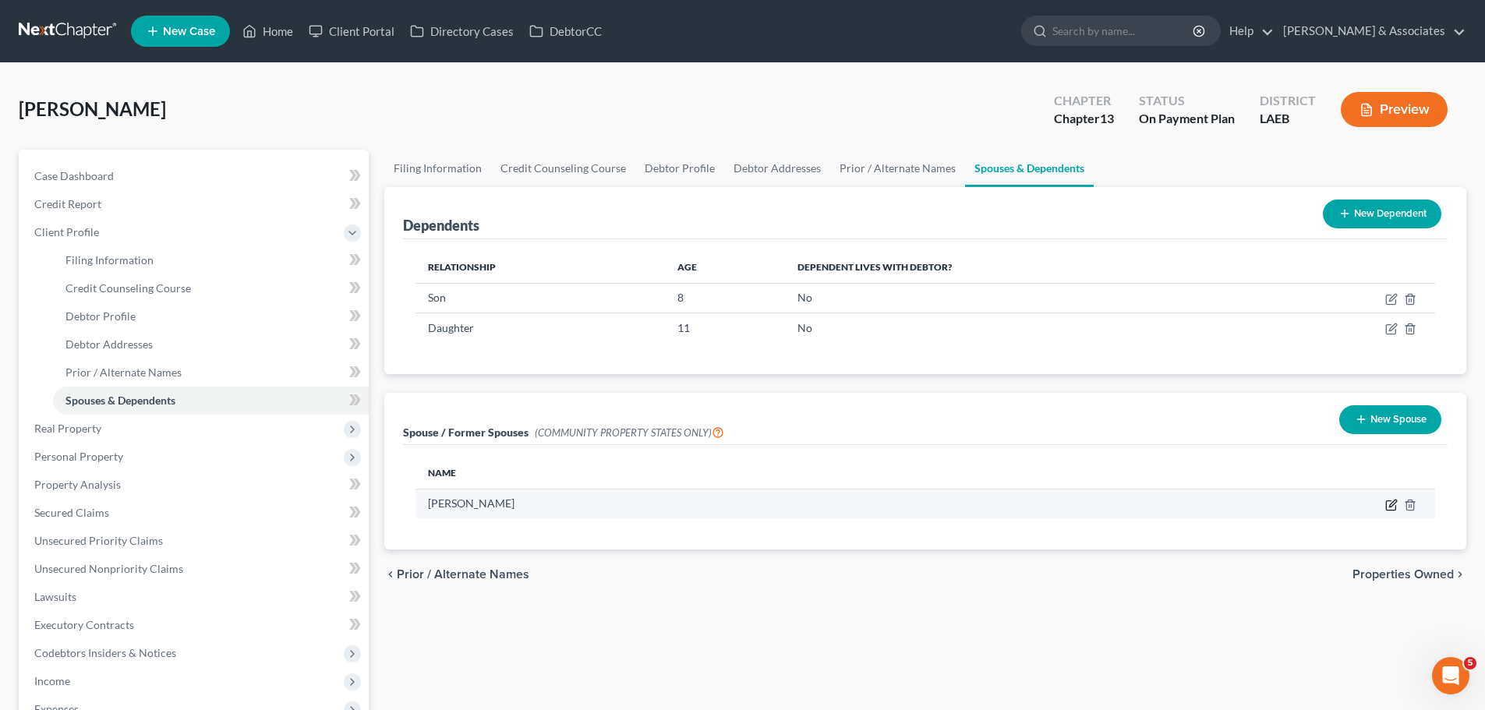
click at [1395, 507] on icon "button" at bounding box center [1391, 505] width 12 height 12
select select "4"
select select "19"
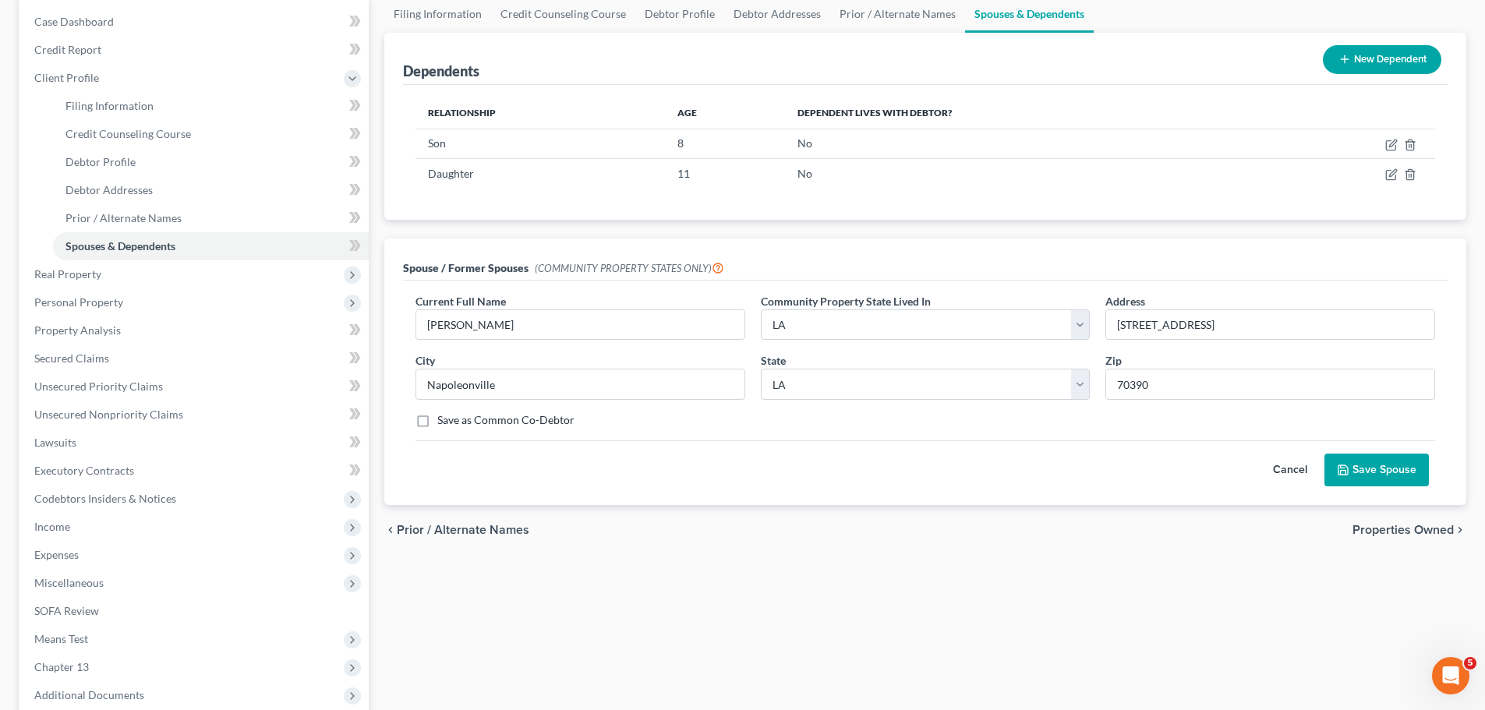
scroll to position [156, 0]
click at [452, 421] on label "Save as Common Co-Debtor" at bounding box center [505, 419] width 137 height 16
click at [452, 421] on input "Save as Common Co-Debtor" at bounding box center [449, 416] width 10 height 10
checkbox input "true"
click at [1358, 476] on button "Save Spouse" at bounding box center [1376, 468] width 104 height 33
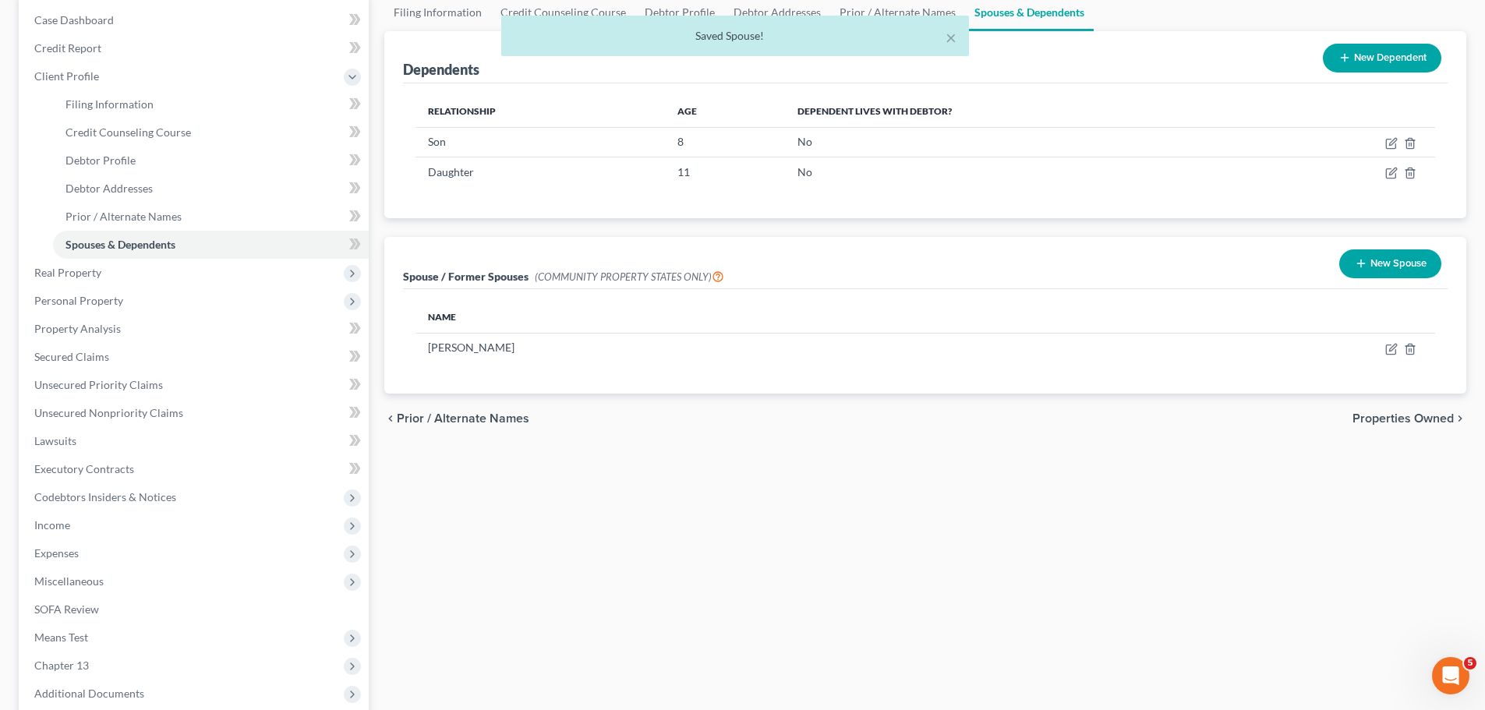
click at [729, 548] on div "Filing Information Credit Counseling Course Debtor Profile Debtor Addresses Pri…" at bounding box center [926, 382] width 1098 height 776
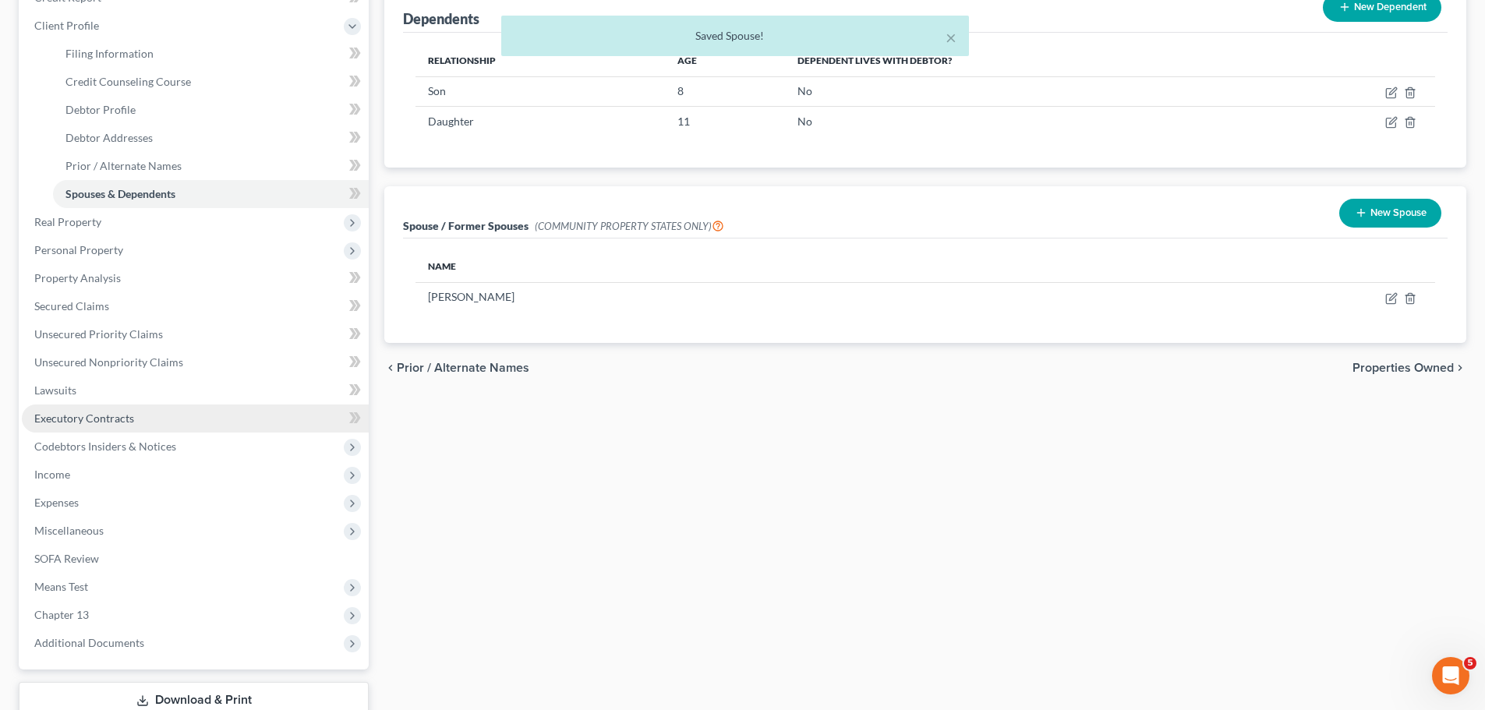
scroll to position [234, 0]
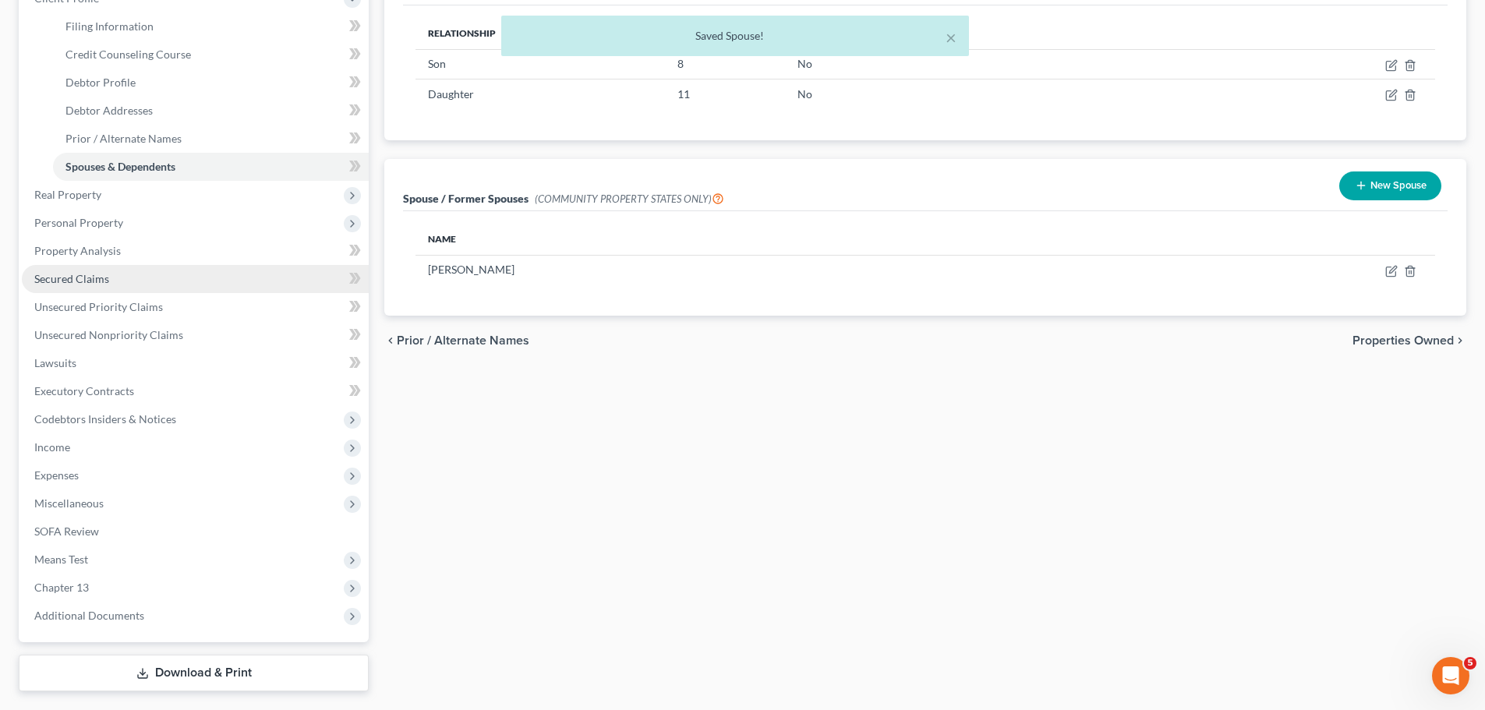
click at [102, 285] on span "Secured Claims" at bounding box center [71, 278] width 75 height 13
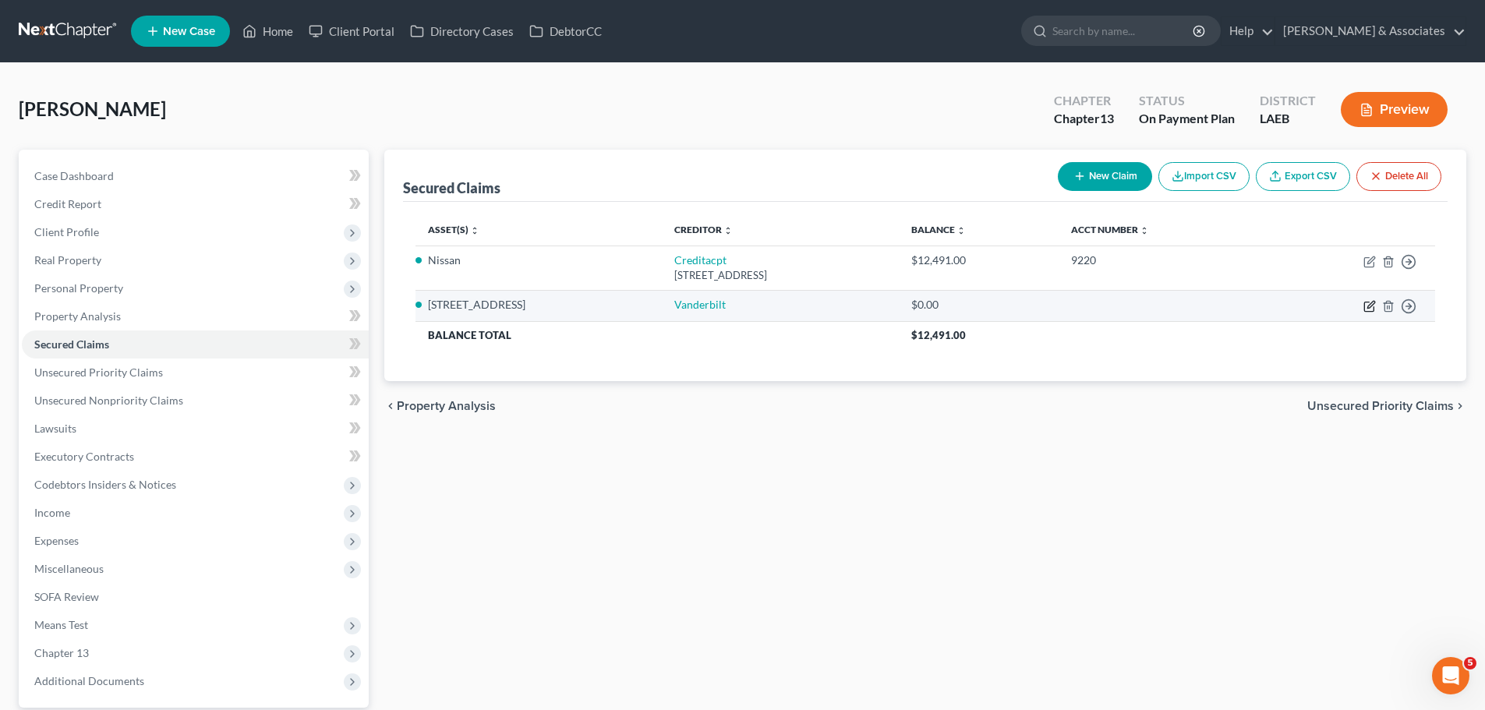
click at [1365, 305] on icon "button" at bounding box center [1368, 306] width 9 height 9
select select "2"
select select "0"
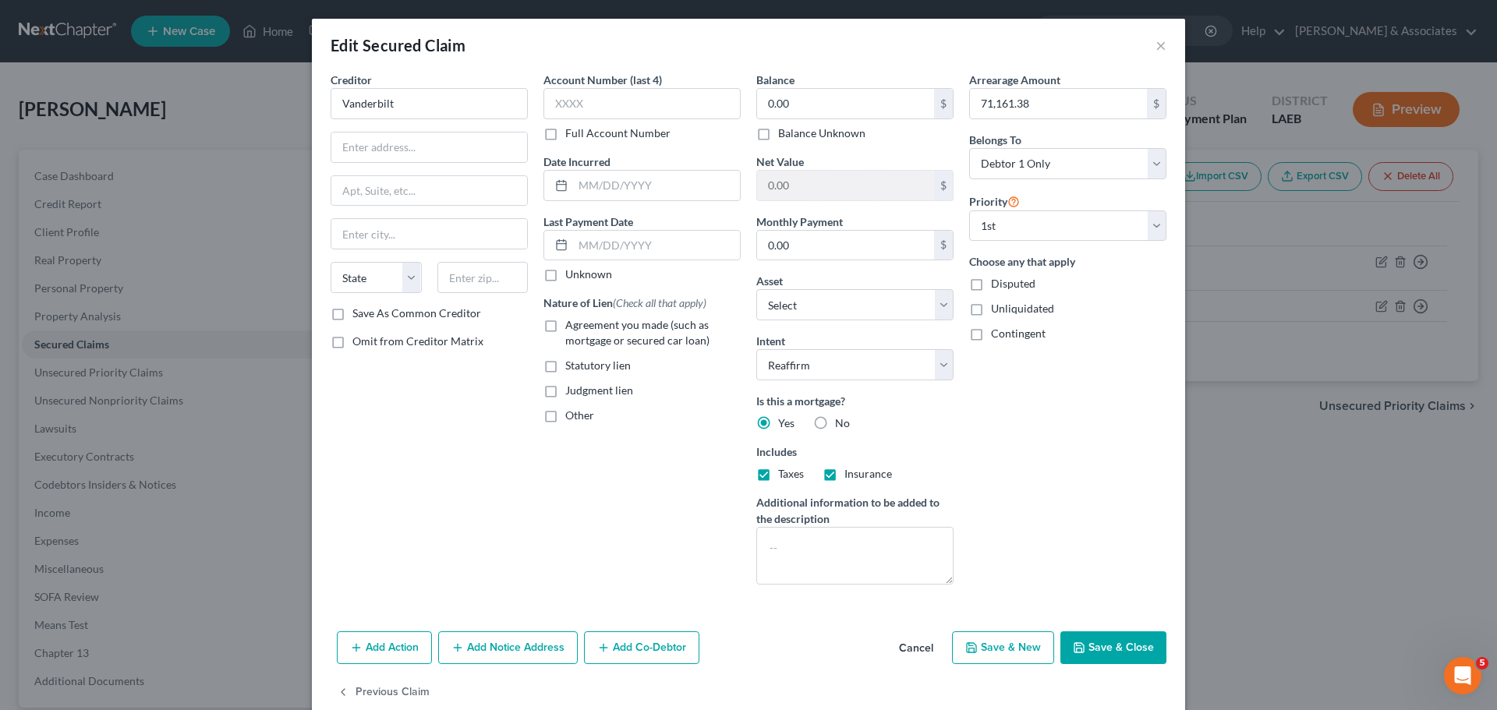
click at [1009, 179] on div "Arrearage Amount 71,161.38 $ Belongs To * Select Debtor 1 Only Debtor 2 Only De…" at bounding box center [1067, 334] width 213 height 525
click at [1012, 170] on select "Select Debtor 1 Only Debtor 2 Only Debtor 1 And Debtor 2 Only At Least One Of T…" at bounding box center [1067, 163] width 197 height 31
select select "3"
click at [969, 148] on select "Select Debtor 1 Only Debtor 2 Only Debtor 1 And Debtor 2 Only At Least One Of T…" at bounding box center [1067, 163] width 197 height 31
click at [1054, 415] on div "Arrearage Amount 71,161.38 $ Belongs To * Select Debtor 1 Only Debtor 2 Only De…" at bounding box center [1067, 334] width 213 height 525
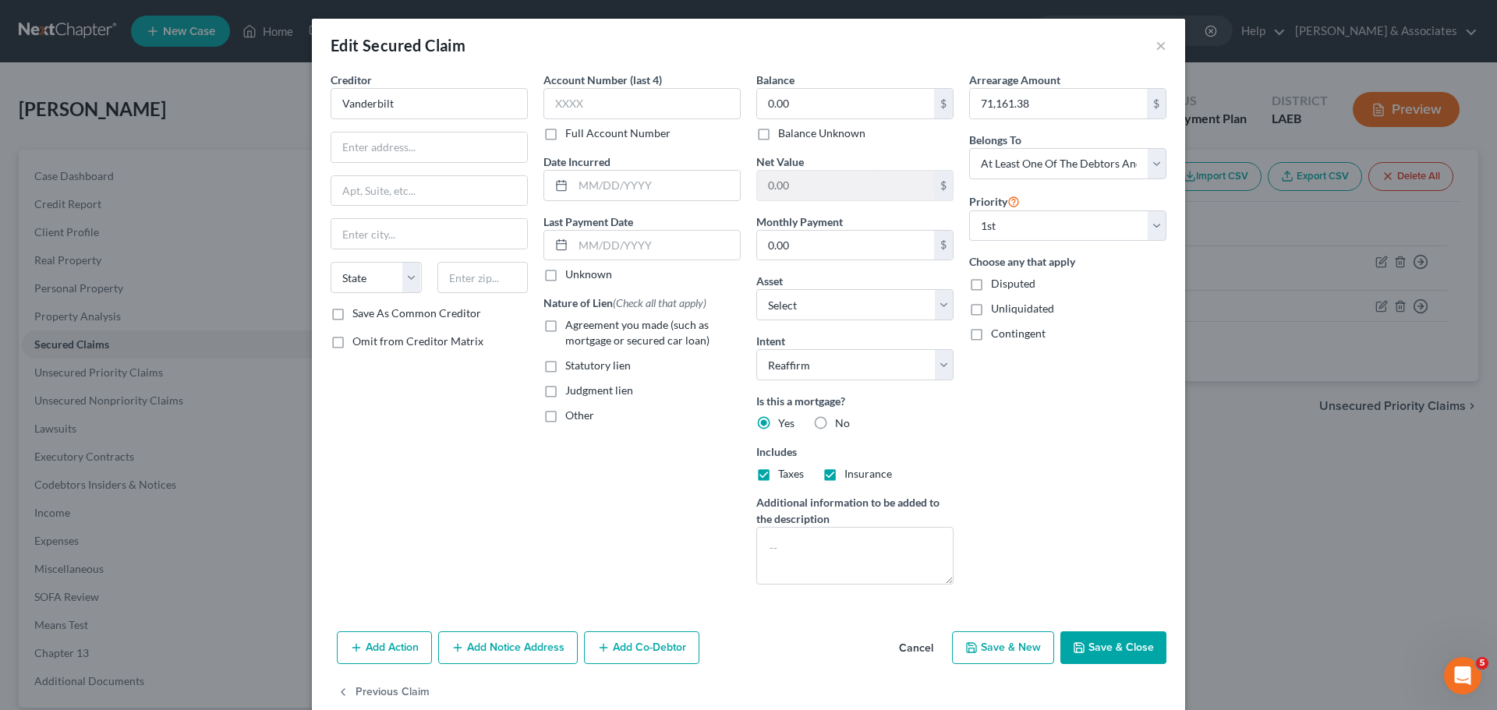
click at [662, 336] on span "Agreement you made (such as mortgage or secured car loan)" at bounding box center [637, 332] width 144 height 29
click at [582, 327] on input "Agreement you made (such as mortgage or secured car loan)" at bounding box center [576, 322] width 10 height 10
checkbox input "true"
click at [1055, 442] on div "Arrearage Amount 71,161.38 $ Belongs To * Select Debtor 1 Only Debtor 2 Only De…" at bounding box center [1067, 334] width 213 height 525
click at [659, 655] on button "Add Co-Debtor" at bounding box center [641, 647] width 115 height 33
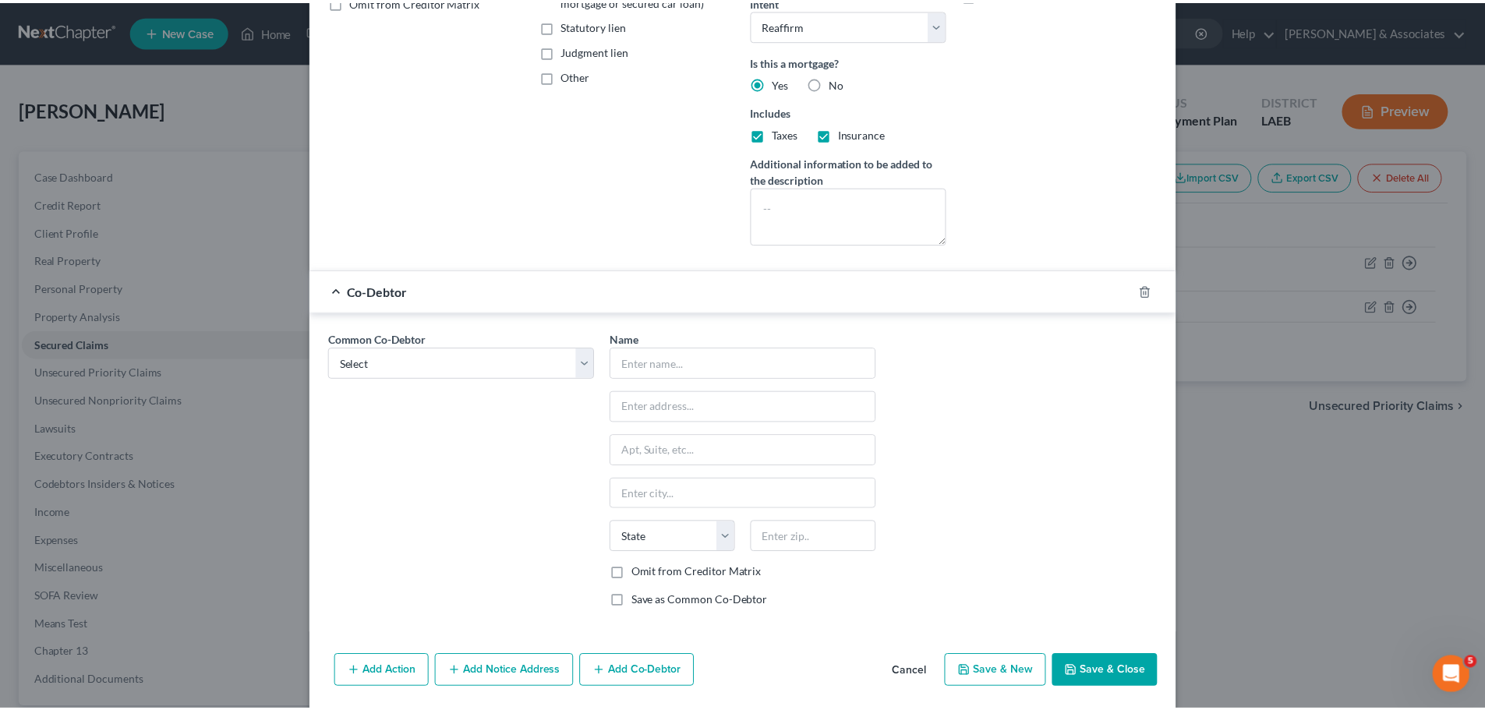
scroll to position [394, 0]
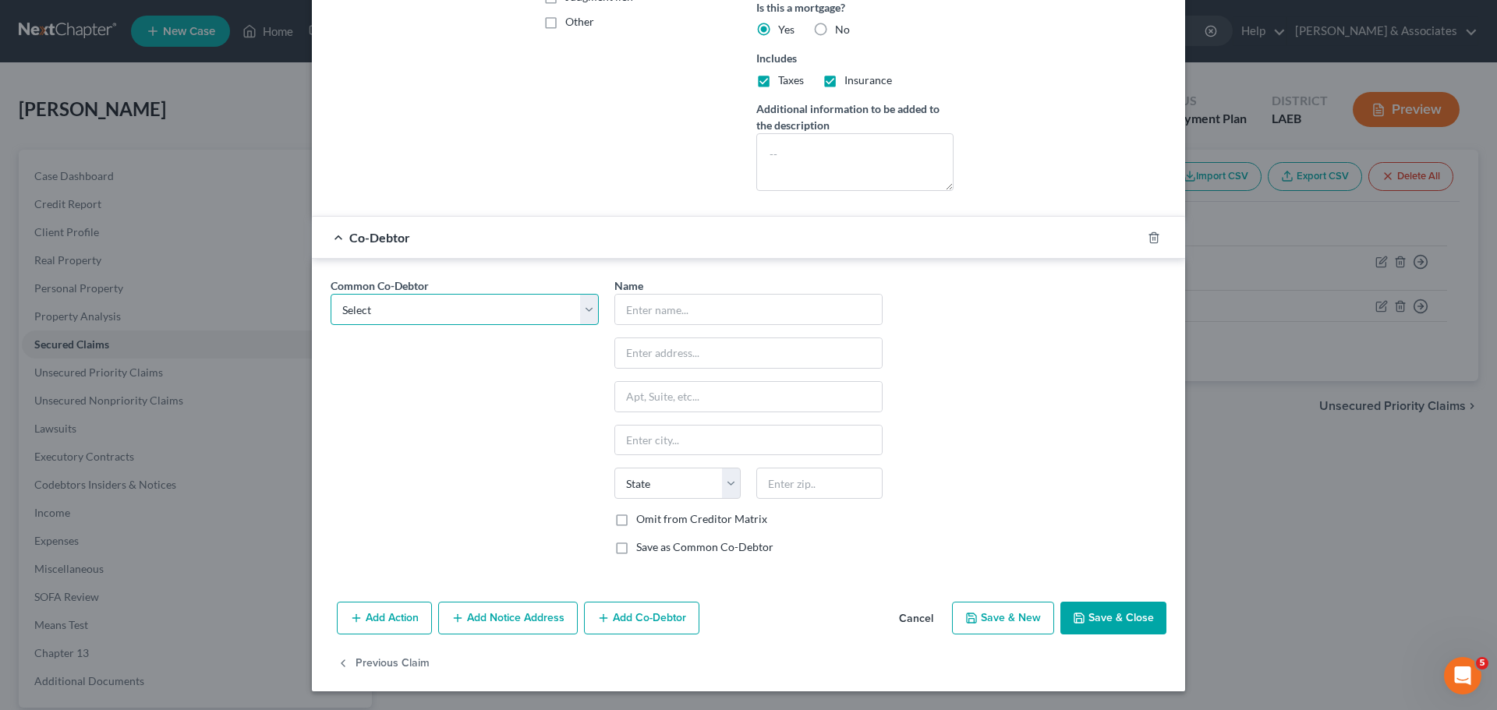
click at [475, 305] on select "Select Deena Singleton" at bounding box center [465, 309] width 268 height 31
click at [454, 366] on div "Common Co-Debtor Select Deena Singleton" at bounding box center [465, 423] width 284 height 290
drag, startPoint x: 433, startPoint y: 305, endPoint x: 426, endPoint y: 323, distance: 20.0
click at [433, 305] on select "Select Deena Singleton" at bounding box center [465, 309] width 268 height 31
select select "0"
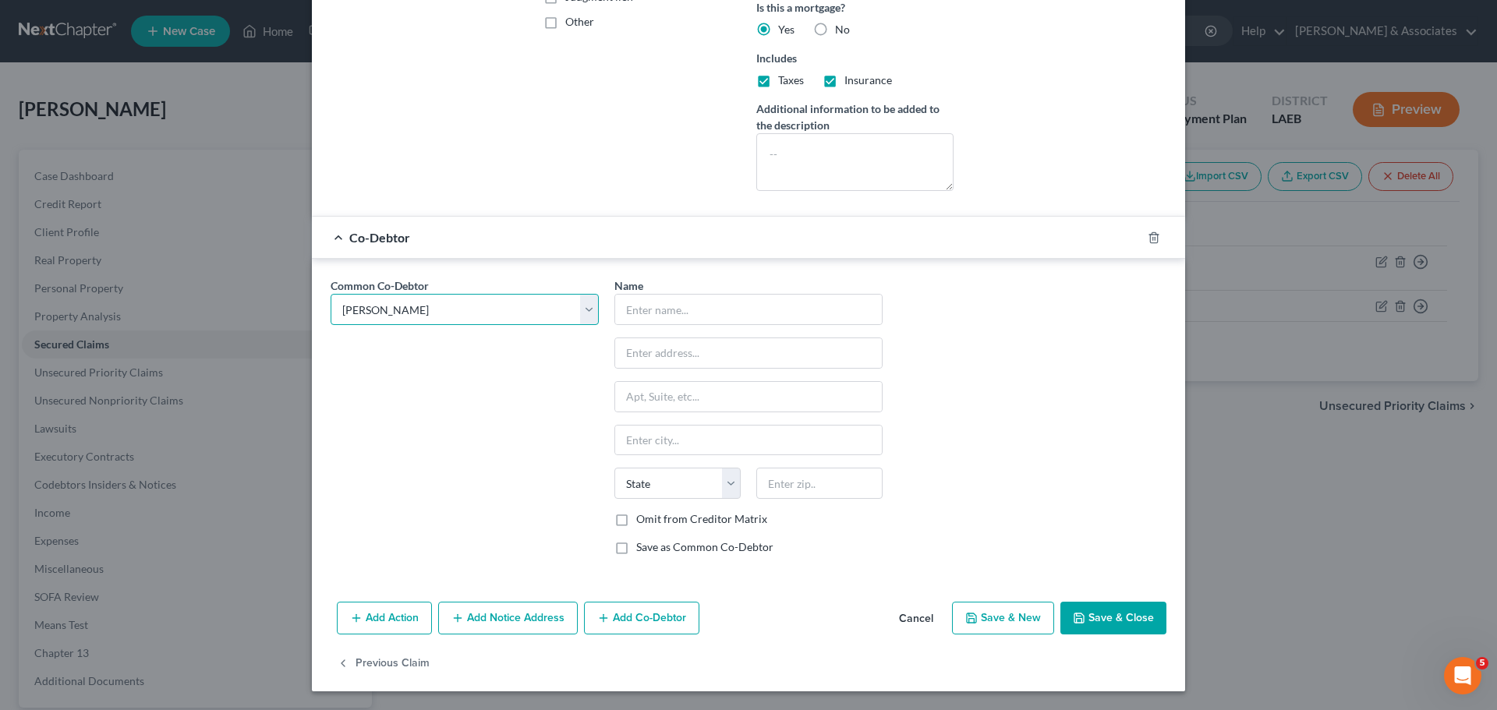
click at [331, 294] on select "Select Deena Singleton" at bounding box center [465, 309] width 268 height 31
type input "Deena Singleton"
type input "115 Canal Road"
type input "Napoleonville"
select select "19"
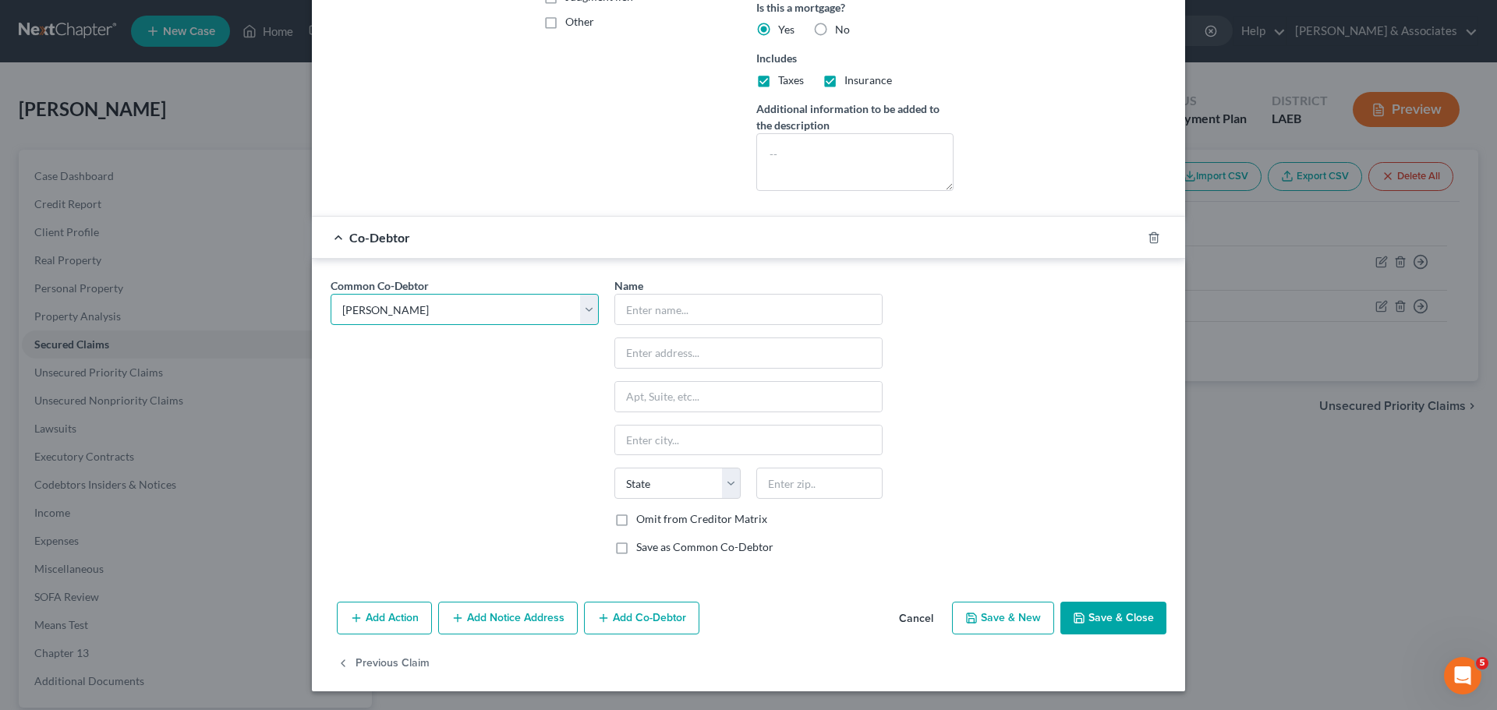
type input "70390"
click at [1103, 621] on button "Save & Close" at bounding box center [1113, 618] width 106 height 33
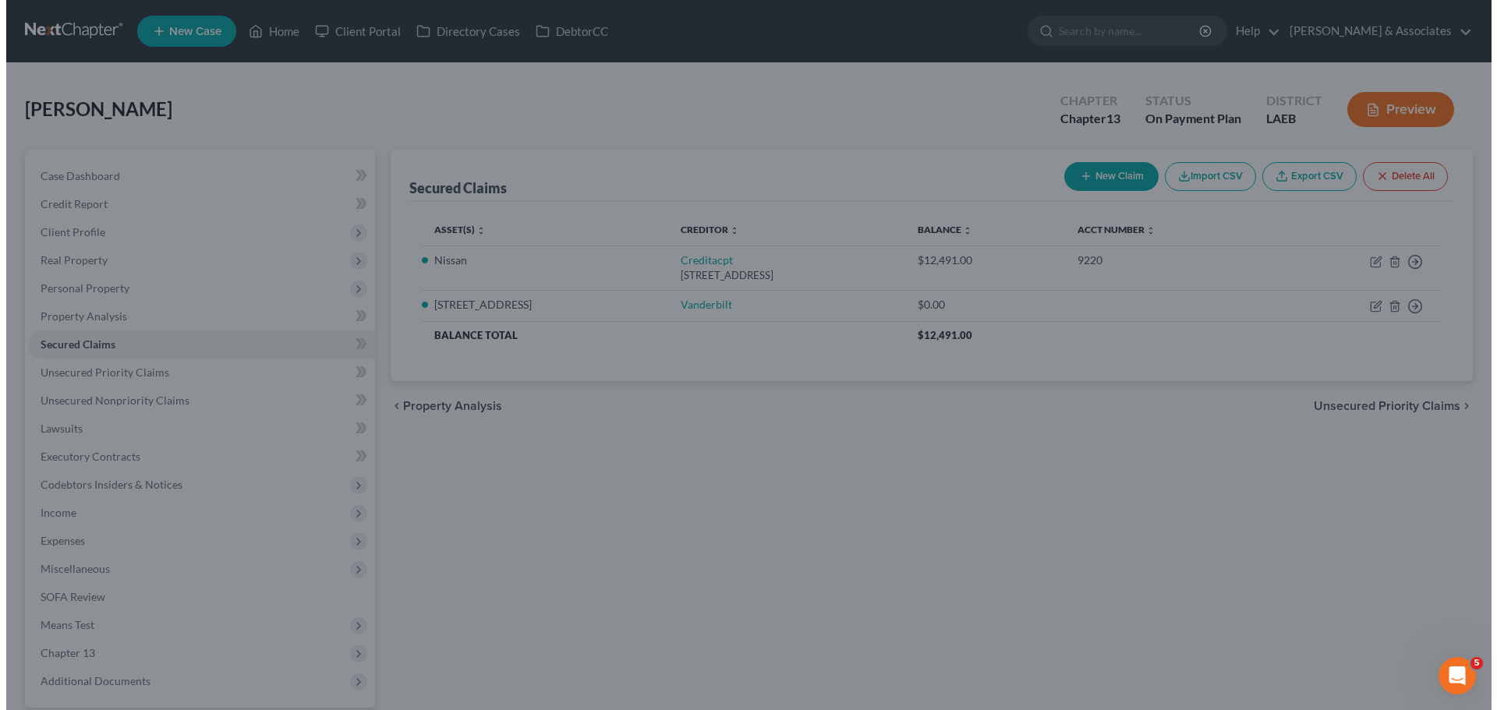
scroll to position [0, 0]
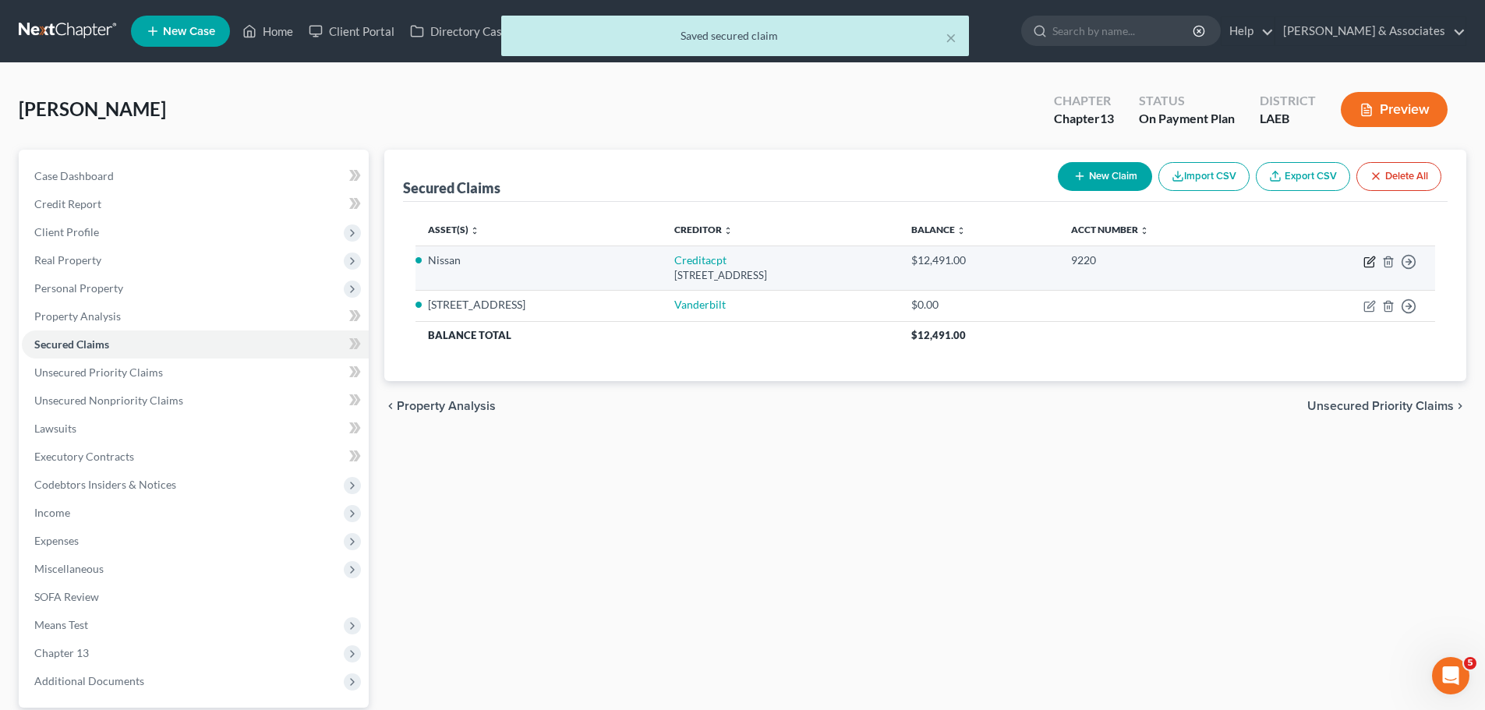
click at [1369, 259] on icon "button" at bounding box center [1369, 262] width 12 height 12
select select "23"
select select "0"
select select "3"
select select "0"
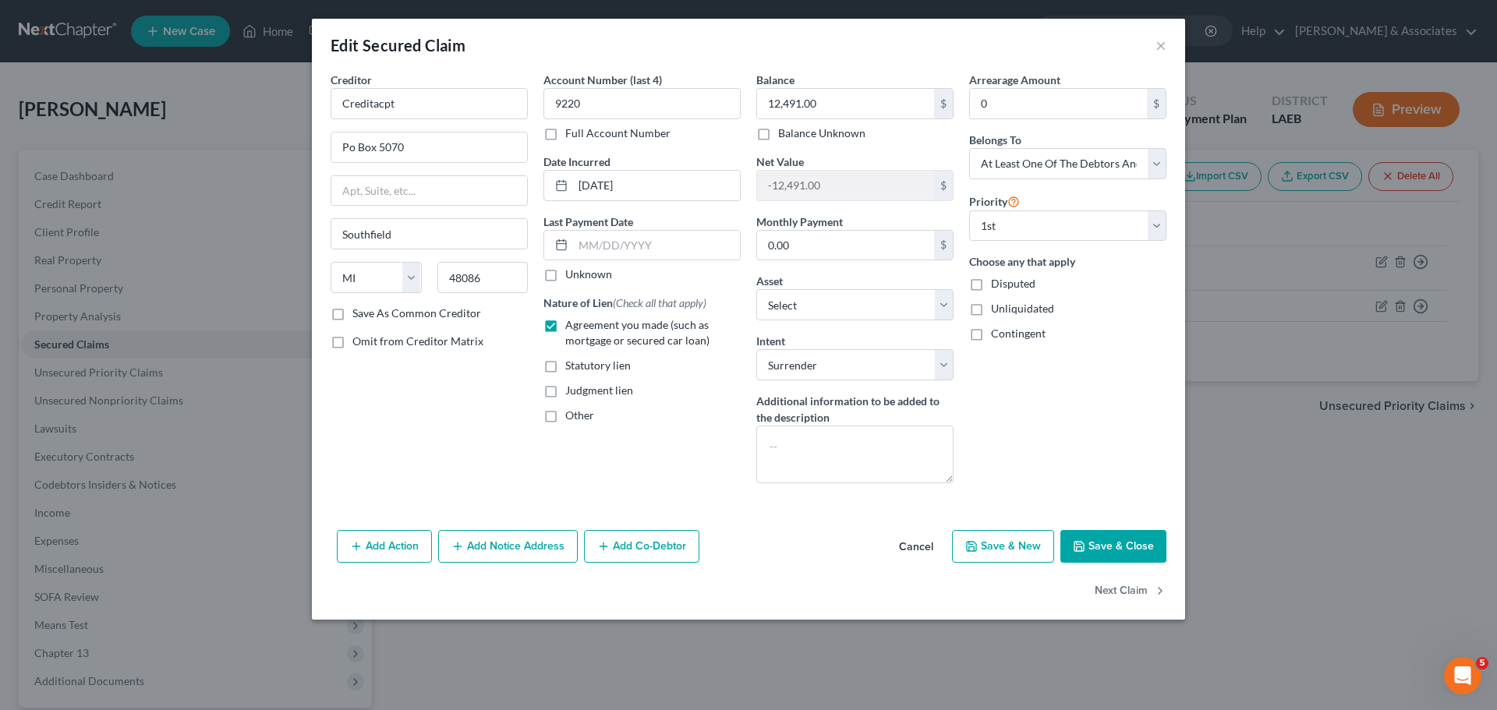
click at [660, 552] on button "Add Co-Debtor" at bounding box center [641, 546] width 115 height 33
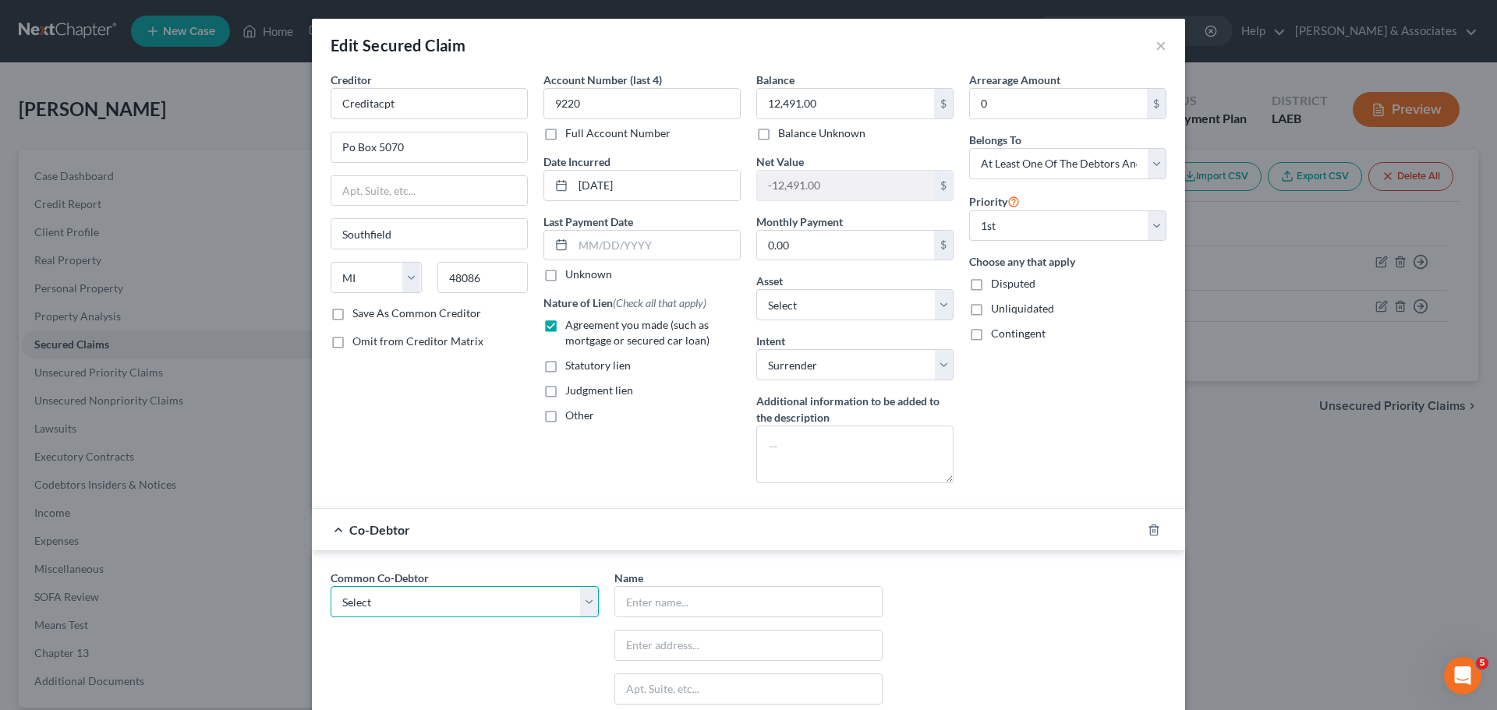
click at [405, 610] on select "Select Deena Singleton" at bounding box center [465, 601] width 268 height 31
select select "0"
click at [331, 586] on select "Select Deena Singleton" at bounding box center [465, 601] width 268 height 31
type input "Deena Singleton"
type input "115 Canal Road"
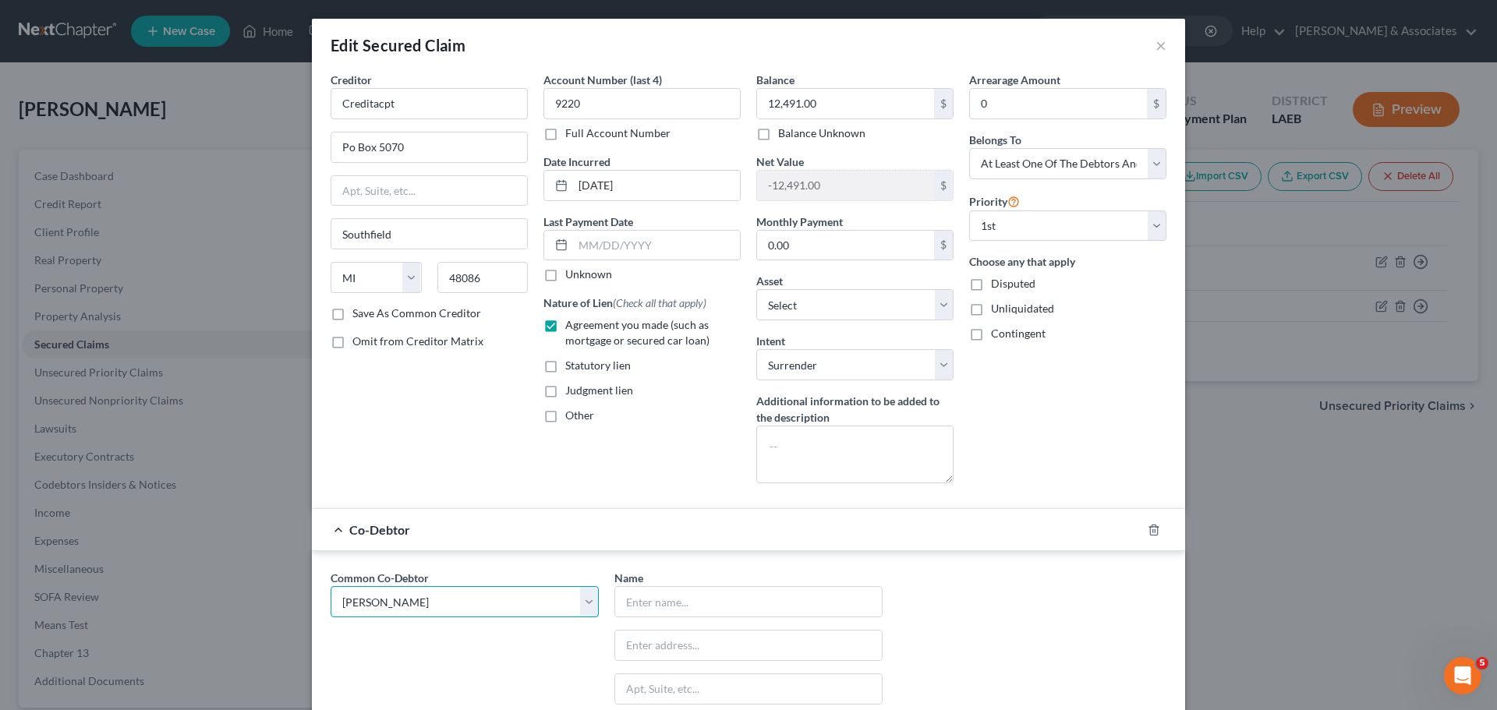
type input "Napoleonville"
select select "19"
type input "70390"
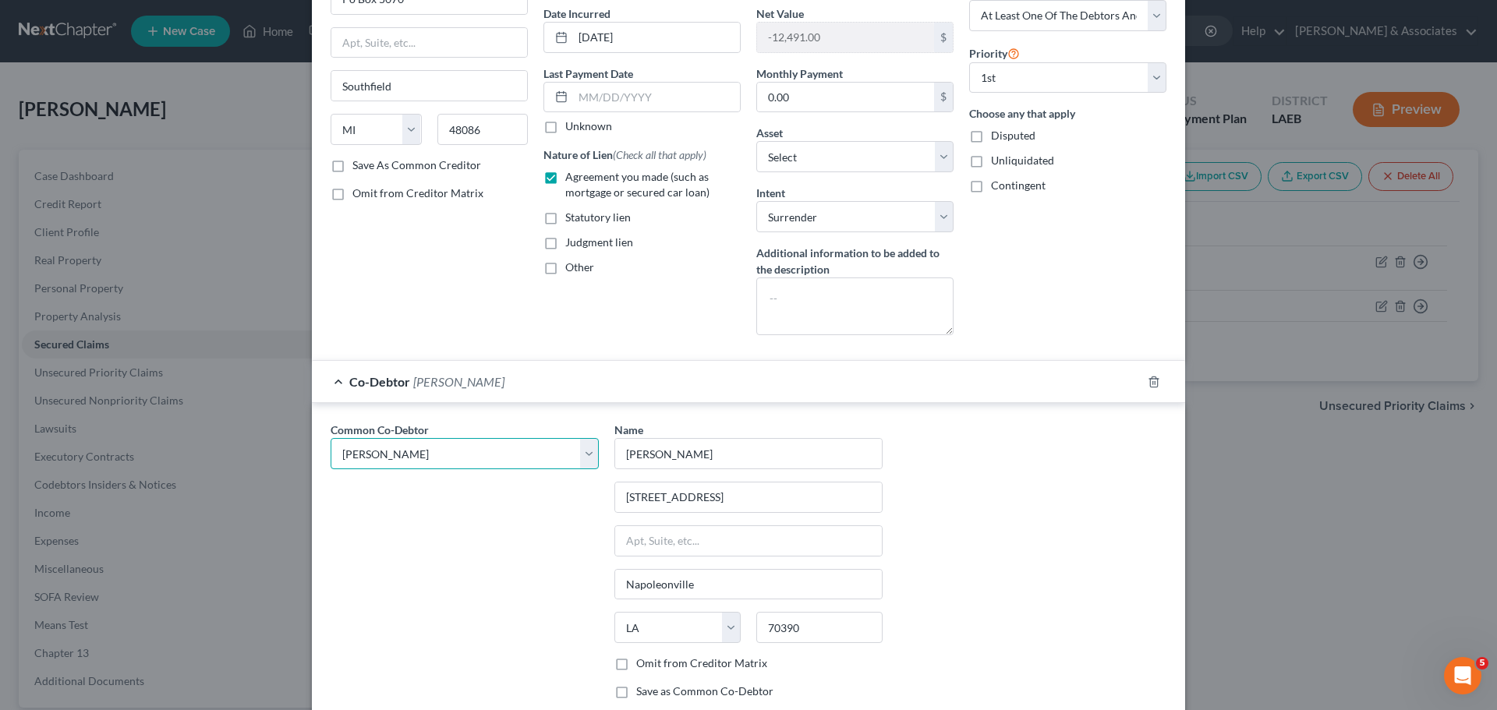
scroll to position [292, 0]
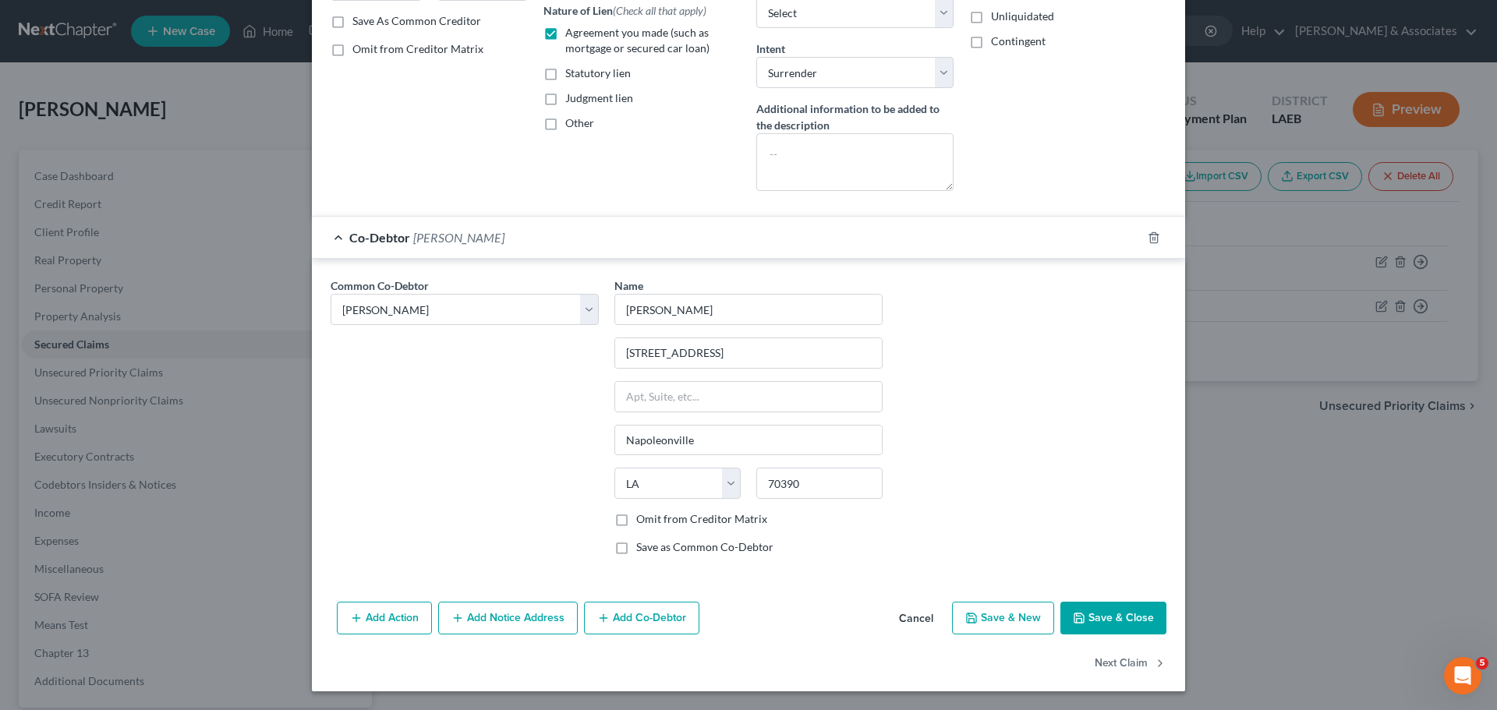
click at [1098, 616] on button "Save & Close" at bounding box center [1113, 618] width 106 height 33
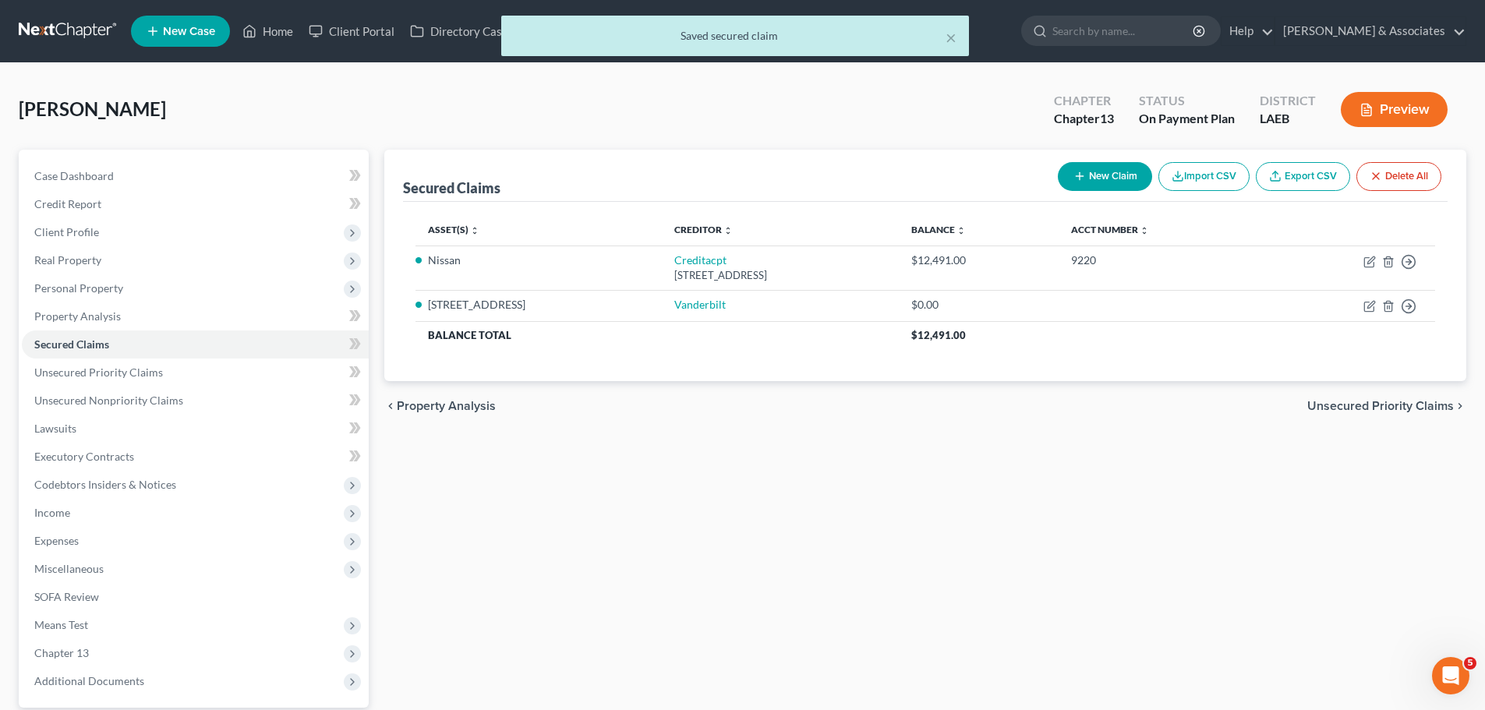
click at [1041, 546] on div "Secured Claims New Claim Import CSV Export CSV Delete All Asset(s) expand_more …" at bounding box center [926, 453] width 1098 height 607
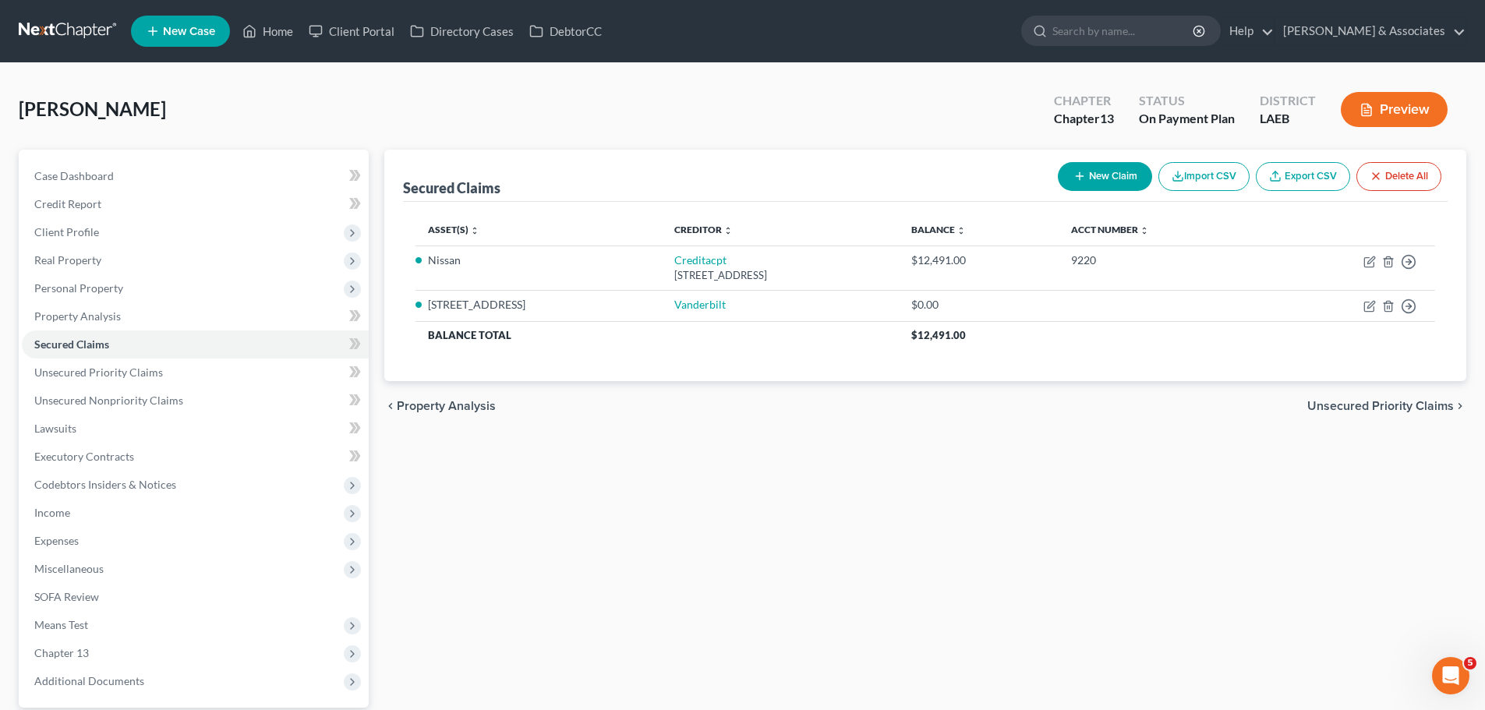
click at [826, 536] on div "Secured Claims New Claim Import CSV Export CSV Delete All Asset(s) expand_more …" at bounding box center [926, 453] width 1098 height 607
click at [1372, 309] on icon "button" at bounding box center [1369, 306] width 12 height 12
select select "4"
select select "2"
select select "3"
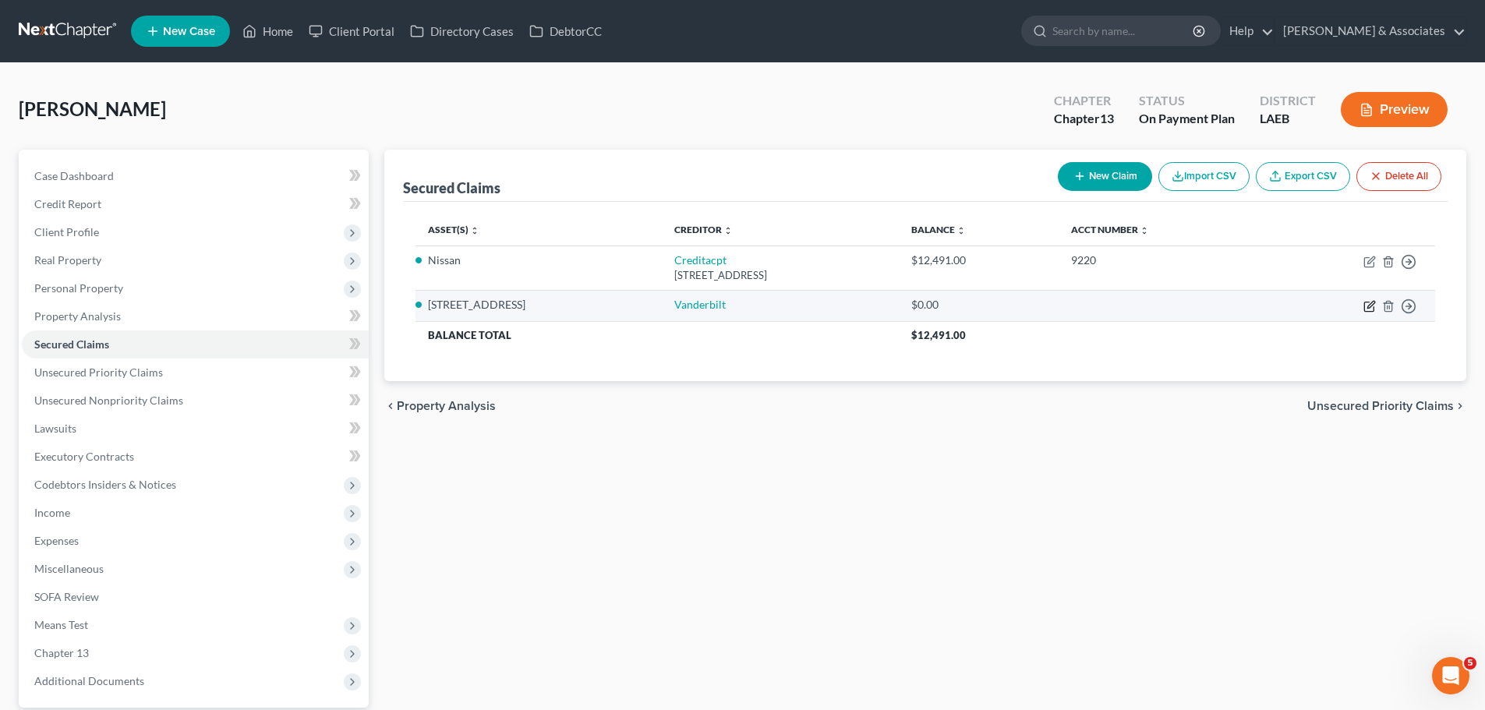
select select "0"
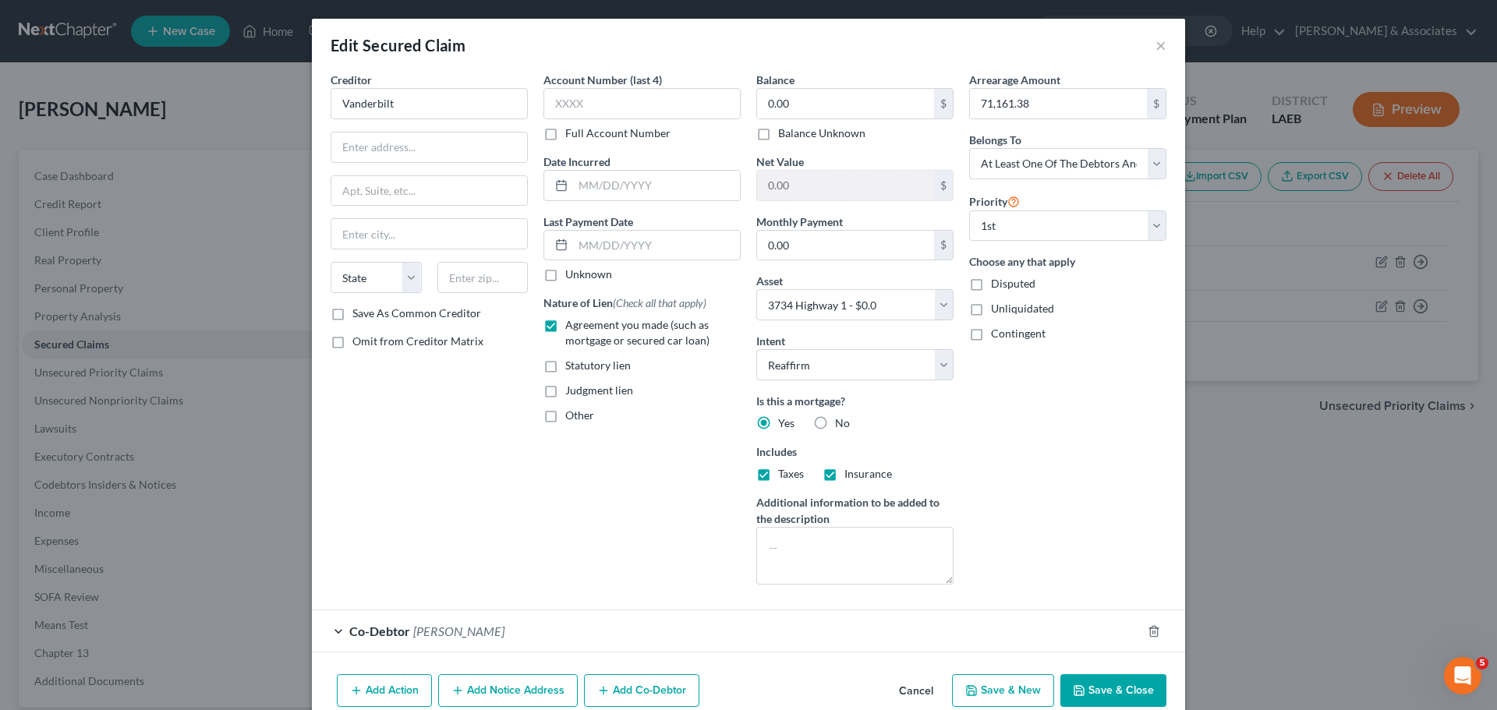
click at [1400, 432] on div "Edit Secured Claim × Creditor * Vanderbilt State AL AK AR AZ CA CO CT DE DC FL …" at bounding box center [748, 355] width 1497 height 710
click at [422, 95] on input "Vanderbilt" at bounding box center [429, 103] width 197 height 31
click at [594, 535] on div "Account Number (last 4) Full Account Number Date Incurred Last Payment Date Unk…" at bounding box center [642, 334] width 213 height 525
click at [840, 113] on input "0.00" at bounding box center [845, 104] width 177 height 30
click at [660, 186] on input "text" at bounding box center [656, 186] width 167 height 30
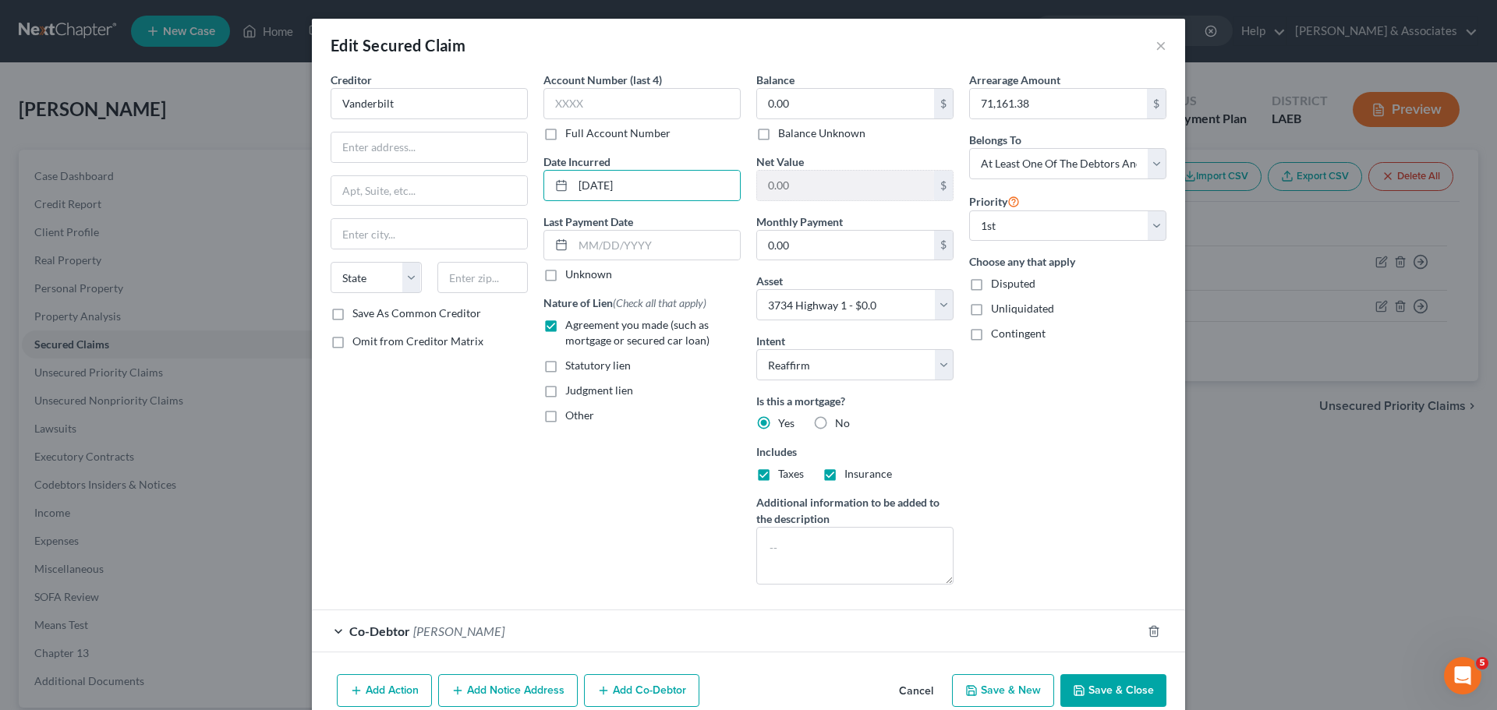
click at [1056, 449] on div "Arrearage Amount 71,161.38 $ Belongs To * Select Debtor 1 Only Debtor 2 Only De…" at bounding box center [1067, 334] width 213 height 525
click at [858, 256] on input "0.00" at bounding box center [845, 246] width 177 height 30
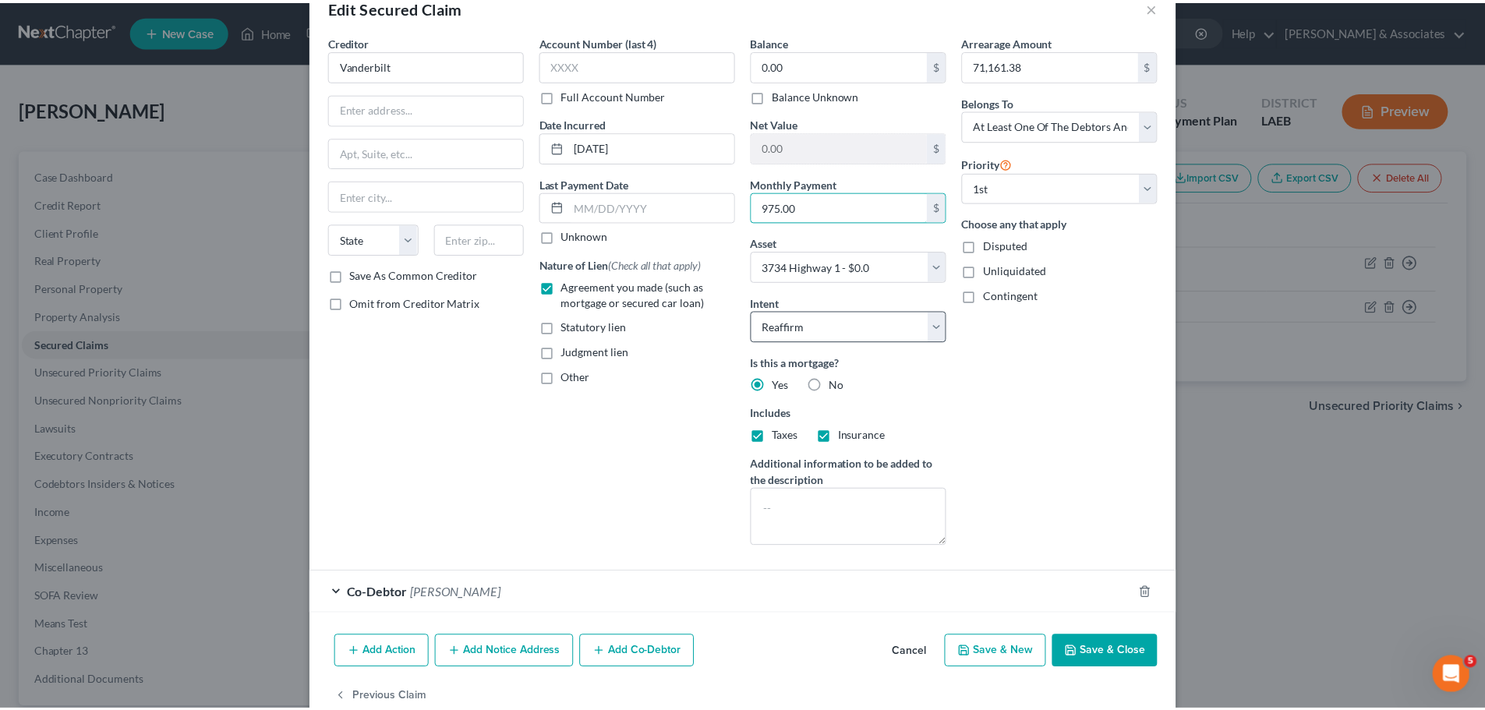
scroll to position [72, 0]
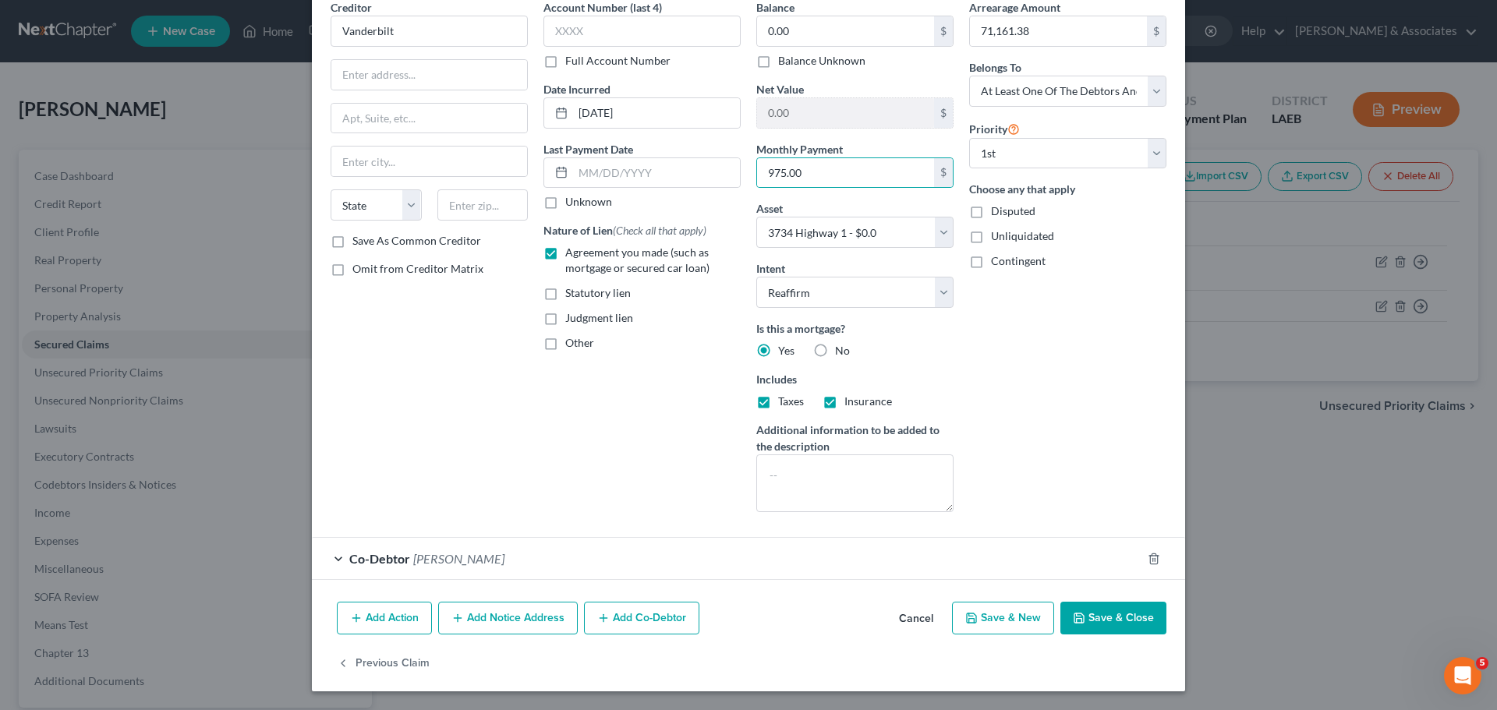
click at [1129, 614] on button "Save & Close" at bounding box center [1113, 618] width 106 height 33
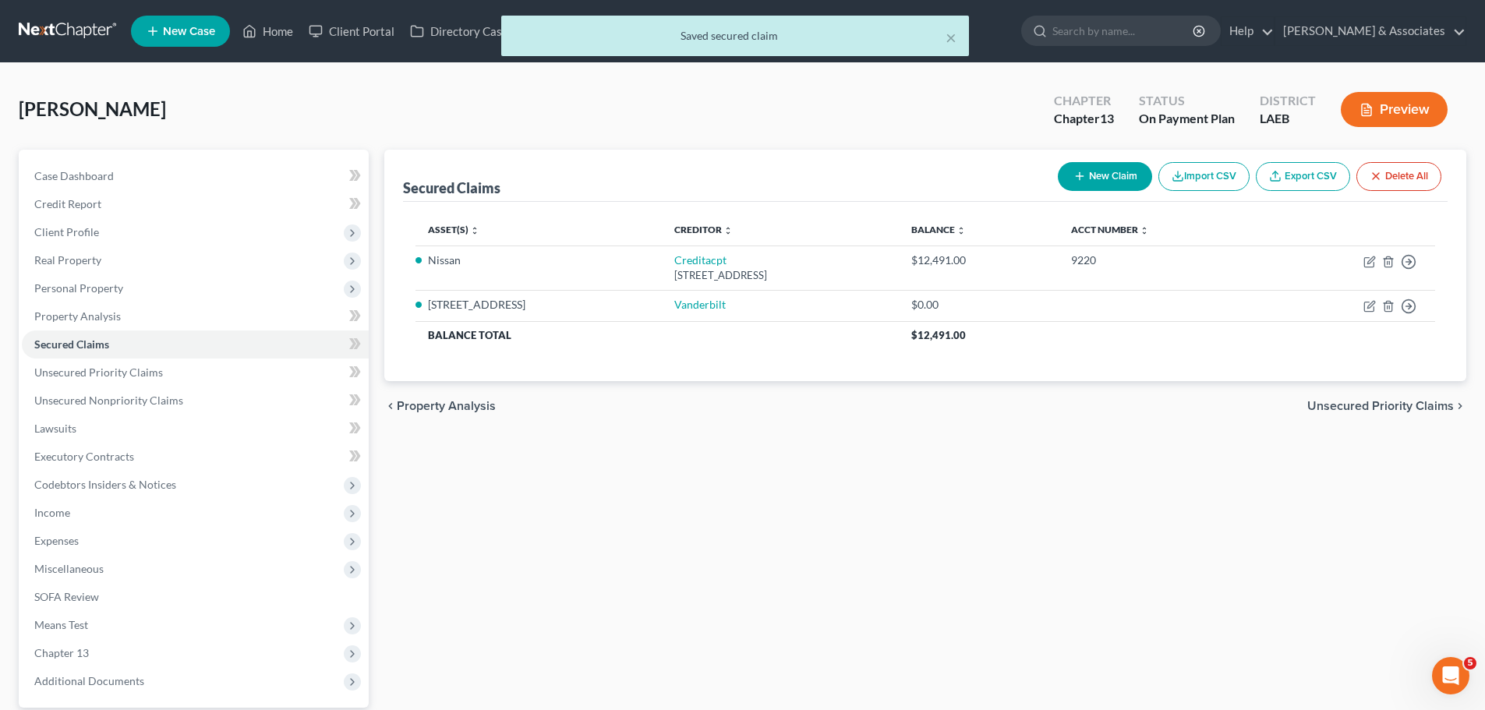
click at [1031, 577] on div "Secured Claims New Claim Import CSV Export CSV Delete All Asset(s) expand_more …" at bounding box center [926, 453] width 1098 height 607
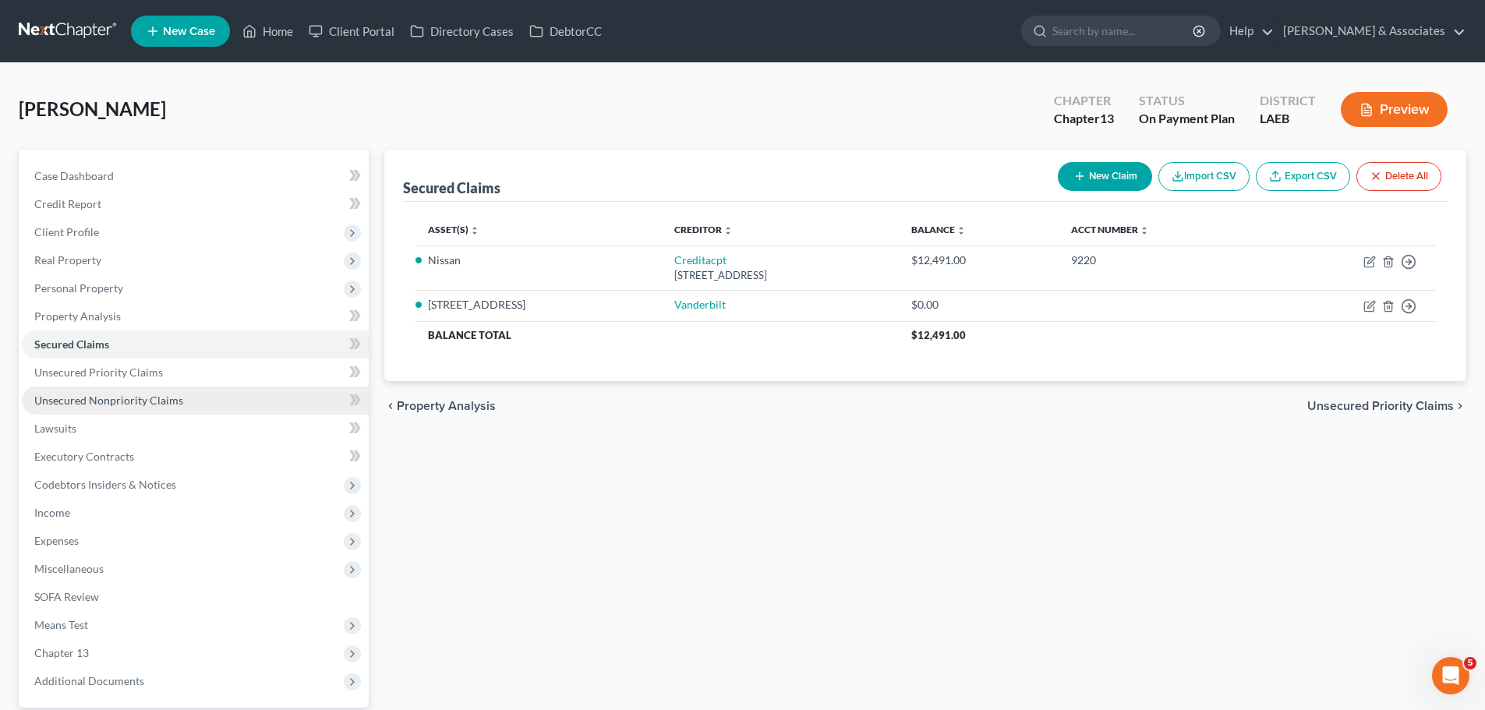
click at [53, 412] on link "Unsecured Nonpriority Claims" at bounding box center [195, 401] width 347 height 28
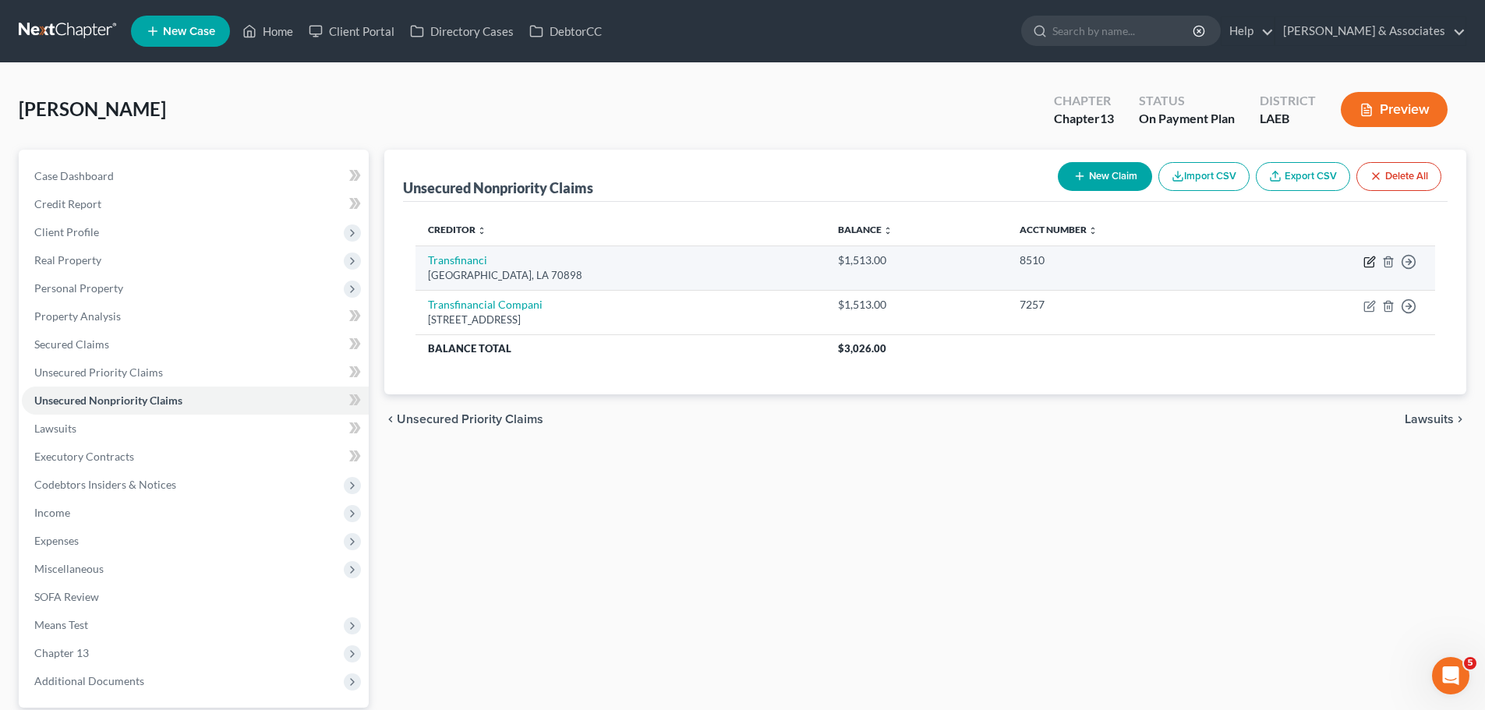
click at [1366, 263] on icon "button" at bounding box center [1369, 262] width 12 height 12
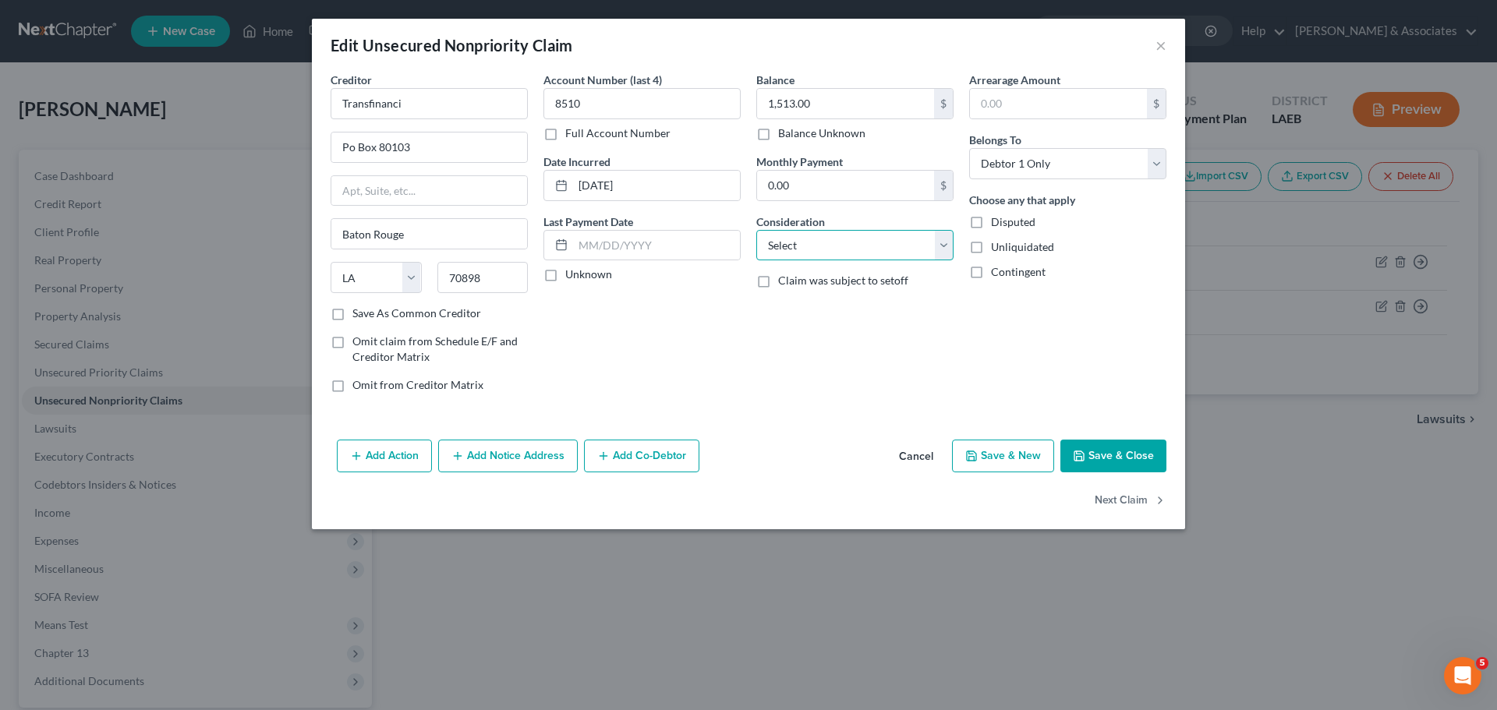
drag, startPoint x: 773, startPoint y: 244, endPoint x: 790, endPoint y: 242, distance: 17.2
click at [773, 244] on select "Select Cable / Satellite Services Collection Agency Credit Card Debt Debt Couns…" at bounding box center [854, 245] width 197 height 31
click at [756, 230] on select "Select Cable / Satellite Services Collection Agency Credit Card Debt Debt Couns…" at bounding box center [854, 245] width 197 height 31
click at [1108, 500] on button "Next Claim" at bounding box center [1130, 501] width 72 height 33
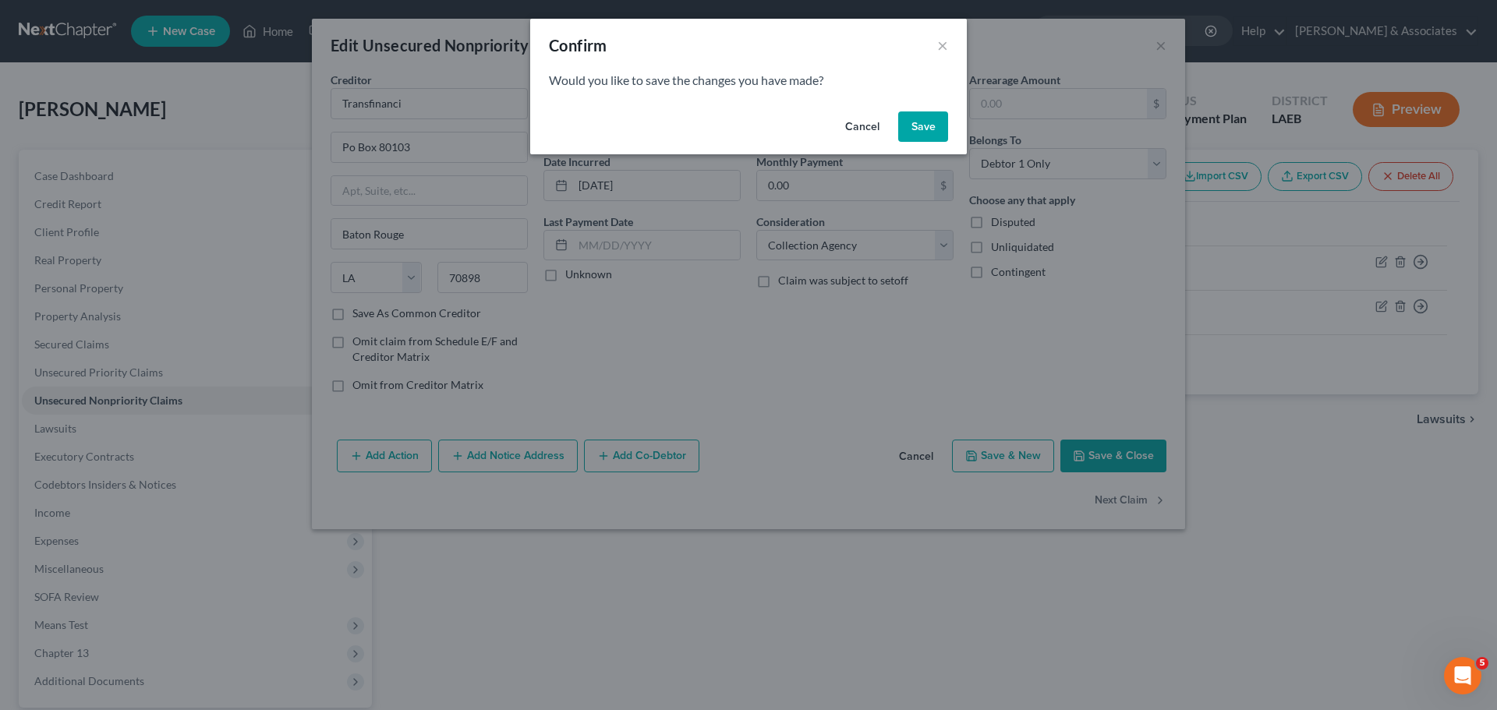
click at [920, 126] on button "Save" at bounding box center [923, 126] width 50 height 31
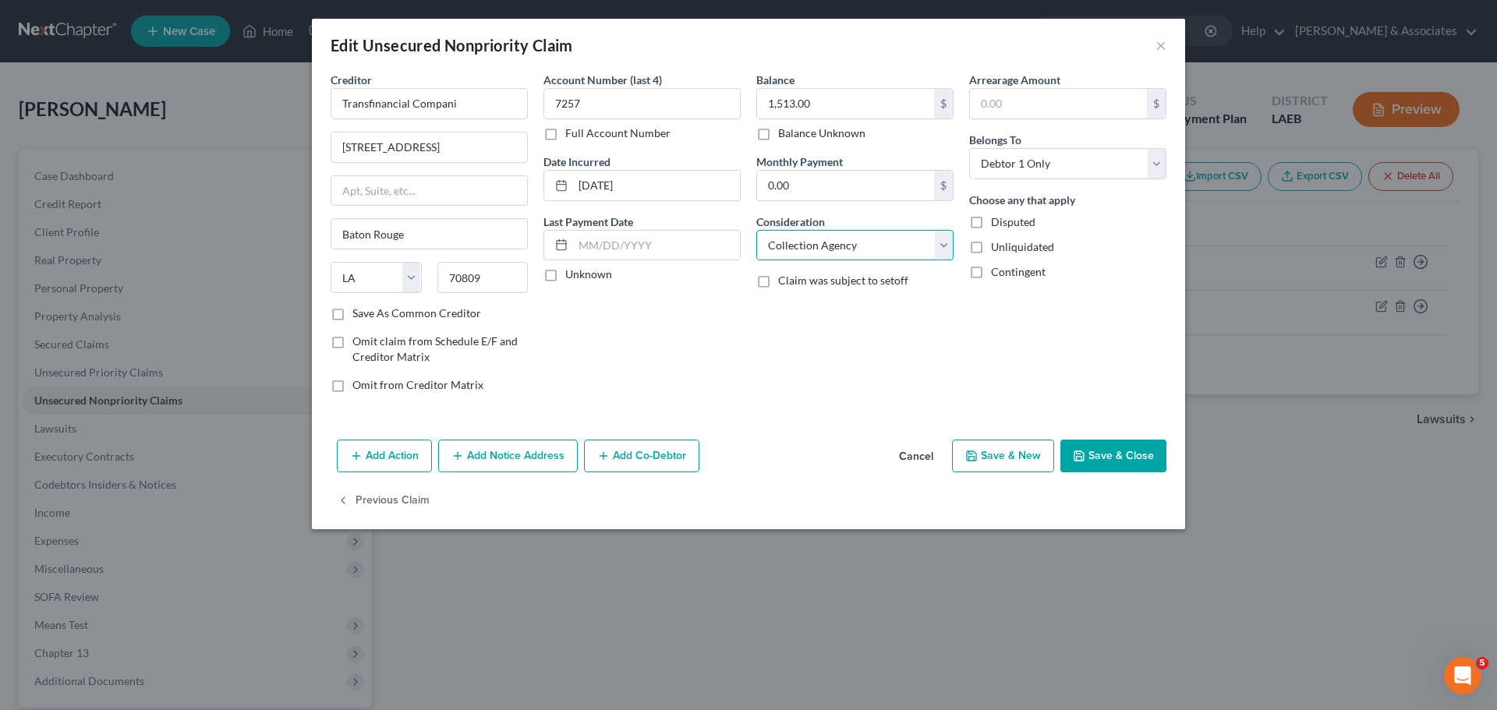
click at [820, 237] on select "Select Cable / Satellite Services Collection Agency Credit Card Debt Debt Couns…" at bounding box center [854, 245] width 197 height 31
drag, startPoint x: 820, startPoint y: 237, endPoint x: 875, endPoint y: 253, distance: 56.7
click at [820, 237] on select "Select Cable / Satellite Services Collection Agency Credit Card Debt Debt Couns…" at bounding box center [854, 245] width 197 height 31
click at [1133, 458] on button "Save & Close" at bounding box center [1113, 456] width 106 height 33
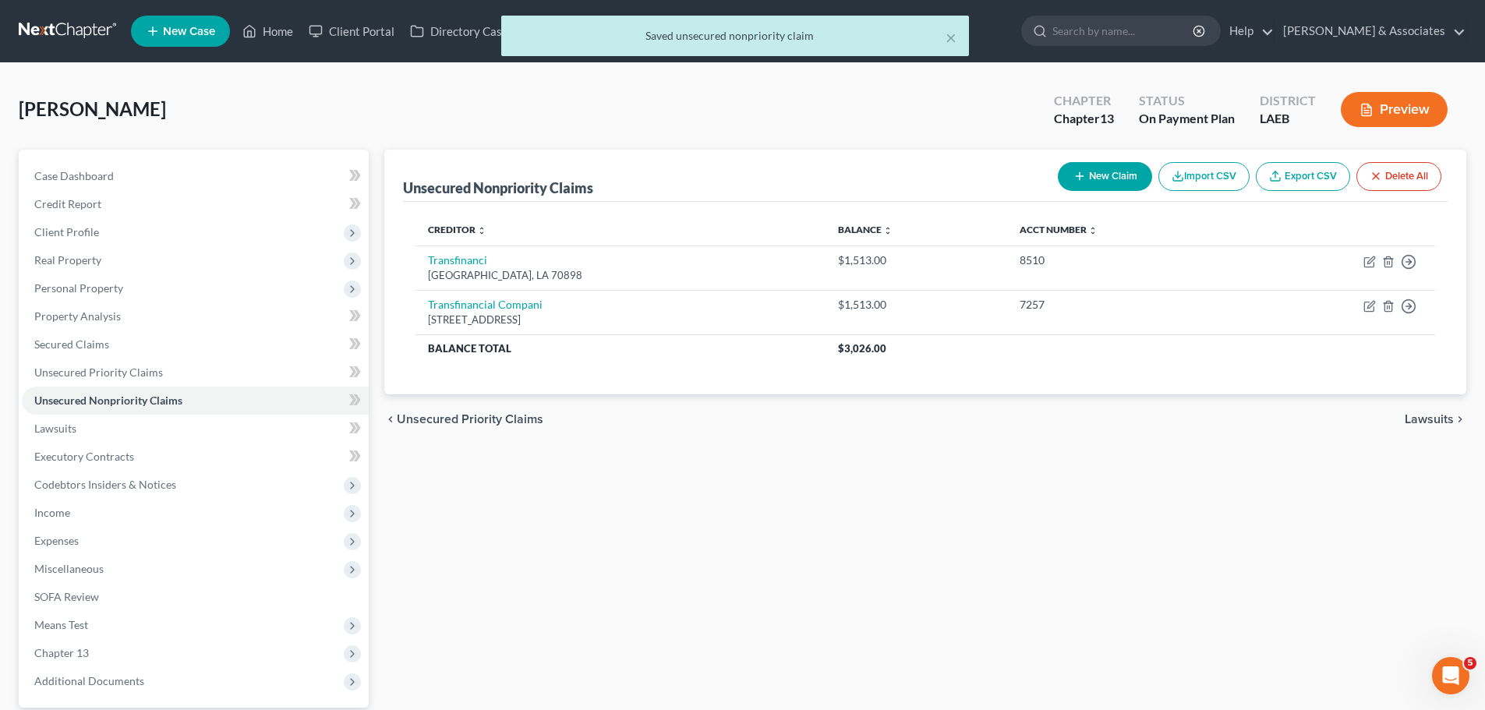
click at [1105, 524] on div "Unsecured Nonpriority Claims New Claim Import CSV Export CSV Delete All Credito…" at bounding box center [926, 453] width 1098 height 607
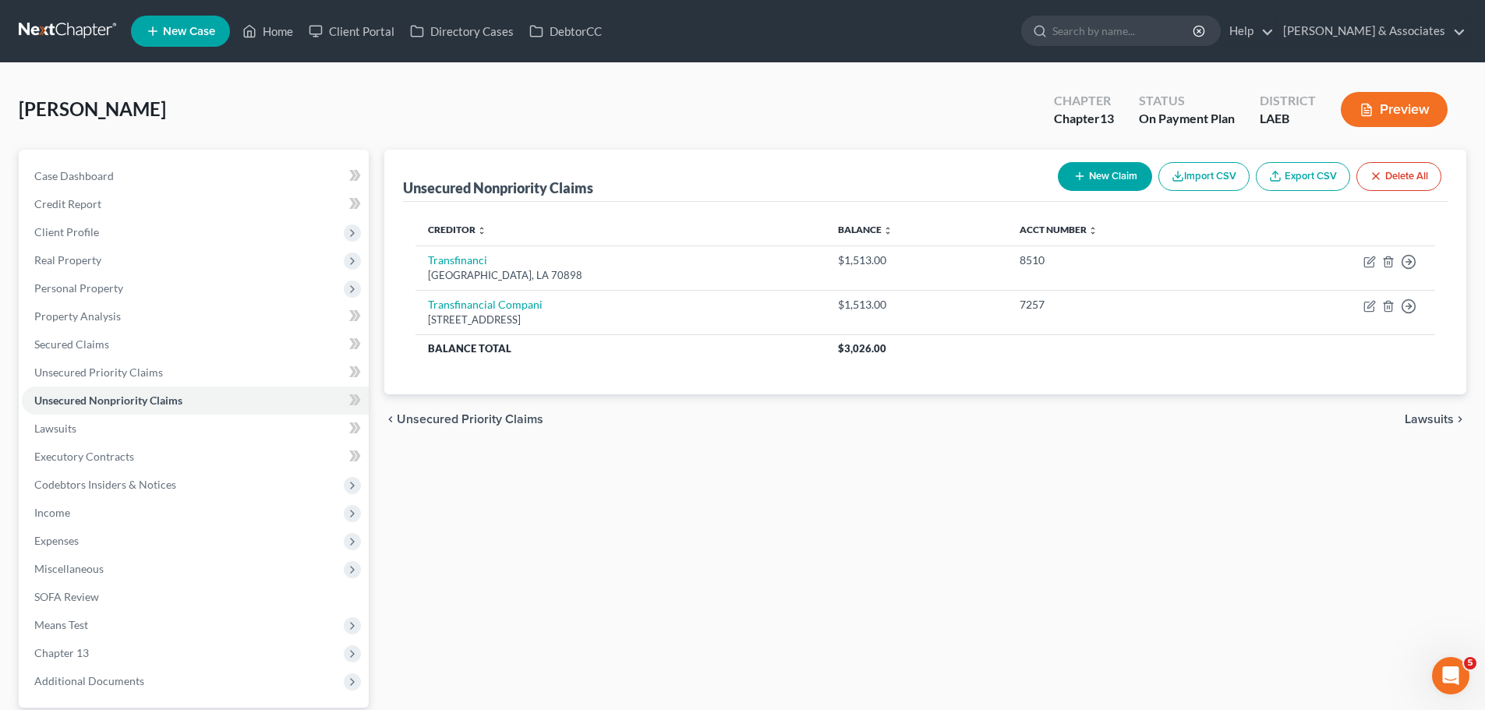
click at [1081, 518] on div "Unsecured Nonpriority Claims New Claim Import CSV Export CSV Delete All Credito…" at bounding box center [926, 453] width 1098 height 607
click at [1082, 172] on icon "button" at bounding box center [1079, 176] width 12 height 12
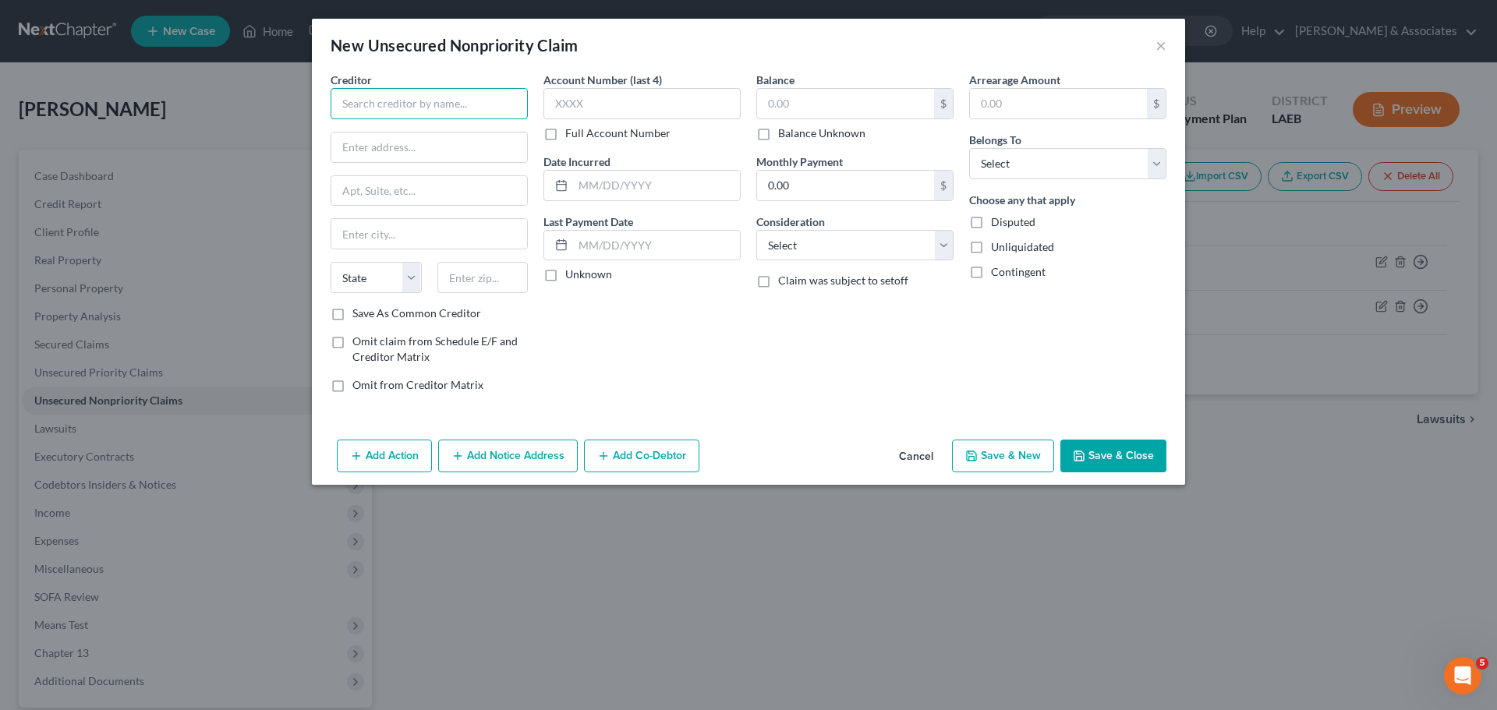
click at [479, 102] on input "text" at bounding box center [429, 103] width 197 height 31
click at [1158, 41] on button "×" at bounding box center [1160, 45] width 11 height 19
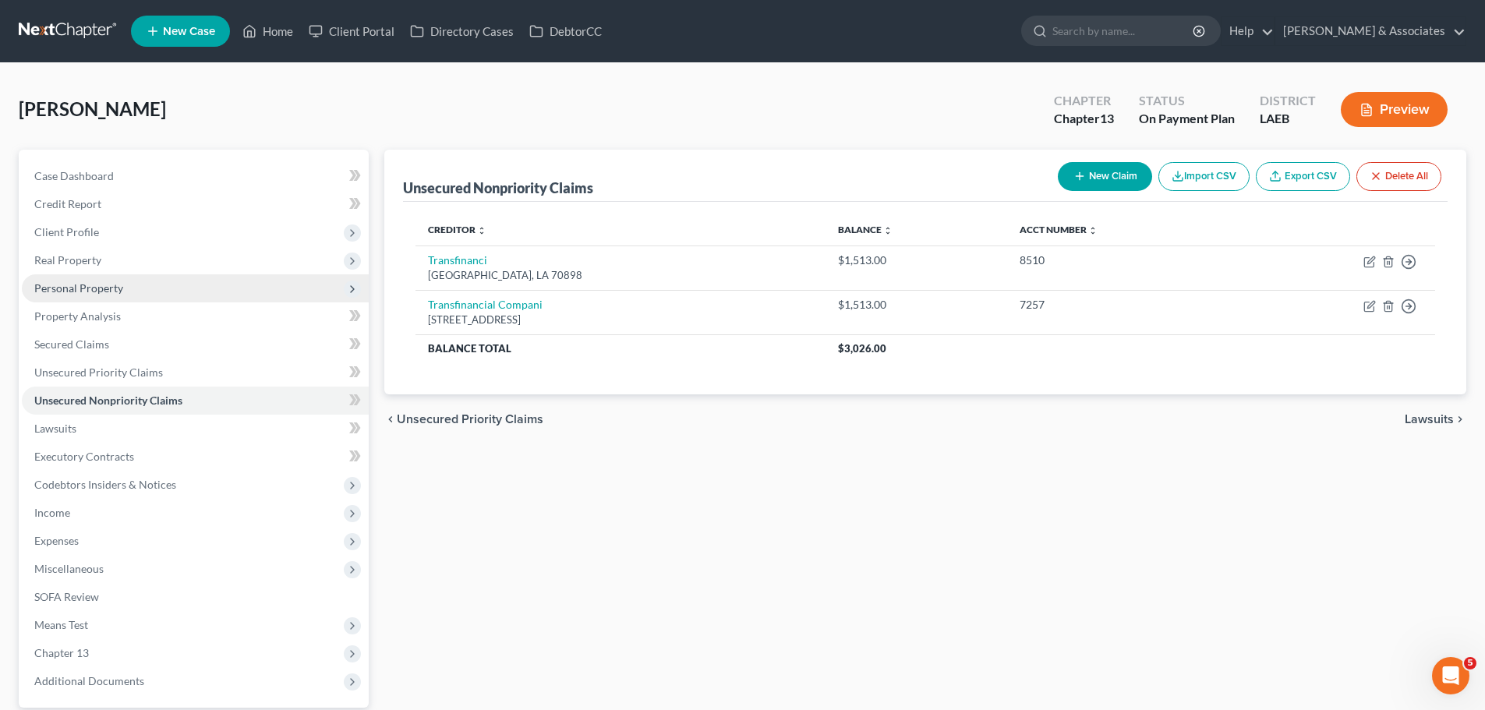
click at [87, 287] on span "Personal Property" at bounding box center [78, 287] width 89 height 13
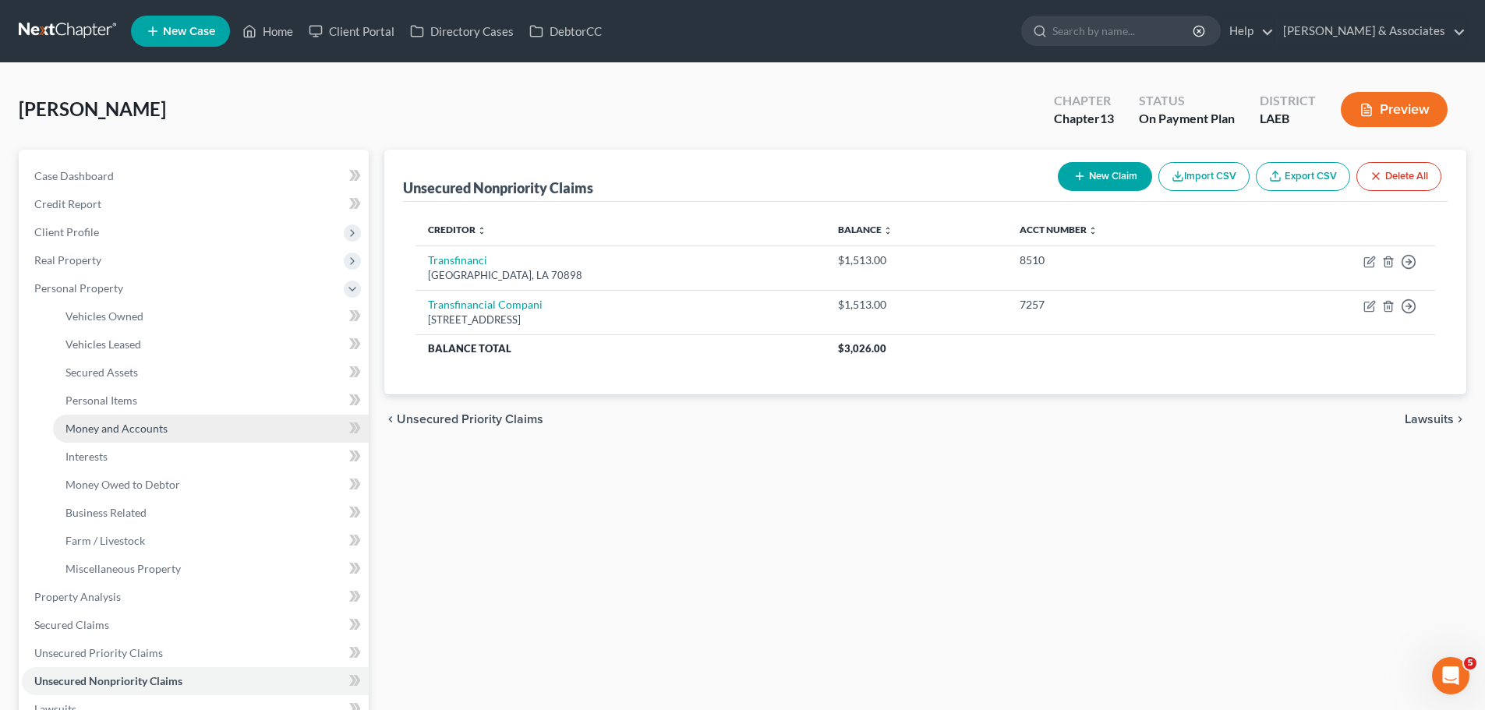
click at [129, 435] on link "Money and Accounts" at bounding box center [211, 429] width 316 height 28
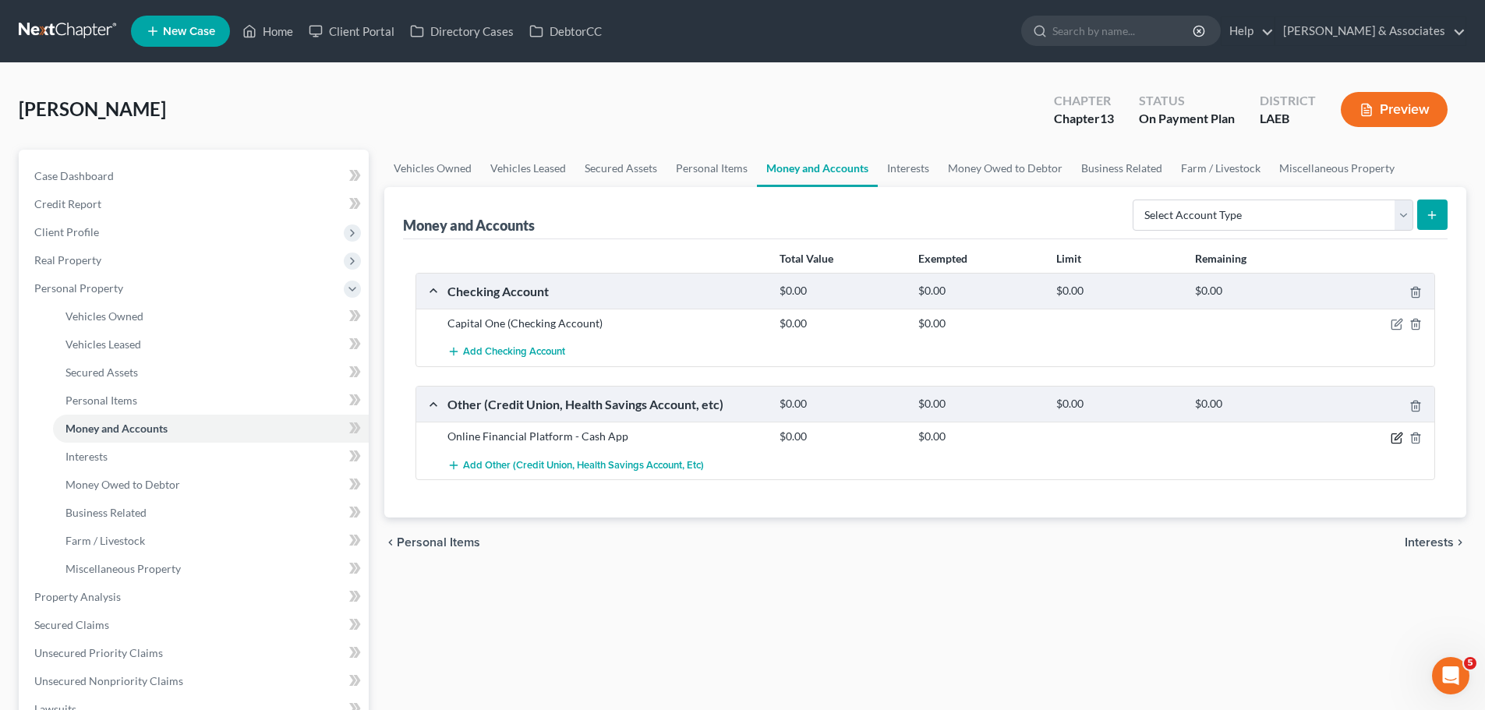
click at [1400, 438] on icon "button" at bounding box center [1397, 438] width 12 height 12
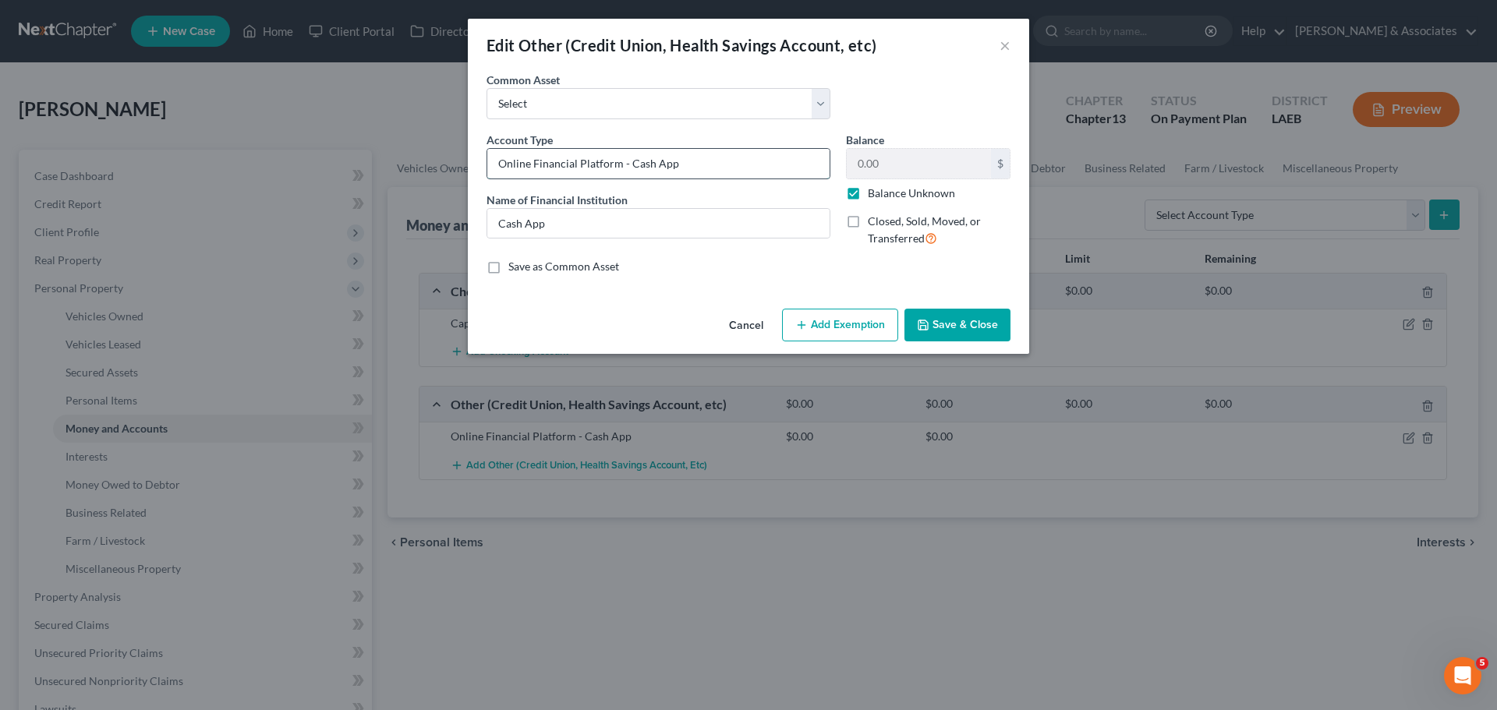
click at [734, 168] on input "Online Financial Platform - Cash App" at bounding box center [658, 164] width 342 height 30
click at [986, 327] on button "Save & Close" at bounding box center [957, 325] width 106 height 33
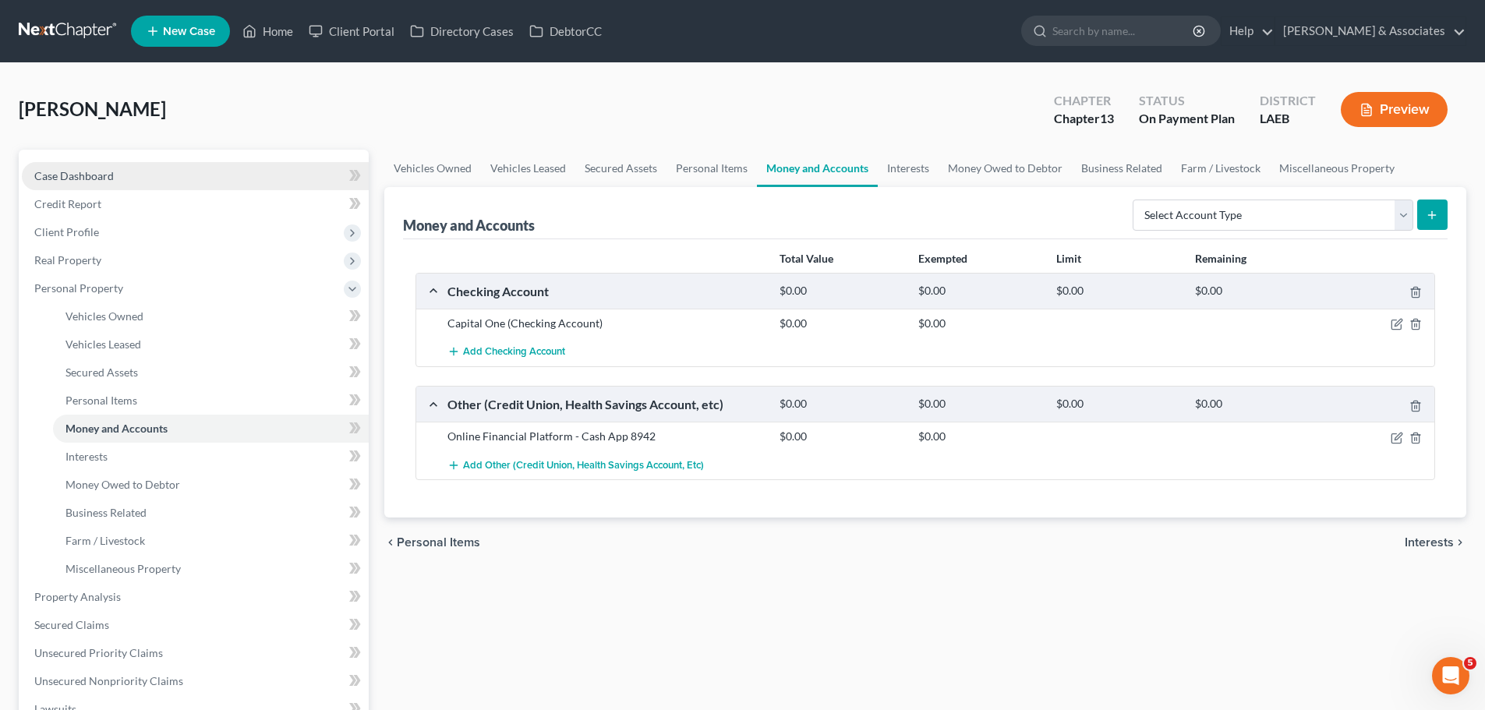
click at [110, 172] on span "Case Dashboard" at bounding box center [74, 175] width 80 height 13
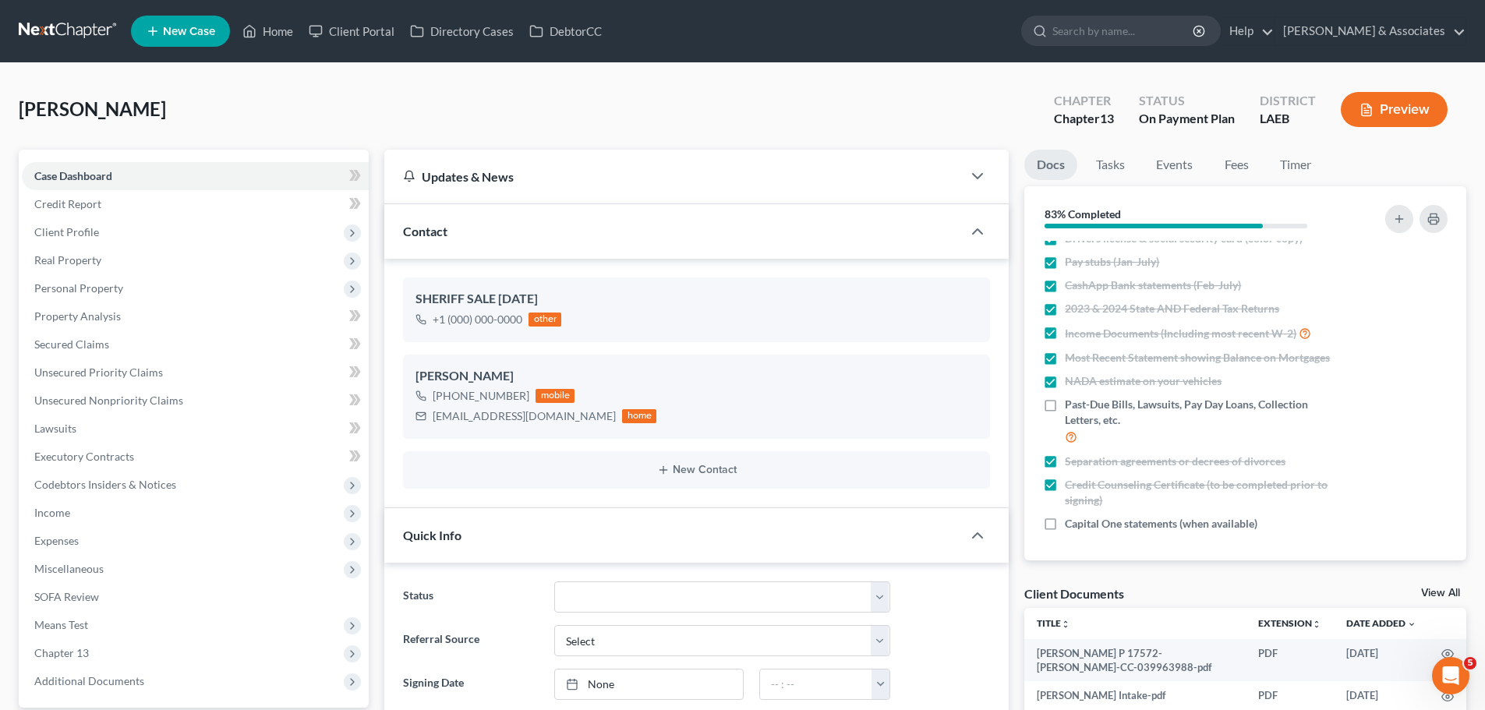
click at [902, 100] on div "Johnson, Tremaine Upgraded Chapter Chapter 13 Status On Payment Plan District L…" at bounding box center [743, 116] width 1448 height 68
click at [1236, 164] on link "Fees" at bounding box center [1236, 165] width 50 height 30
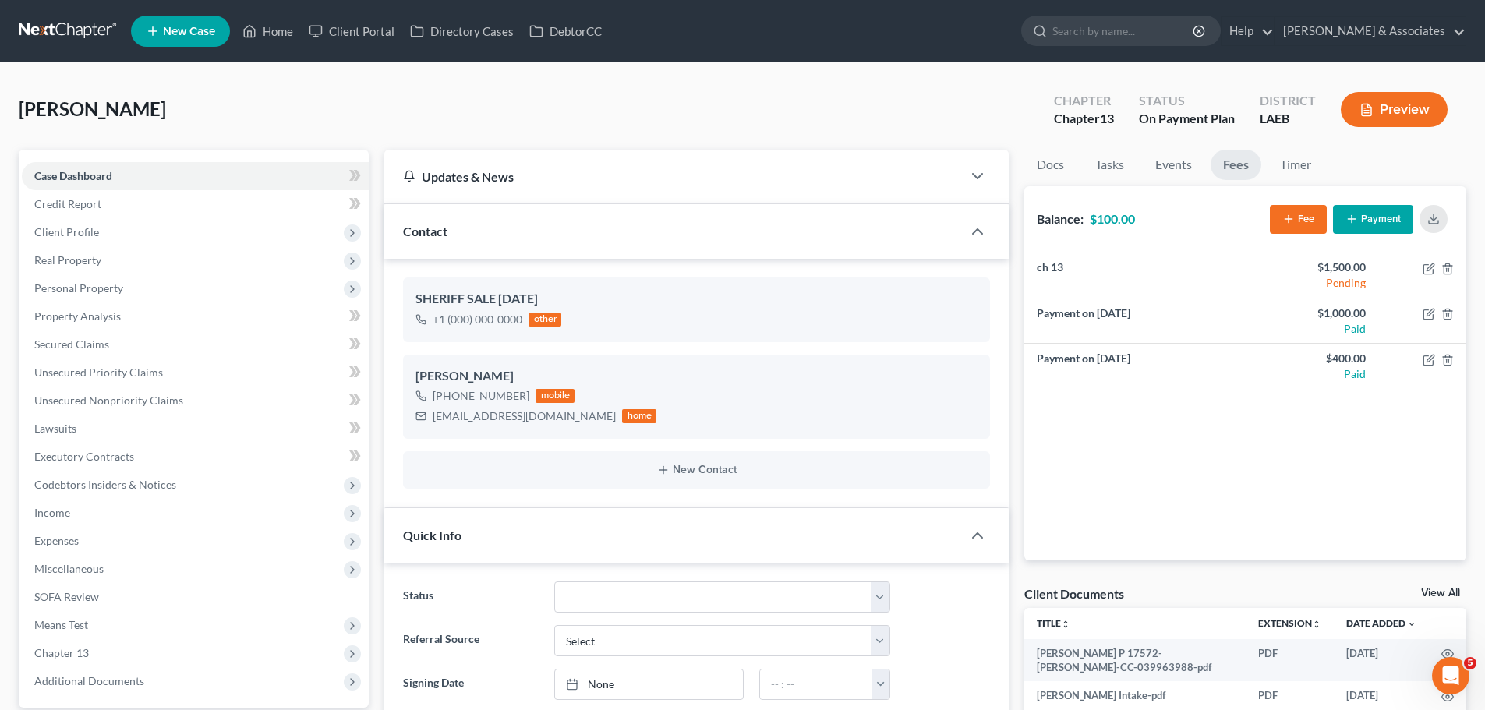
click at [1178, 503] on div "ch 13 $1,500.00 Pending Payment on Aug 1, 2025 $1,000.00 Paid Payment on Aug 12…" at bounding box center [1245, 406] width 442 height 307
drag, startPoint x: 1031, startPoint y: 224, endPoint x: 1152, endPoint y: 220, distance: 120.9
click at [1152, 220] on div "Balance: $100.00 Fee Payment" at bounding box center [1245, 219] width 442 height 67
click at [1135, 224] on strong "$100.00" at bounding box center [1112, 218] width 45 height 15
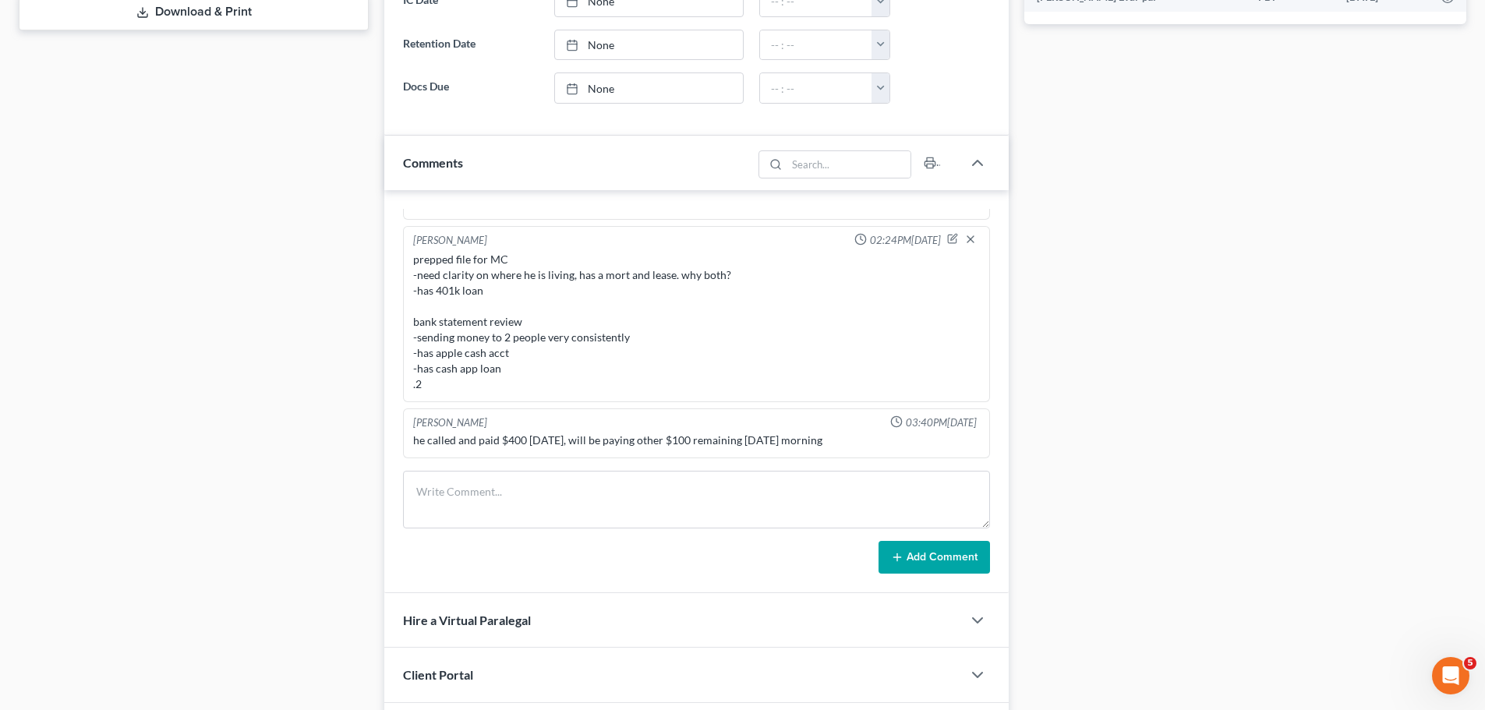
scroll to position [780, 0]
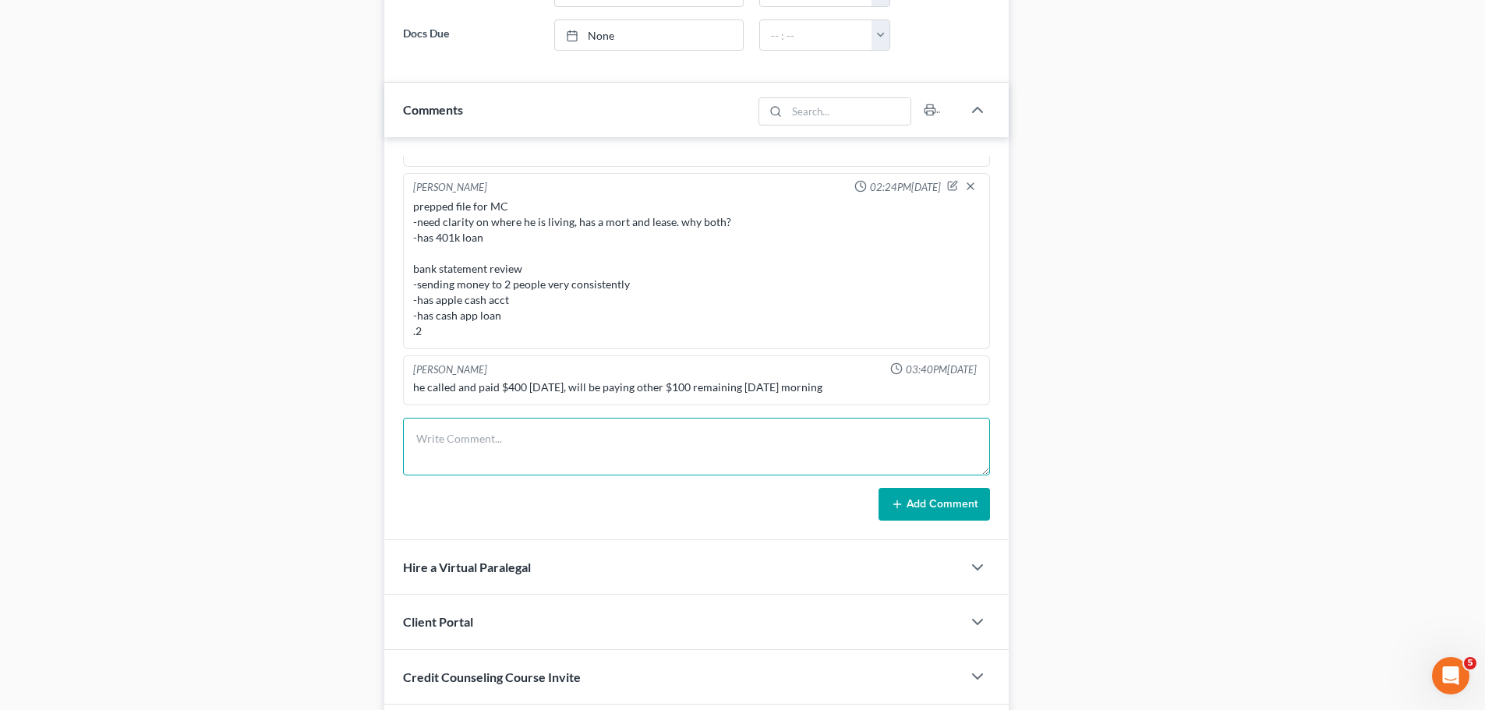
click at [478, 439] on textarea at bounding box center [696, 447] width 587 height 58
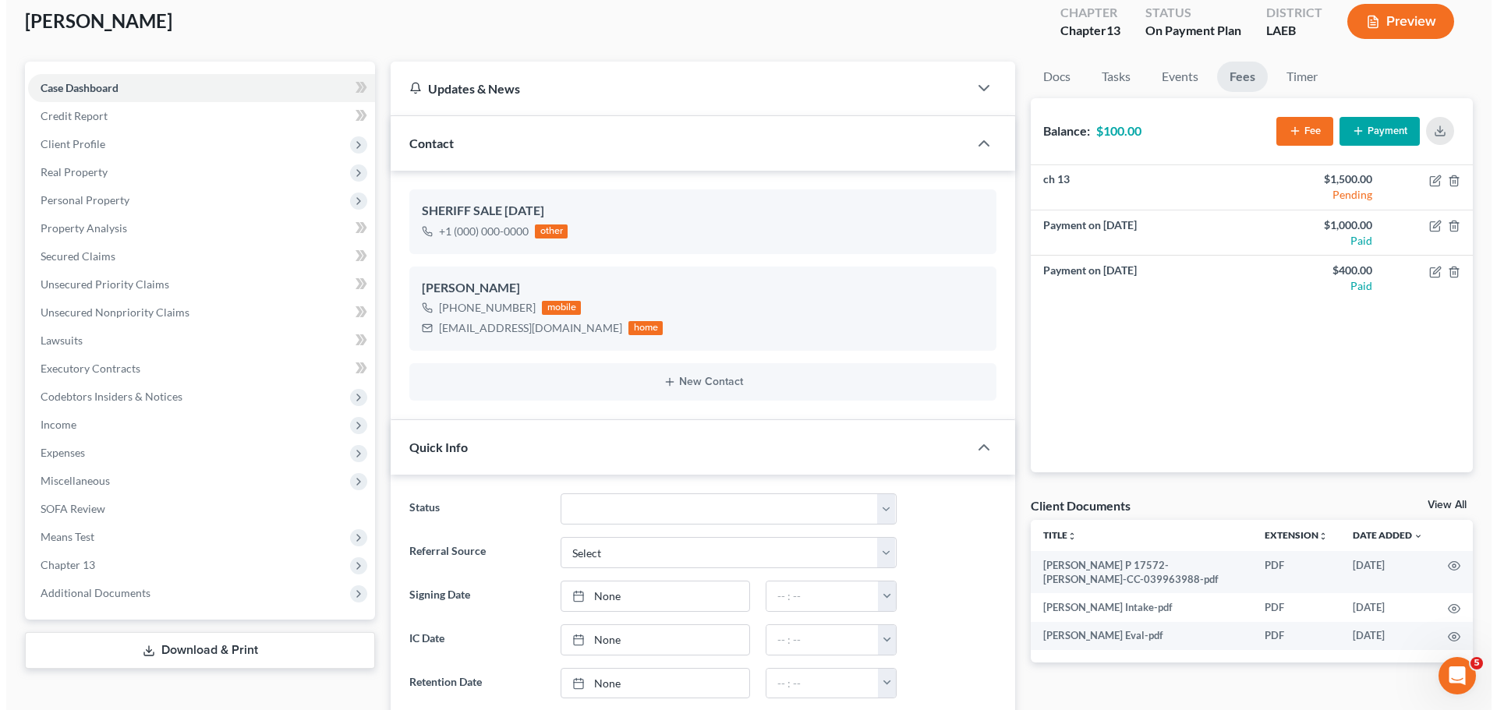
scroll to position [0, 0]
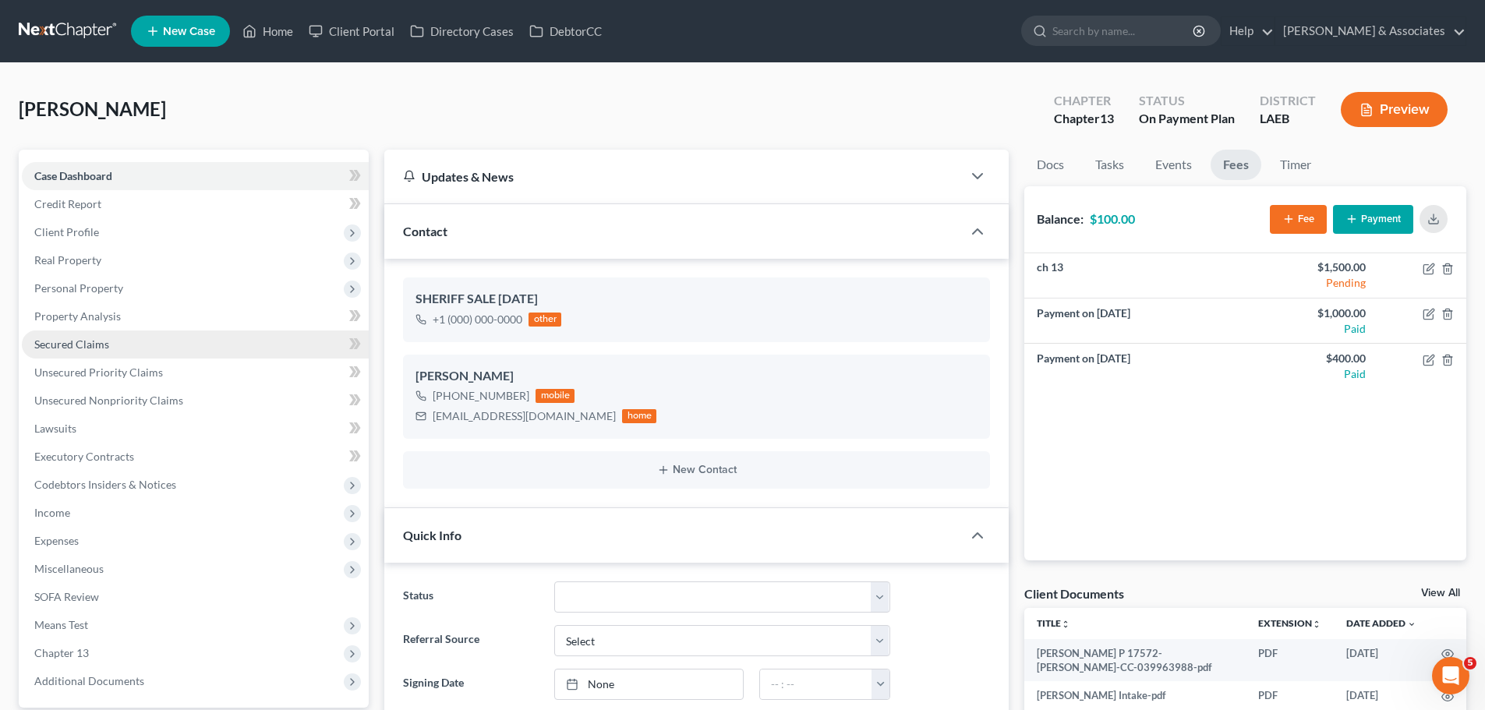
click at [85, 331] on link "Secured Claims" at bounding box center [195, 345] width 347 height 28
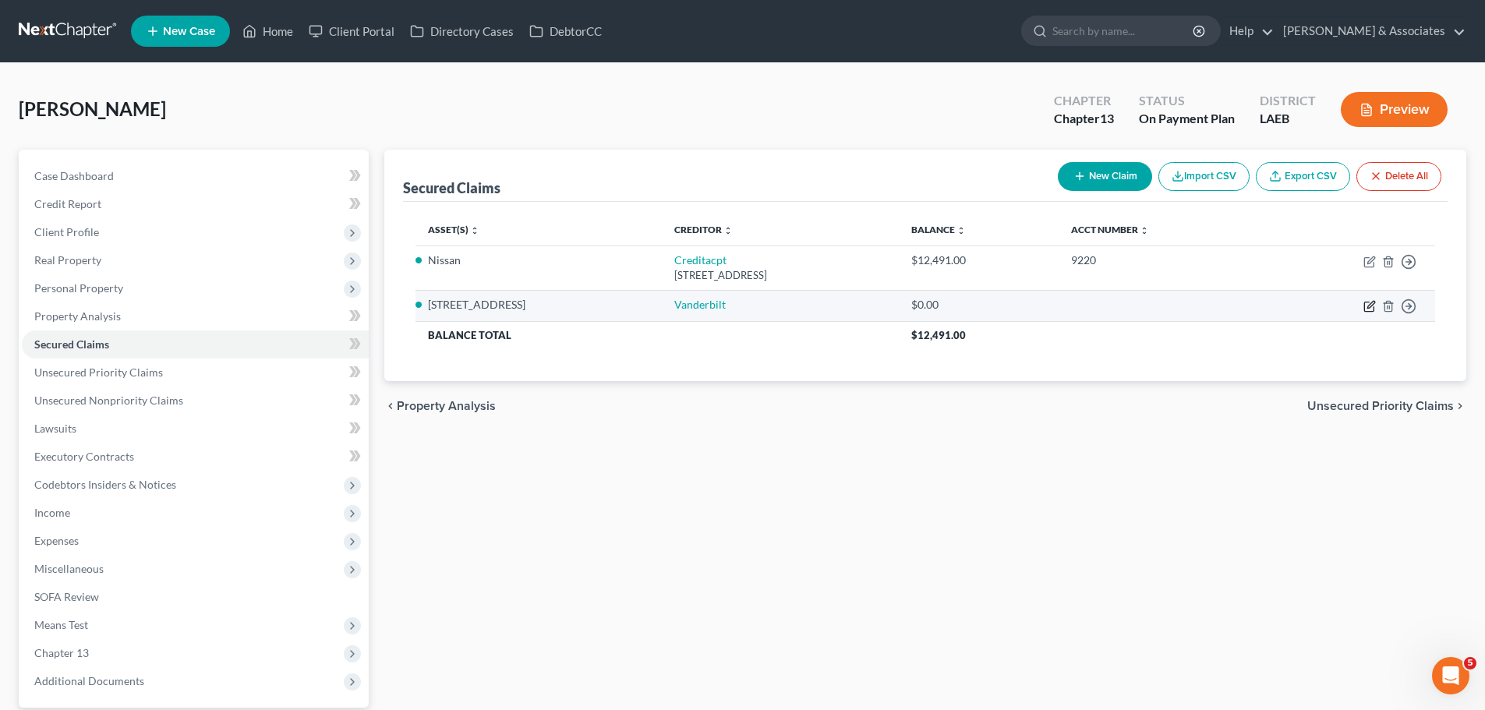
click at [1367, 306] on icon "button" at bounding box center [1369, 306] width 12 height 12
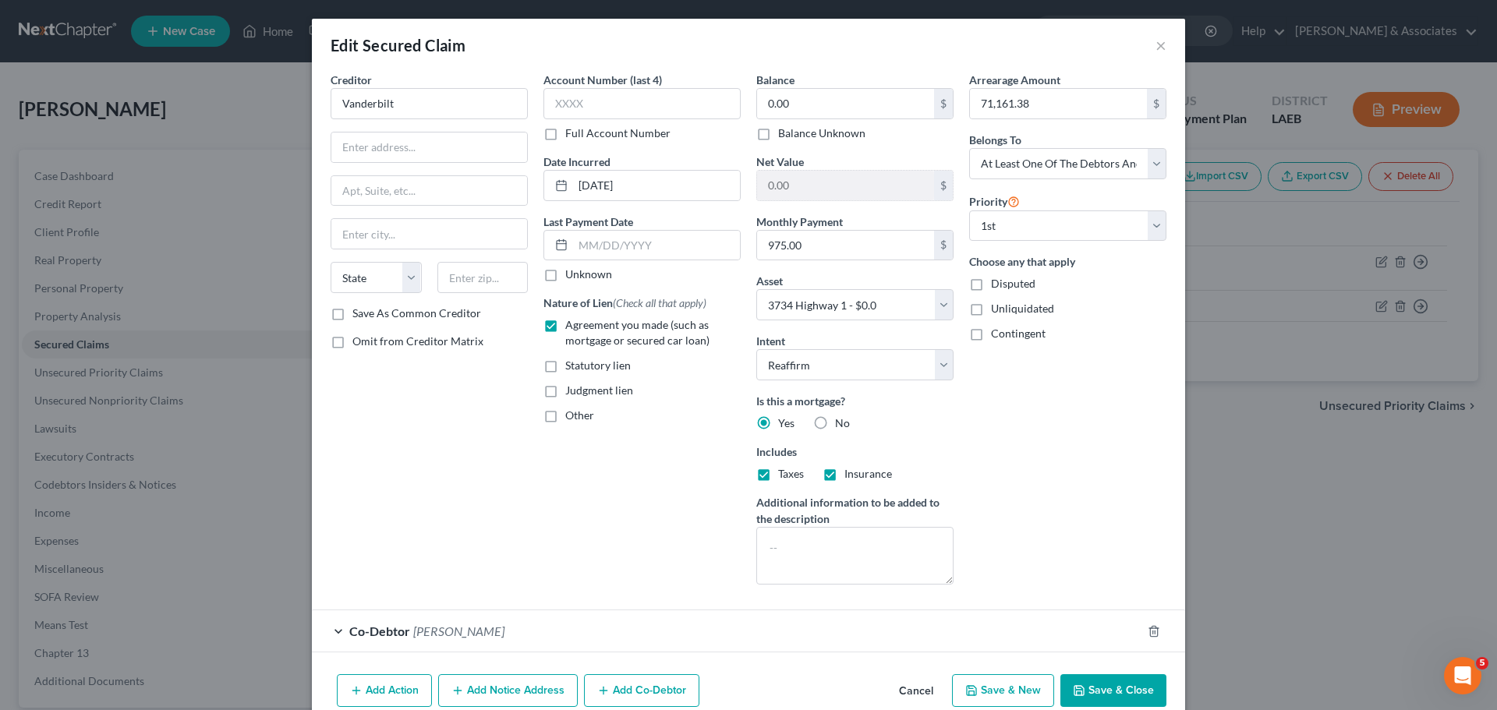
click at [514, 686] on button "Add Notice Address" at bounding box center [508, 690] width 140 height 33
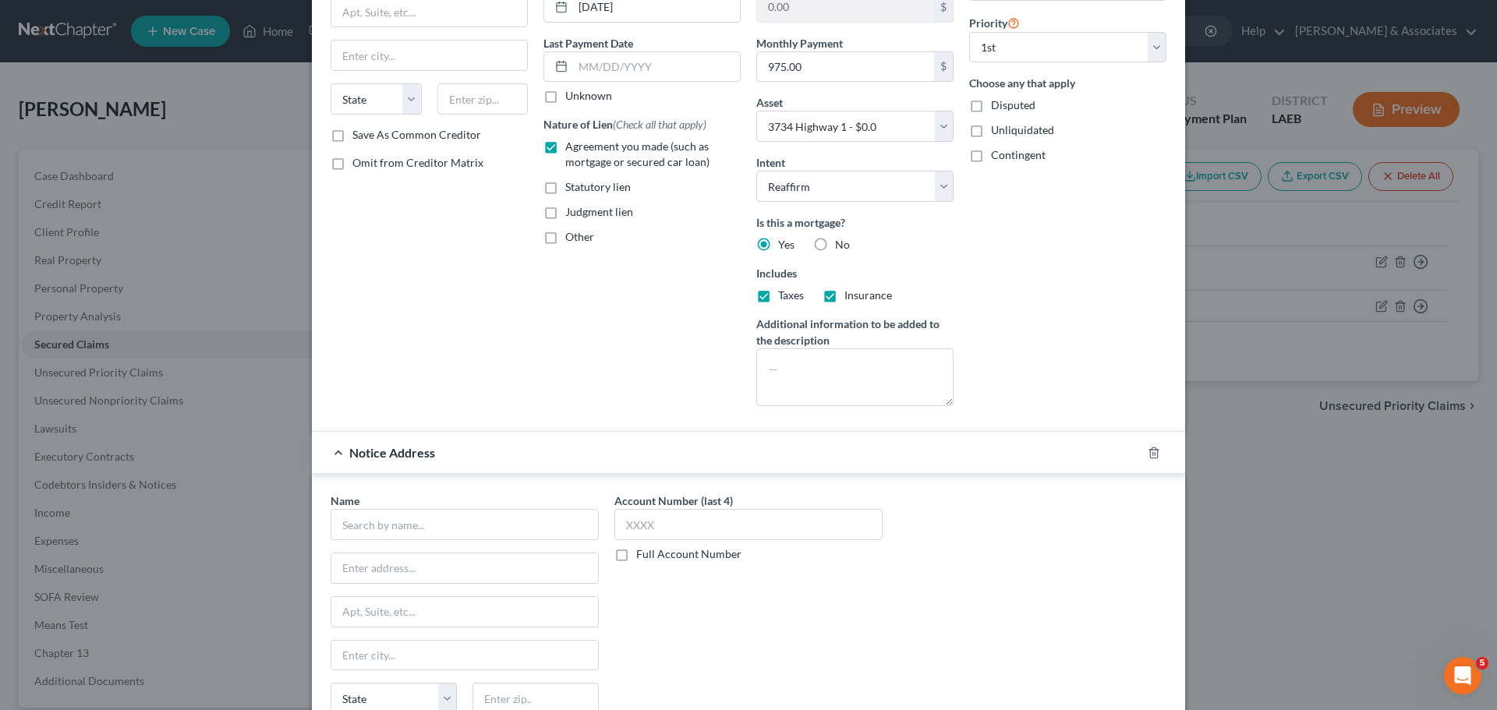
scroll to position [409, 0]
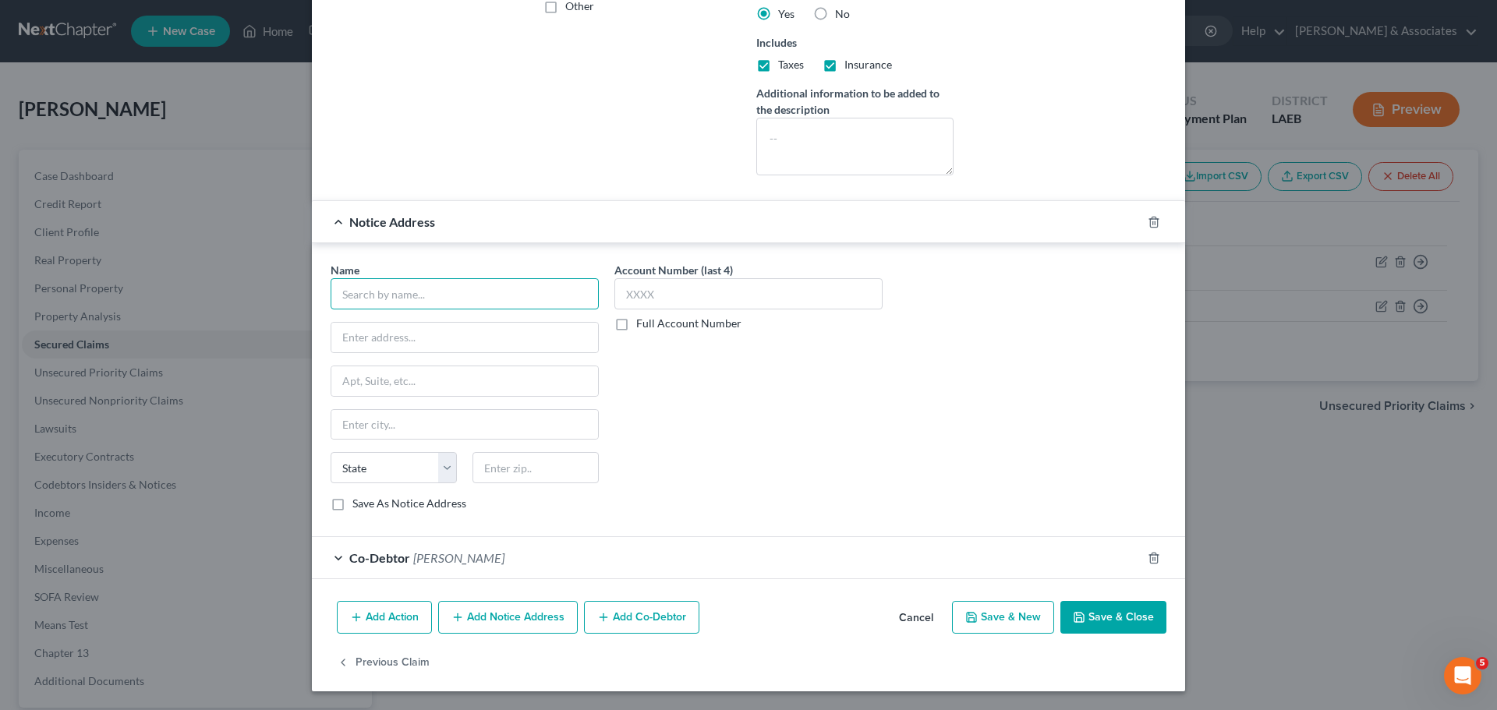
click at [423, 292] on input "text" at bounding box center [465, 293] width 268 height 31
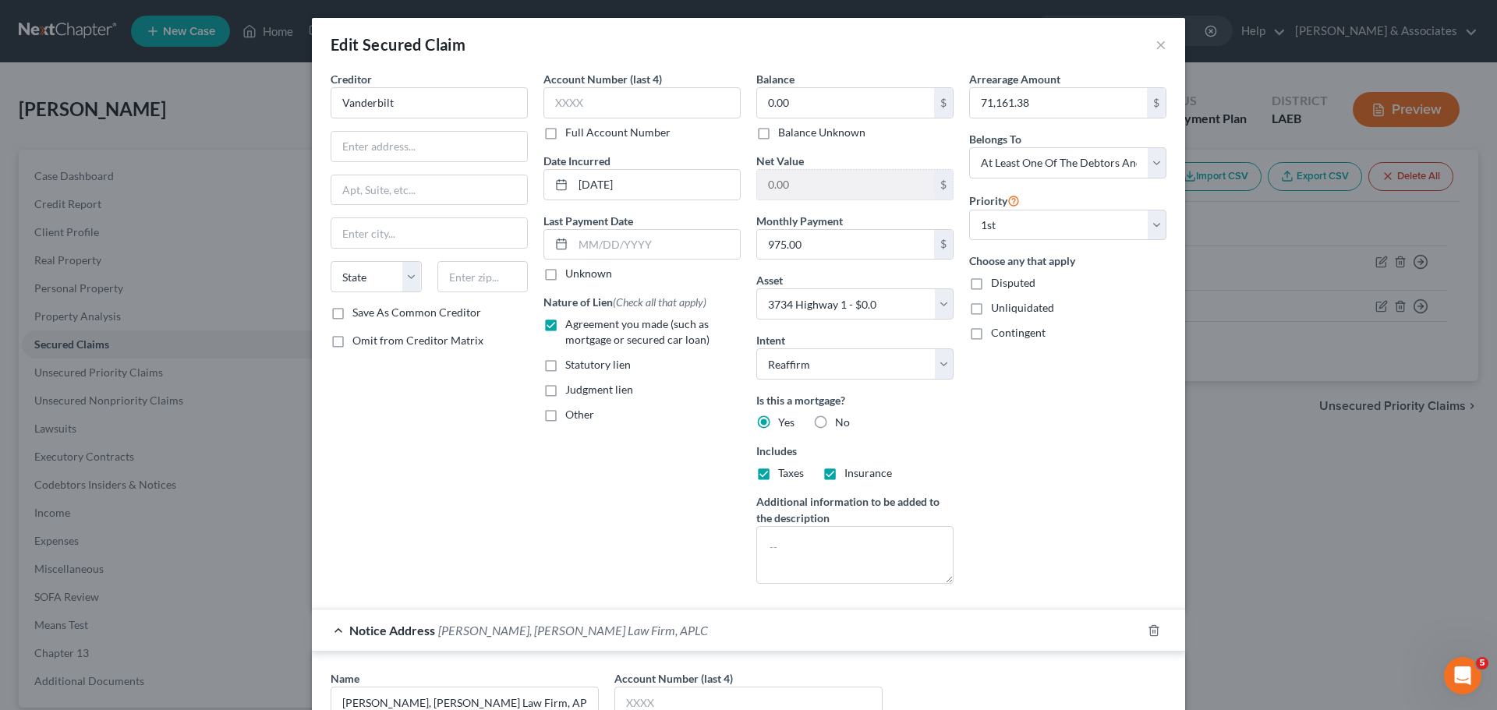
scroll to position [0, 0]
click at [469, 143] on input "text" at bounding box center [429, 148] width 196 height 30
drag, startPoint x: 418, startPoint y: 145, endPoint x: 1352, endPoint y: 256, distance: 940.5
click at [374, 146] on input "PO Box 9800" at bounding box center [429, 148] width 196 height 30
click at [1044, 454] on div "Arrearage Amount 71,161.38 $ Belongs To * Select Debtor 1 Only Debtor 2 Only De…" at bounding box center [1067, 334] width 213 height 525
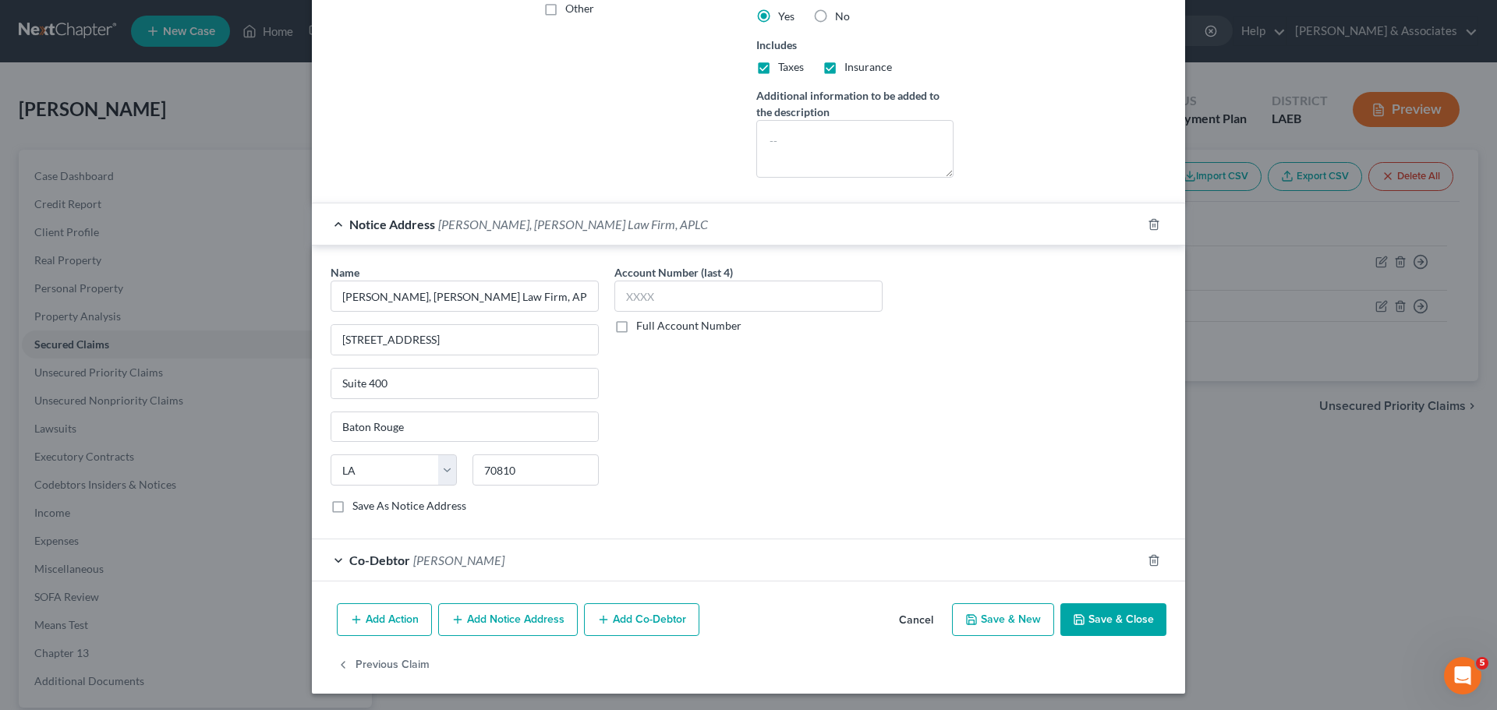
scroll to position [409, 0]
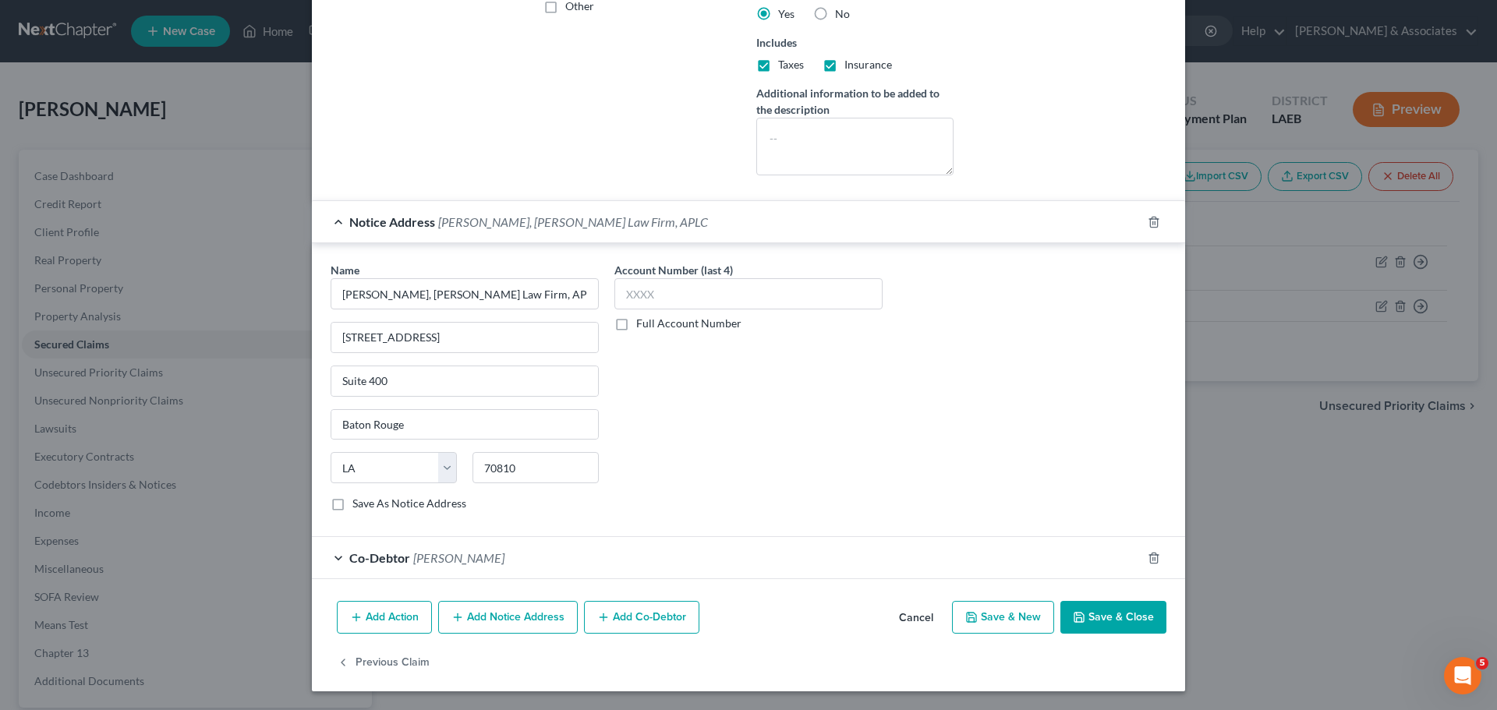
click at [1125, 613] on button "Save & Close" at bounding box center [1113, 617] width 106 height 33
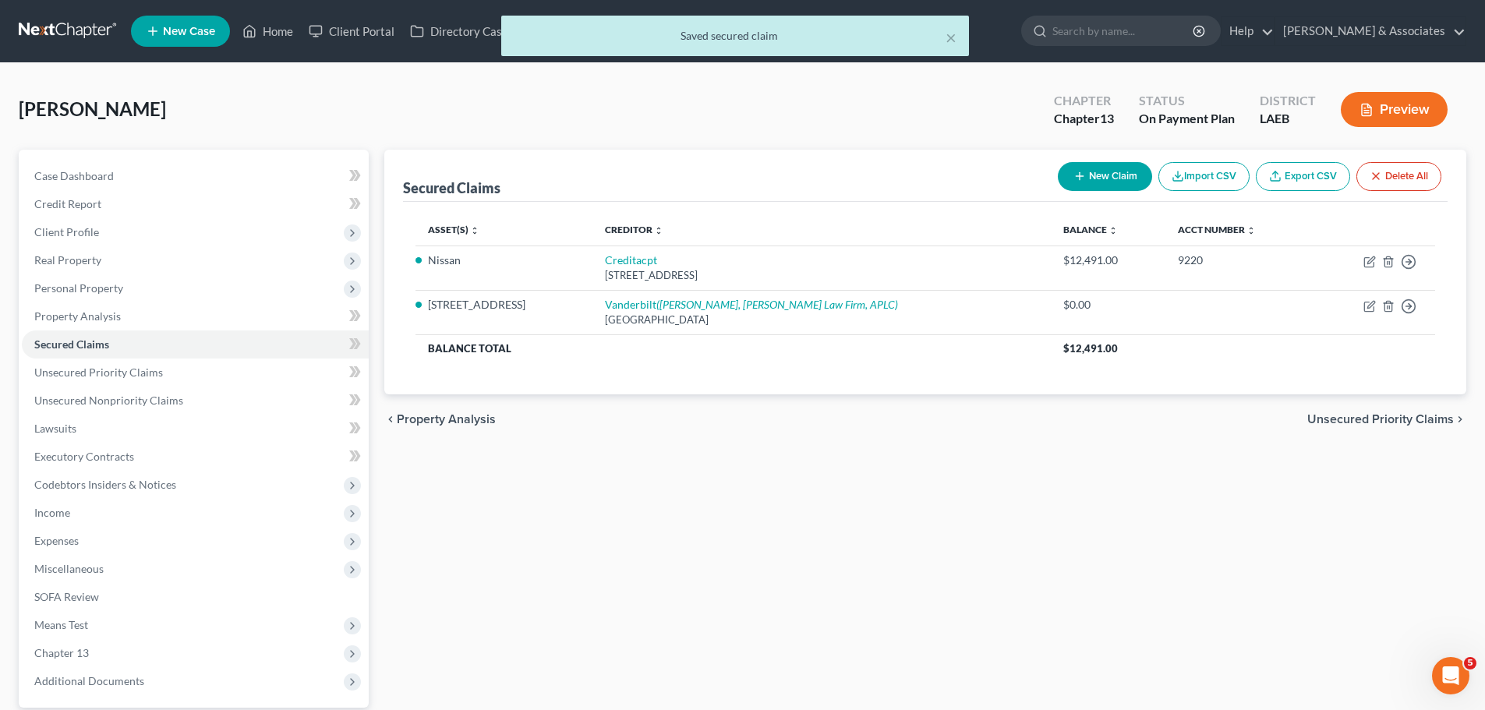
click at [1029, 529] on div "Secured Claims New Claim Import CSV Export CSV Delete All Asset(s) expand_more …" at bounding box center [926, 453] width 1098 height 607
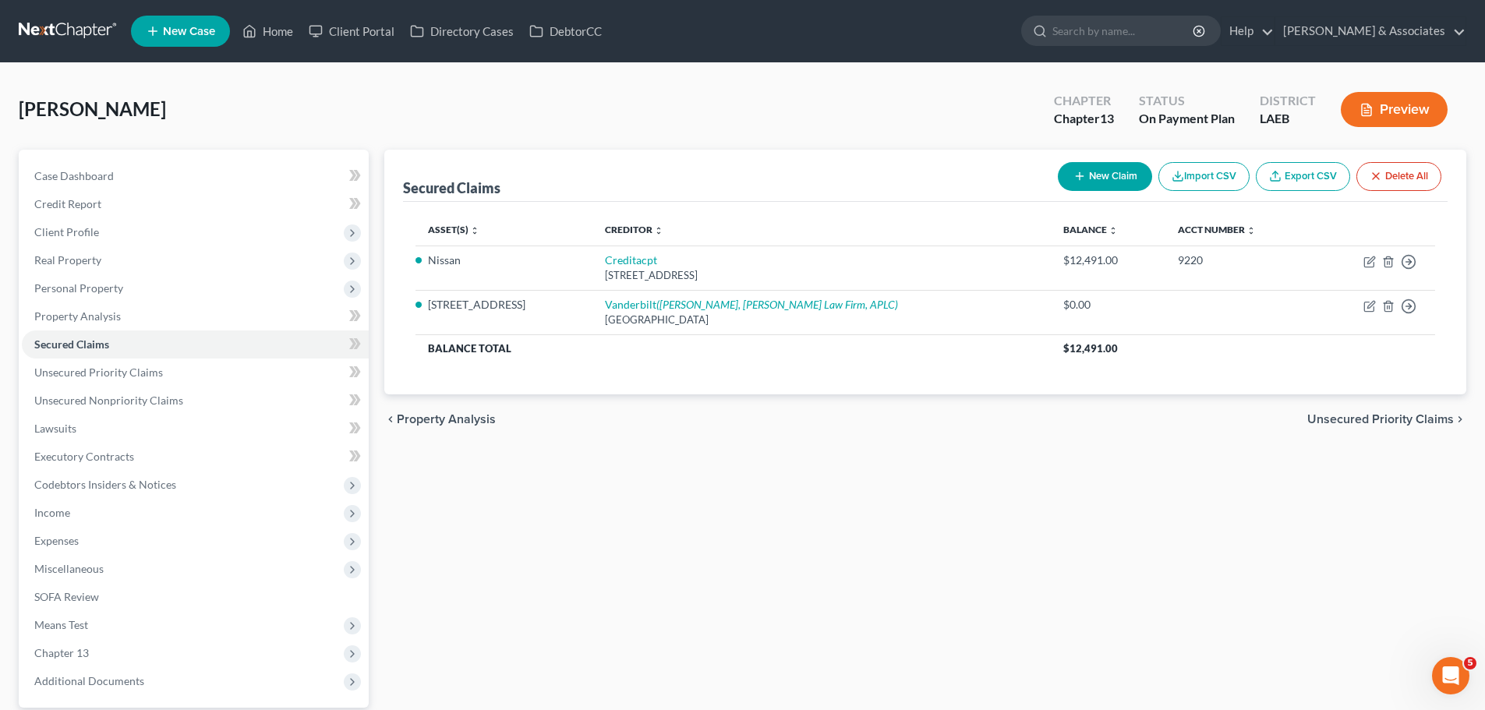
click at [860, 550] on div "Secured Claims New Claim Import CSV Export CSV Delete All Asset(s) expand_more …" at bounding box center [926, 453] width 1098 height 607
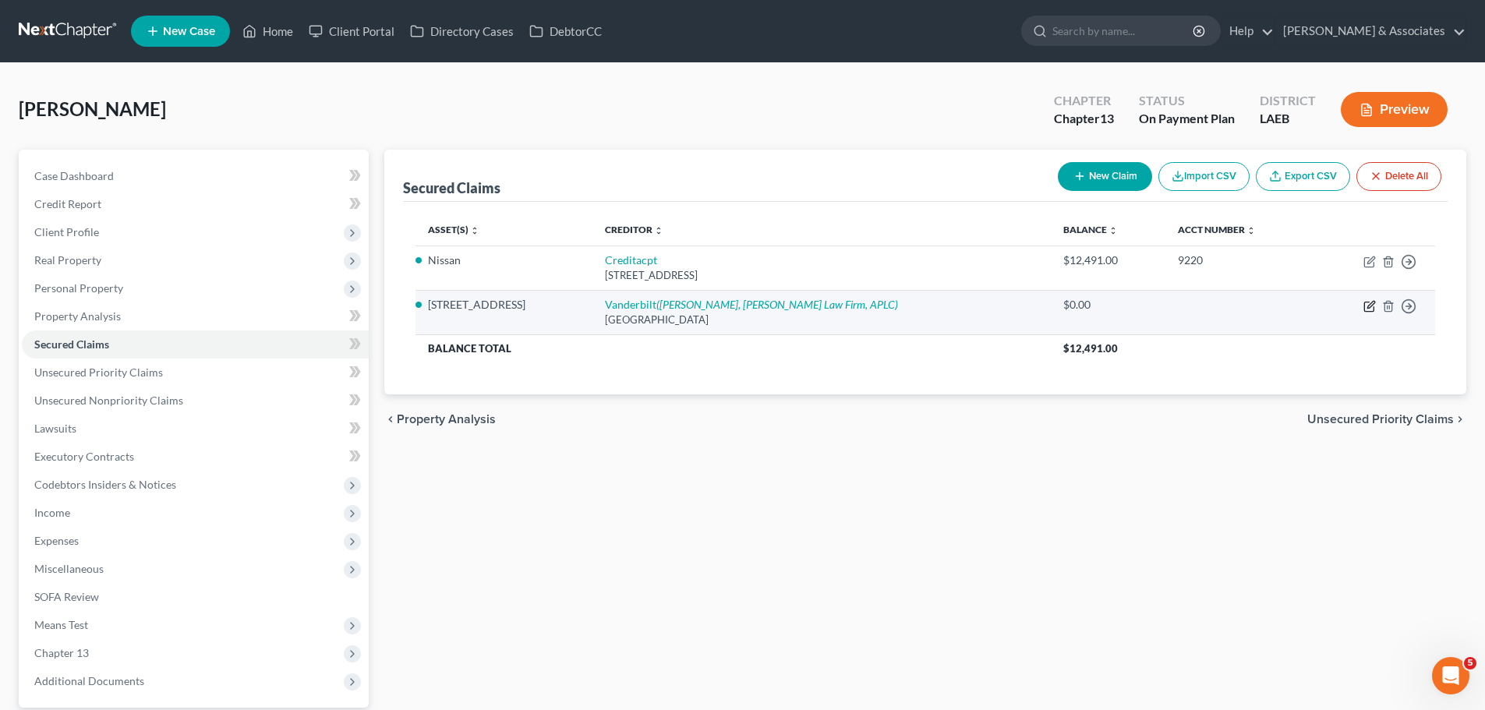
click at [1367, 310] on icon "button" at bounding box center [1369, 306] width 12 height 12
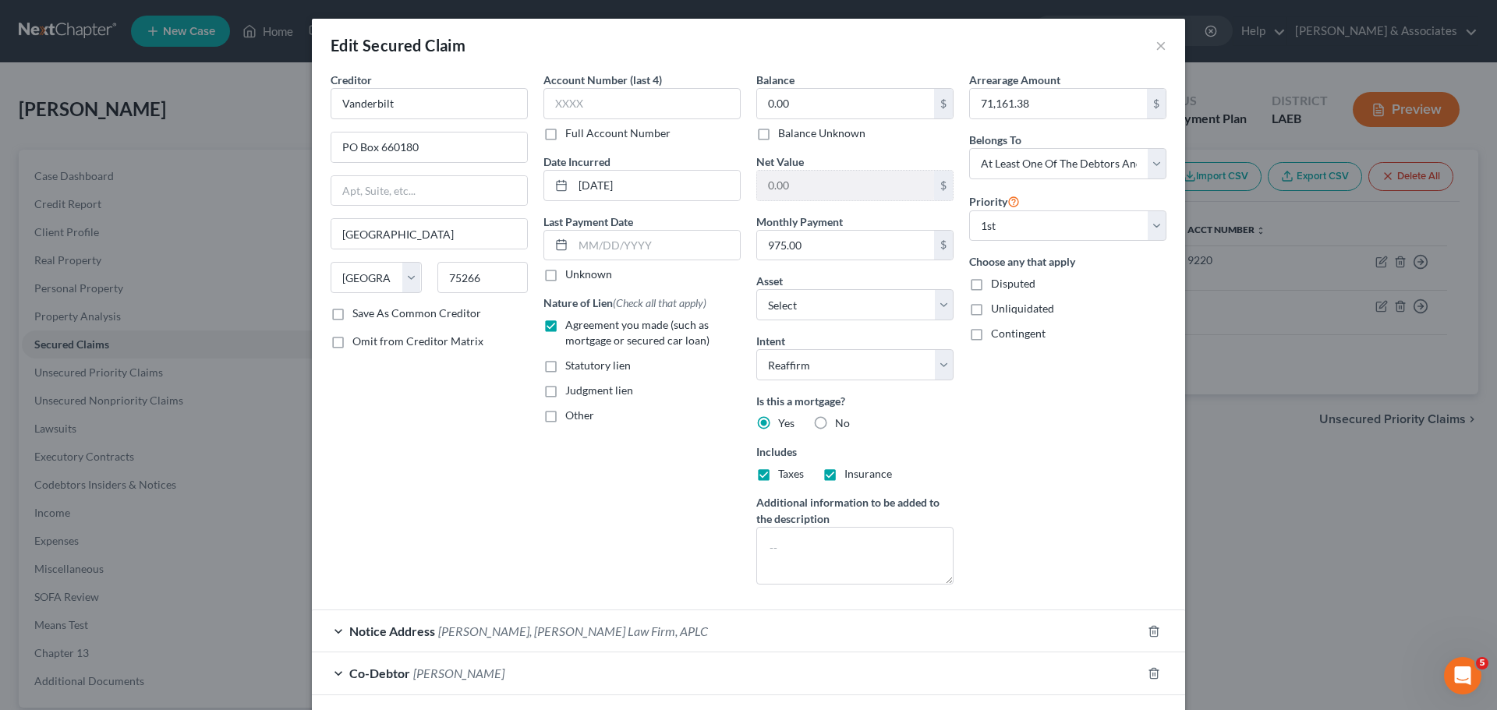
click at [501, 553] on div "Creditor * Vanderbilt PO Box 660180 Dallas State AL AK AR AZ CA CO CT DE DC FL …" at bounding box center [429, 334] width 213 height 525
click at [908, 104] on input "0.00" at bounding box center [845, 104] width 177 height 30
click at [1096, 454] on div "Arrearage Amount 71,161.38 $ Belongs To * Select Debtor 1 Only Debtor 2 Only De…" at bounding box center [1067, 334] width 213 height 525
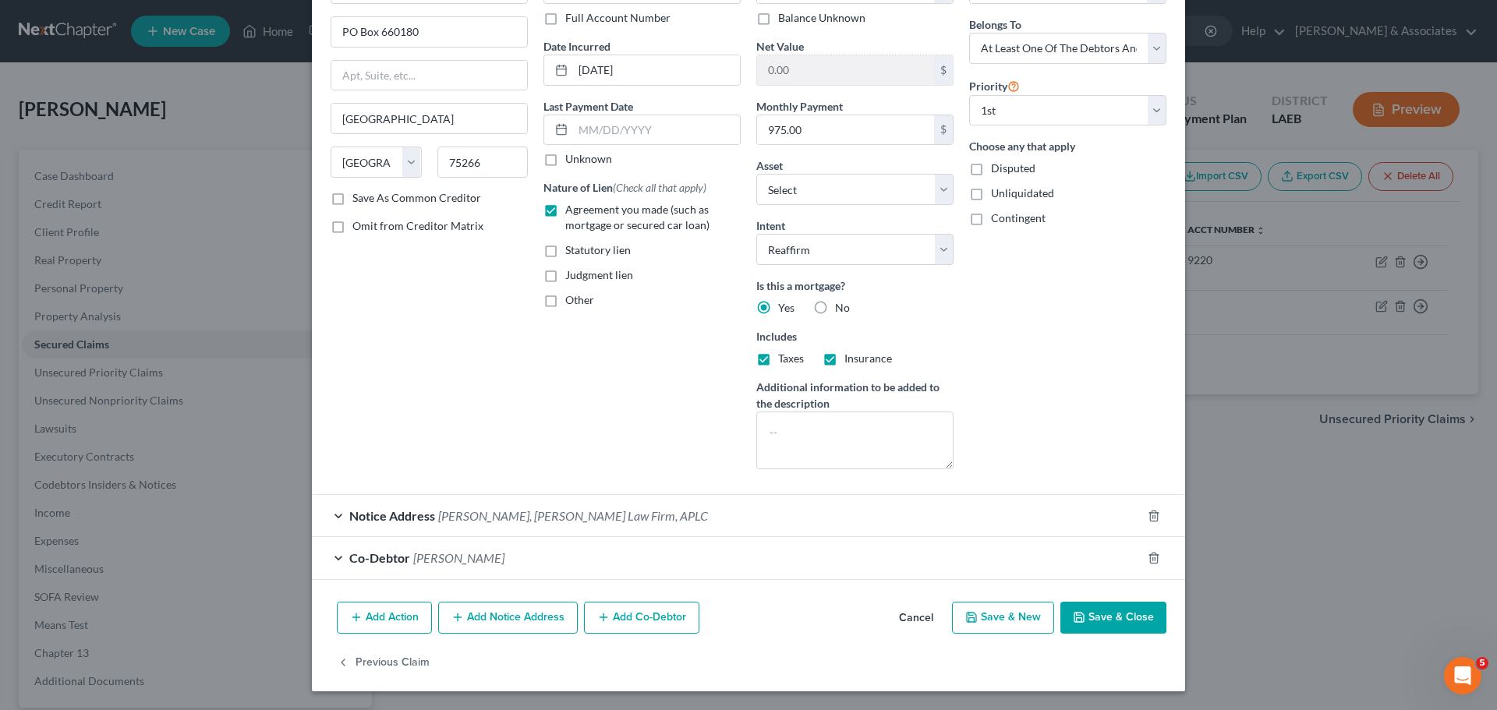
click at [1111, 596] on div "Add Action Add Notice Address Add Co-Debtor Cancel Save & New Save & Close" at bounding box center [748, 621] width 873 height 51
click at [1113, 624] on button "Save & Close" at bounding box center [1113, 618] width 106 height 33
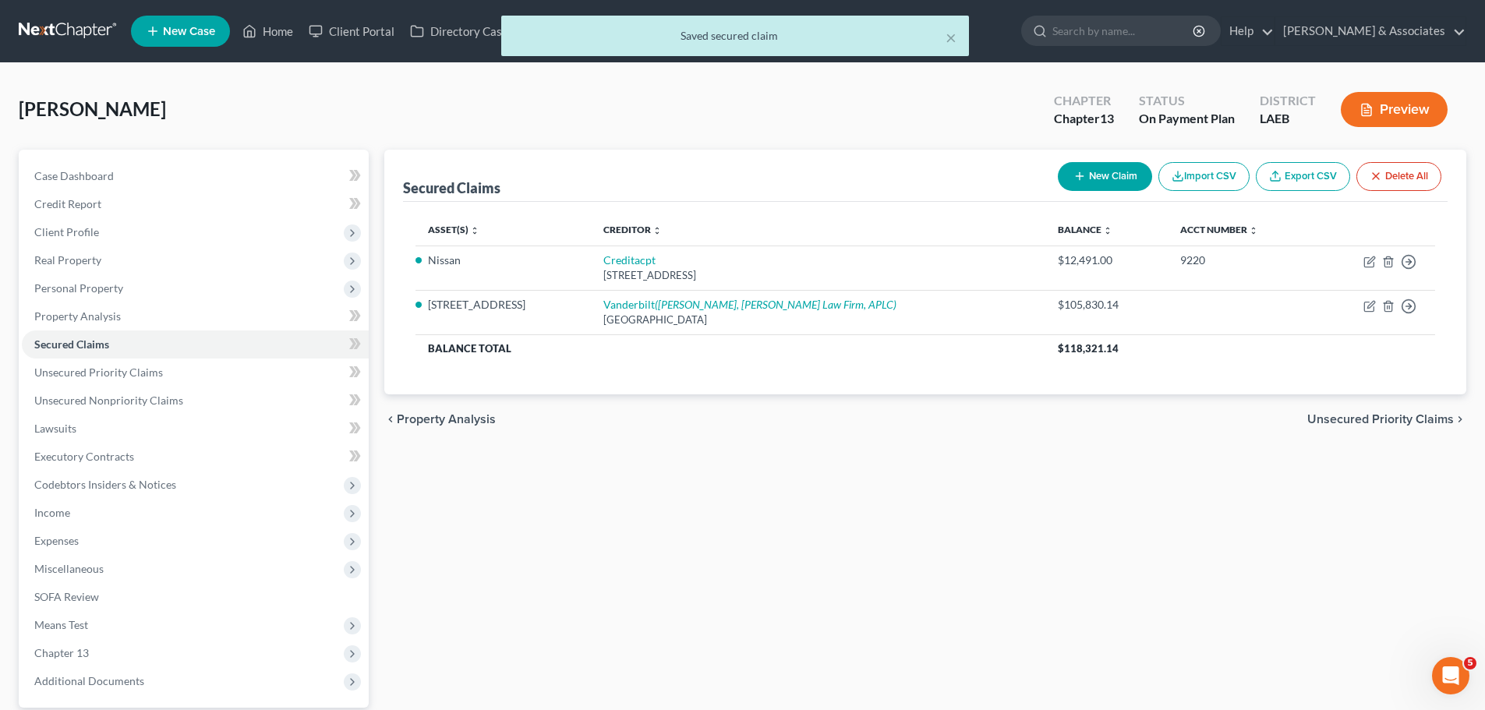
click at [943, 482] on div "Secured Claims New Claim Import CSV Export CSV Delete All Asset(s) expand_more …" at bounding box center [926, 453] width 1098 height 607
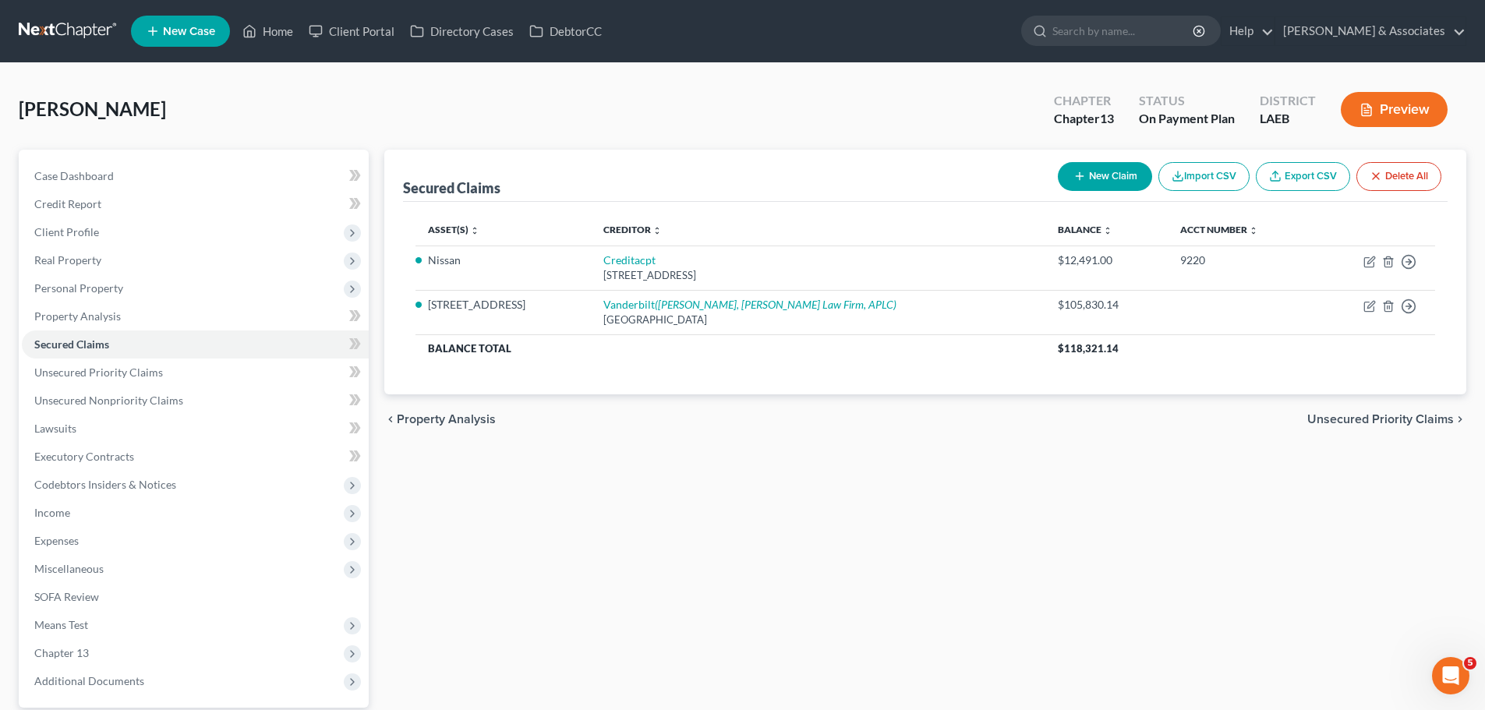
click at [828, 469] on div "Secured Claims New Claim Import CSV Export CSV Delete All Asset(s) expand_more …" at bounding box center [926, 453] width 1098 height 607
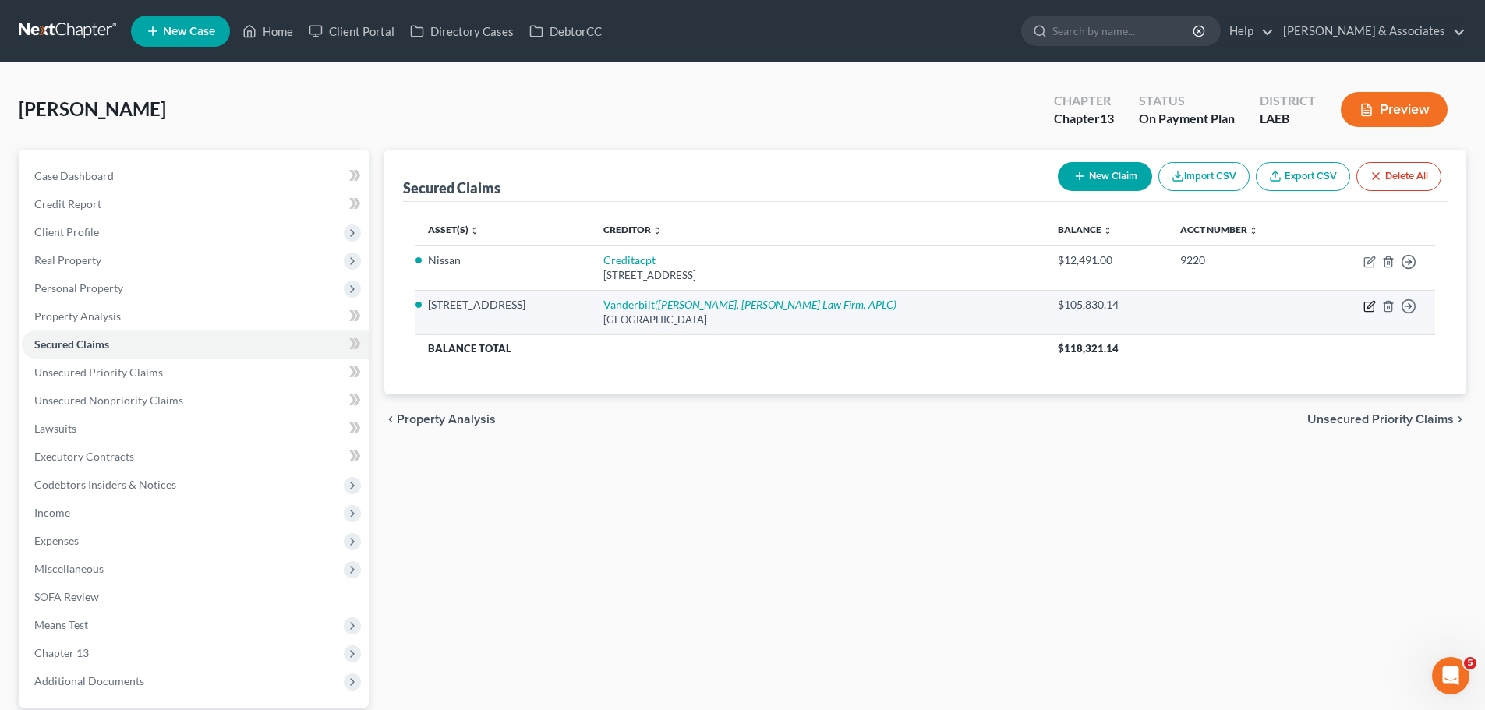
click at [1370, 309] on icon "button" at bounding box center [1369, 306] width 12 height 12
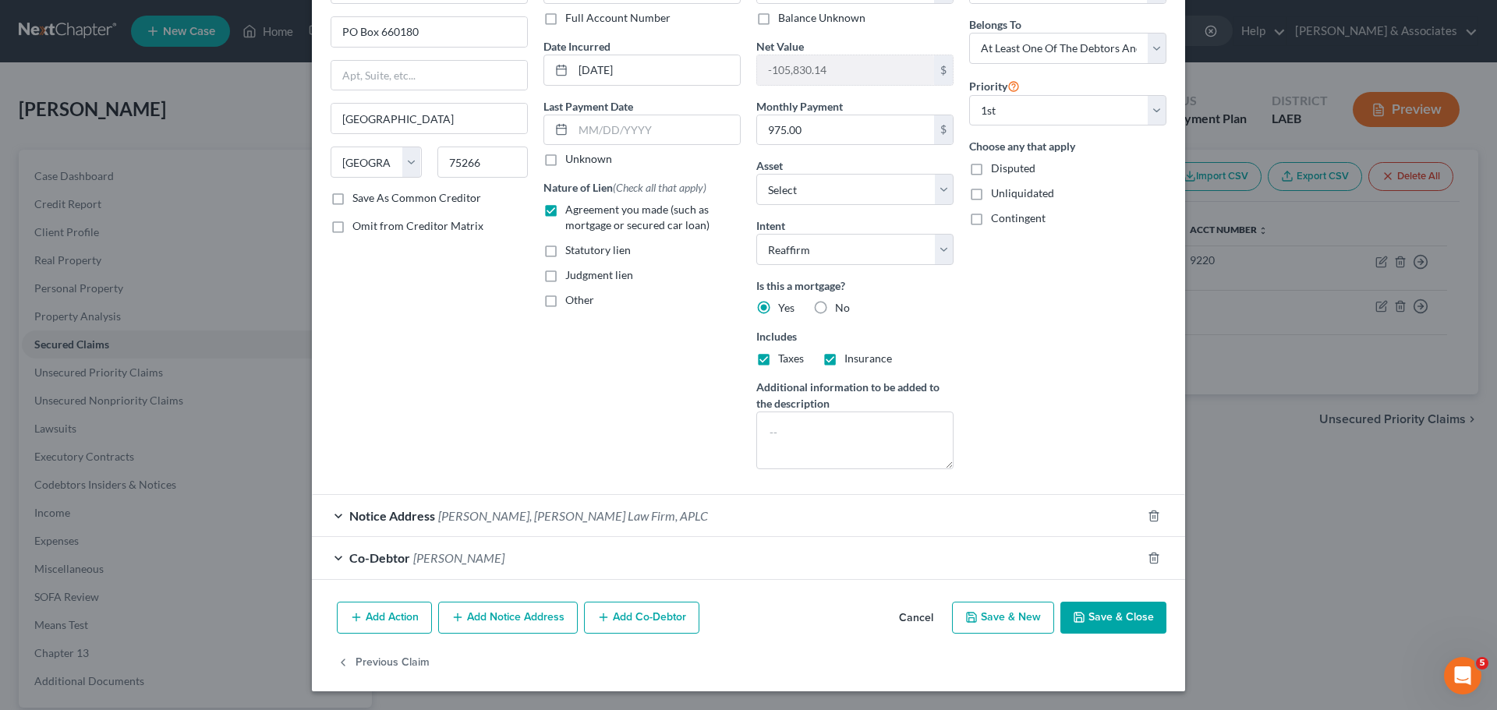
click at [1125, 623] on button "Save & Close" at bounding box center [1113, 618] width 106 height 33
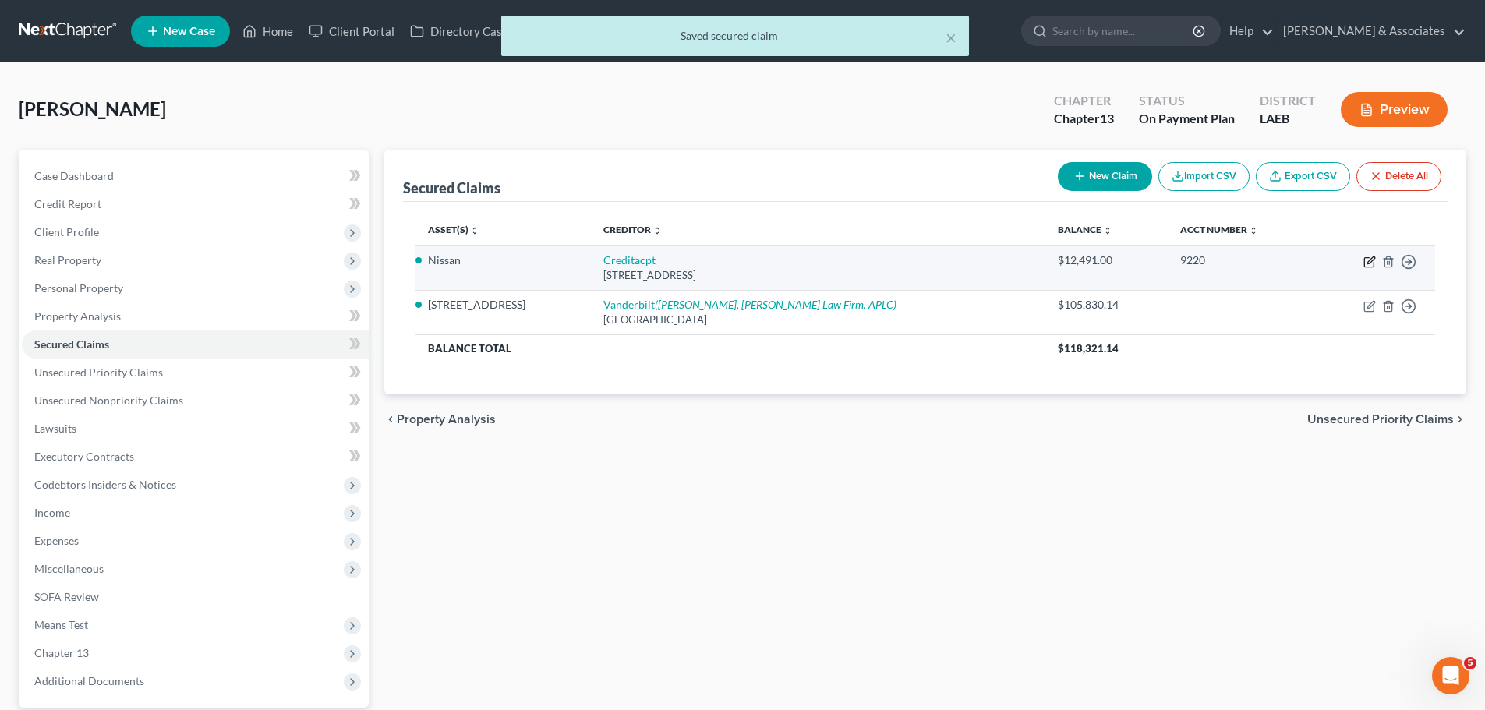
click at [1369, 264] on icon "button" at bounding box center [1369, 262] width 12 height 12
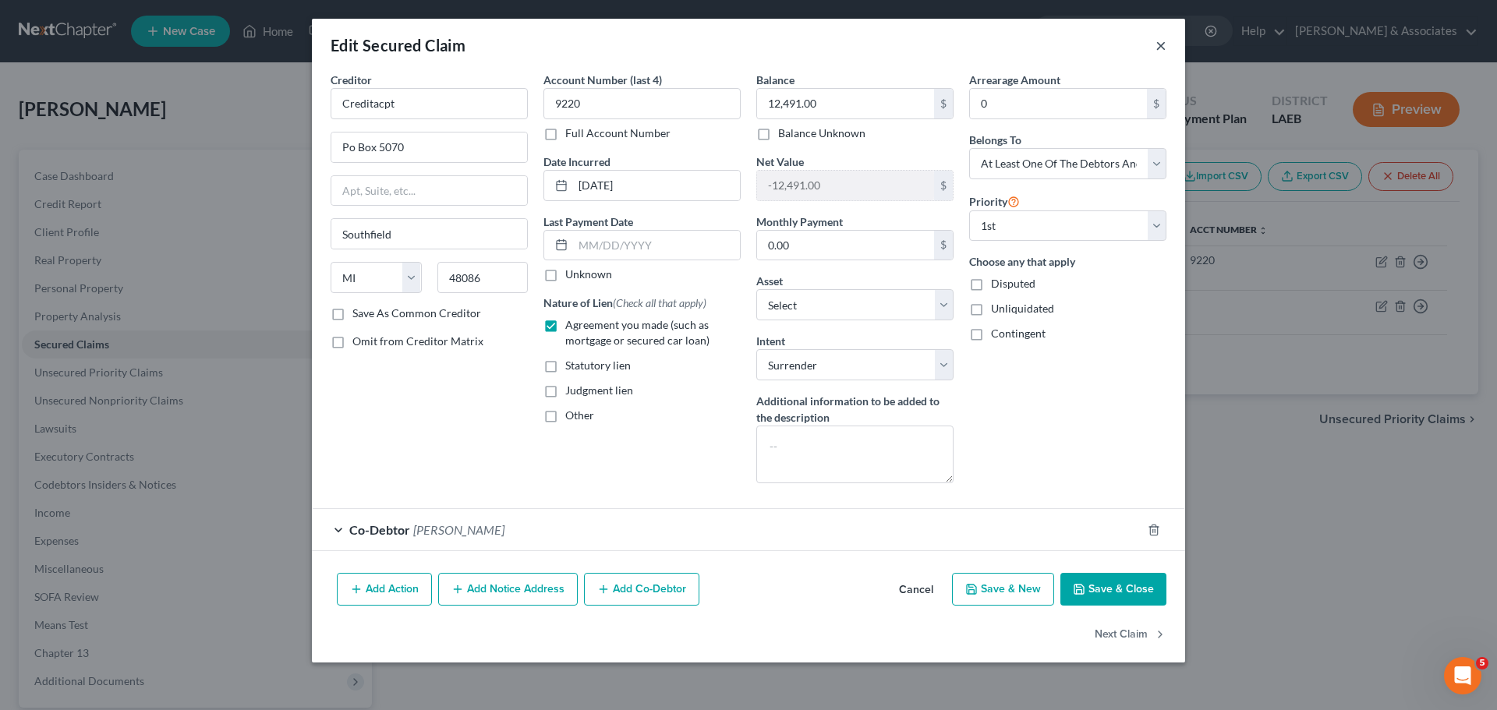
click at [1161, 48] on button "×" at bounding box center [1160, 45] width 11 height 19
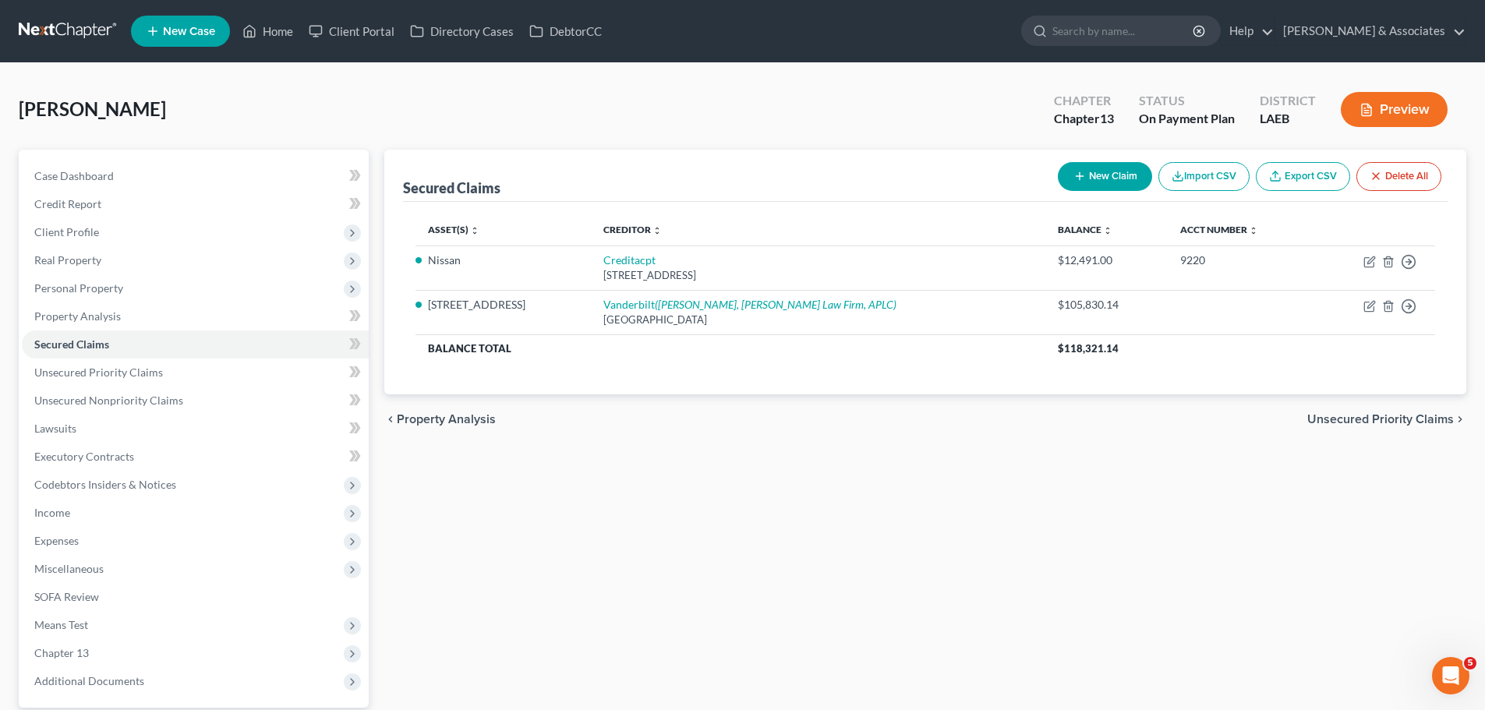
click at [1114, 546] on div "Secured Claims New Claim Import CSV Export CSV Delete All Asset(s) expand_more …" at bounding box center [926, 453] width 1098 height 607
click at [98, 179] on span "Case Dashboard" at bounding box center [74, 175] width 80 height 13
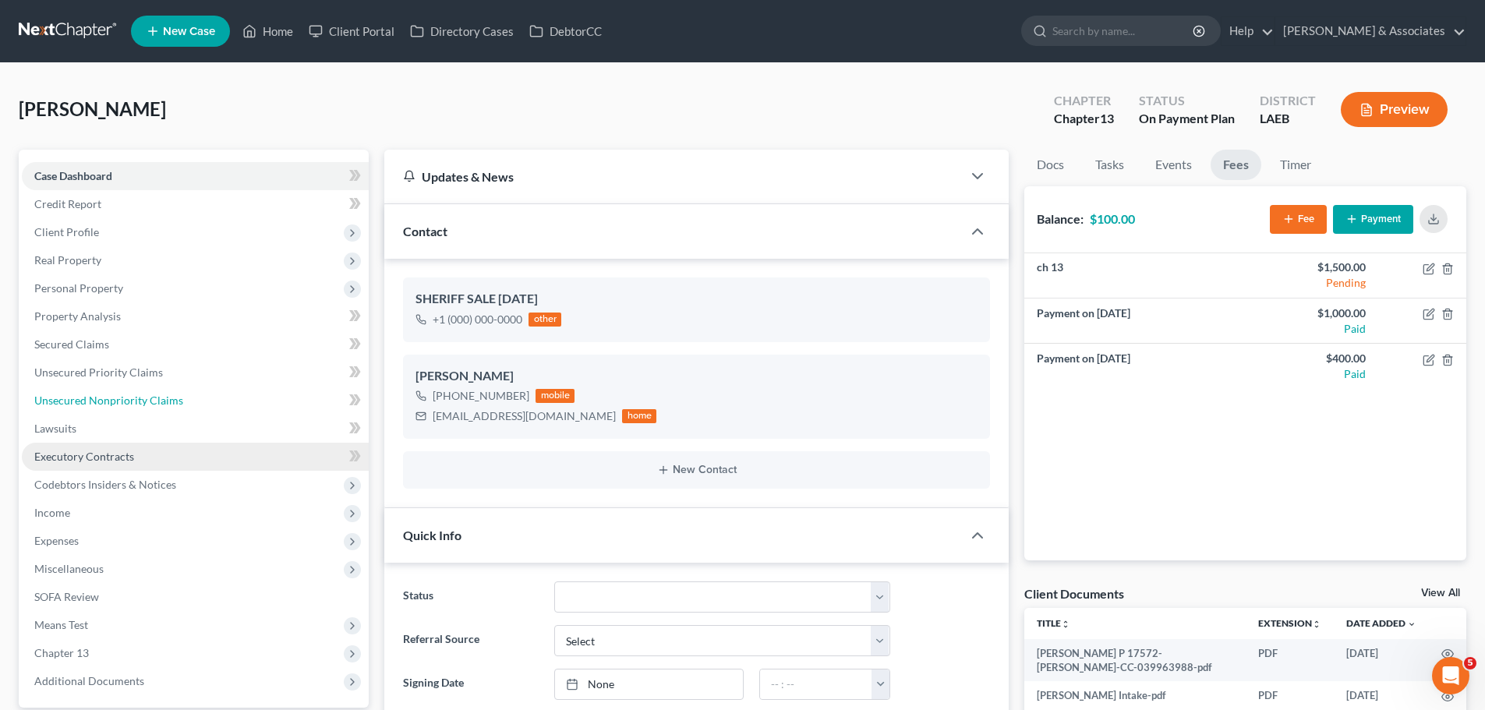
drag, startPoint x: 185, startPoint y: 400, endPoint x: 185, endPoint y: 442, distance: 42.1
click at [185, 400] on link "Unsecured Nonpriority Claims" at bounding box center [195, 401] width 347 height 28
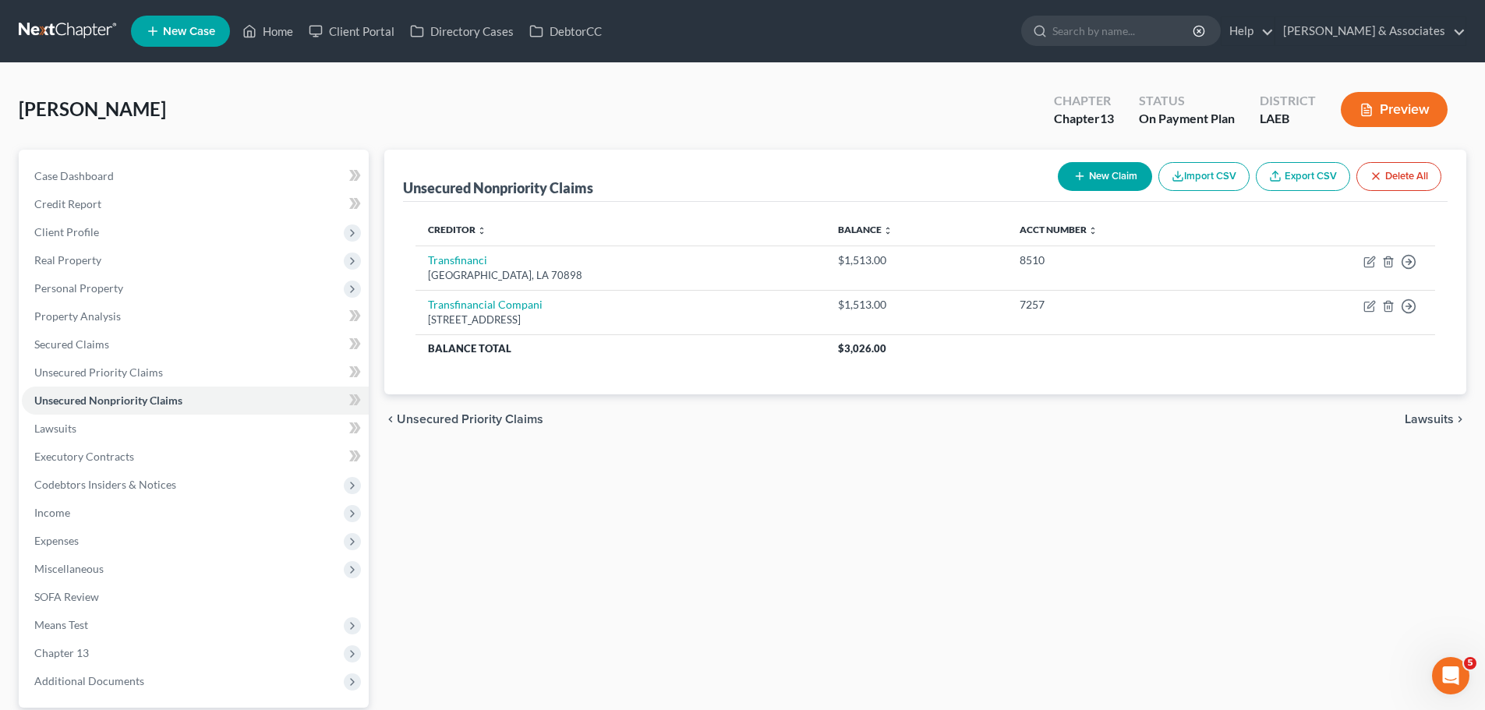
click at [1105, 188] on button "New Claim" at bounding box center [1105, 176] width 94 height 29
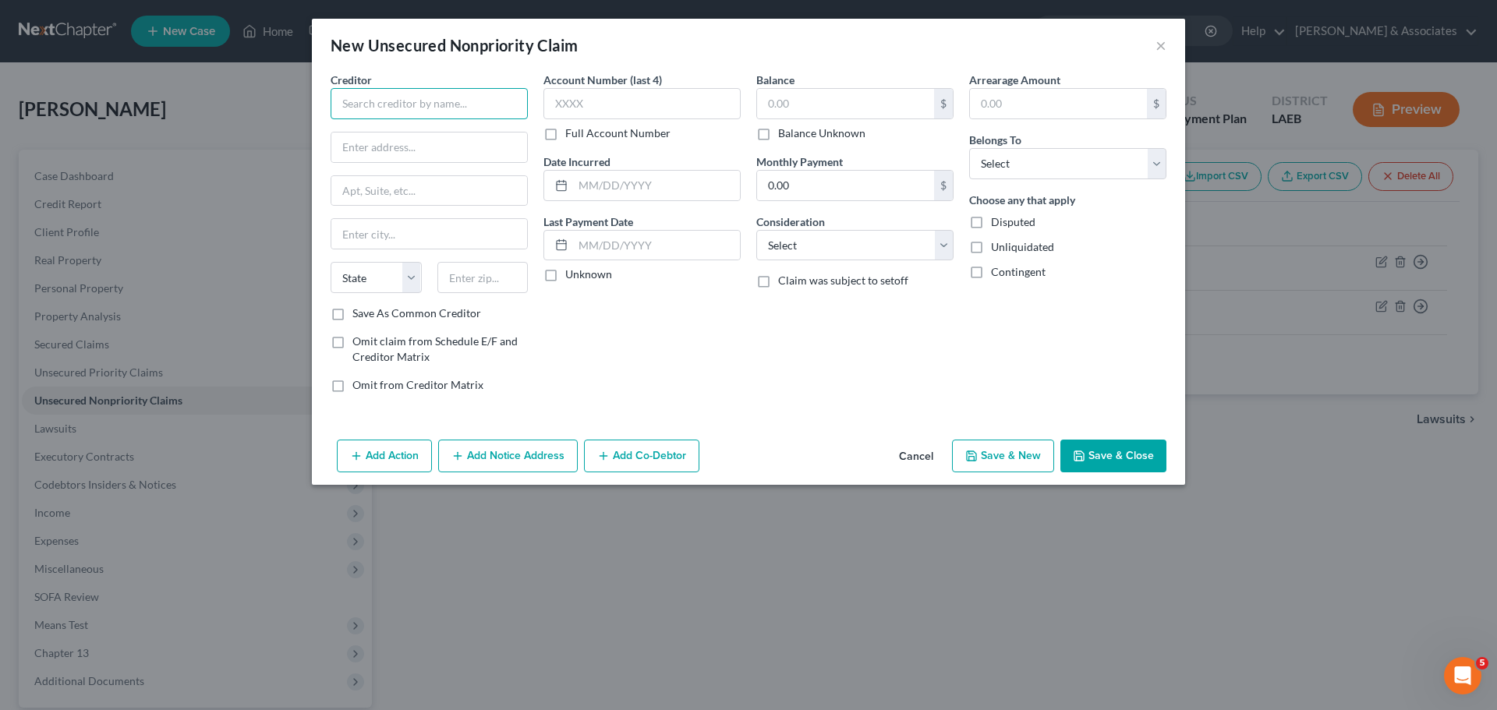
click at [407, 97] on input "text" at bounding box center [429, 103] width 197 height 31
click at [809, 103] on input "text" at bounding box center [845, 104] width 177 height 30
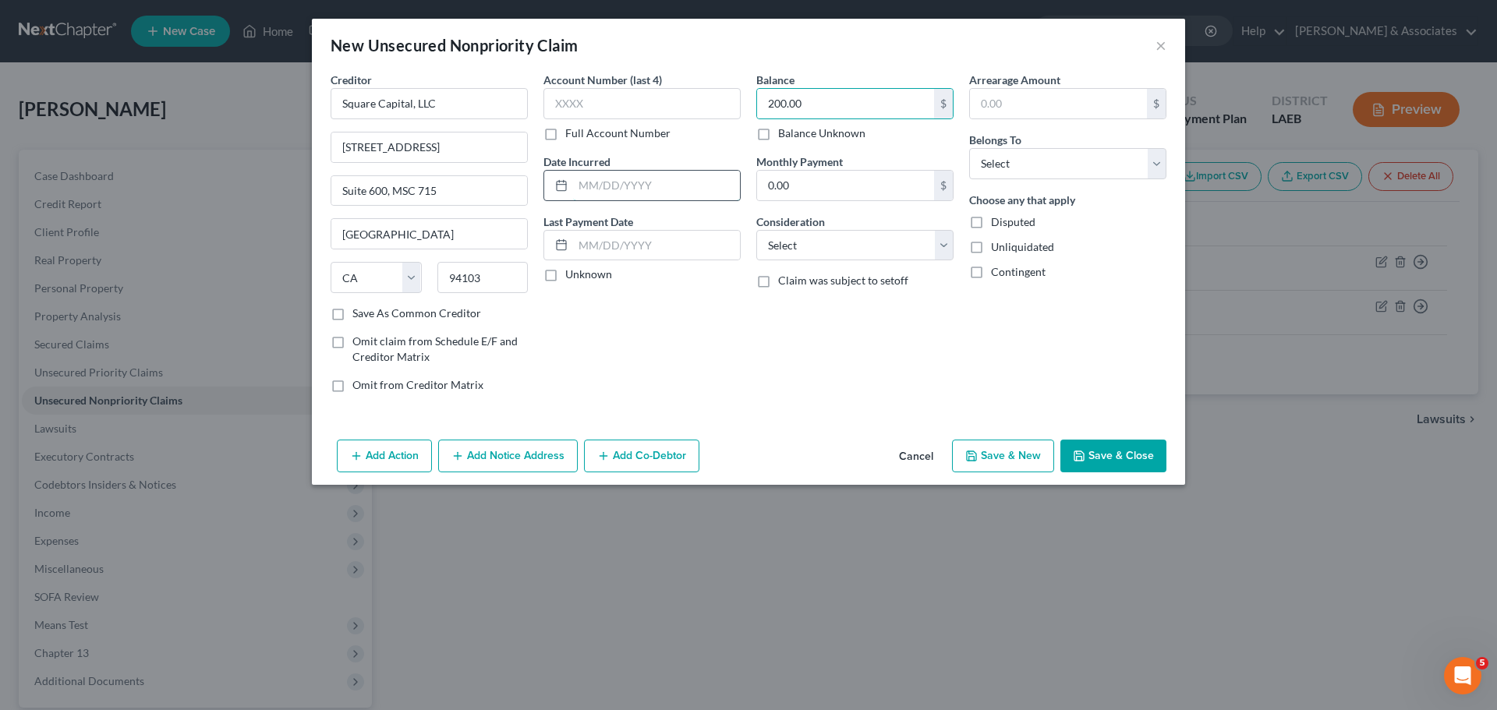
click at [627, 179] on input "text" at bounding box center [656, 186] width 167 height 30
click at [774, 236] on select "Select Cable / Satellite Services Collection Agency Credit Card Debt Debt Couns…" at bounding box center [854, 245] width 197 height 31
click at [756, 230] on select "Select Cable / Satellite Services Collection Agency Credit Card Debt Debt Couns…" at bounding box center [854, 245] width 197 height 31
click at [1015, 175] on select "Select Debtor 1 Only Debtor 2 Only Debtor 1 And Debtor 2 Only At Least One Of T…" at bounding box center [1067, 163] width 197 height 31
click at [969, 148] on select "Select Debtor 1 Only Debtor 2 Only Debtor 1 And Debtor 2 Only At Least One Of T…" at bounding box center [1067, 163] width 197 height 31
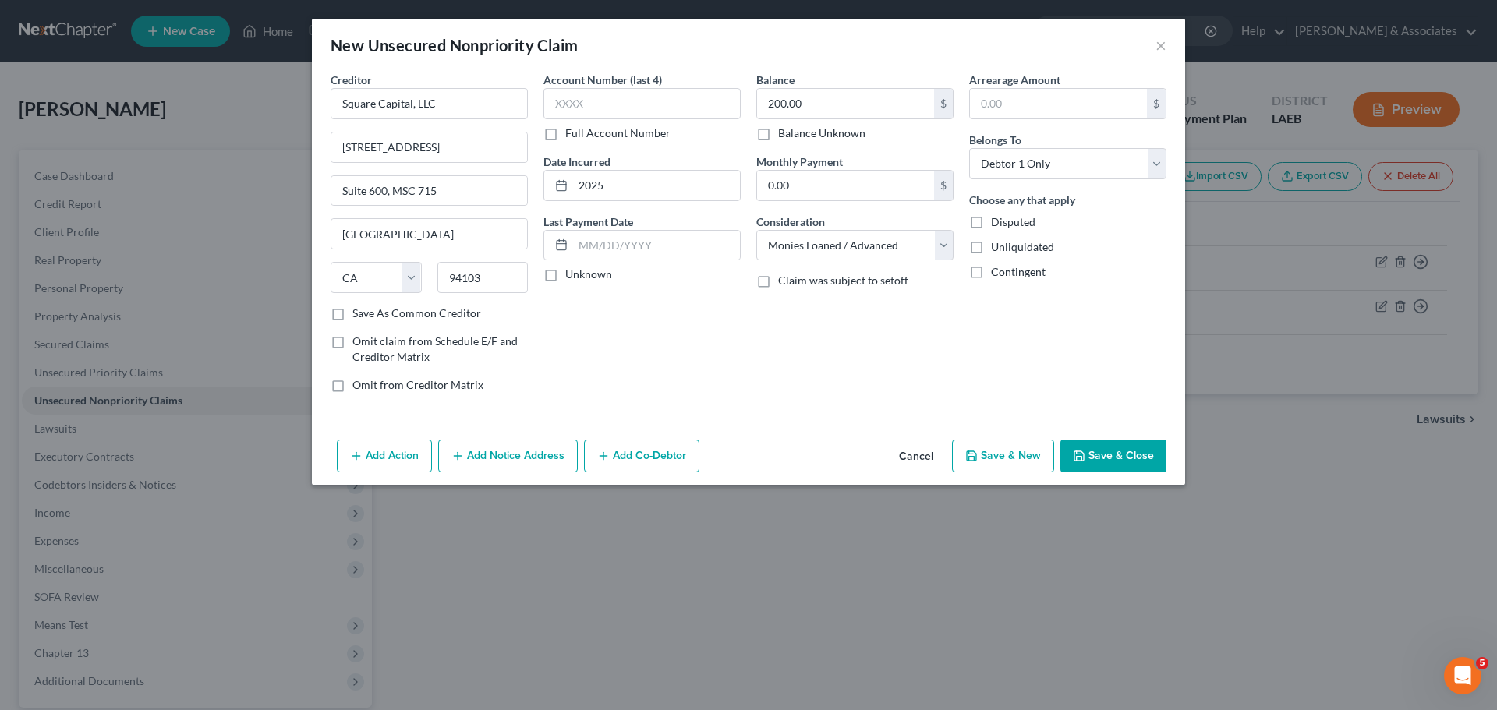
click at [1126, 462] on button "Save & Close" at bounding box center [1113, 456] width 106 height 33
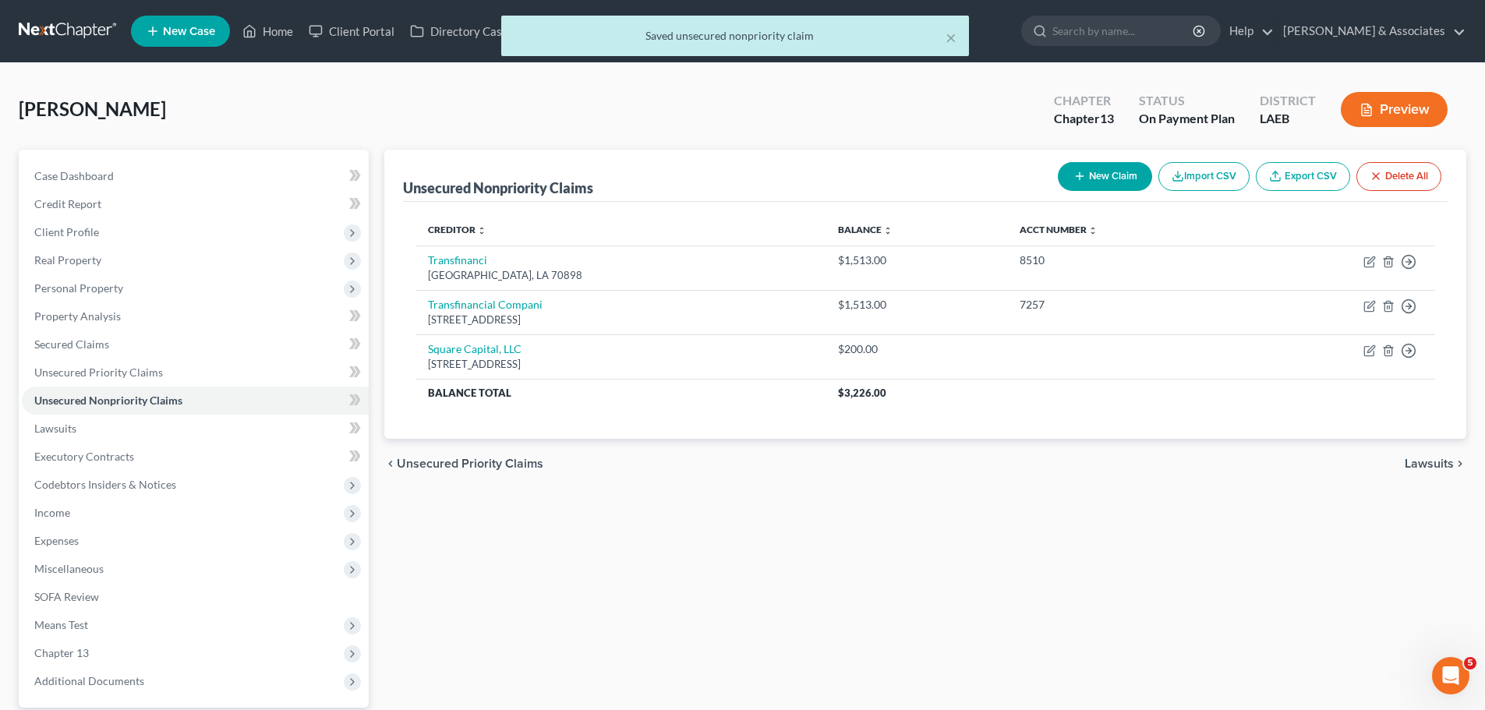
click at [1016, 582] on div "Unsecured Nonpriority Claims New Claim Import CSV Export CSV Delete All Credito…" at bounding box center [926, 453] width 1098 height 607
click at [90, 377] on span "Unsecured Priority Claims" at bounding box center [98, 372] width 129 height 13
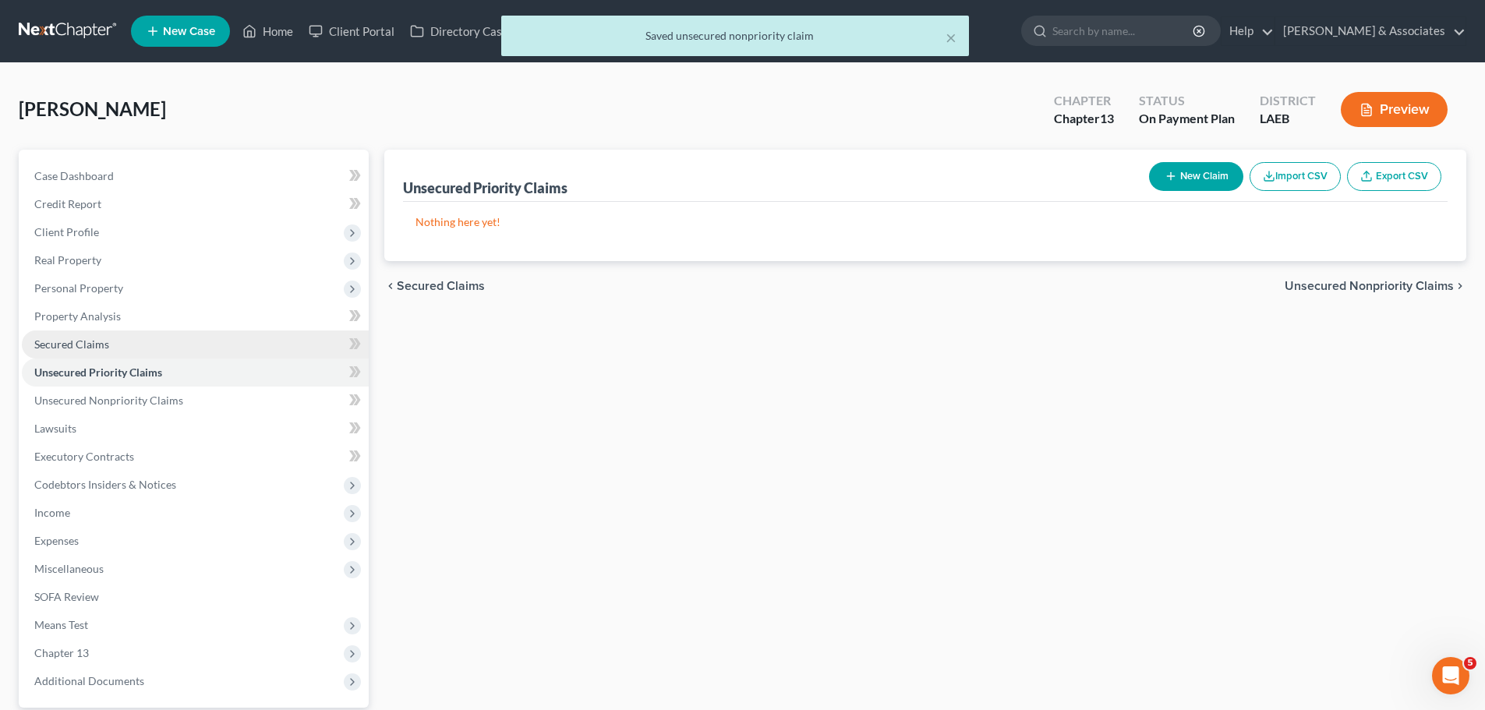
click at [89, 348] on span "Secured Claims" at bounding box center [71, 344] width 75 height 13
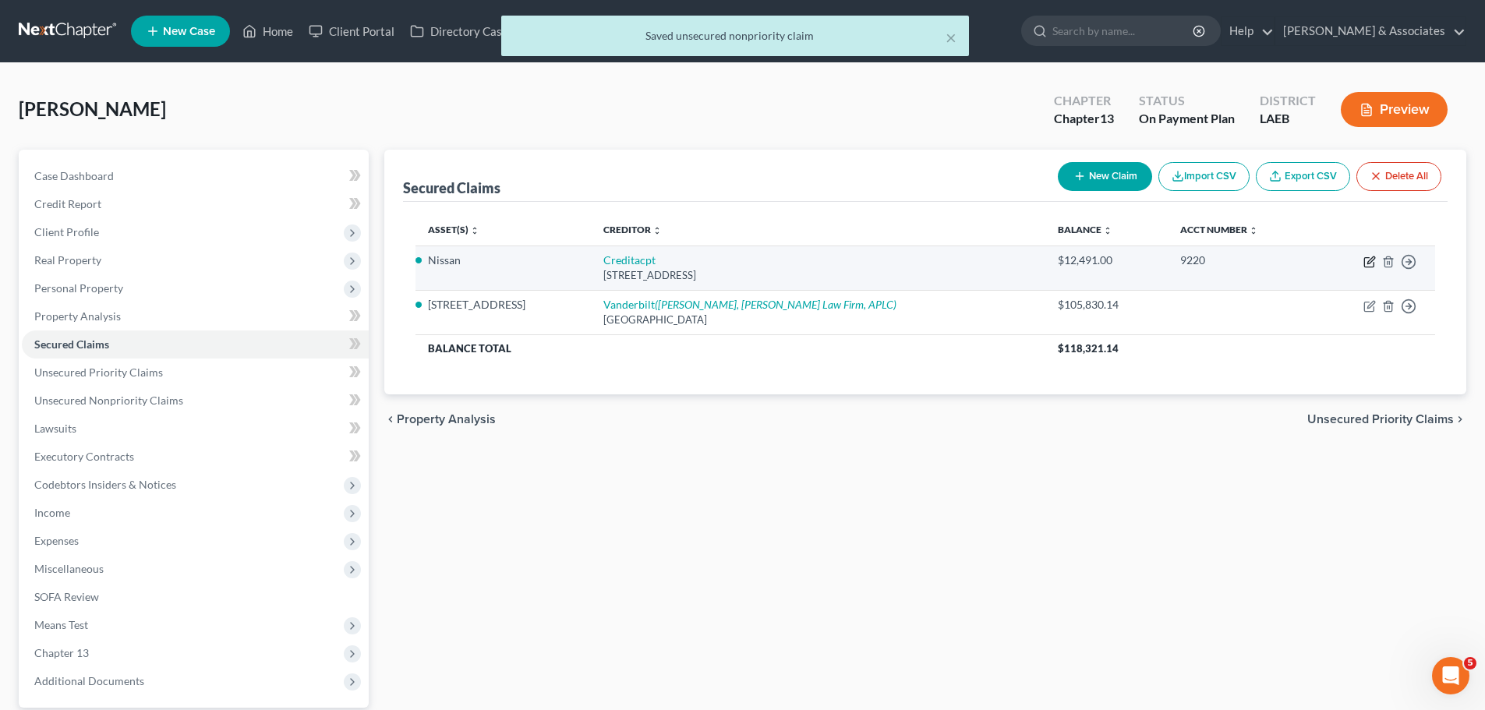
click at [1369, 260] on icon "button" at bounding box center [1370, 259] width 7 height 7
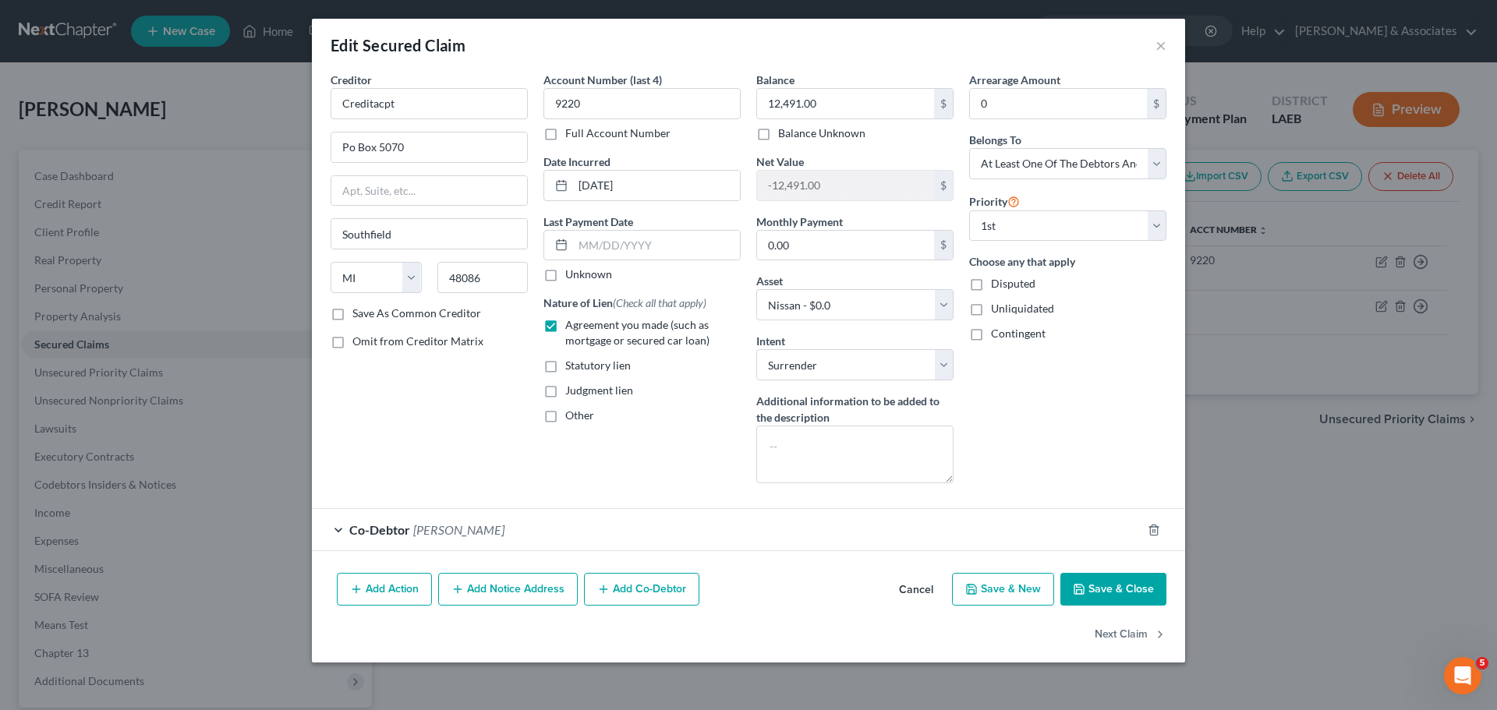
click at [1134, 594] on button "Save & Close" at bounding box center [1113, 589] width 106 height 33
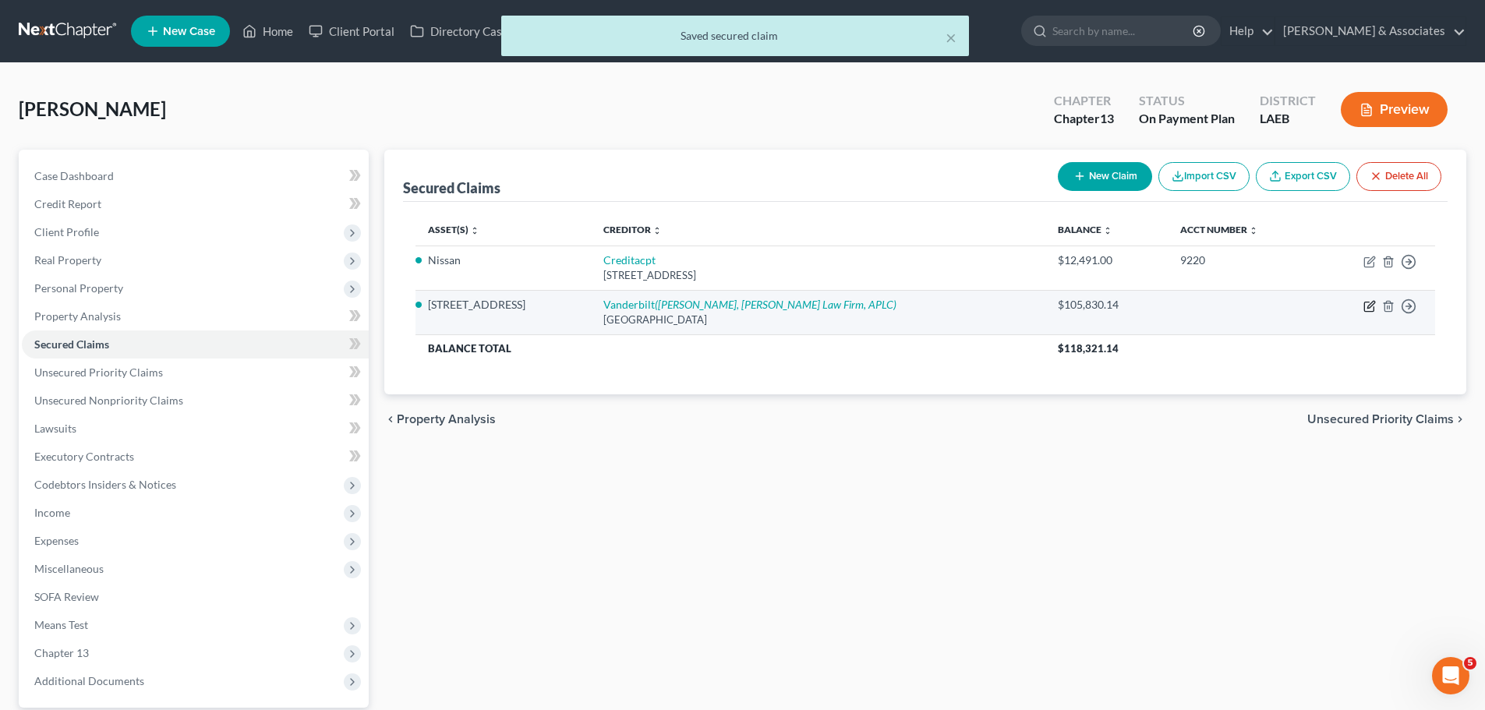
click at [1370, 302] on icon "button" at bounding box center [1369, 306] width 12 height 12
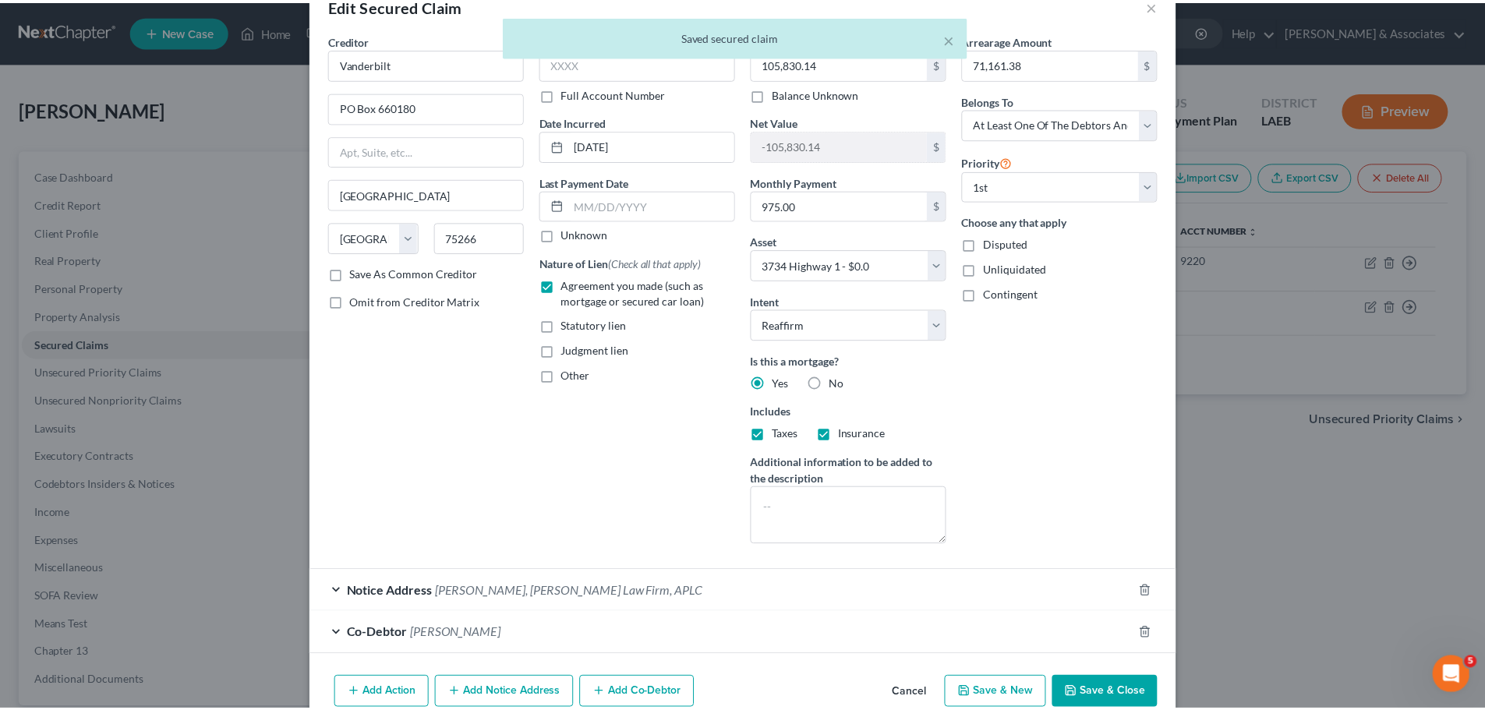
scroll to position [115, 0]
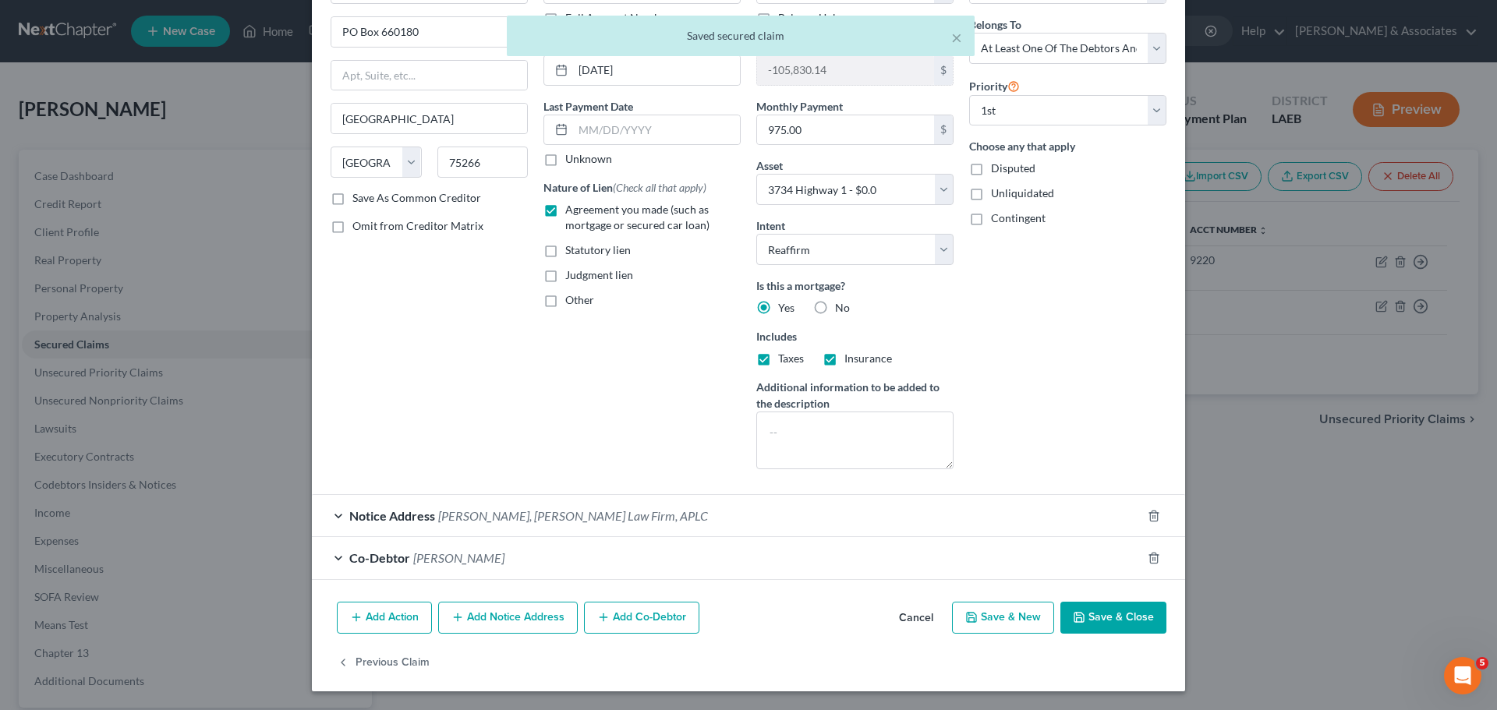
click at [1076, 624] on icon "button" at bounding box center [1079, 617] width 12 height 12
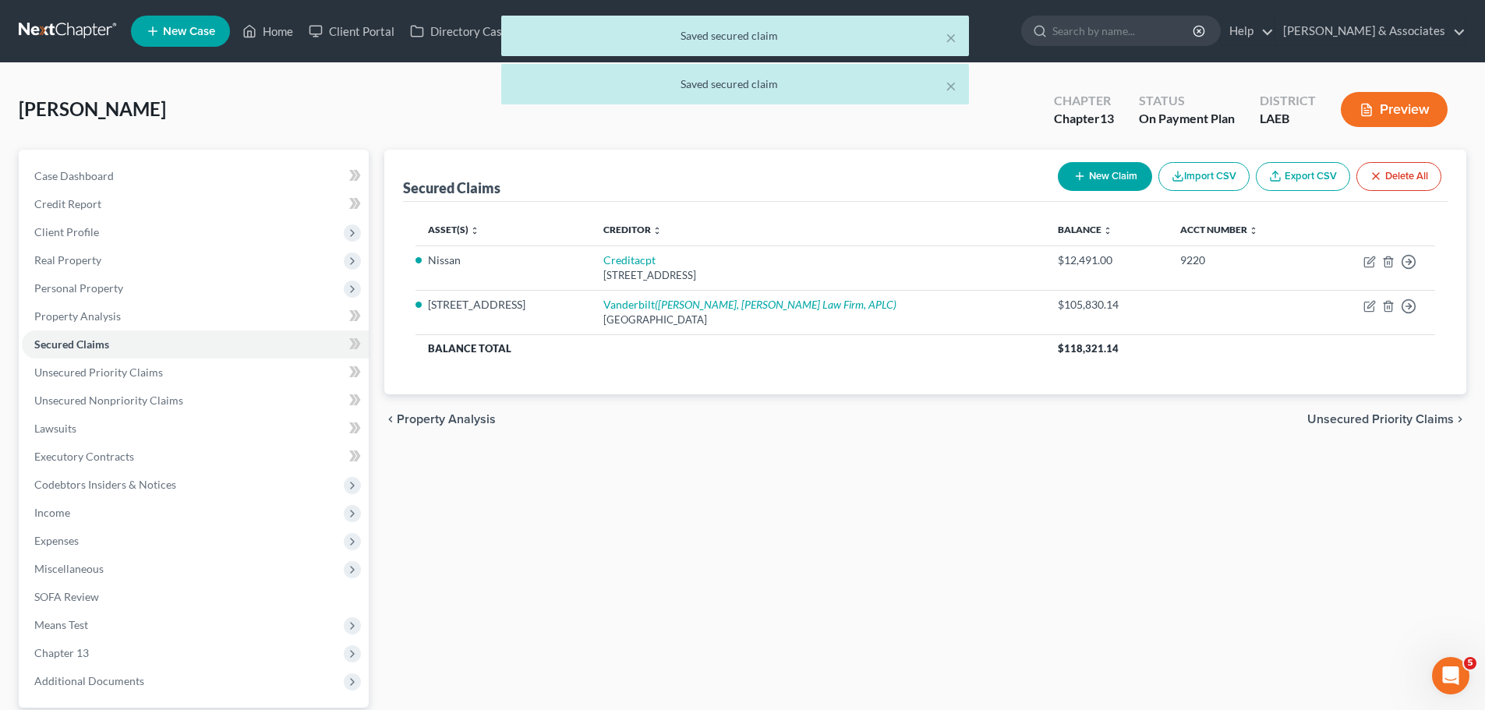
click at [1180, 582] on div "Secured Claims New Claim Import CSV Export CSV Delete All Asset(s) expand_more …" at bounding box center [926, 453] width 1098 height 607
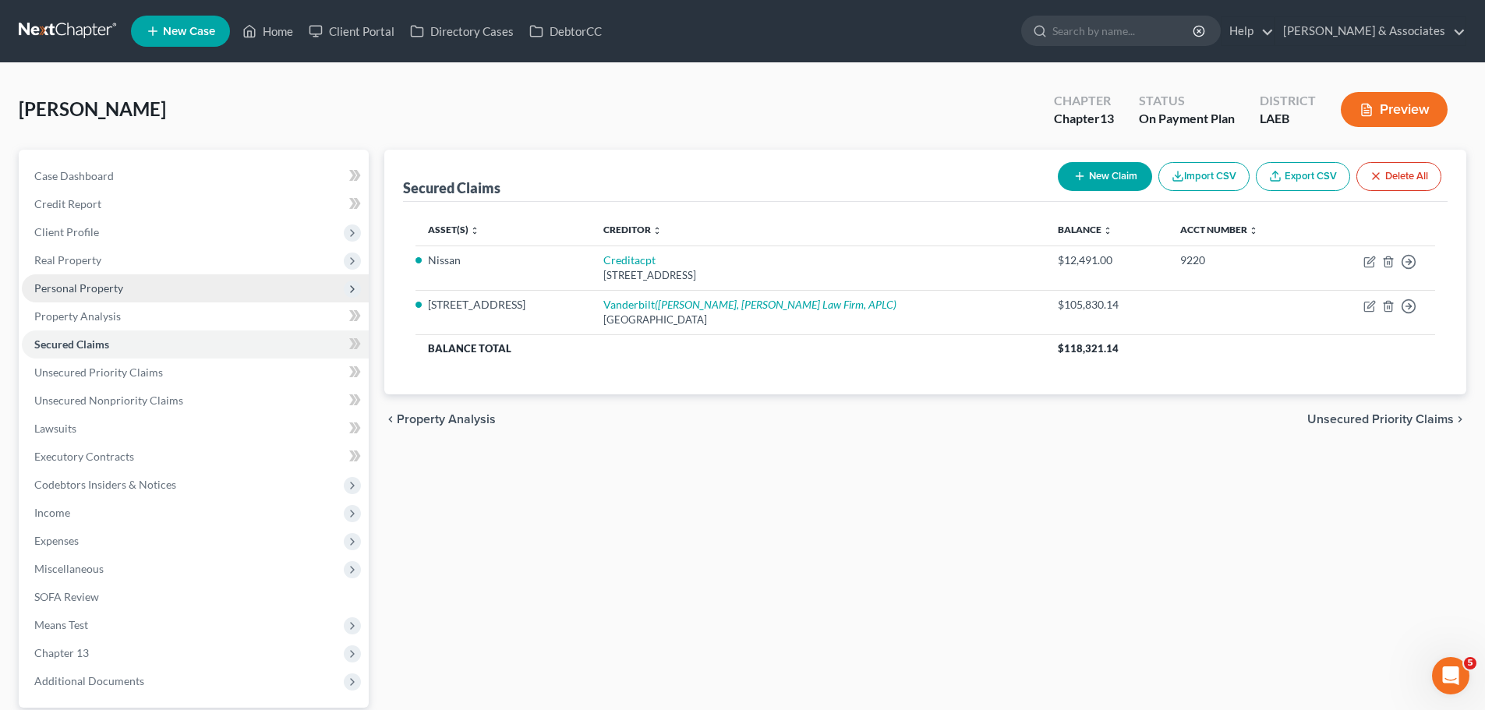
click at [72, 281] on span "Personal Property" at bounding box center [78, 287] width 89 height 13
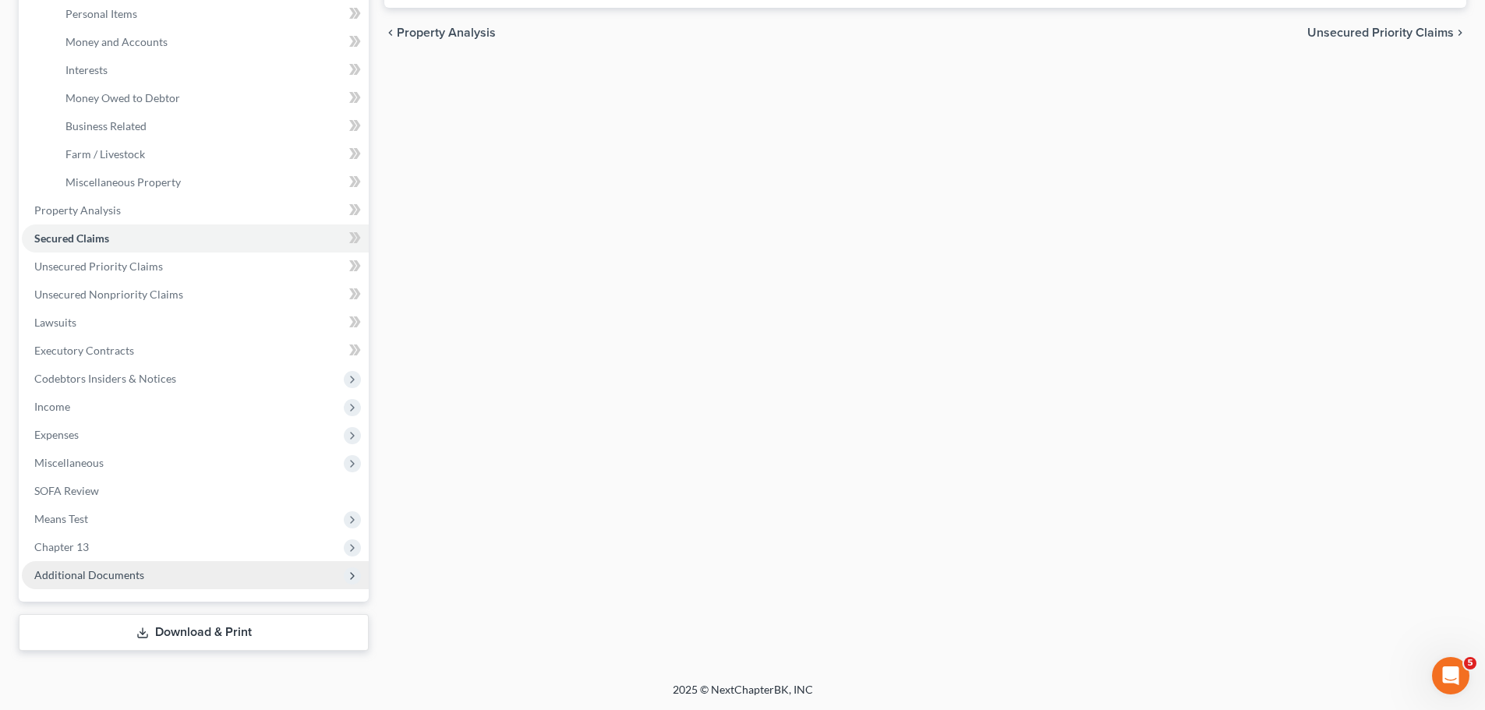
scroll to position [0, 0]
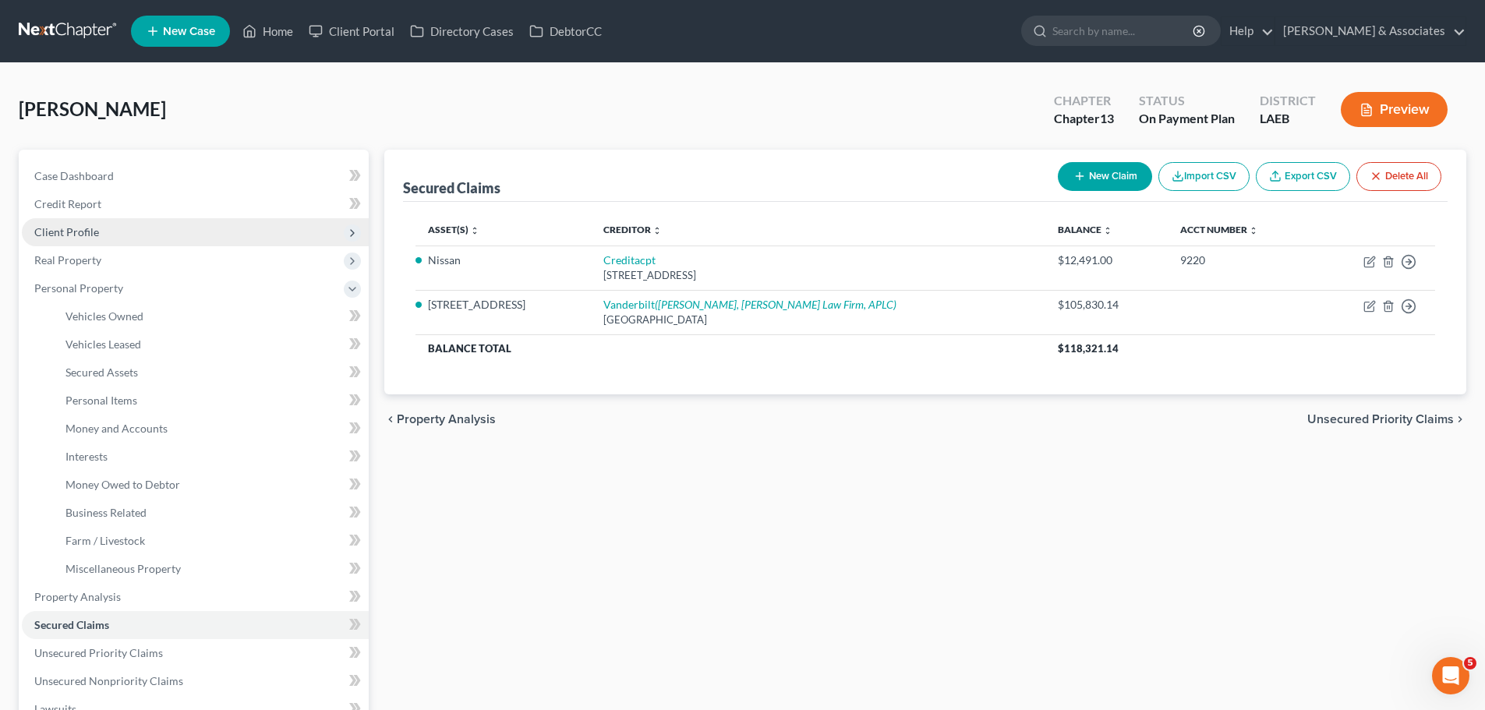
click at [43, 227] on span "Client Profile" at bounding box center [66, 231] width 65 height 13
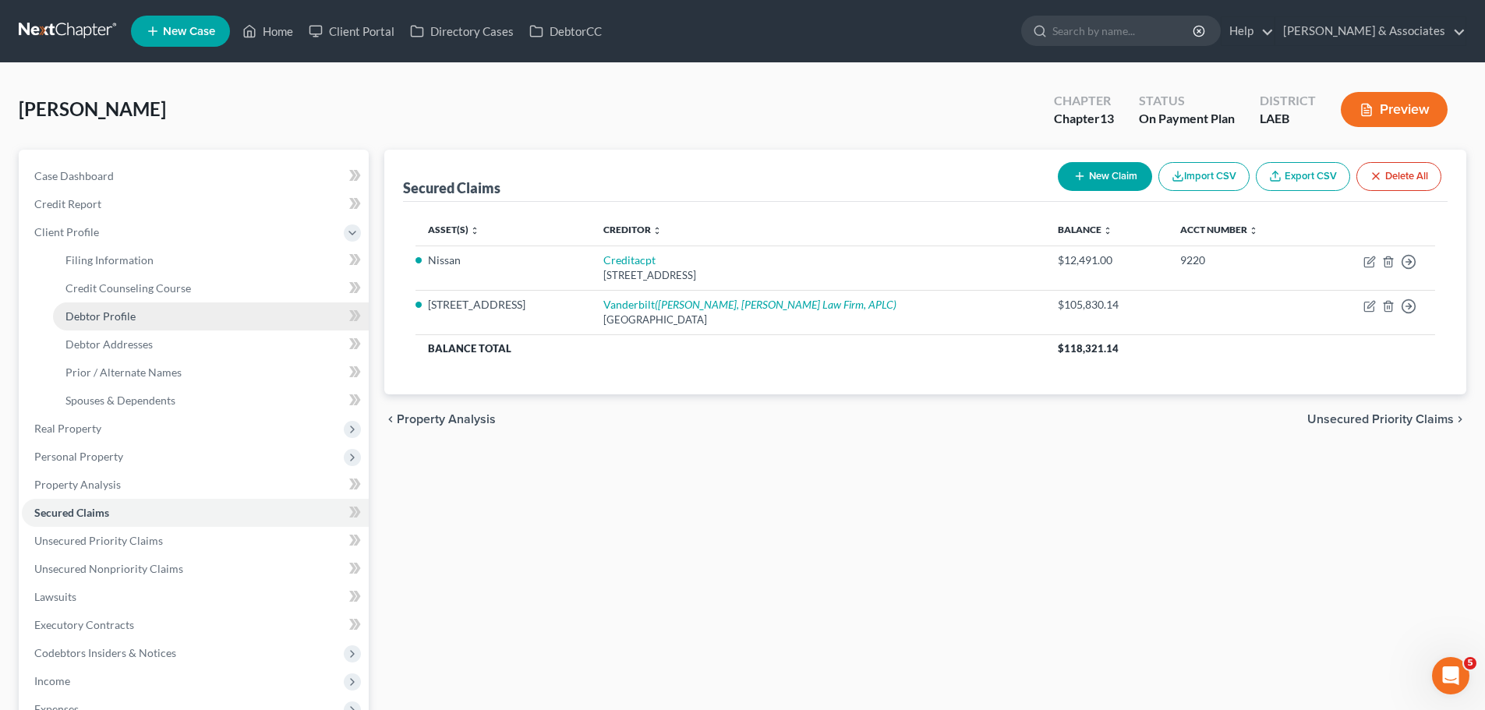
click at [145, 324] on link "Debtor Profile" at bounding box center [211, 316] width 316 height 28
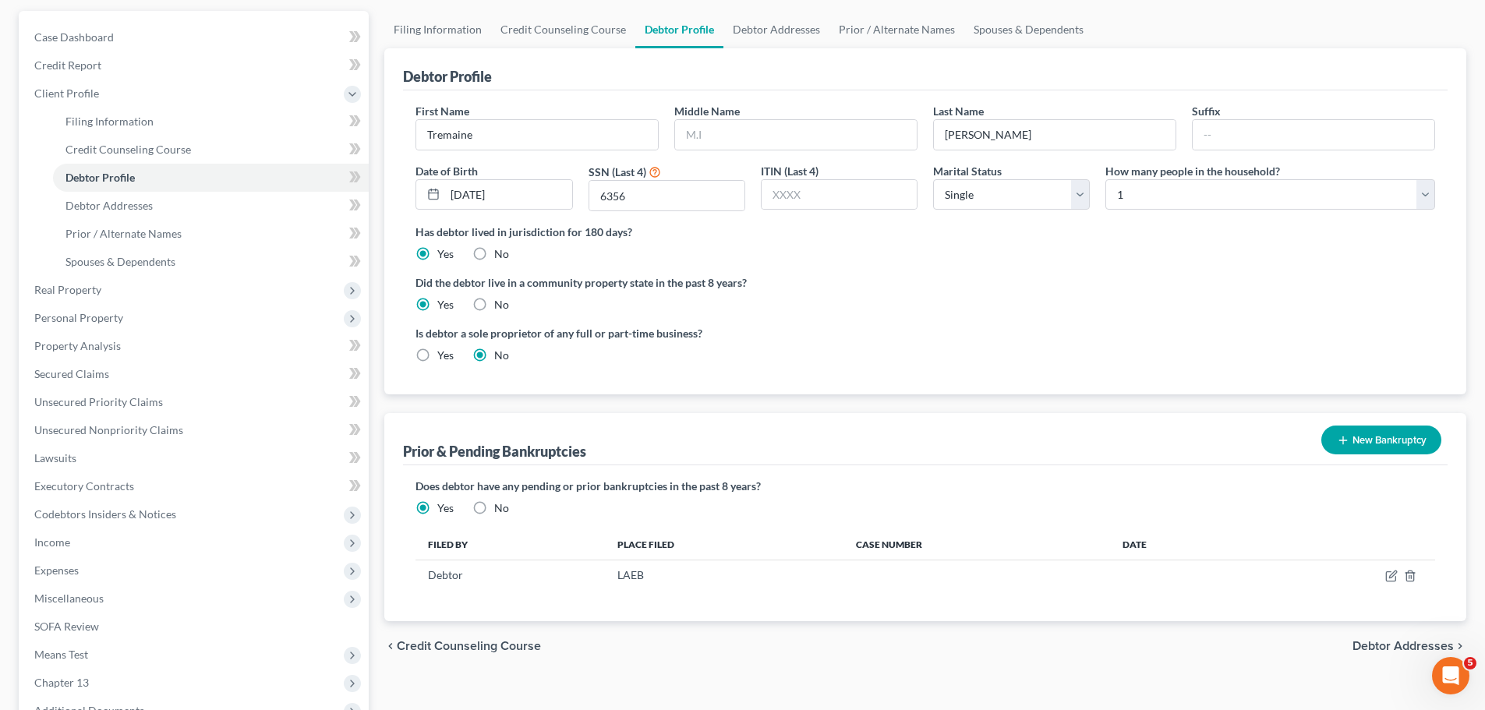
scroll to position [274, 0]
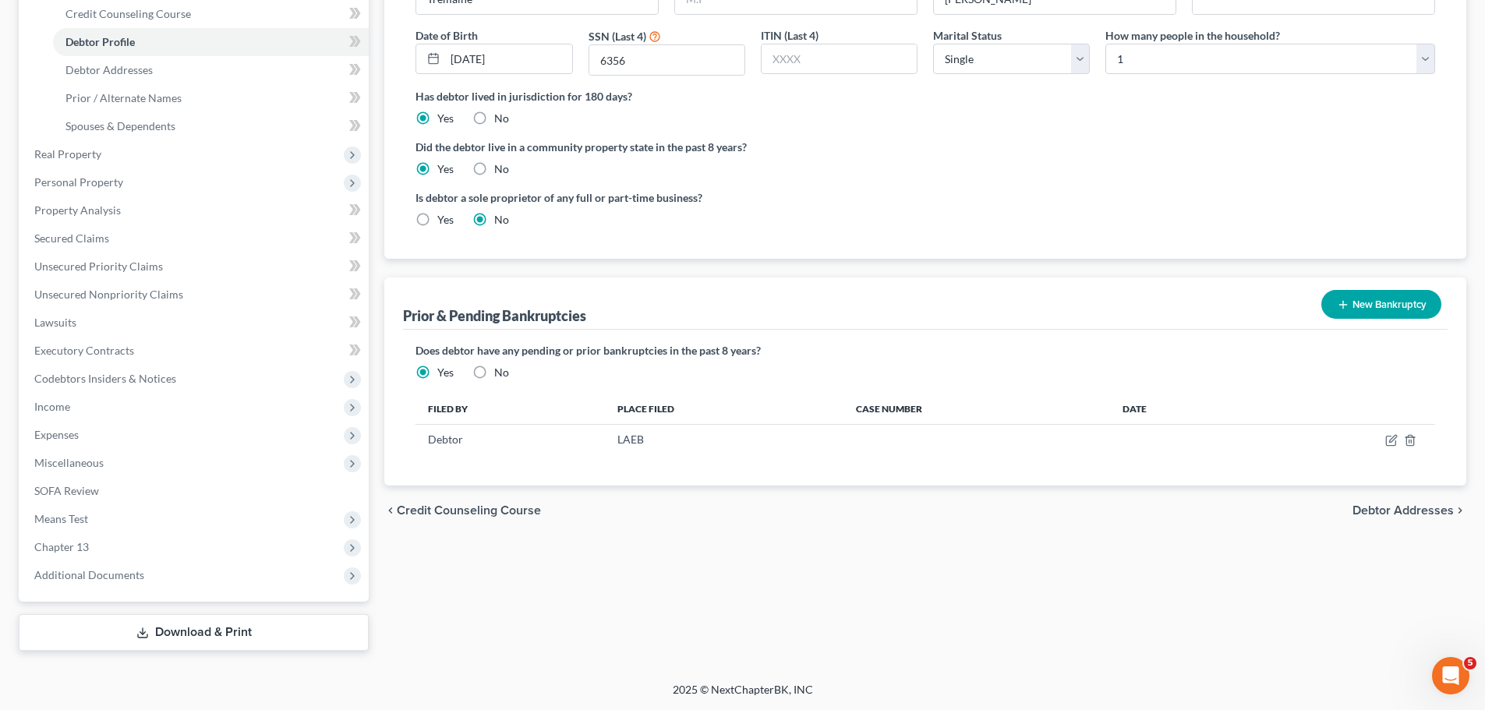
click at [557, 656] on div "Petition Navigation Case Dashboard Payments Invoices Payments Payments Credit R…" at bounding box center [743, 269] width 1448 height 788
click at [734, 611] on div "Filing Information Credit Counseling Course Debtor Profile Debtor Addresses Pri…" at bounding box center [926, 263] width 1098 height 776
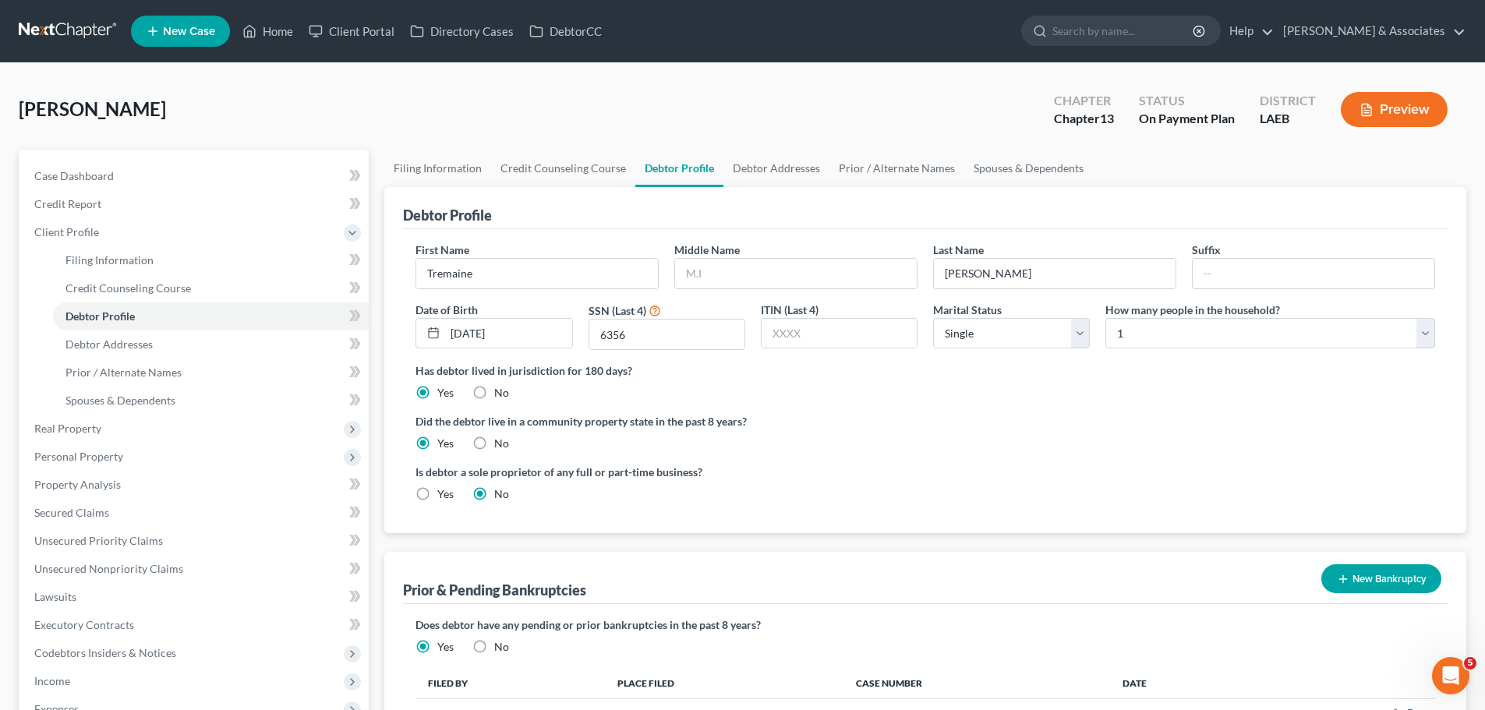
click at [315, 95] on div "Johnson, Tremaine Upgraded Chapter Chapter 13 Status On Payment Plan District L…" at bounding box center [743, 116] width 1448 height 68
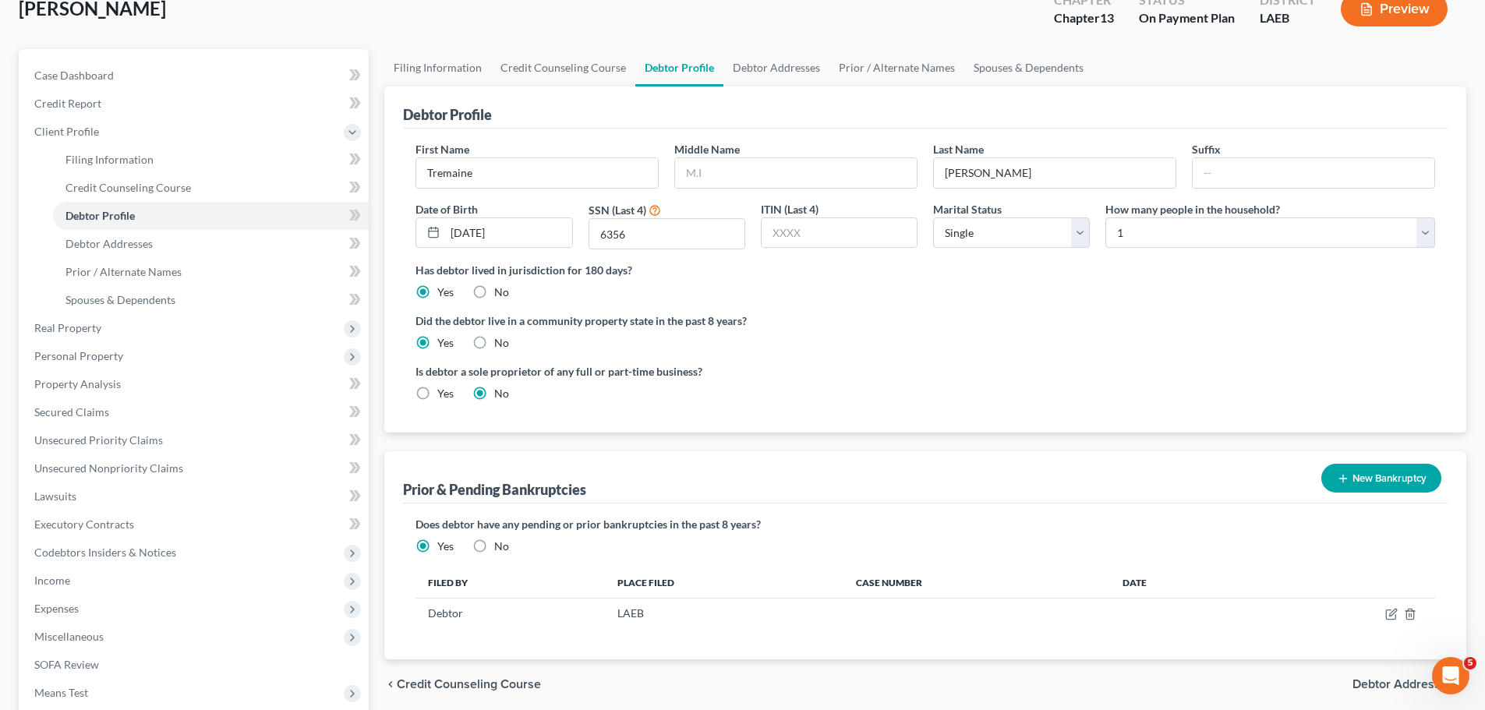
scroll to position [274, 0]
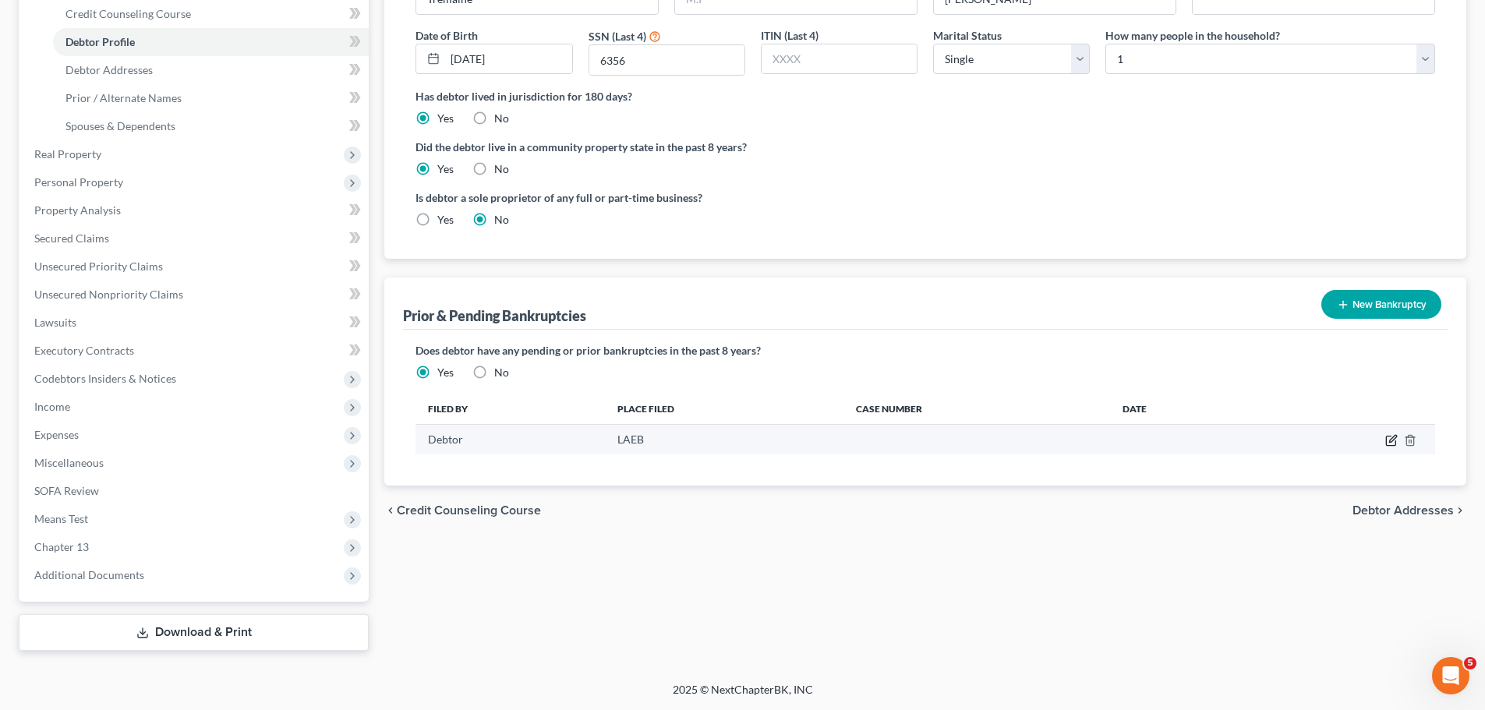
click at [1392, 441] on icon "button" at bounding box center [1392, 439] width 7 height 7
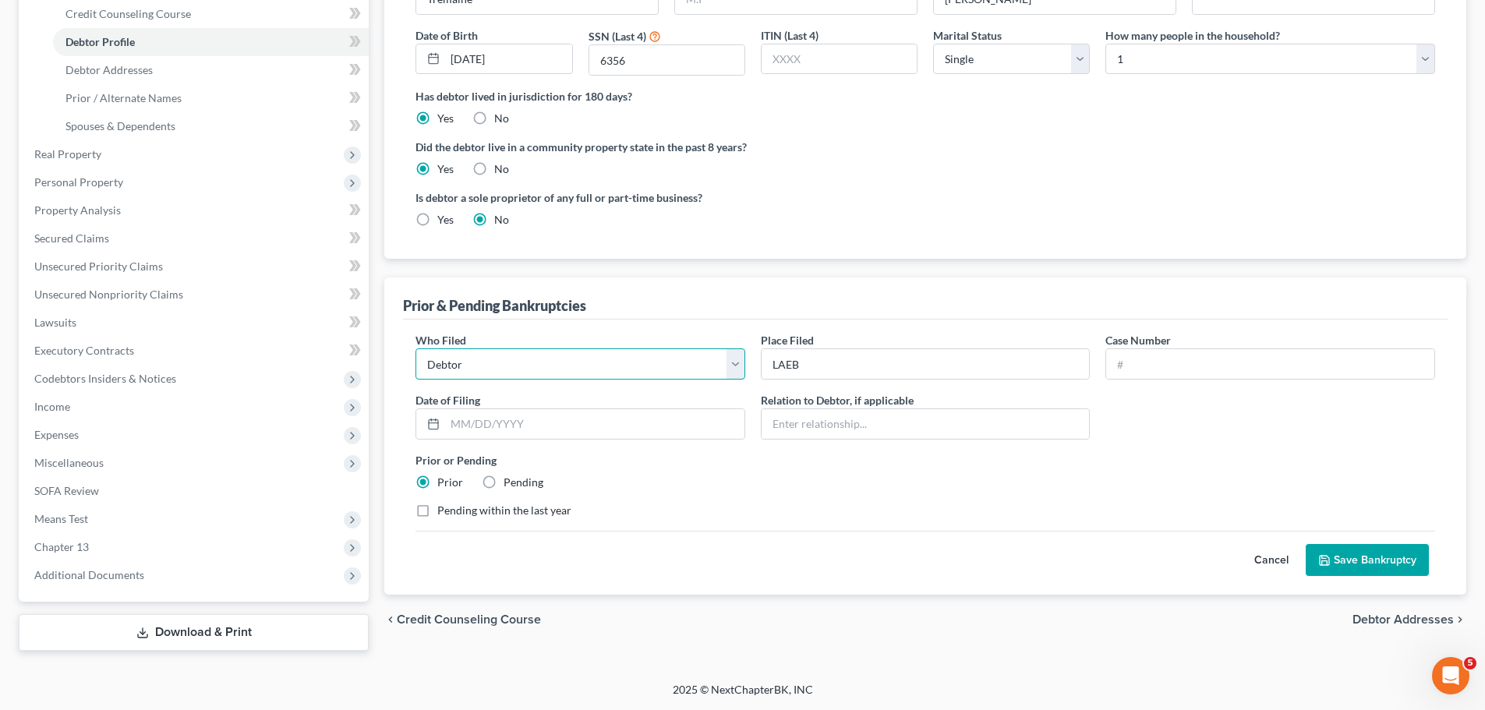
click at [489, 359] on select "Debtor Other" at bounding box center [580, 363] width 330 height 31
drag, startPoint x: 489, startPoint y: 359, endPoint x: 723, endPoint y: 380, distance: 234.7
click at [489, 359] on select "Debtor Other" at bounding box center [580, 363] width 330 height 31
click at [1214, 366] on input "text" at bounding box center [1270, 364] width 328 height 30
click at [1336, 557] on button "Save Bankruptcy" at bounding box center [1367, 560] width 123 height 33
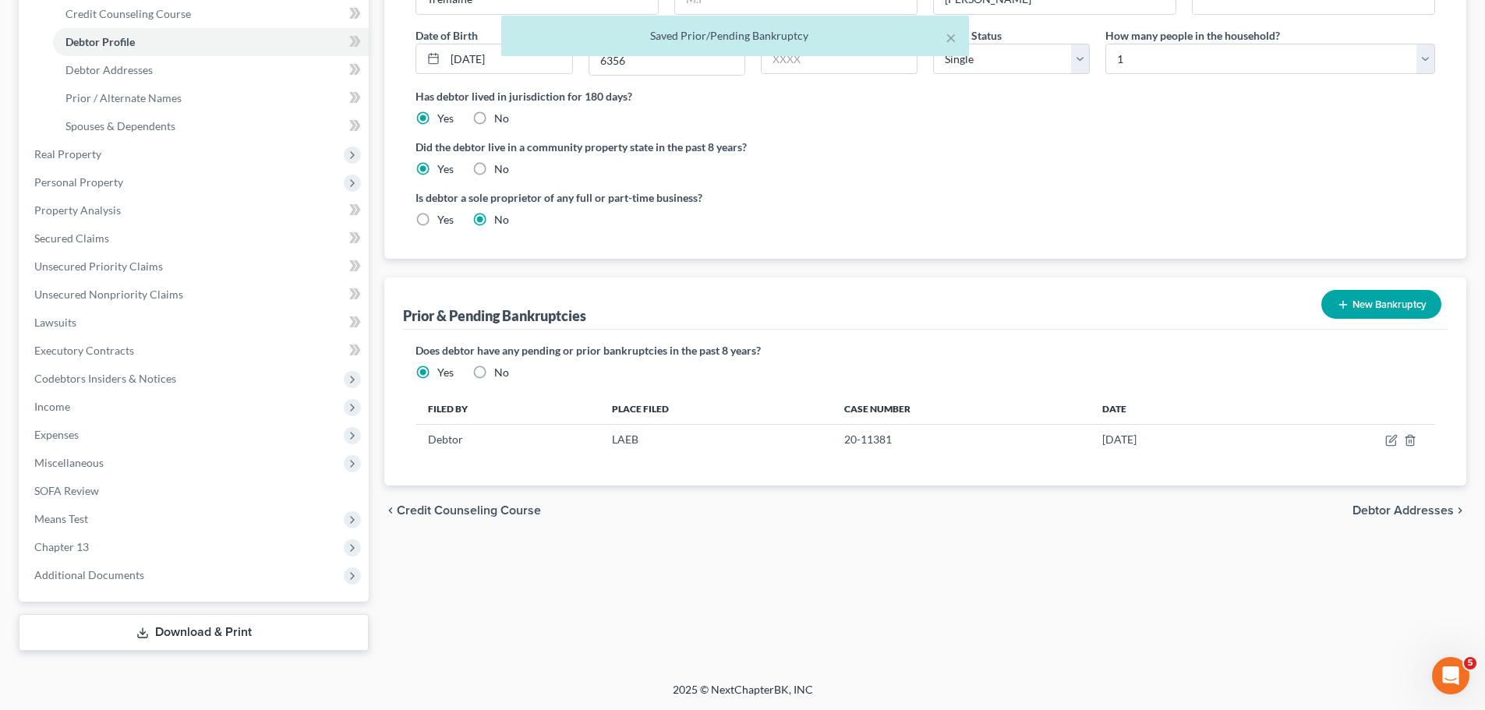
click at [1394, 301] on button "New Bankruptcy" at bounding box center [1381, 304] width 120 height 29
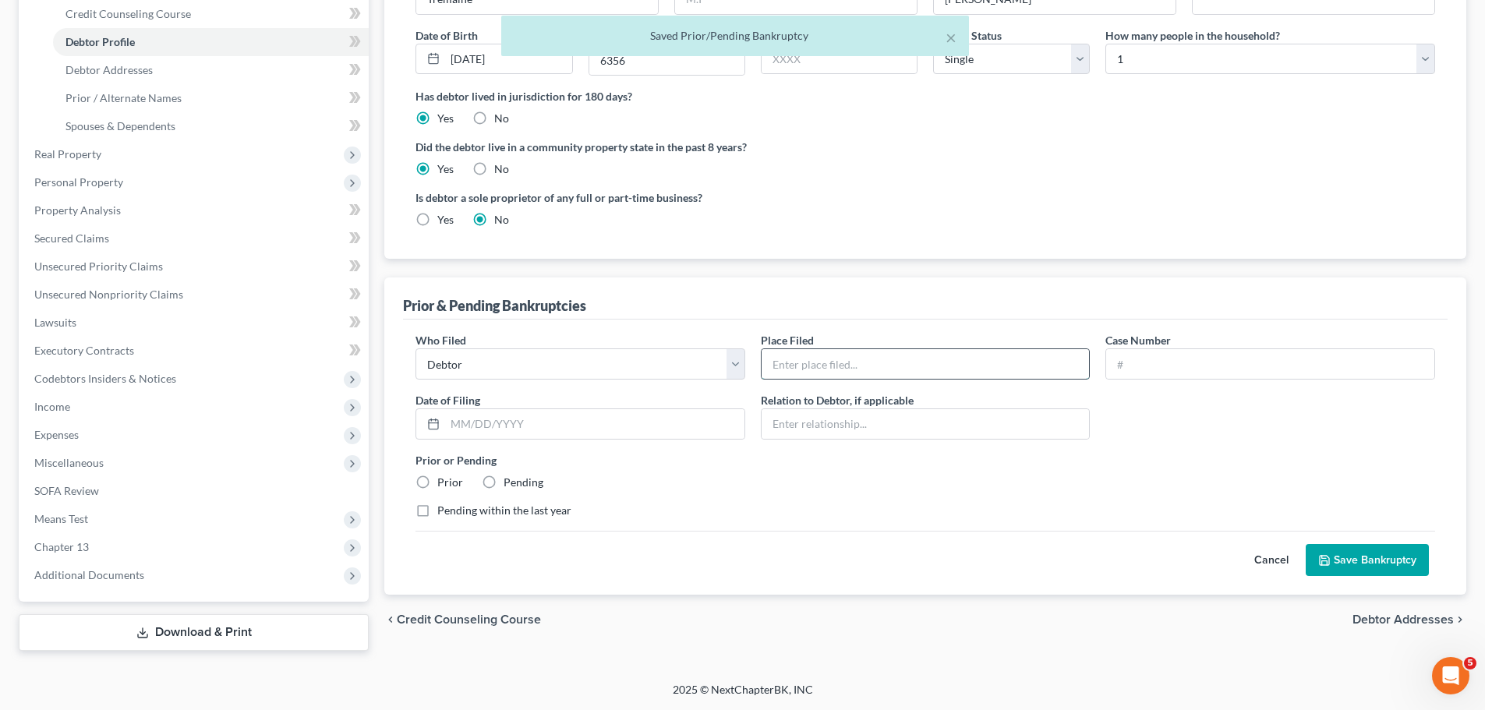
click at [876, 369] on input "text" at bounding box center [926, 364] width 328 height 30
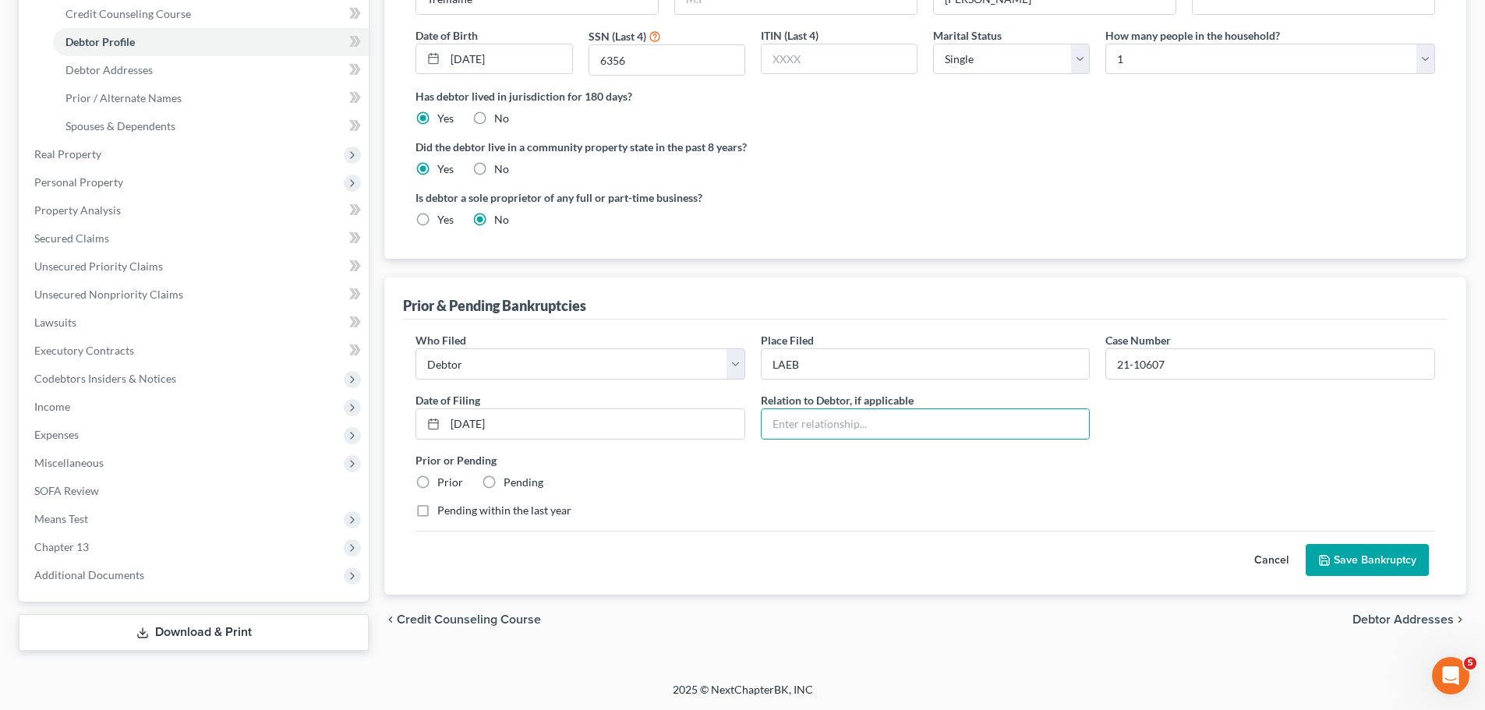
click at [440, 483] on label "Prior" at bounding box center [450, 483] width 26 height 16
click at [444, 483] on input "Prior" at bounding box center [449, 480] width 10 height 10
click at [1371, 556] on button "Save Bankruptcy" at bounding box center [1367, 560] width 123 height 33
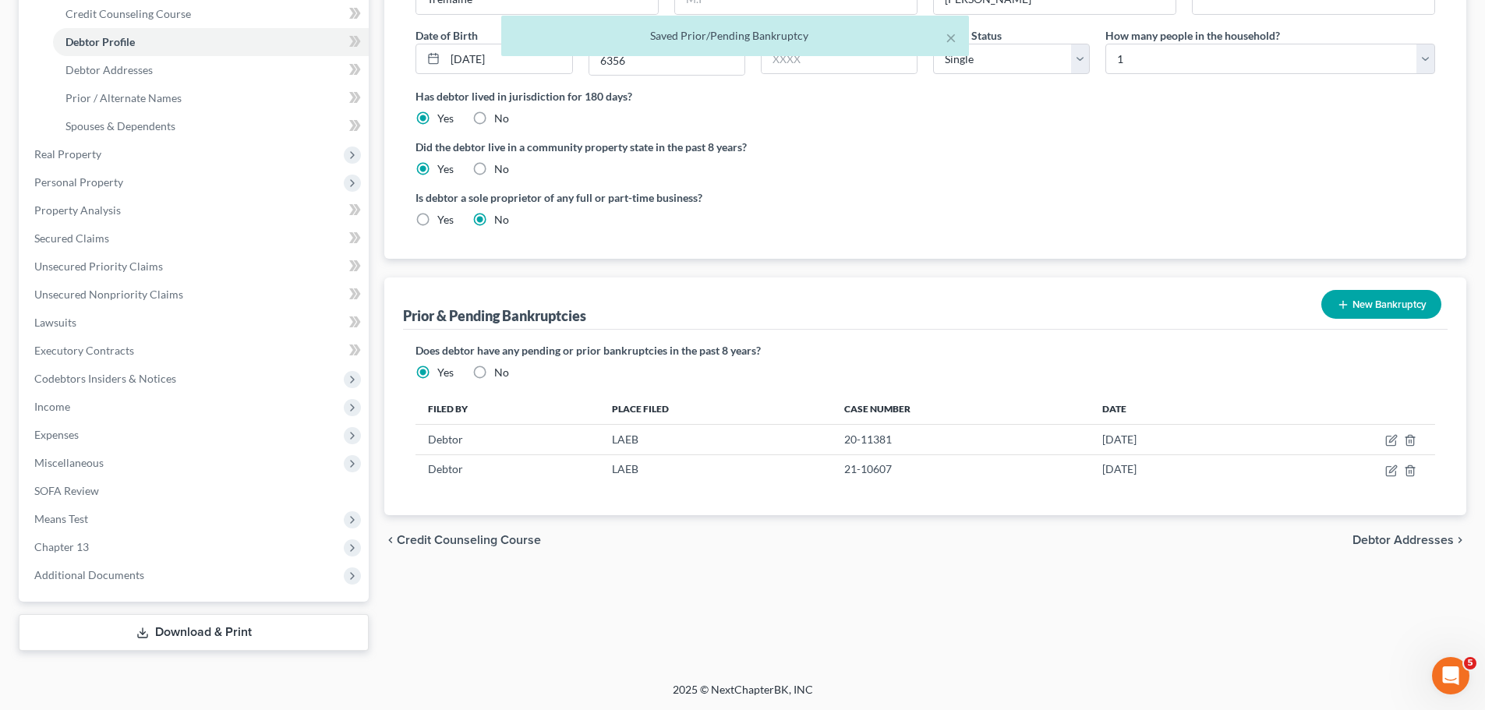
click at [1349, 296] on button "New Bankruptcy" at bounding box center [1381, 304] width 120 height 29
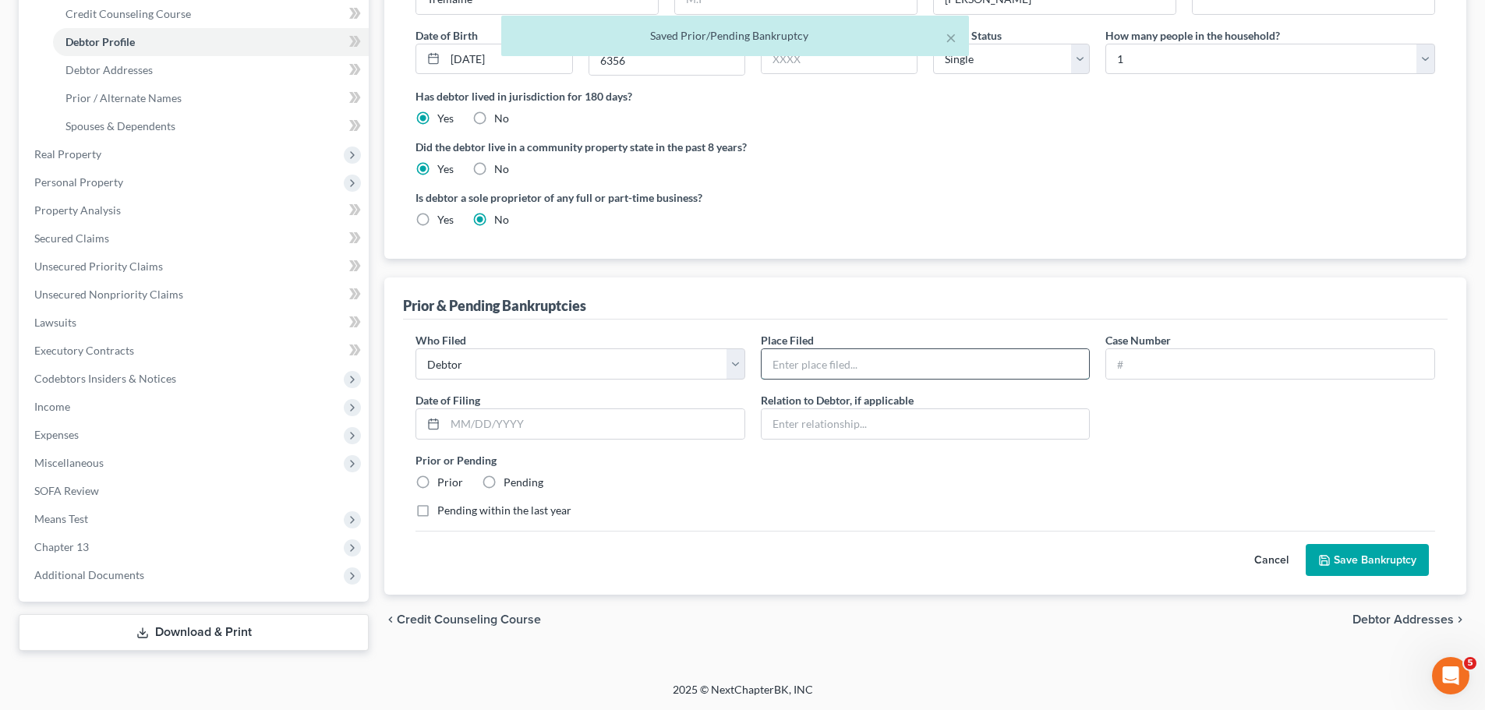
click at [808, 372] on input "text" at bounding box center [926, 364] width 328 height 30
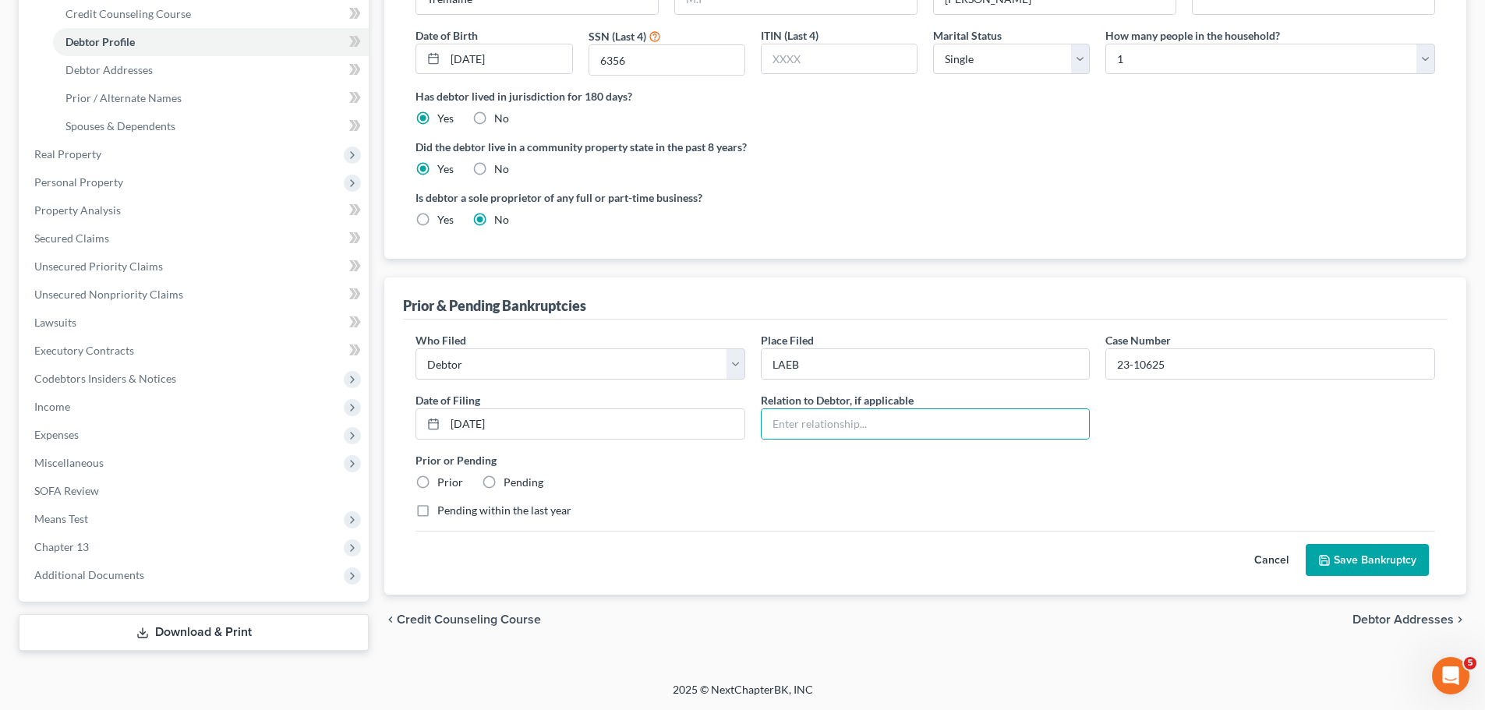
click at [453, 492] on div "Who Filed * Debtor Other Place Filed * LAEB Case Number 23-10625 Date of Filing…" at bounding box center [925, 431] width 1035 height 199
click at [445, 482] on label "Prior" at bounding box center [450, 483] width 26 height 16
click at [445, 482] on input "Prior" at bounding box center [449, 480] width 10 height 10
click at [1383, 556] on button "Save Bankruptcy" at bounding box center [1367, 560] width 123 height 33
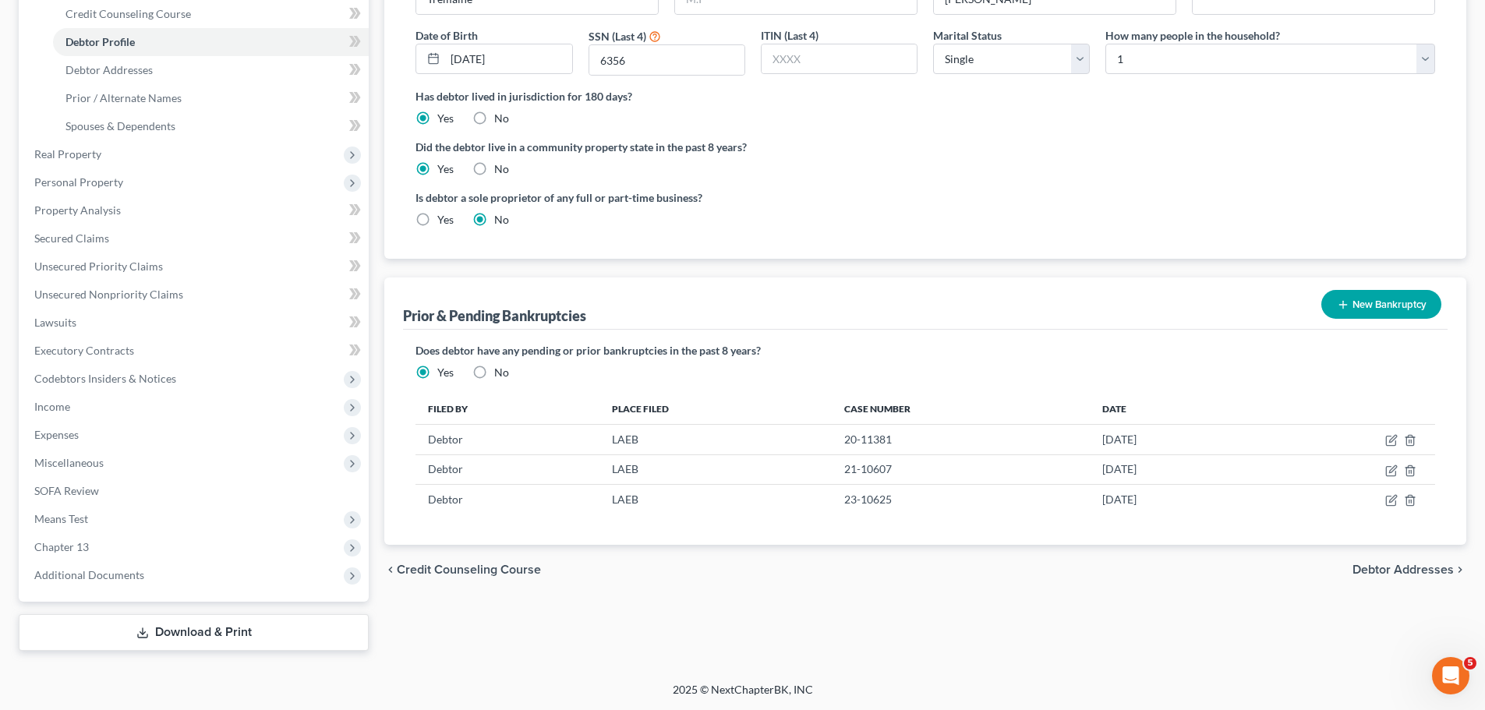
drag, startPoint x: 1298, startPoint y: 656, endPoint x: 1321, endPoint y: 582, distance: 77.7
click at [1298, 652] on div "Petition Navigation Case Dashboard Payments Invoices Payments Payments Credit R…" at bounding box center [743, 269] width 1448 height 788
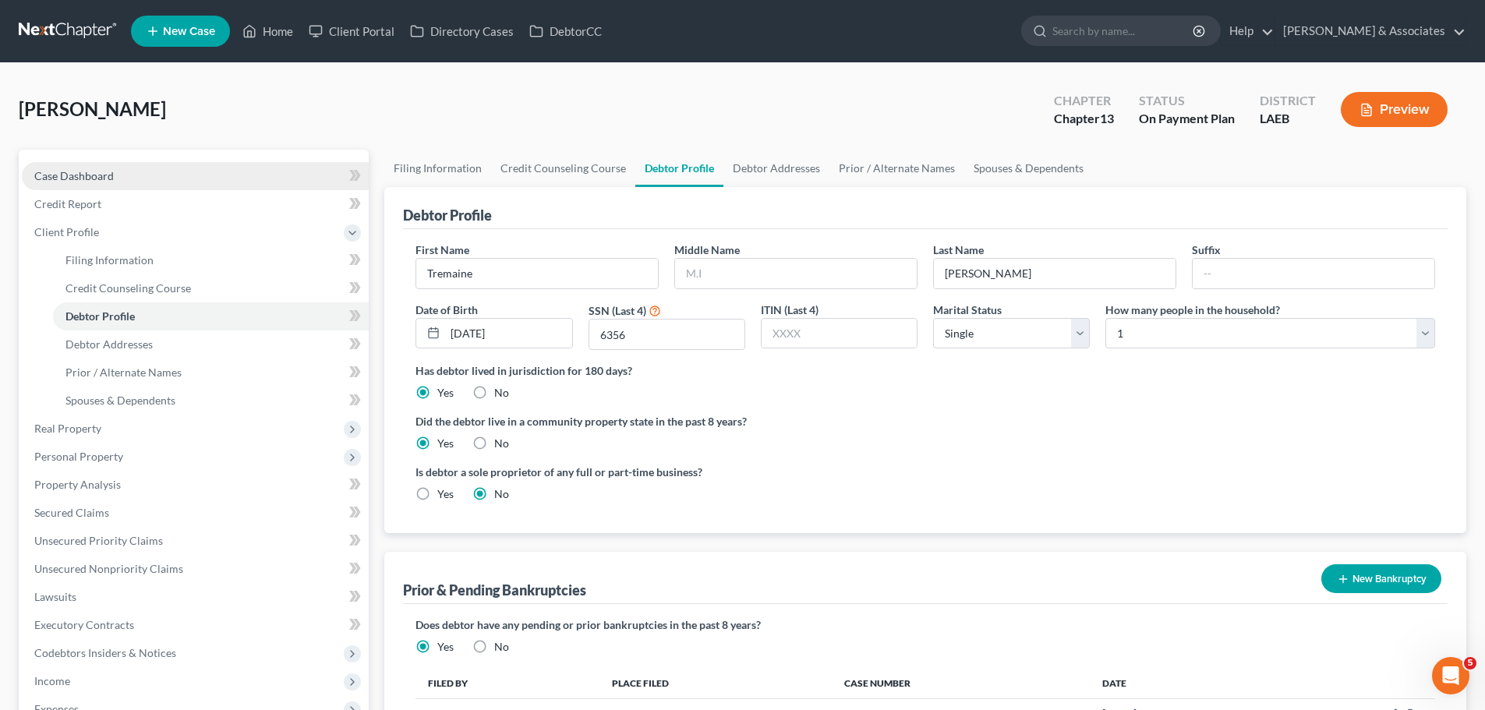
click at [152, 182] on link "Case Dashboard" at bounding box center [195, 176] width 347 height 28
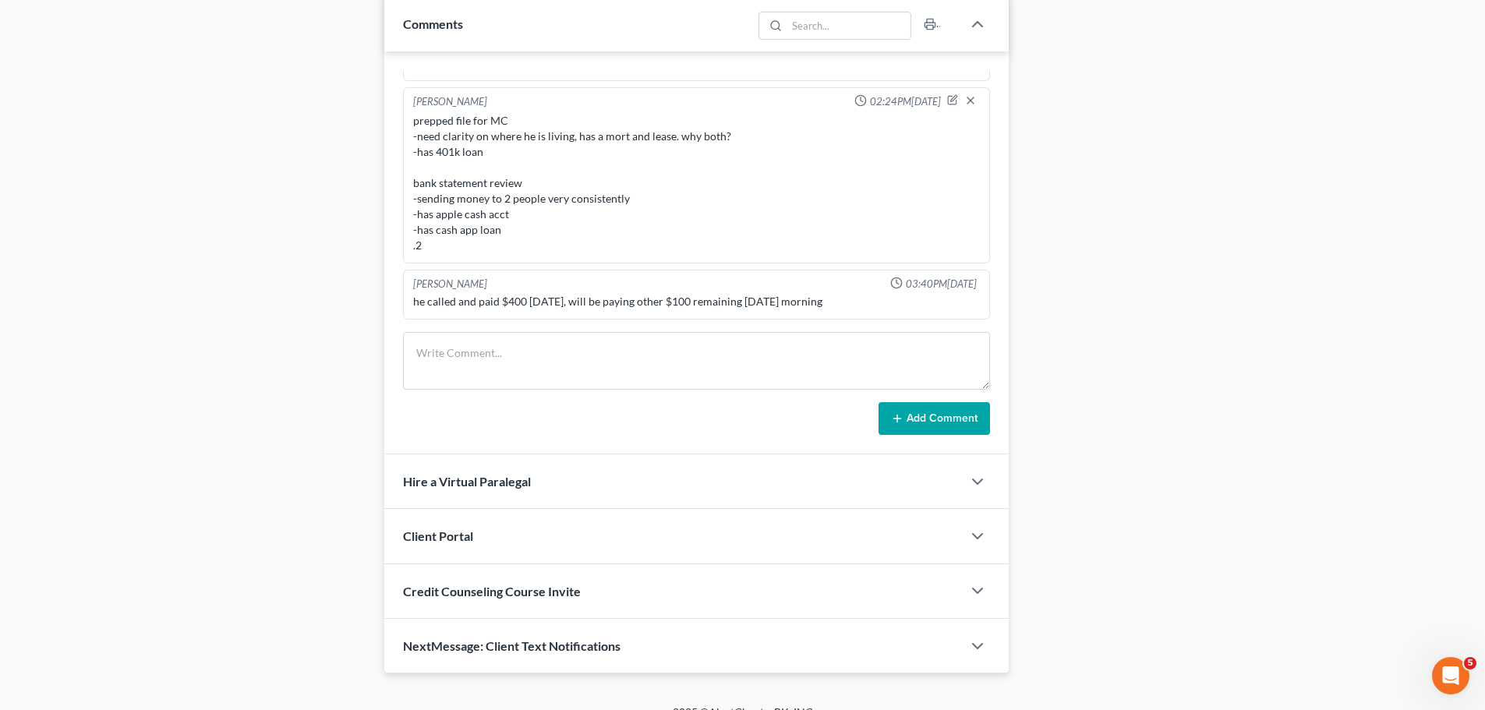
scroll to position [888, 0]
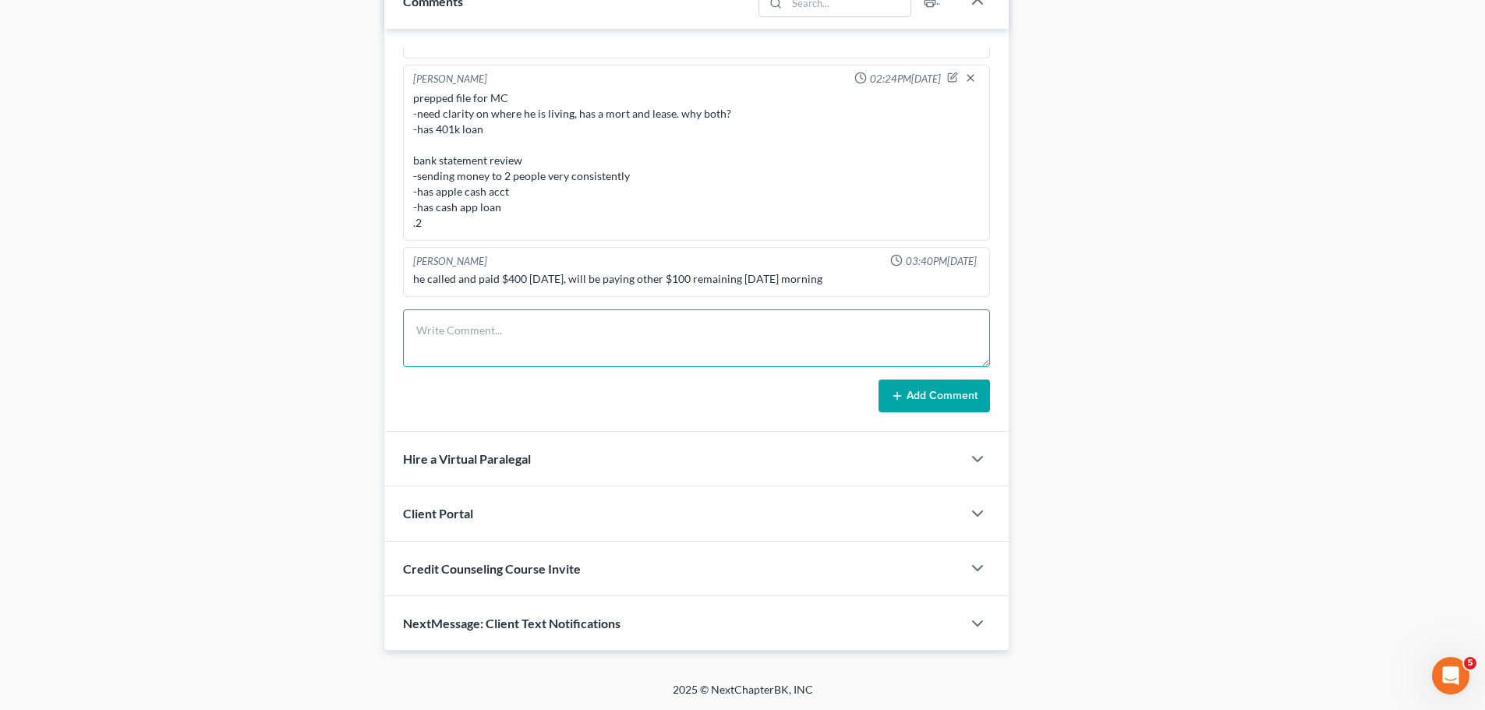
drag, startPoint x: 744, startPoint y: 353, endPoint x: 1482, endPoint y: 366, distance: 737.5
click at [744, 353] on textarea at bounding box center [696, 338] width 587 height 58
paste textarea "-divorced, 2023 -HH1 -previous ch. 13 -Hwy 1; purchased 2015; -started lease in…"
click at [951, 394] on button "Add Comment" at bounding box center [934, 396] width 111 height 33
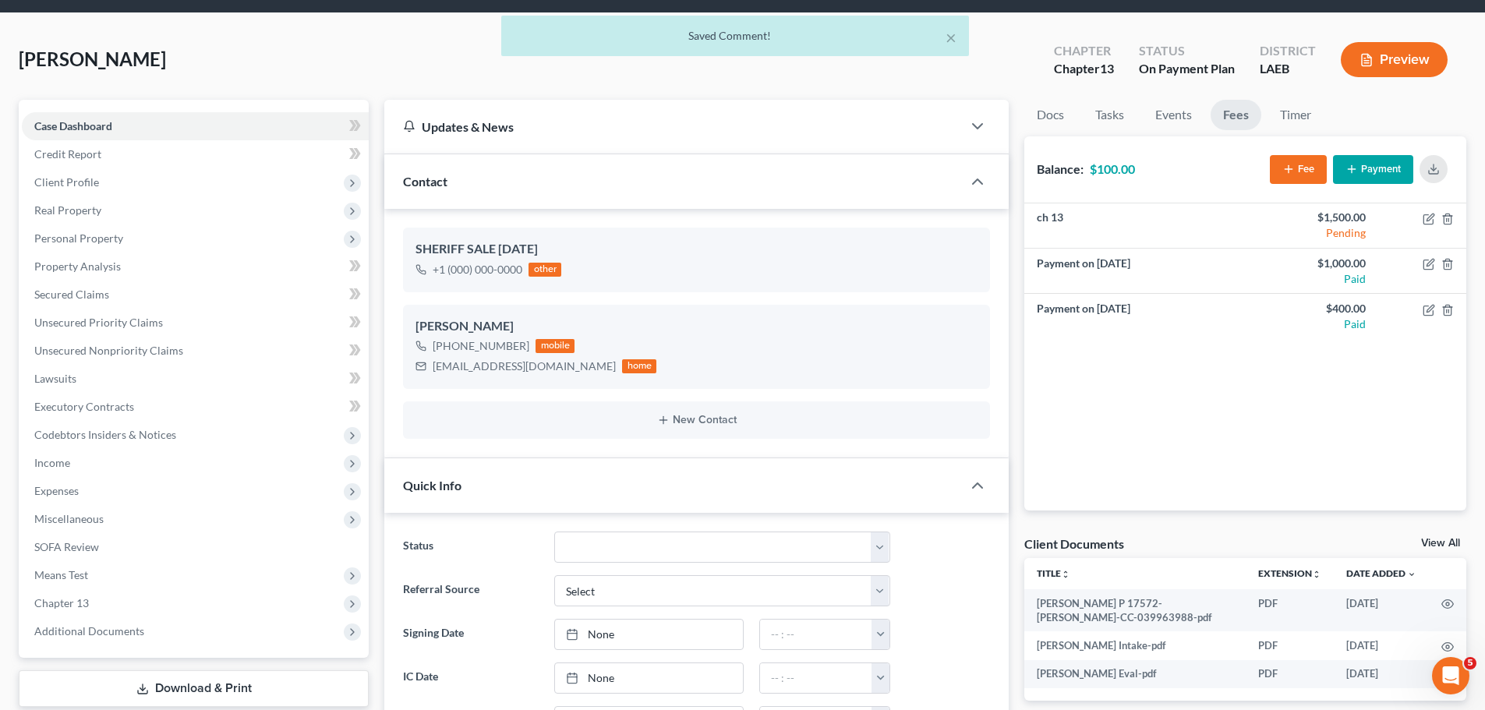
scroll to position [0, 0]
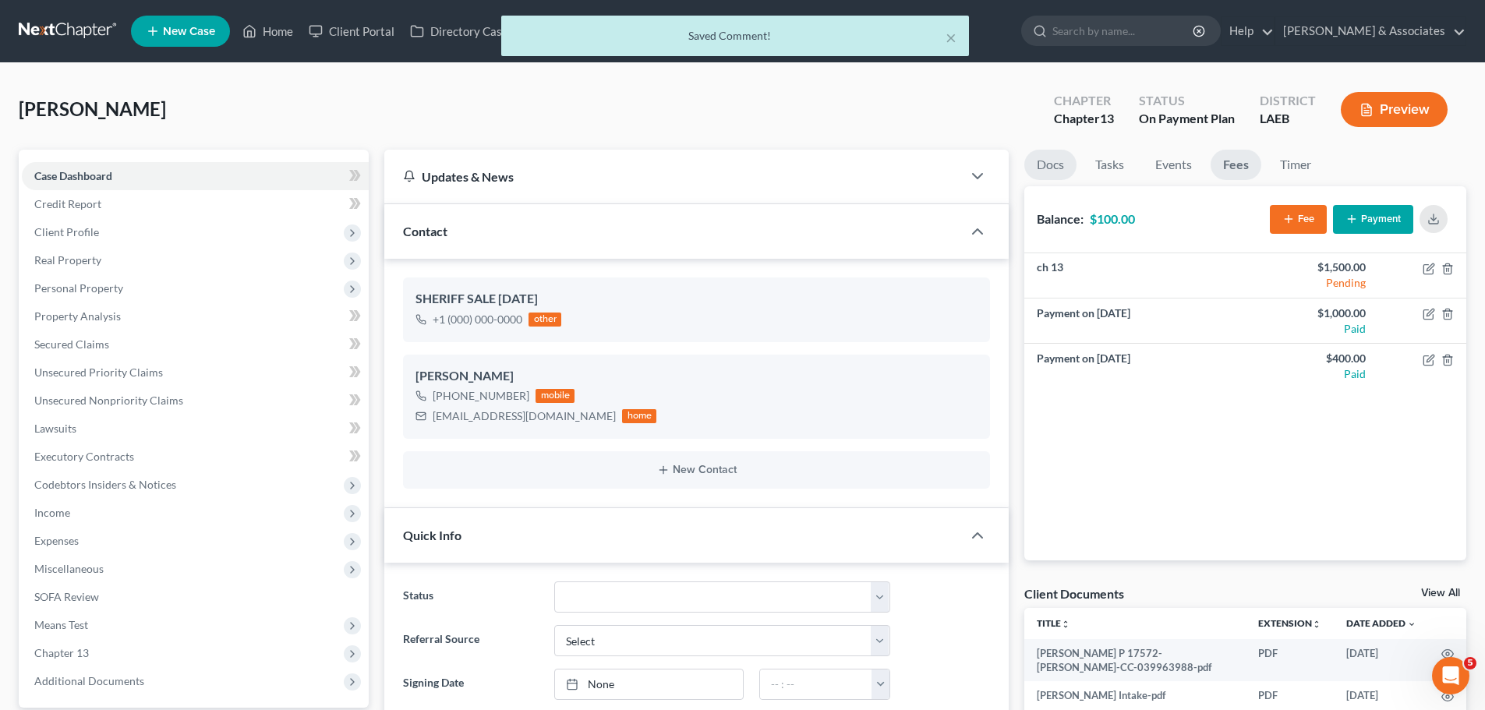
click at [1048, 157] on link "Docs" at bounding box center [1050, 165] width 52 height 30
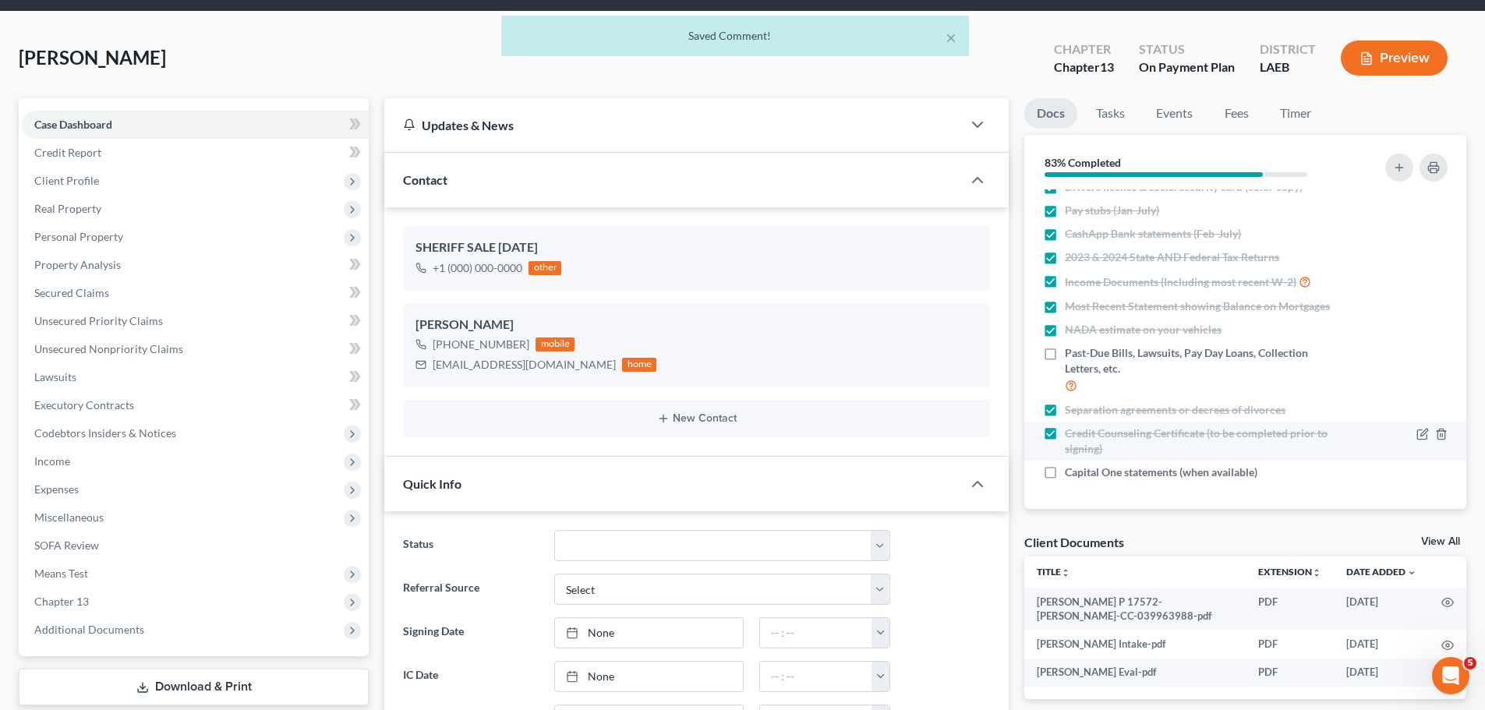
scroll to position [78, 0]
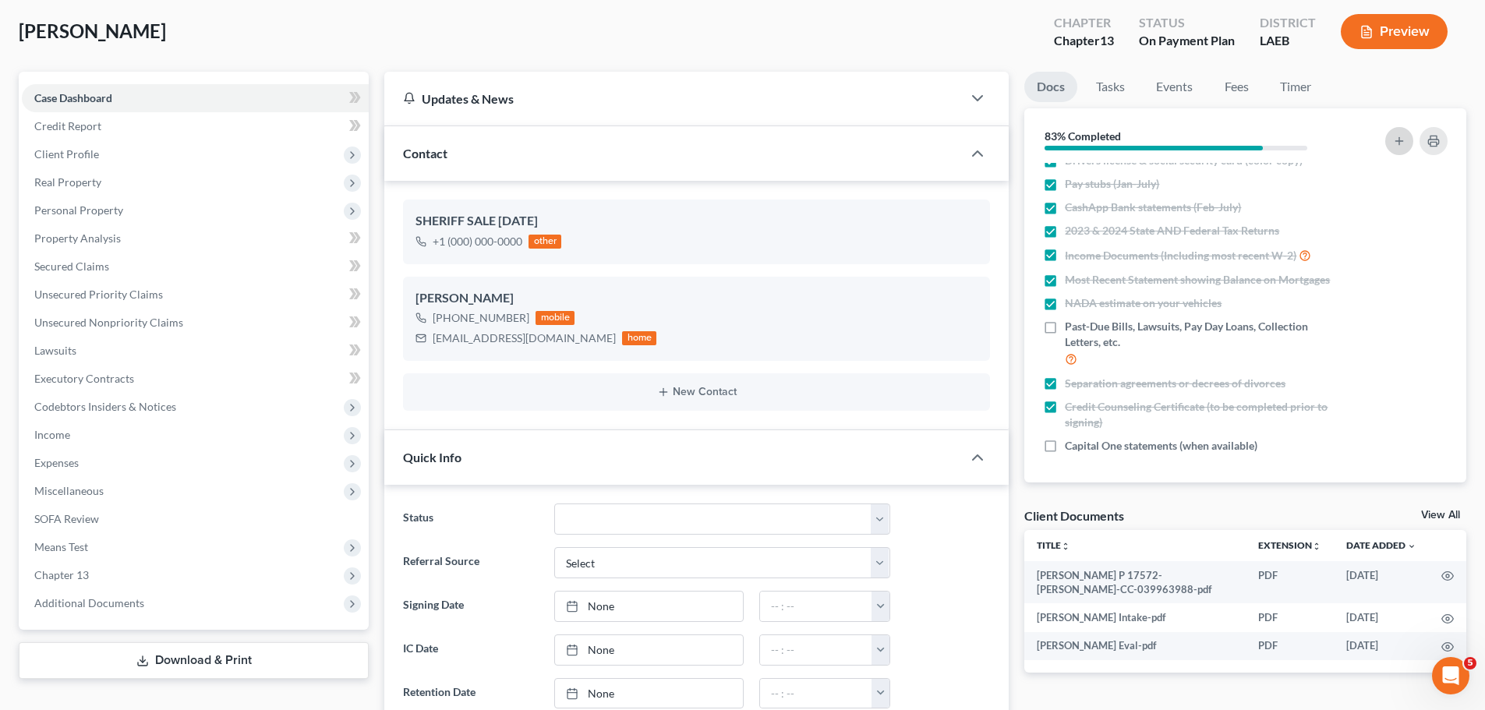
click at [1386, 145] on button "button" at bounding box center [1399, 141] width 28 height 28
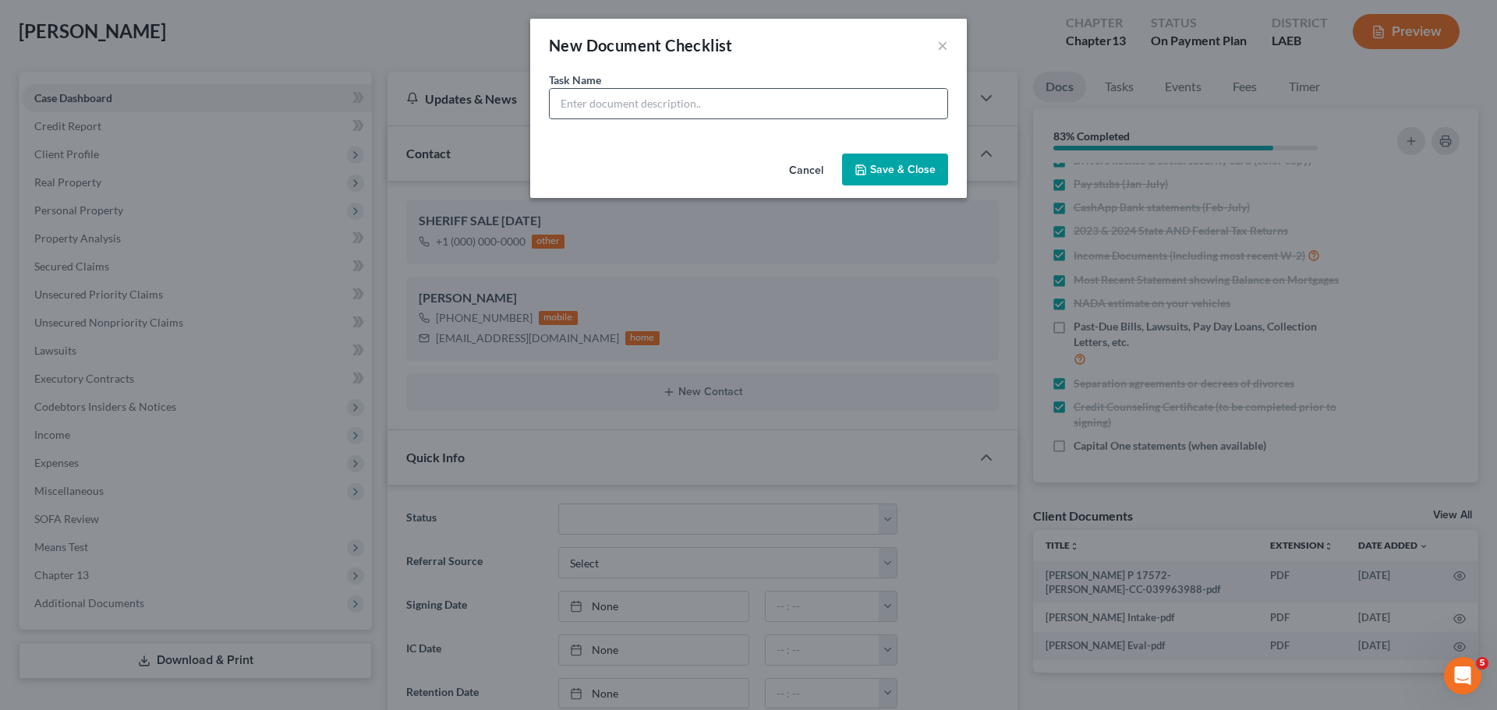
click at [816, 95] on input "text" at bounding box center [749, 104] width 398 height 30
click at [885, 168] on button "Save & Close" at bounding box center [895, 170] width 106 height 33
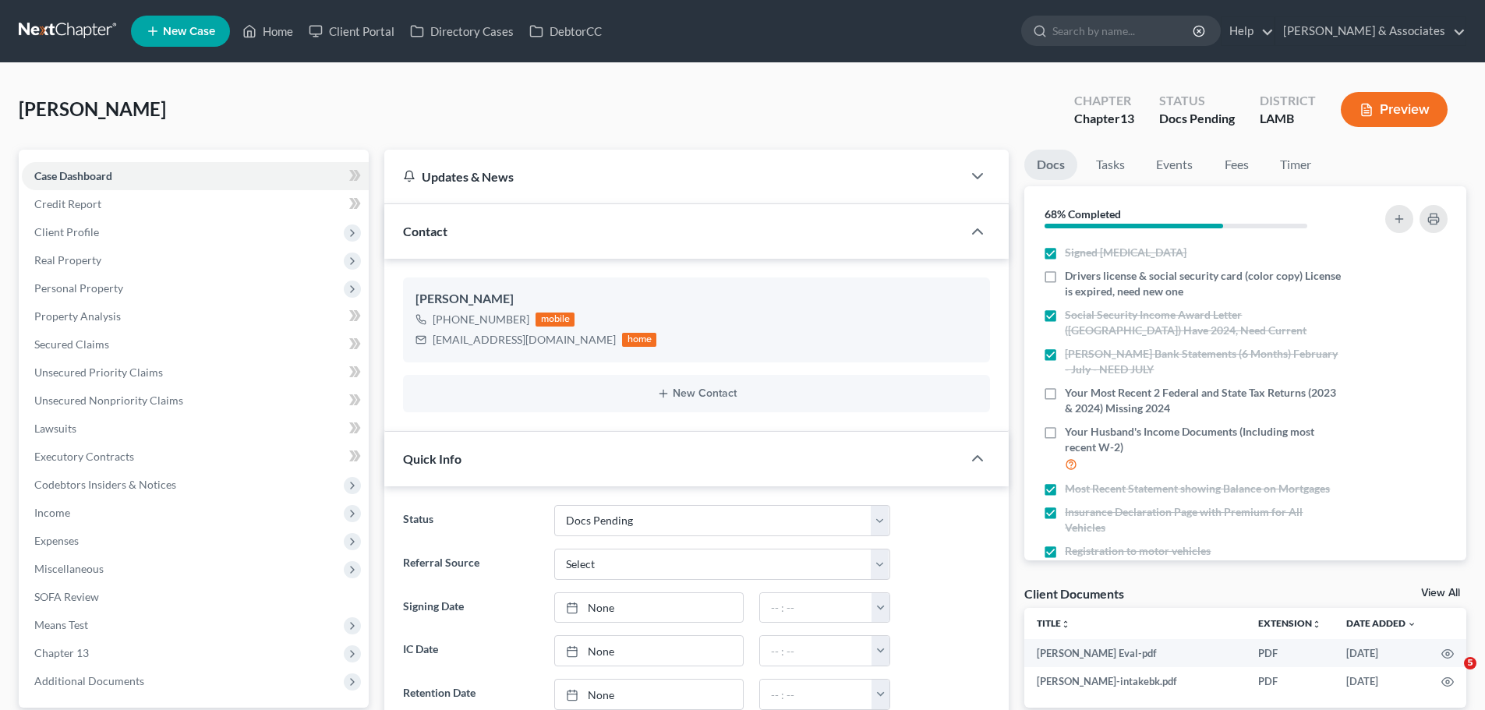
select select "6"
select select "0"
click at [27, 23] on link at bounding box center [69, 31] width 100 height 28
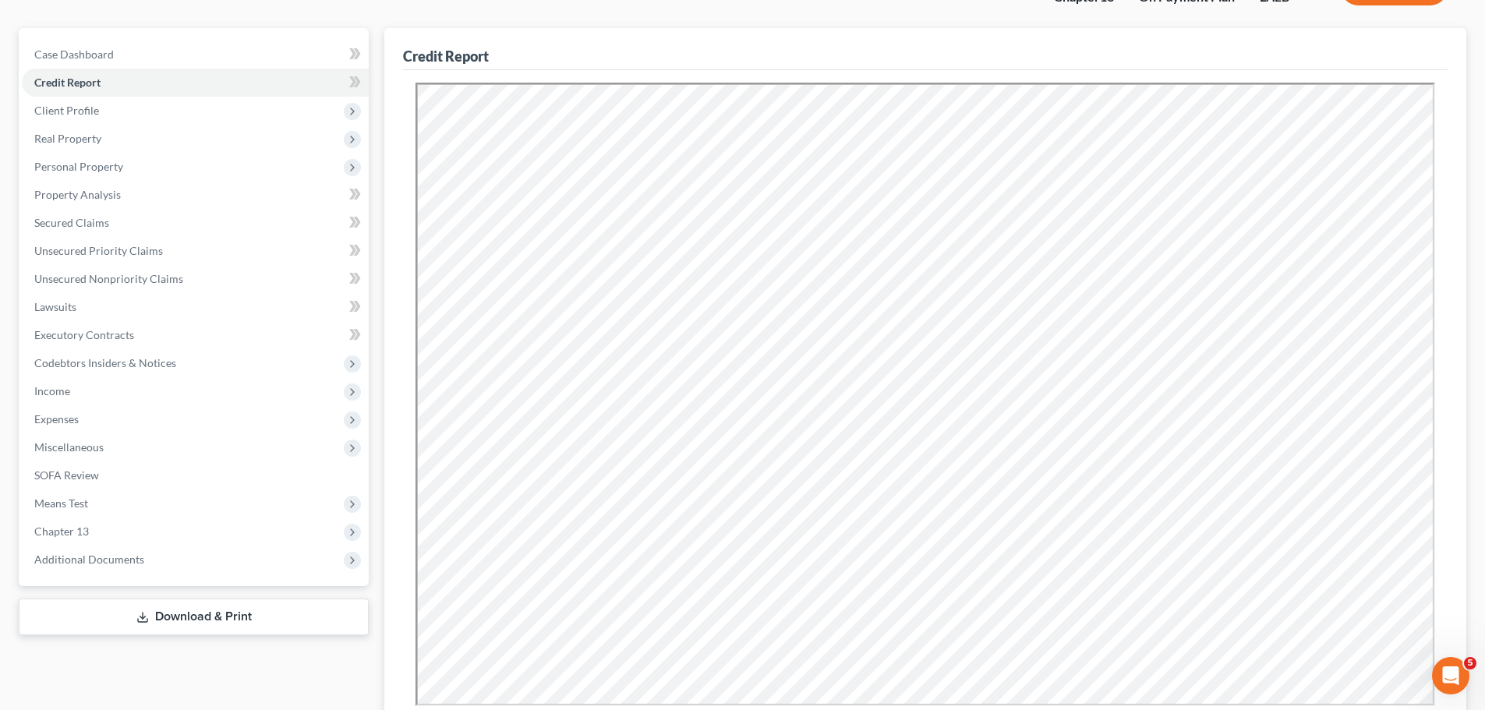
scroll to position [234, 0]
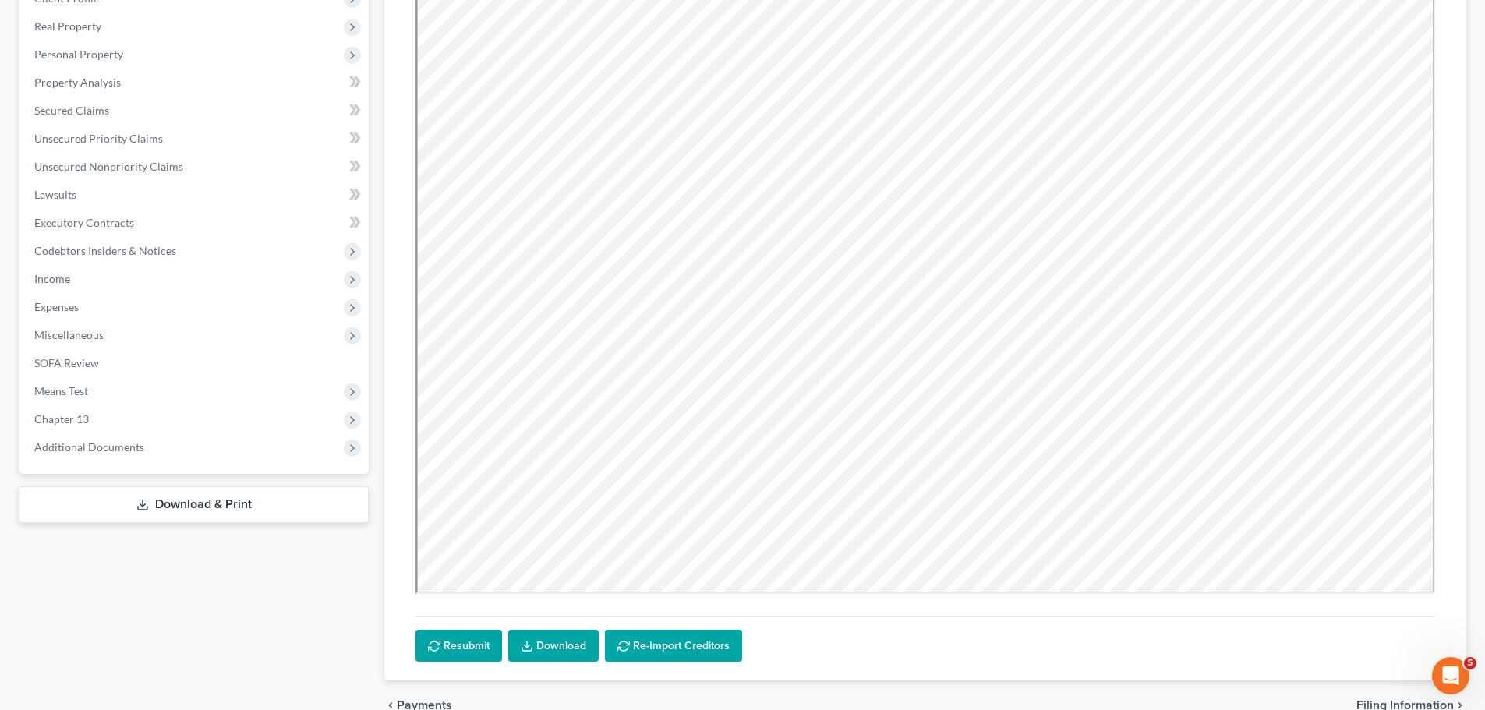
drag, startPoint x: 1009, startPoint y: 677, endPoint x: 1020, endPoint y: 604, distance: 74.1
click at [1009, 676] on div "Resubmit Download Re-Import Creditors" at bounding box center [925, 319] width 1045 height 723
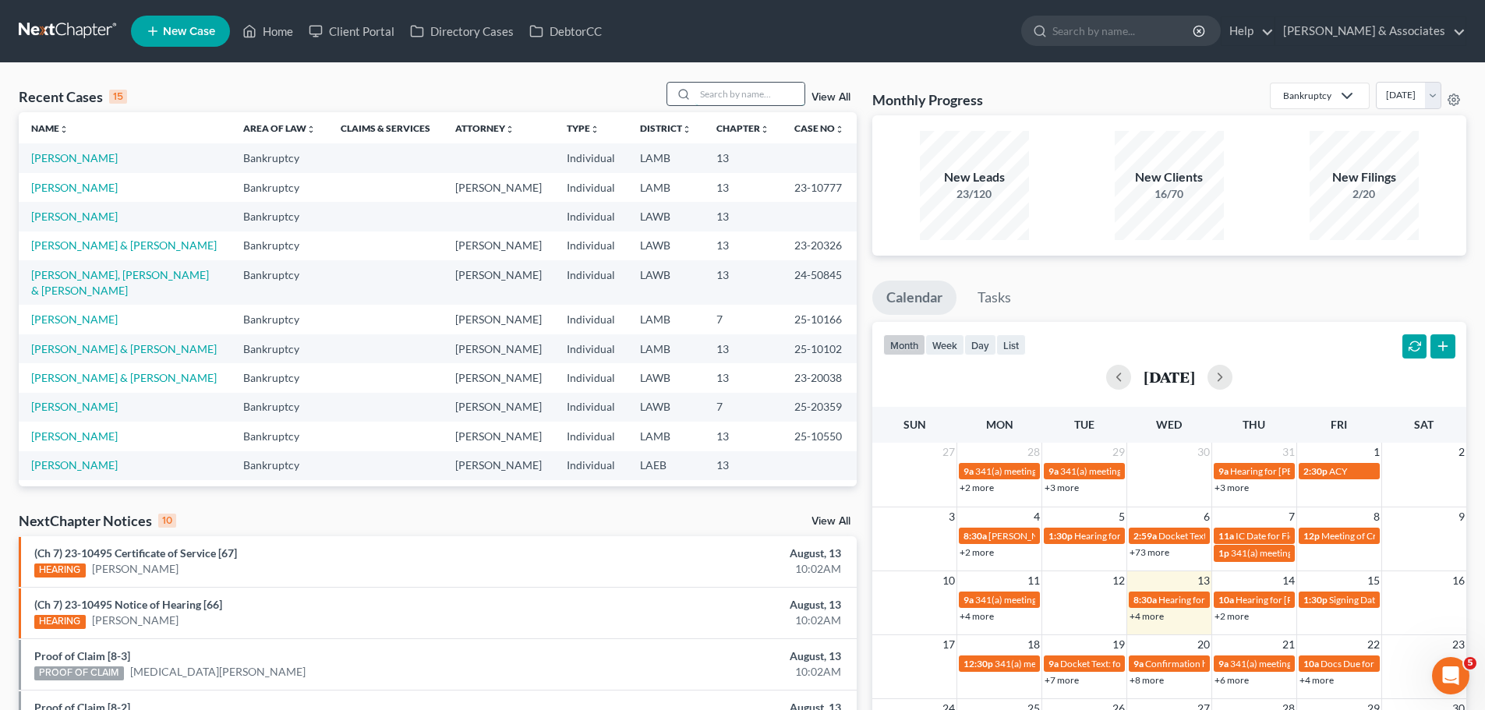
click at [719, 92] on input "search" at bounding box center [749, 94] width 109 height 23
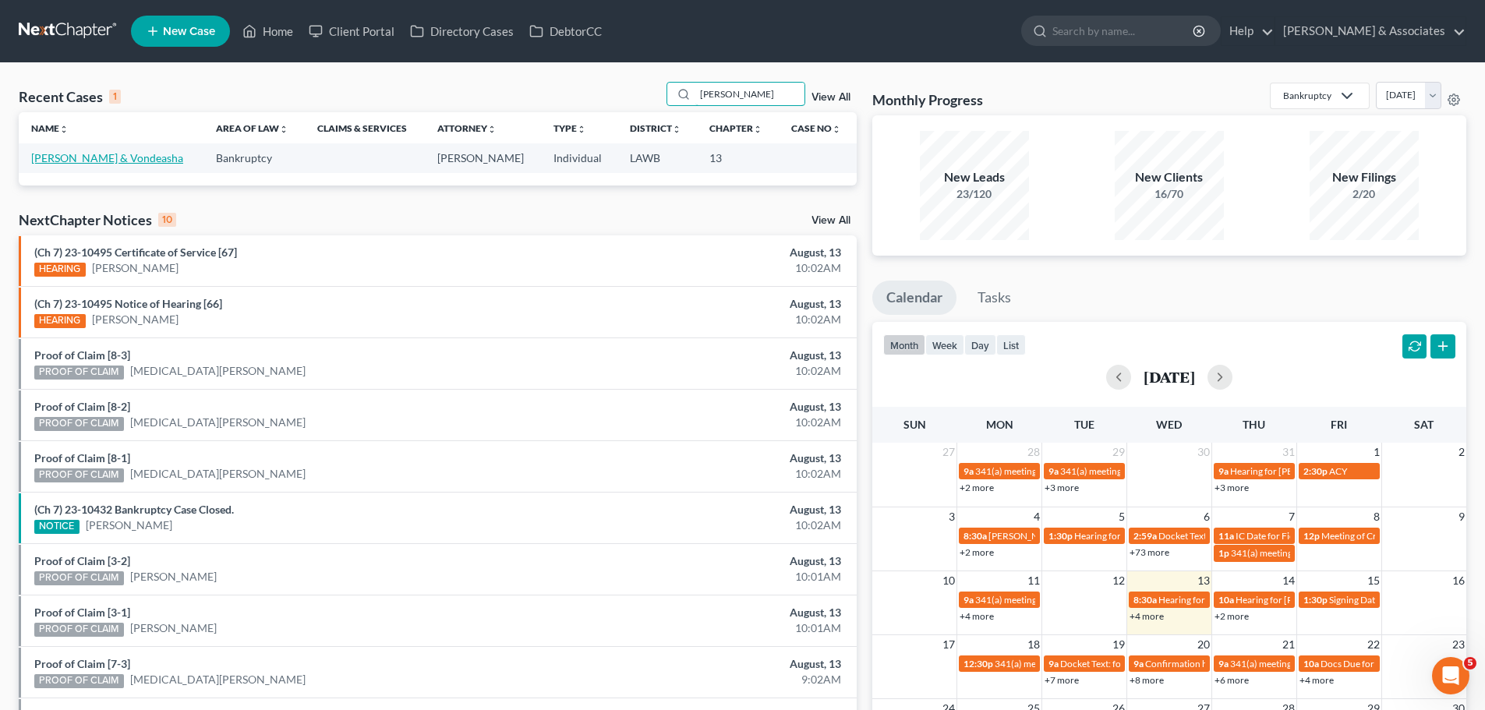
type input "[PERSON_NAME]"
click at [64, 161] on link "[PERSON_NAME] & Vondeasha" at bounding box center [107, 157] width 152 height 13
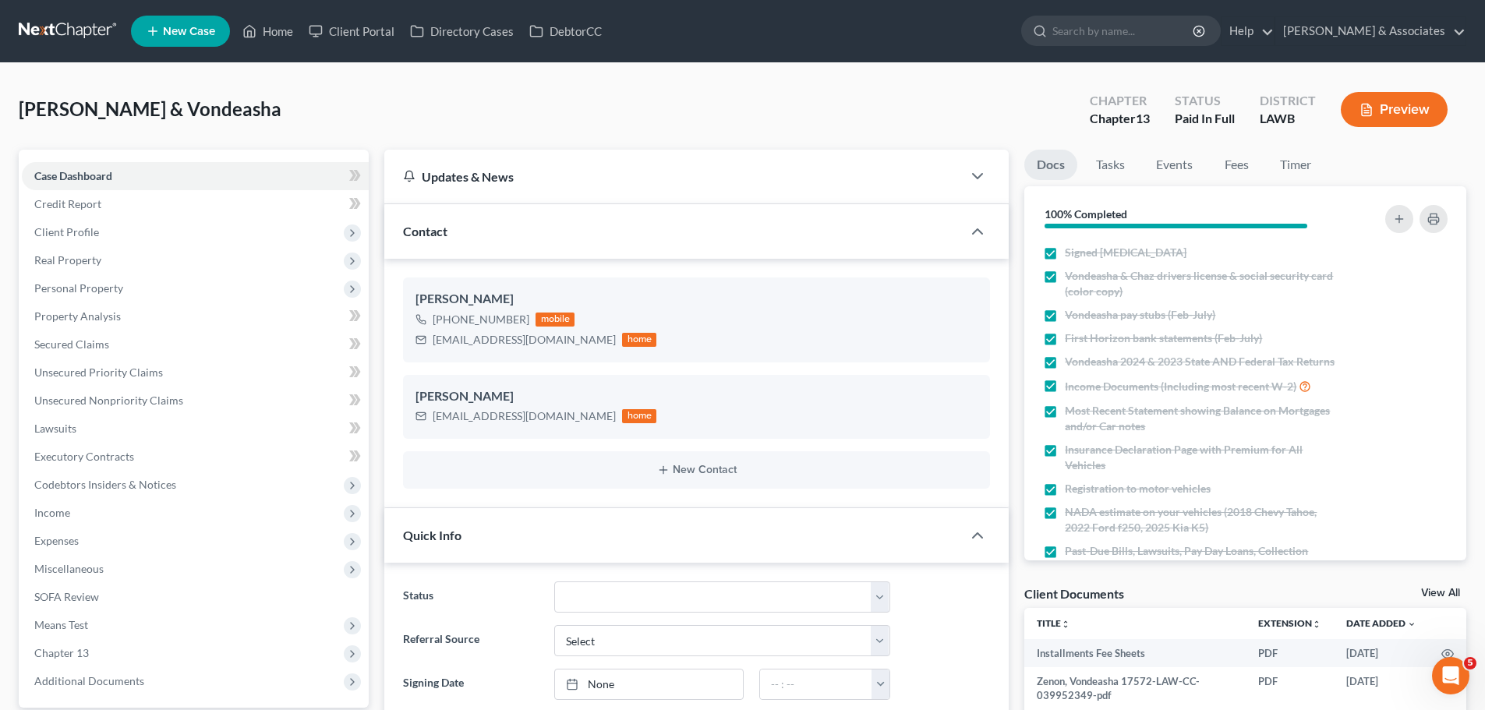
scroll to position [1554, 0]
